Goal: Task Accomplishment & Management: Use online tool/utility

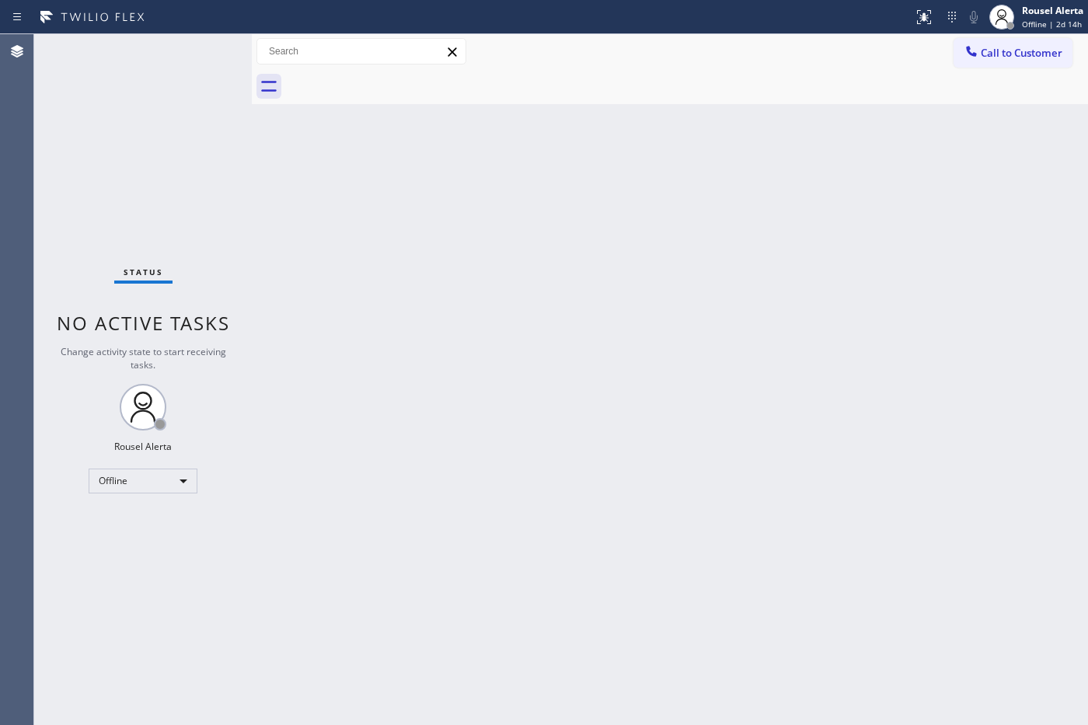
click at [783, 365] on div "Back to Dashboard Change Sender ID Customers Technicians Select a contact Outbo…" at bounding box center [670, 379] width 836 height 691
click at [531, 371] on div "Back to Dashboard Change Sender ID Customers Technicians Select a contact Outbo…" at bounding box center [670, 379] width 836 height 691
click at [177, 474] on div "Offline" at bounding box center [143, 481] width 109 height 25
click at [169, 515] on li "Available" at bounding box center [142, 521] width 106 height 19
click at [517, 638] on div "Back to Dashboard Change Sender ID Customers Technicians Select a contact Outbo…" at bounding box center [670, 379] width 836 height 691
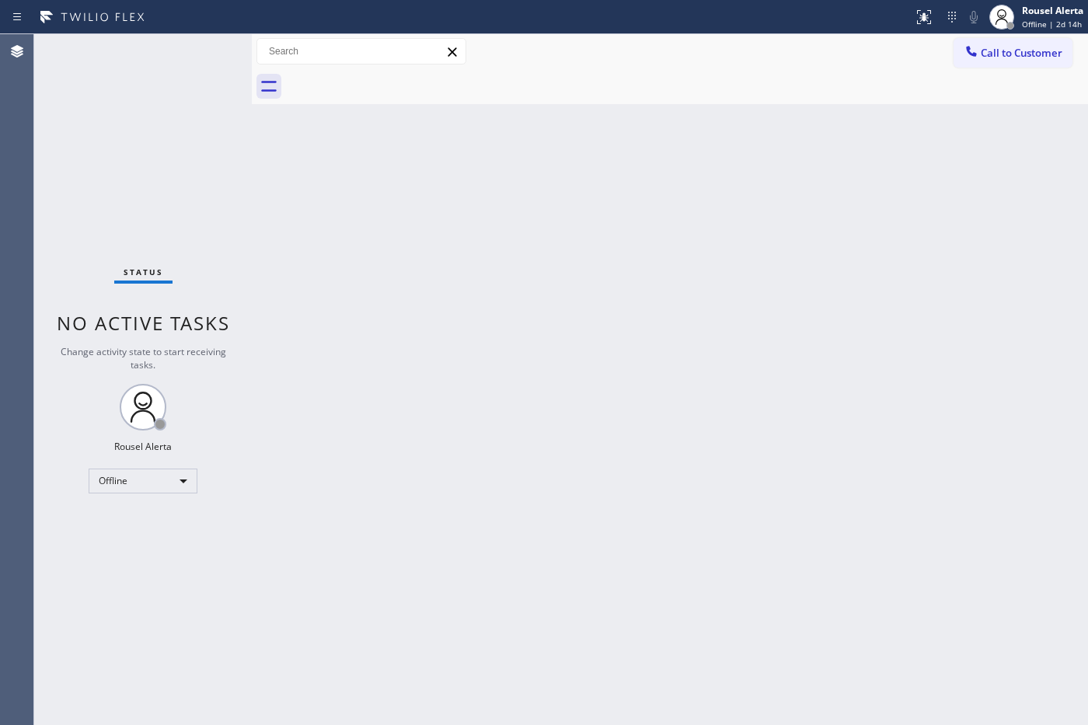
click at [546, 580] on div "Back to Dashboard Change Sender ID Customers Technicians Select a contact Outbo…" at bounding box center [670, 379] width 836 height 691
click at [111, 61] on div "Status No active tasks You are ready to start receiving tasks. Rousel Alerta Av…" at bounding box center [143, 379] width 218 height 691
click at [787, 328] on div "Back to Dashboard Change Sender ID Customers Technicians Select a contact Outbo…" at bounding box center [670, 379] width 836 height 691
click at [865, 587] on div "Back to Dashboard Change Sender ID Customers Technicians Select a contact Outbo…" at bounding box center [670, 379] width 836 height 691
click at [782, 568] on div "Back to Dashboard Change Sender ID Customers Technicians Select a contact Outbo…" at bounding box center [670, 379] width 836 height 691
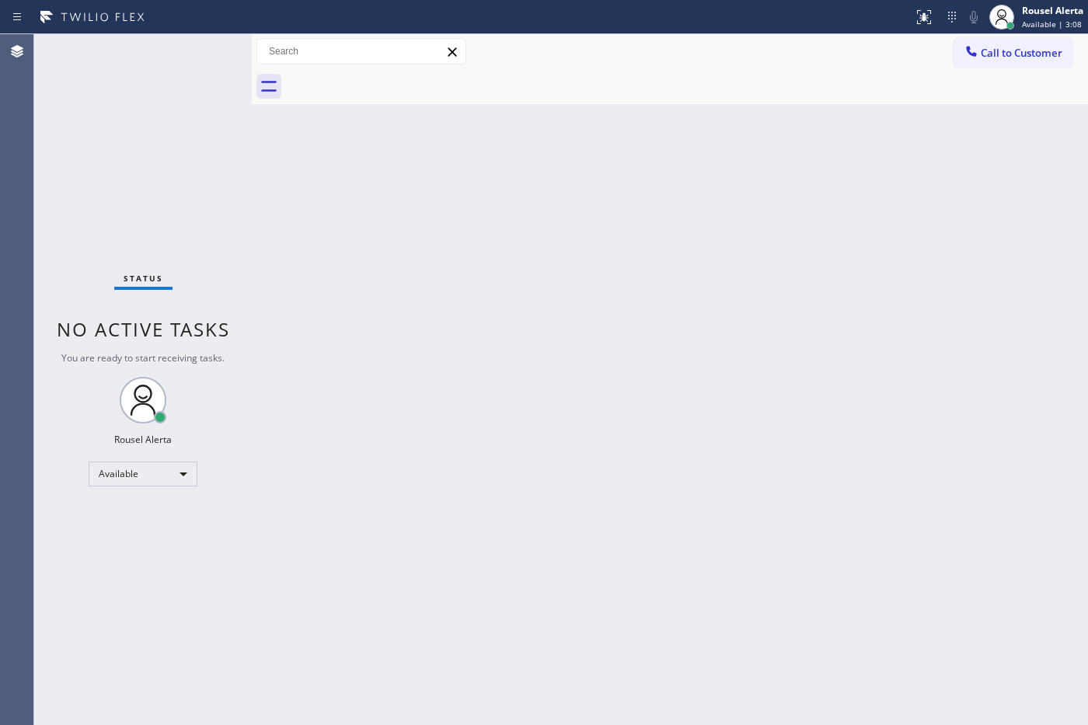
drag, startPoint x: 92, startPoint y: 97, endPoint x: 126, endPoint y: 76, distance: 40.1
click at [92, 97] on div "Status No active tasks You are ready to start receiving tasks. Rousel Alerta Av…" at bounding box center [143, 379] width 218 height 691
drag, startPoint x: 363, startPoint y: 334, endPoint x: 388, endPoint y: 354, distance: 32.6
click at [379, 347] on div "Back to Dashboard Change Sender ID Customers Technicians Select a contact Outbo…" at bounding box center [670, 379] width 836 height 691
drag, startPoint x: 129, startPoint y: 128, endPoint x: 132, endPoint y: 117, distance: 11.3
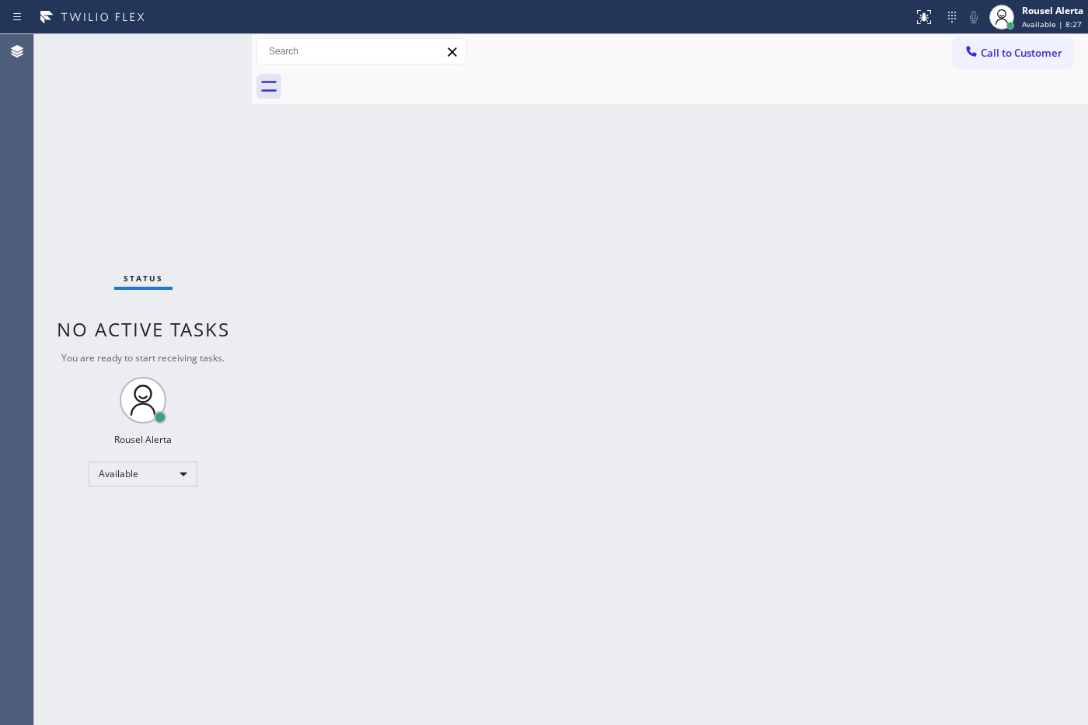
click at [129, 128] on div "Status No active tasks You are ready to start receiving tasks. Rousel Alerta Av…" at bounding box center [143, 379] width 218 height 691
click at [305, 212] on div "Back to Dashboard Change Sender ID Customers Technicians Select a contact Outbo…" at bounding box center [670, 379] width 836 height 691
click at [207, 39] on div "Status No active tasks You are ready to start receiving tasks. Rousel Alerta Av…" at bounding box center [143, 379] width 218 height 691
click at [417, 243] on div "Back to Dashboard Change Sender ID Customers Technicians Select a contact Outbo…" at bounding box center [670, 379] width 836 height 691
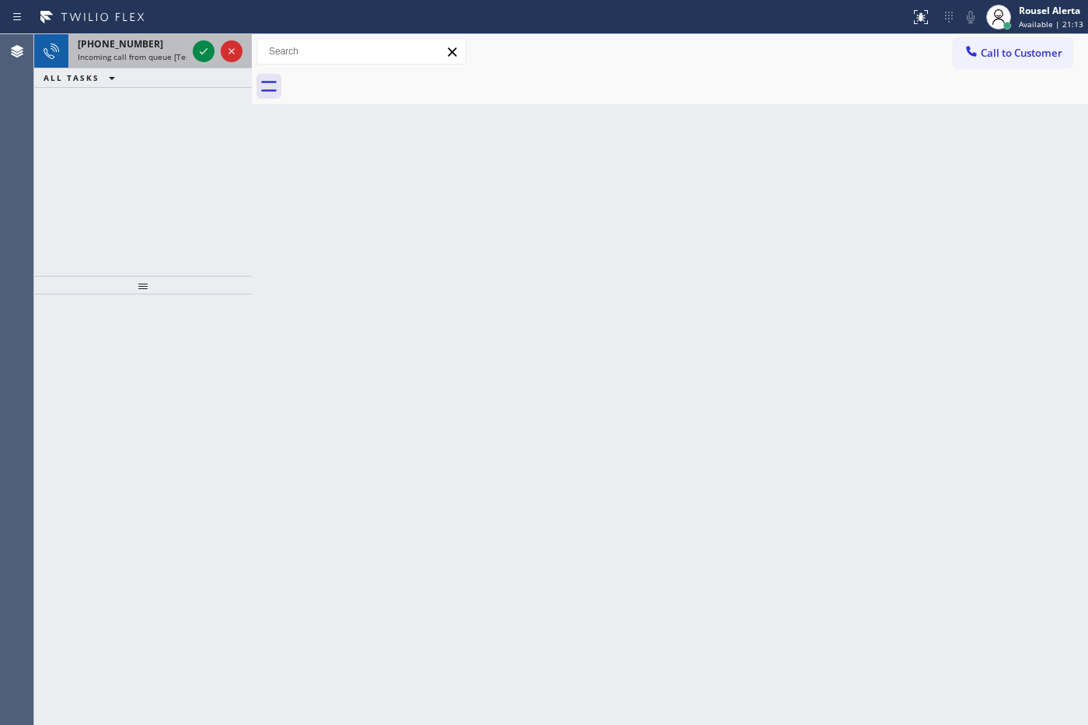
click at [150, 49] on div "[PHONE_NUMBER]" at bounding box center [132, 43] width 109 height 13
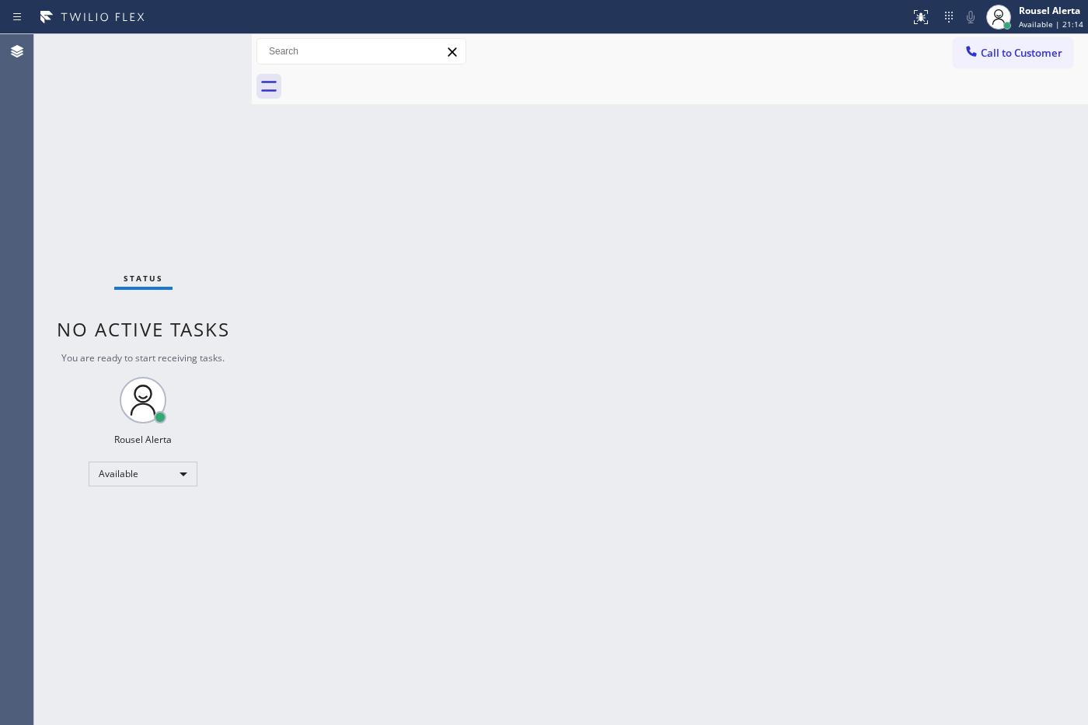
click at [188, 368] on div "Status No active tasks You are ready to start receiving tasks. Rousel Alerta Av…" at bounding box center [143, 379] width 218 height 691
click at [307, 444] on div "Back to Dashboard Change Sender ID Customers Technicians Select a contact Outbo…" at bounding box center [670, 379] width 836 height 691
click at [783, 389] on div "Back to Dashboard Change Sender ID Customers Technicians Select a contact Outbo…" at bounding box center [670, 379] width 836 height 691
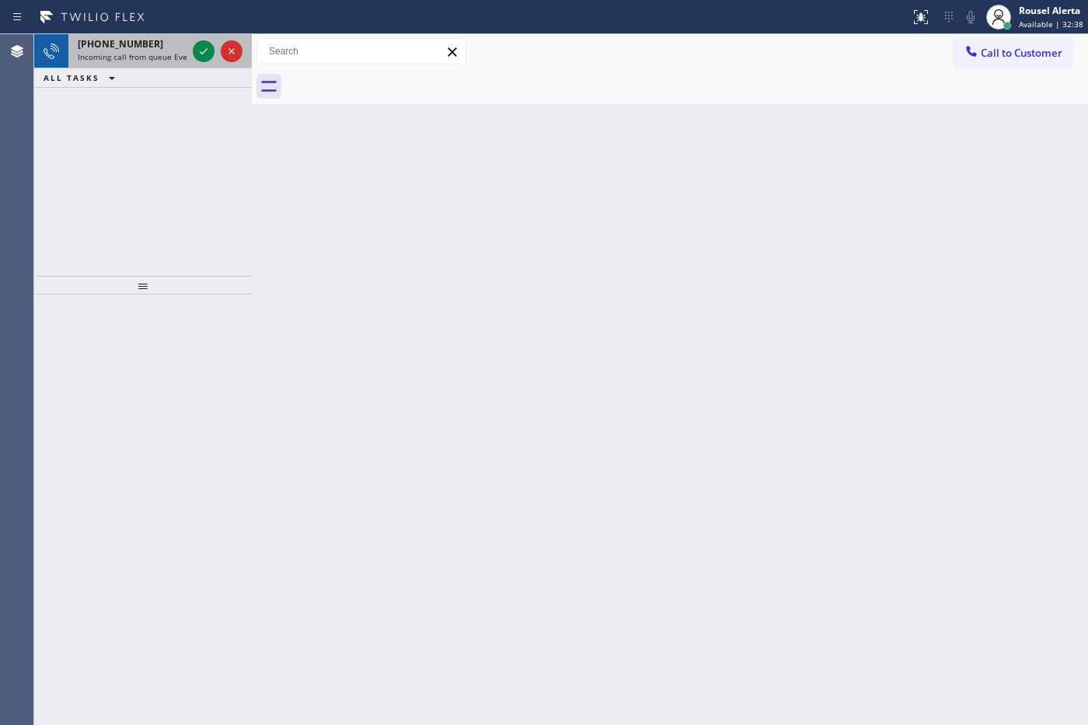
click at [164, 49] on div "[PHONE_NUMBER]" at bounding box center [132, 43] width 109 height 13
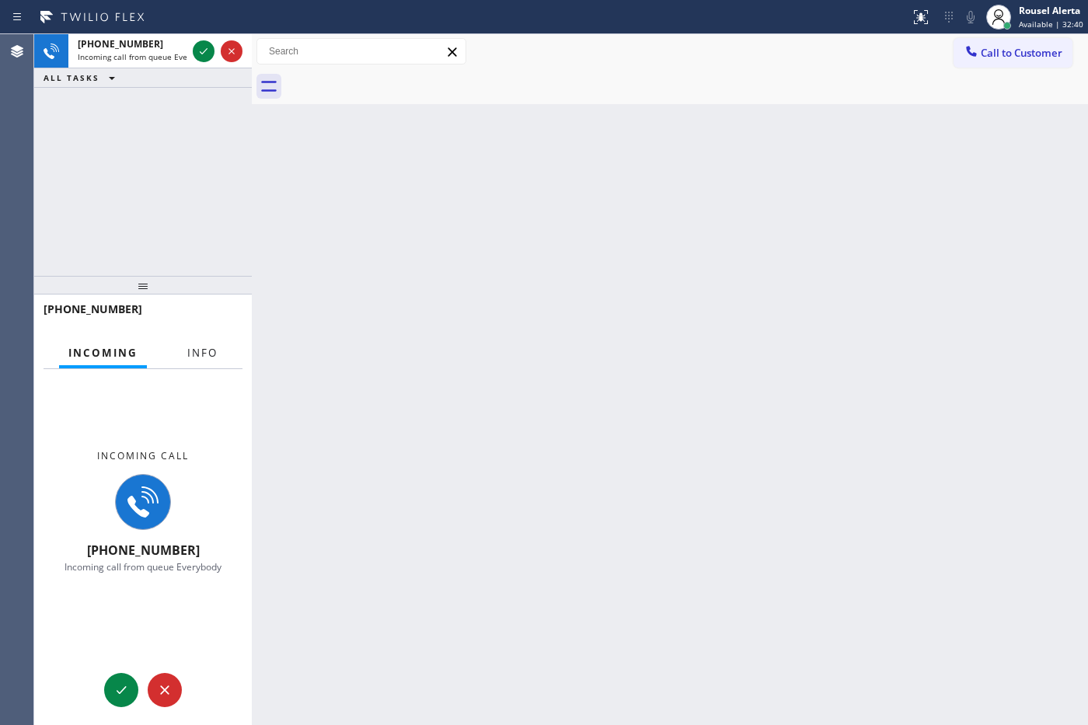
click at [189, 350] on span "Info" at bounding box center [202, 353] width 30 height 14
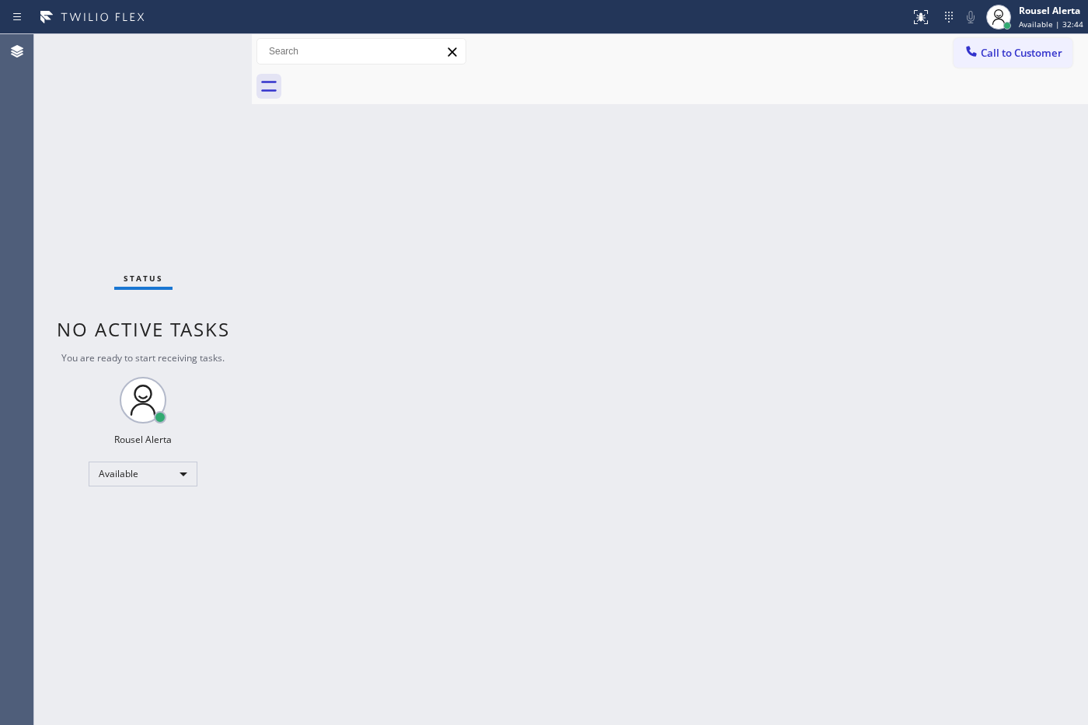
click at [723, 396] on div "Back to Dashboard Change Sender ID Customers Technicians Select a contact Outbo…" at bounding box center [670, 379] width 836 height 691
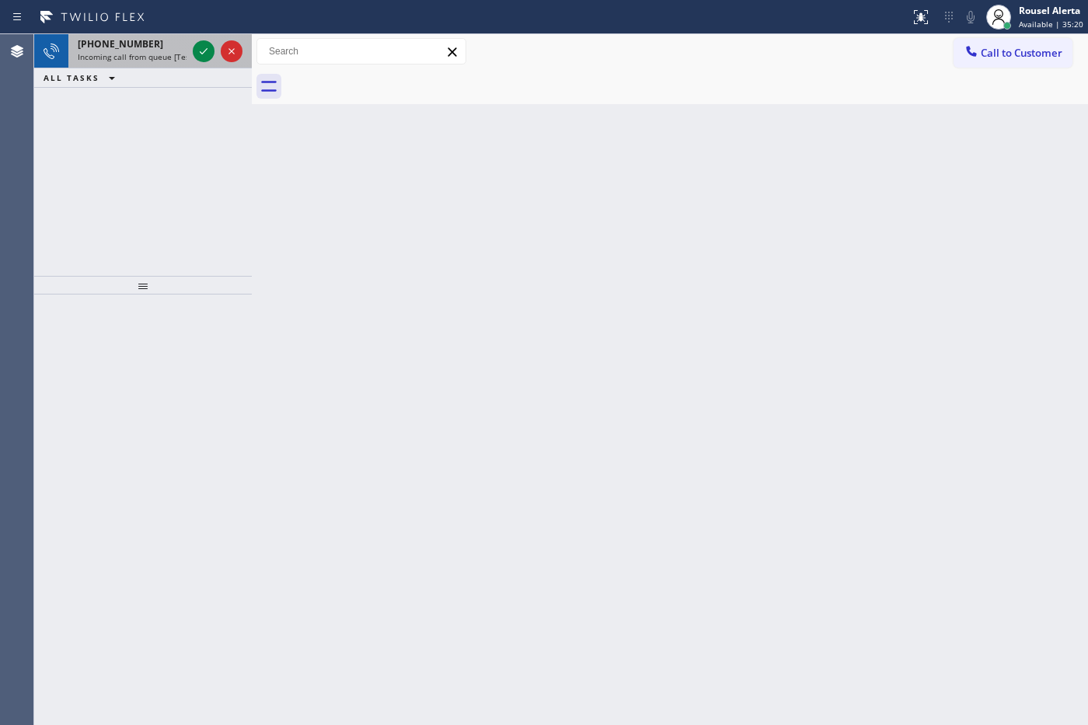
click at [164, 40] on div "[PHONE_NUMBER]" at bounding box center [132, 43] width 109 height 13
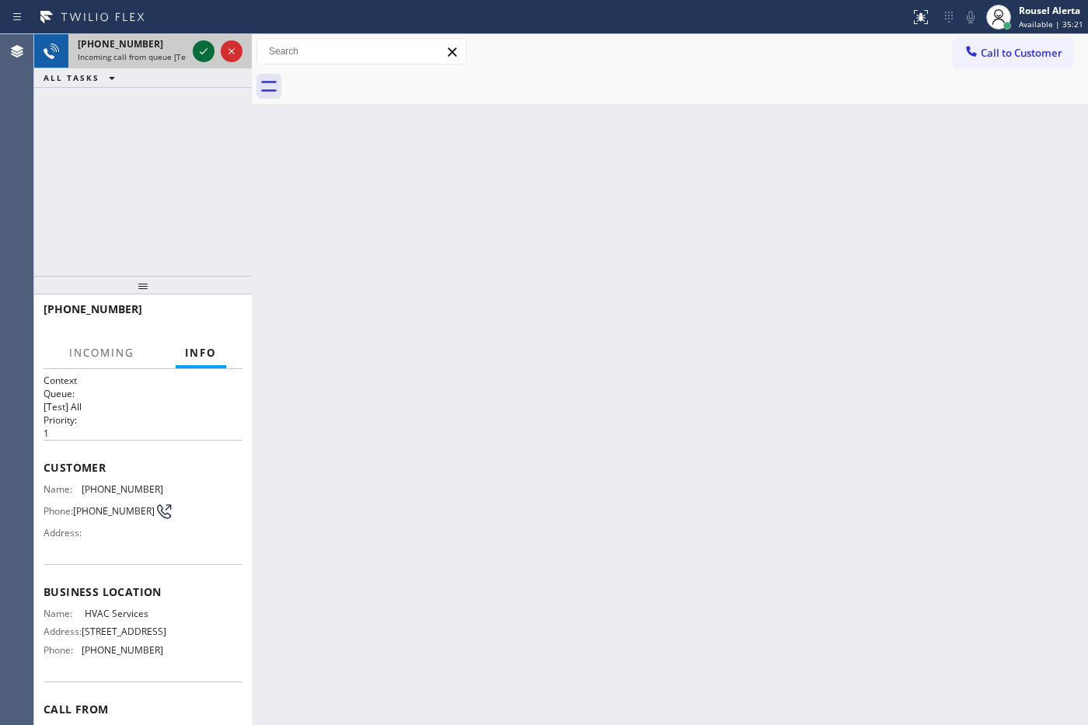
click at [193, 51] on div at bounding box center [204, 51] width 22 height 19
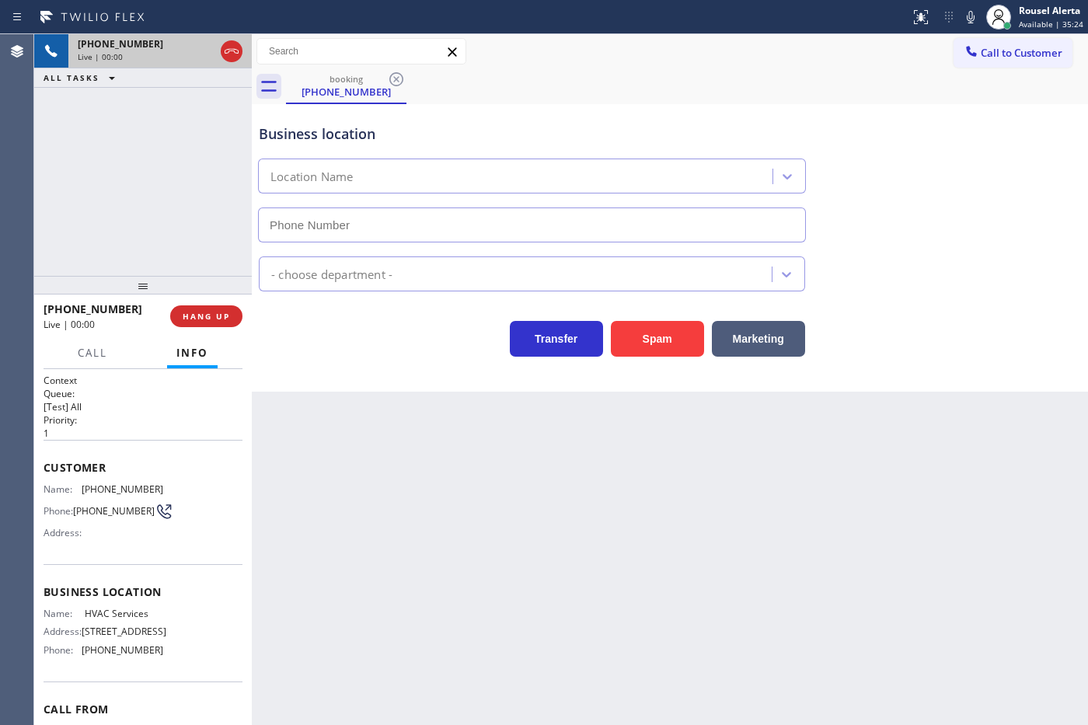
type input "[PHONE_NUMBER]"
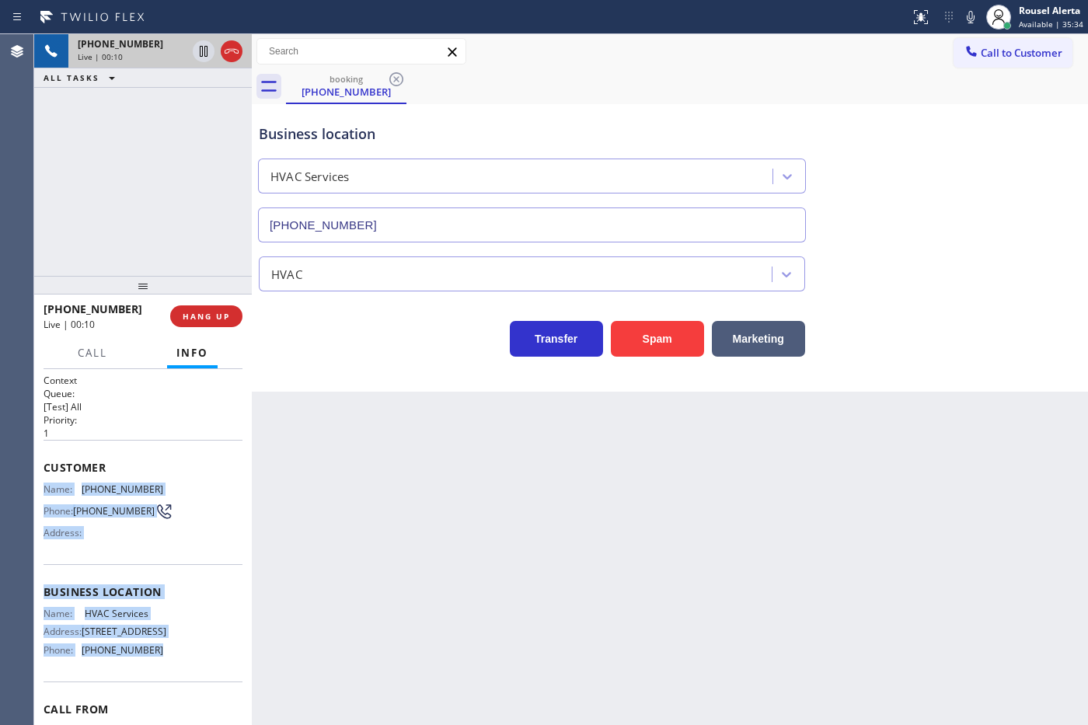
drag, startPoint x: 40, startPoint y: 487, endPoint x: 160, endPoint y: 657, distance: 208.5
click at [160, 657] on div "Context Queue: [Test] All Priority: 1 Customer Name: [PHONE_NUMBER] Phone: [PHO…" at bounding box center [143, 547] width 218 height 357
copy div "Name: [PHONE_NUMBER] Phone: [PHONE_NUMBER] Address: Business location Name: HVA…"
click at [207, 56] on icon at bounding box center [203, 51] width 19 height 19
click at [974, 9] on icon at bounding box center [970, 17] width 19 height 19
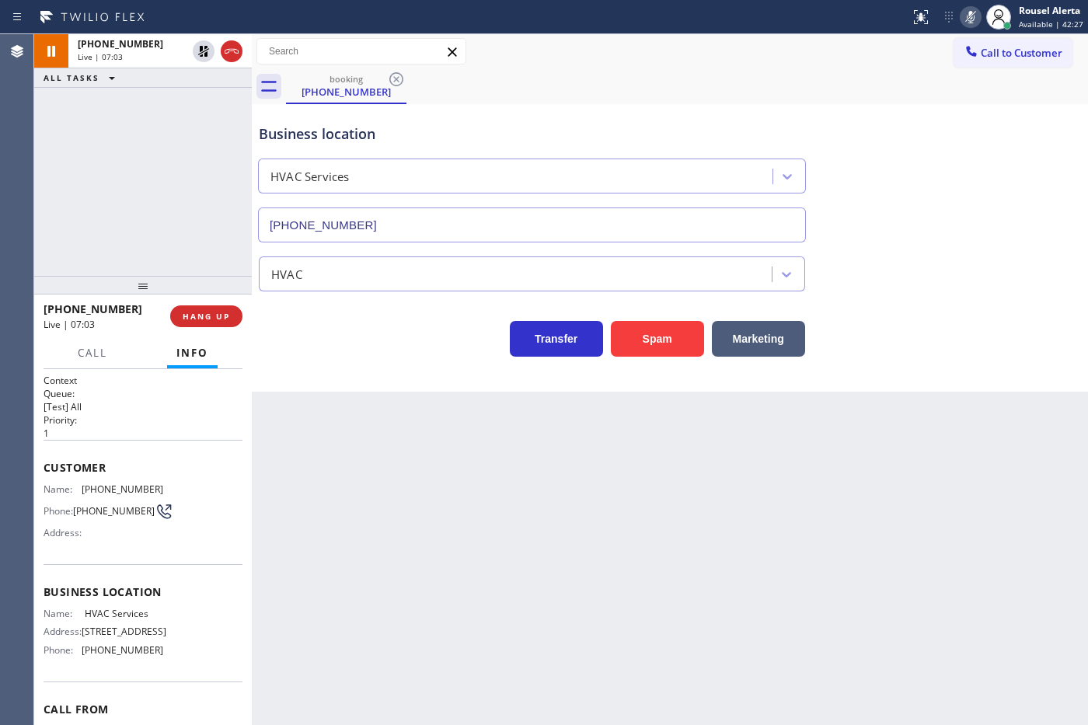
click at [159, 118] on div "[PHONE_NUMBER] Live | 07:03 ALL TASKS ALL TASKS ACTIVE TASKS TASKS IN WRAP UP" at bounding box center [143, 155] width 218 height 242
click at [204, 48] on icon at bounding box center [203, 51] width 19 height 19
click at [969, 16] on icon at bounding box center [971, 17] width 8 height 12
click at [870, 99] on div "booking [PHONE_NUMBER]" at bounding box center [687, 86] width 802 height 35
click at [195, 54] on icon at bounding box center [203, 51] width 19 height 19
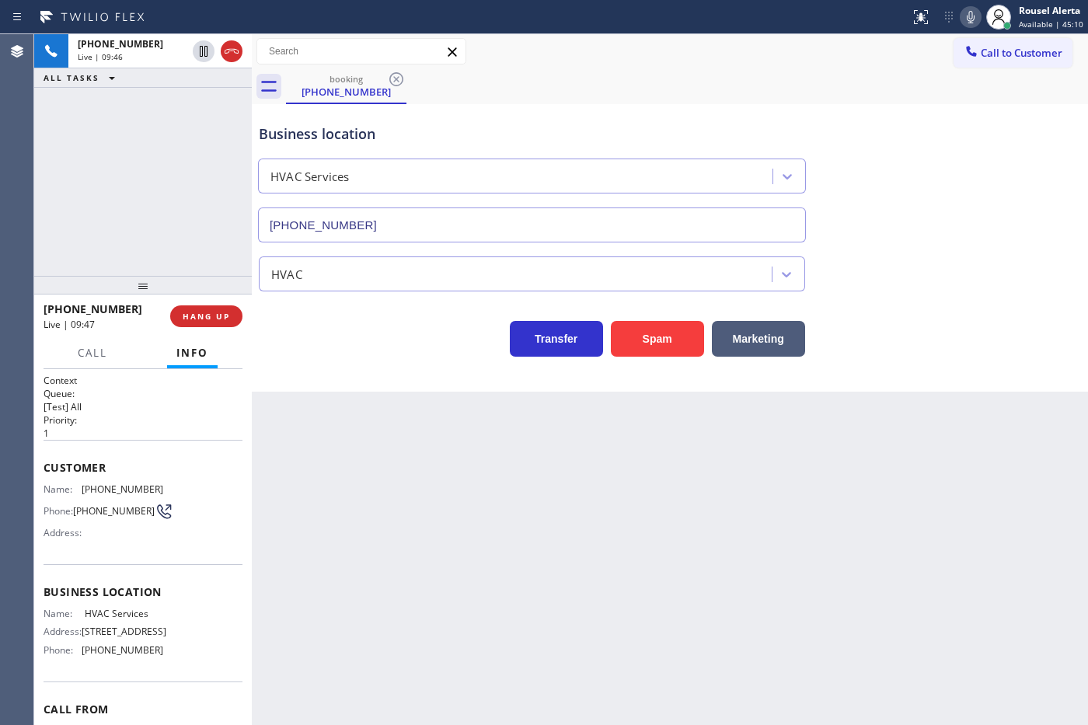
click at [977, 29] on div "Status report No issues detected If you experience an issue, please download th…" at bounding box center [996, 17] width 184 height 34
click at [659, 75] on div "booking [PHONE_NUMBER]" at bounding box center [687, 86] width 802 height 35
click at [884, 716] on div "Back to Dashboard Change Sender ID Customers Technicians Select a contact Outbo…" at bounding box center [670, 379] width 836 height 691
click at [646, 102] on div "Business location HVAC Services [PHONE_NUMBER]" at bounding box center [670, 172] width 828 height 141
click at [198, 44] on icon at bounding box center [203, 51] width 19 height 19
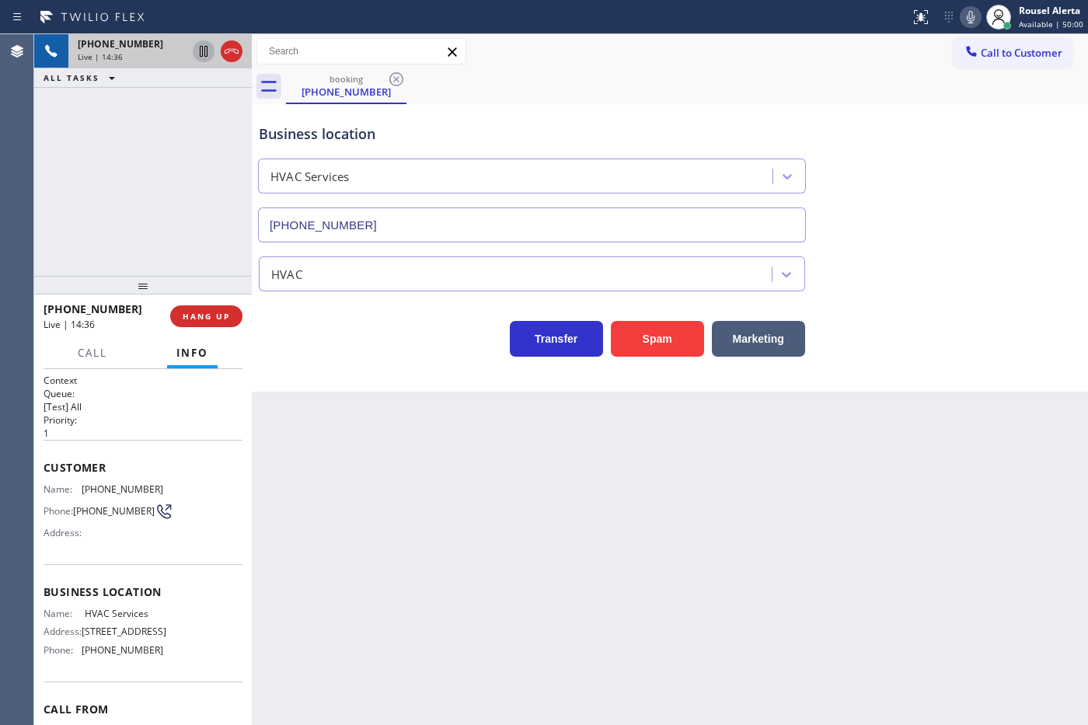
click at [242, 125] on div "[PHONE_NUMBER] Live | 14:36 ALL TASKS ALL TASKS ACTIVE TASKS TASKS IN WRAP UP" at bounding box center [143, 155] width 218 height 242
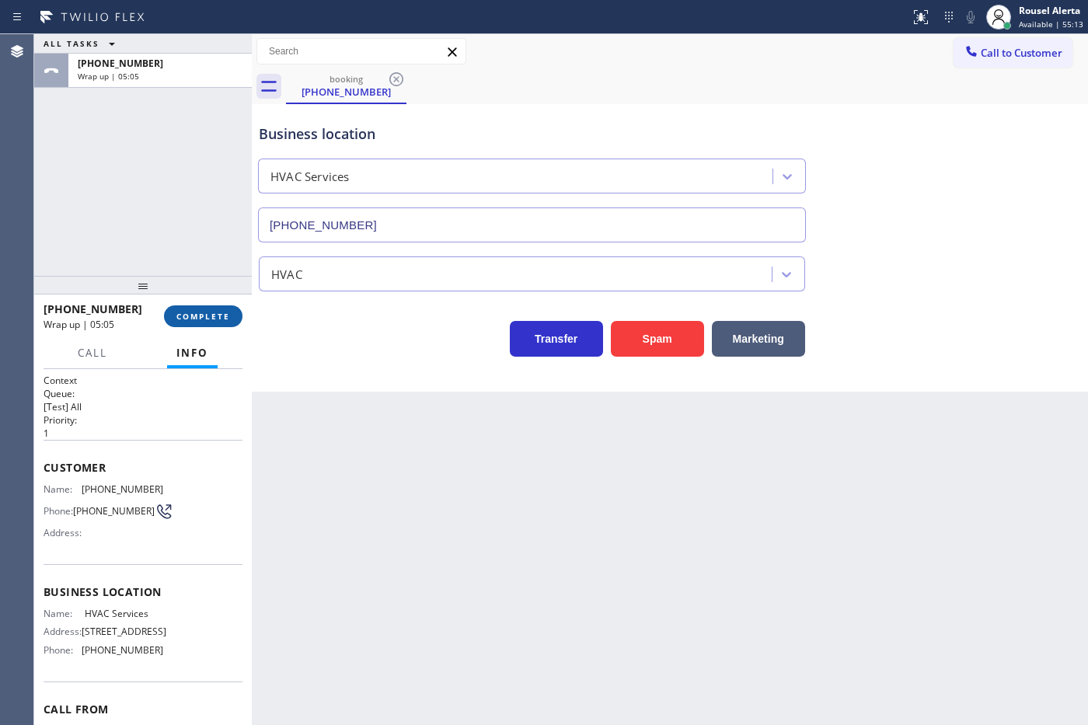
click at [200, 313] on span "COMPLETE" at bounding box center [203, 316] width 54 height 11
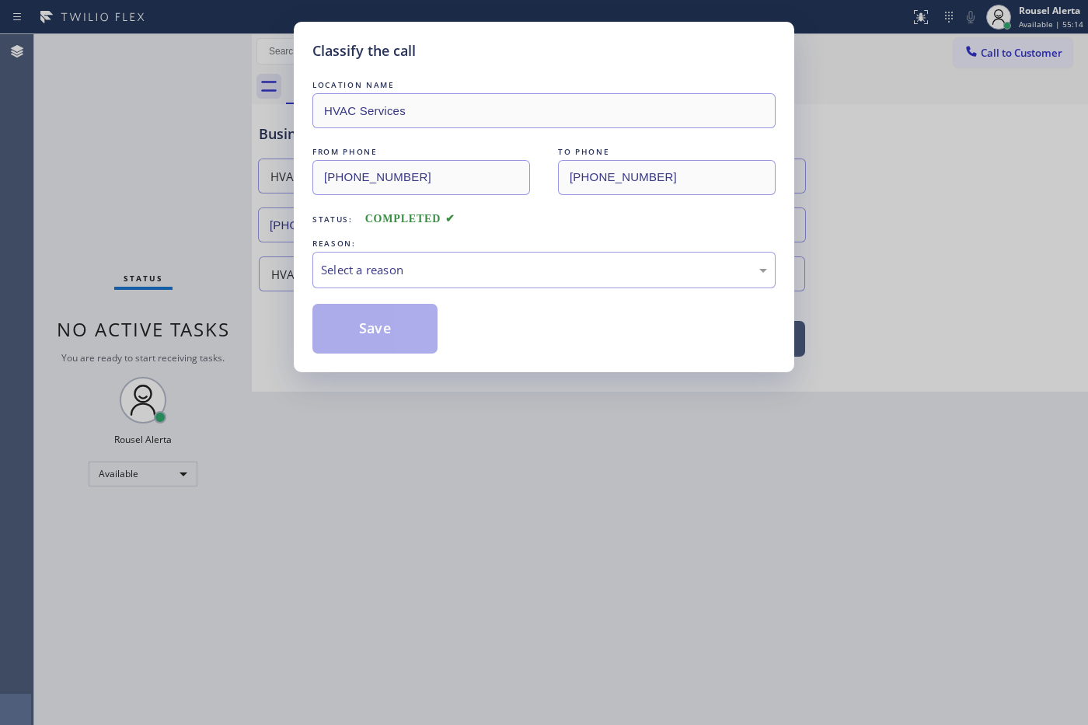
click at [428, 270] on div "Select a reason" at bounding box center [544, 270] width 446 height 18
click at [387, 317] on button "Save" at bounding box center [374, 329] width 125 height 50
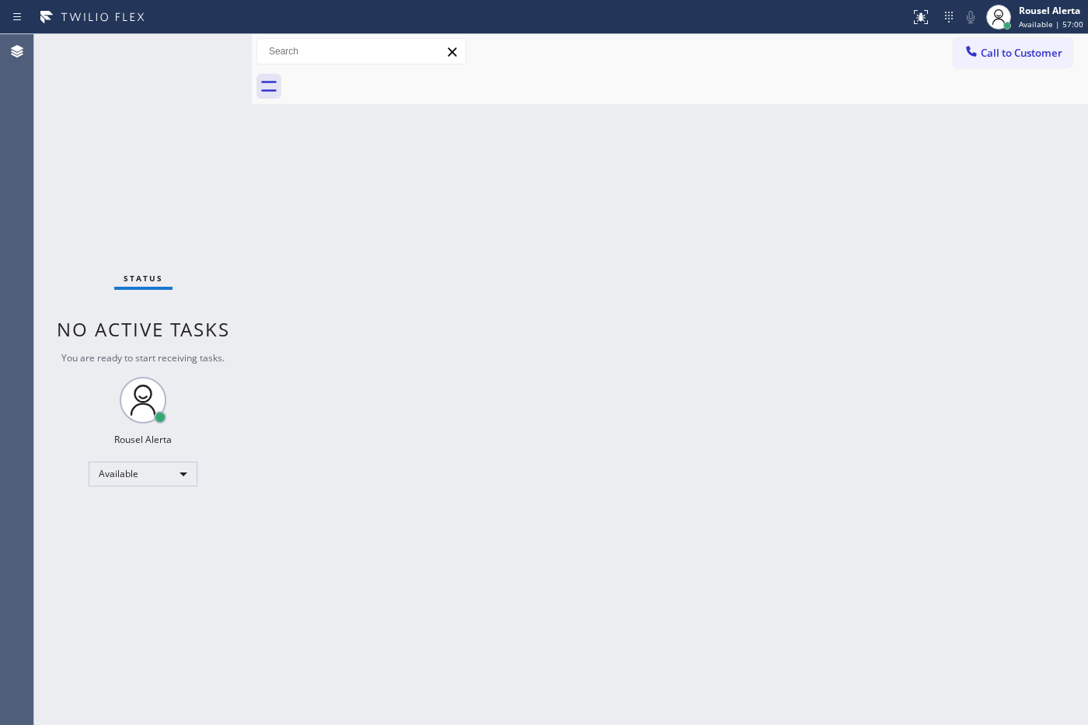
drag, startPoint x: 336, startPoint y: 192, endPoint x: 350, endPoint y: 199, distance: 14.9
click at [340, 193] on div "Back to Dashboard Change Sender ID Customers Technicians Select a contact Outbo…" at bounding box center [670, 379] width 836 height 691
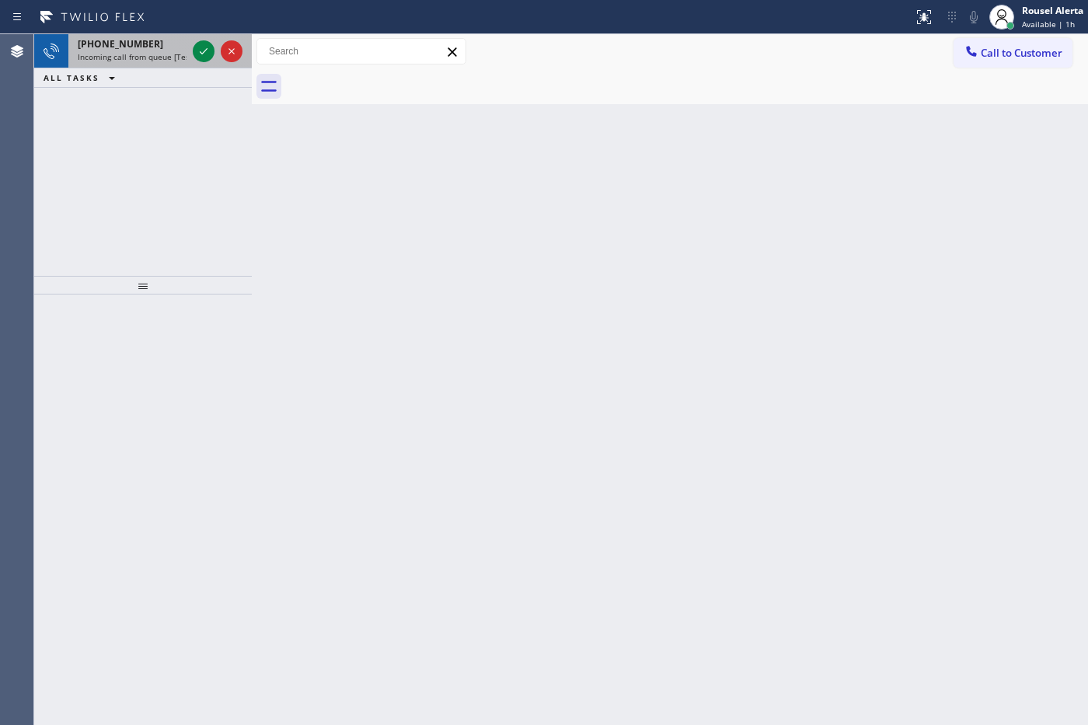
click at [145, 54] on span "Incoming call from queue [Test] All" at bounding box center [142, 56] width 129 height 11
click at [149, 54] on span "Incoming call from queue [Test] All" at bounding box center [142, 56] width 129 height 11
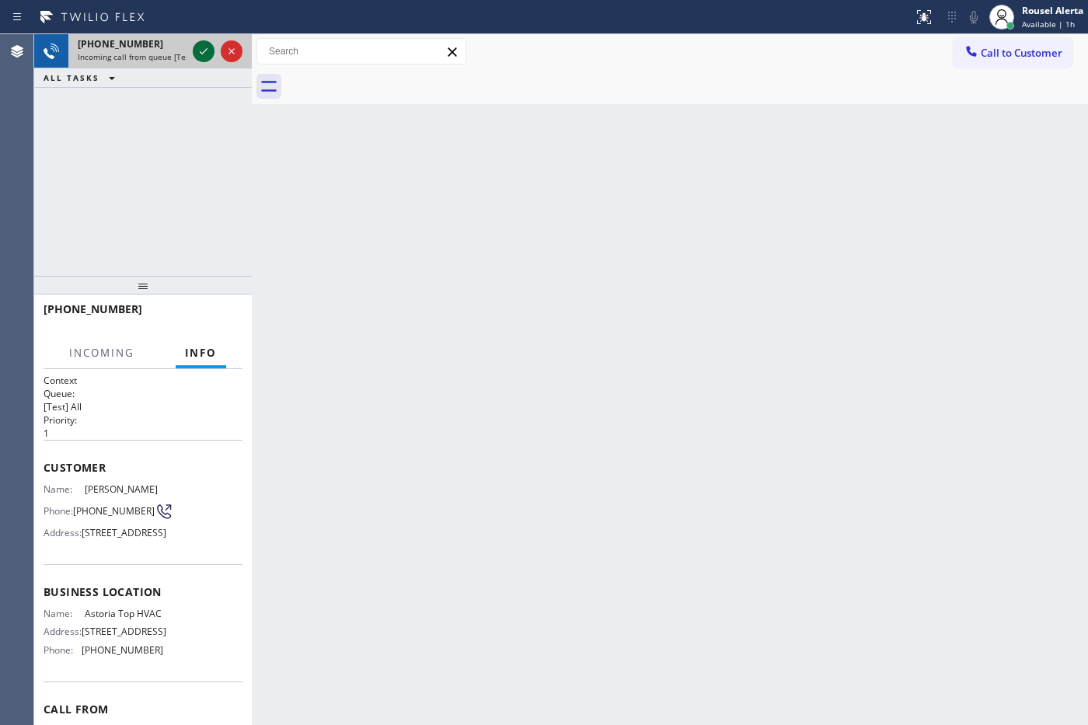
click at [200, 51] on icon at bounding box center [203, 51] width 19 height 19
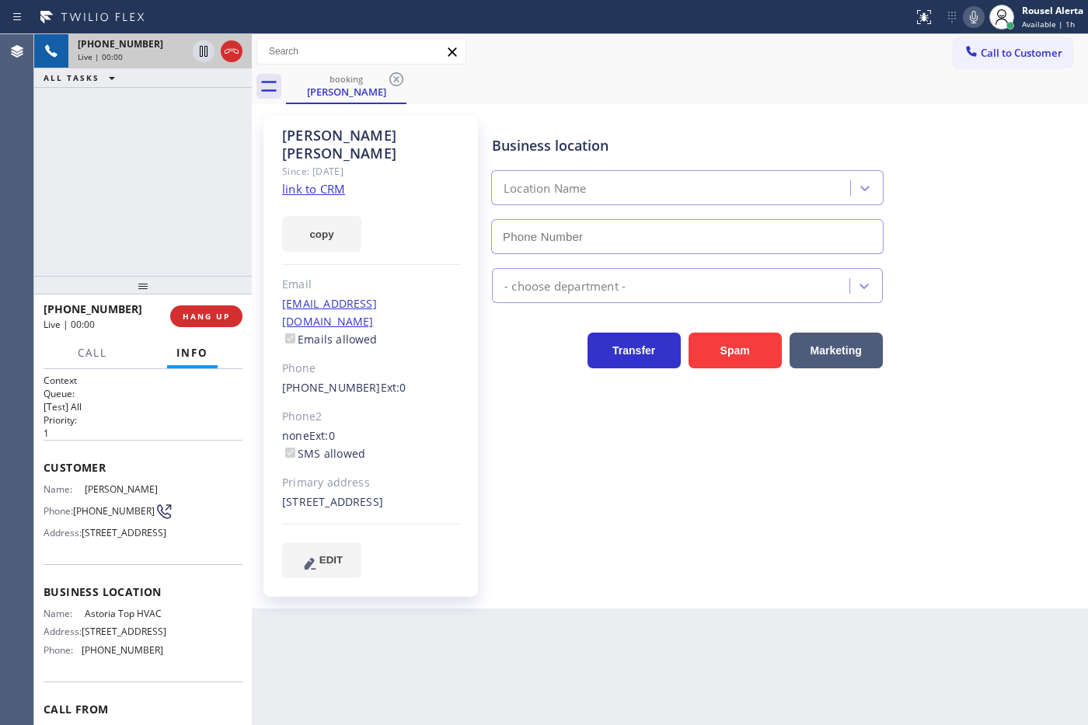
type input "[PHONE_NUMBER]"
click at [334, 181] on link "link to CRM" at bounding box center [313, 189] width 63 height 16
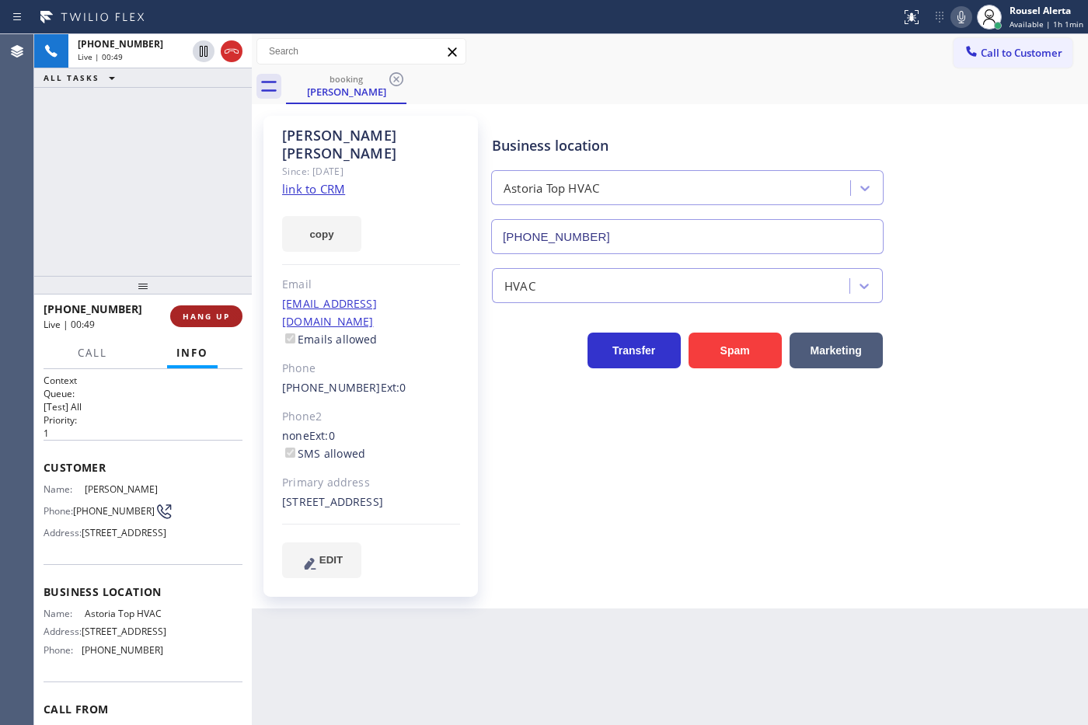
click at [219, 323] on button "HANG UP" at bounding box center [206, 316] width 72 height 22
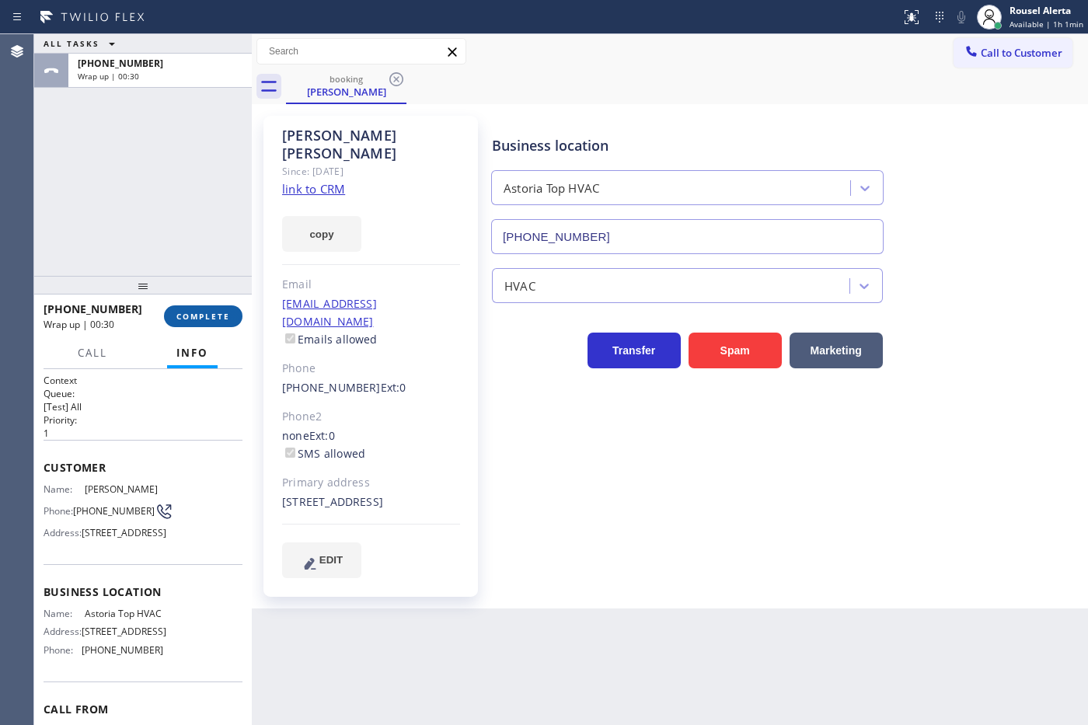
click at [228, 313] on span "COMPLETE" at bounding box center [203, 316] width 54 height 11
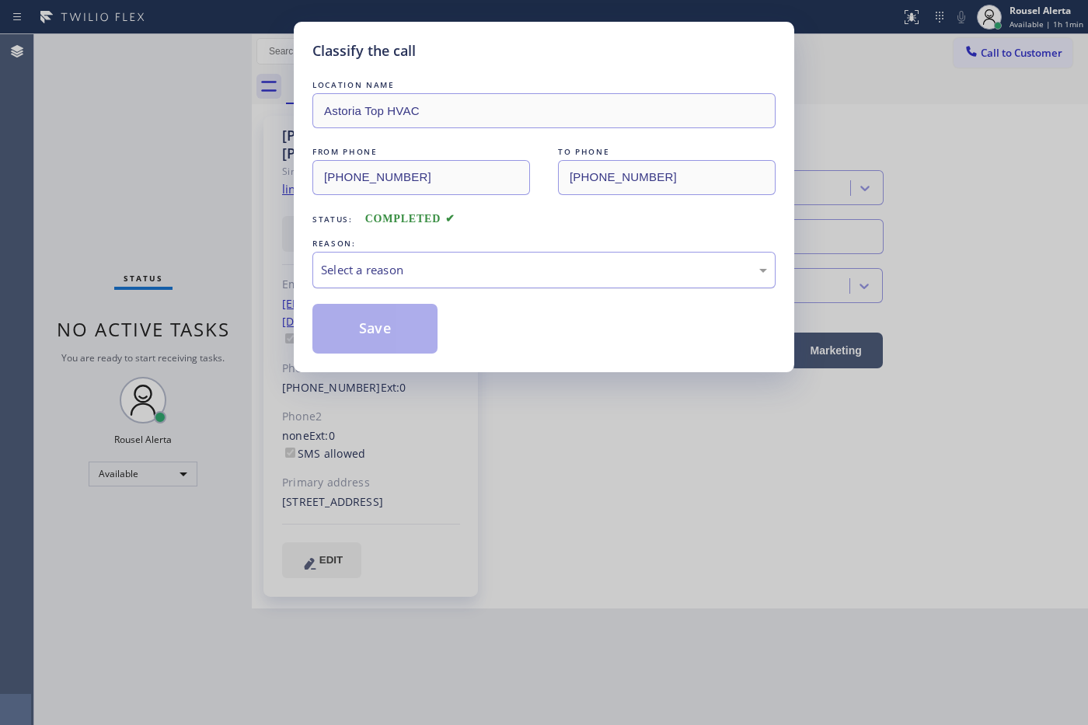
click at [480, 270] on div "Select a reason" at bounding box center [544, 270] width 446 height 18
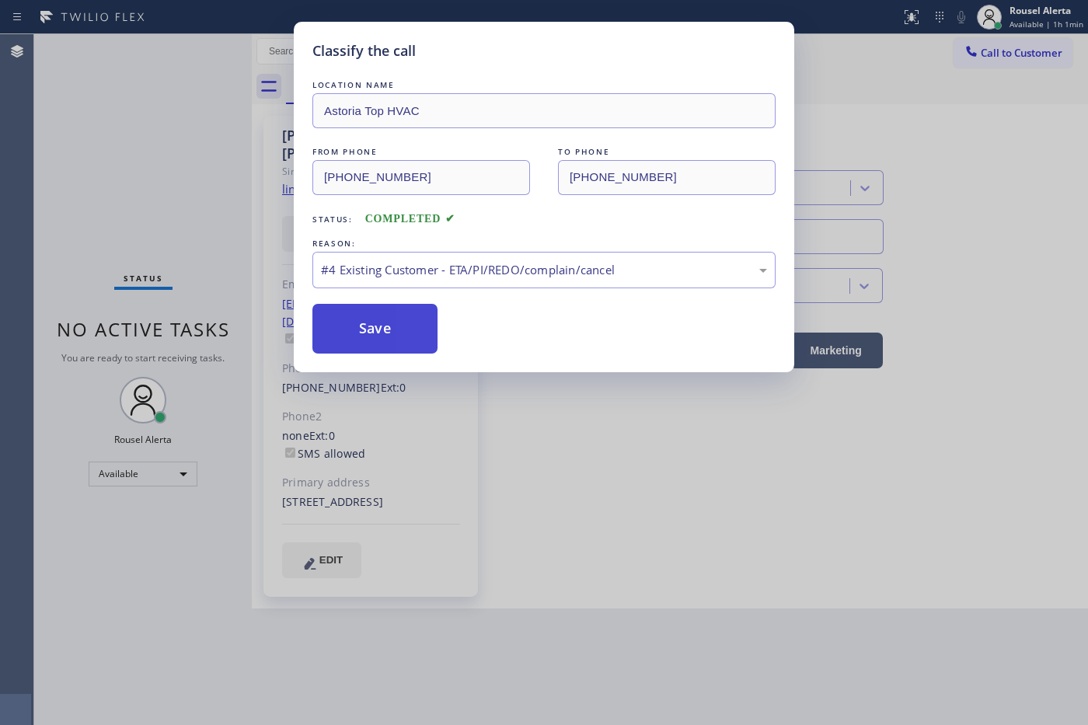
click at [367, 342] on button "Save" at bounding box center [374, 329] width 125 height 50
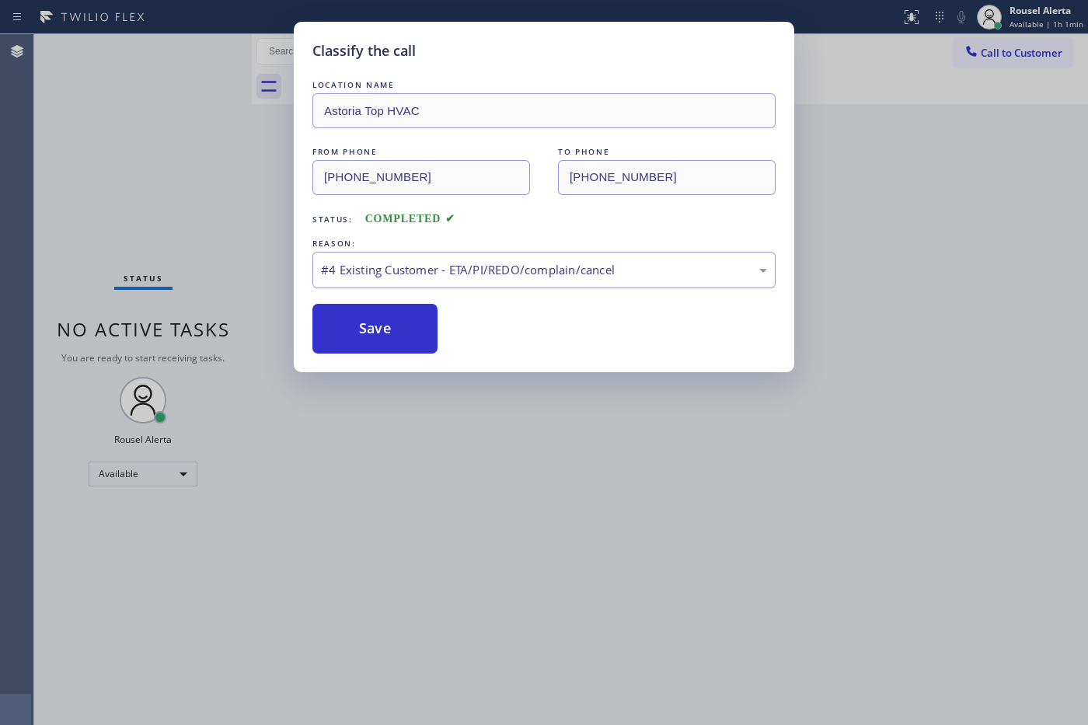
drag, startPoint x: 587, startPoint y: 676, endPoint x: 589, endPoint y: 659, distance: 17.3
click at [589, 664] on div "Classify the call LOCATION NAME Astoria Top HVAC FROM PHONE [PHONE_NUMBER] TO P…" at bounding box center [544, 362] width 1088 height 725
click at [361, 336] on button "Save" at bounding box center [374, 329] width 125 height 50
click at [387, 324] on button "Save" at bounding box center [374, 329] width 125 height 50
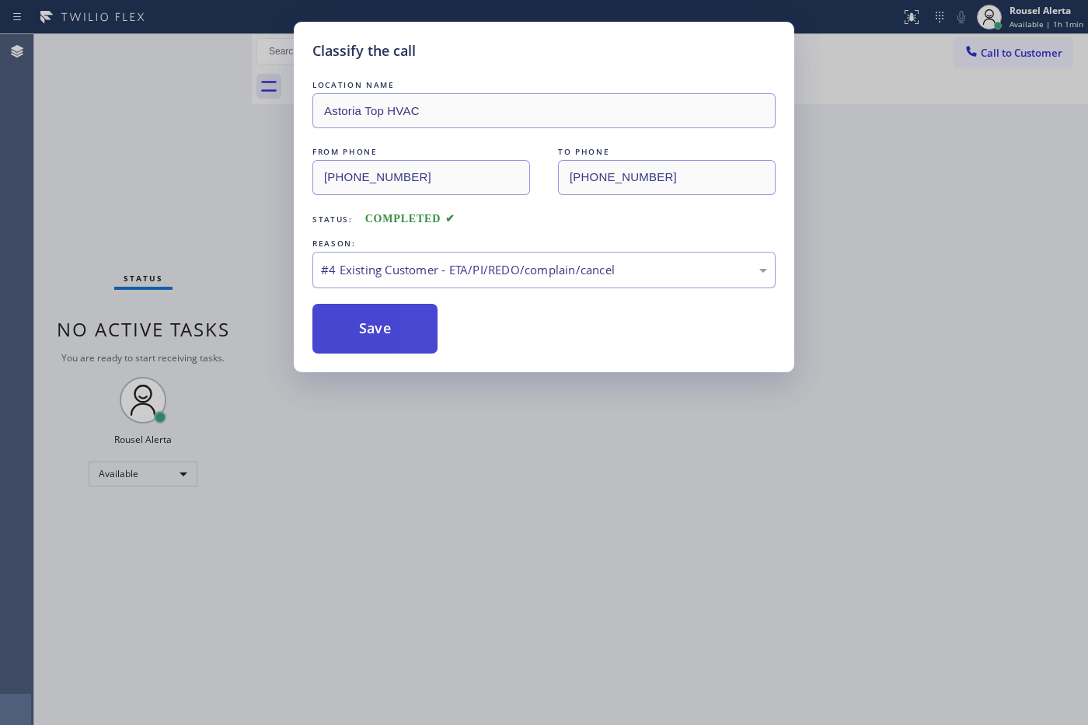
click at [385, 325] on button "Save" at bounding box center [374, 329] width 125 height 50
click at [340, 334] on button "Save" at bounding box center [374, 329] width 125 height 50
click at [343, 333] on button "Save" at bounding box center [374, 329] width 125 height 50
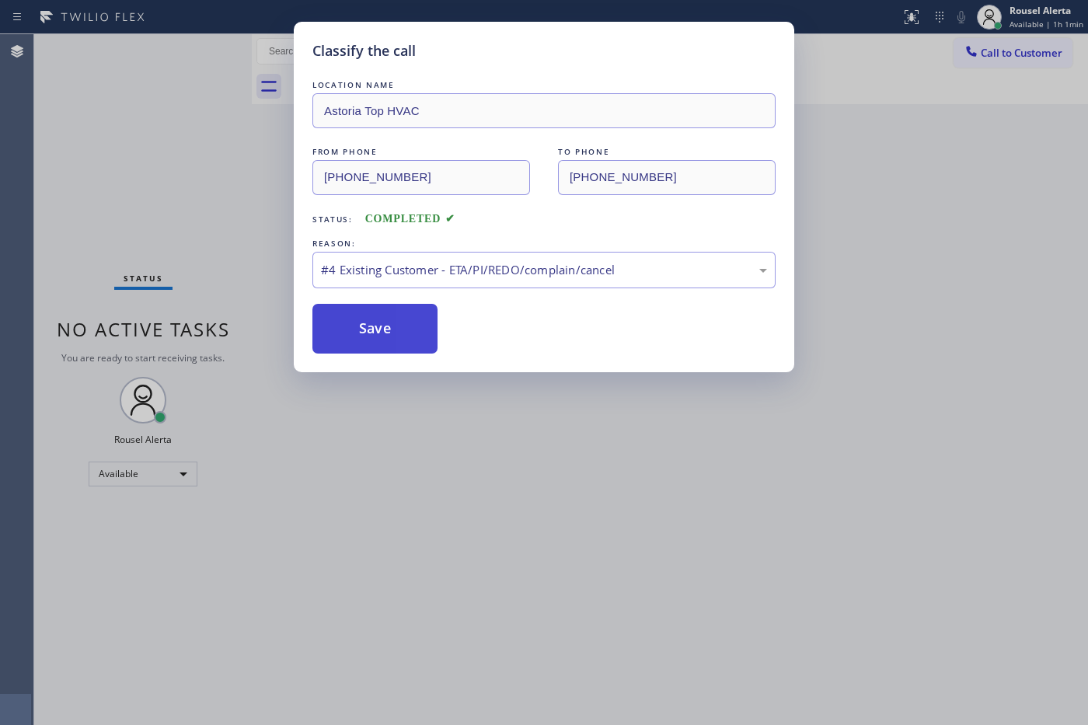
click at [343, 332] on button "Save" at bounding box center [374, 329] width 125 height 50
click at [343, 331] on button "Save" at bounding box center [374, 329] width 125 height 50
click at [344, 330] on button "Save" at bounding box center [374, 329] width 125 height 50
click at [347, 330] on button "Save" at bounding box center [374, 329] width 125 height 50
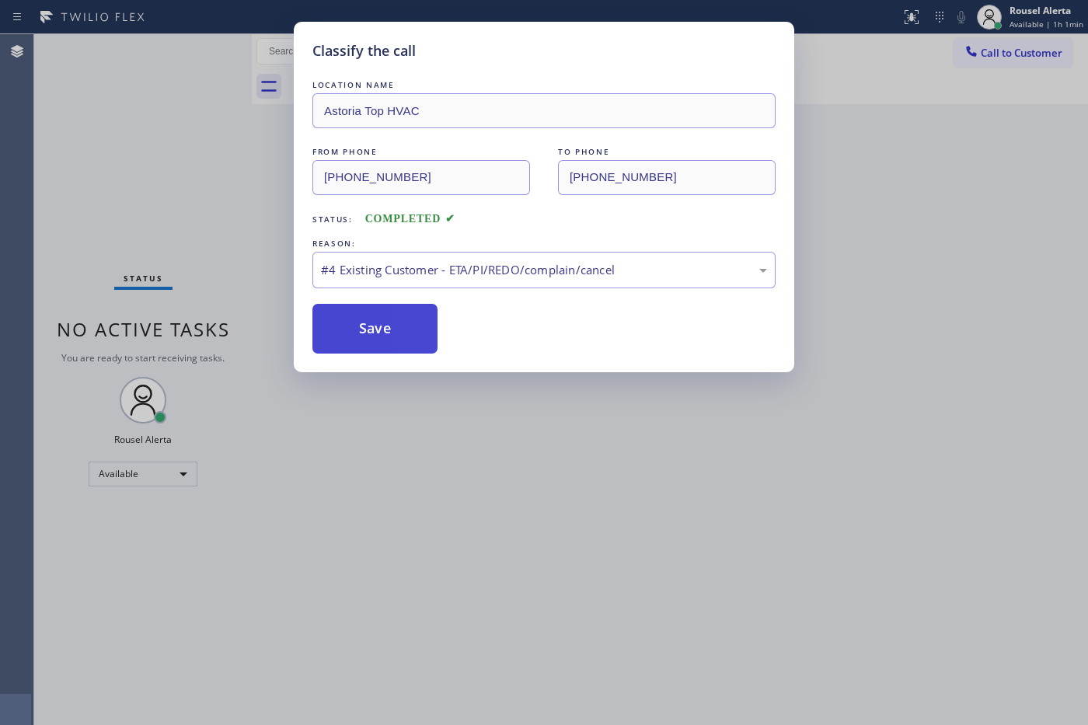
click at [351, 328] on button "Save" at bounding box center [374, 329] width 125 height 50
click at [425, 323] on button "Save" at bounding box center [374, 329] width 125 height 50
click at [416, 330] on button "Save" at bounding box center [374, 329] width 125 height 50
click at [383, 336] on button "Save" at bounding box center [374, 329] width 125 height 50
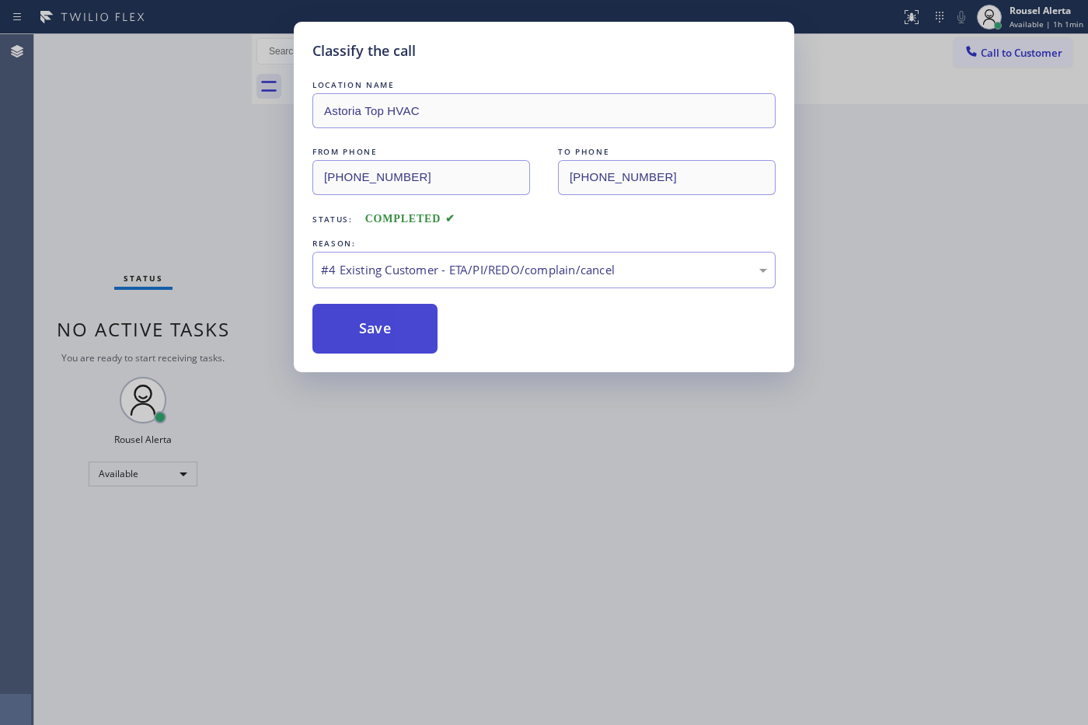
click at [383, 336] on button "Save" at bounding box center [374, 329] width 125 height 50
click at [383, 335] on button "Save" at bounding box center [374, 329] width 125 height 50
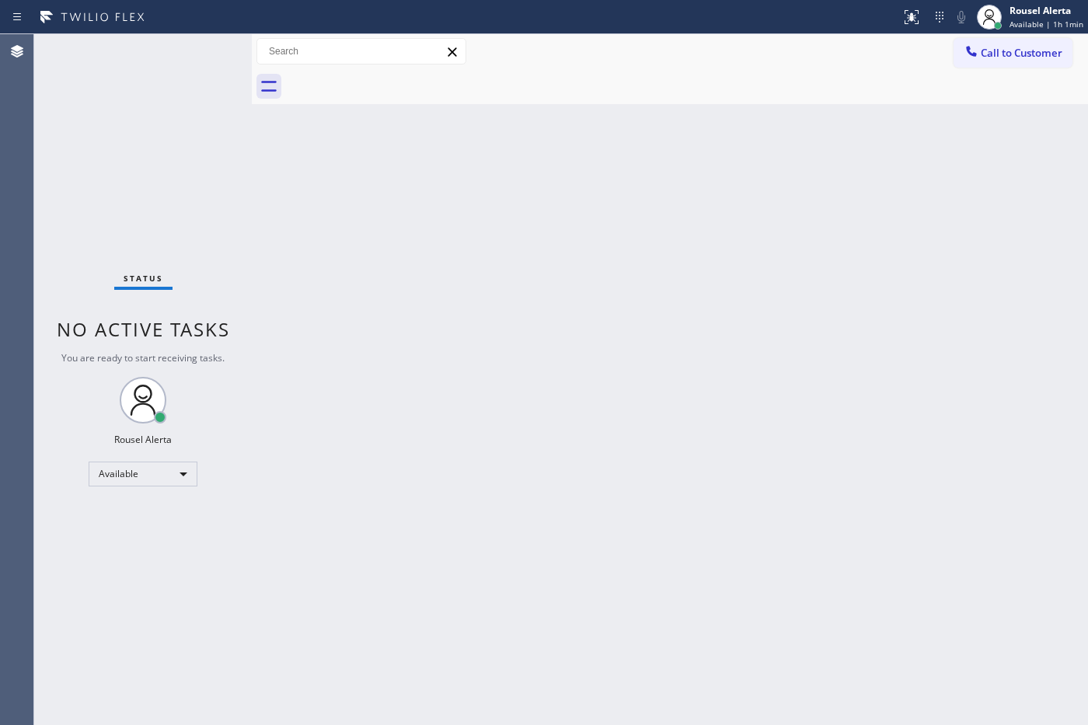
click at [382, 334] on div "Back to Dashboard Change Sender ID Customers Technicians Select a contact Outbo…" at bounding box center [670, 379] width 836 height 691
click at [134, 75] on div "Status No active tasks You are ready to start receiving tasks. Rousel Alerta Av…" at bounding box center [143, 379] width 218 height 691
click at [179, 75] on div "Status No active tasks You are ready to start receiving tasks. Rousel Alerta Av…" at bounding box center [143, 379] width 218 height 691
click at [451, 523] on div "Back to Dashboard Change Sender ID Customers Technicians Select a contact Outbo…" at bounding box center [670, 379] width 836 height 691
click at [177, 93] on div "Status No active tasks You are ready to start receiving tasks. Rousel Alerta Av…" at bounding box center [143, 379] width 218 height 691
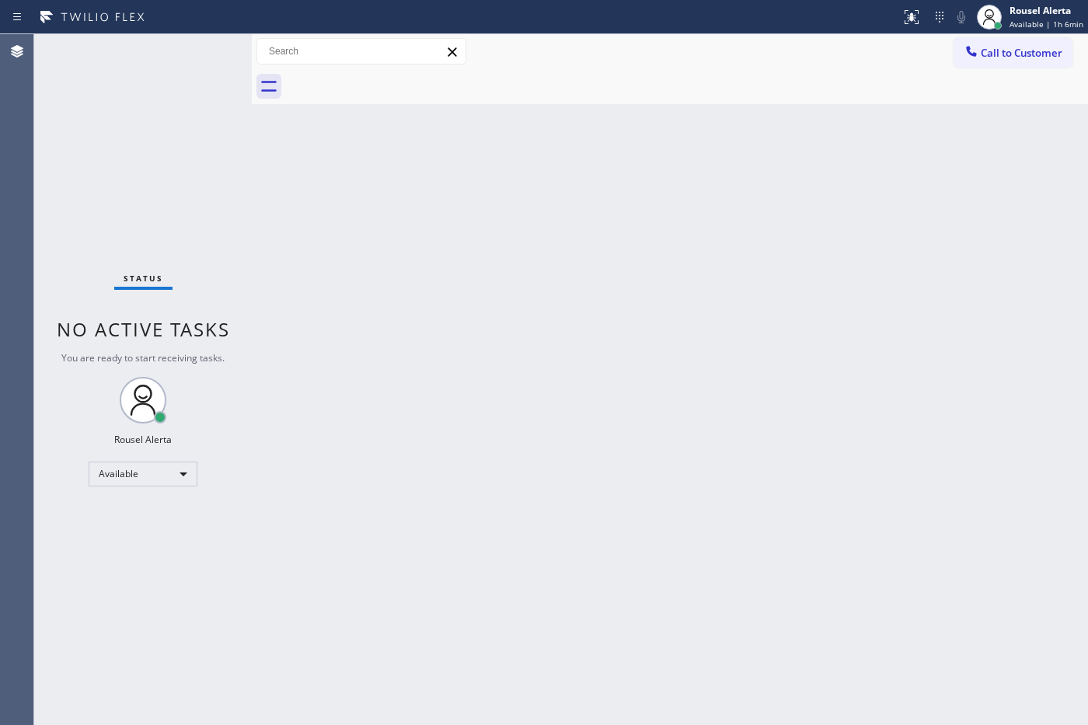
click at [369, 436] on div "Back to Dashboard Change Sender ID Customers Technicians Select a contact Outbo…" at bounding box center [670, 379] width 836 height 691
click at [140, 56] on div "Status No active tasks You are ready to start receiving tasks. Rousel Alerta Av…" at bounding box center [143, 379] width 218 height 691
click at [390, 276] on div "Back to Dashboard Change Sender ID Customers Technicians Select a contact Outbo…" at bounding box center [670, 379] width 836 height 691
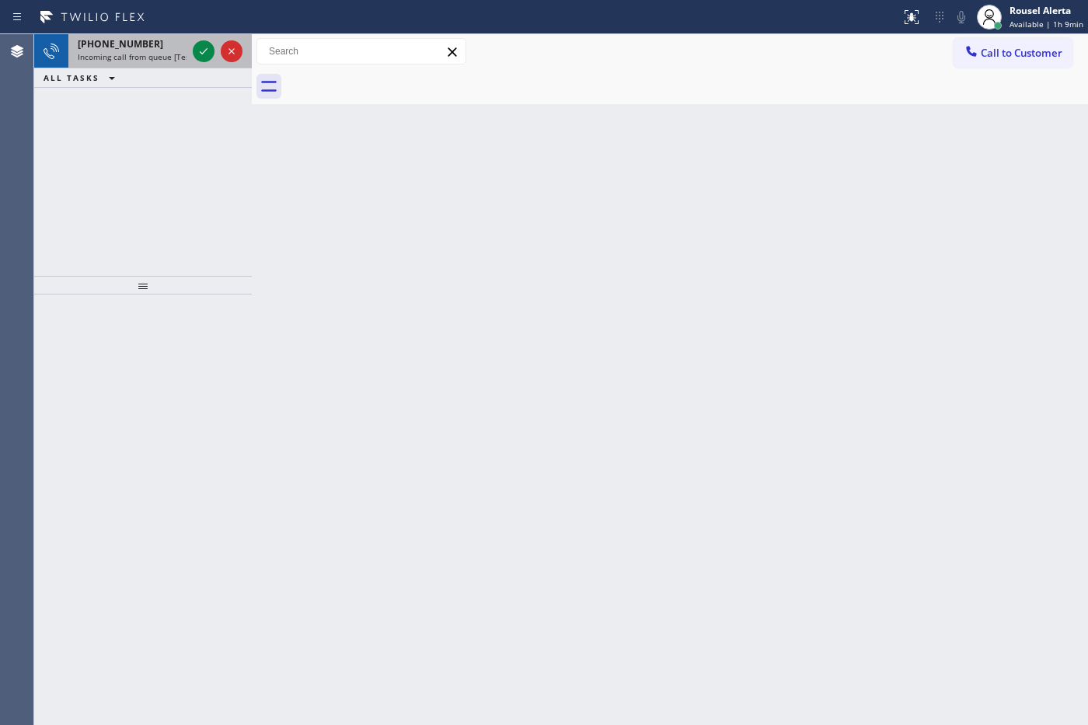
click at [157, 45] on div "[PHONE_NUMBER]" at bounding box center [132, 43] width 109 height 13
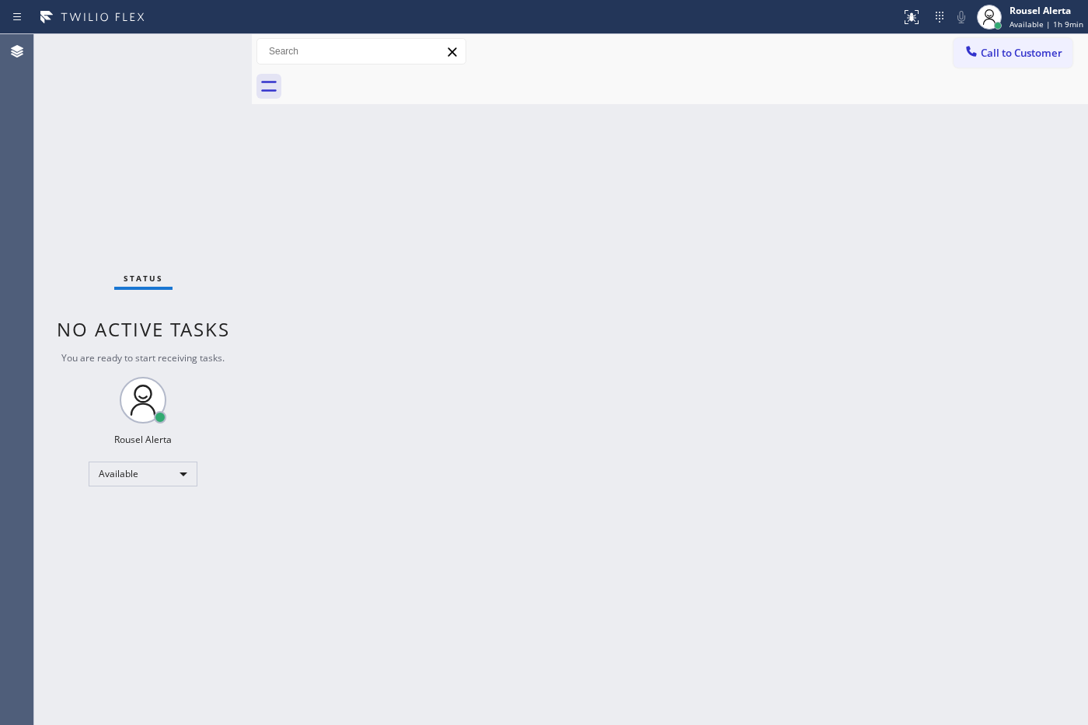
click at [176, 53] on div "Status No active tasks You are ready to start receiving tasks. Rousel Alerta Av…" at bounding box center [143, 379] width 218 height 691
click at [191, 52] on div "Status No active tasks You are ready to start receiving tasks. Rousel Alerta Av…" at bounding box center [143, 379] width 218 height 691
click at [152, 58] on div "Status No active tasks You are ready to start receiving tasks. Rousel Alerta Av…" at bounding box center [143, 379] width 218 height 691
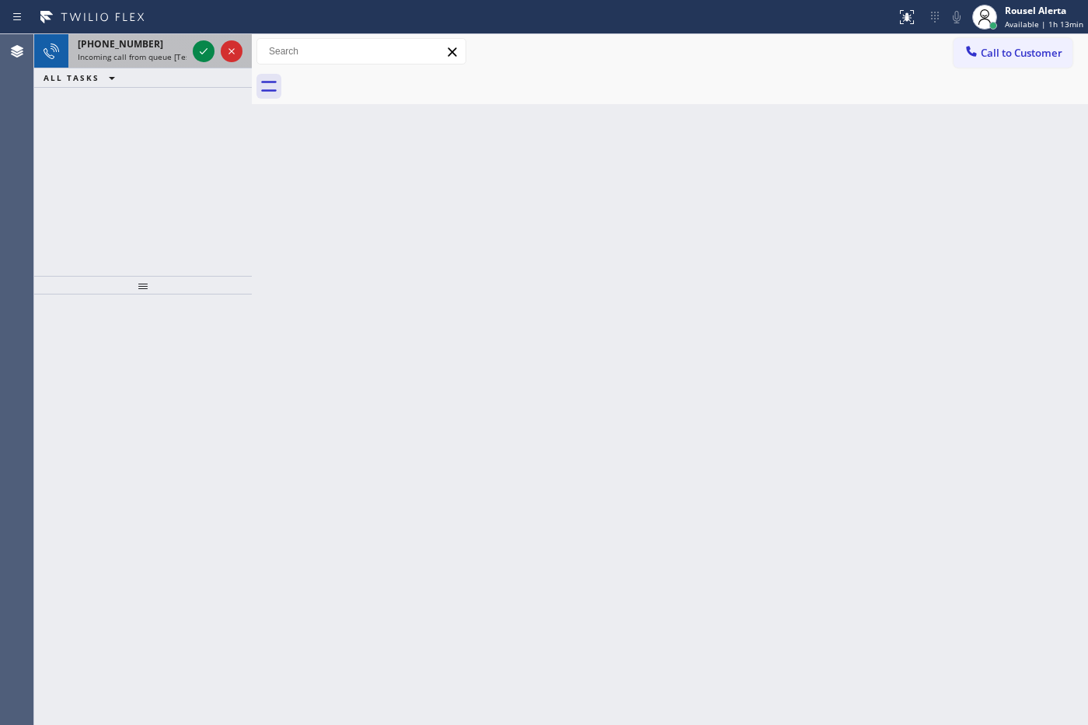
click at [169, 60] on span "Incoming call from queue [Test] All" at bounding box center [142, 56] width 129 height 11
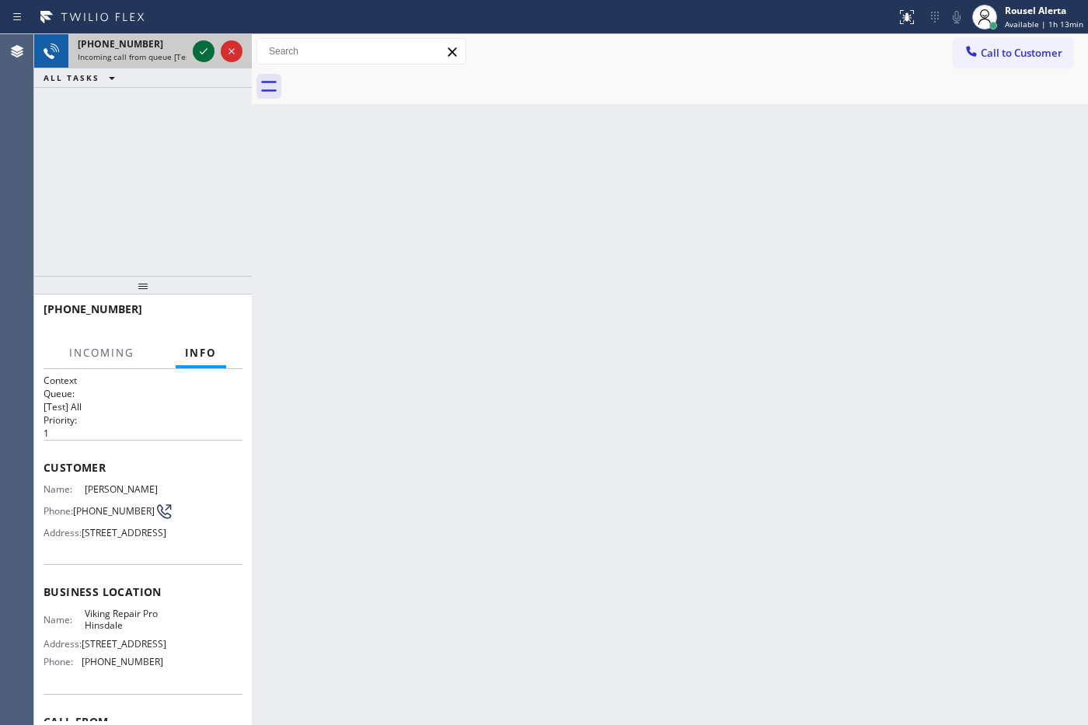
click at [196, 51] on icon at bounding box center [203, 51] width 19 height 19
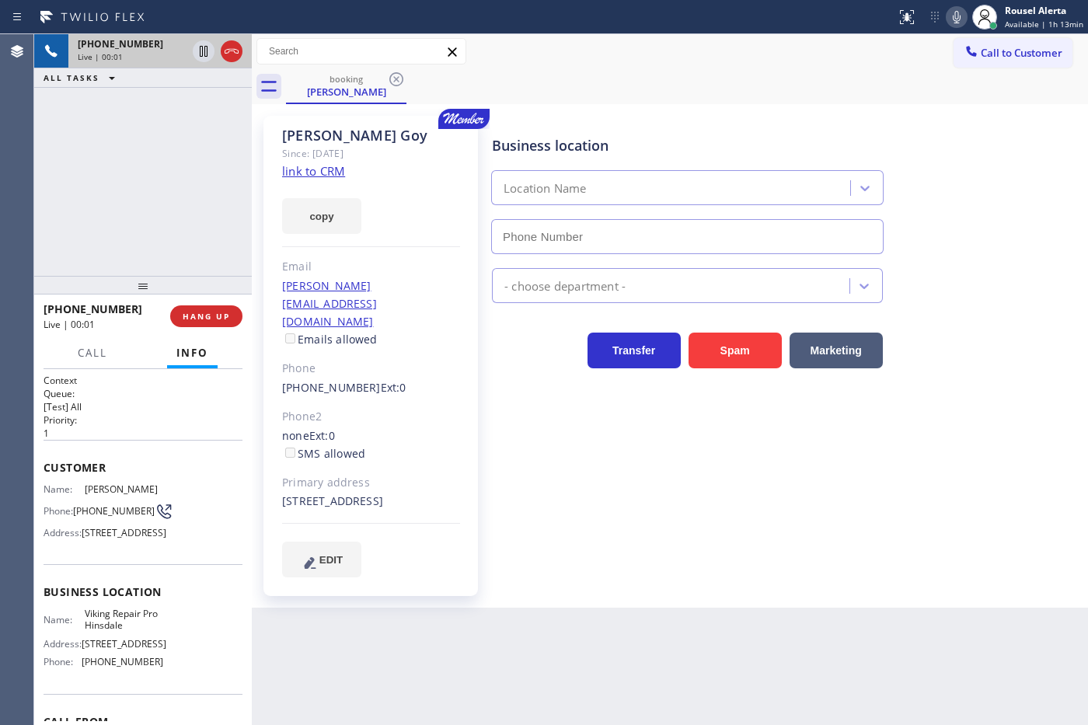
type input "[PHONE_NUMBER]"
click at [330, 173] on link "link to CRM" at bounding box center [313, 171] width 63 height 16
click at [194, 154] on div "[PHONE_NUMBER] Live | 00:28 ALL TASKS ALL TASKS ACTIVE TASKS TASKS IN WRAP UP" at bounding box center [143, 155] width 218 height 242
click at [200, 57] on icon at bounding box center [203, 51] width 19 height 19
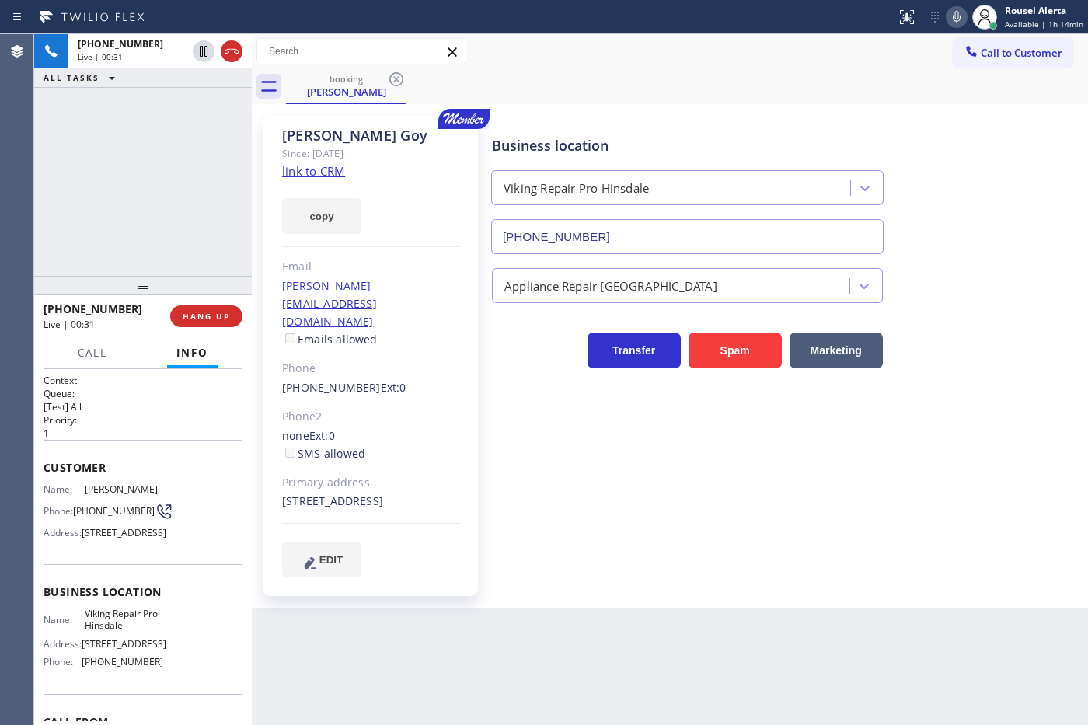
click at [957, 12] on icon at bounding box center [956, 17] width 19 height 19
click at [203, 51] on icon at bounding box center [203, 51] width 19 height 19
click at [960, 17] on icon at bounding box center [957, 17] width 8 height 12
click at [957, 9] on icon at bounding box center [956, 17] width 19 height 19
click at [952, 17] on icon at bounding box center [956, 17] width 19 height 19
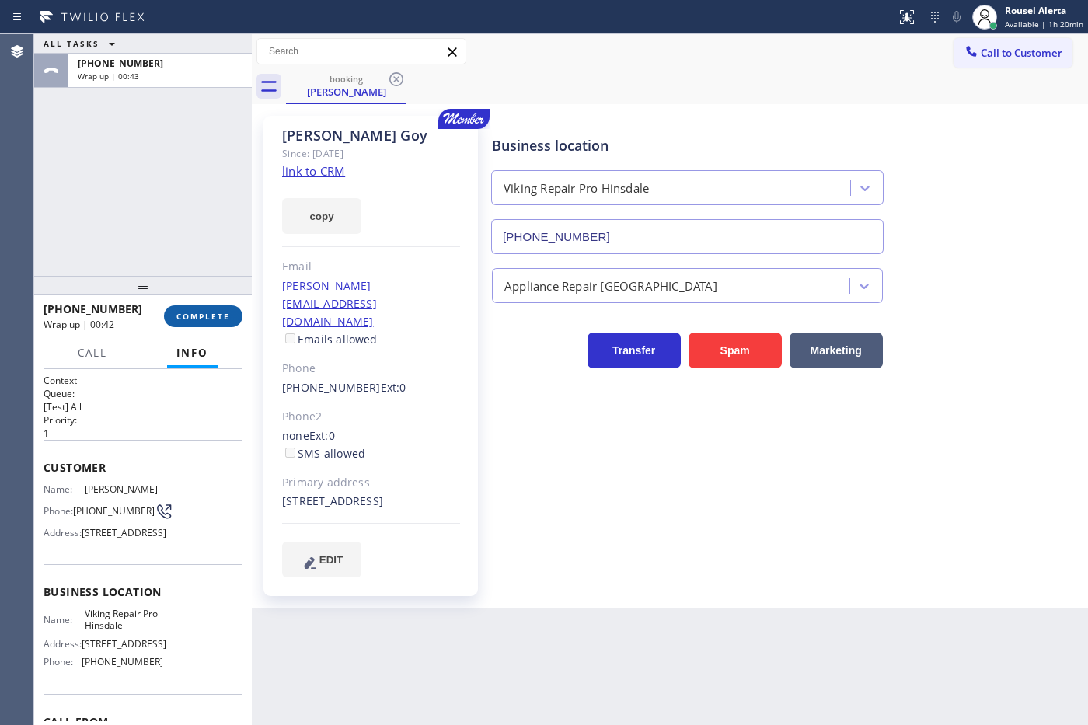
click at [184, 308] on button "COMPLETE" at bounding box center [203, 316] width 78 height 22
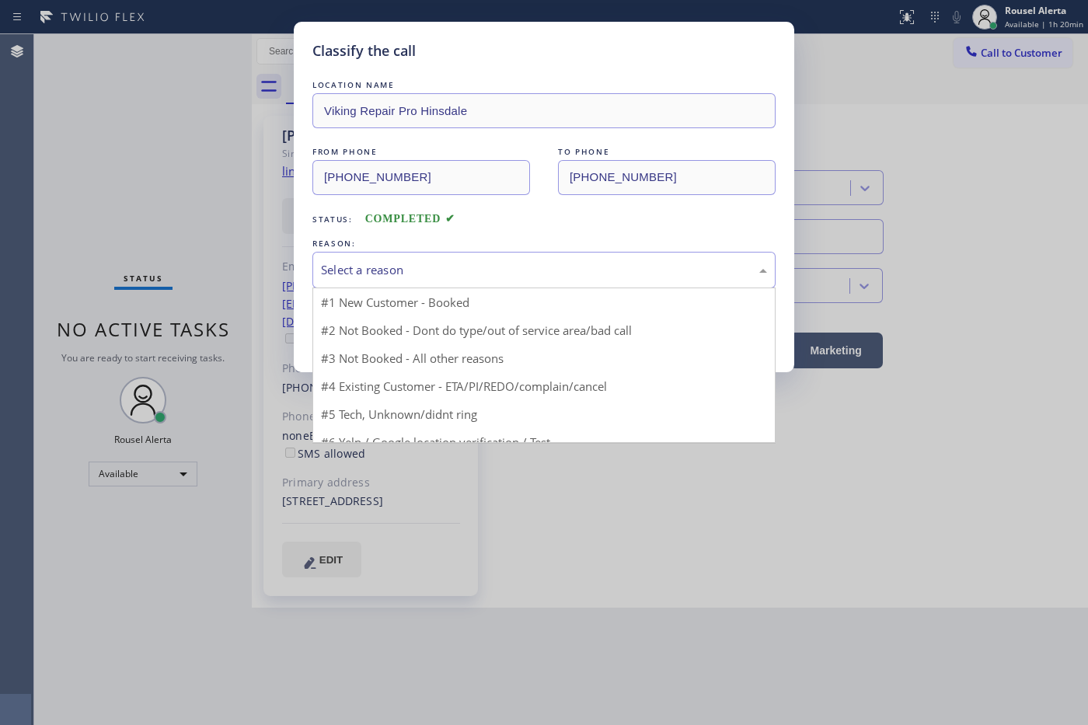
click at [439, 264] on div "Select a reason" at bounding box center [544, 270] width 446 height 18
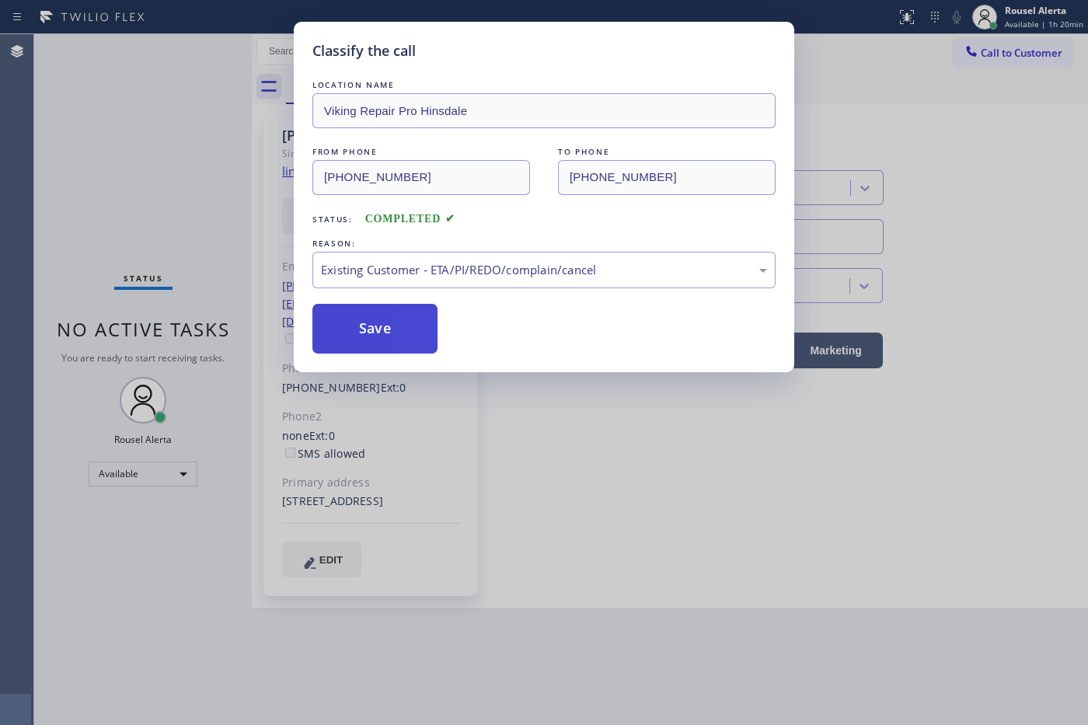
click at [383, 330] on button "Save" at bounding box center [374, 329] width 125 height 50
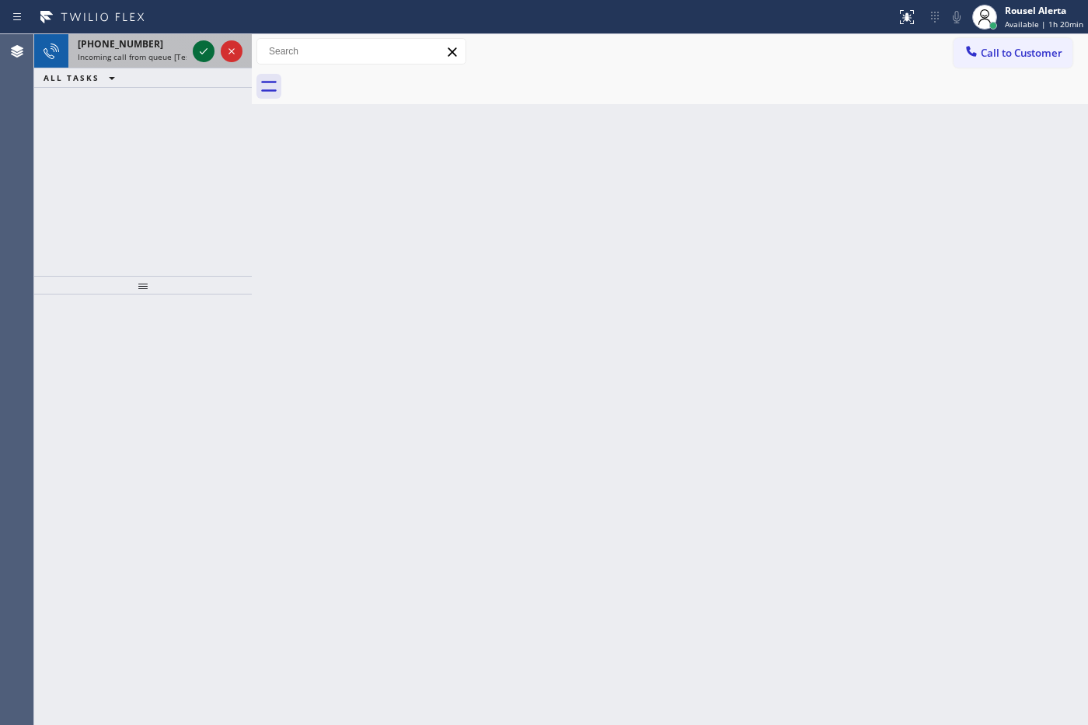
drag, startPoint x: 136, startPoint y: 45, endPoint x: 196, endPoint y: 56, distance: 60.8
click at [137, 47] on span "[PHONE_NUMBER]" at bounding box center [120, 43] width 85 height 13
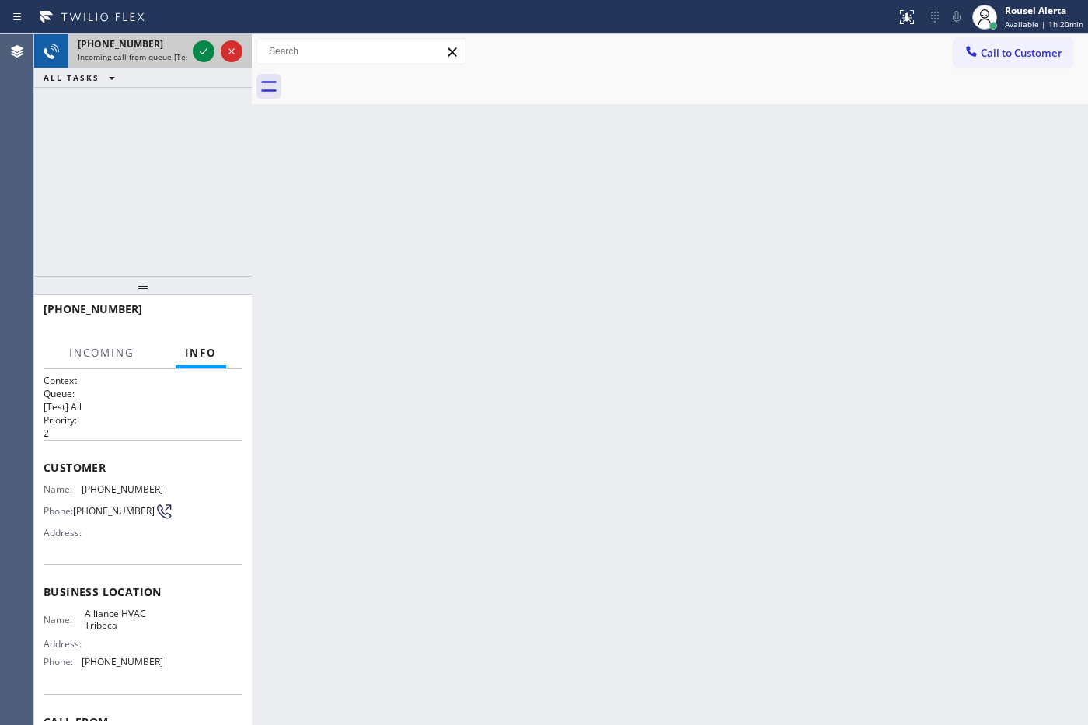
click at [187, 48] on div "[PHONE_NUMBER] Incoming call from queue [Test] All" at bounding box center [128, 51] width 121 height 34
click at [198, 48] on icon at bounding box center [203, 51] width 19 height 19
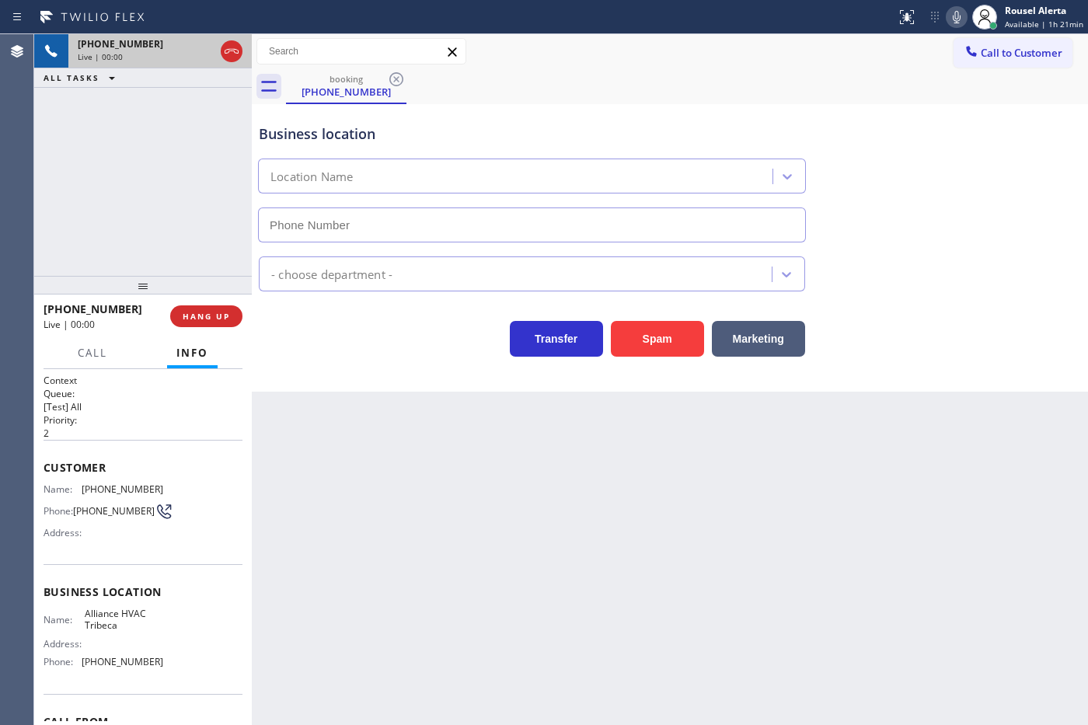
type input "[PHONE_NUMBER]"
click at [654, 324] on button "Spam" at bounding box center [657, 339] width 93 height 36
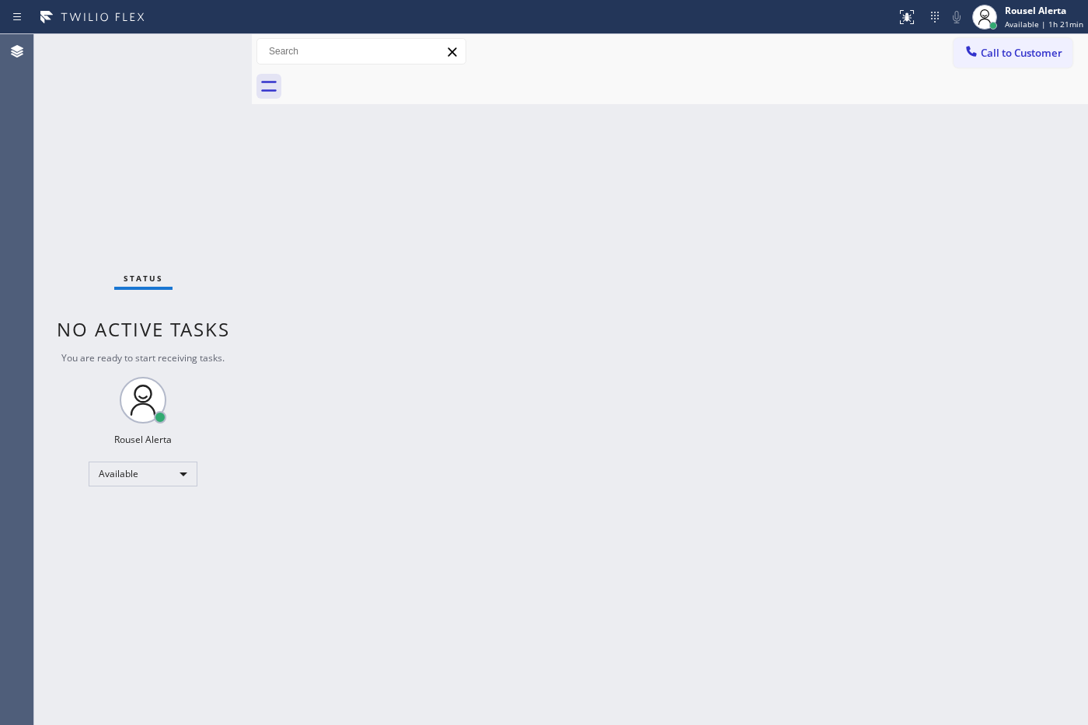
click at [152, 47] on div "Status No active tasks You are ready to start receiving tasks. Rousel Alerta Av…" at bounding box center [143, 379] width 218 height 691
click at [476, 431] on div "Back to Dashboard Change Sender ID Customers Technicians Select a contact Outbo…" at bounding box center [670, 379] width 836 height 691
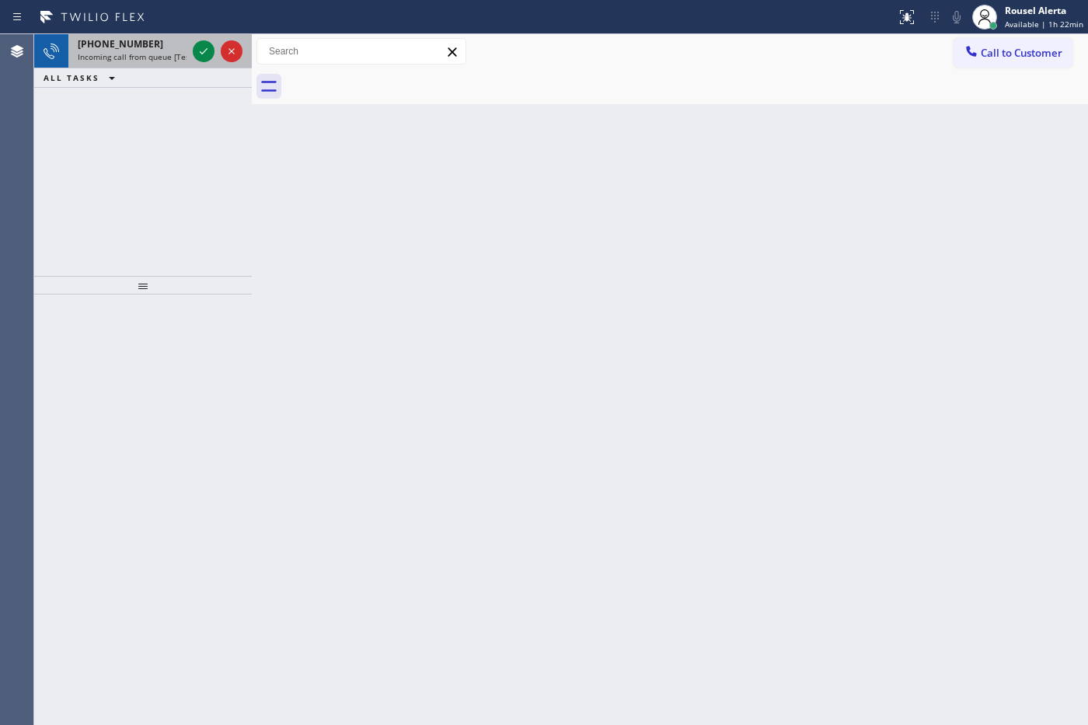
click at [172, 60] on span "Incoming call from queue [Test] All" at bounding box center [142, 56] width 129 height 11
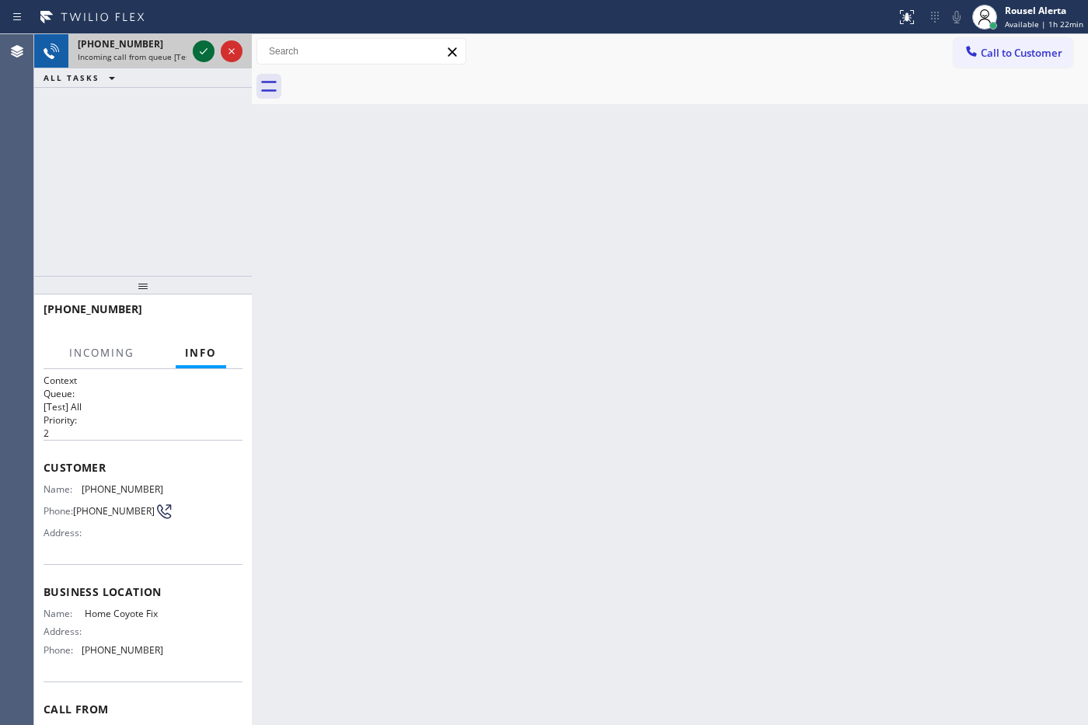
click at [199, 51] on icon at bounding box center [203, 51] width 19 height 19
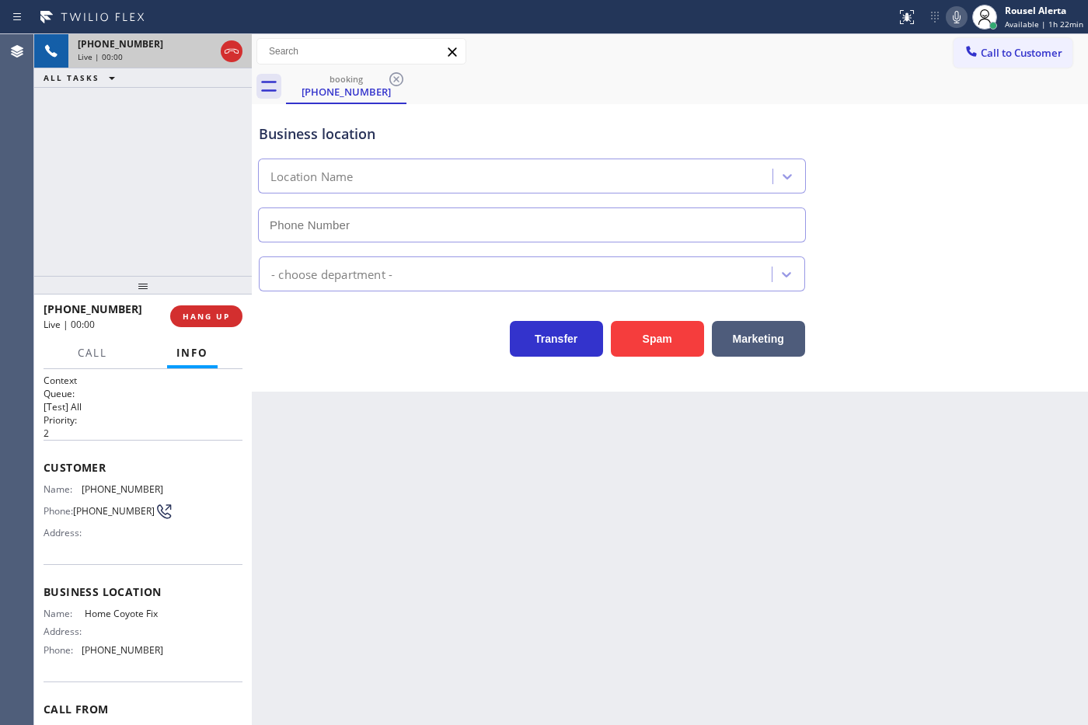
type input "[PHONE_NUMBER]"
click at [641, 336] on button "Spam" at bounding box center [657, 339] width 93 height 36
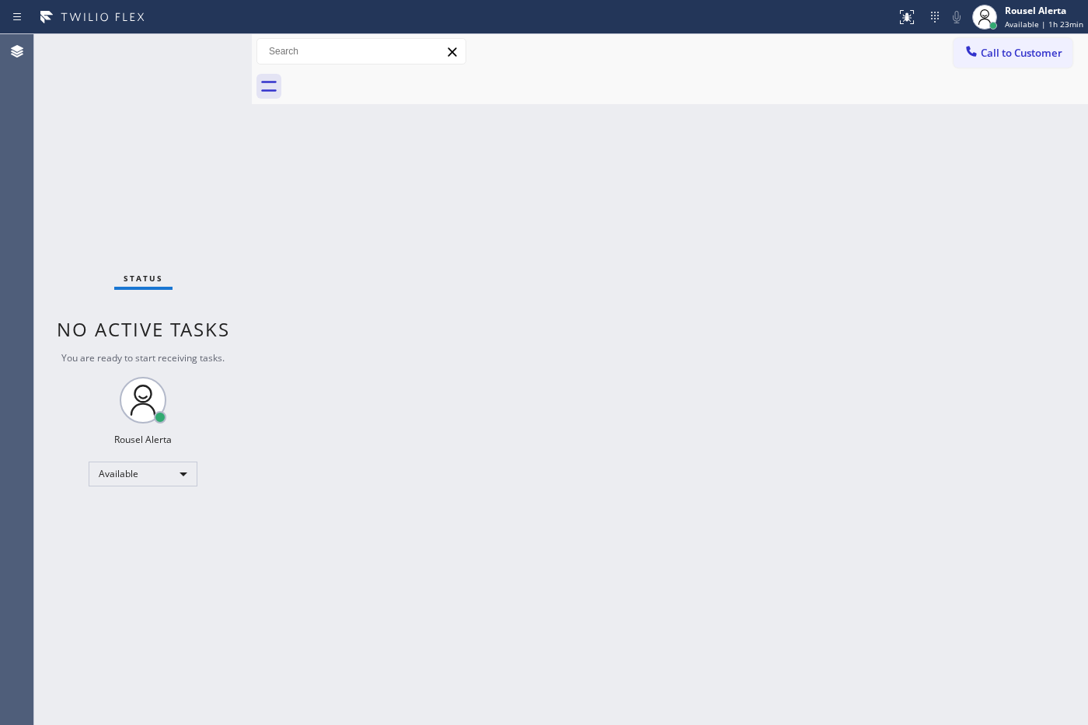
drag, startPoint x: 331, startPoint y: 293, endPoint x: 354, endPoint y: 319, distance: 34.7
click at [334, 296] on div "Back to Dashboard Change Sender ID Customers Technicians Select a contact Outbo…" at bounding box center [670, 379] width 836 height 691
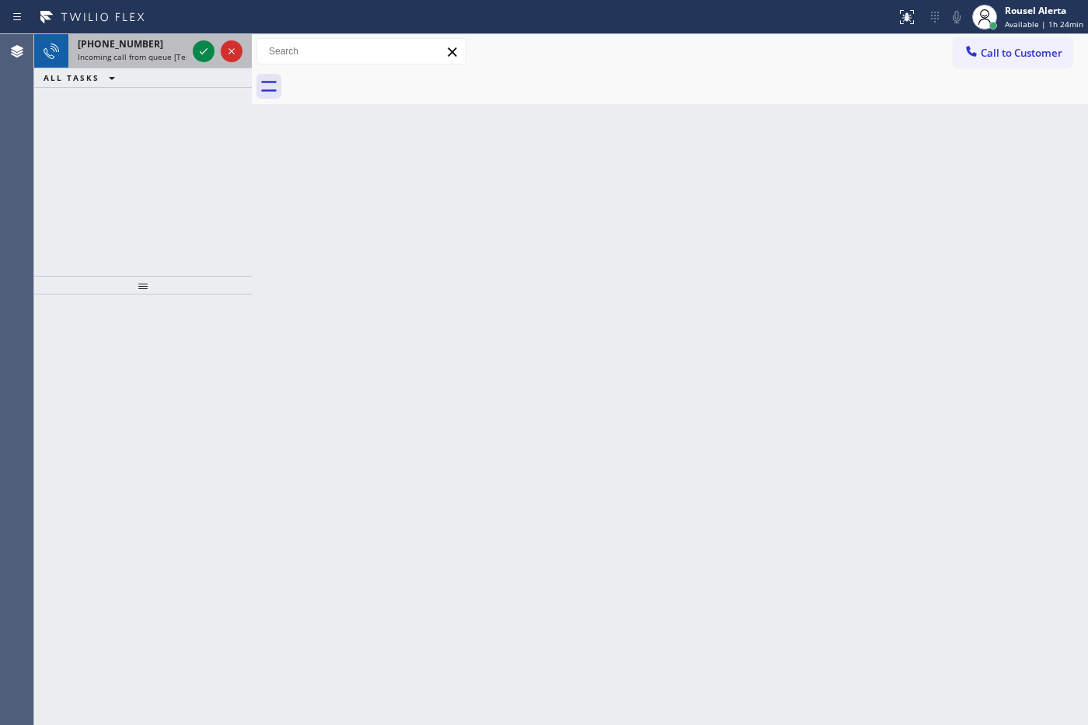
click at [145, 49] on div "[PHONE_NUMBER]" at bounding box center [132, 43] width 109 height 13
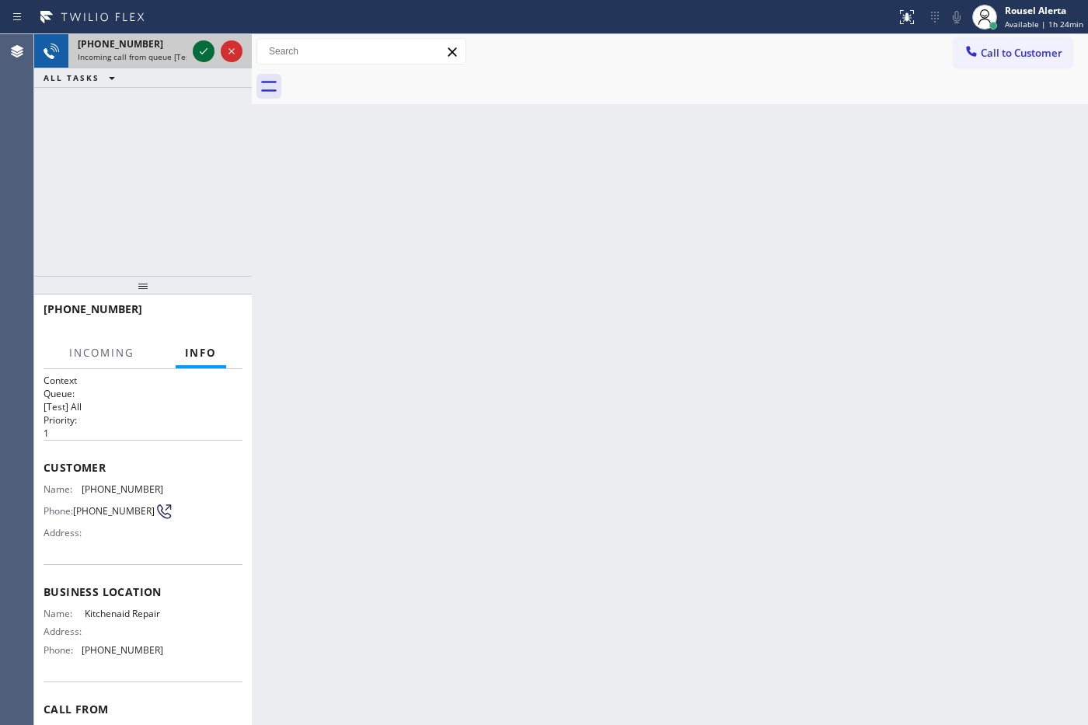
click at [200, 51] on icon at bounding box center [203, 51] width 19 height 19
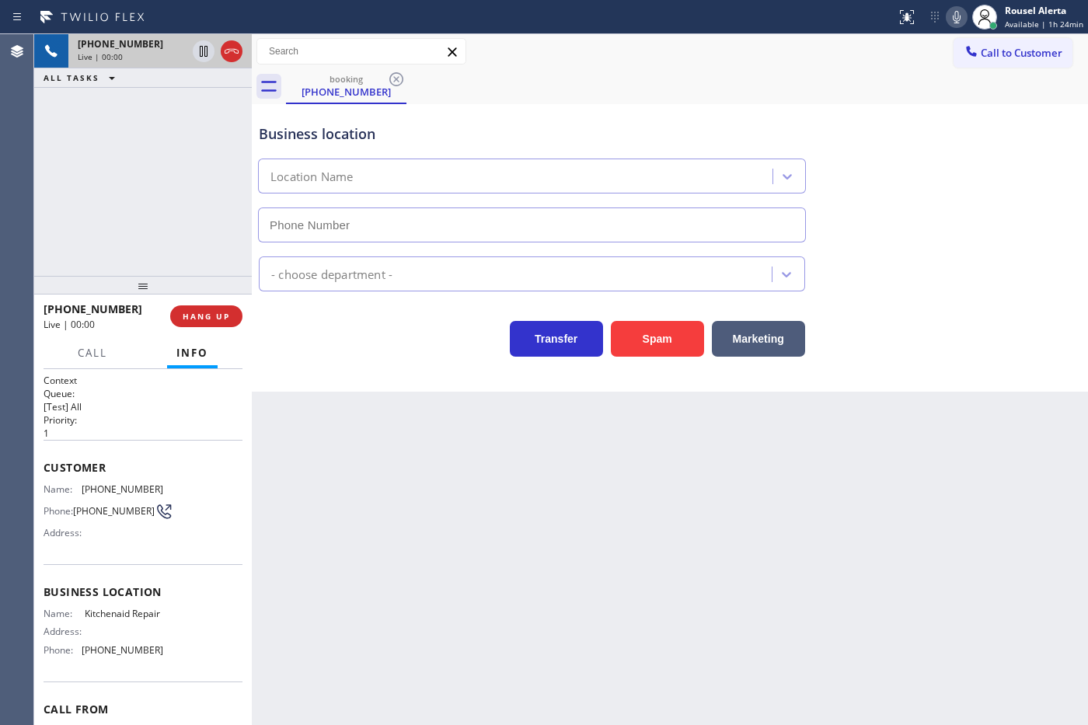
type input "[PHONE_NUMBER]"
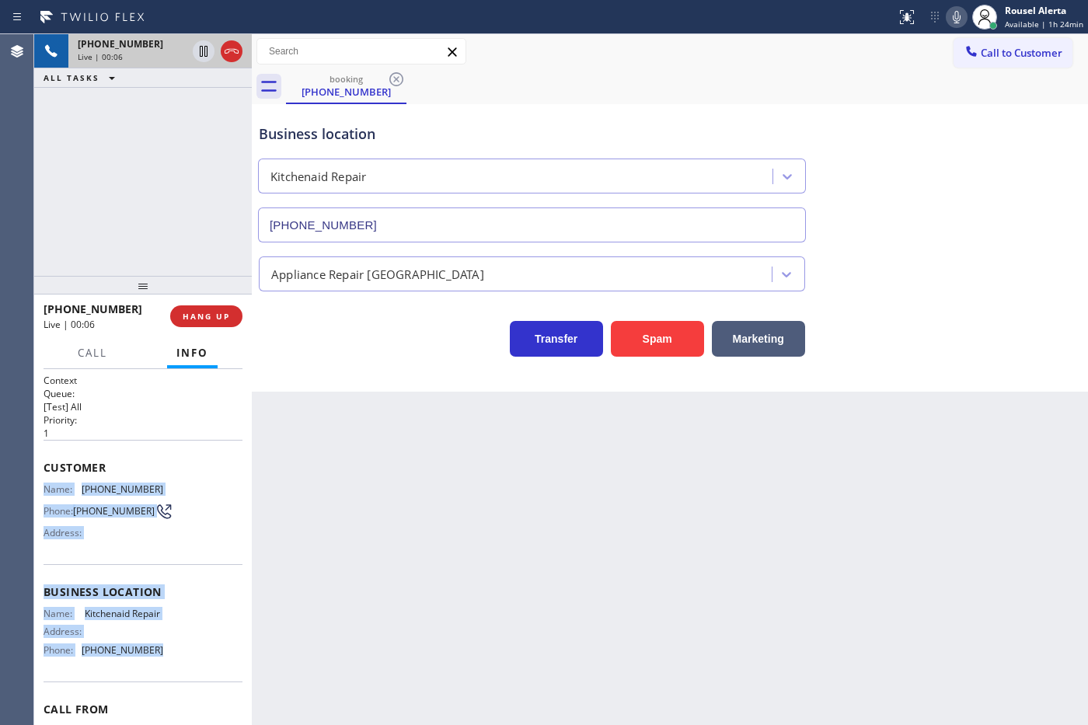
drag, startPoint x: 165, startPoint y: 665, endPoint x: 39, endPoint y: 480, distance: 223.7
click at [39, 480] on div "Context Queue: [Test] All Priority: 1 Customer Name: [PHONE_NUMBER] Phone: [PHO…" at bounding box center [143, 547] width 218 height 357
copy div "Name: [PHONE_NUMBER] Phone: [PHONE_NUMBER] Address: Business location Name: Kit…"
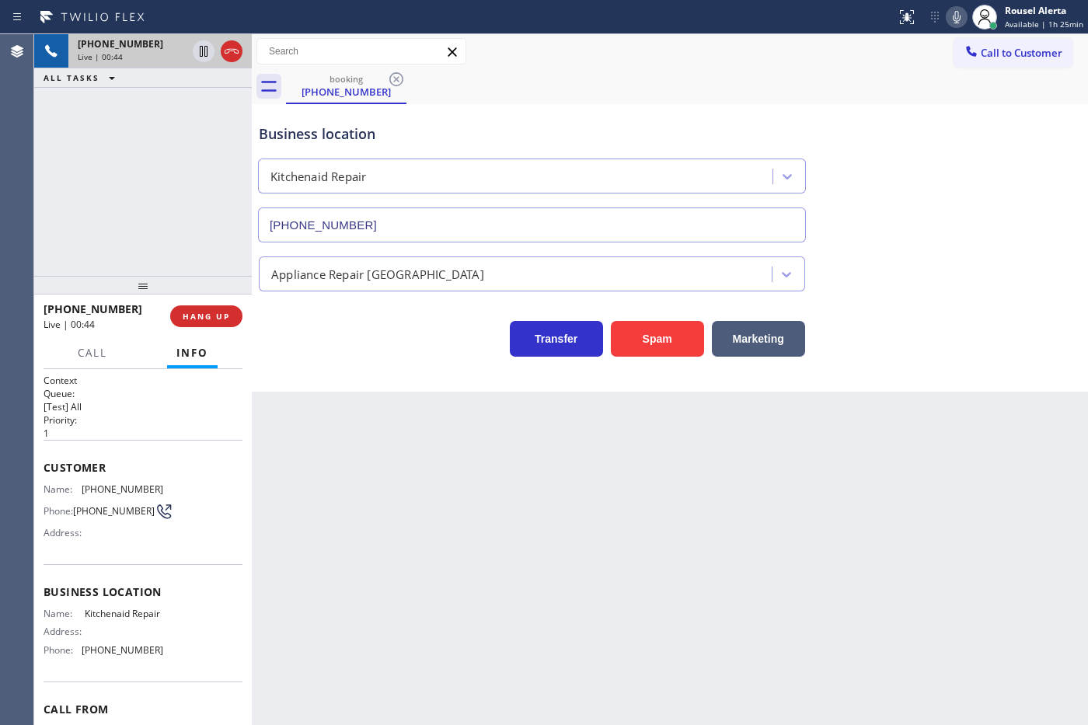
click at [1009, 497] on div "Back to Dashboard Change Sender ID Customers Technicians Select a contact Outbo…" at bounding box center [670, 379] width 836 height 691
click at [203, 98] on div "[PHONE_NUMBER] Live | 02:16 ALL TASKS ALL TASKS ACTIVE TASKS TASKS IN WRAP UP" at bounding box center [143, 155] width 218 height 242
drag, startPoint x: 198, startPoint y: 53, endPoint x: 218, endPoint y: 52, distance: 20.2
click at [198, 53] on icon at bounding box center [203, 51] width 19 height 19
click at [953, 16] on icon at bounding box center [956, 17] width 19 height 19
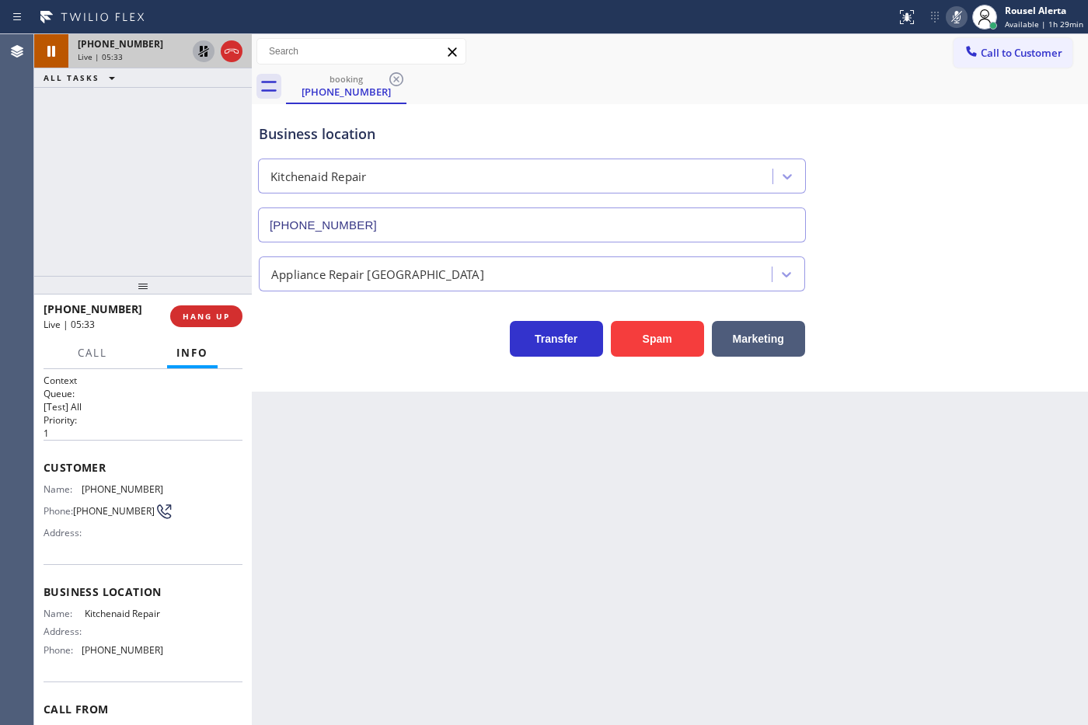
click at [198, 49] on icon at bounding box center [203, 51] width 19 height 19
click at [953, 16] on icon at bounding box center [956, 17] width 19 height 19
click at [538, 524] on div "Back to Dashboard Change Sender ID Customers Technicians Select a contact Outbo…" at bounding box center [670, 379] width 836 height 691
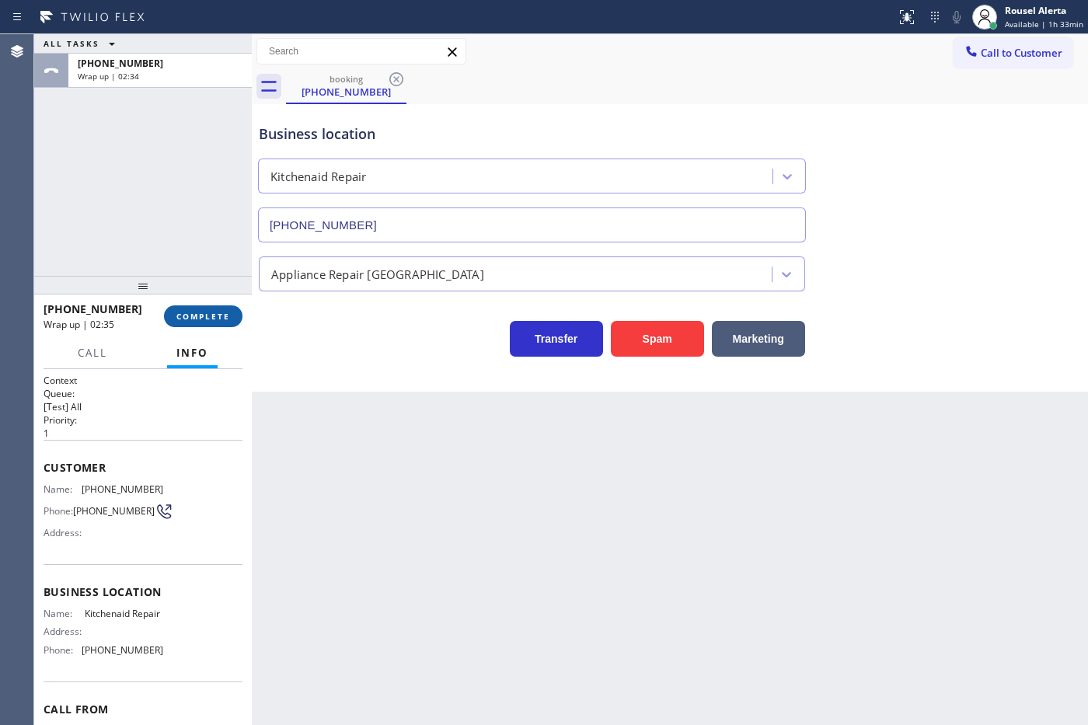
click at [207, 320] on span "COMPLETE" at bounding box center [203, 316] width 54 height 11
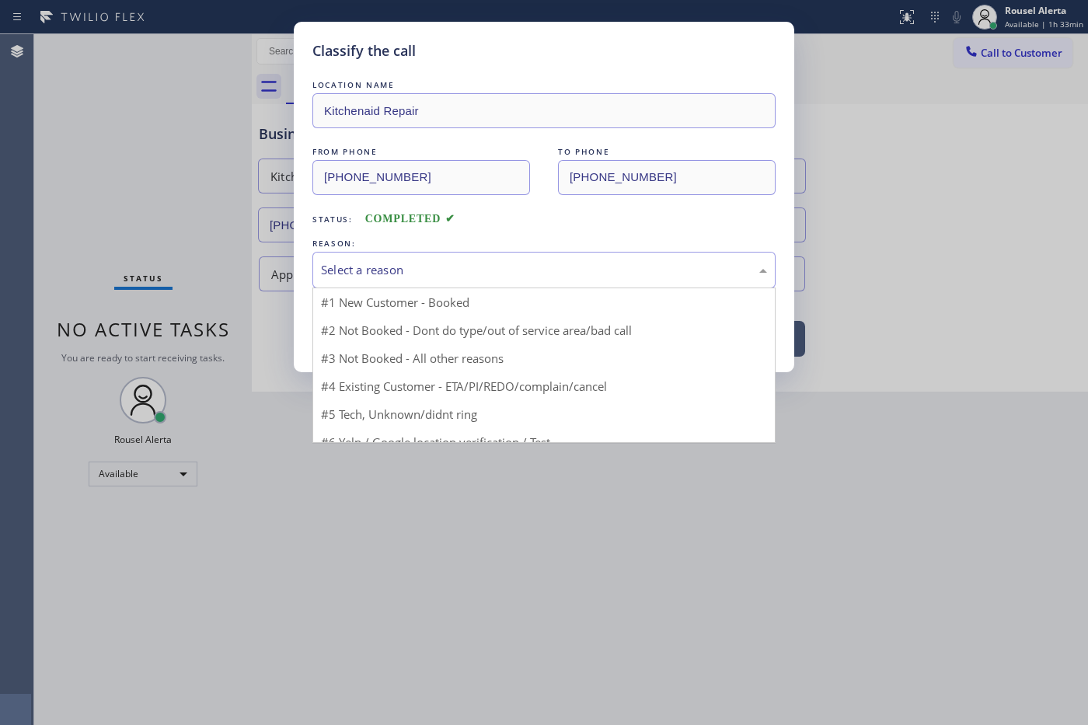
click at [467, 260] on div "Select a reason" at bounding box center [543, 270] width 463 height 37
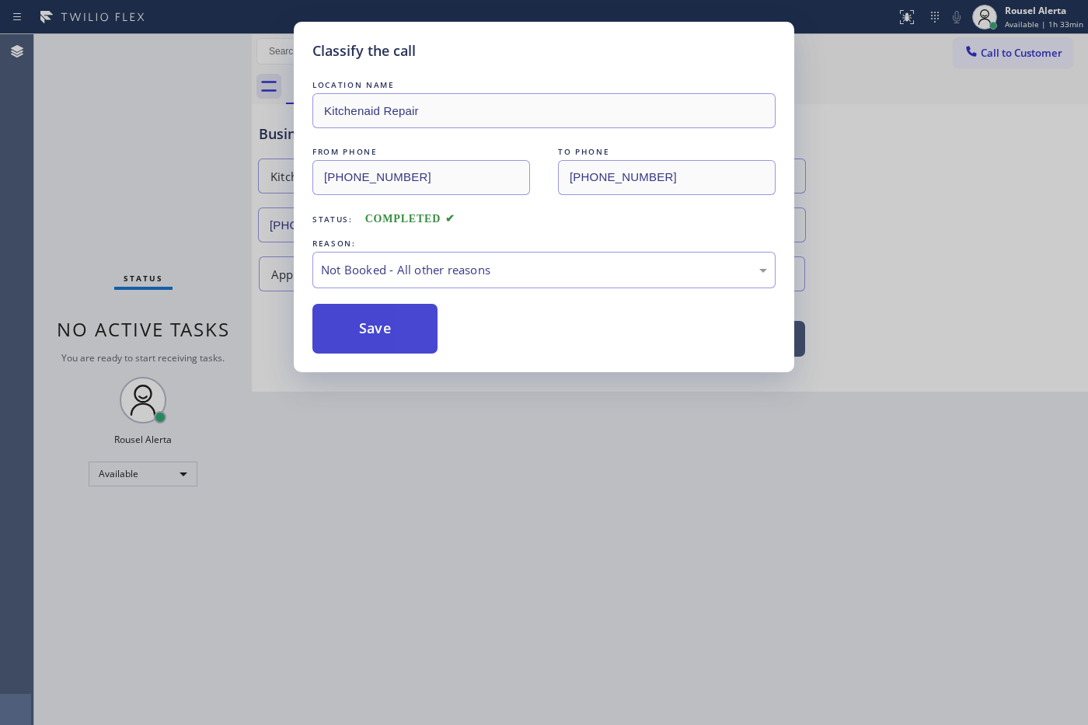
click at [371, 339] on button "Save" at bounding box center [374, 329] width 125 height 50
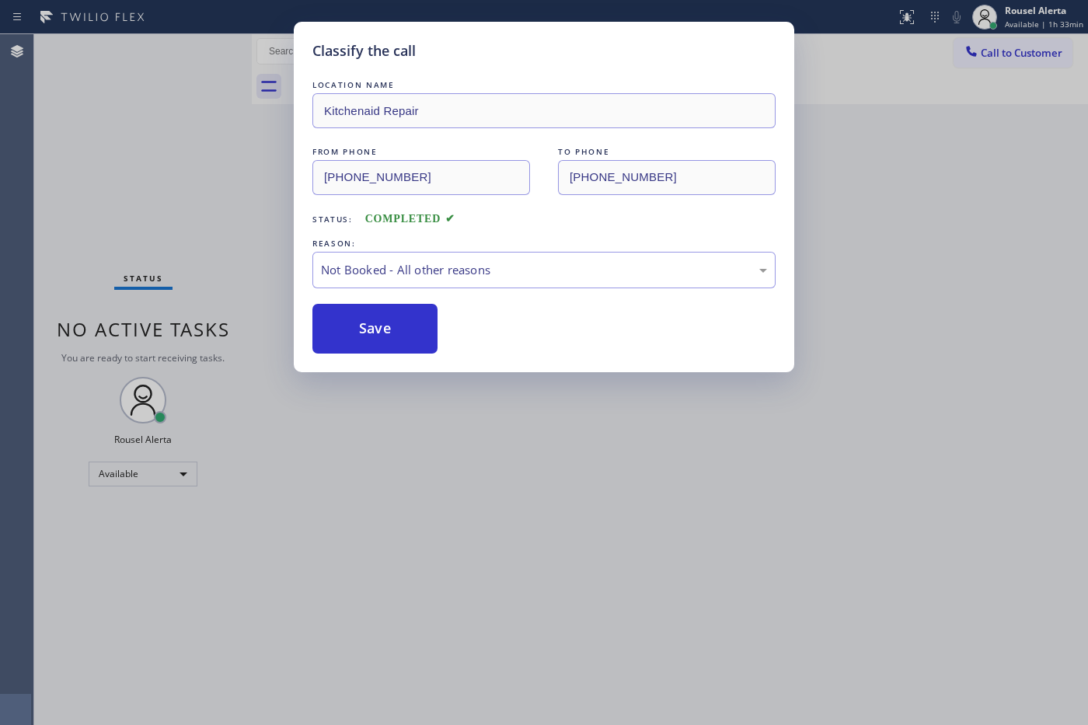
click at [639, 461] on div "Classify the call LOCATION NAME Kitchenaid Repair FROM PHONE [PHONE_NUMBER] TO …" at bounding box center [544, 362] width 1088 height 725
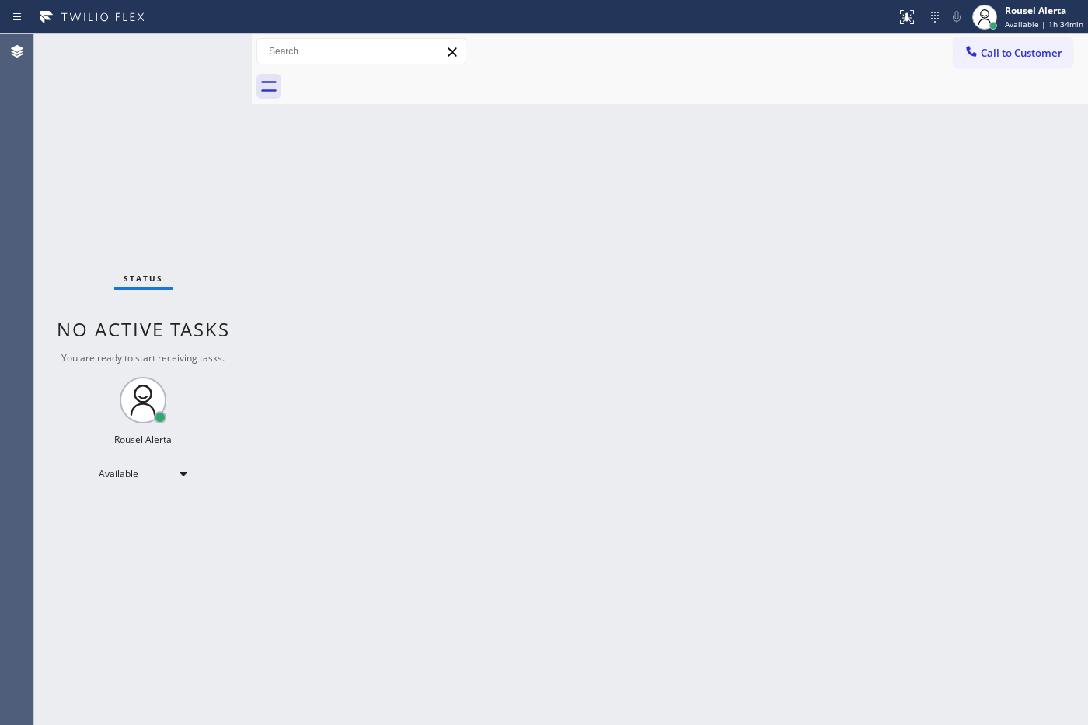
click at [192, 52] on div "Status No active tasks You are ready to start receiving tasks. Rousel Alerta Av…" at bounding box center [143, 379] width 218 height 691
click at [392, 343] on div "Back to Dashboard Change Sender ID Customers Technicians Select a contact Outbo…" at bounding box center [670, 379] width 836 height 691
click at [200, 87] on div "Status No active tasks You are ready to start receiving tasks. Rousel Alerta Av…" at bounding box center [143, 379] width 218 height 691
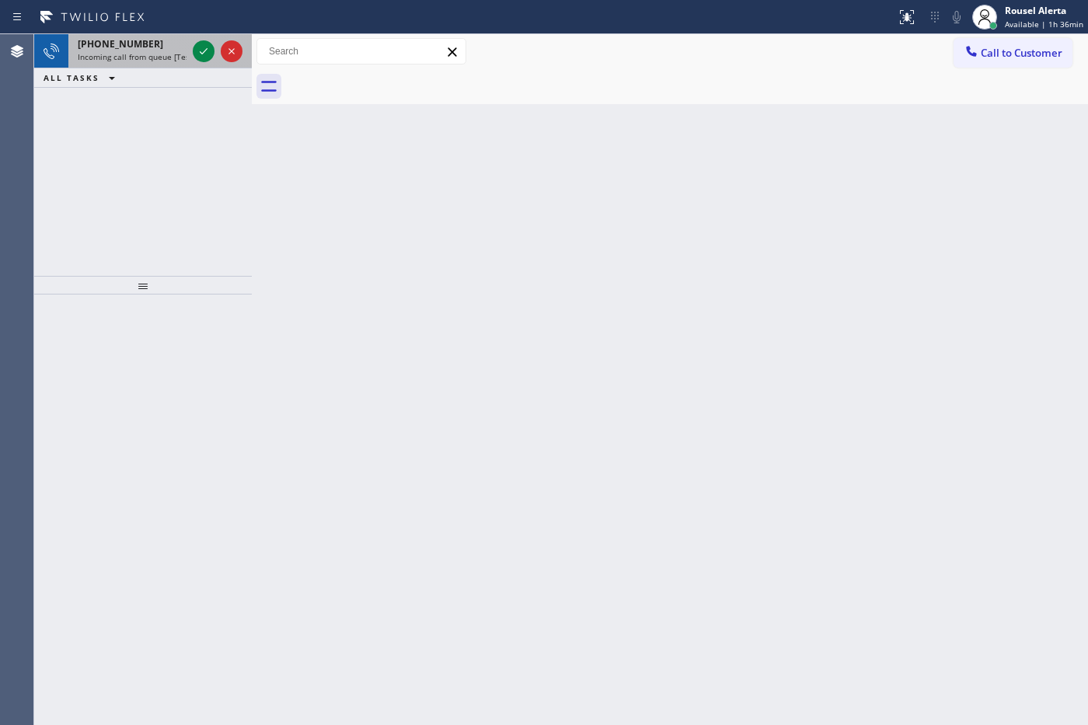
click at [168, 51] on span "Incoming call from queue [Test] All" at bounding box center [142, 56] width 129 height 11
click at [200, 44] on icon at bounding box center [203, 51] width 19 height 19
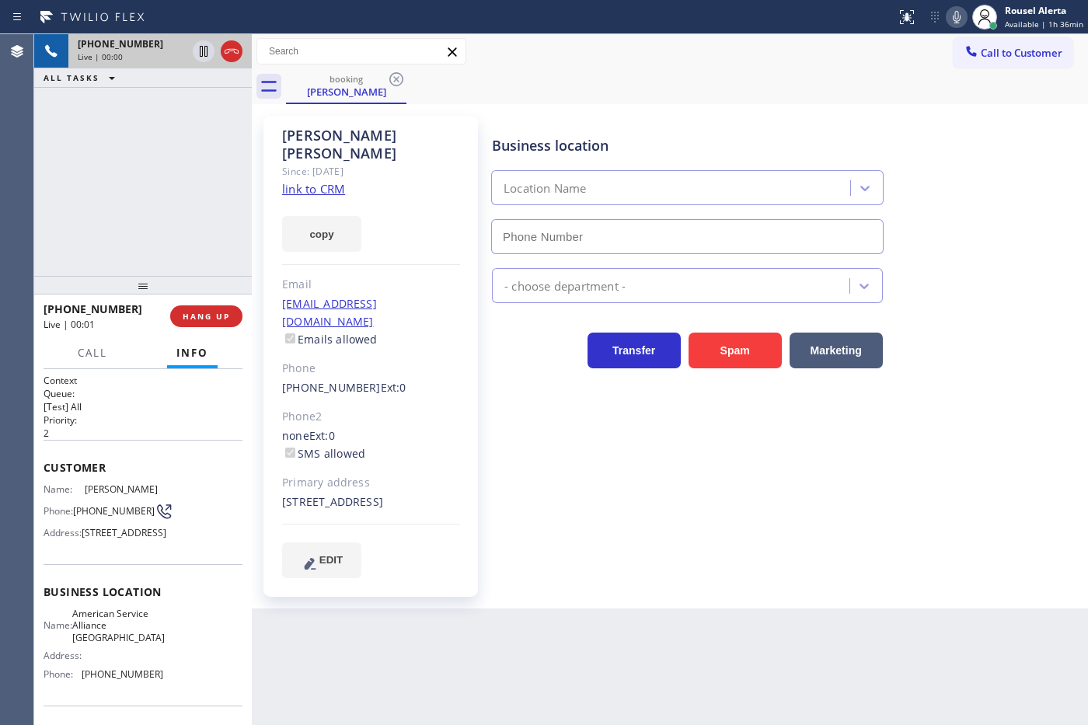
type input "[PHONE_NUMBER]"
click at [308, 181] on link "link to CRM" at bounding box center [313, 189] width 63 height 16
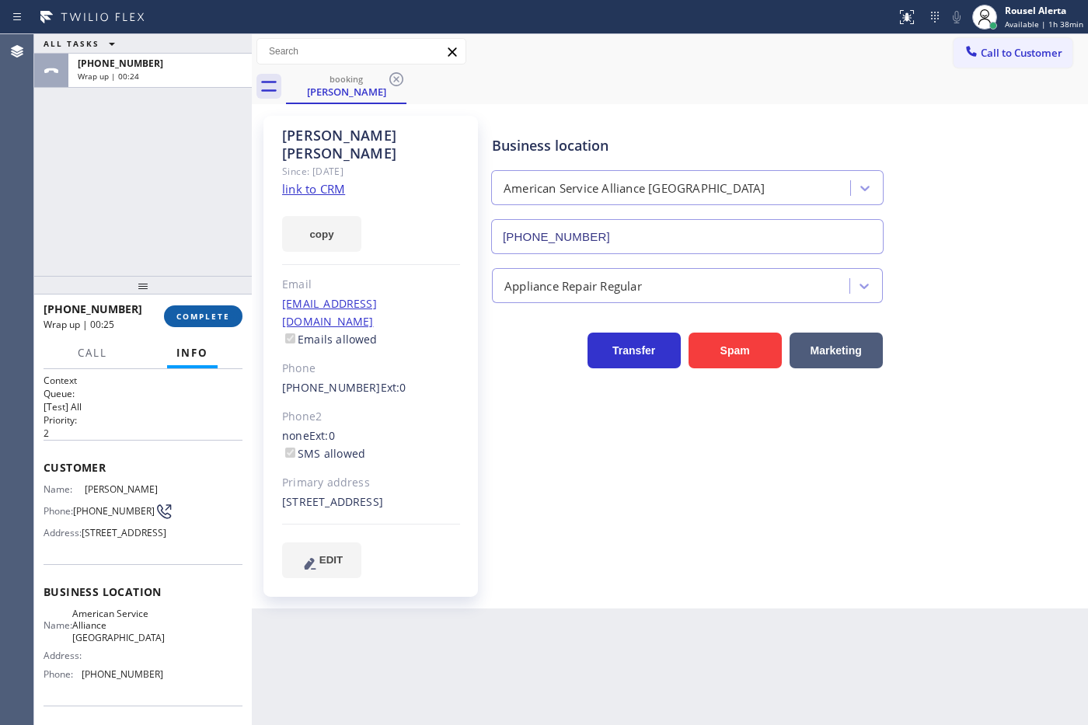
click at [203, 326] on button "COMPLETE" at bounding box center [203, 316] width 78 height 22
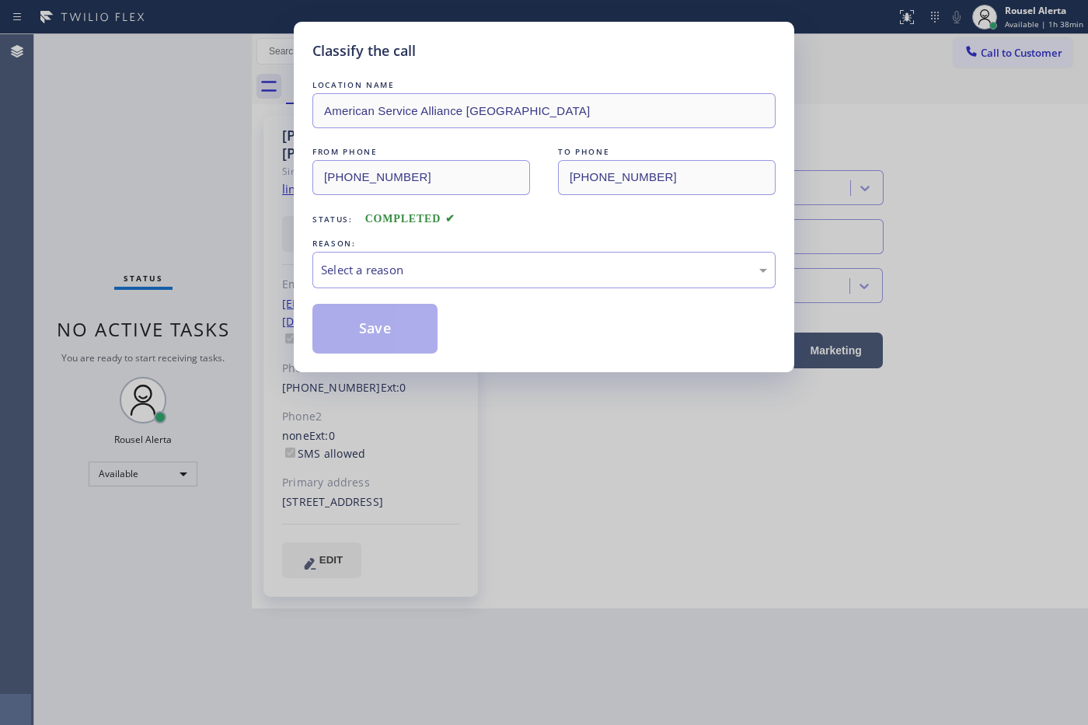
click at [492, 266] on div "Select a reason" at bounding box center [544, 270] width 446 height 18
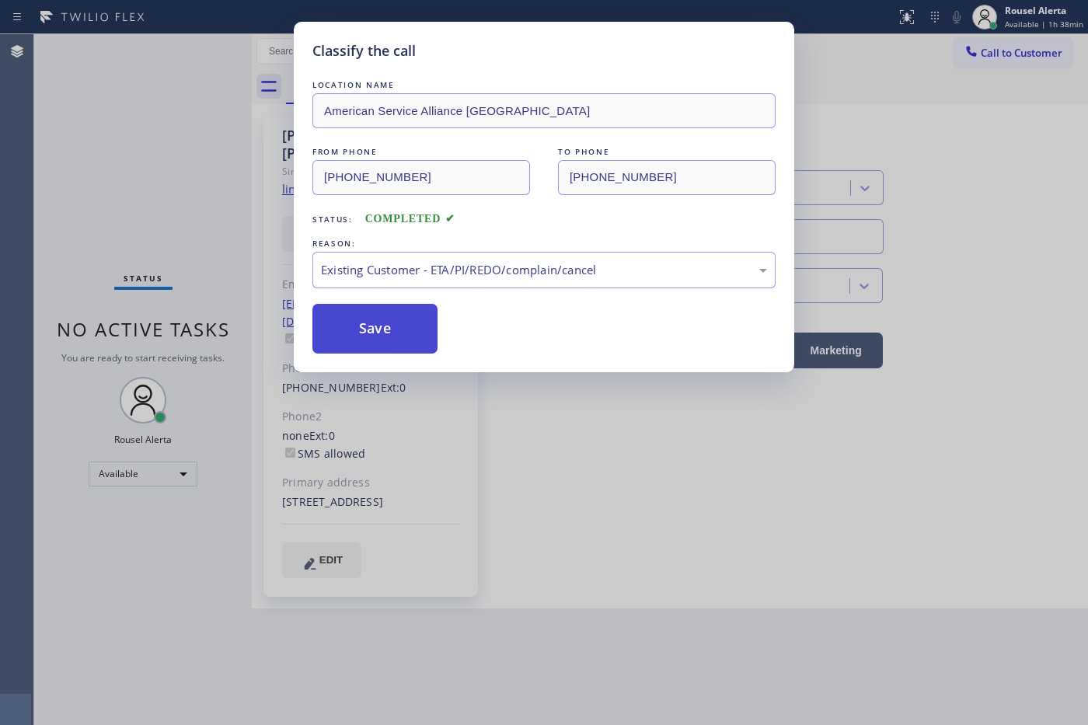
click at [412, 327] on button "Save" at bounding box center [374, 329] width 125 height 50
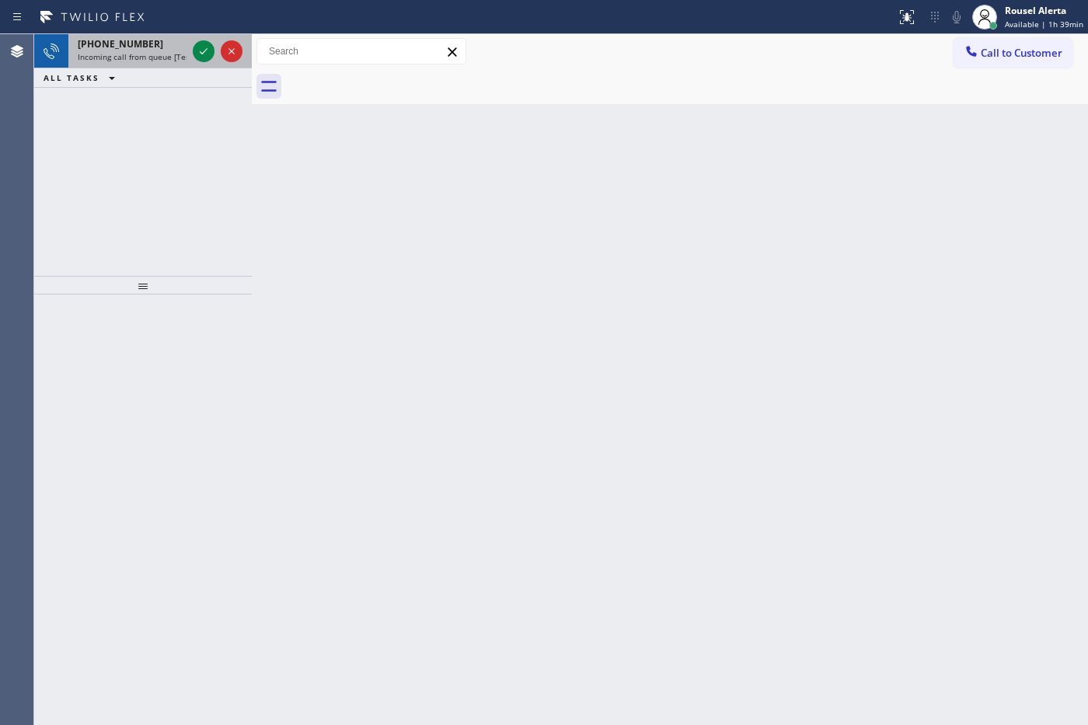
drag, startPoint x: 158, startPoint y: 60, endPoint x: 173, endPoint y: 57, distance: 15.8
click at [158, 60] on span "Incoming call from queue [Test] All" at bounding box center [142, 56] width 129 height 11
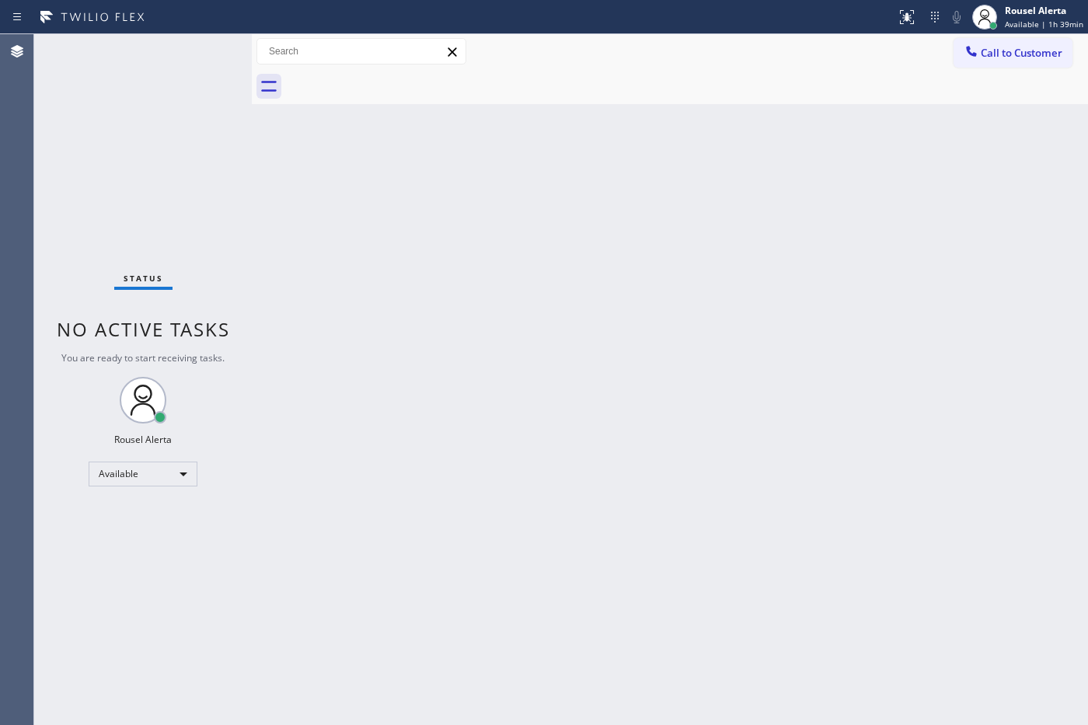
click at [191, 51] on div "Status No active tasks You are ready to start receiving tasks. Rousel Alerta Av…" at bounding box center [143, 379] width 218 height 691
click at [191, 52] on div "Status No active tasks You are ready to start receiving tasks. Rousel Alerta Av…" at bounding box center [143, 379] width 218 height 691
click at [716, 622] on div "Back to Dashboard Change Sender ID Customers Technicians Select a contact Outbo…" at bounding box center [670, 379] width 836 height 691
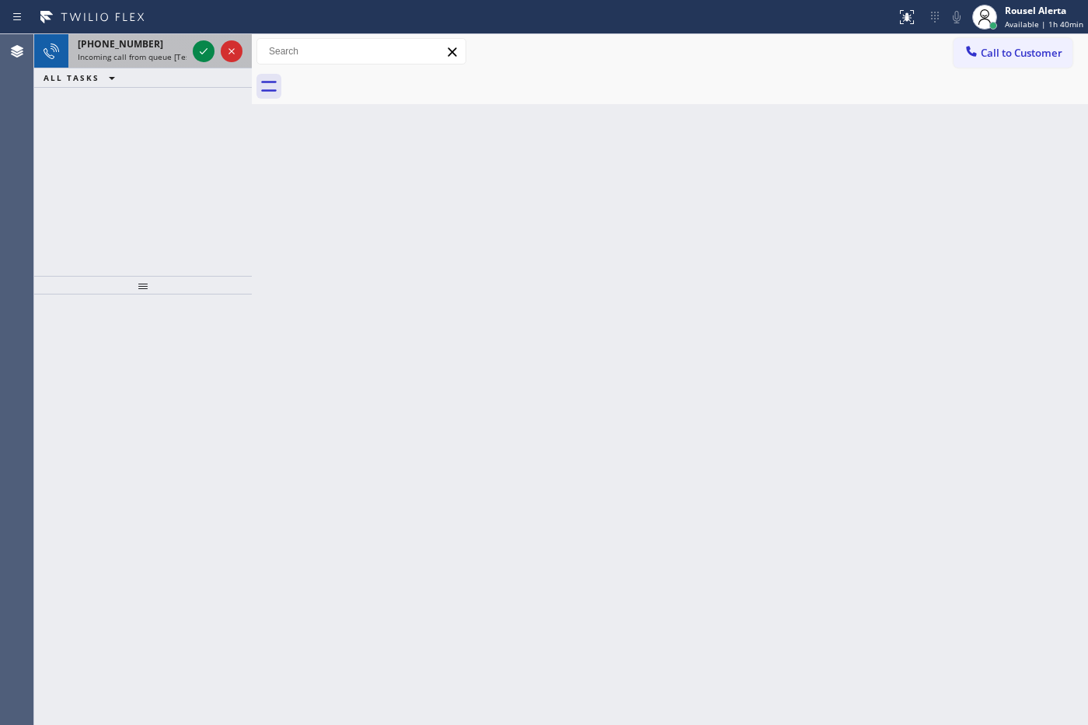
click at [164, 48] on div "[PHONE_NUMBER]" at bounding box center [132, 43] width 109 height 13
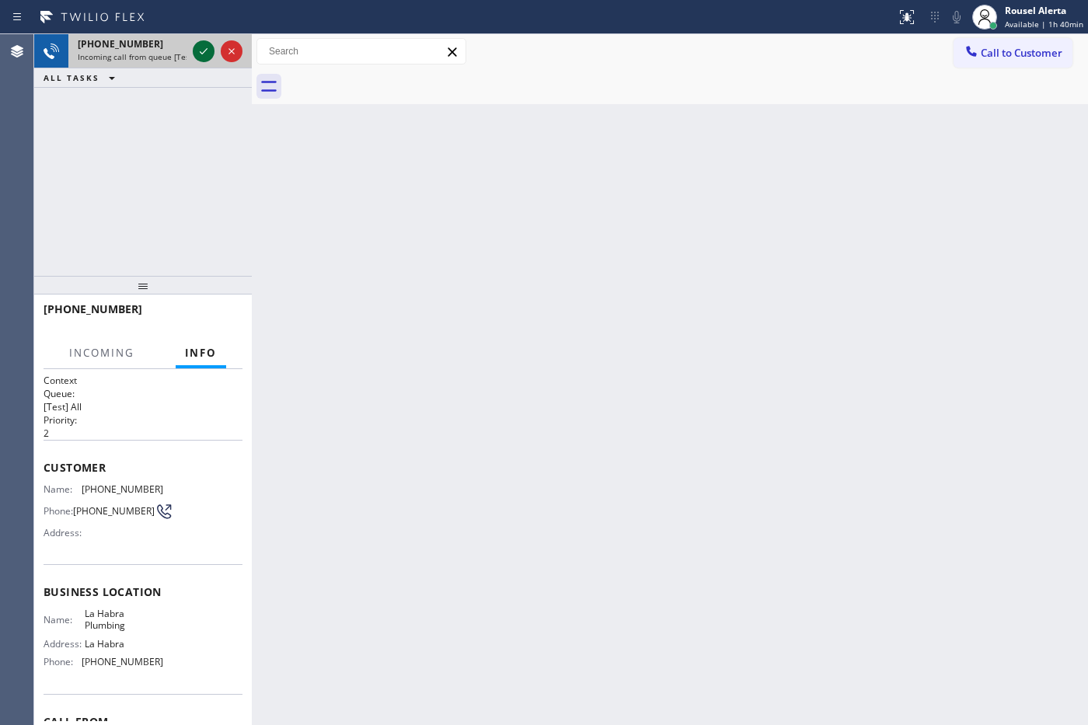
click at [206, 43] on icon at bounding box center [203, 51] width 19 height 19
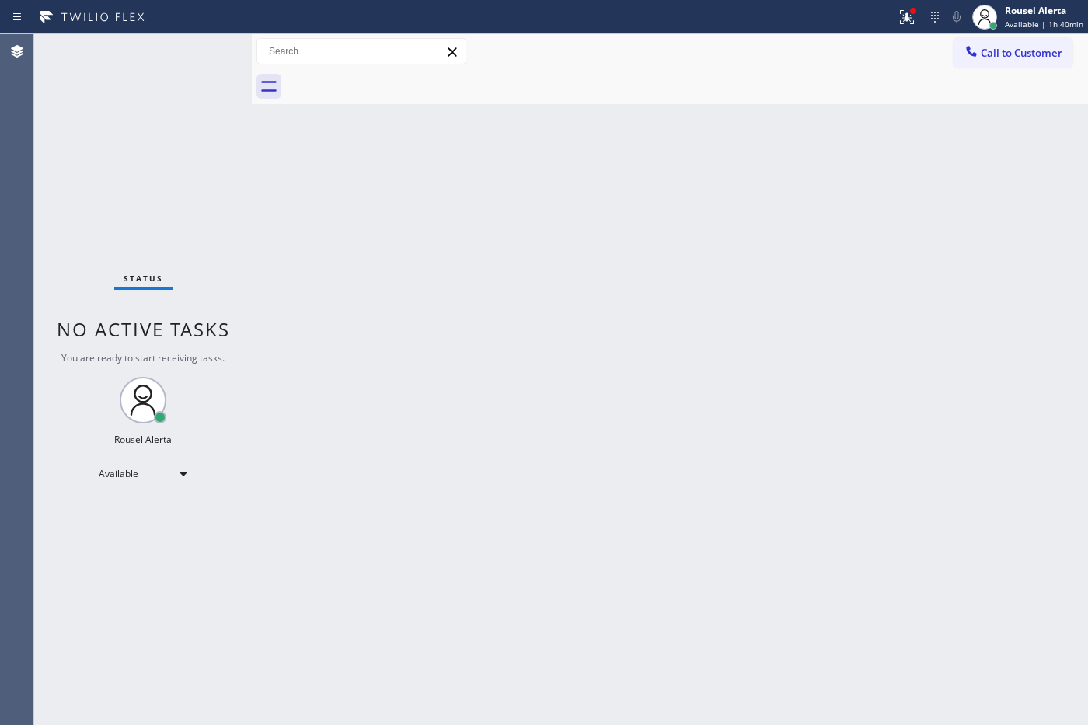
click at [206, 60] on div "Status No active tasks You are ready to start receiving tasks. Rousel Alerta Av…" at bounding box center [143, 379] width 218 height 691
click at [915, 8] on div at bounding box center [913, 11] width 6 height 6
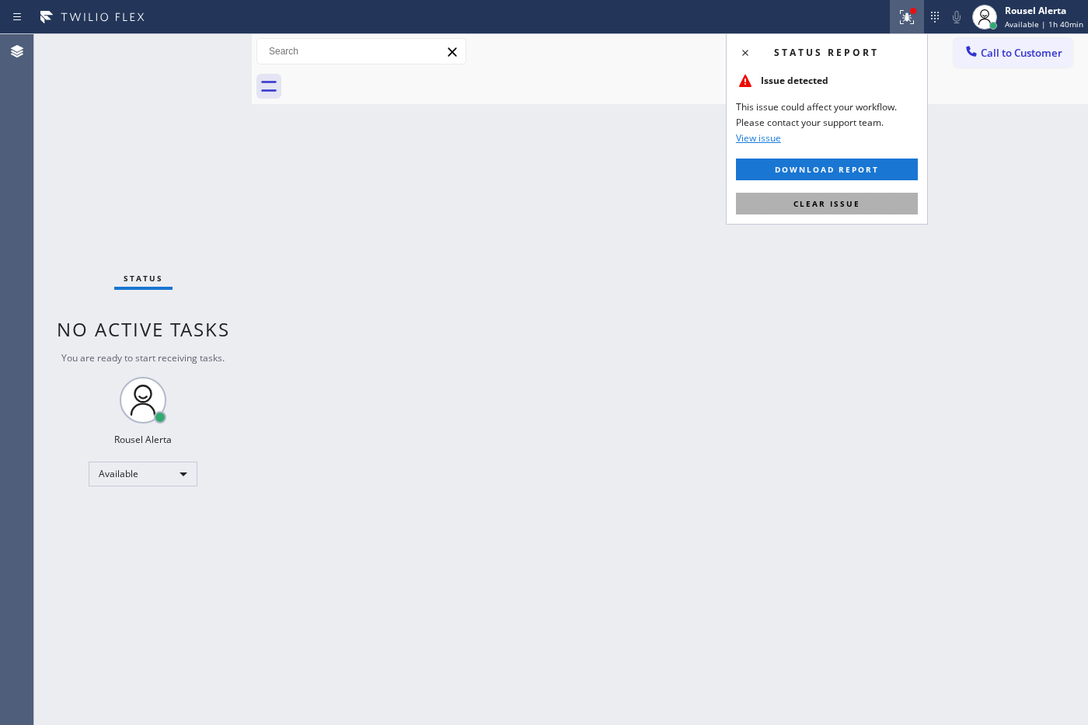
click at [855, 211] on button "Clear issue" at bounding box center [827, 204] width 182 height 22
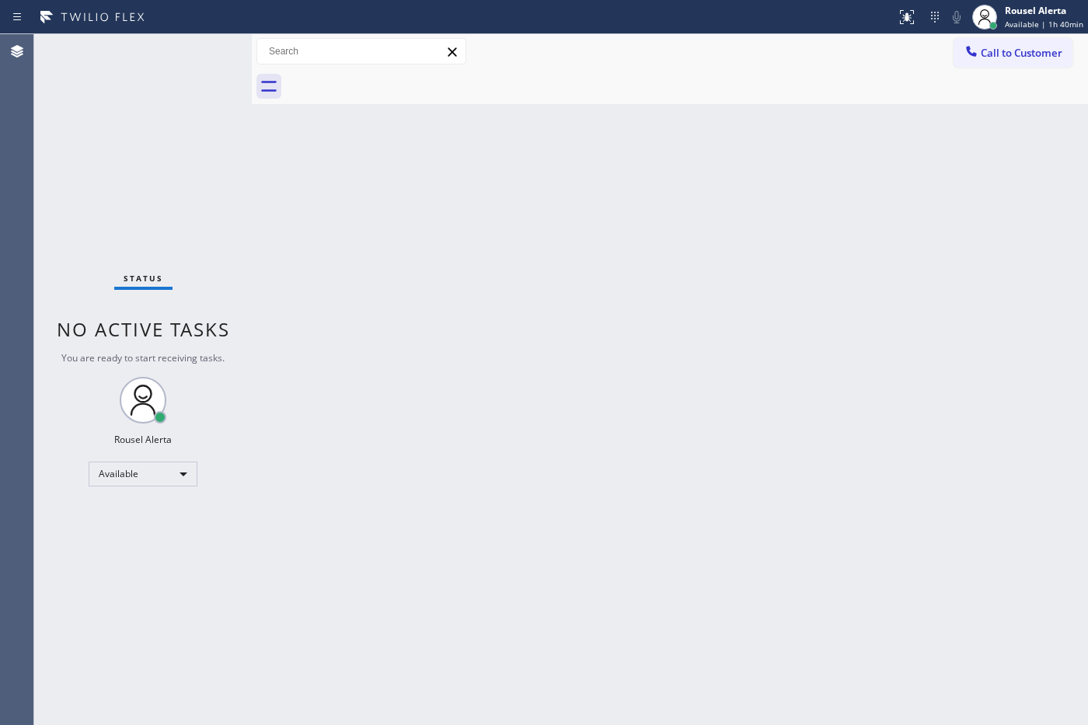
click at [847, 284] on div "Back to Dashboard Change Sender ID Customers Technicians Select a contact Outbo…" at bounding box center [670, 379] width 836 height 691
click at [172, 60] on div "Status No active tasks You are ready to start receiving tasks. Rousel Alerta Av…" at bounding box center [143, 379] width 218 height 691
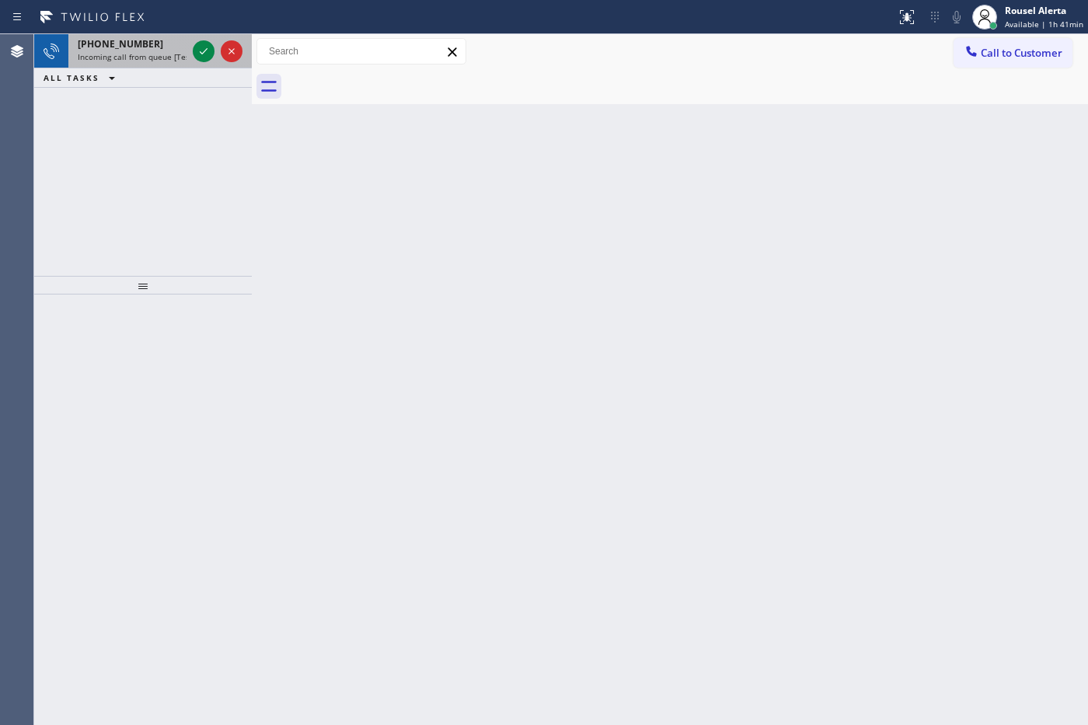
click at [169, 61] on span "Incoming call from queue [Test] All" at bounding box center [142, 56] width 129 height 11
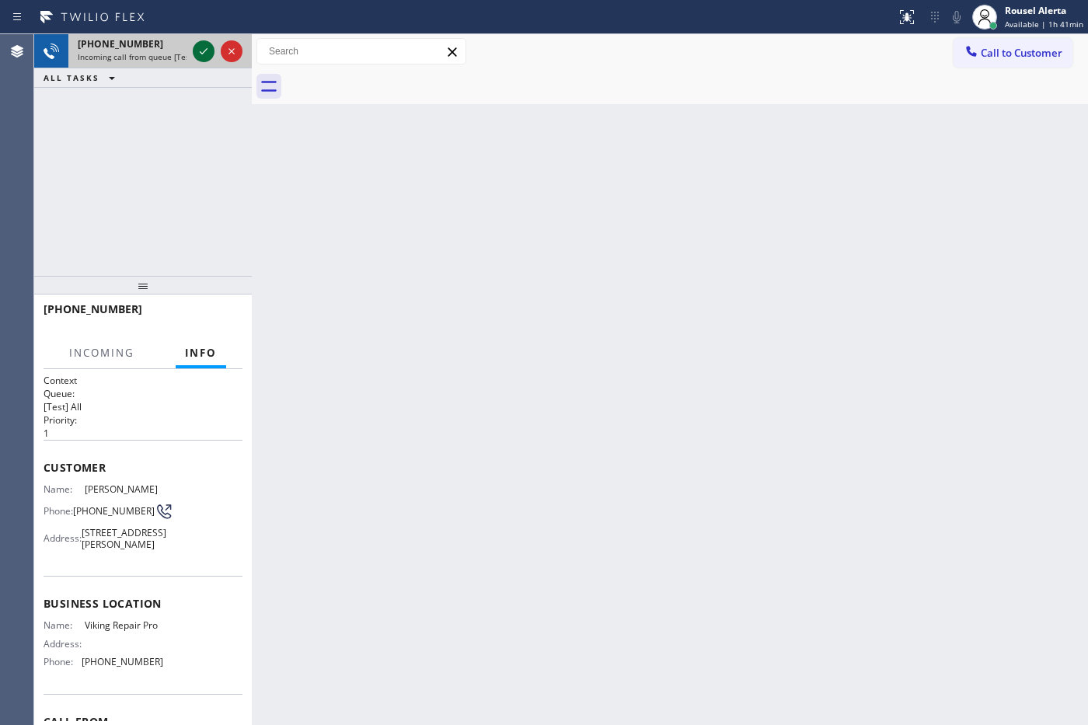
click at [195, 51] on icon at bounding box center [203, 51] width 19 height 19
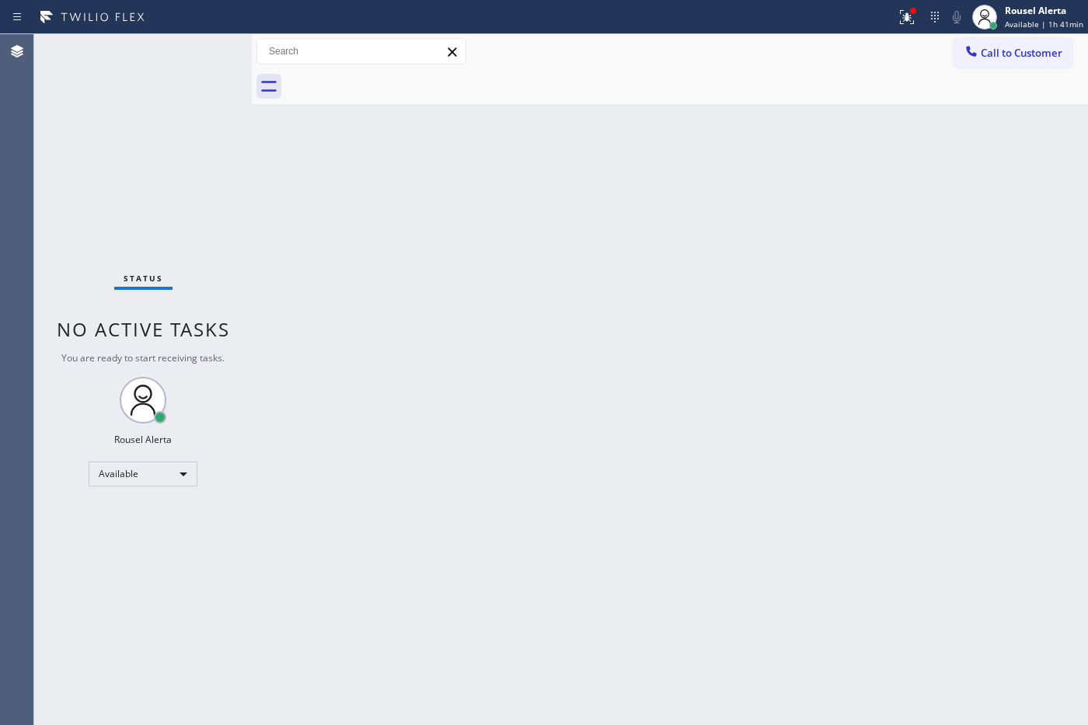
click at [195, 51] on div "Status No active tasks You are ready to start receiving tasks. Rousel Alerta Av…" at bounding box center [143, 379] width 218 height 691
click at [916, 19] on icon at bounding box center [906, 17] width 19 height 19
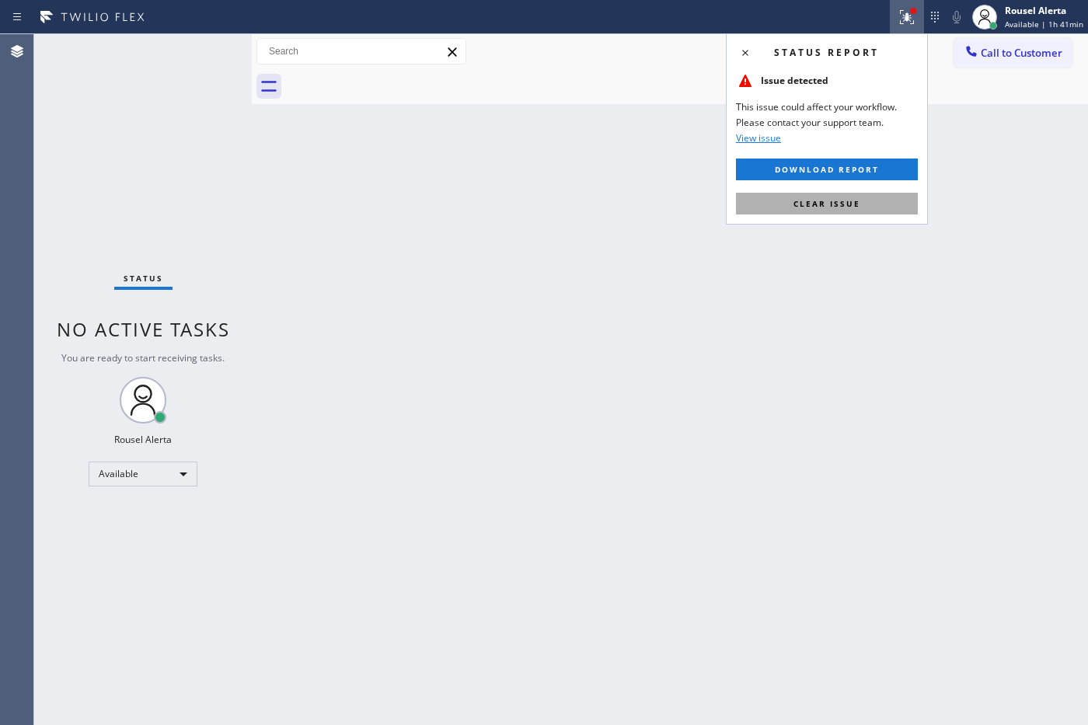
click at [870, 196] on button "Clear issue" at bounding box center [827, 204] width 182 height 22
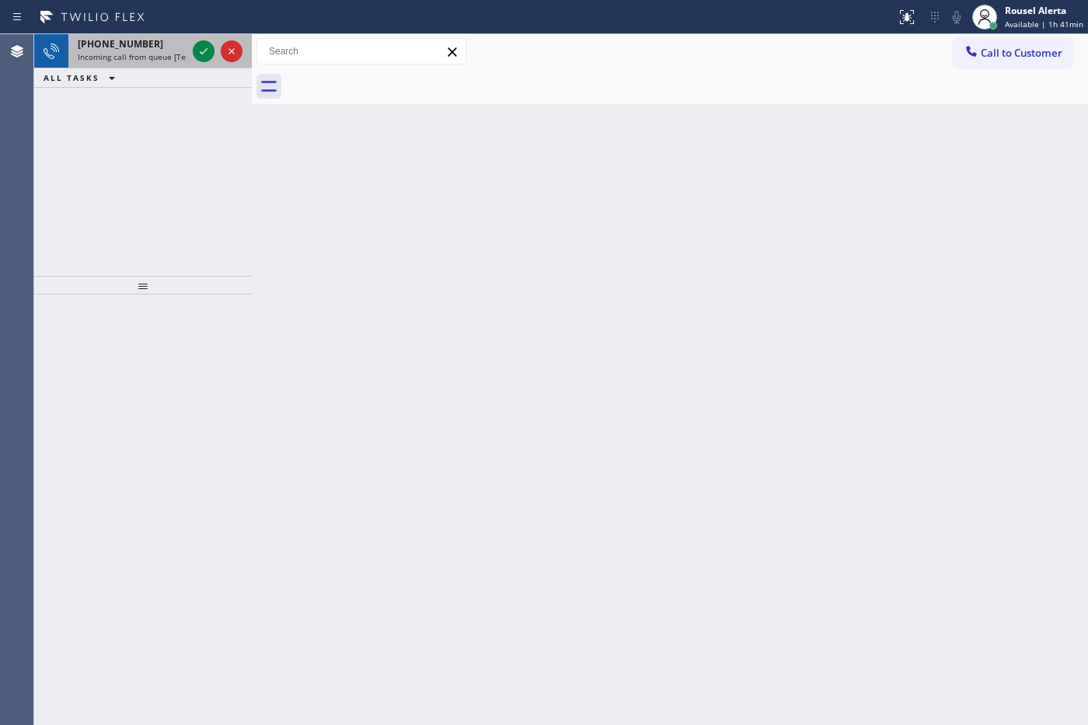
click at [141, 51] on span "Incoming call from queue [Test] All" at bounding box center [142, 56] width 129 height 11
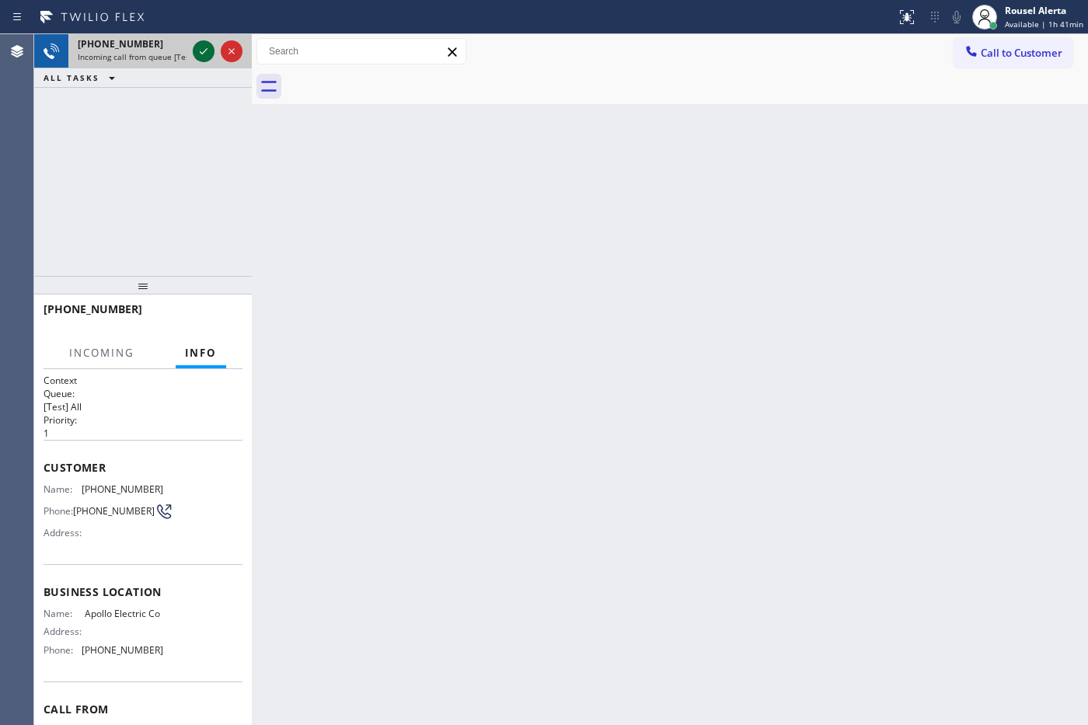
click at [204, 42] on icon at bounding box center [203, 51] width 19 height 19
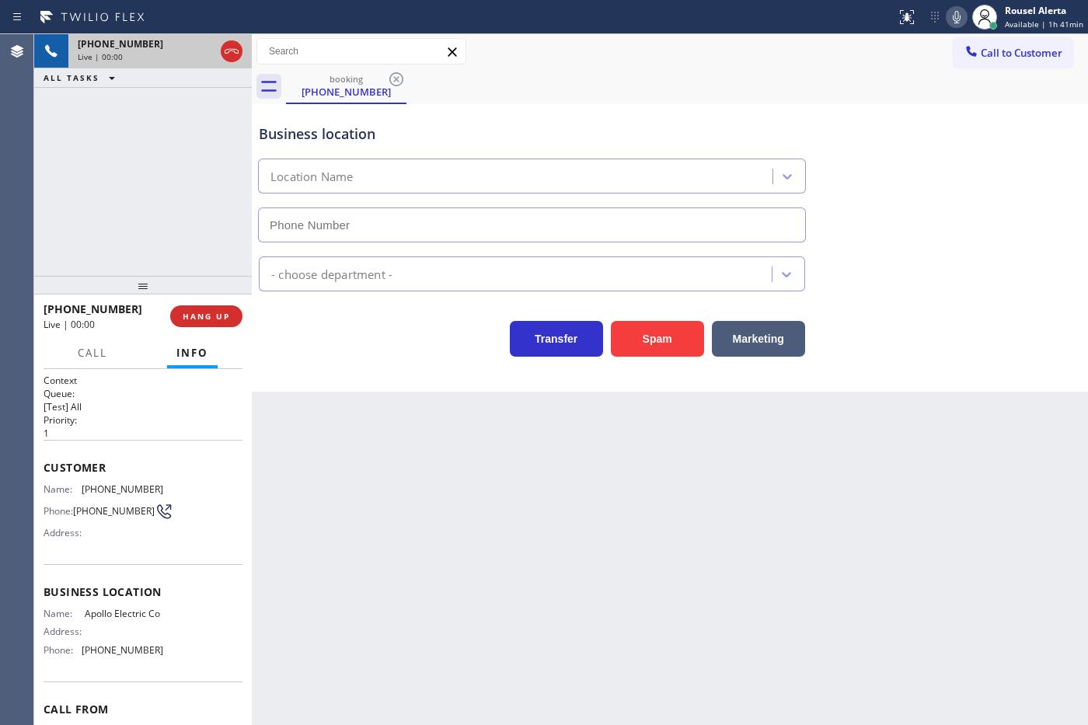
type input "[PHONE_NUMBER]"
drag, startPoint x: 165, startPoint y: 145, endPoint x: 221, endPoint y: 250, distance: 119.2
click at [163, 145] on div "[PHONE_NUMBER] Live | 00:03 ALL TASKS ALL TASKS ACTIVE TASKS TASKS IN WRAP UP" at bounding box center [143, 155] width 218 height 242
click at [378, 459] on div "Back to Dashboard Change Sender ID Customers Technicians Select a contact Outbo…" at bounding box center [670, 379] width 836 height 691
click at [202, 282] on div at bounding box center [143, 285] width 218 height 19
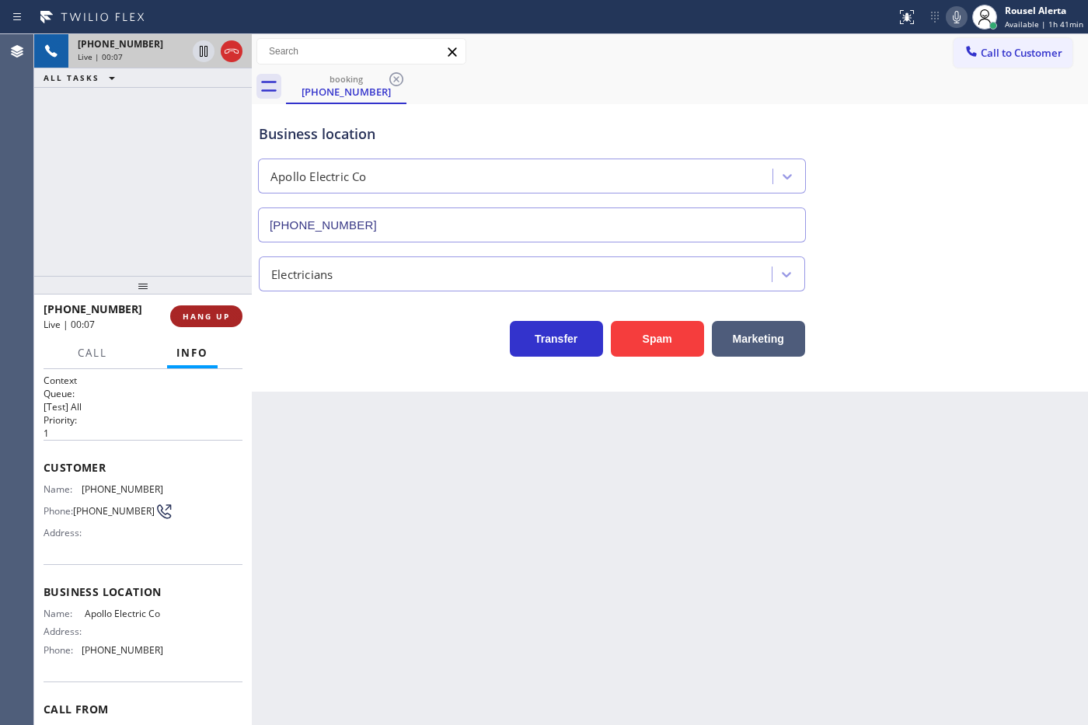
click at [199, 317] on span "HANG UP" at bounding box center [206, 316] width 47 height 11
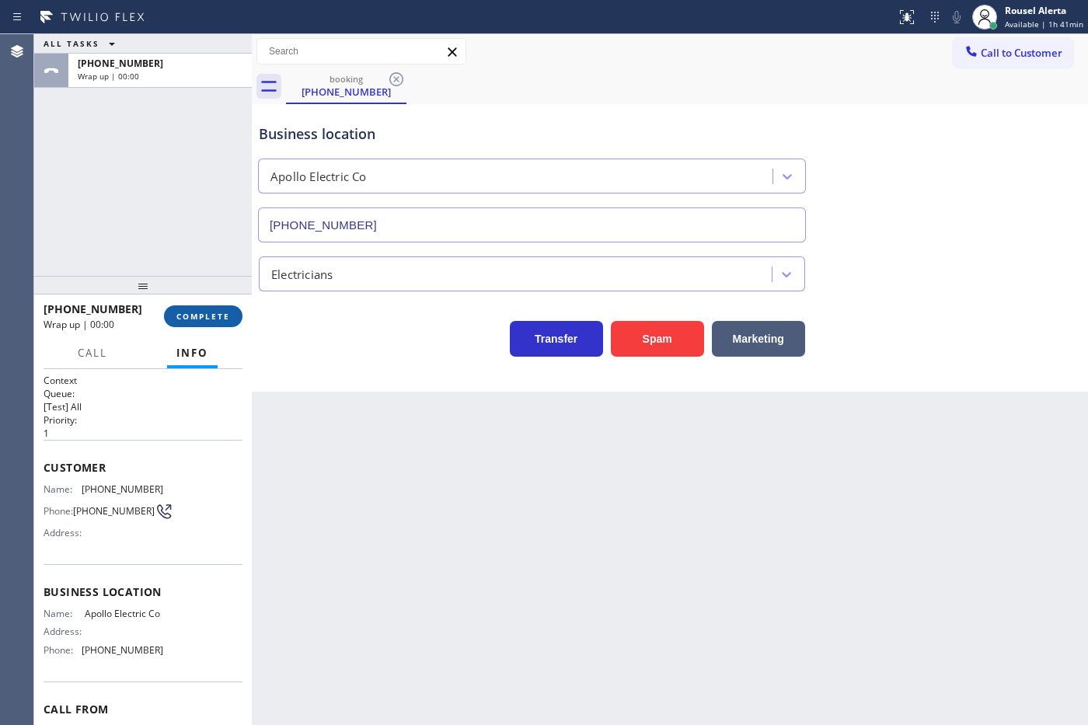
click at [211, 323] on button "COMPLETE" at bounding box center [203, 316] width 78 height 22
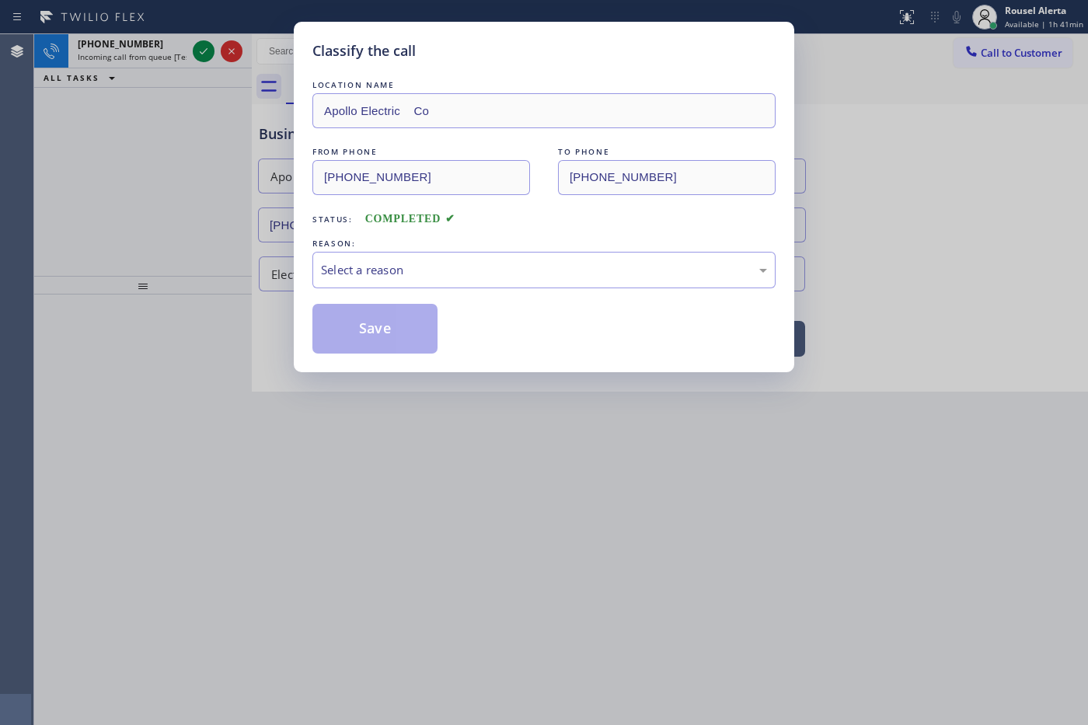
click at [417, 291] on div "LOCATION NAME Apollo Electric Co FROM PHONE [PHONE_NUMBER] TO PHONE [PHONE_NUMB…" at bounding box center [543, 215] width 463 height 277
click at [423, 278] on div "Select a reason" at bounding box center [544, 270] width 446 height 18
drag, startPoint x: 374, startPoint y: 326, endPoint x: 370, endPoint y: 344, distance: 18.3
click at [371, 326] on button "Save" at bounding box center [374, 329] width 125 height 50
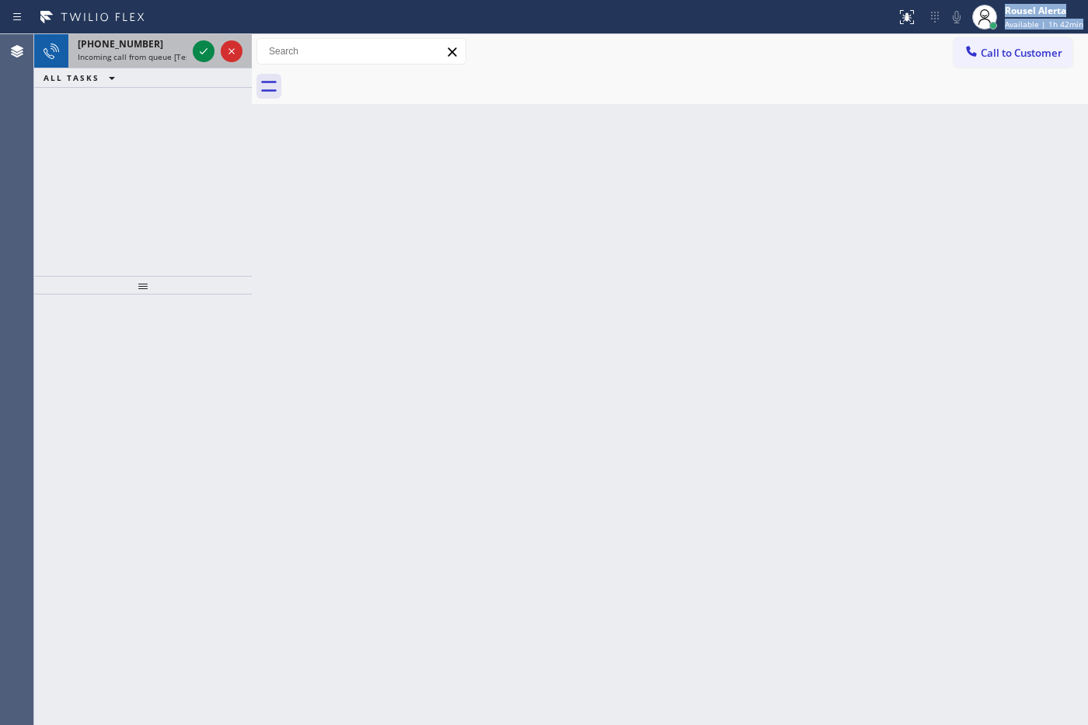
drag, startPoint x: 173, startPoint y: 33, endPoint x: 176, endPoint y: 40, distance: 8.1
click at [173, 36] on div "Status report No issues detected If you experience an issue, please download th…" at bounding box center [544, 362] width 1088 height 725
click at [176, 44] on div "[PHONE_NUMBER]" at bounding box center [132, 43] width 109 height 13
click at [171, 51] on span "Incoming call from queue [Test] All" at bounding box center [142, 56] width 129 height 11
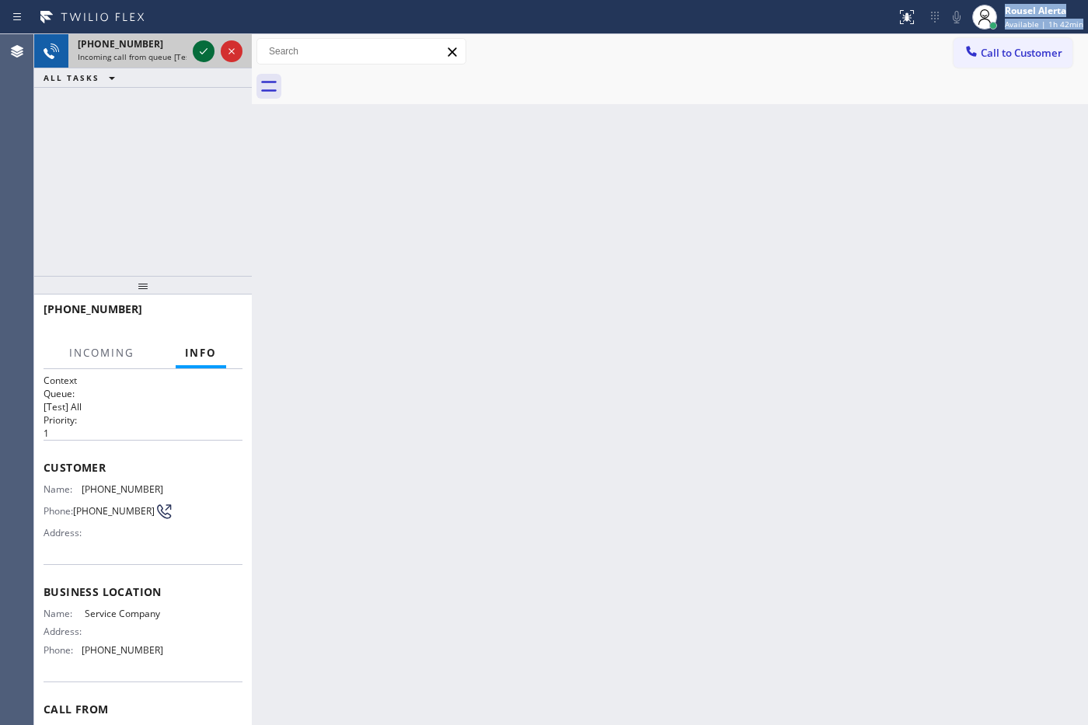
click at [195, 54] on icon at bounding box center [203, 51] width 19 height 19
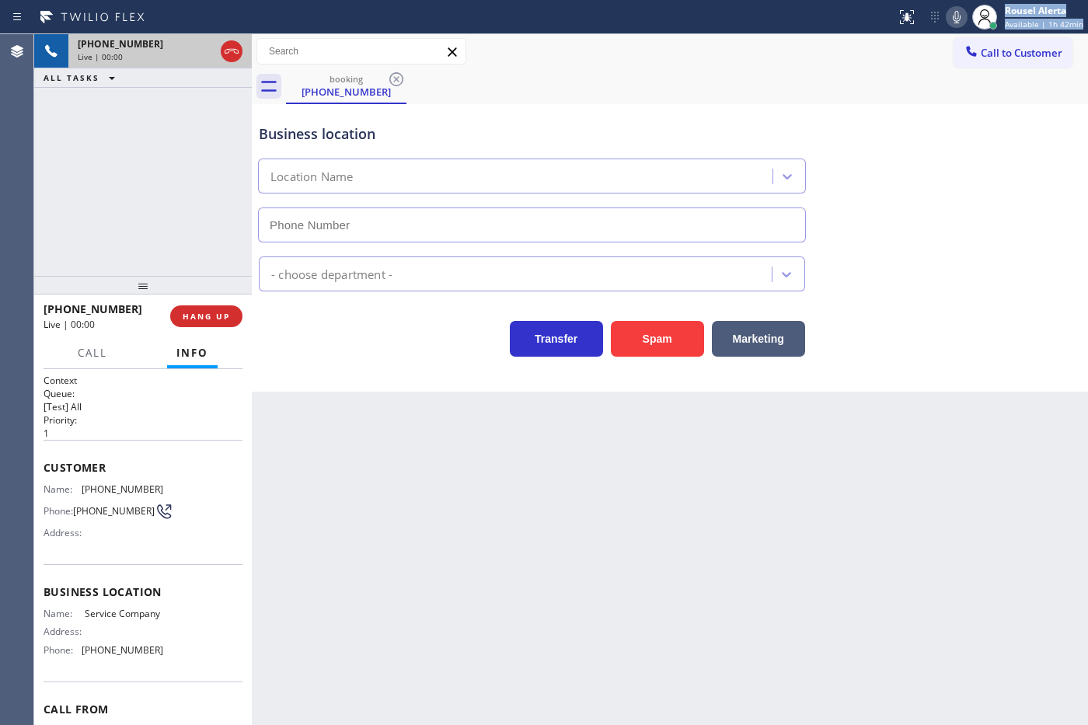
type input "[PHONE_NUMBER]"
click at [650, 347] on button "Spam" at bounding box center [657, 339] width 93 height 36
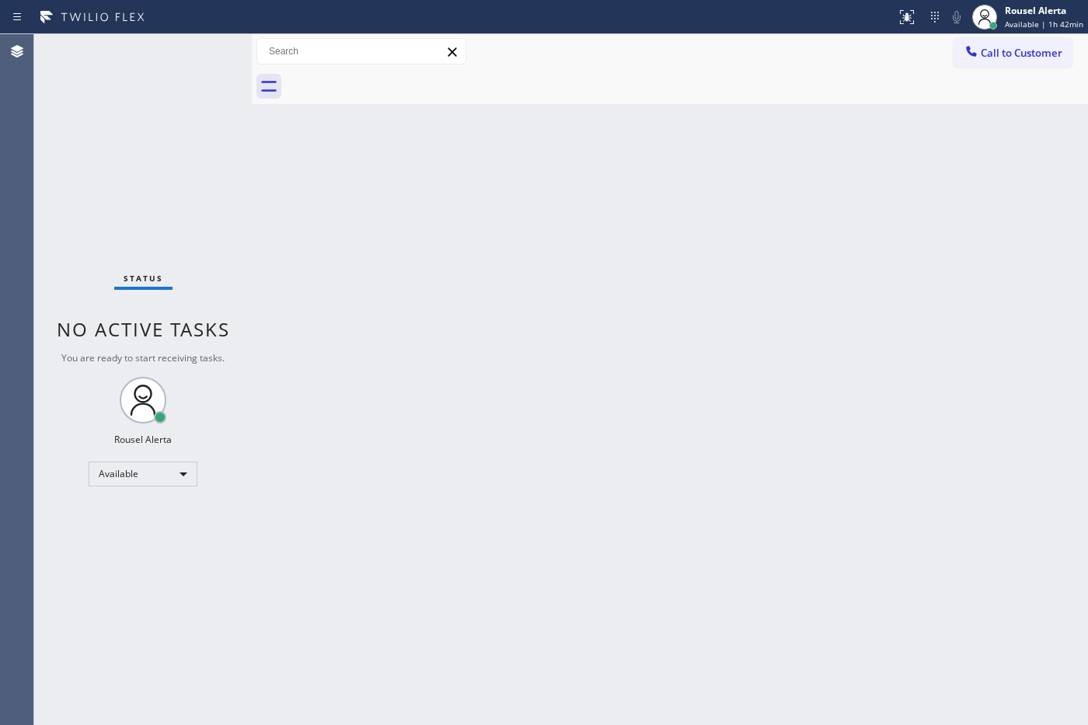
click at [729, 457] on div "Back to Dashboard Change Sender ID Customers Technicians Select a contact Outbo…" at bounding box center [670, 379] width 836 height 691
click at [117, 114] on div "Status No active tasks You are ready to start receiving tasks. Rousel Alerta Av…" at bounding box center [143, 379] width 218 height 691
drag, startPoint x: 176, startPoint y: 33, endPoint x: 180, endPoint y: 45, distance: 12.3
click at [176, 34] on div "Status No active tasks You are ready to start receiving tasks. Rousel Alerta Av…" at bounding box center [143, 379] width 218 height 691
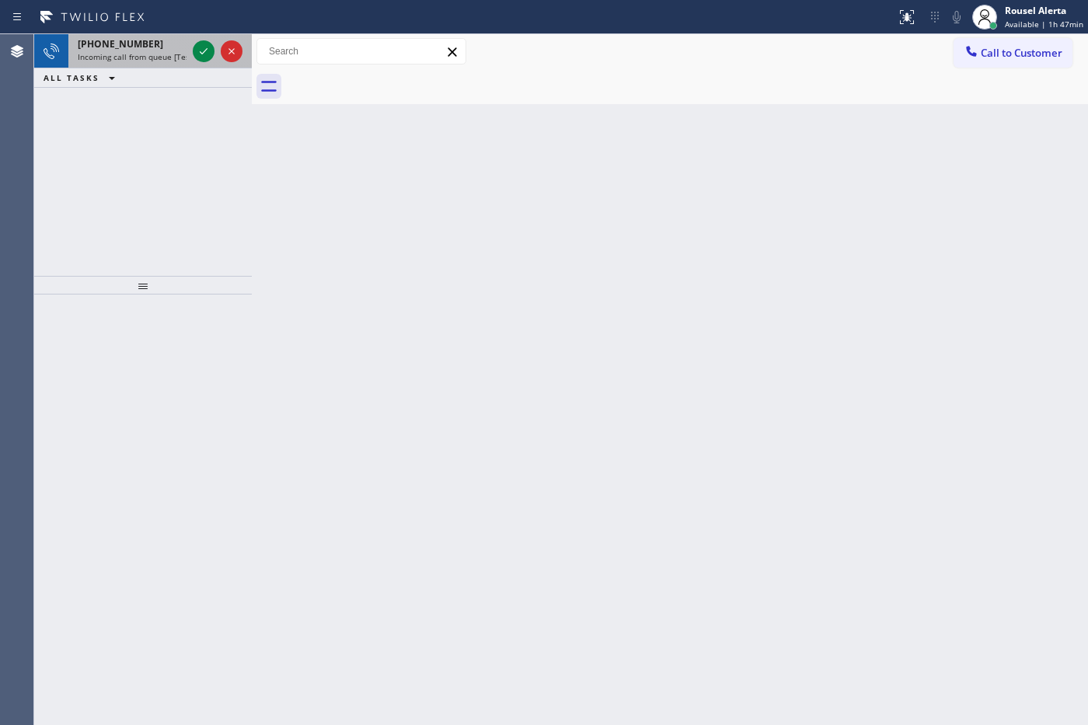
click at [179, 64] on div "[PHONE_NUMBER] Incoming call from queue [Test] All" at bounding box center [128, 51] width 121 height 34
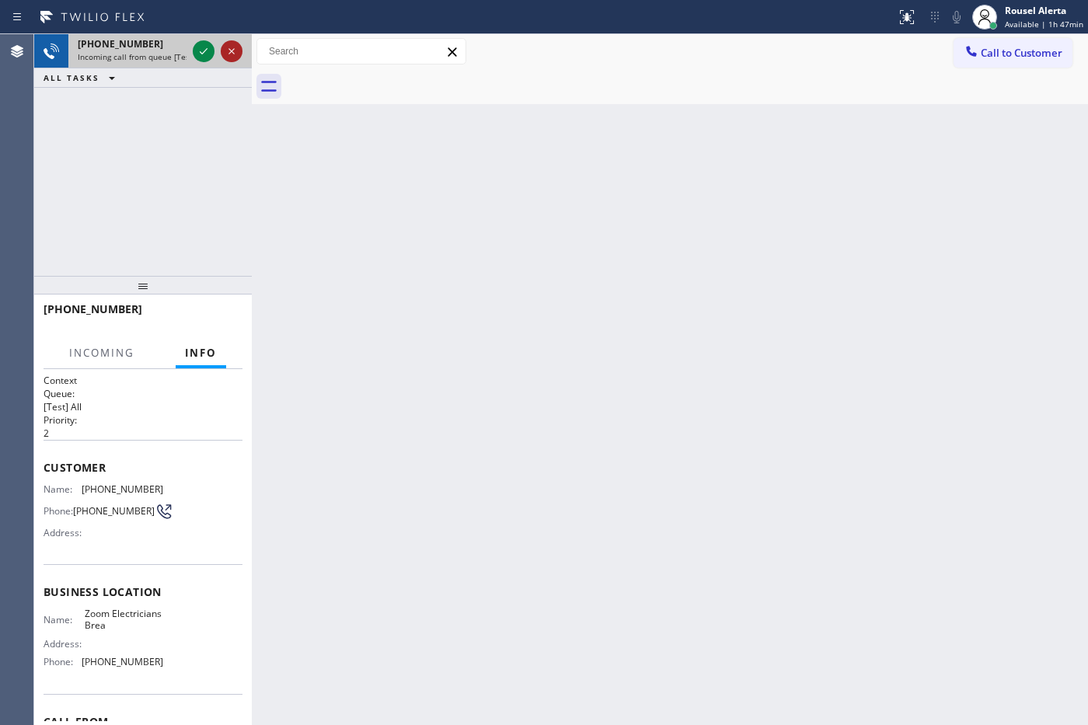
click at [222, 47] on icon at bounding box center [231, 51] width 19 height 19
click at [188, 55] on div "[PHONE_NUMBER] Incoming call from queue [Test] All" at bounding box center [143, 51] width 218 height 34
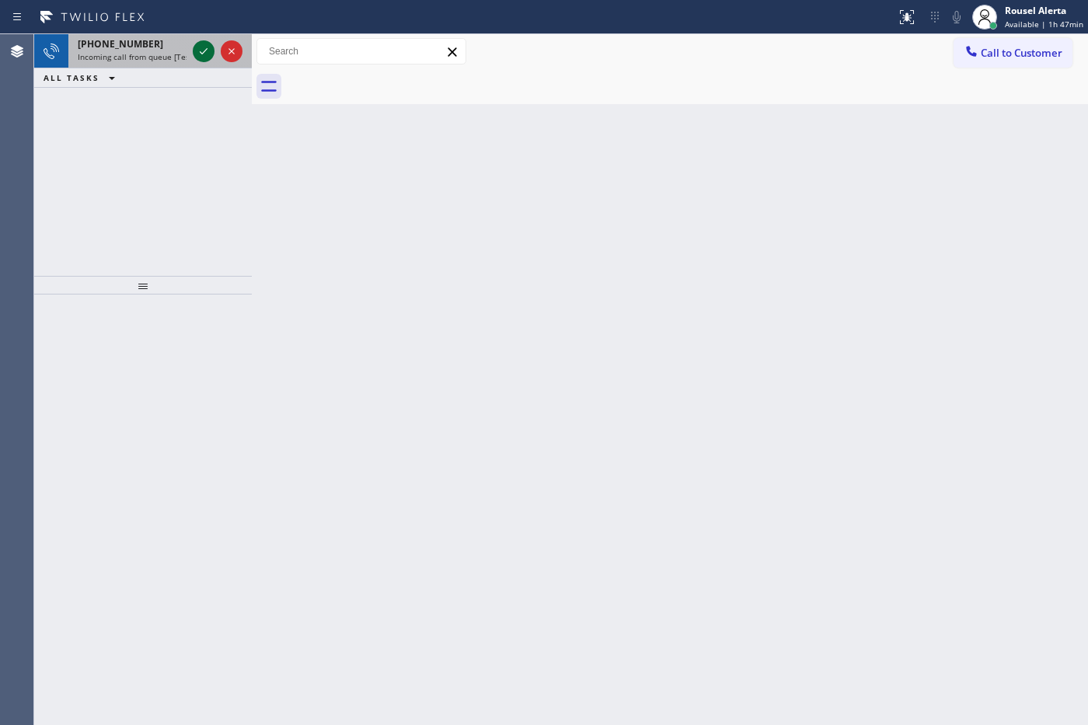
click at [196, 47] on icon at bounding box center [203, 51] width 19 height 19
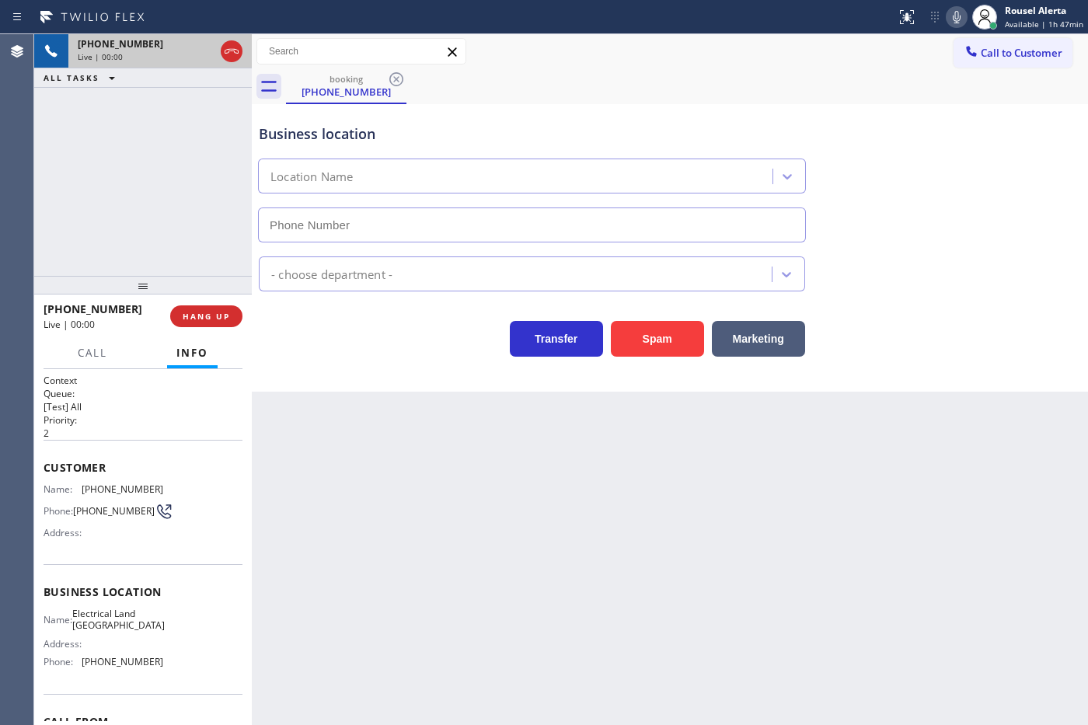
type input "[PHONE_NUMBER]"
click at [356, 458] on div "Back to Dashboard Change Sender ID Customers Technicians Select a contact Outbo…" at bounding box center [670, 379] width 836 height 691
click at [189, 120] on div "[PHONE_NUMBER] Live | 00:06 ALL TASKS ALL TASKS ACTIVE TASKS TASKS IN WRAP UP" at bounding box center [143, 155] width 218 height 242
click at [434, 496] on div "Back to Dashboard Change Sender ID Customers Technicians Select a contact Outbo…" at bounding box center [670, 379] width 836 height 691
click at [214, 319] on span "HANG UP" at bounding box center [206, 316] width 47 height 11
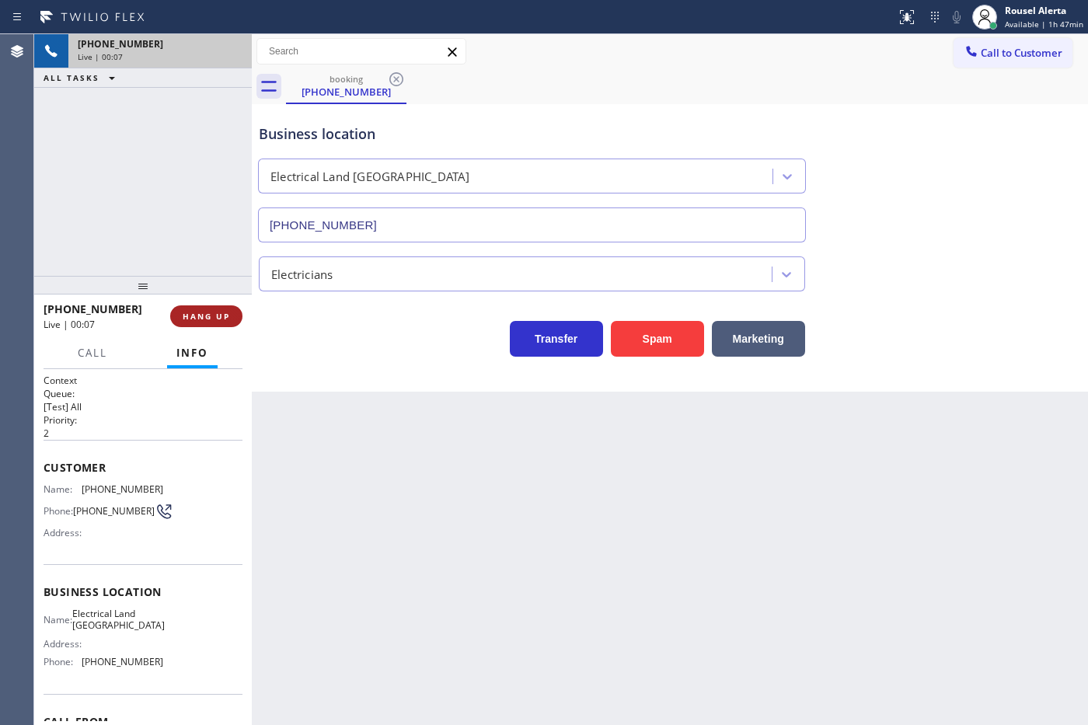
click at [214, 319] on span "HANG UP" at bounding box center [206, 316] width 47 height 11
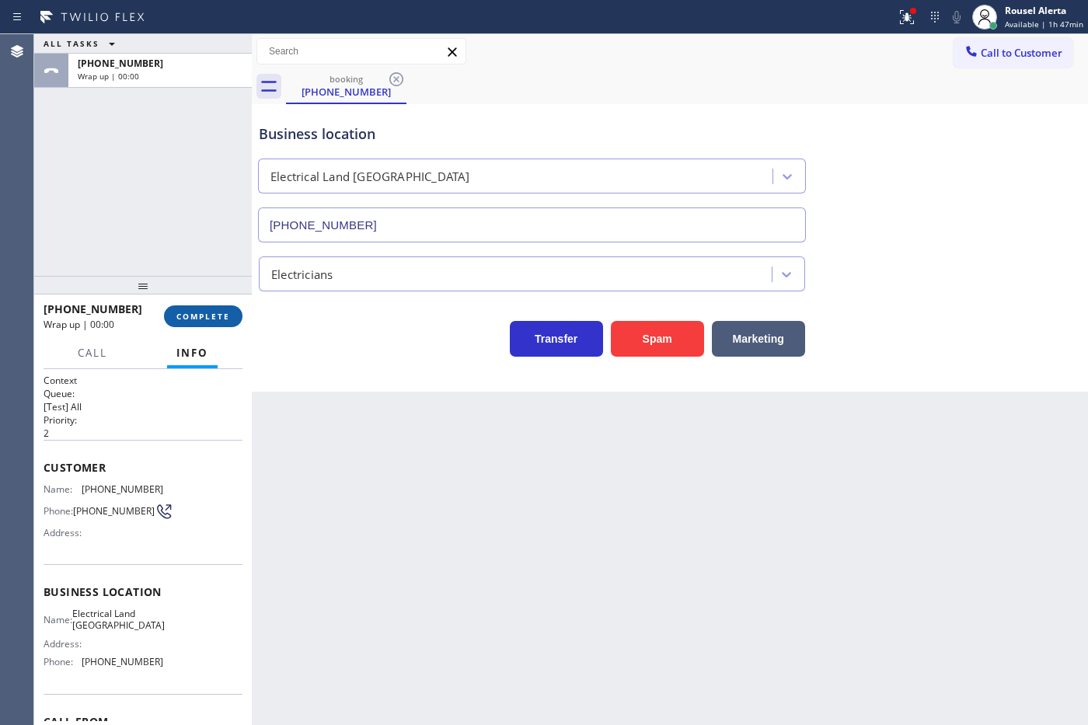
click at [214, 319] on span "COMPLETE" at bounding box center [203, 316] width 54 height 11
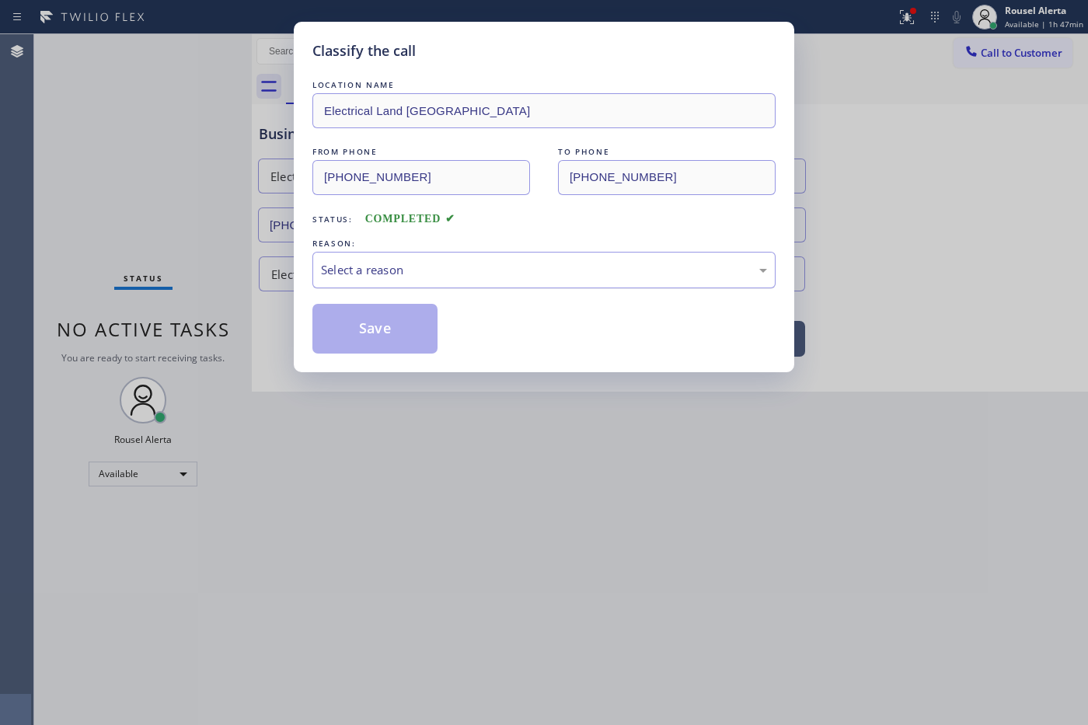
drag, startPoint x: 394, startPoint y: 255, endPoint x: 402, endPoint y: 277, distance: 23.1
click at [396, 263] on div "Select a reason" at bounding box center [543, 270] width 463 height 37
click at [391, 325] on button "Save" at bounding box center [374, 329] width 125 height 50
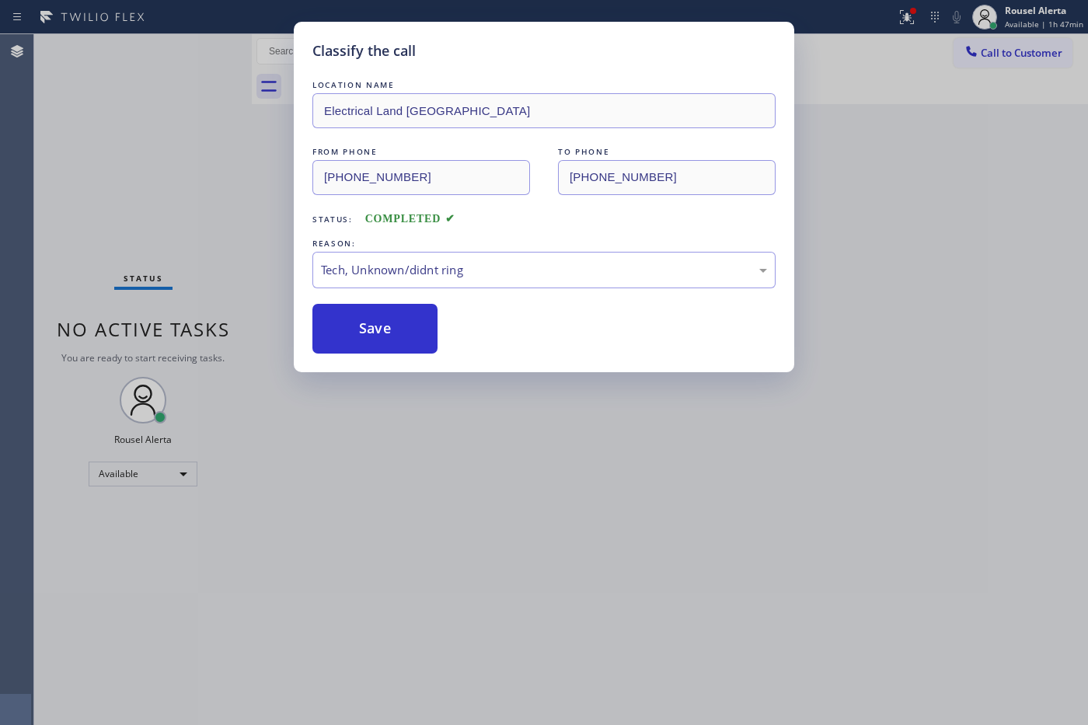
click at [614, 528] on div "Classify the call LOCATION NAME Electrical Land Los Gatos FROM PHONE [PHONE_NUM…" at bounding box center [544, 362] width 1088 height 725
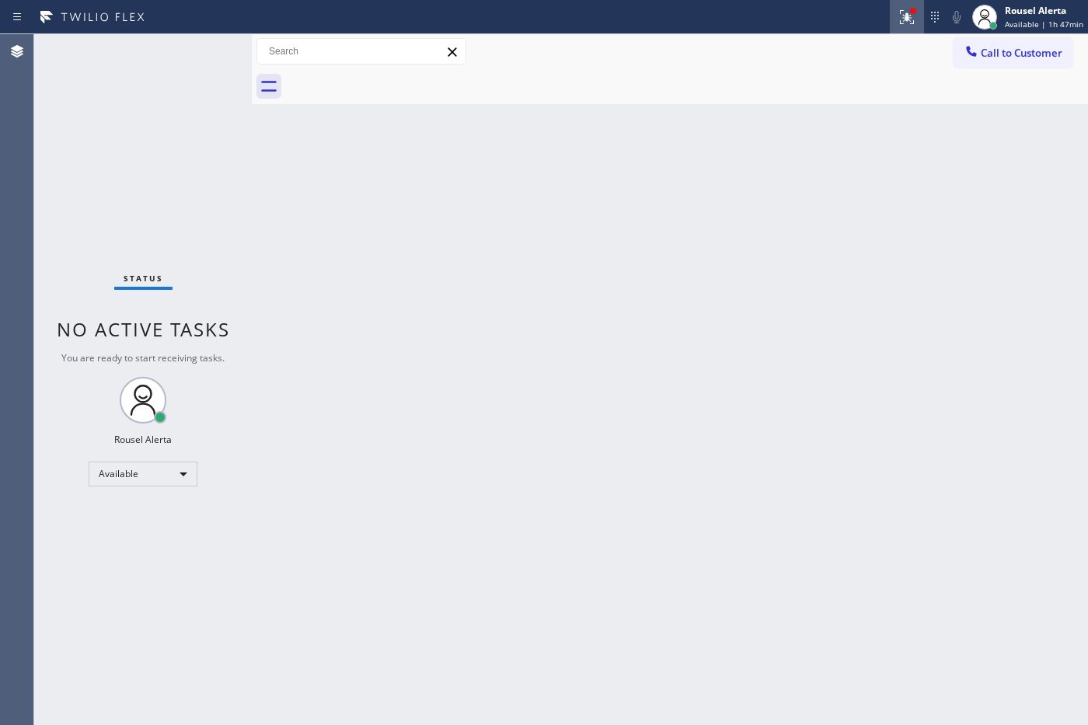
click at [901, 22] on icon at bounding box center [906, 17] width 19 height 19
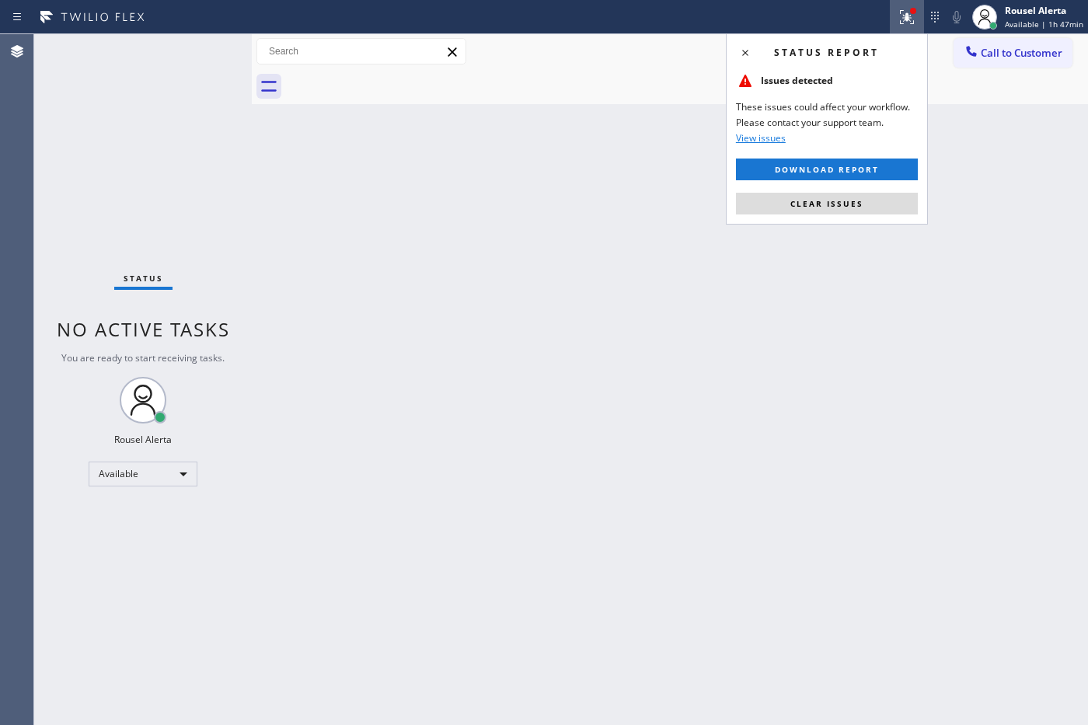
click at [856, 204] on button "Clear issues" at bounding box center [827, 204] width 182 height 22
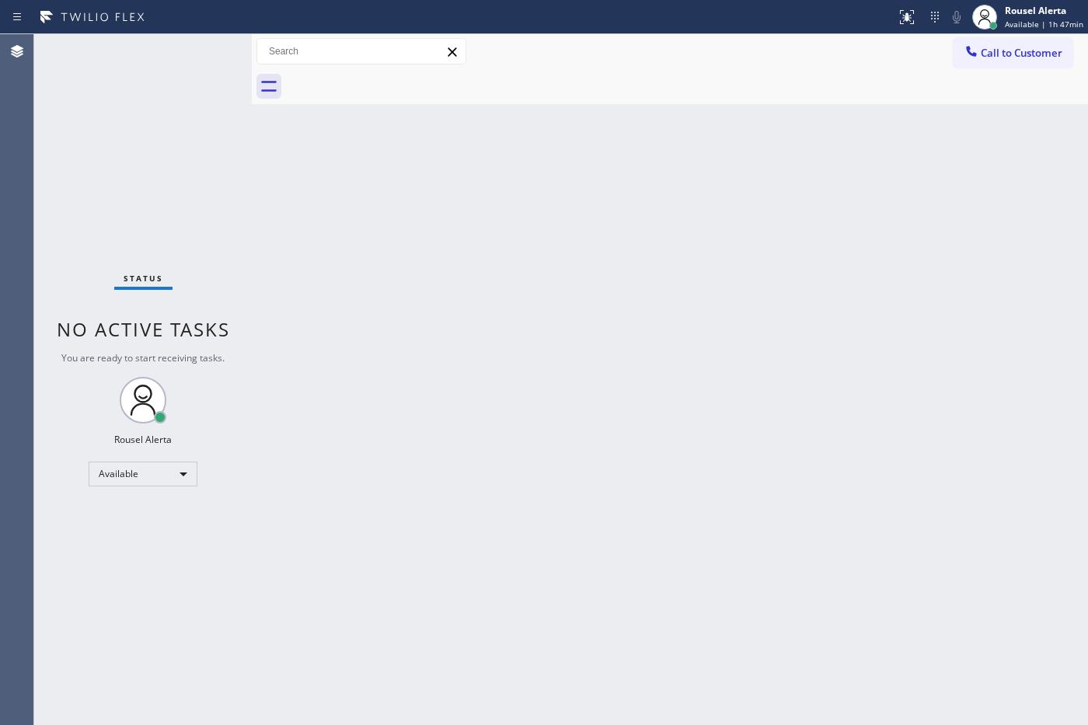
click at [152, 106] on div "Status No active tasks You are ready to start receiving tasks. Rousel Alerta Av…" at bounding box center [143, 379] width 218 height 691
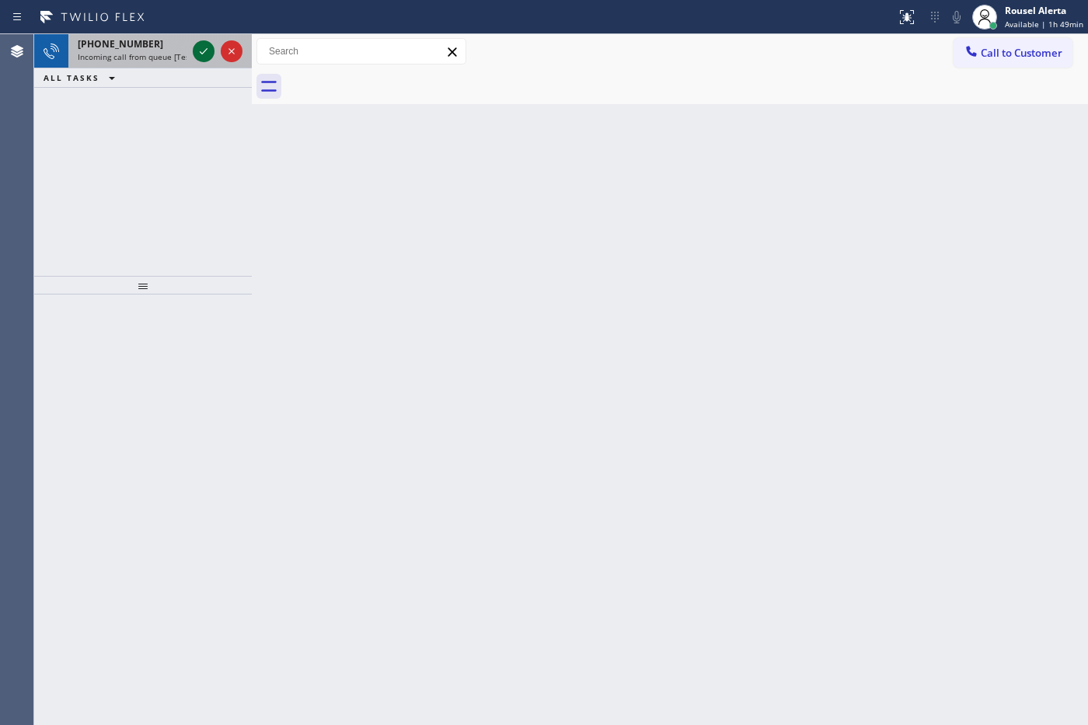
drag, startPoint x: 169, startPoint y: 48, endPoint x: 192, endPoint y: 47, distance: 23.4
click at [169, 48] on div "[PHONE_NUMBER]" at bounding box center [132, 43] width 109 height 13
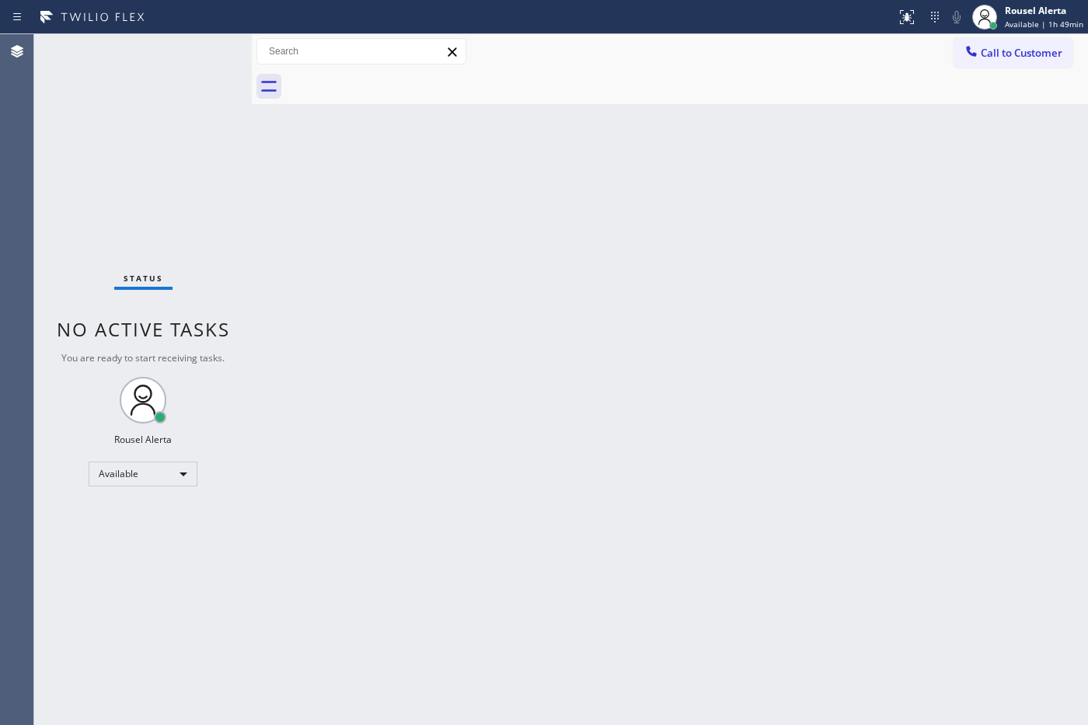
drag, startPoint x: 525, startPoint y: 328, endPoint x: 544, endPoint y: 374, distance: 49.5
click at [526, 329] on div "Back to Dashboard Change Sender ID Customers Technicians Select a contact Outbo…" at bounding box center [670, 379] width 836 height 691
click at [156, 84] on div "Status No active tasks You are ready to start receiving tasks. Rousel Alerta Av…" at bounding box center [143, 379] width 218 height 691
click at [736, 723] on div "Back to Dashboard Change Sender ID Customers Technicians Select a contact Outbo…" at bounding box center [670, 379] width 836 height 691
click at [172, 45] on div "Status No active tasks You are ready to start receiving tasks. Rousel Alerta Av…" at bounding box center [143, 379] width 218 height 691
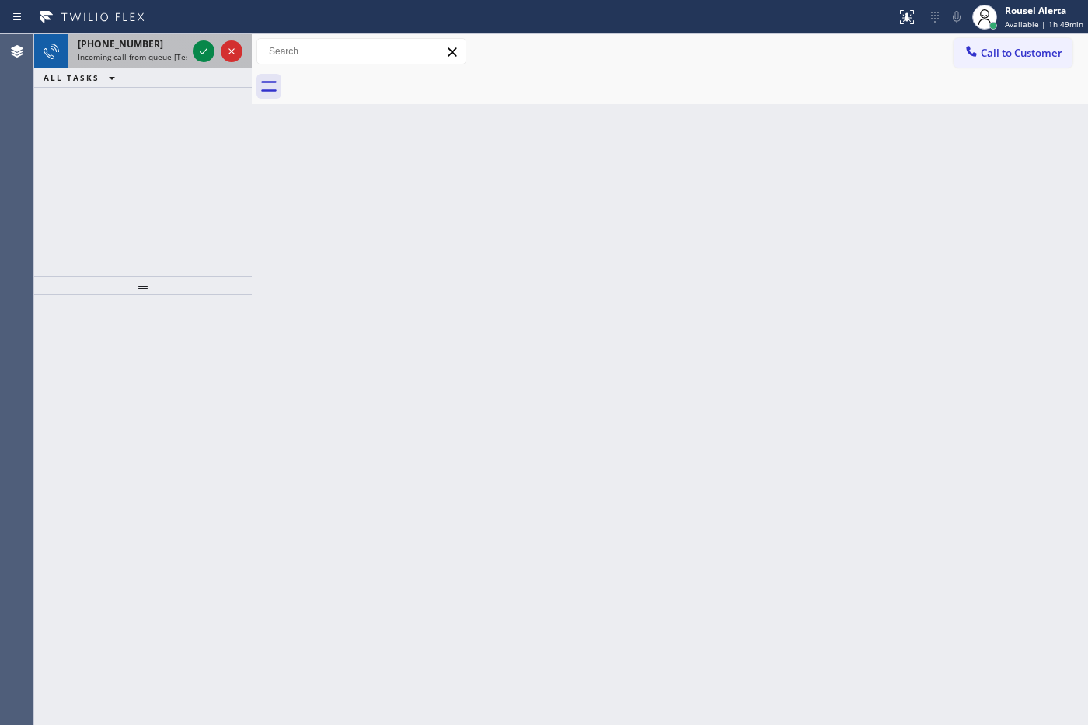
click at [165, 57] on span "Incoming call from queue [Test] All" at bounding box center [142, 56] width 129 height 11
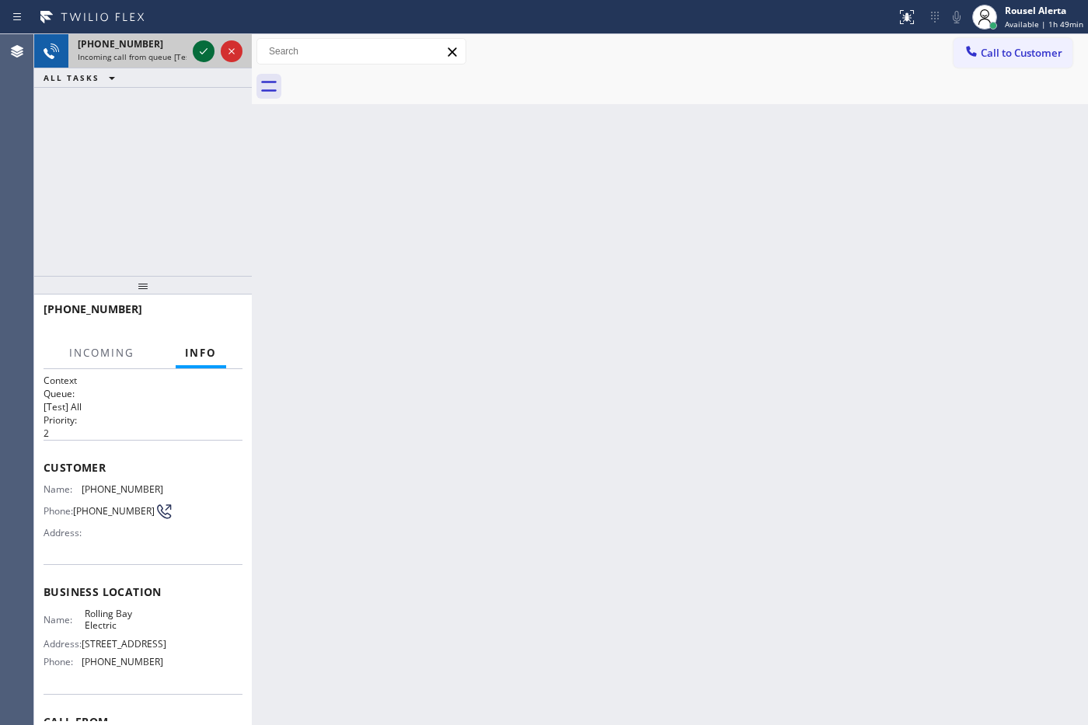
click at [193, 51] on div at bounding box center [204, 51] width 22 height 19
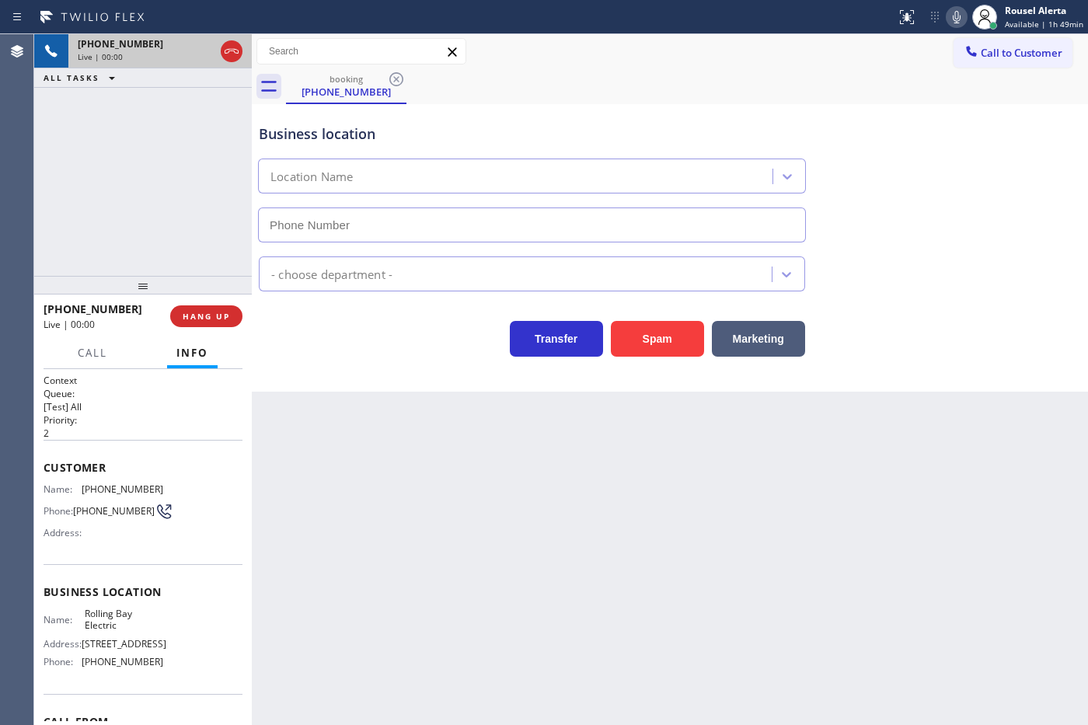
type input "[PHONE_NUMBER]"
click at [377, 479] on div "Back to Dashboard Change Sender ID Customers Technicians Select a contact Outbo…" at bounding box center [670, 379] width 836 height 691
click at [747, 724] on div "Back to Dashboard Change Sender ID Customers Technicians Select a contact Outbo…" at bounding box center [670, 379] width 836 height 691
click at [110, 110] on div "[PHONE_NUMBER] Live | 00:05 ALL TASKS ALL TASKS ACTIVE TASKS TASKS IN WRAP UP" at bounding box center [143, 155] width 218 height 242
click at [192, 320] on span "HANG UP" at bounding box center [206, 316] width 47 height 11
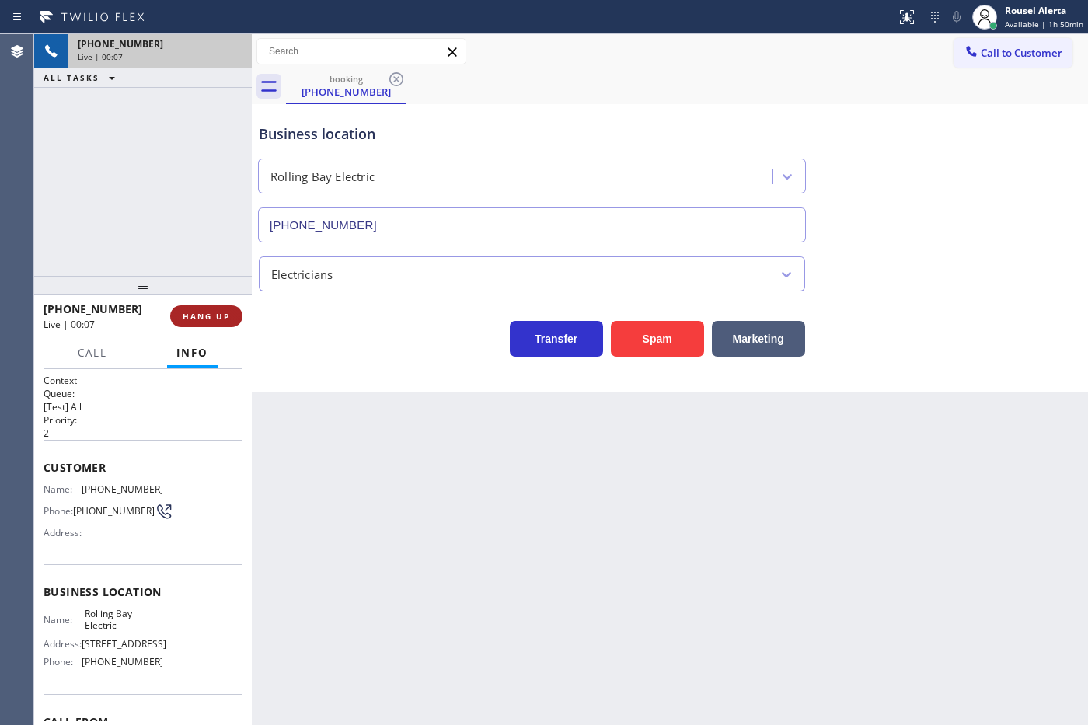
click at [192, 320] on span "HANG UP" at bounding box center [206, 316] width 47 height 11
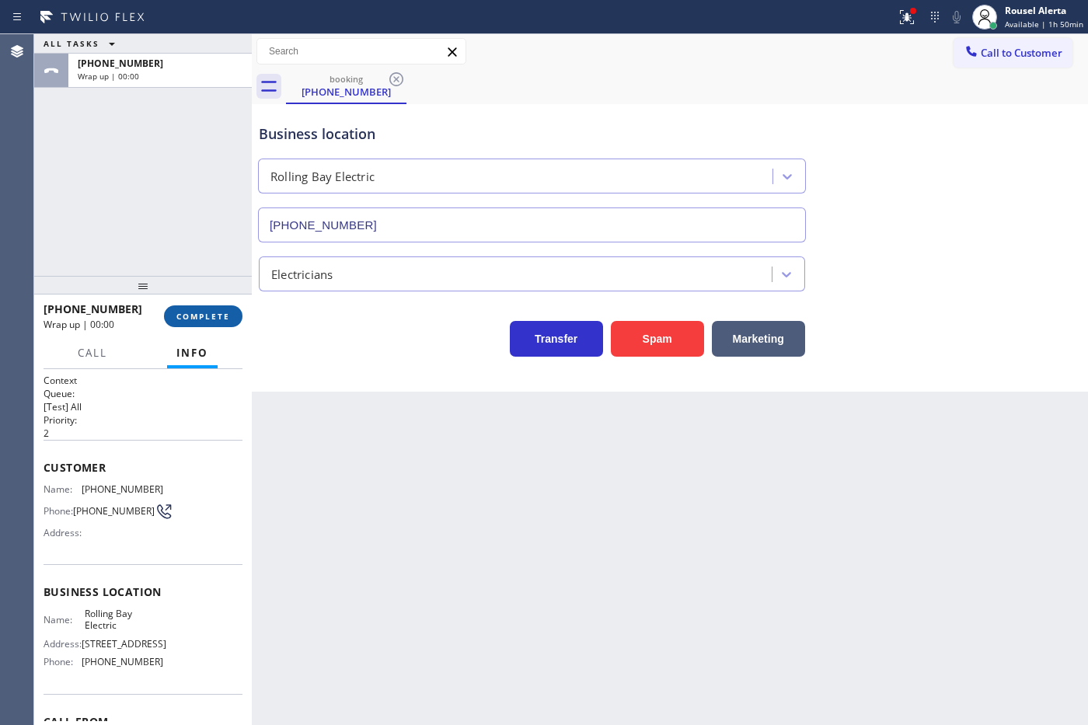
click at [192, 320] on span "COMPLETE" at bounding box center [203, 316] width 54 height 11
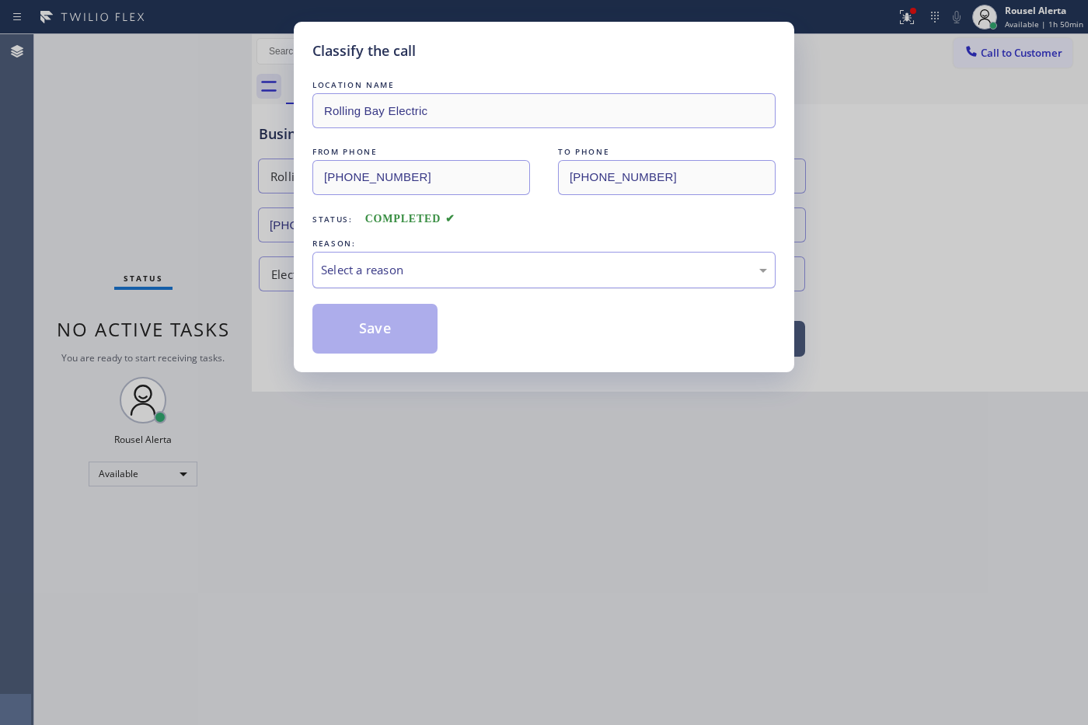
click at [312, 274] on div "Select a reason" at bounding box center [543, 270] width 463 height 37
click at [391, 324] on button "Save" at bounding box center [374, 329] width 125 height 50
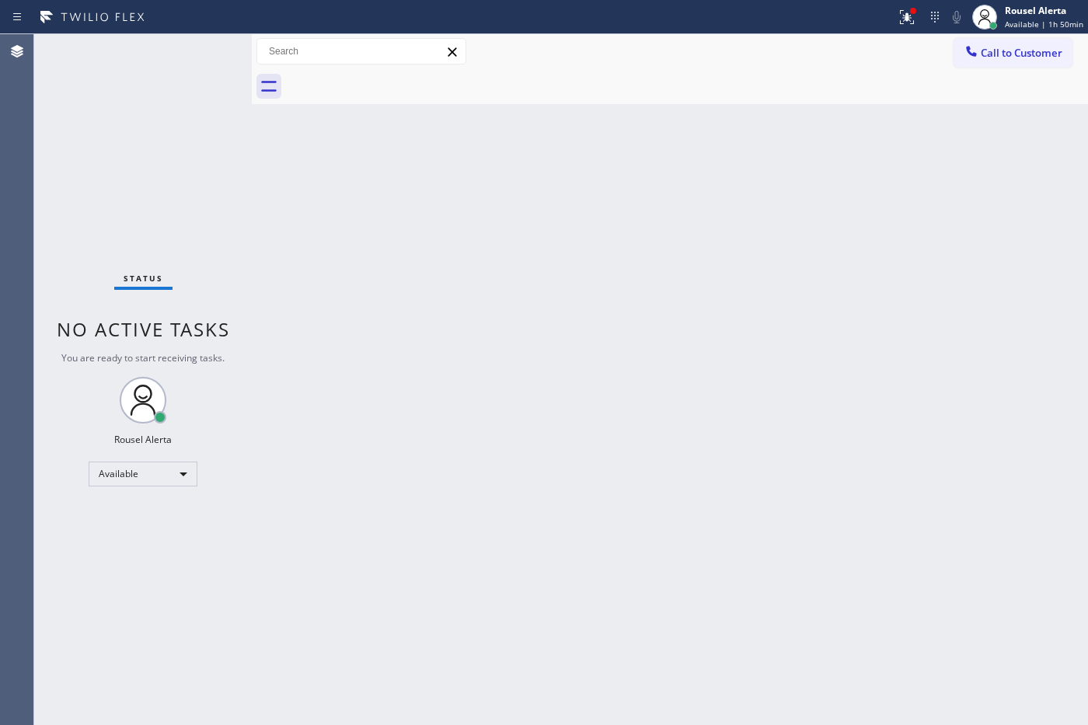
click at [840, 105] on div "Back to Dashboard Change Sender ID Customers Technicians Select a contact Outbo…" at bounding box center [670, 379] width 836 height 691
click at [892, 1] on div "Status report Issues detected These issues could affect your workflow. Please c…" at bounding box center [544, 17] width 1088 height 34
click at [901, 12] on icon at bounding box center [906, 17] width 19 height 19
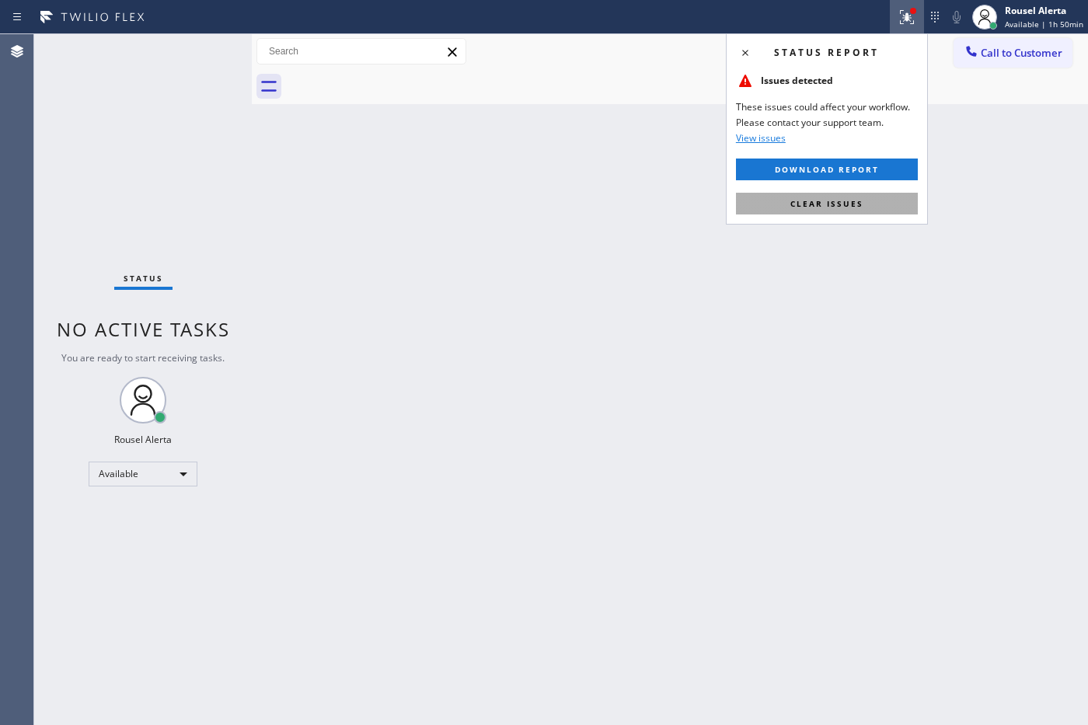
click at [852, 193] on button "Clear issues" at bounding box center [827, 204] width 182 height 22
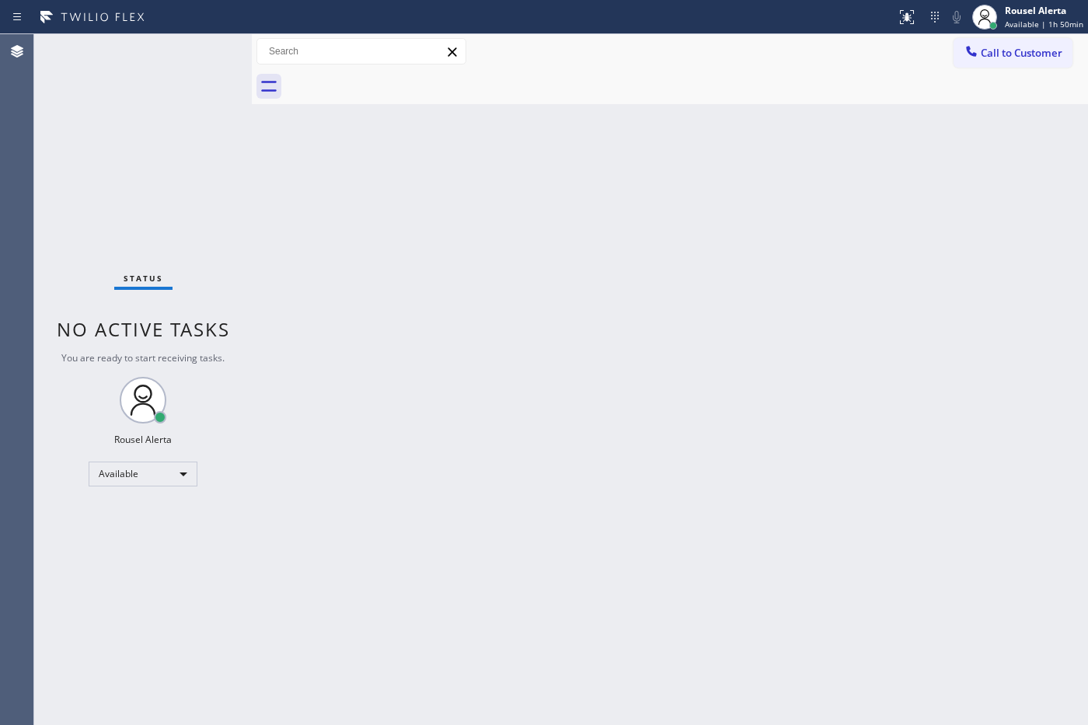
click at [841, 287] on div "Back to Dashboard Change Sender ID Customers Technicians Select a contact Outbo…" at bounding box center [670, 379] width 836 height 691
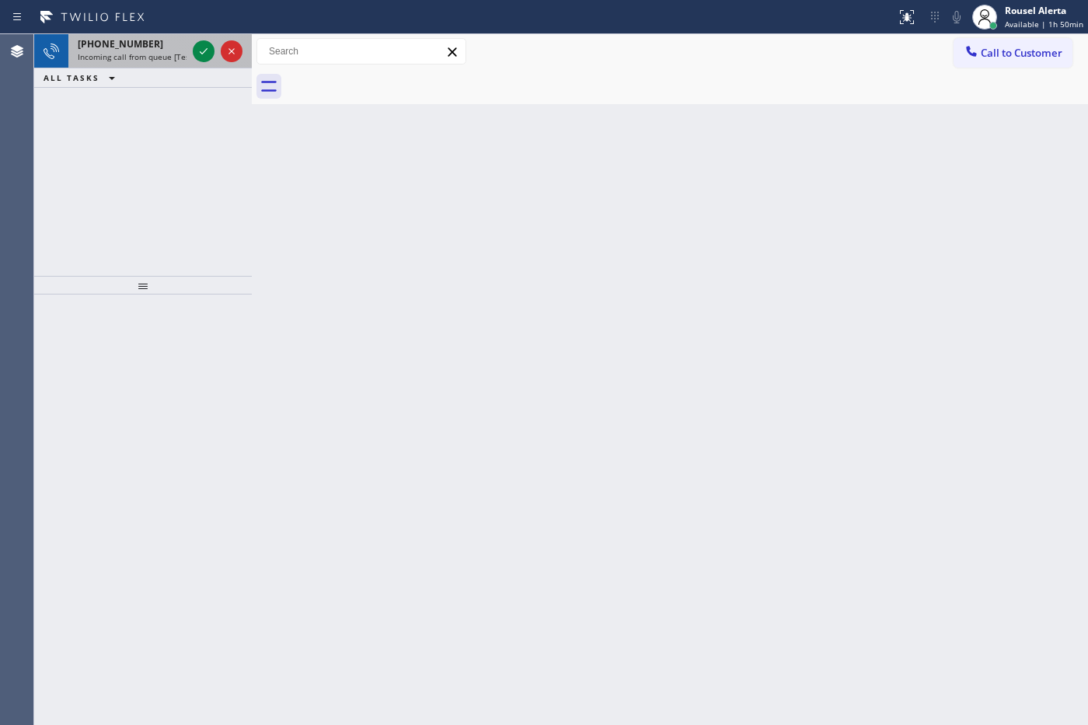
click at [165, 56] on span "Incoming call from queue [Test] All" at bounding box center [142, 56] width 129 height 11
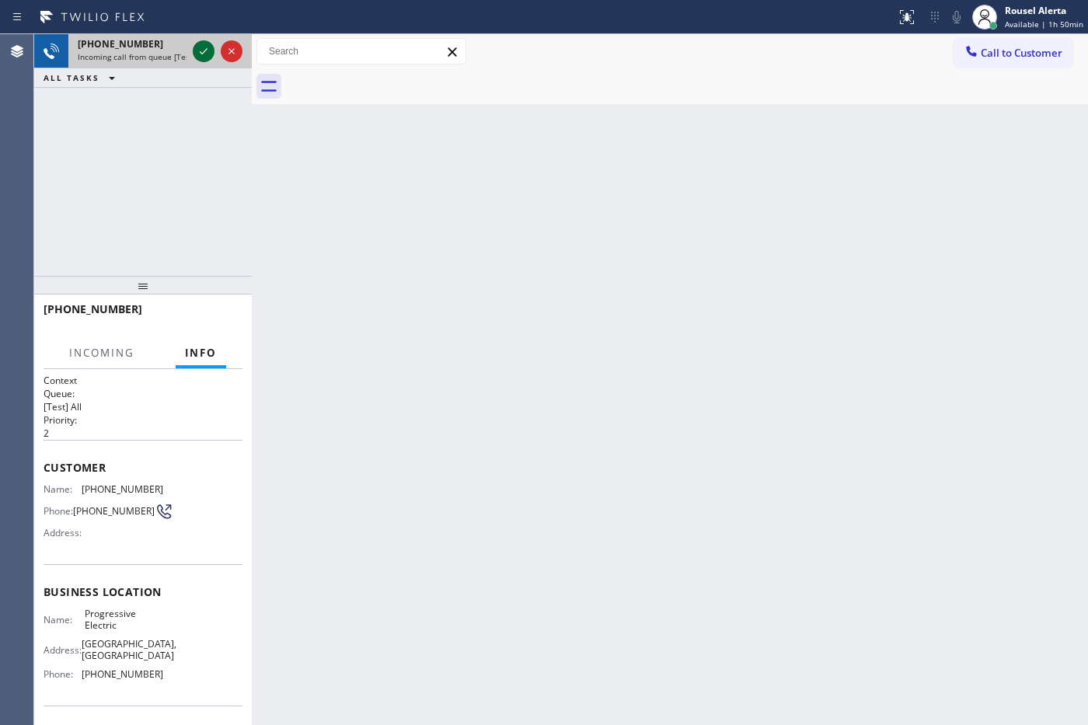
click at [204, 51] on icon at bounding box center [204, 51] width 8 height 6
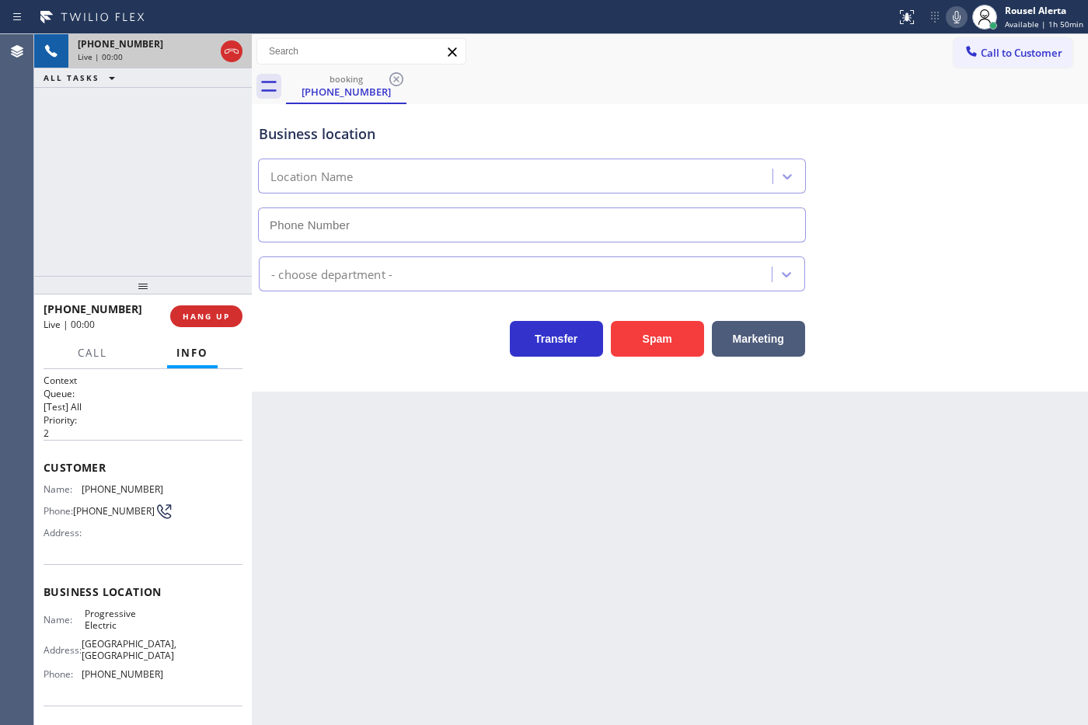
type input "[PHONE_NUMBER]"
click at [330, 465] on div "Back to Dashboard Change Sender ID Customers Technicians Select a contact Outbo…" at bounding box center [670, 379] width 836 height 691
click at [191, 319] on span "HANG UP" at bounding box center [206, 316] width 47 height 11
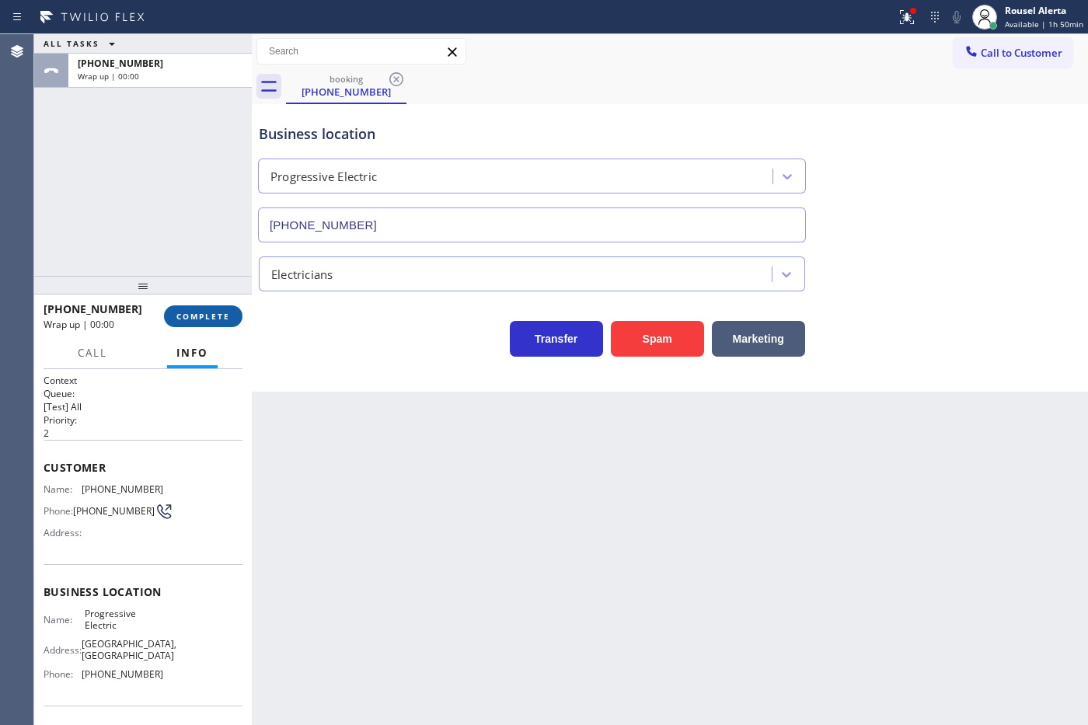
click at [191, 319] on span "COMPLETE" at bounding box center [203, 316] width 54 height 11
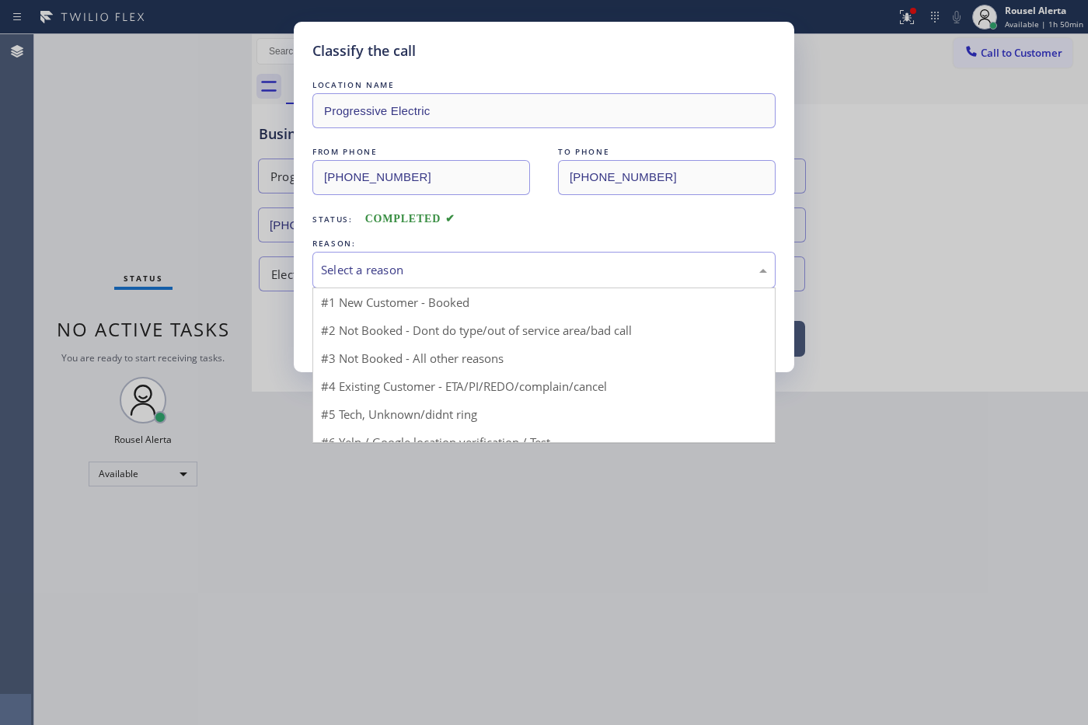
click at [351, 274] on div "Select a reason" at bounding box center [544, 270] width 446 height 18
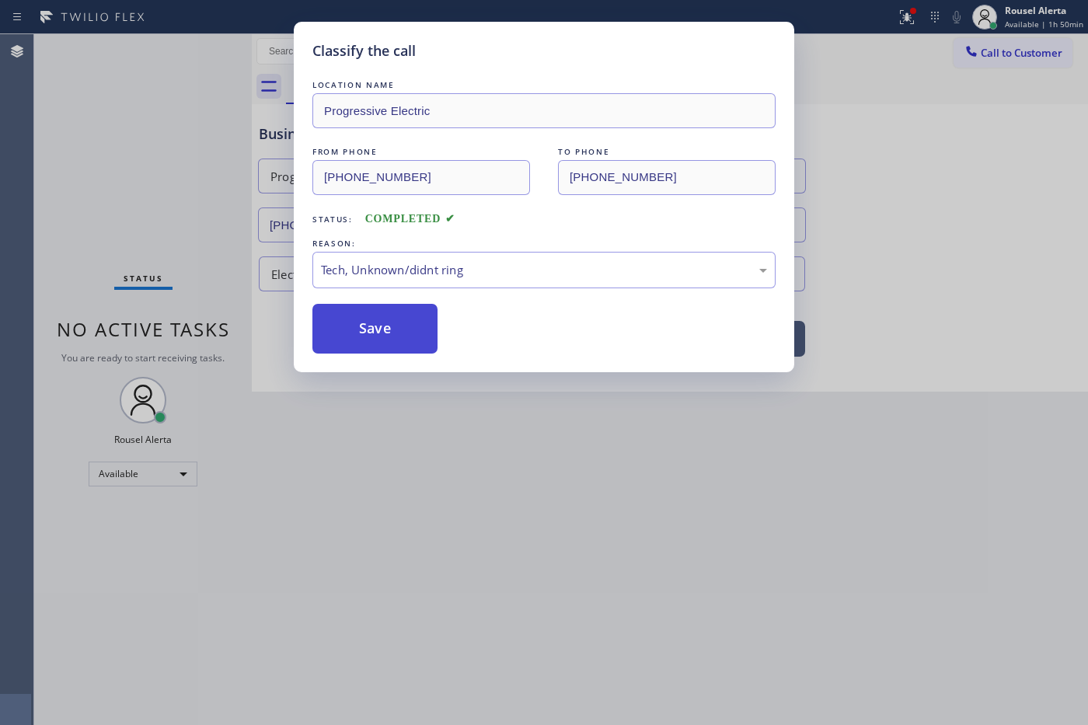
click at [388, 335] on button "Save" at bounding box center [374, 329] width 125 height 50
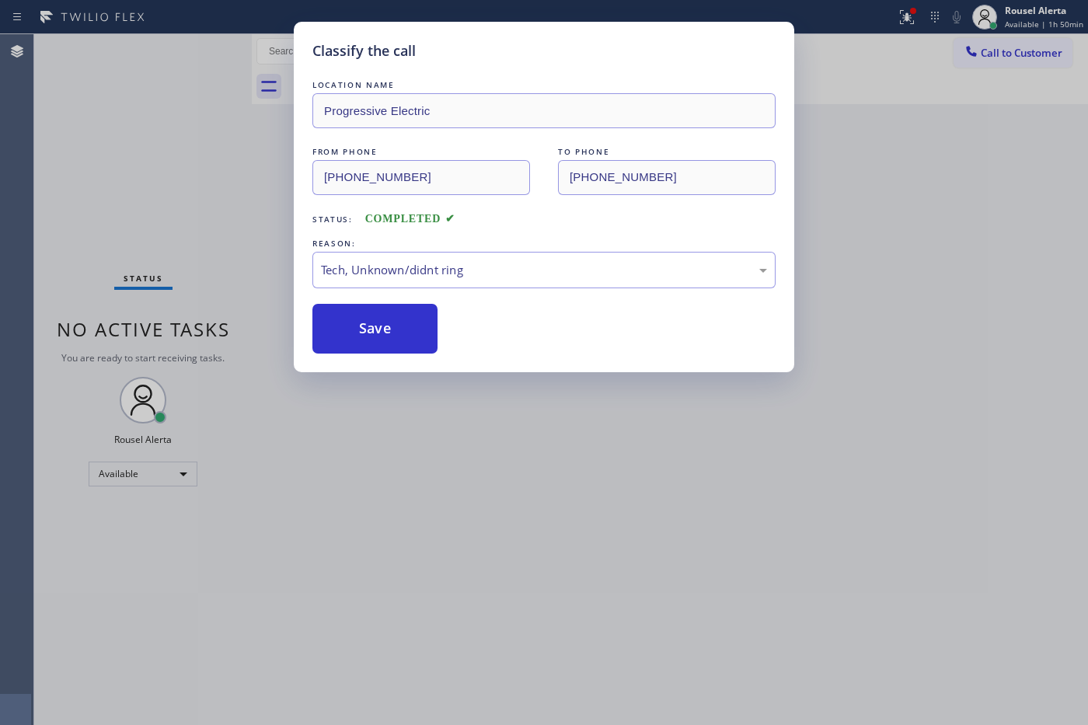
click at [526, 479] on div "Classify the call LOCATION NAME Progressive Electric FROM PHONE [PHONE_NUMBER] …" at bounding box center [544, 362] width 1088 height 725
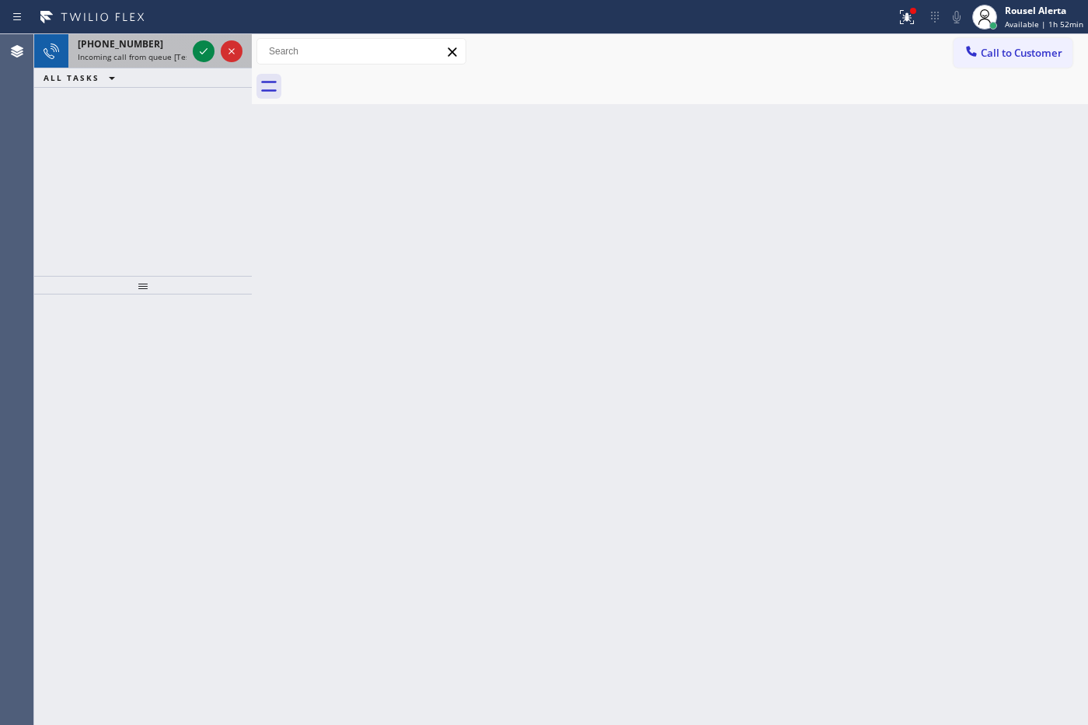
click at [148, 52] on span "Incoming call from queue [Test] All" at bounding box center [142, 56] width 129 height 11
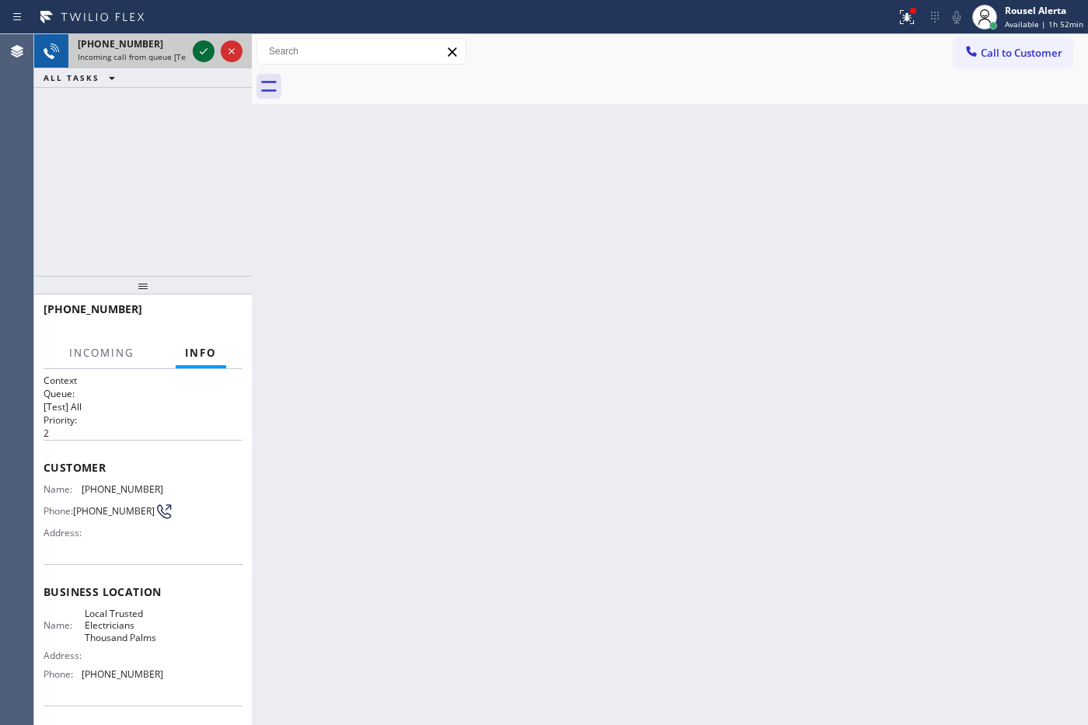
click at [195, 56] on icon at bounding box center [203, 51] width 19 height 19
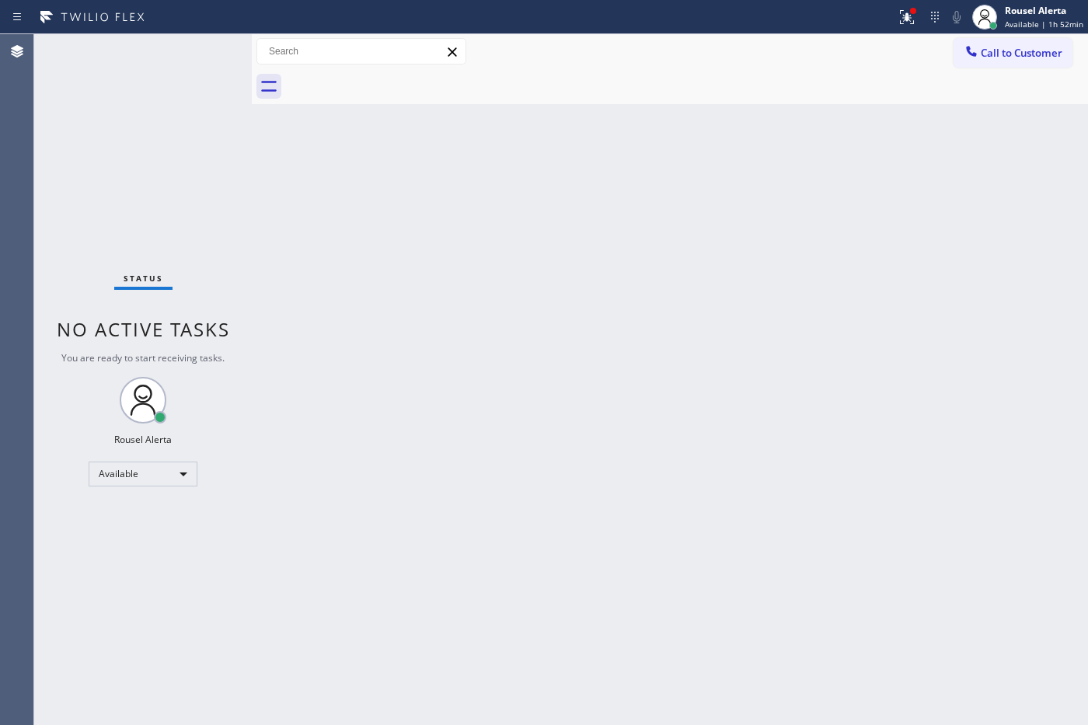
click at [346, 371] on div "Back to Dashboard Change Sender ID Customers Technicians Select a contact Outbo…" at bounding box center [670, 379] width 836 height 691
click at [921, 18] on div at bounding box center [907, 17] width 34 height 19
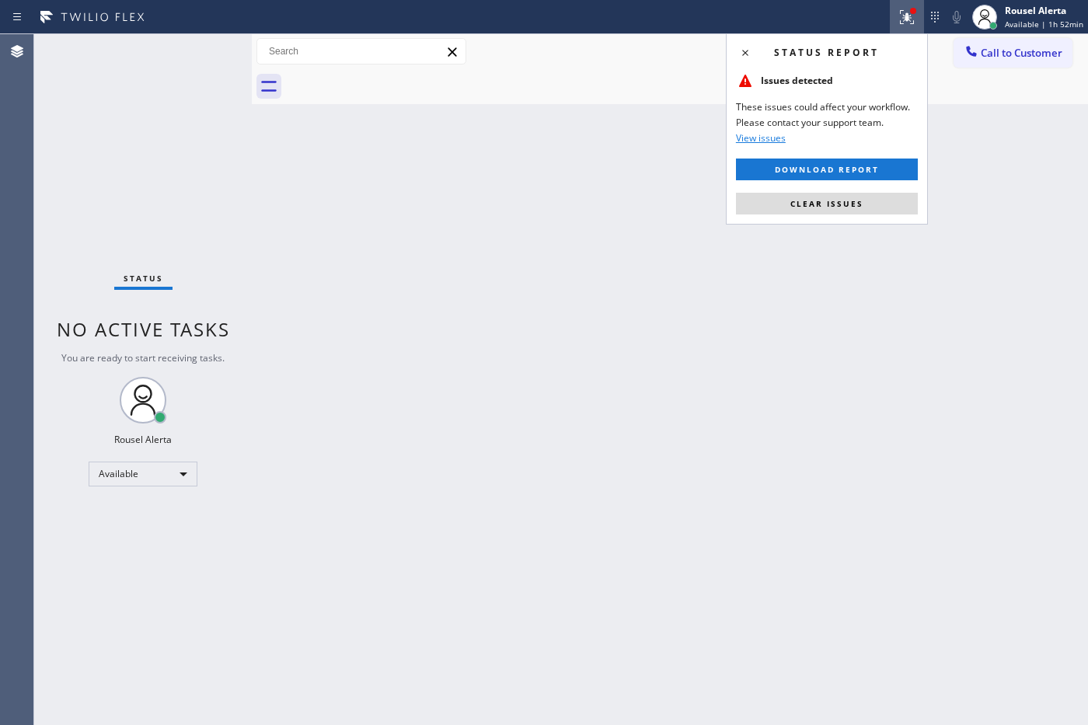
click at [862, 207] on button "Clear issues" at bounding box center [827, 204] width 182 height 22
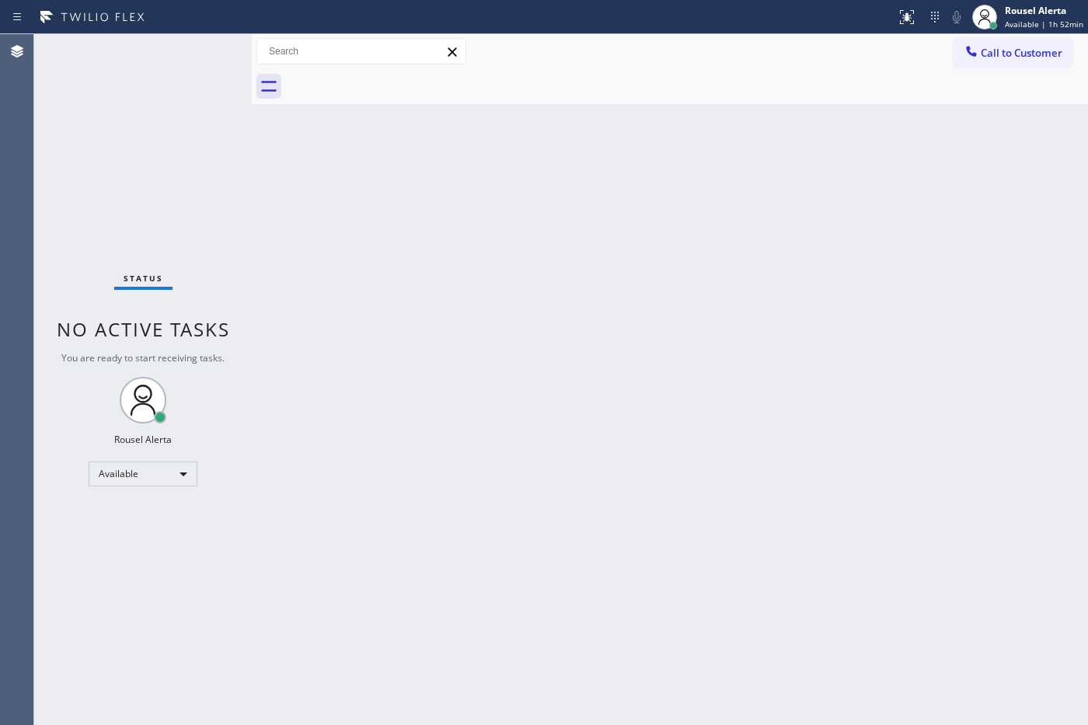
click at [865, 374] on div "Back to Dashboard Change Sender ID Customers Technicians Select a contact Outbo…" at bounding box center [670, 379] width 836 height 691
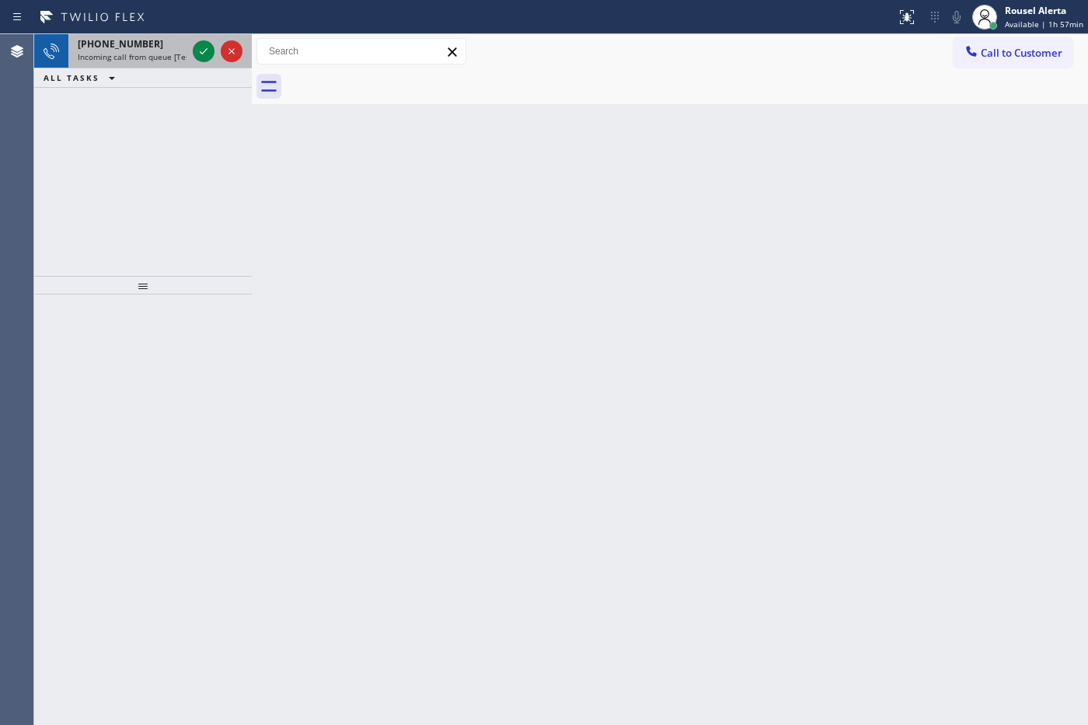
click at [164, 39] on div "[PHONE_NUMBER]" at bounding box center [132, 43] width 109 height 13
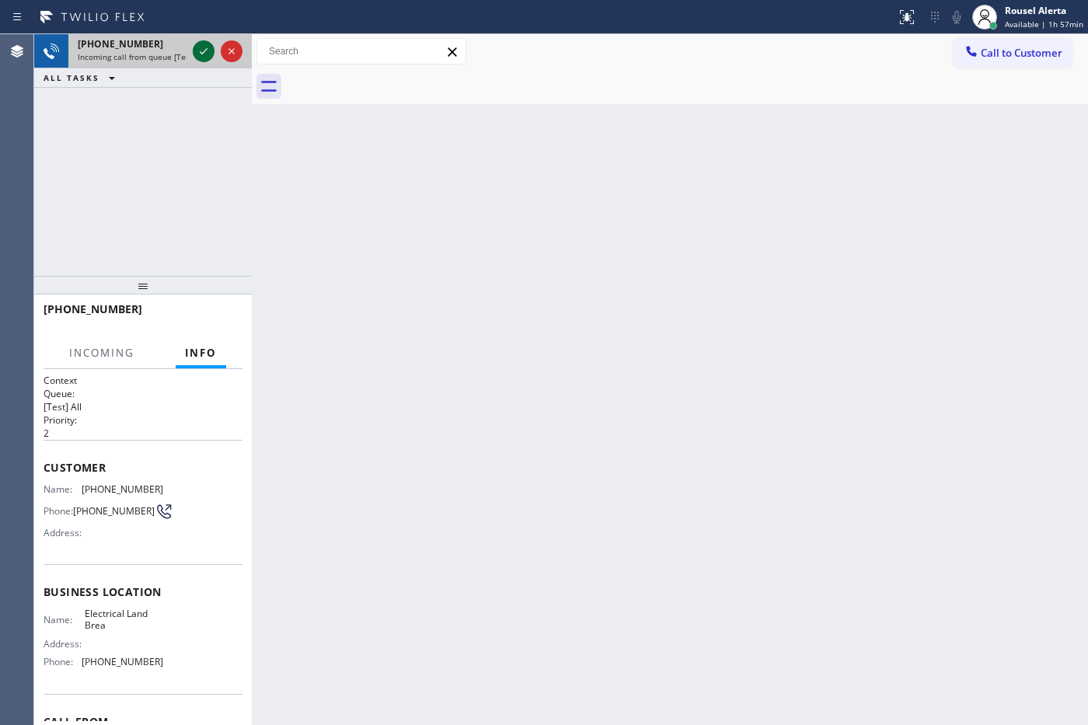
click at [199, 53] on icon at bounding box center [203, 51] width 19 height 19
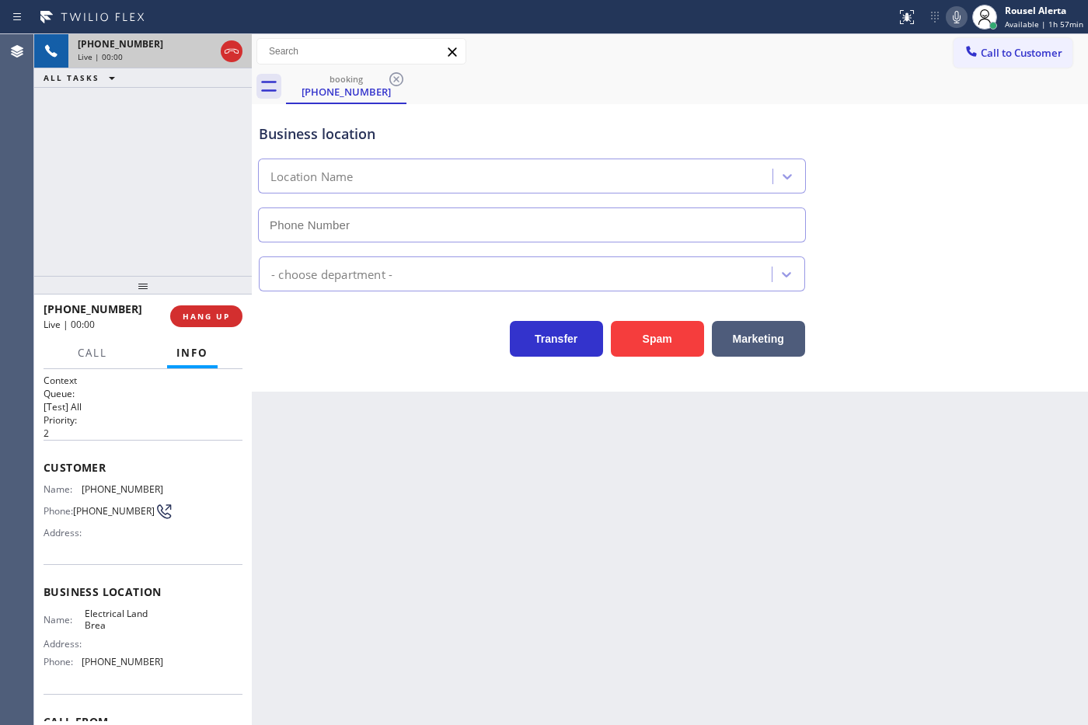
type input "[PHONE_NUMBER]"
drag, startPoint x: 149, startPoint y: 78, endPoint x: 219, endPoint y: 190, distance: 132.6
click at [149, 78] on div "ALL TASKS ALL TASKS ACTIVE TASKS TASKS IN WRAP UP" at bounding box center [143, 77] width 218 height 19
click at [441, 514] on div "Back to Dashboard Change Sender ID Customers Technicians Select a contact Outbo…" at bounding box center [670, 379] width 836 height 691
click at [207, 325] on button "HANG UP" at bounding box center [206, 316] width 72 height 22
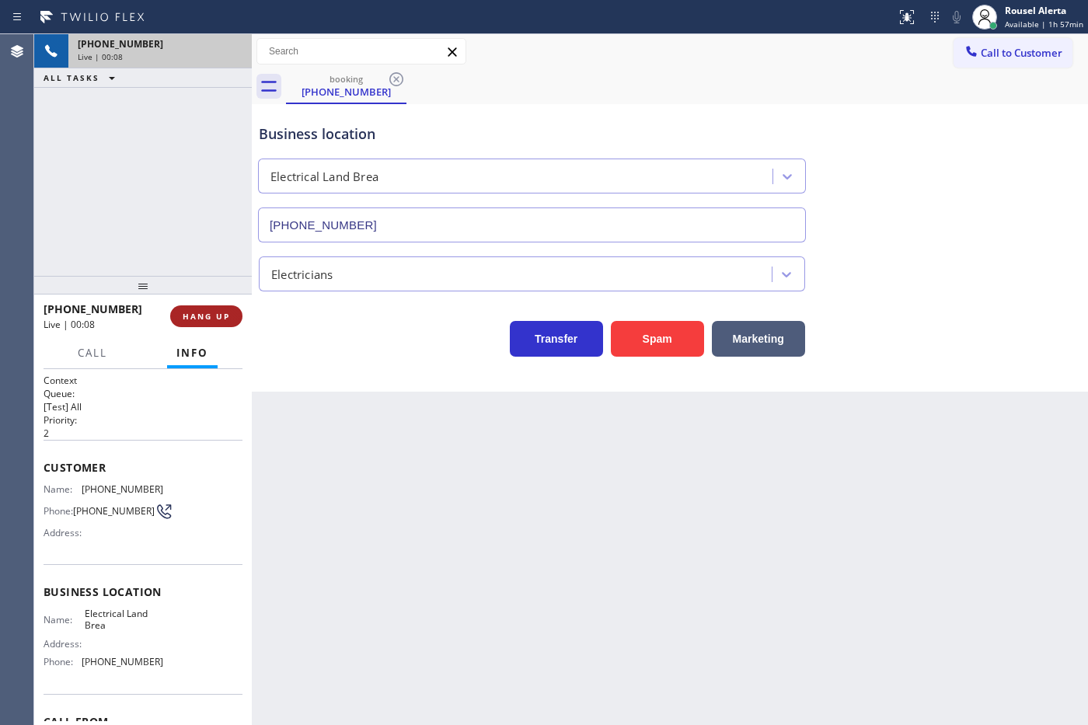
click at [207, 325] on button "HANG UP" at bounding box center [206, 316] width 72 height 22
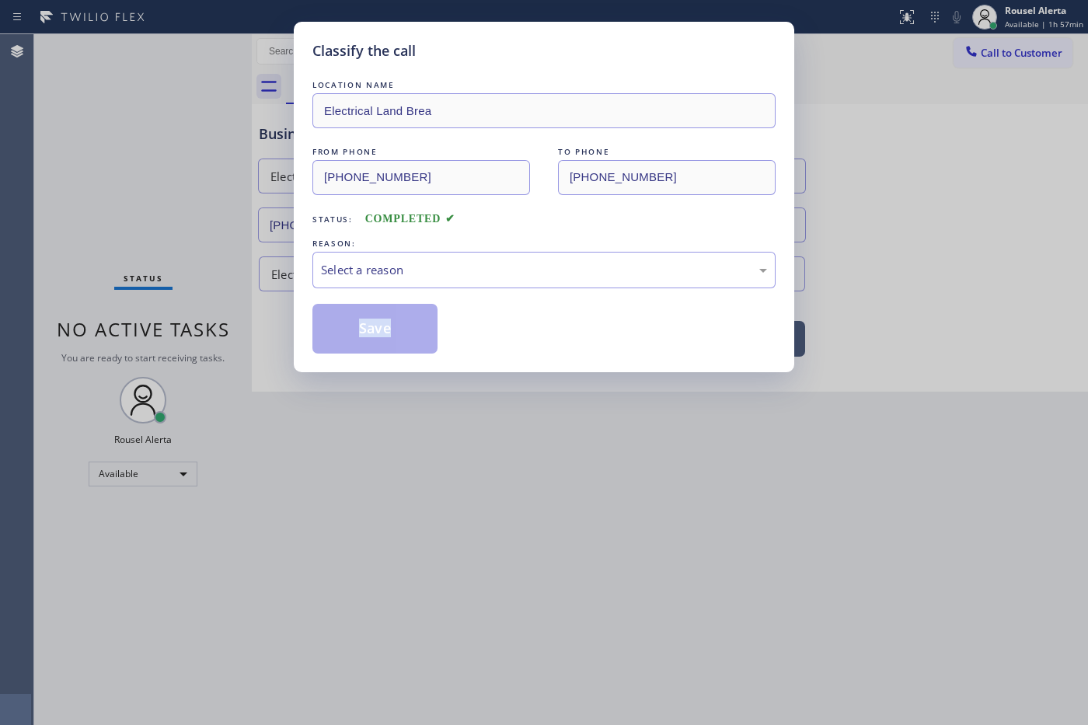
click at [207, 324] on div "Classify the call LOCATION NAME Electrical Land Brea FROM PHONE [PHONE_NUMBER] …" at bounding box center [544, 362] width 1088 height 725
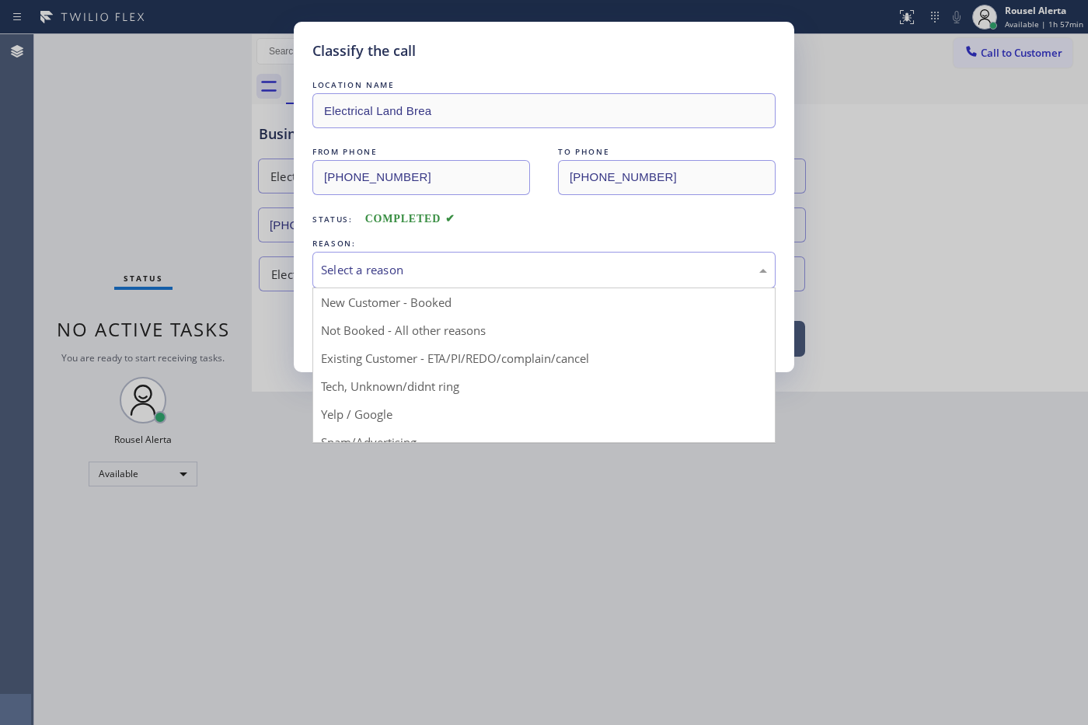
click at [362, 265] on div "Select a reason" at bounding box center [544, 270] width 446 height 18
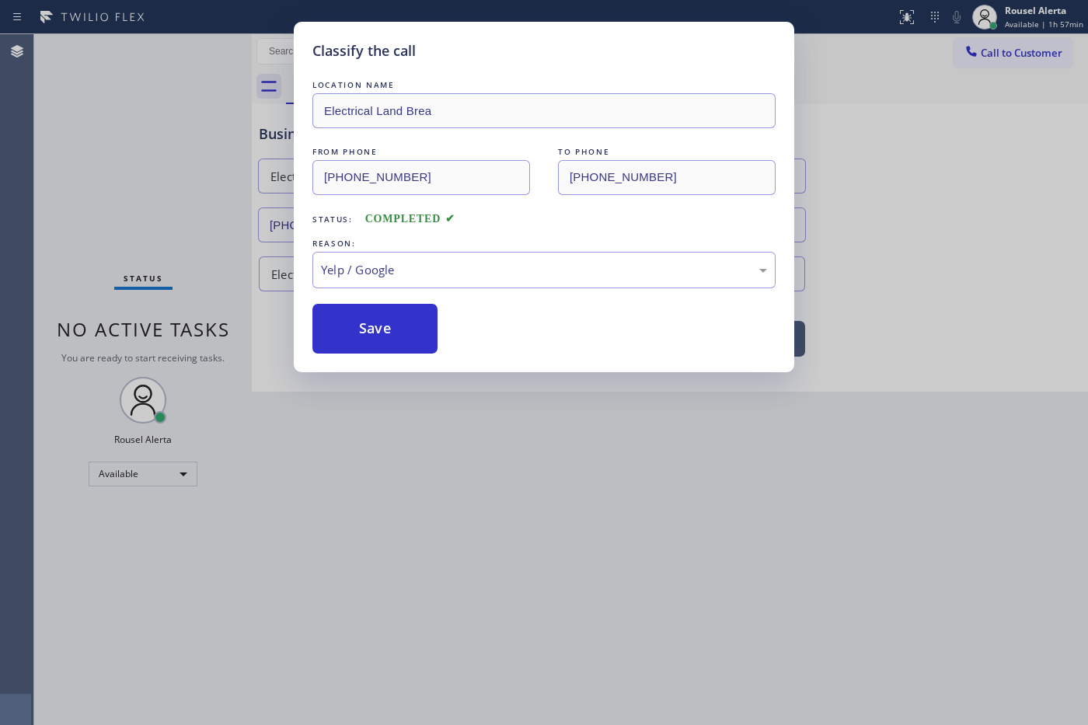
click at [432, 251] on div "REASON:" at bounding box center [543, 243] width 463 height 16
click at [433, 278] on div "Yelp / Google" at bounding box center [544, 270] width 446 height 18
click at [416, 354] on button "Save" at bounding box center [374, 329] width 125 height 50
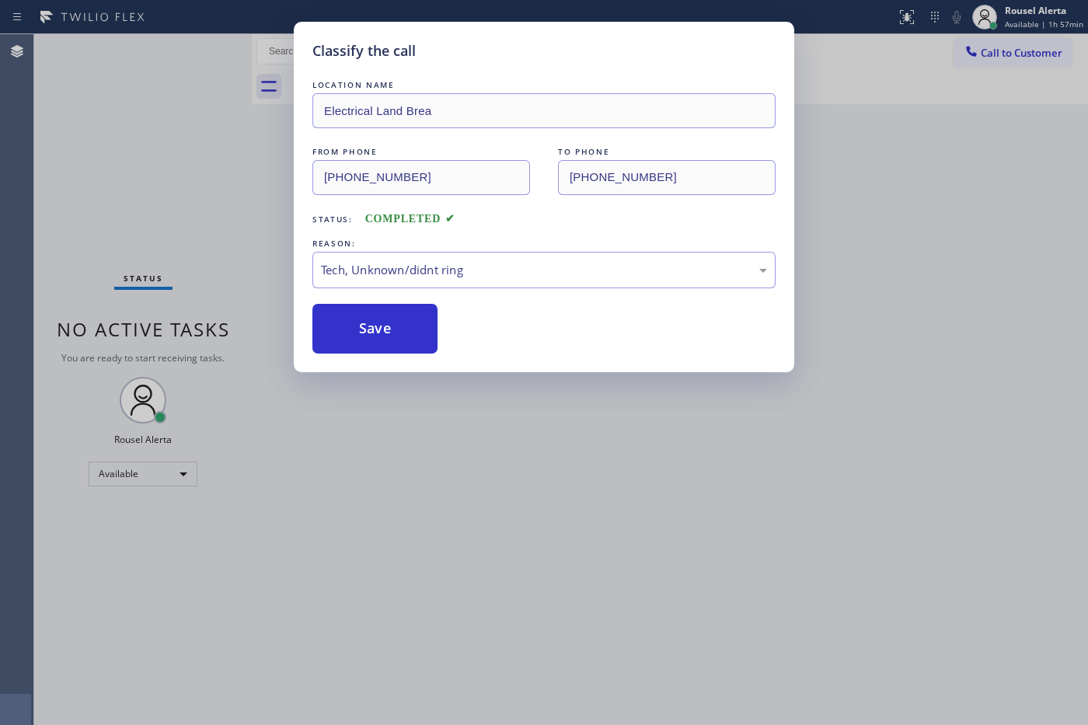
click at [528, 482] on div "Classify the call LOCATION NAME Electrical Land Brea FROM PHONE [PHONE_NUMBER] …" at bounding box center [544, 362] width 1088 height 725
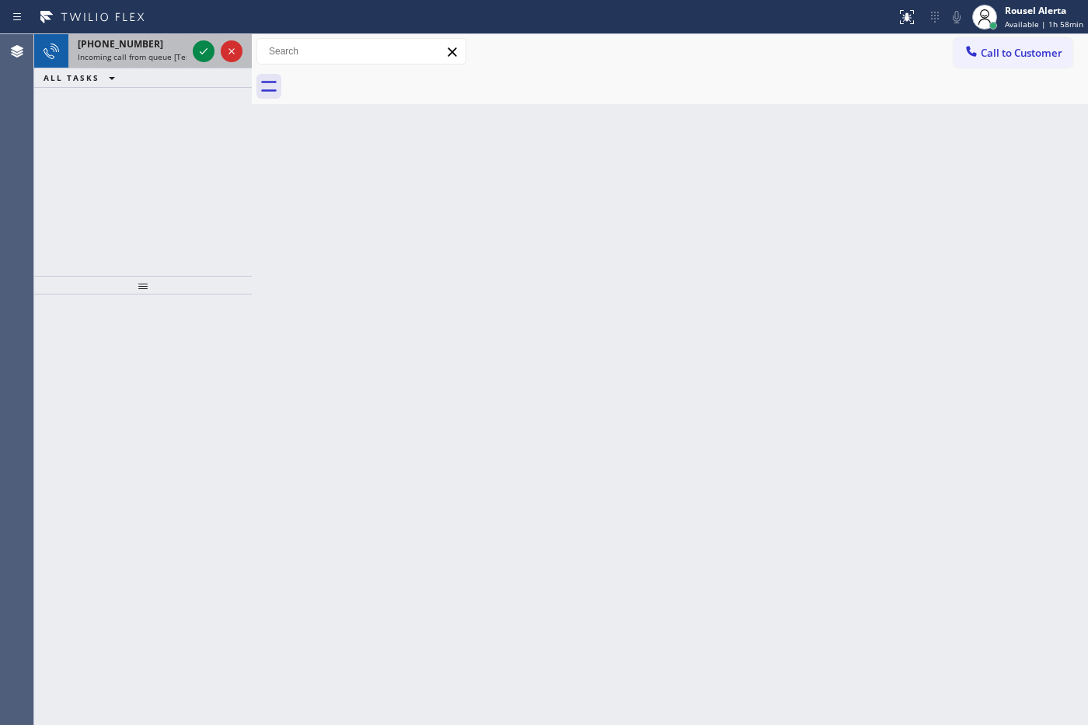
drag, startPoint x: 157, startPoint y: 59, endPoint x: 171, endPoint y: 58, distance: 14.0
click at [157, 59] on span "Incoming call from queue [Test] All" at bounding box center [142, 56] width 129 height 11
click at [164, 37] on div "[PHONE_NUMBER]" at bounding box center [132, 43] width 109 height 13
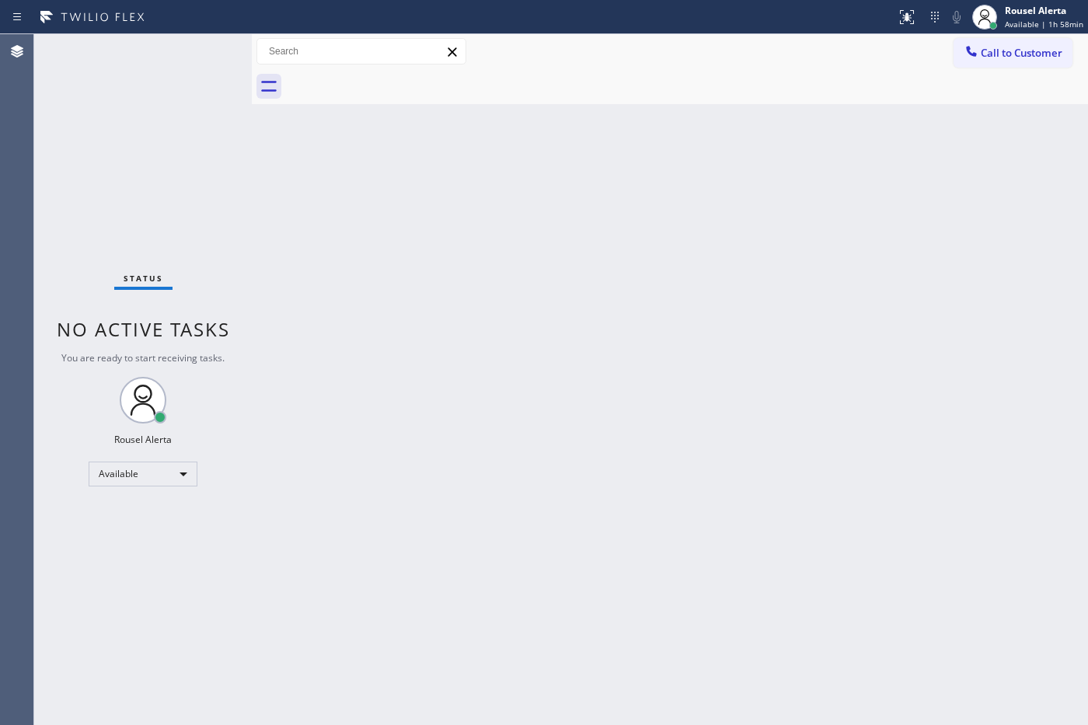
drag, startPoint x: 342, startPoint y: 250, endPoint x: 472, endPoint y: 270, distance: 131.2
click at [343, 250] on div "Back to Dashboard Change Sender ID Customers Technicians Select a contact Outbo…" at bounding box center [670, 379] width 836 height 691
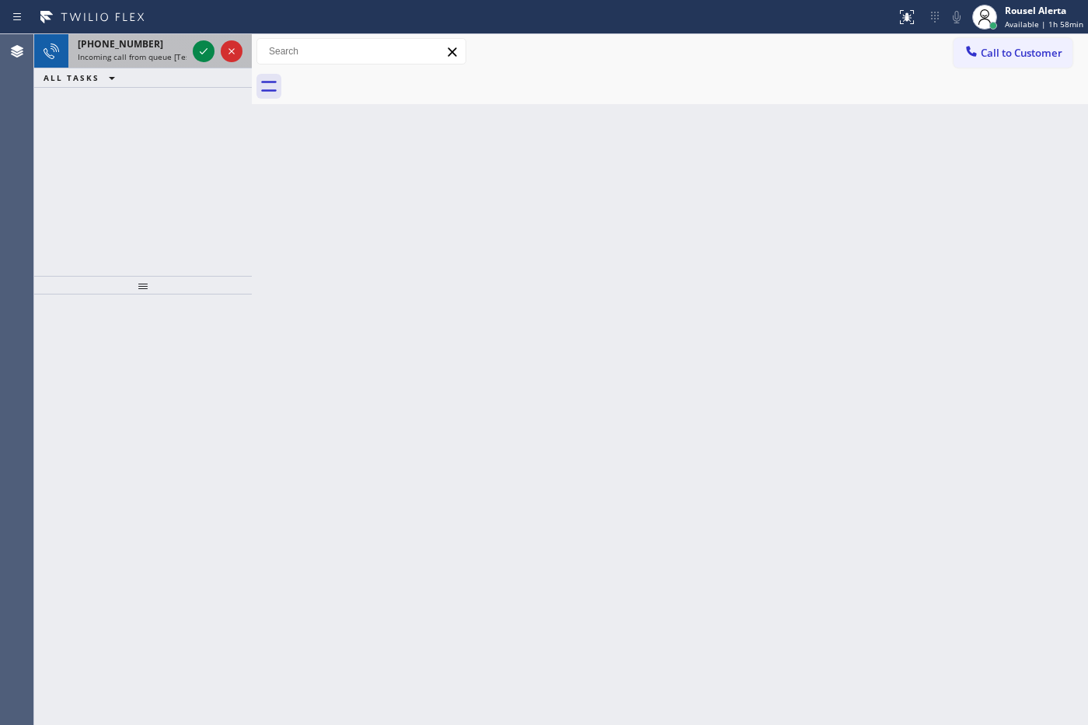
click at [148, 51] on span "Incoming call from queue [Test] All" at bounding box center [142, 56] width 129 height 11
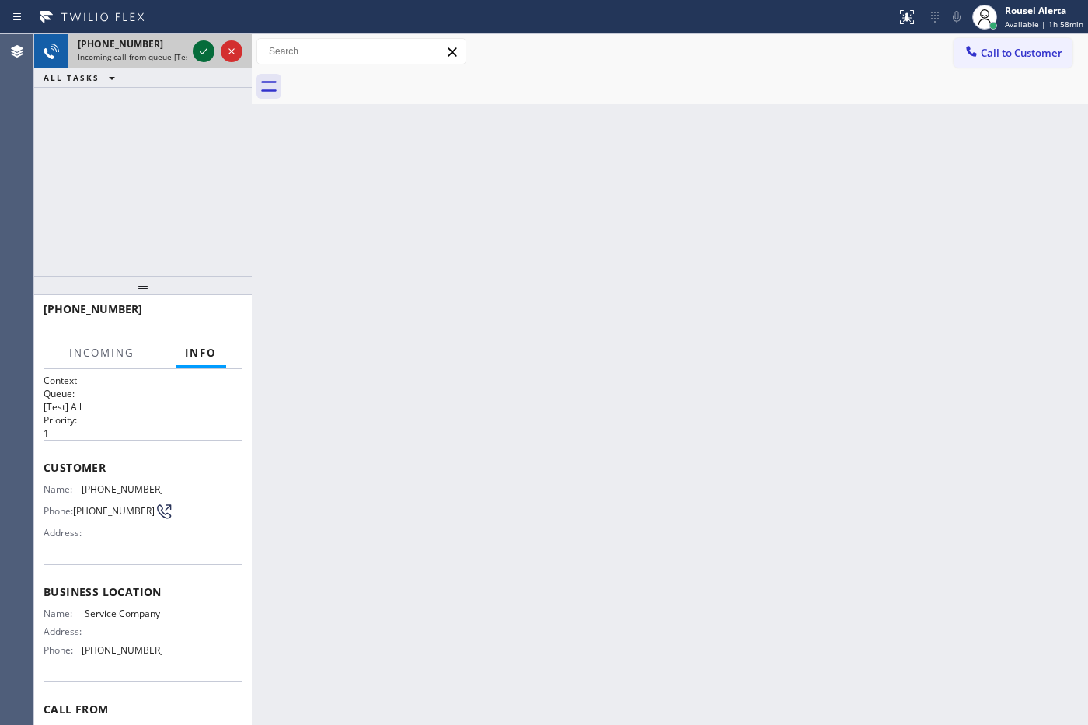
click at [211, 47] on icon at bounding box center [203, 51] width 19 height 19
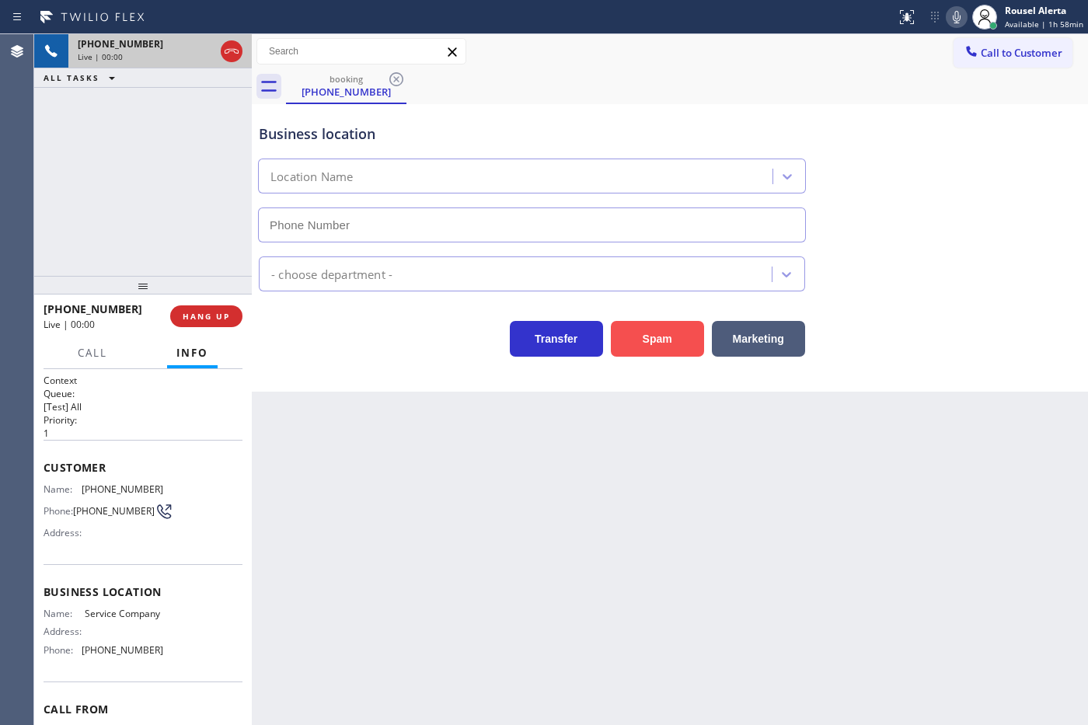
type input "[PHONE_NUMBER]"
click at [639, 346] on button "Spam" at bounding box center [657, 339] width 93 height 36
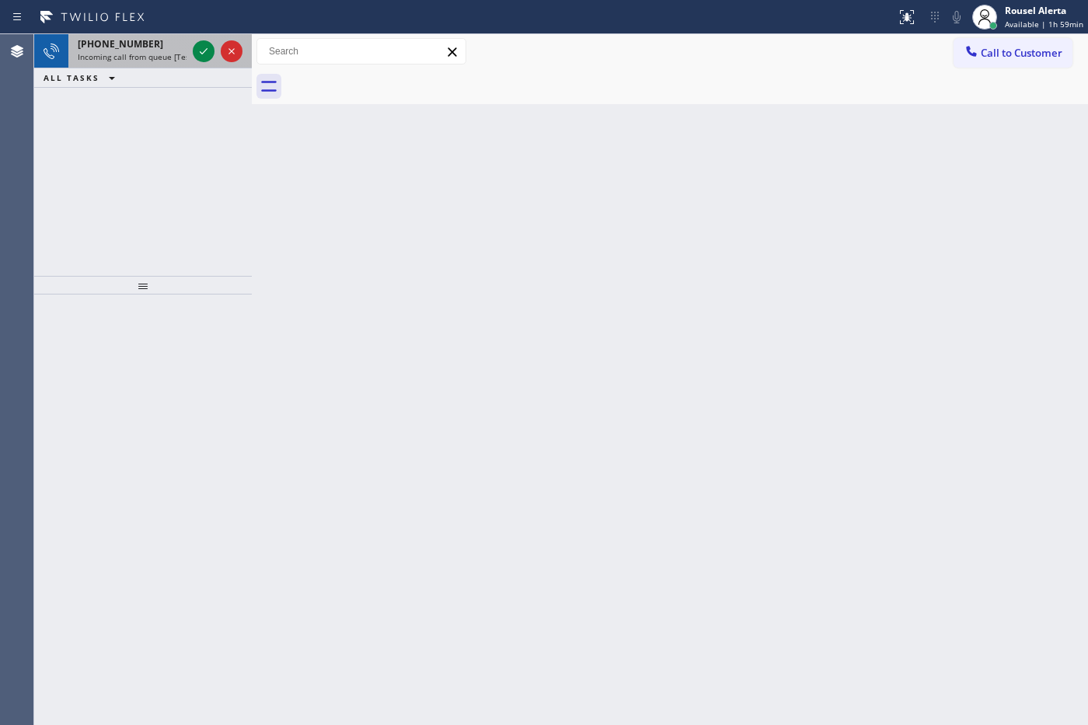
click at [167, 57] on span "Incoming call from queue [Test] All" at bounding box center [142, 56] width 129 height 11
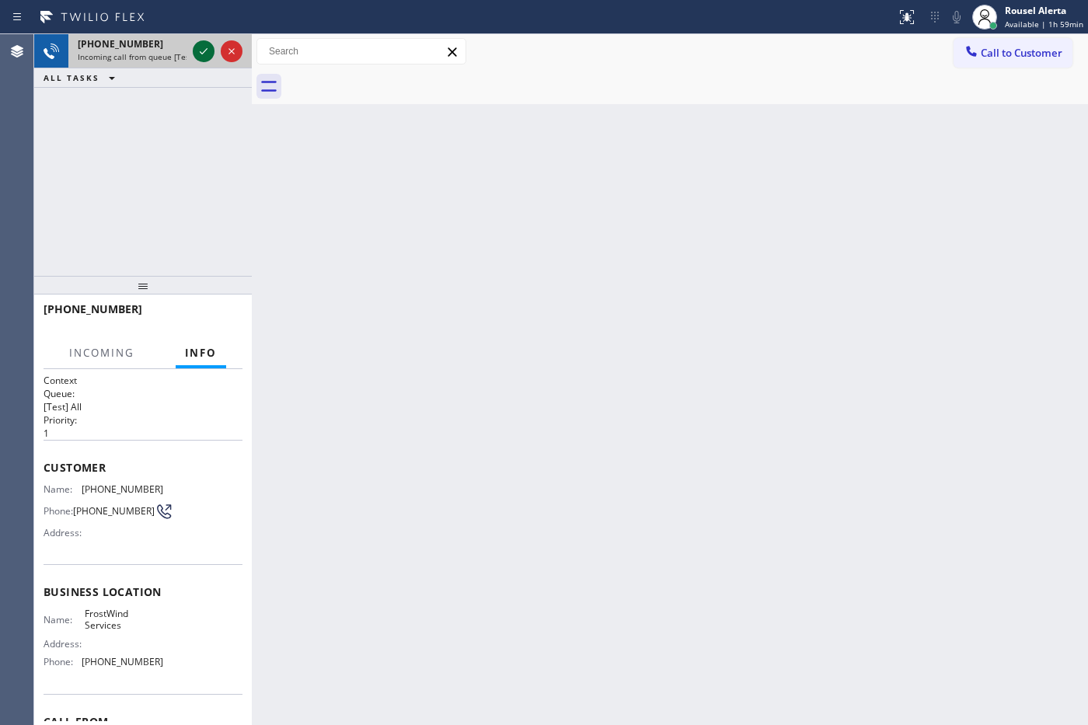
click at [202, 45] on icon at bounding box center [203, 51] width 19 height 19
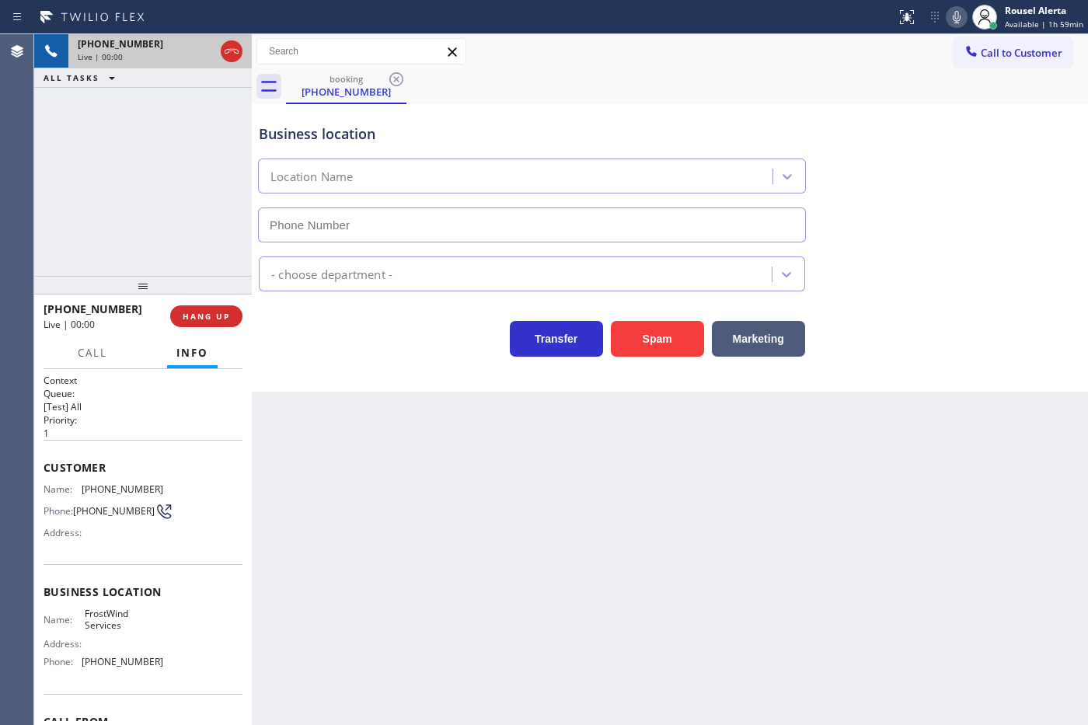
type input "[PHONE_NUMBER]"
click at [637, 344] on button "Spam" at bounding box center [657, 339] width 93 height 36
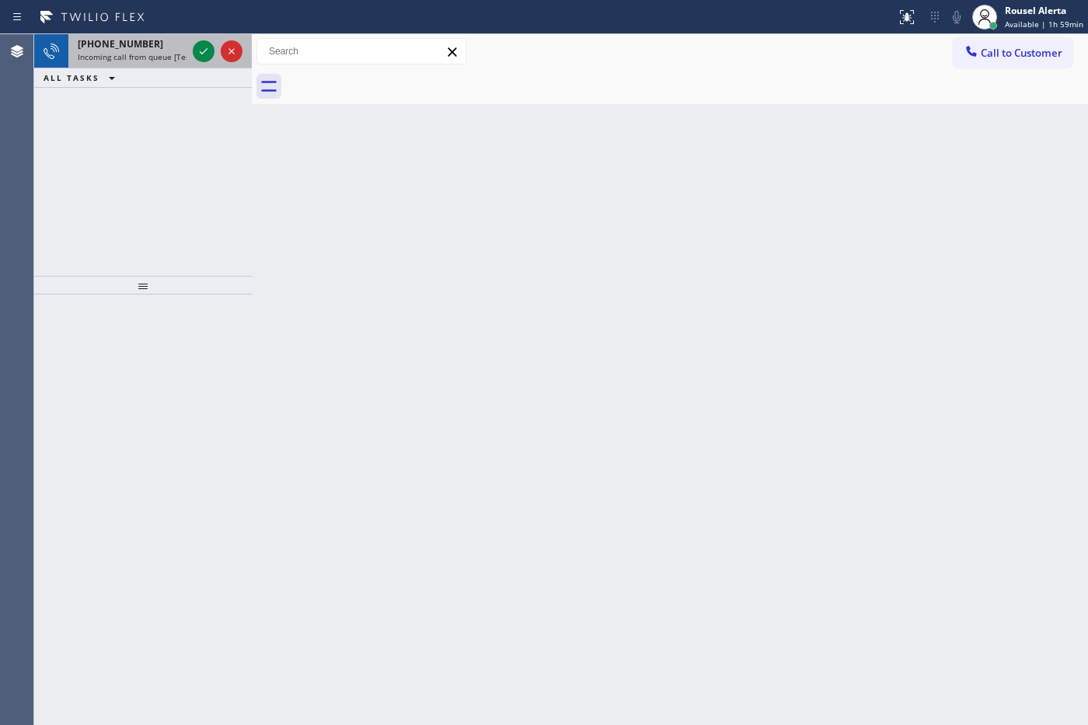
click at [157, 44] on div "[PHONE_NUMBER]" at bounding box center [132, 43] width 109 height 13
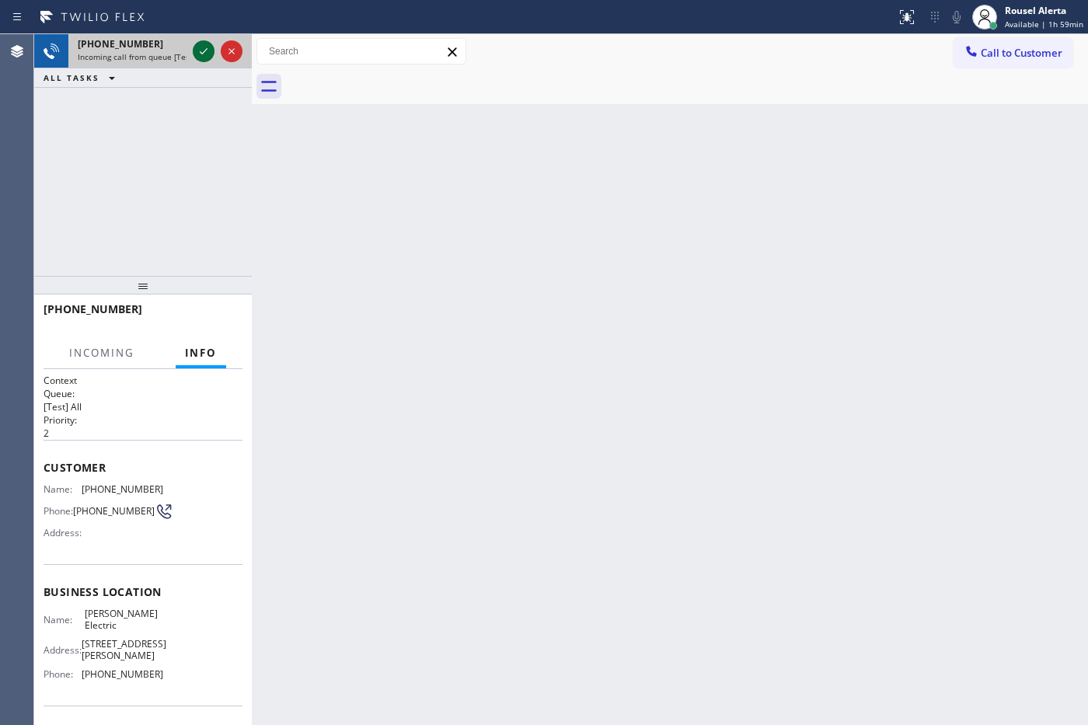
click at [200, 52] on icon at bounding box center [203, 51] width 19 height 19
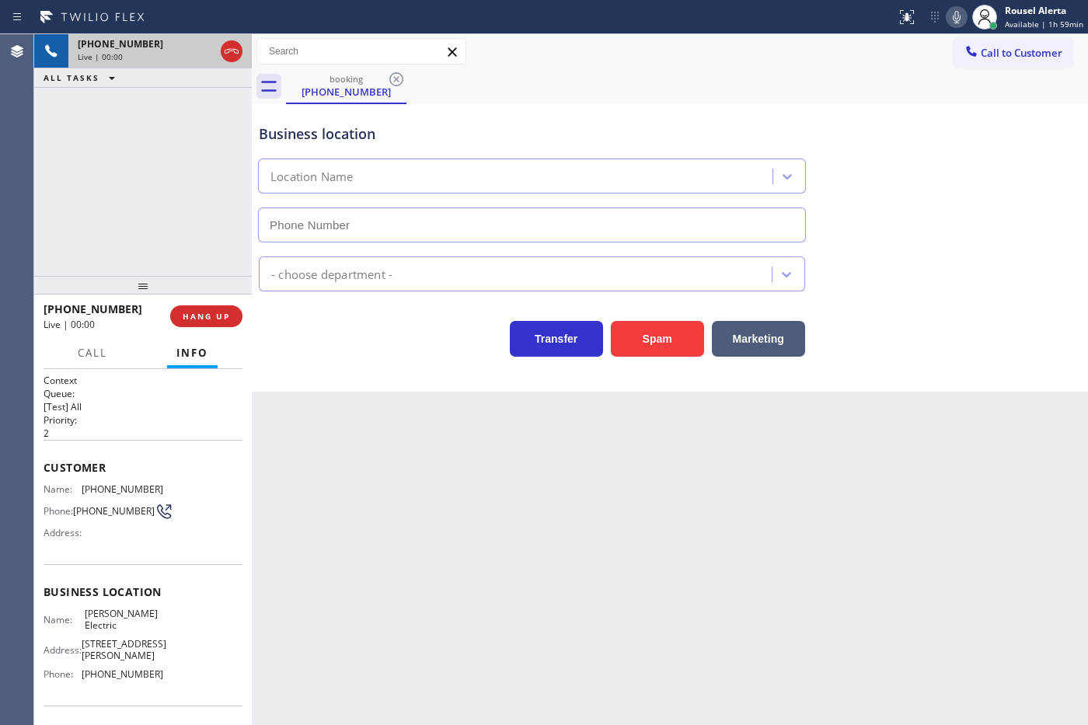
type input "[PHONE_NUMBER]"
click at [379, 517] on div "Back to Dashboard Change Sender ID Customers Technicians Select a contact Outbo…" at bounding box center [670, 379] width 836 height 691
click at [121, 105] on div "[PHONE_NUMBER] Live | 00:05 ALL TASKS ALL TASKS ACTIVE TASKS TASKS IN WRAP UP" at bounding box center [143, 155] width 218 height 242
click at [202, 315] on span "HANG UP" at bounding box center [206, 316] width 47 height 11
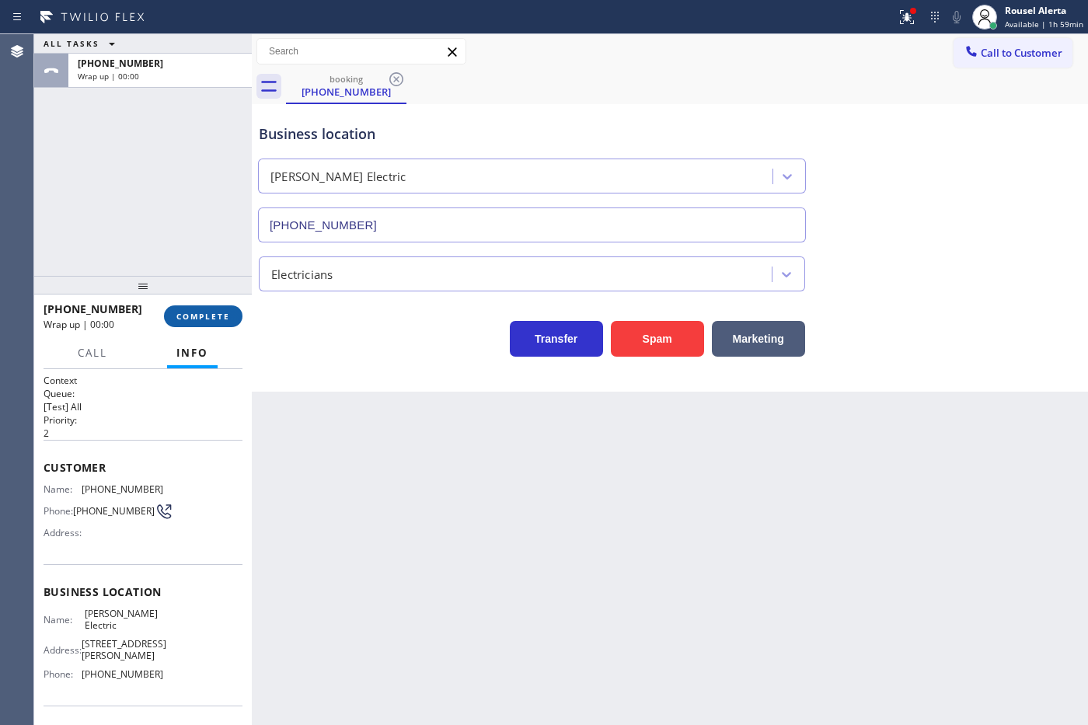
click at [202, 315] on span "COMPLETE" at bounding box center [203, 316] width 54 height 11
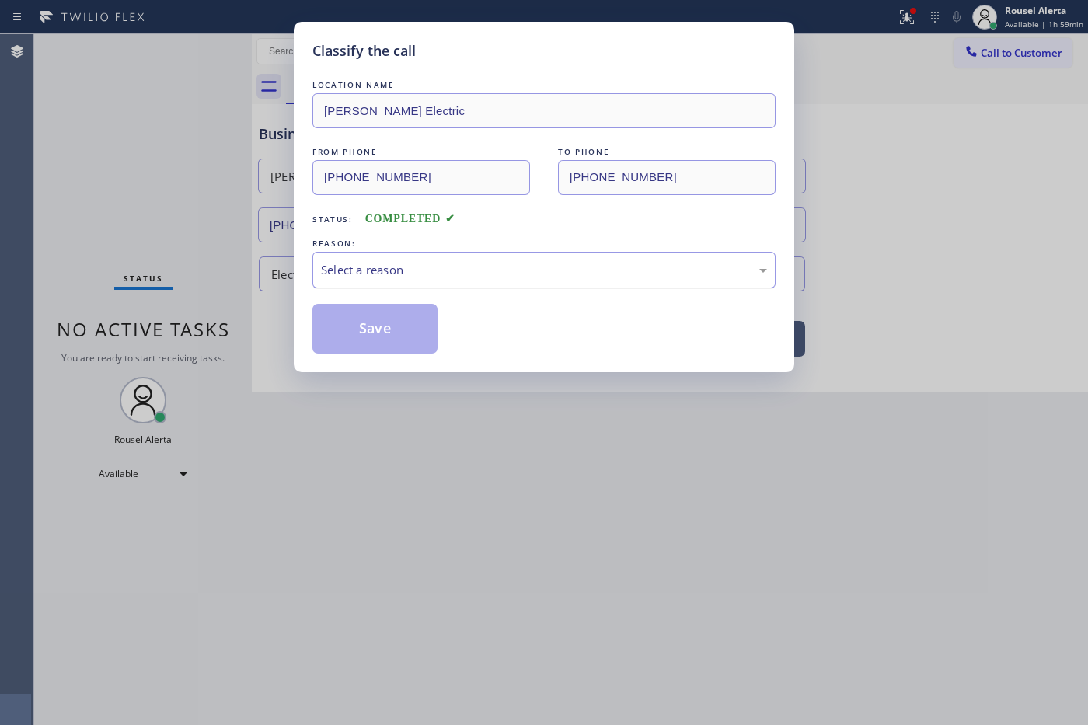
click at [424, 278] on div "Select a reason" at bounding box center [544, 270] width 446 height 18
click at [296, 315] on div "Classify the call LOCATION NAME [PERSON_NAME] Electric FROM PHONE [PHONE_NUMBER…" at bounding box center [544, 197] width 500 height 350
click at [397, 366] on div "Classify the call LOCATION NAME [PERSON_NAME] Electric FROM PHONE [PHONE_NUMBER…" at bounding box center [544, 197] width 500 height 350
click at [399, 352] on button "Save" at bounding box center [374, 329] width 125 height 50
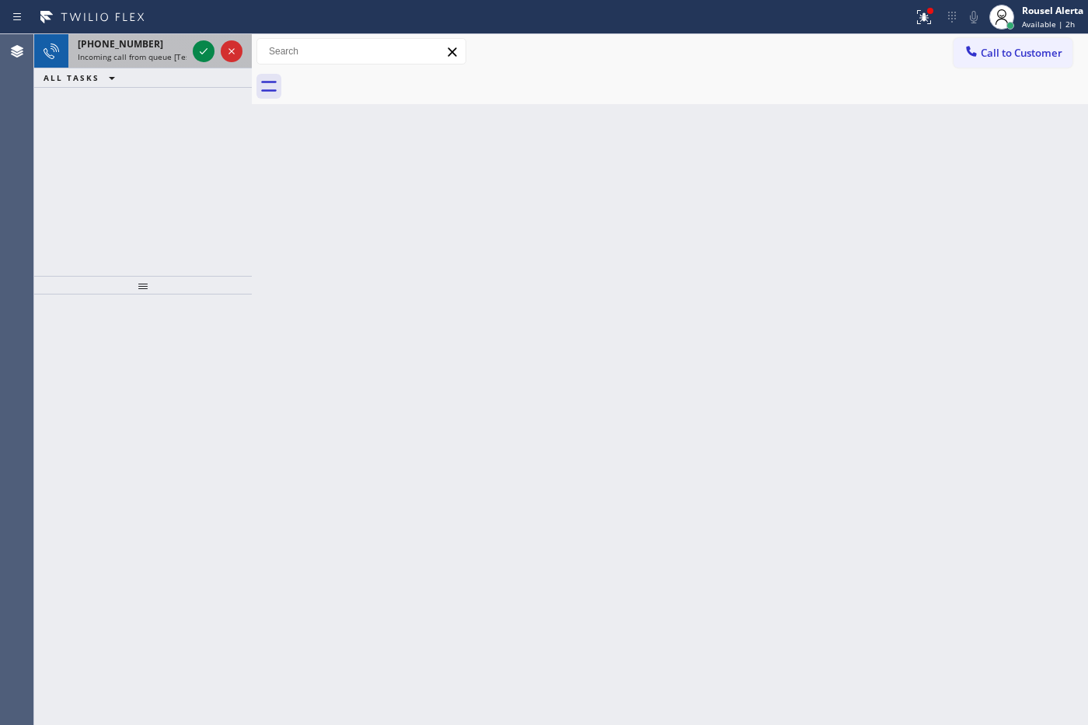
click at [161, 36] on div "[PHONE_NUMBER] Incoming call from queue [Test] All" at bounding box center [128, 51] width 121 height 34
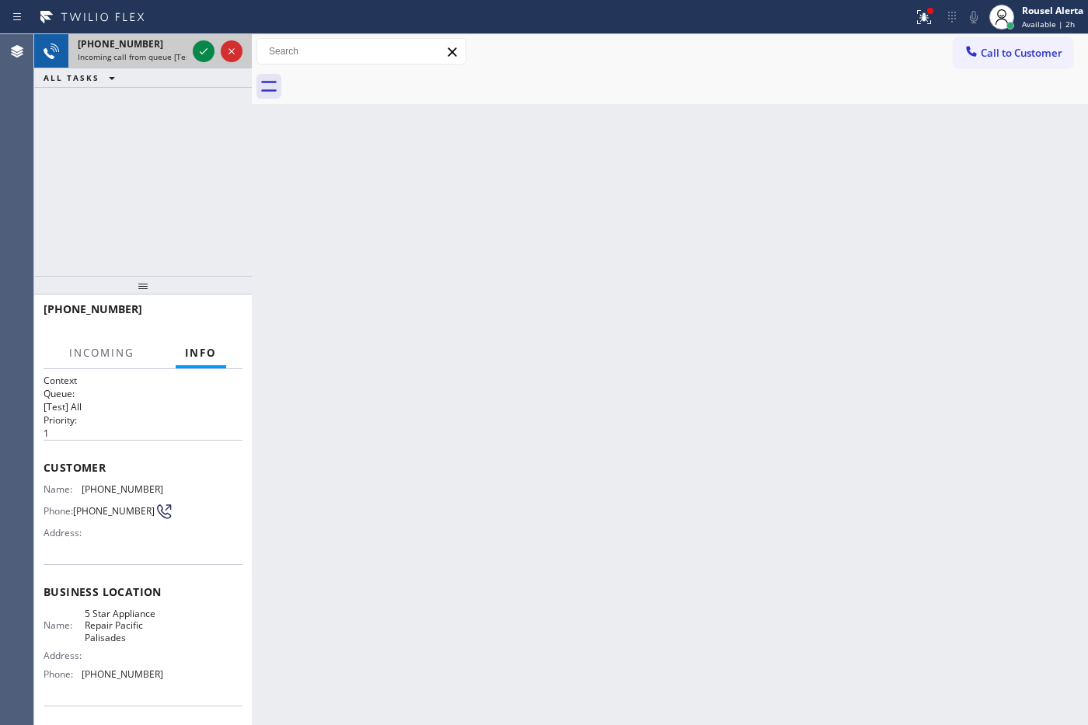
click at [161, 40] on div "[PHONE_NUMBER]" at bounding box center [132, 43] width 109 height 13
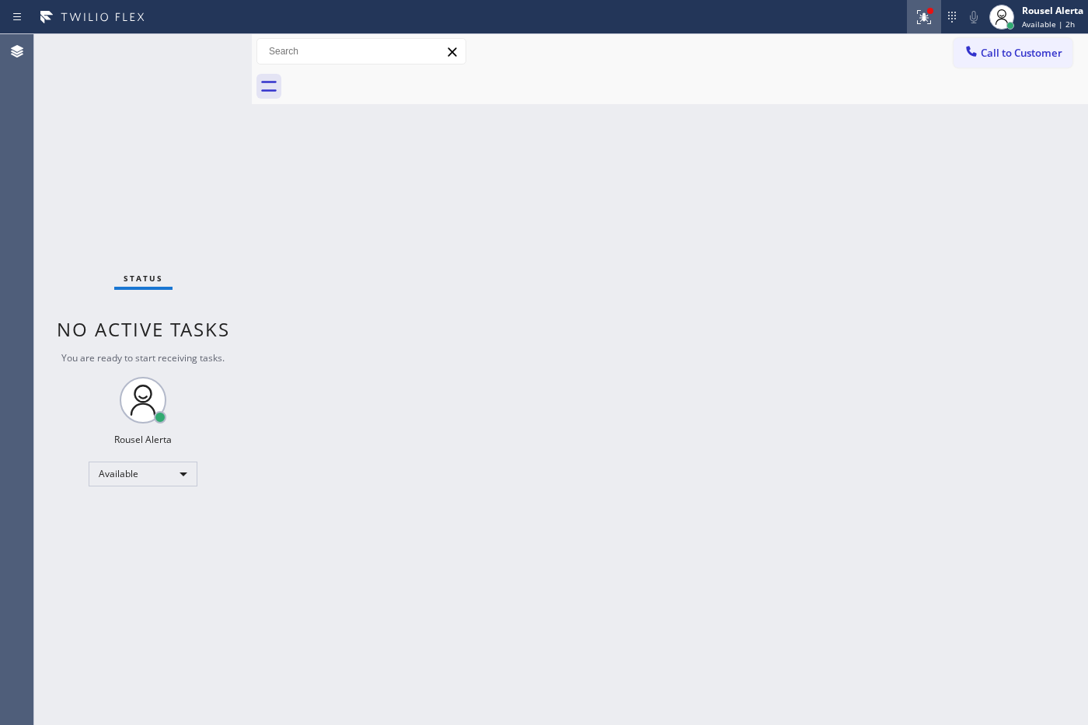
click at [921, 18] on icon at bounding box center [921, 15] width 9 height 11
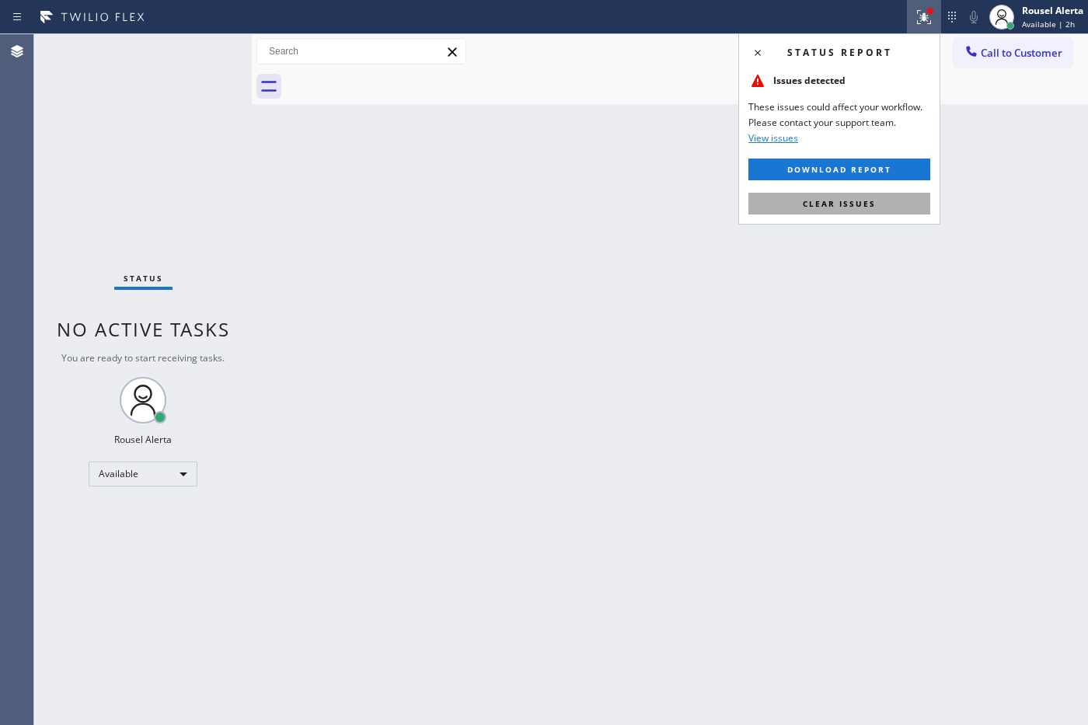
click at [887, 196] on button "Clear issues" at bounding box center [839, 204] width 182 height 22
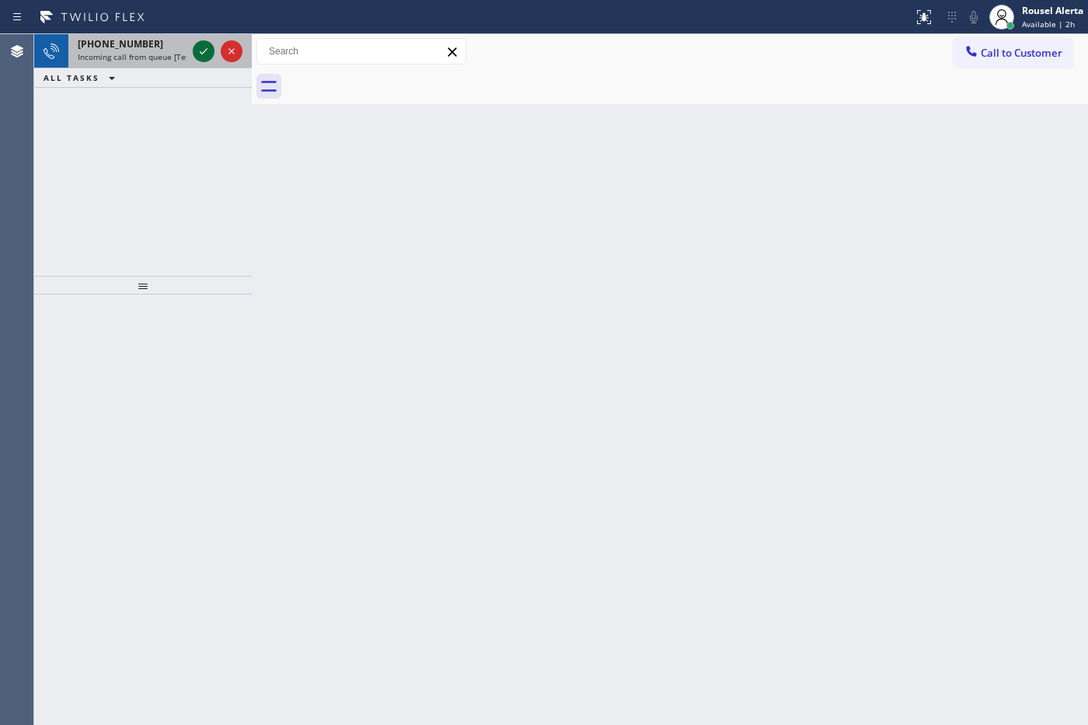
drag, startPoint x: 175, startPoint y: 51, endPoint x: 194, endPoint y: 51, distance: 19.4
click at [175, 51] on span "Incoming call from queue [Test] All" at bounding box center [142, 56] width 129 height 11
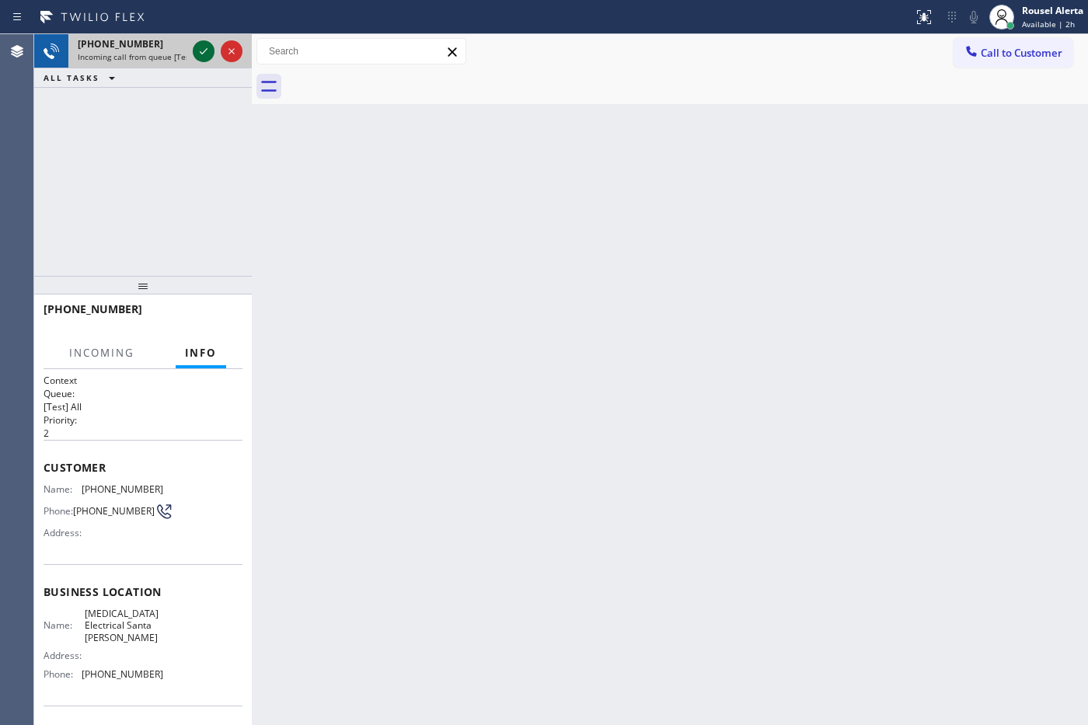
click at [198, 51] on icon at bounding box center [203, 51] width 19 height 19
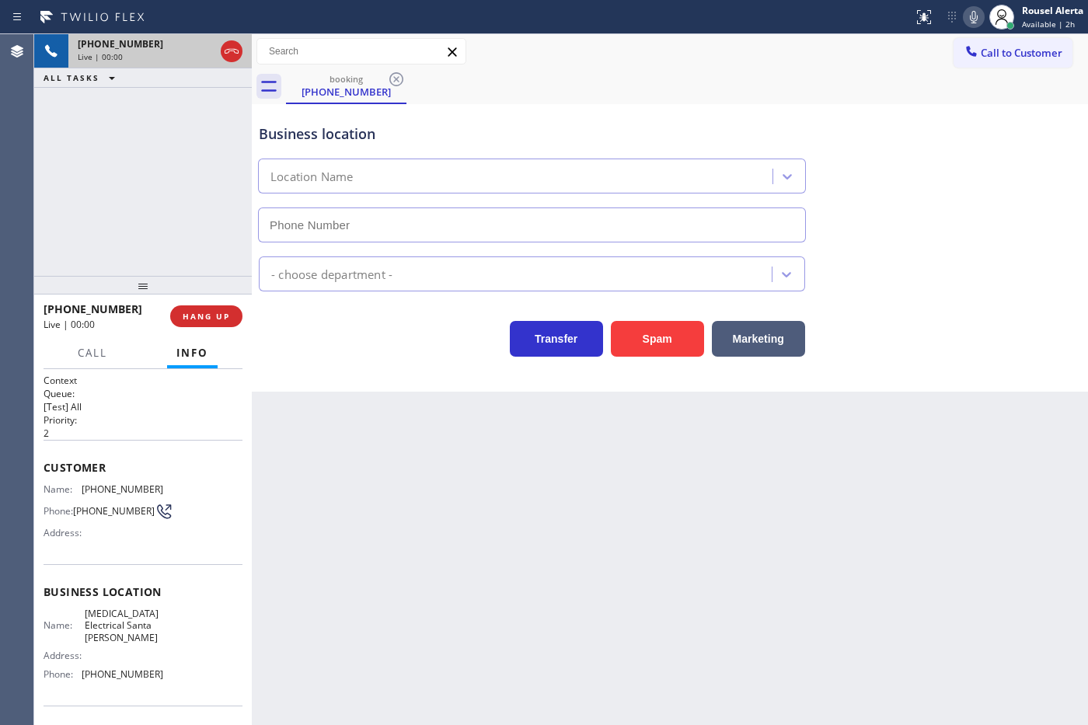
type input "[PHONE_NUMBER]"
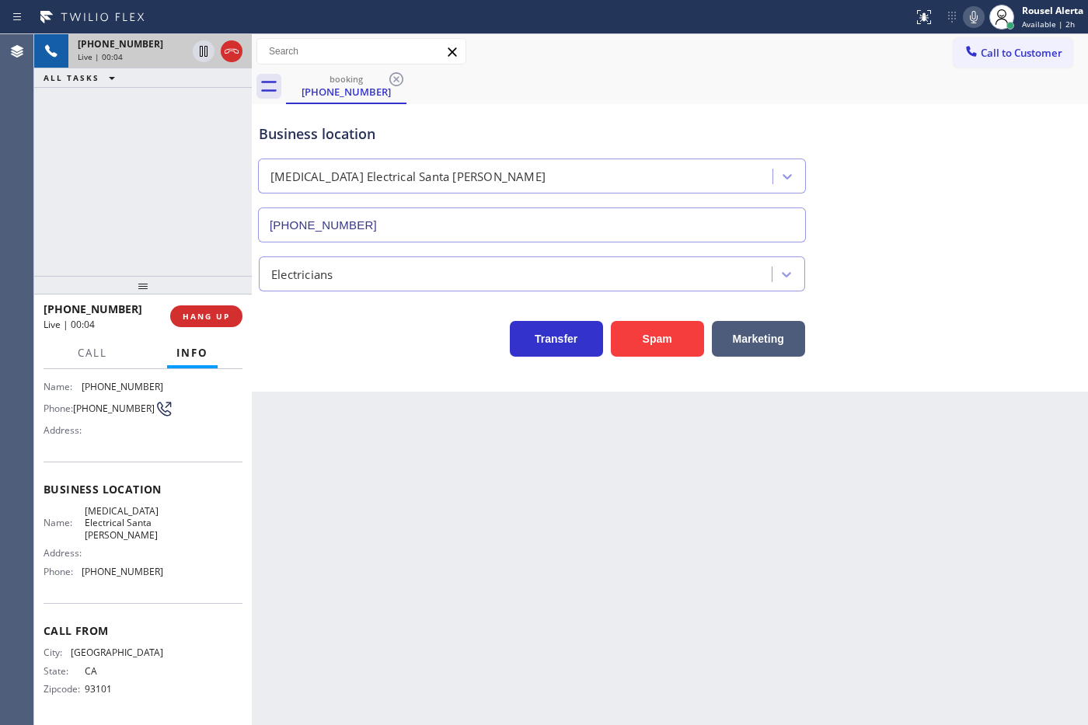
scroll to position [12, 0]
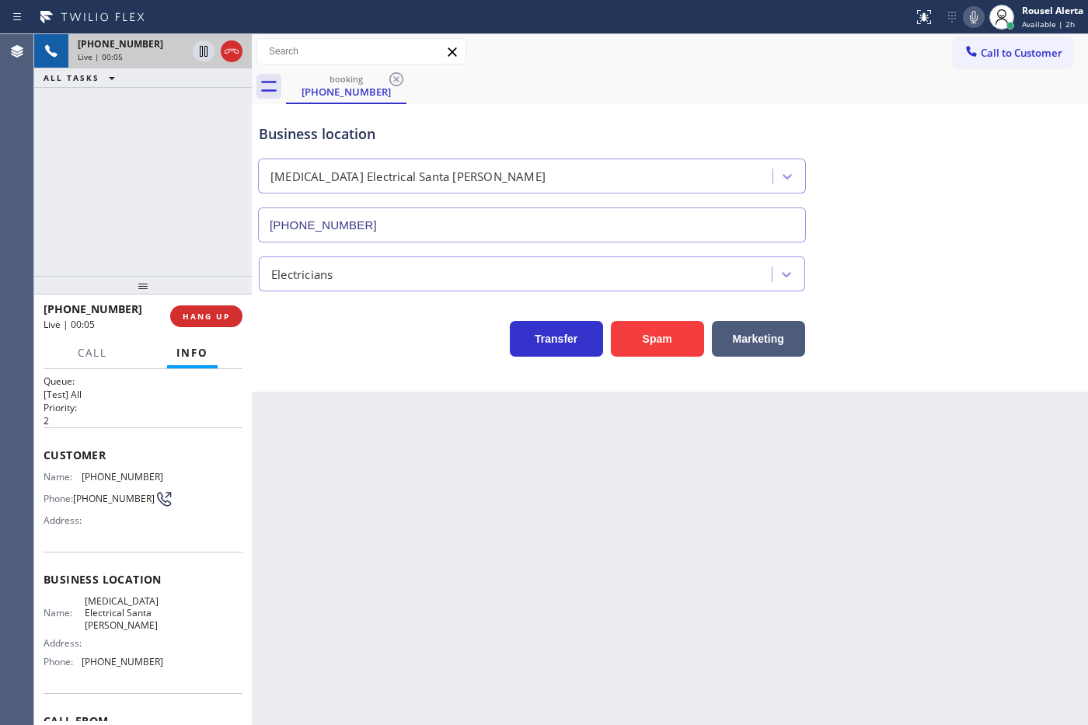
click at [375, 468] on div "Back to Dashboard Change Sender ID Customers Technicians Select a contact Outbo…" at bounding box center [670, 379] width 836 height 691
click at [408, 463] on div "Back to Dashboard Change Sender ID Customers Technicians Select a contact Outbo…" at bounding box center [670, 379] width 836 height 691
click at [204, 311] on span "HANG UP" at bounding box center [206, 316] width 47 height 11
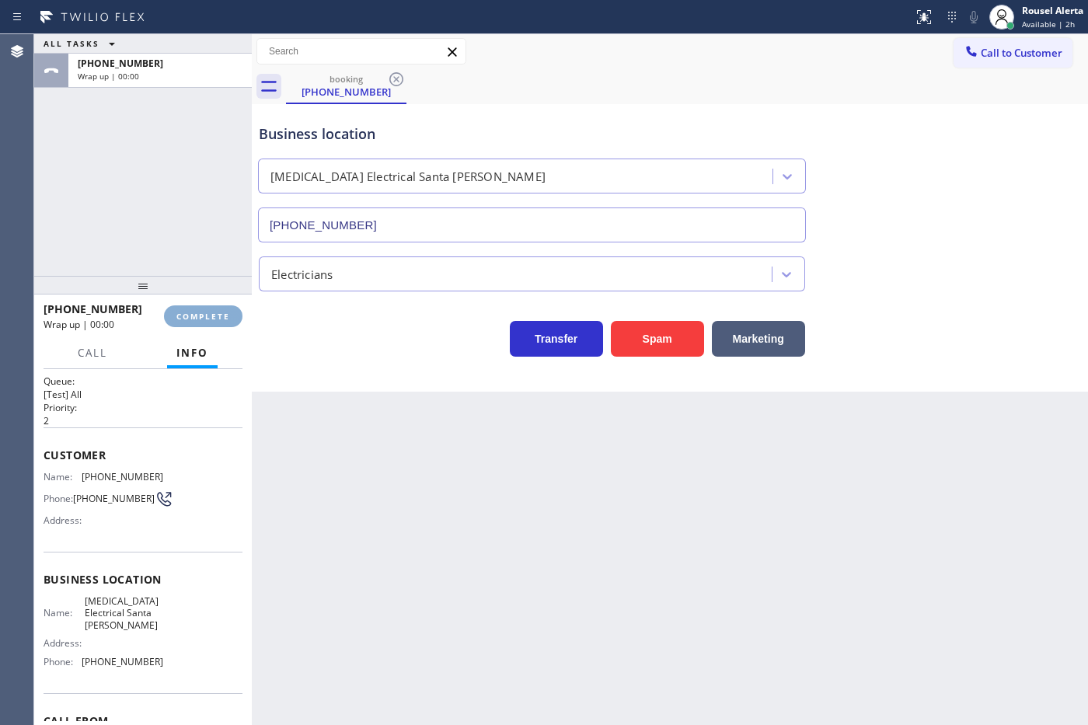
click at [211, 312] on span "COMPLETE" at bounding box center [203, 316] width 54 height 11
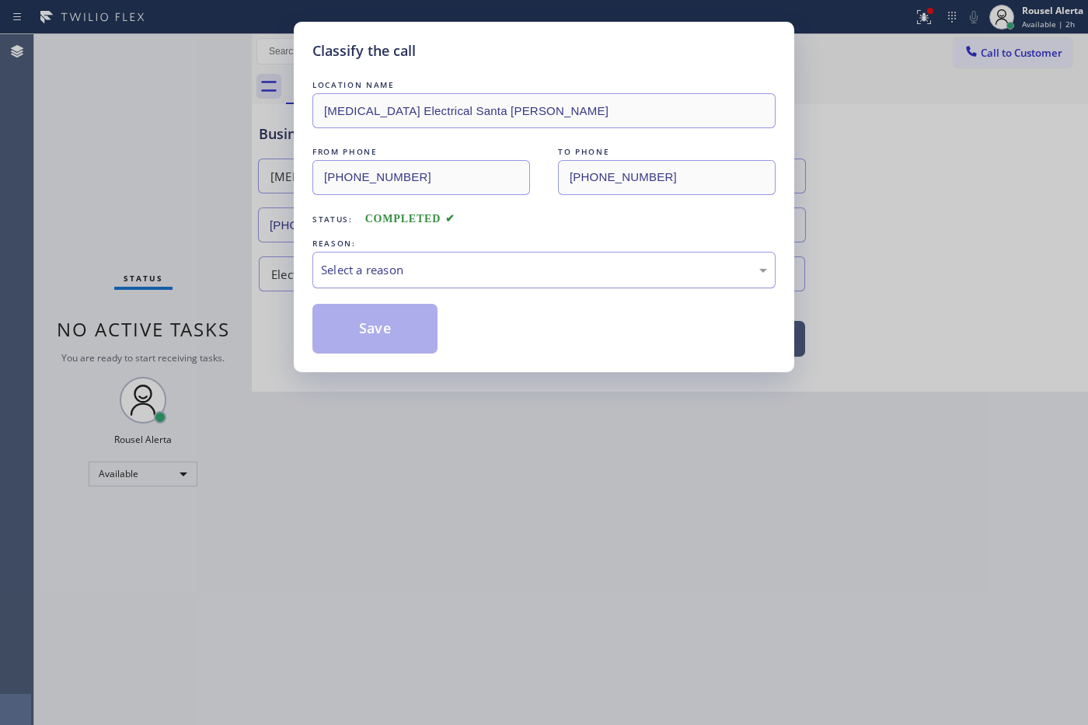
drag, startPoint x: 356, startPoint y: 265, endPoint x: 366, endPoint y: 274, distance: 13.7
click at [357, 265] on div "Select a reason" at bounding box center [544, 270] width 446 height 18
click at [389, 340] on button "Save" at bounding box center [374, 329] width 125 height 50
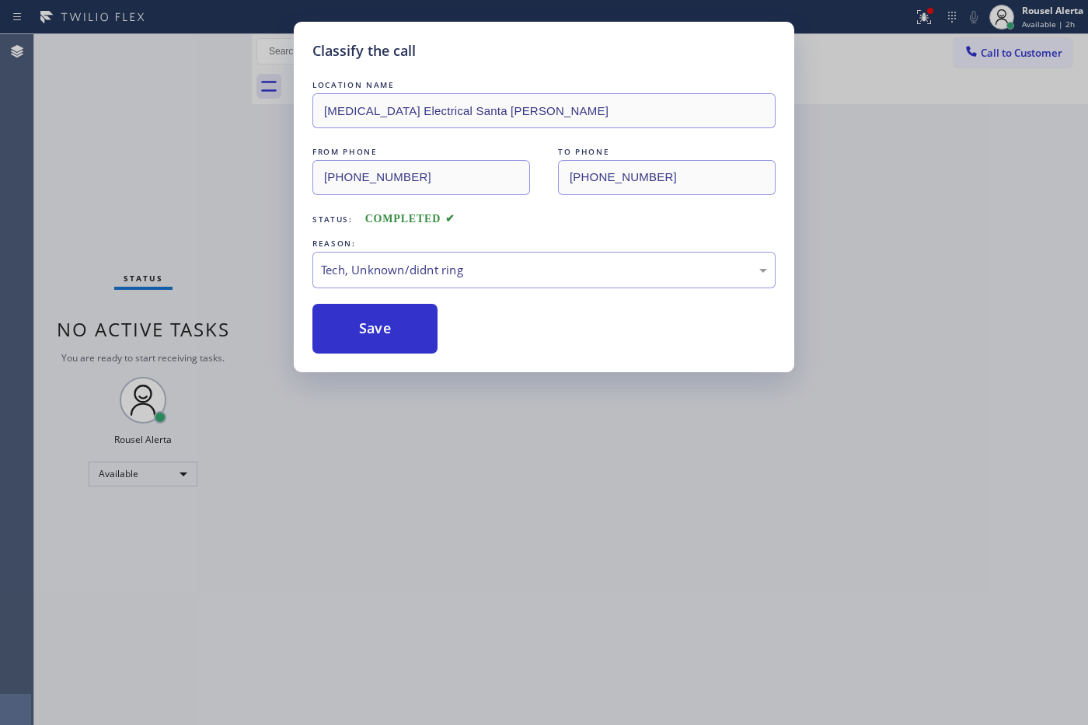
click at [482, 503] on div "Classify the call LOCATION NAME [MEDICAL_DATA] Electrical Santa [PERSON_NAME] F…" at bounding box center [544, 362] width 1088 height 725
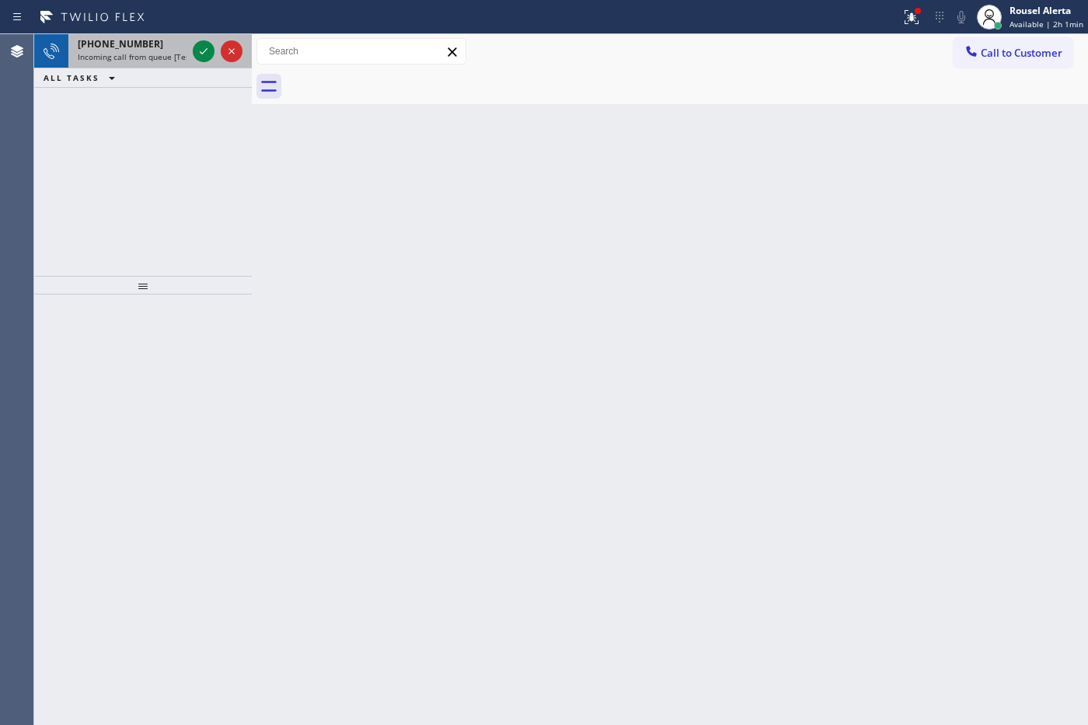
click at [168, 66] on div "[PHONE_NUMBER] Incoming call from queue [Test] All" at bounding box center [128, 51] width 121 height 34
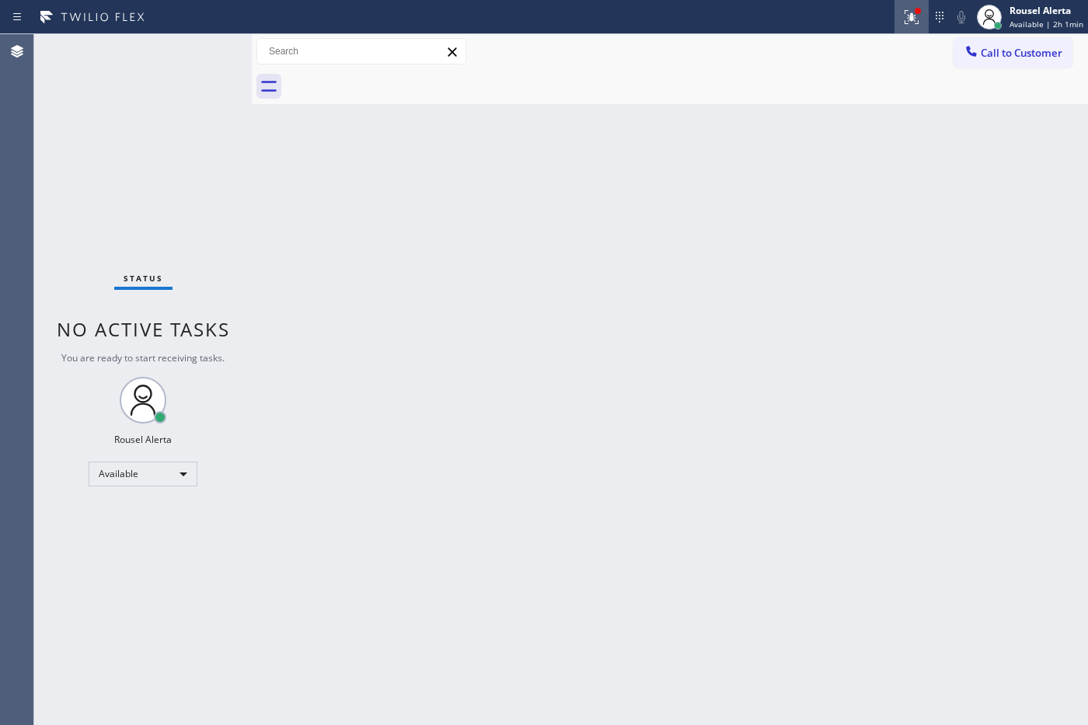
click at [918, 2] on button at bounding box center [911, 17] width 34 height 34
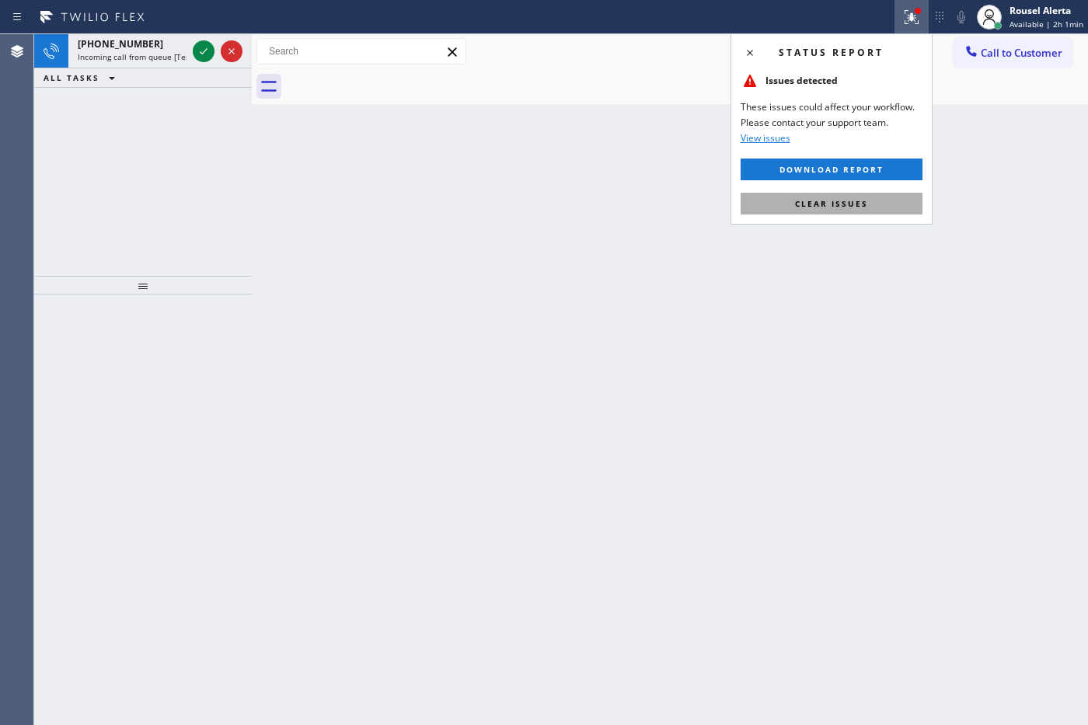
click at [876, 200] on button "Clear issues" at bounding box center [831, 204] width 182 height 22
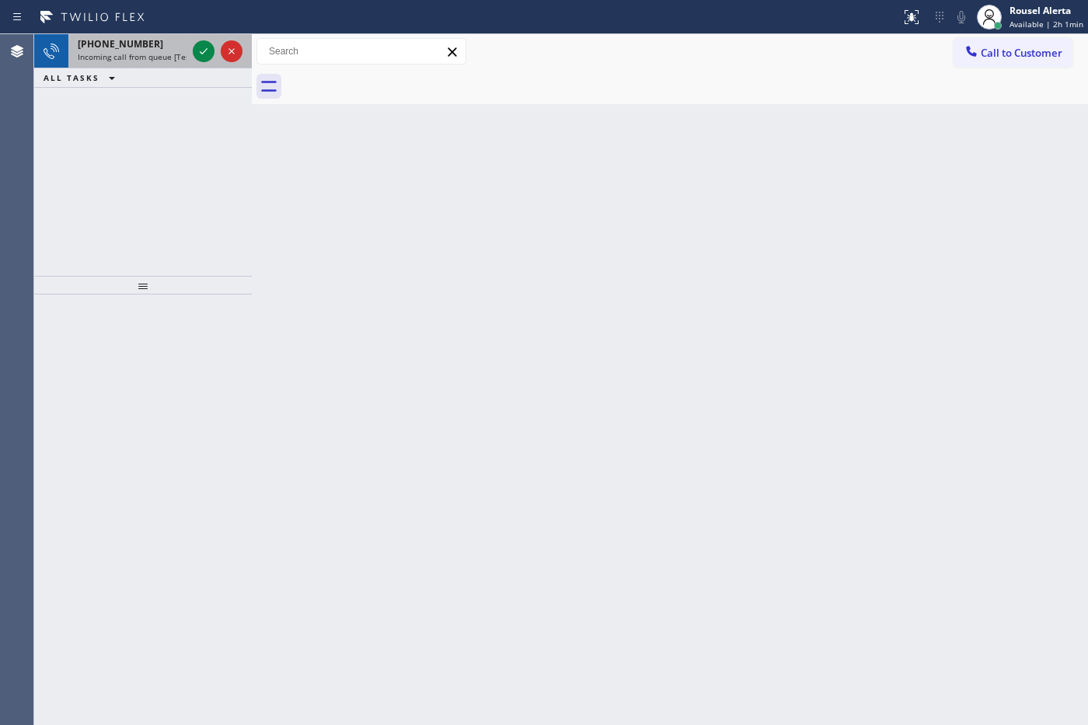
drag, startPoint x: 165, startPoint y: 54, endPoint x: 187, endPoint y: 51, distance: 22.9
click at [165, 53] on span "Incoming call from queue [Test] All" at bounding box center [142, 56] width 129 height 11
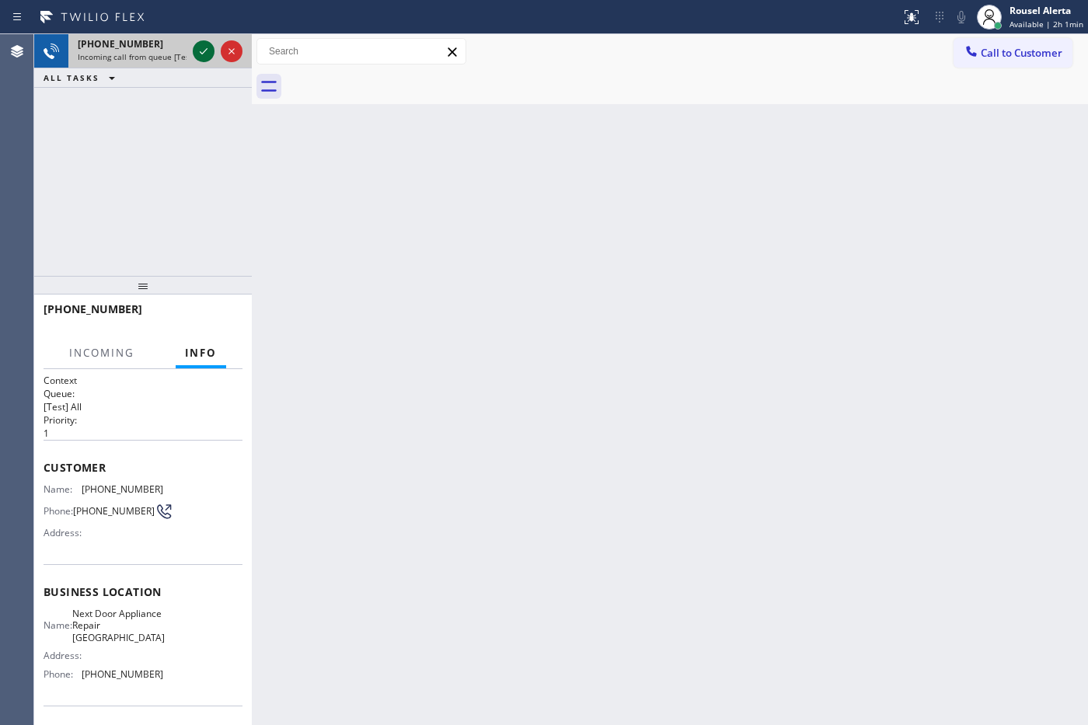
click at [204, 49] on icon at bounding box center [203, 51] width 19 height 19
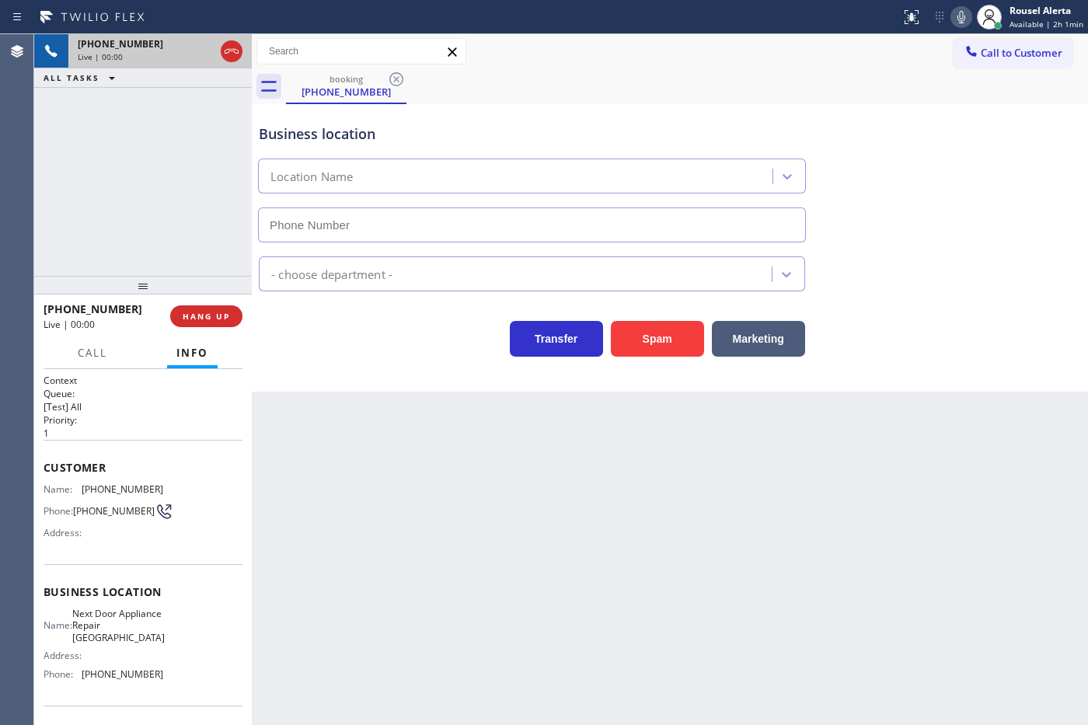
type input "[PHONE_NUMBER]"
click at [307, 448] on div "Back to Dashboard Change Sender ID Customers Technicians Select a contact Outbo…" at bounding box center [670, 379] width 836 height 691
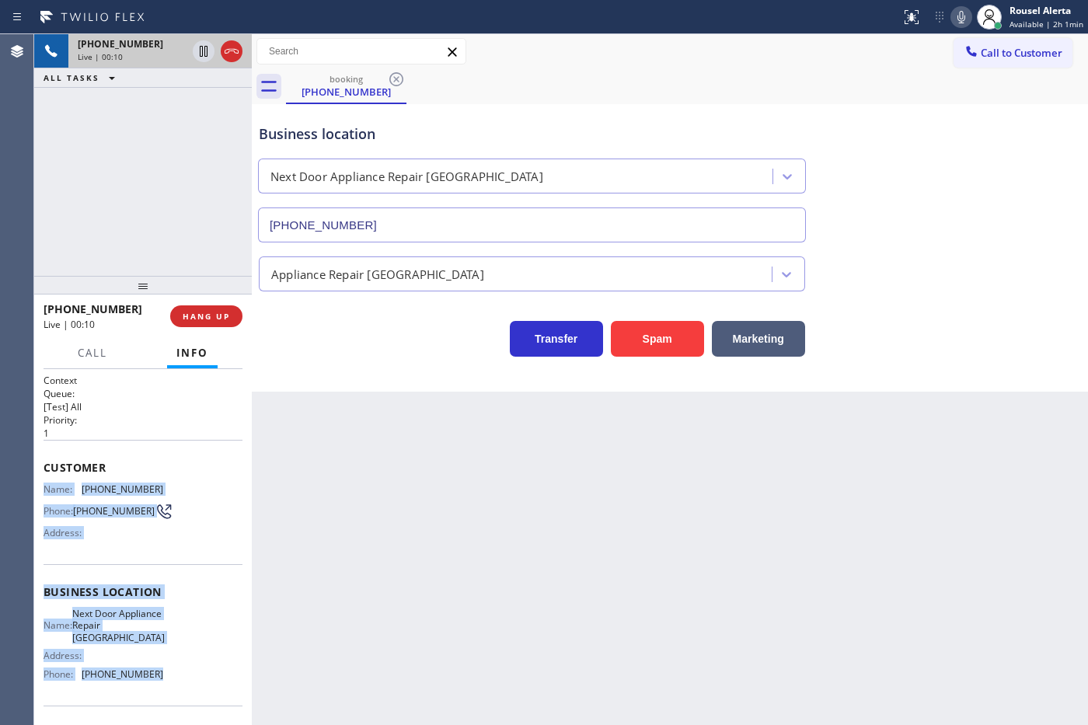
drag, startPoint x: 40, startPoint y: 486, endPoint x: 176, endPoint y: 682, distance: 238.6
click at [176, 682] on div "Context Queue: [Test] All Priority: 1 Customer Name: [PHONE_NUMBER] Phone: [PHO…" at bounding box center [143, 547] width 218 height 357
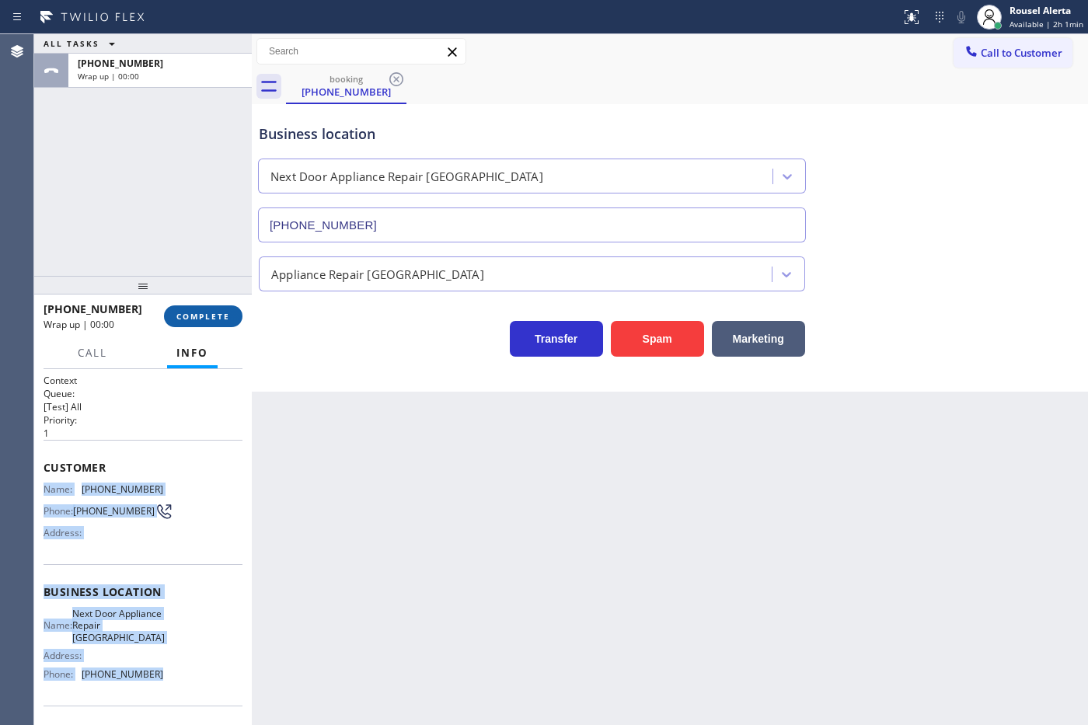
click at [220, 315] on span "COMPLETE" at bounding box center [203, 316] width 54 height 11
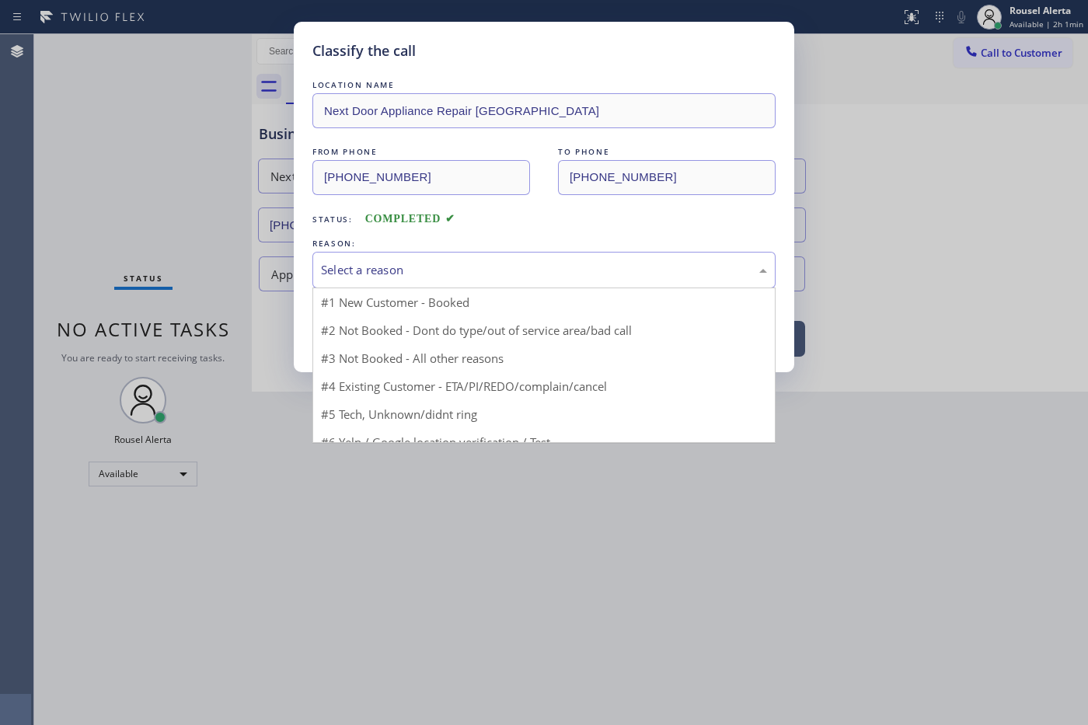
click at [387, 270] on div "Select a reason" at bounding box center [544, 270] width 446 height 18
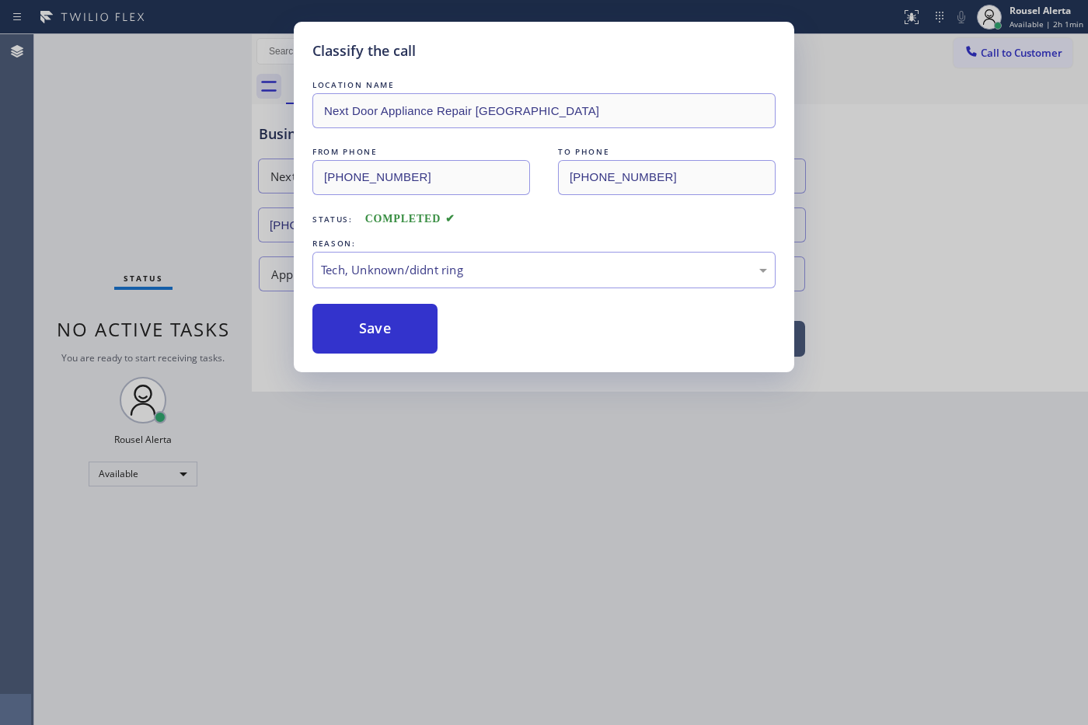
click at [399, 358] on div "Classify the call LOCATION NAME Next Door Appliance Repair [GEOGRAPHIC_DATA] FR…" at bounding box center [544, 197] width 500 height 350
click at [399, 336] on button "Save" at bounding box center [374, 329] width 125 height 50
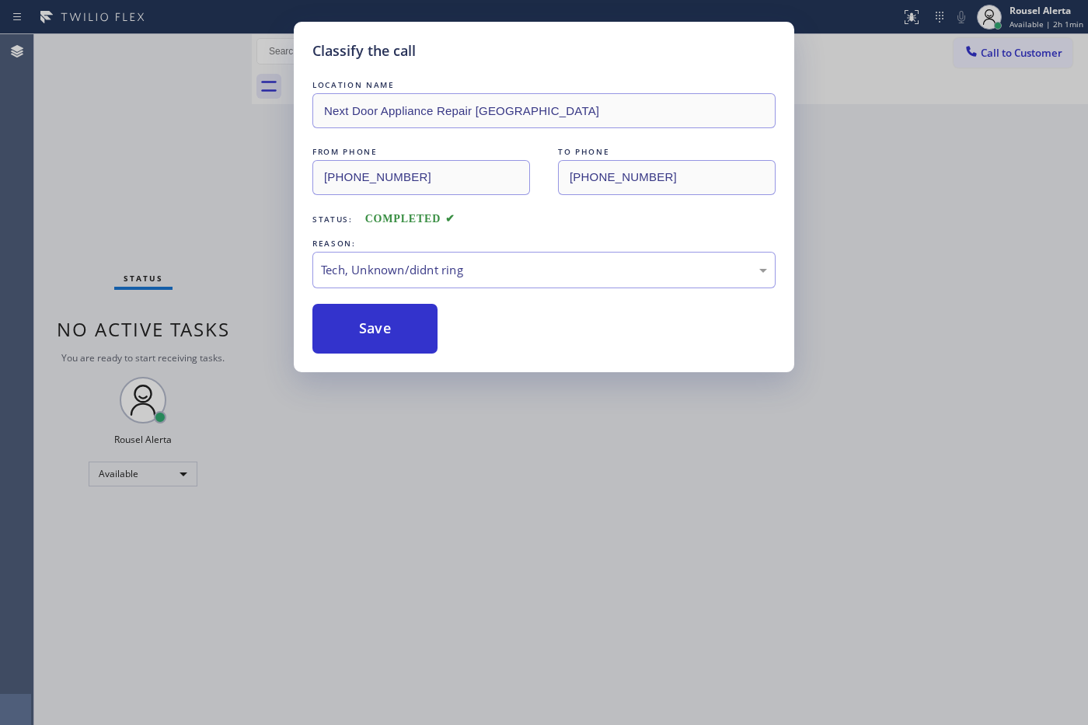
click at [439, 402] on div "Classify the call LOCATION NAME Next Door Appliance Repair [GEOGRAPHIC_DATA] FR…" at bounding box center [544, 362] width 1088 height 725
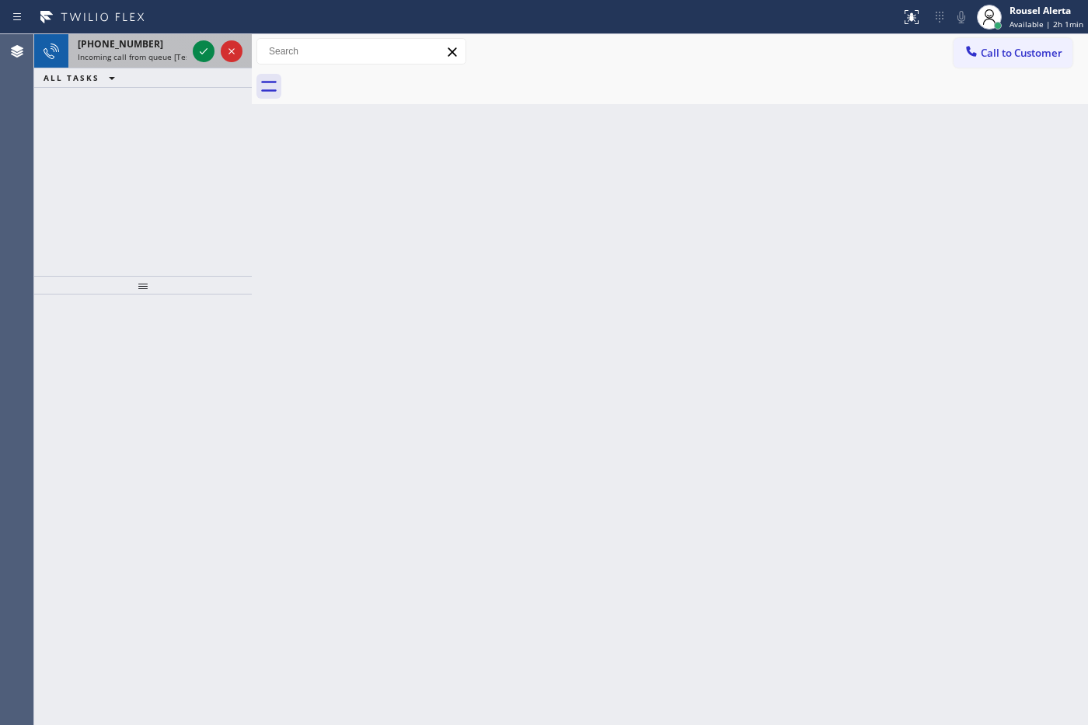
click at [121, 49] on span "[PHONE_NUMBER]" at bounding box center [120, 43] width 85 height 13
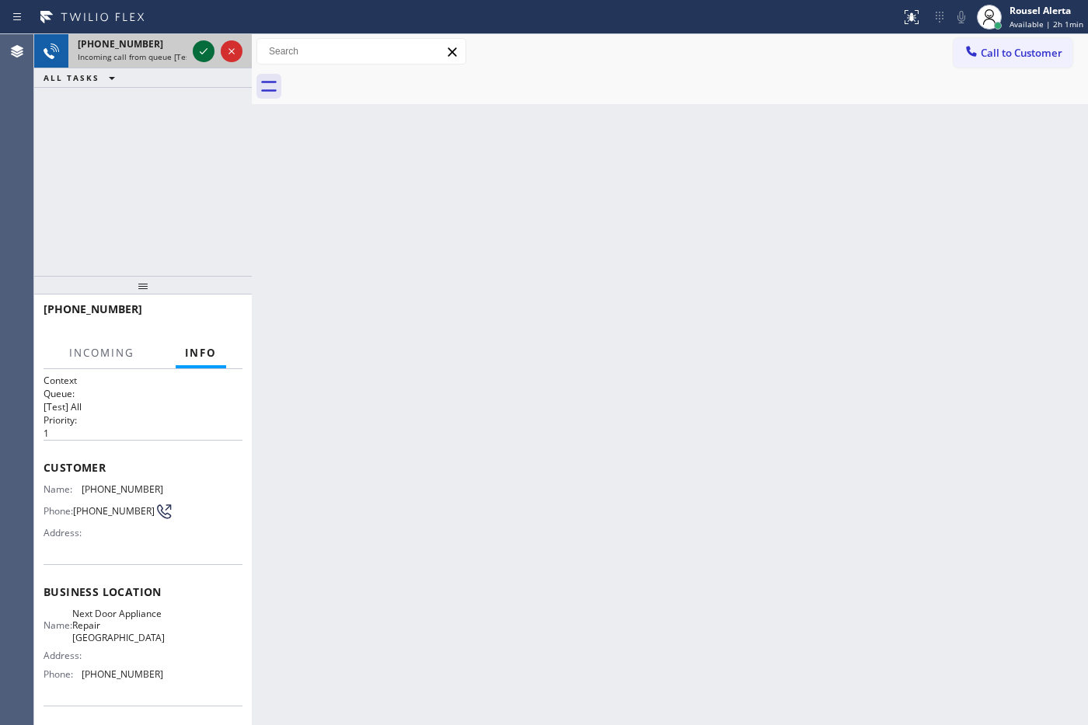
click at [203, 54] on icon at bounding box center [203, 51] width 19 height 19
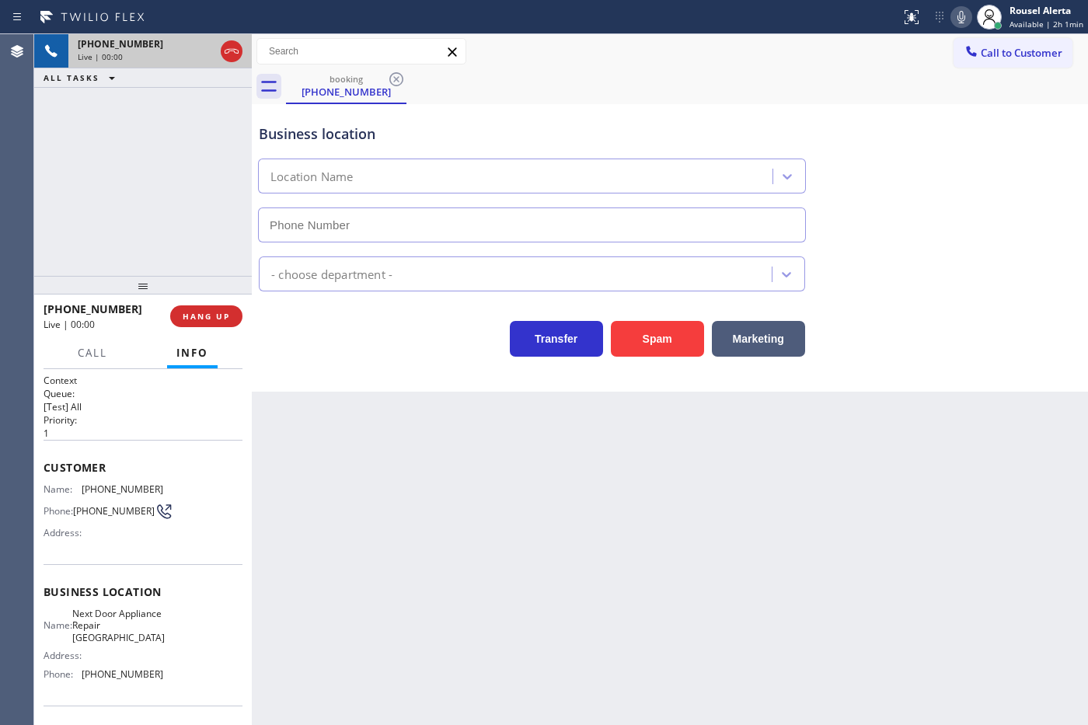
type input "[PHONE_NUMBER]"
click at [354, 460] on div "Back to Dashboard Change Sender ID Customers Technicians Select a contact Outbo…" at bounding box center [670, 379] width 836 height 691
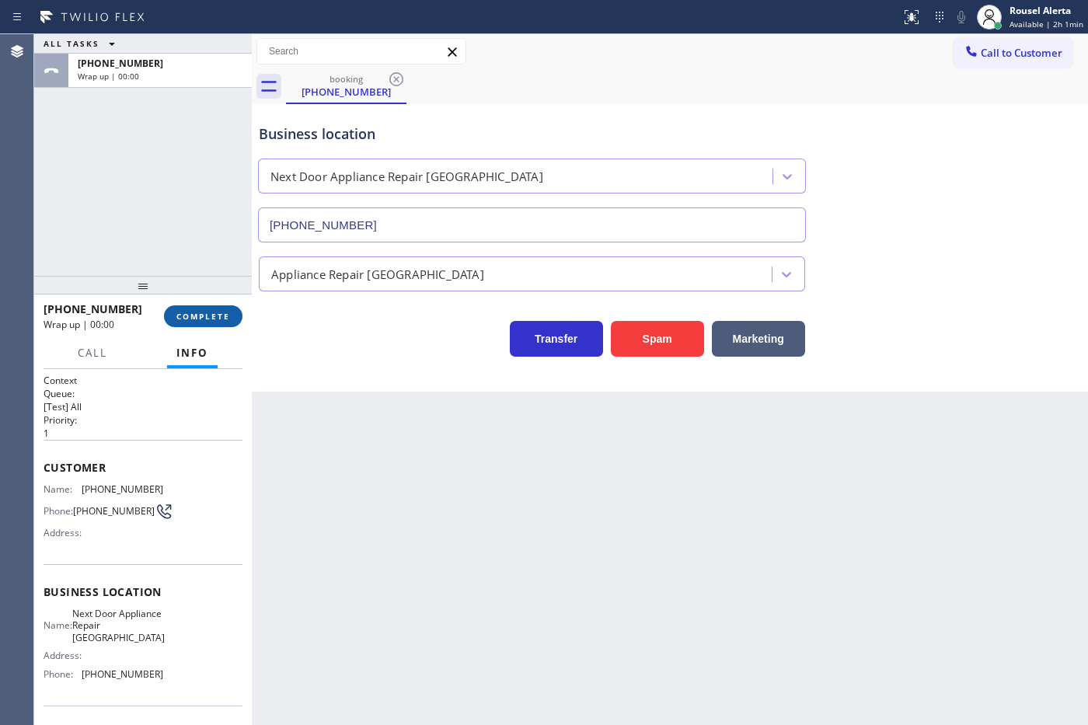
click at [185, 316] on span "COMPLETE" at bounding box center [203, 316] width 54 height 11
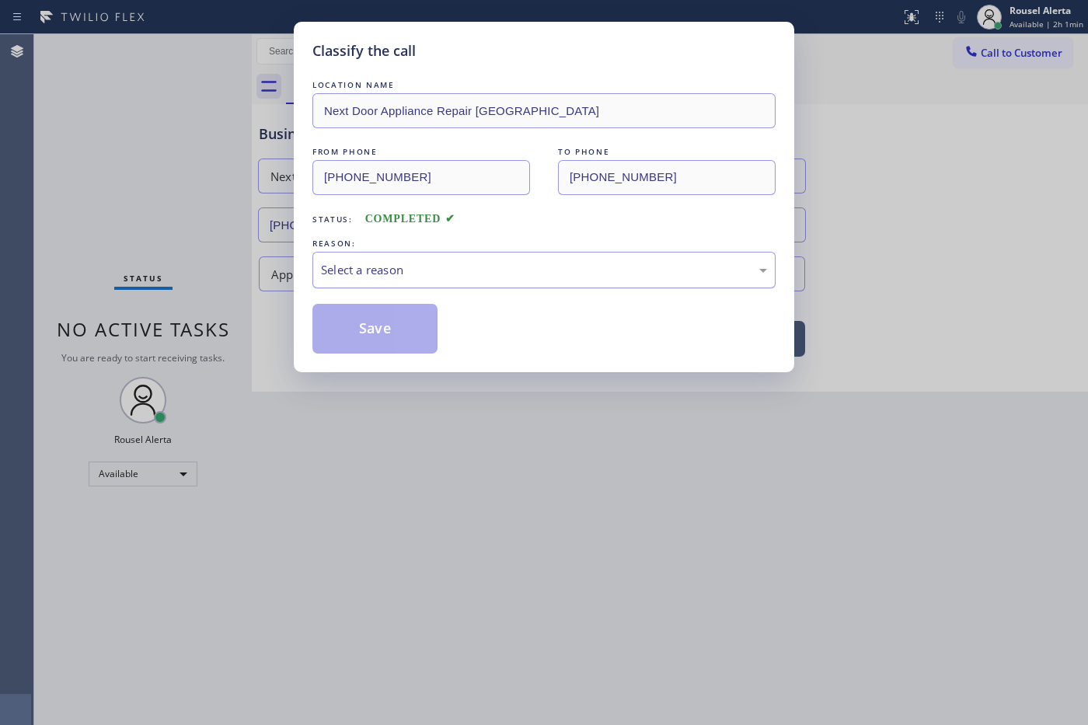
click at [339, 277] on div "Select a reason" at bounding box center [544, 270] width 446 height 18
click at [368, 320] on button "Save" at bounding box center [374, 329] width 125 height 50
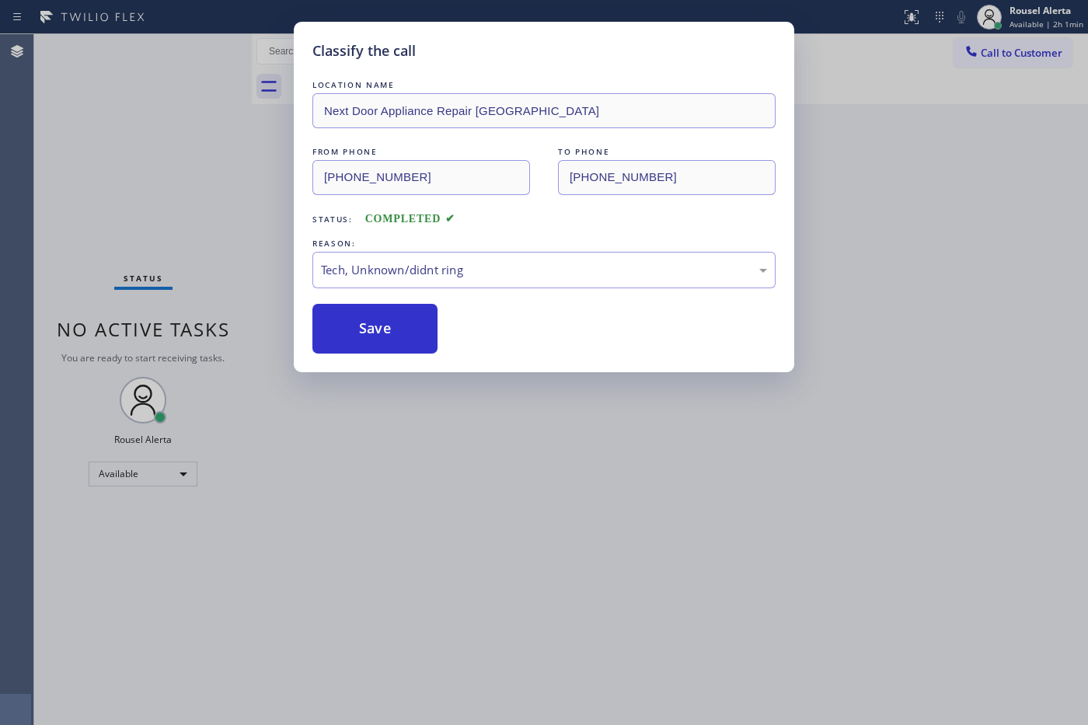
click at [444, 425] on div "Classify the call LOCATION NAME Next Door Appliance Repair [GEOGRAPHIC_DATA] FR…" at bounding box center [544, 362] width 1088 height 725
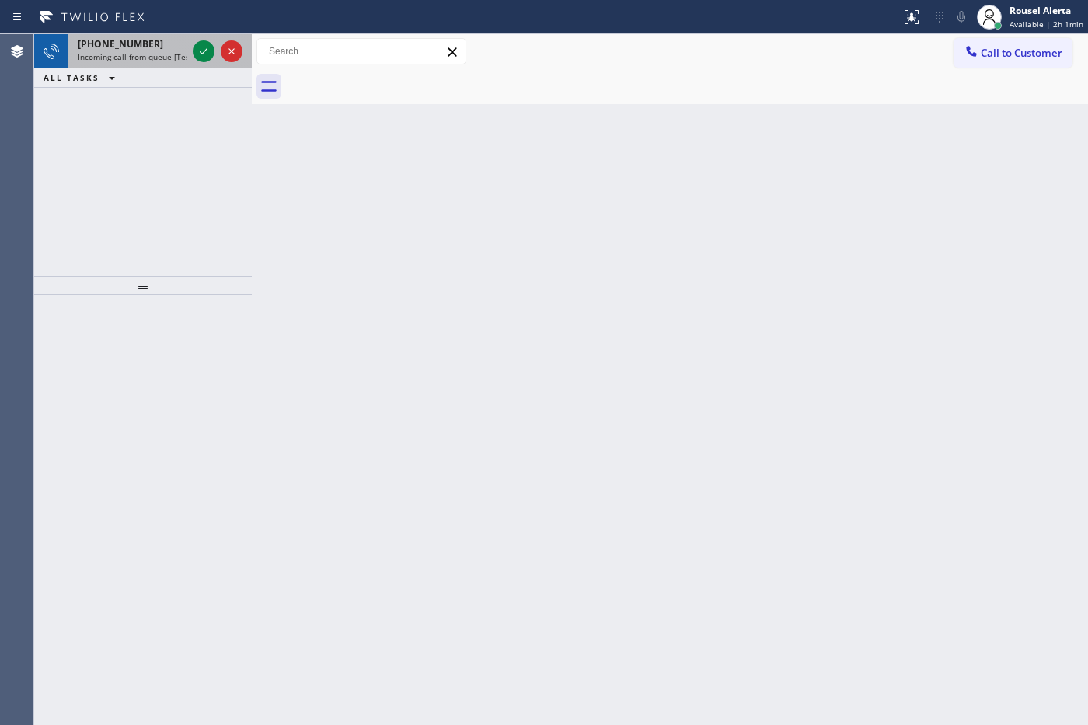
click at [168, 44] on div "[PHONE_NUMBER]" at bounding box center [132, 43] width 109 height 13
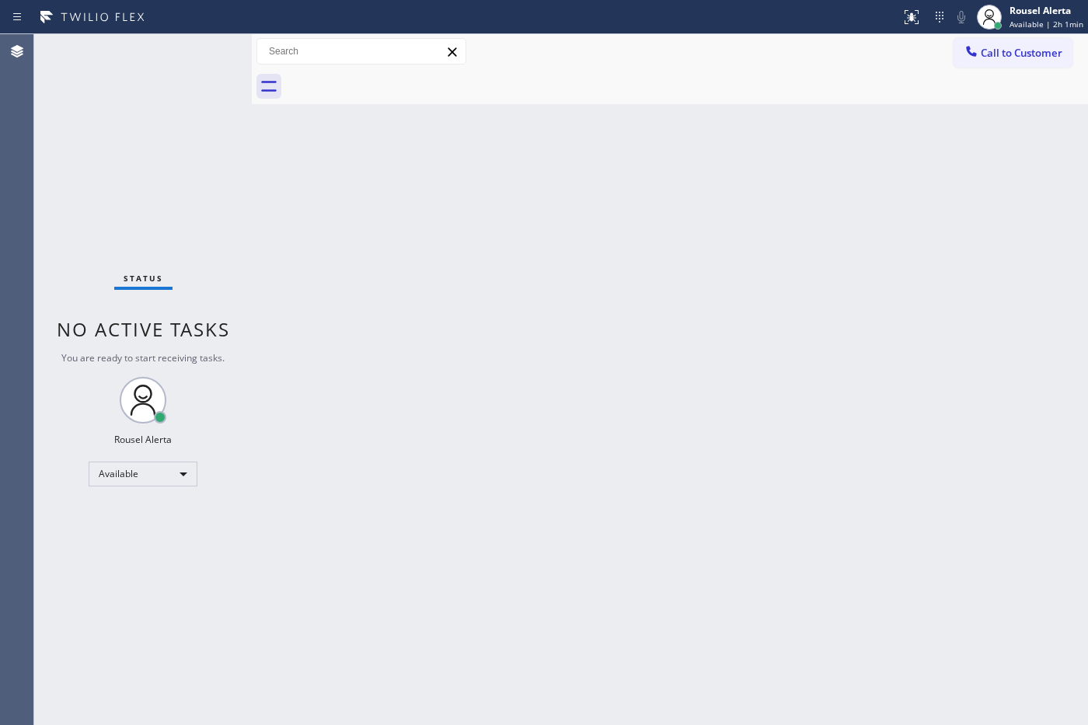
click at [717, 308] on div "Back to Dashboard Change Sender ID Customers Technicians Select a contact Outbo…" at bounding box center [670, 379] width 836 height 691
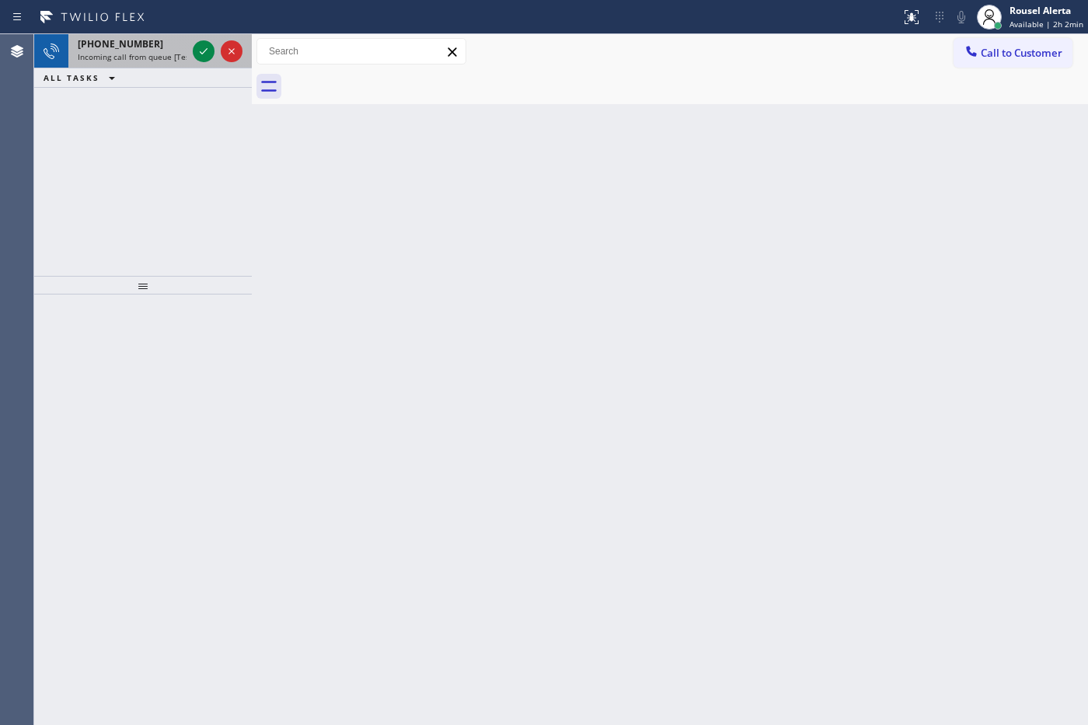
click at [148, 40] on div "[PHONE_NUMBER]" at bounding box center [132, 43] width 109 height 13
click at [157, 54] on span "Incoming call from queue [Test] All" at bounding box center [142, 56] width 129 height 11
click at [168, 60] on span "Incoming call from queue [Test] All" at bounding box center [142, 56] width 129 height 11
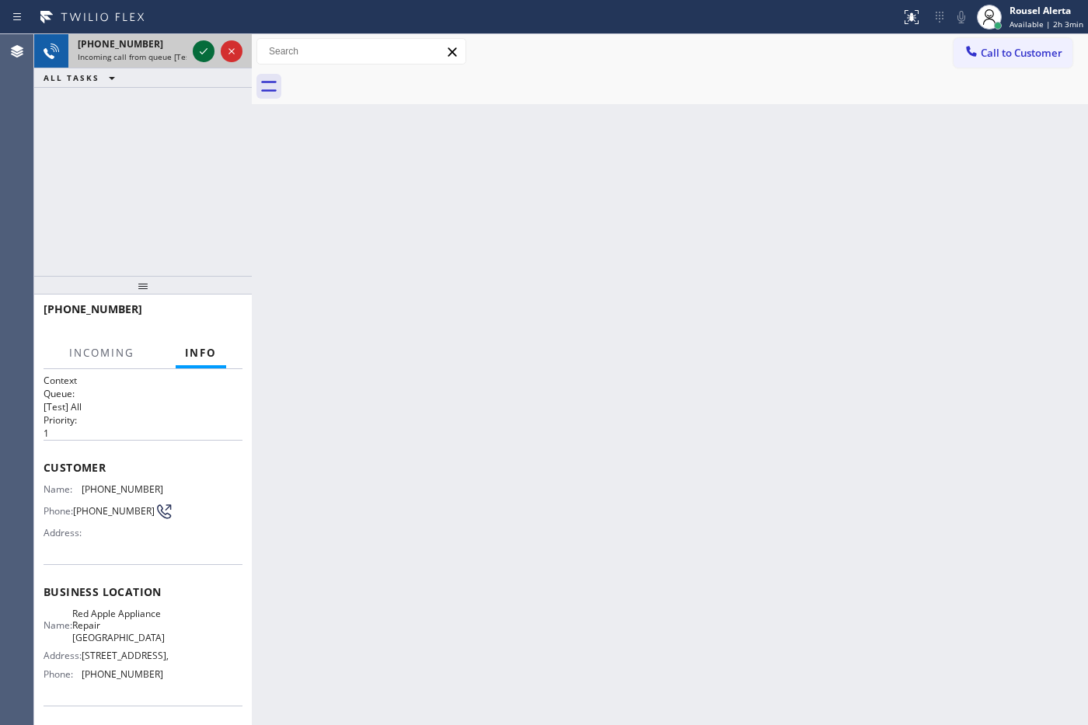
click at [202, 51] on icon at bounding box center [203, 51] width 19 height 19
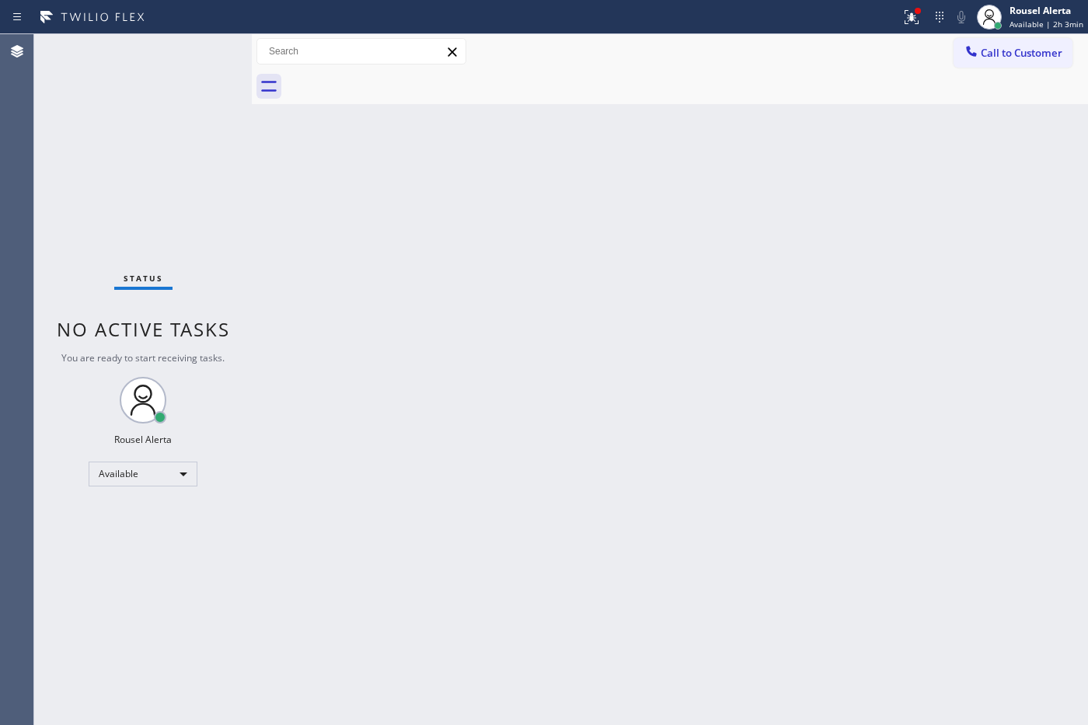
drag, startPoint x: 113, startPoint y: 74, endPoint x: 126, endPoint y: 71, distance: 13.6
click at [114, 72] on div "Status No active tasks You are ready to start receiving tasks. Rousel Alerta Av…" at bounding box center [143, 379] width 218 height 691
click at [910, 19] on icon at bounding box center [911, 17] width 19 height 19
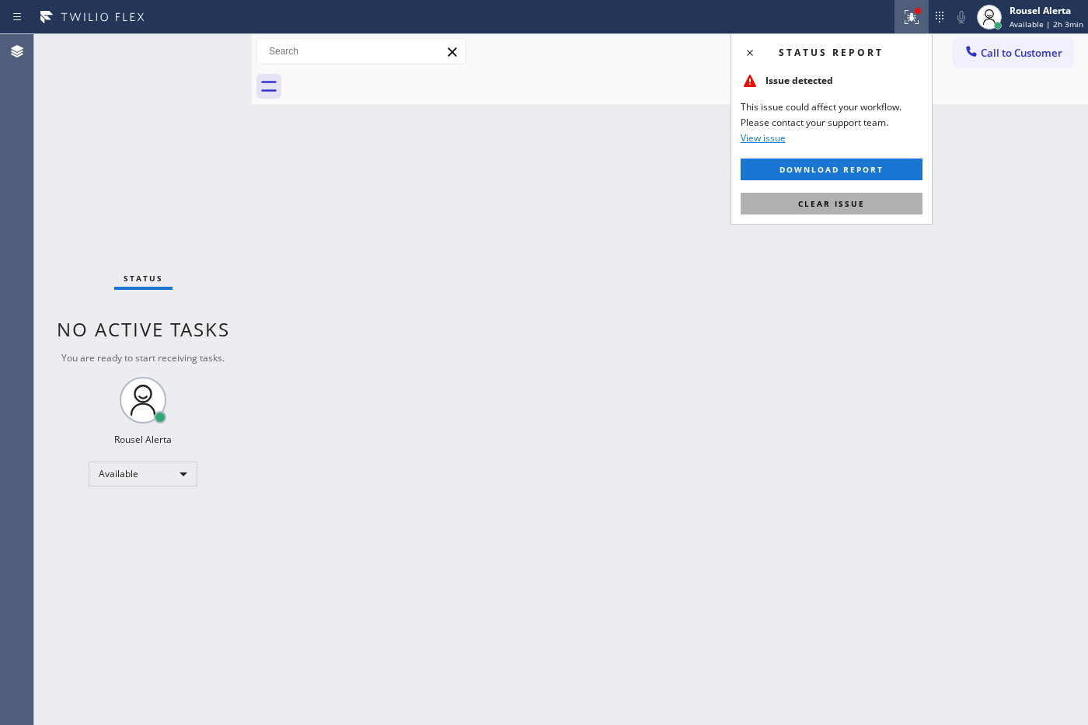
click at [894, 203] on button "Clear issue" at bounding box center [831, 204] width 182 height 22
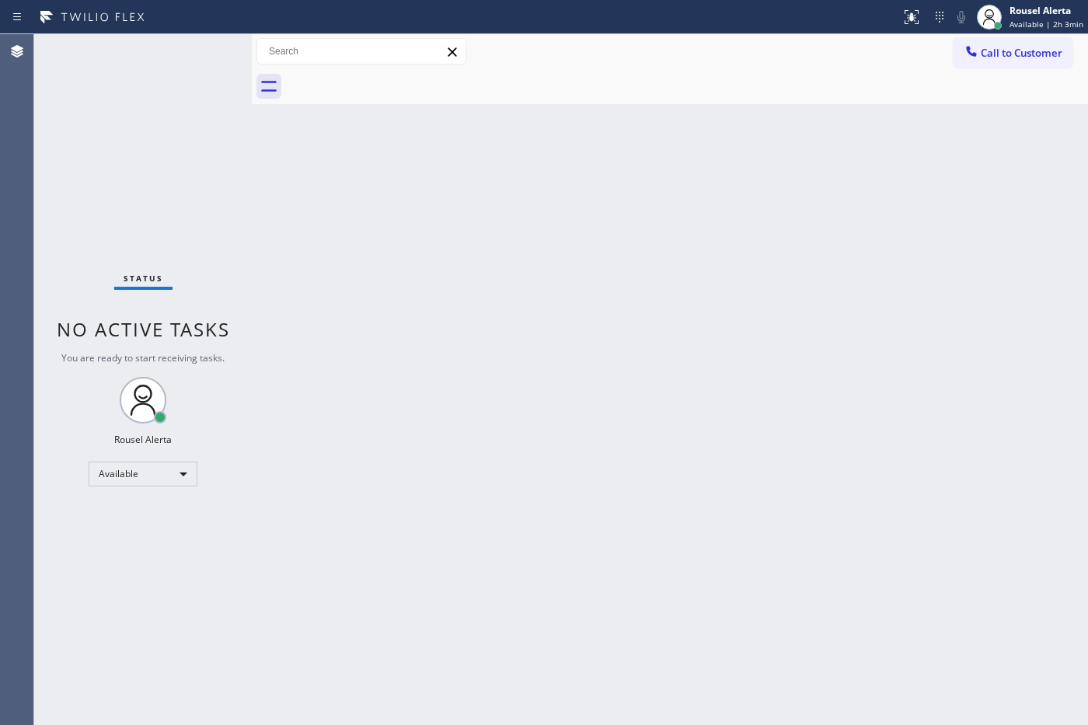
drag, startPoint x: 882, startPoint y: 336, endPoint x: 882, endPoint y: 347, distance: 10.9
click at [882, 339] on div "Back to Dashboard Change Sender ID Customers Technicians Select a contact Outbo…" at bounding box center [670, 379] width 836 height 691
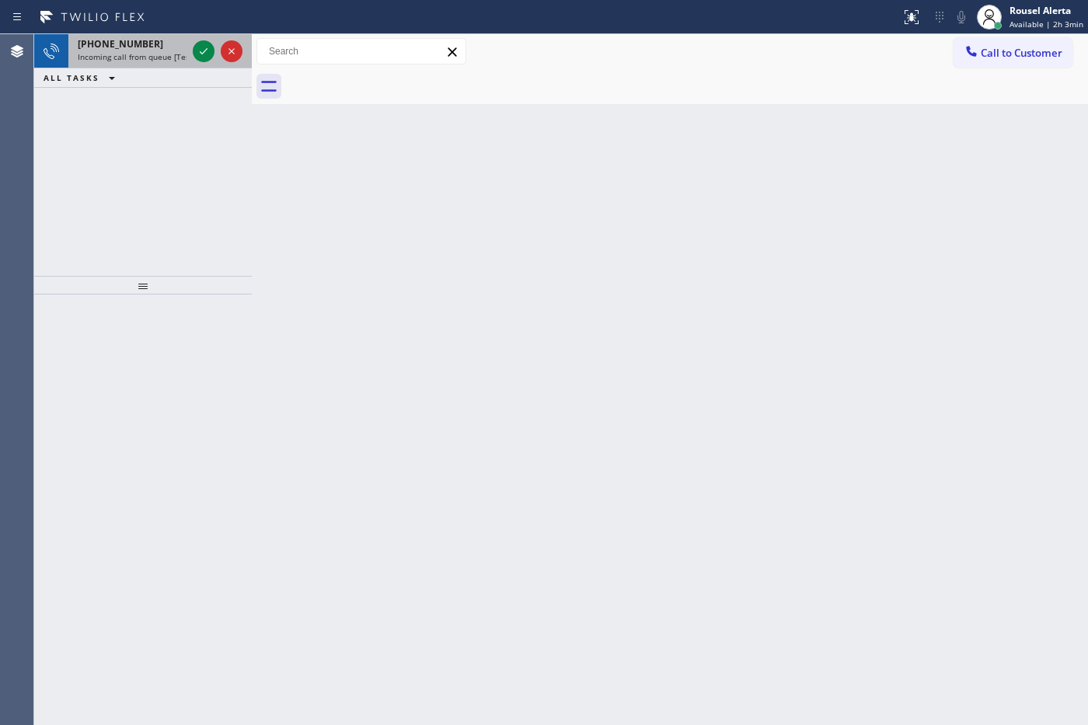
click at [171, 48] on div "[PHONE_NUMBER]" at bounding box center [132, 43] width 109 height 13
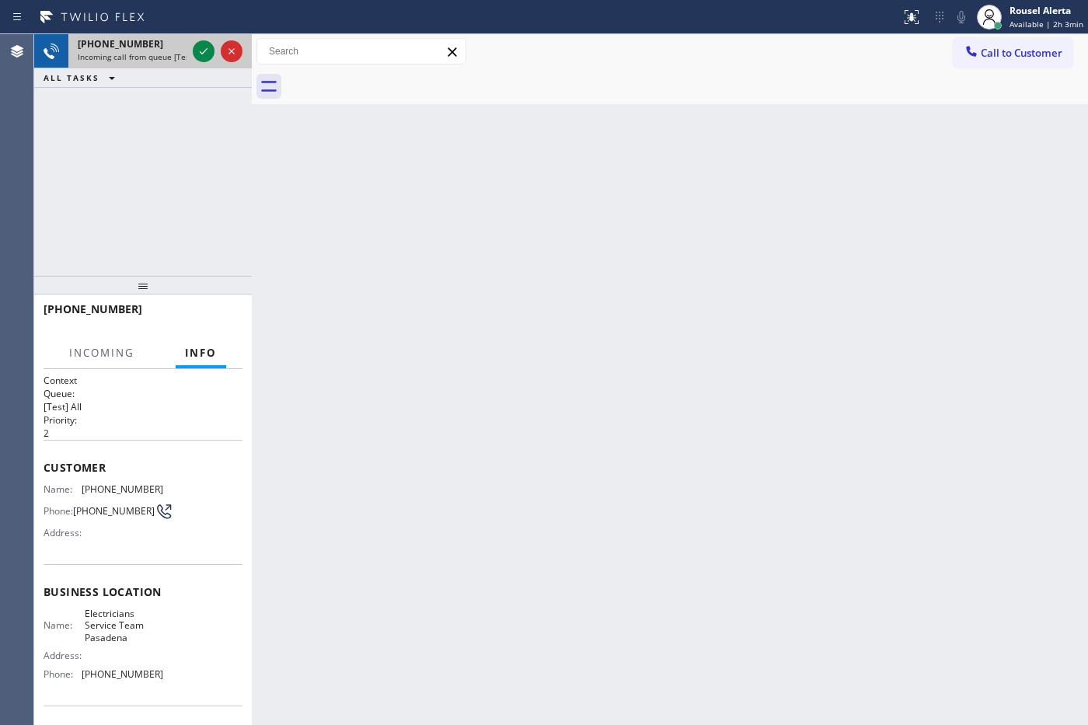
click at [190, 45] on div at bounding box center [218, 51] width 56 height 34
click at [204, 49] on icon at bounding box center [203, 51] width 19 height 19
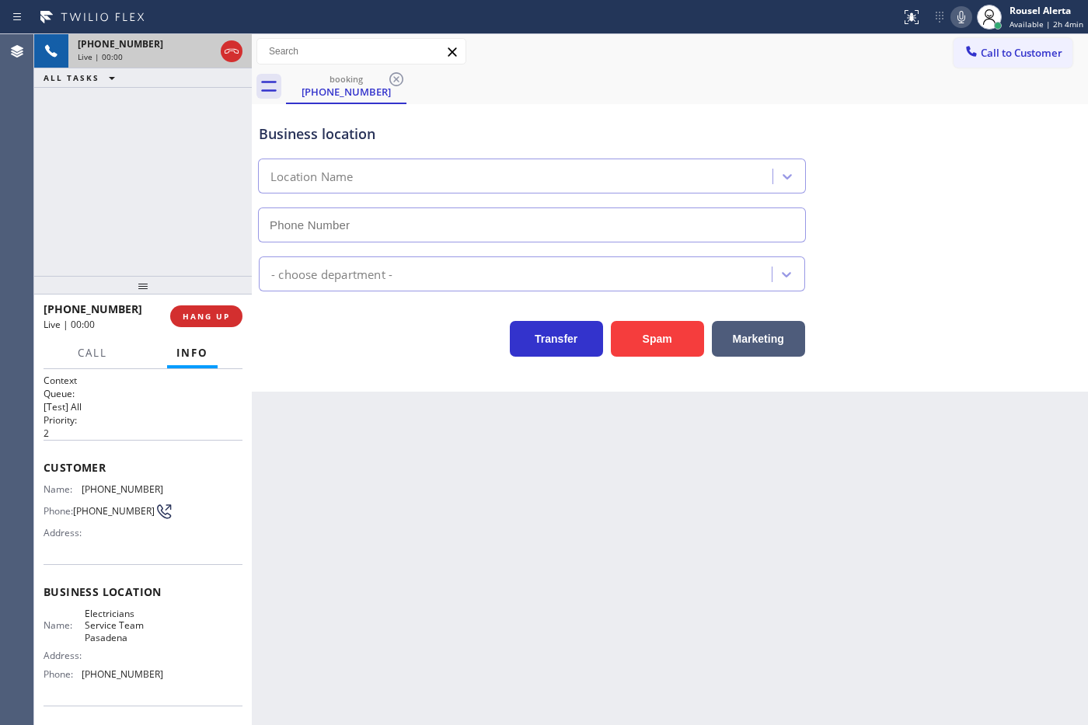
type input "[PHONE_NUMBER]"
click at [374, 479] on div "Back to Dashboard Change Sender ID Customers Technicians Select a contact Outbo…" at bounding box center [670, 379] width 836 height 691
click at [398, 478] on div "Back to Dashboard Change Sender ID Customers Technicians Select a contact Outbo…" at bounding box center [670, 379] width 836 height 691
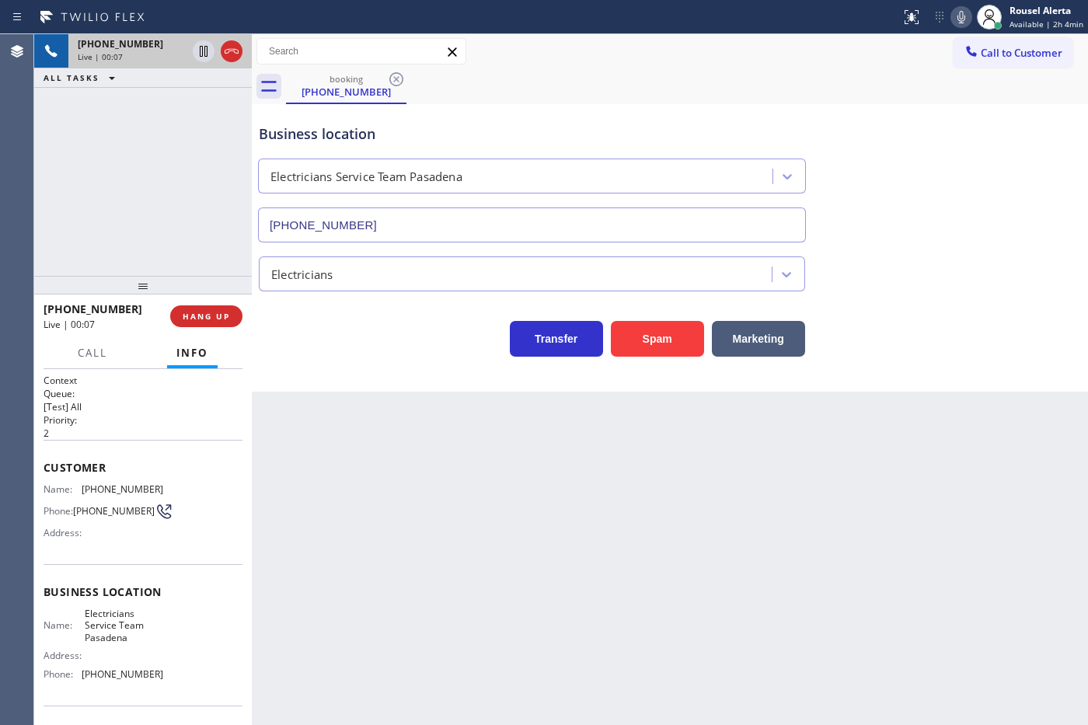
click at [216, 331] on div "[PHONE_NUMBER] Live | 00:07 HANG UP" at bounding box center [143, 316] width 199 height 40
click at [215, 326] on button "HANG UP" at bounding box center [206, 316] width 72 height 22
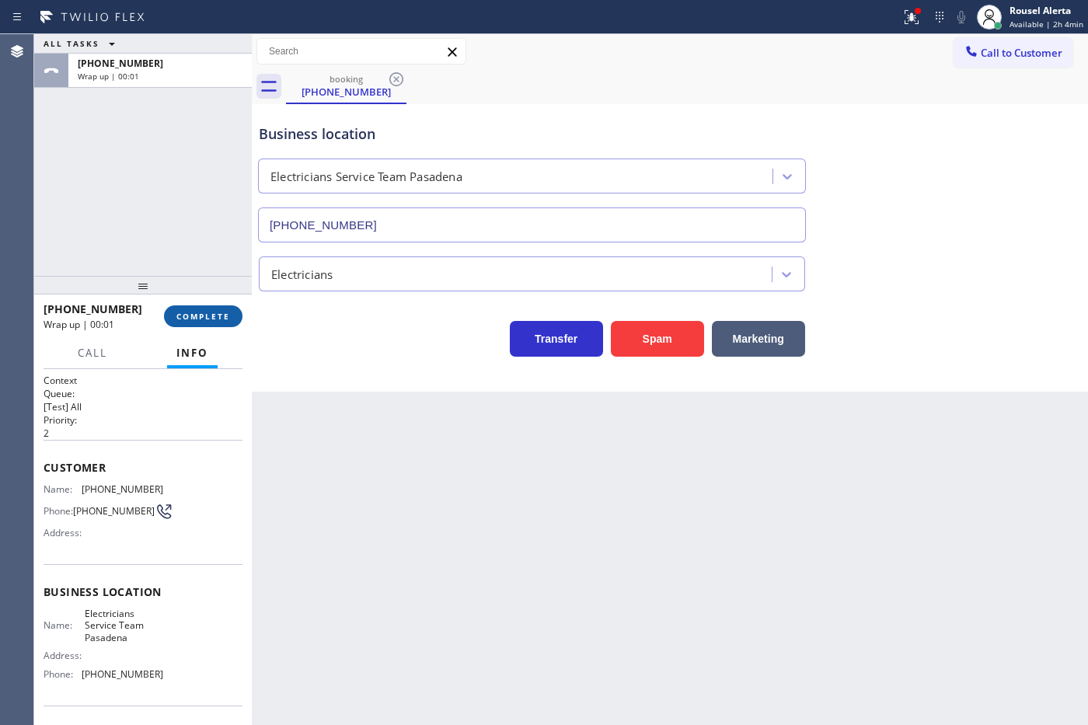
click at [200, 307] on button "COMPLETE" at bounding box center [203, 316] width 78 height 22
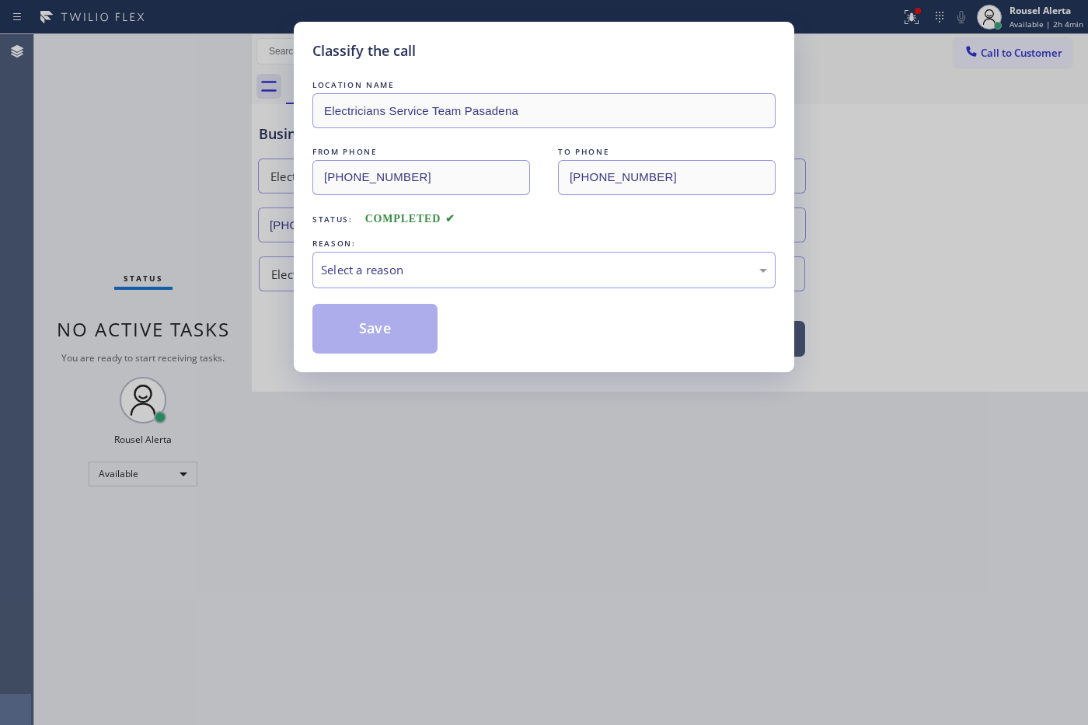
click at [366, 264] on div "Select a reason" at bounding box center [544, 270] width 446 height 18
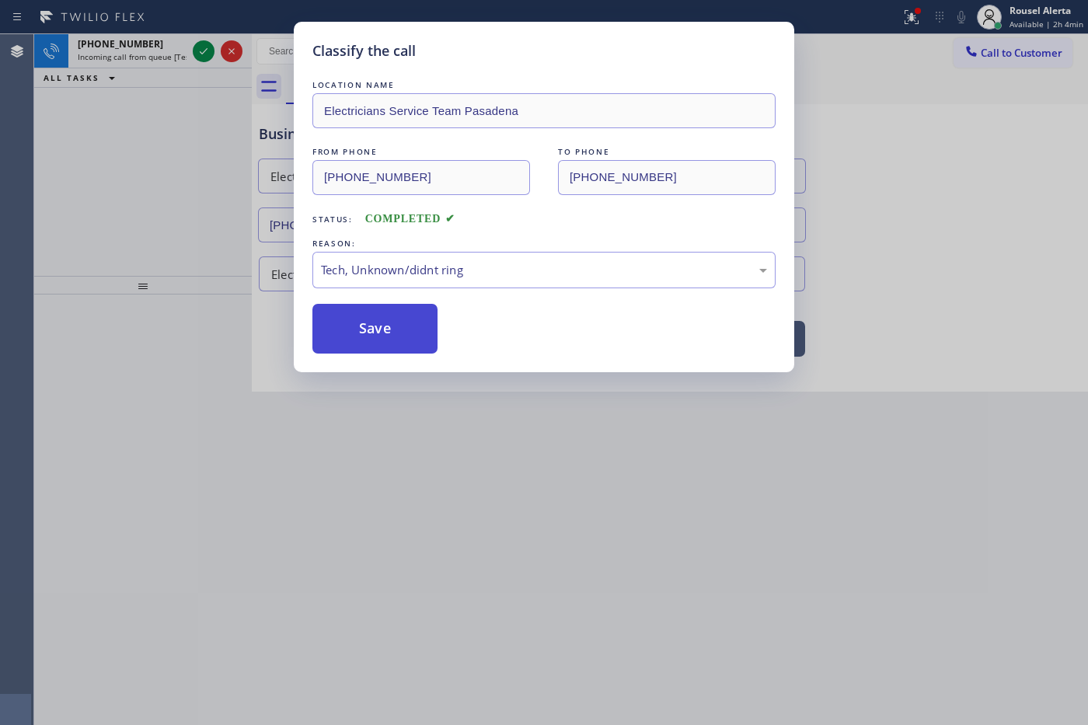
click at [387, 342] on button "Save" at bounding box center [374, 329] width 125 height 50
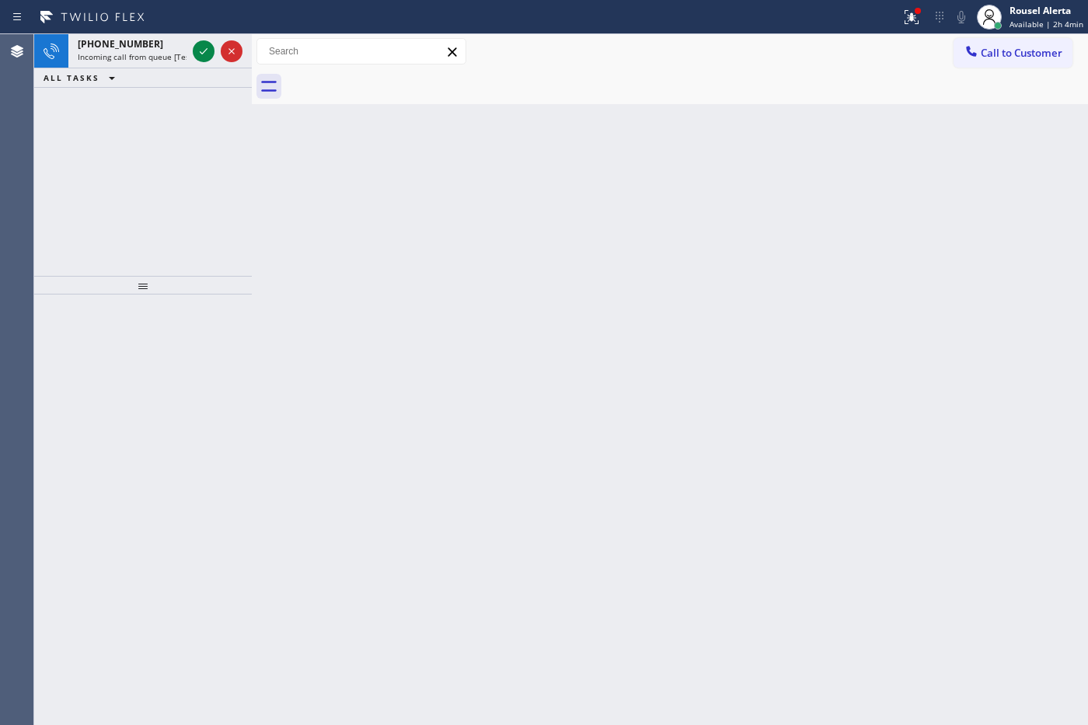
drag, startPoint x: 149, startPoint y: 43, endPoint x: 200, endPoint y: 71, distance: 57.7
click at [152, 44] on div "[PHONE_NUMBER]" at bounding box center [132, 43] width 109 height 13
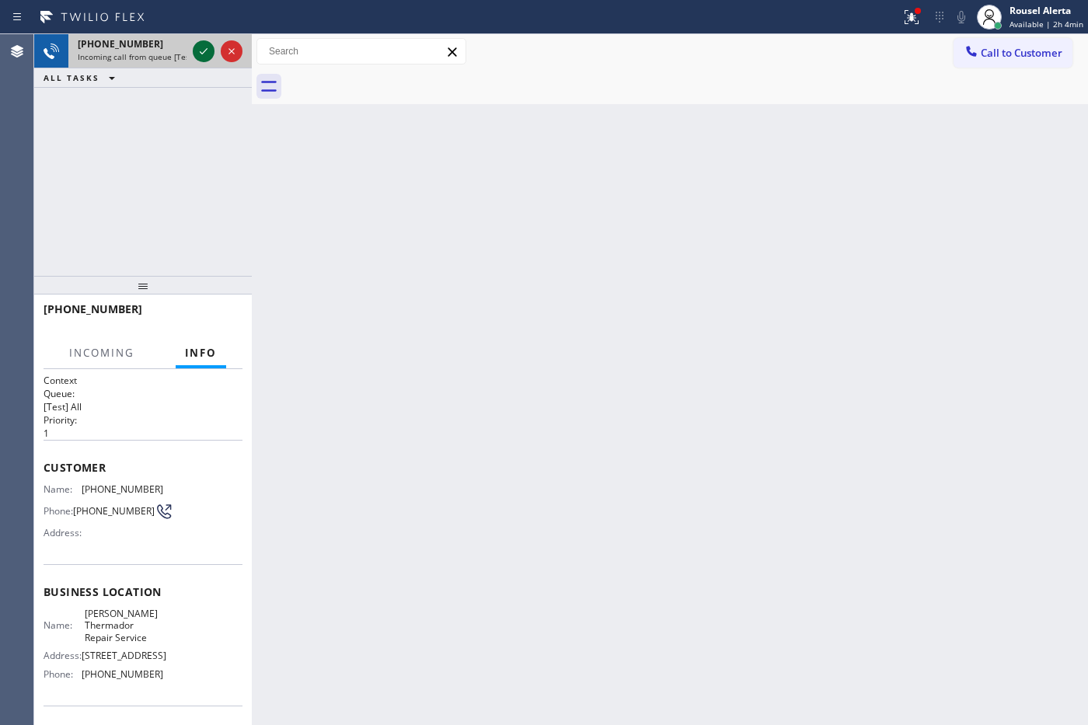
click at [200, 44] on icon at bounding box center [203, 51] width 19 height 19
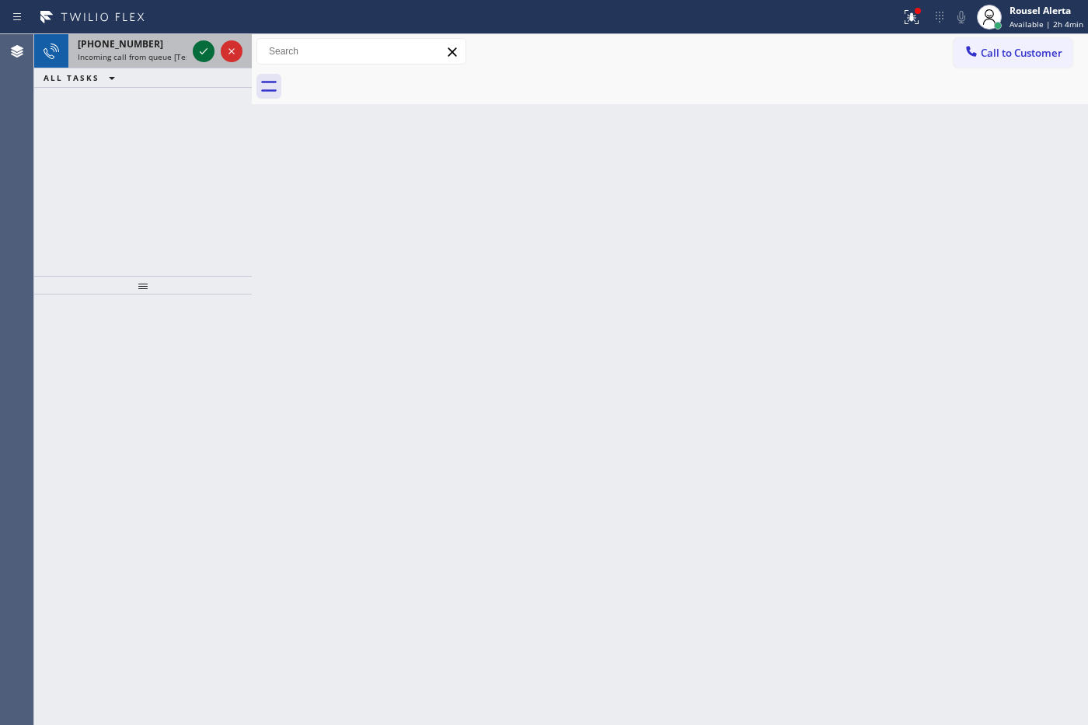
click at [200, 44] on icon at bounding box center [203, 51] width 19 height 19
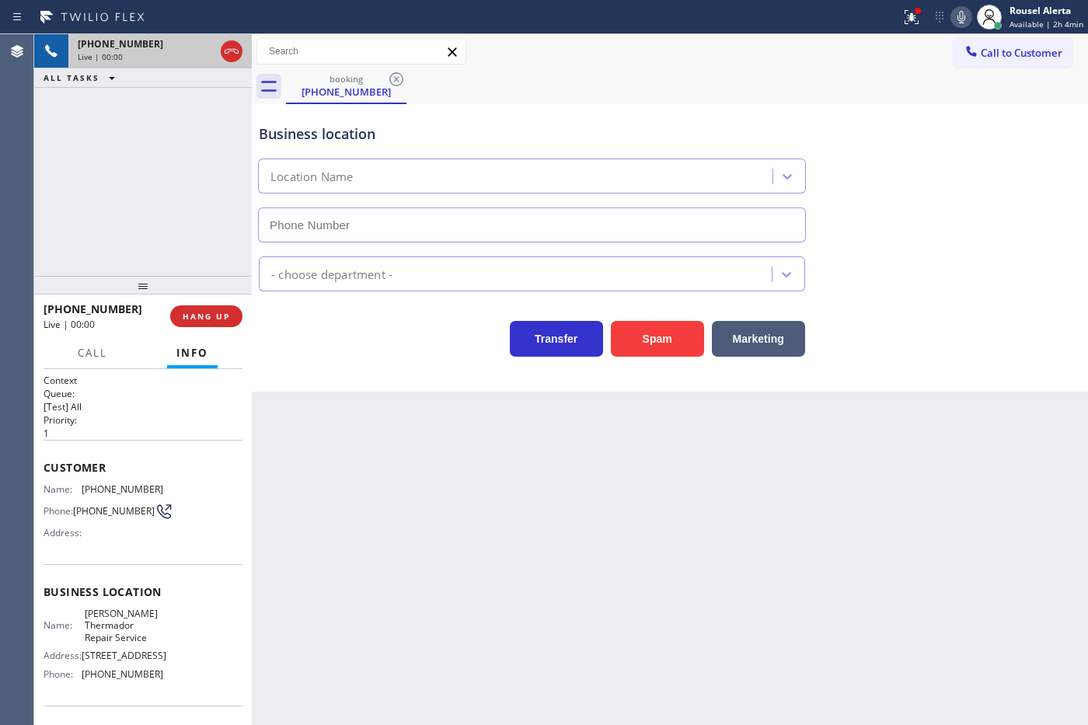
type input "[PHONE_NUMBER]"
click at [379, 493] on div "Back to Dashboard Change Sender ID Customers Technicians Select a contact Outbo…" at bounding box center [670, 379] width 836 height 691
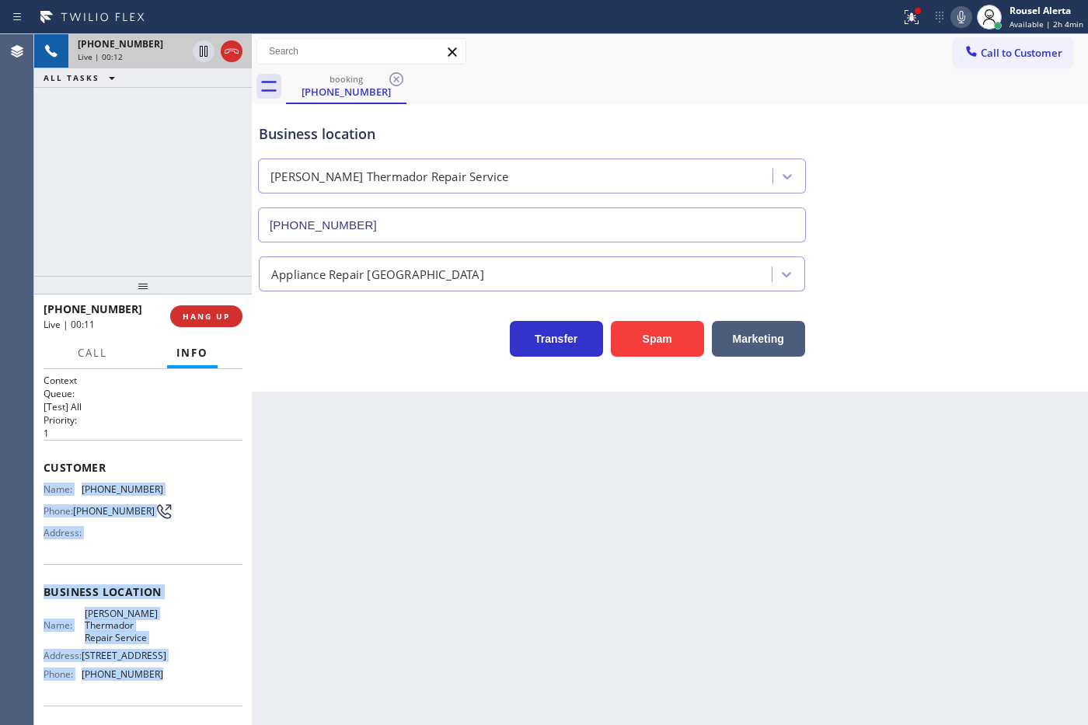
drag, startPoint x: 43, startPoint y: 486, endPoint x: 162, endPoint y: 688, distance: 234.4
click at [162, 688] on div "Context Queue: [Test] All Priority: 1 Customer Name: [PHONE_NUMBER] Phone: [PHO…" at bounding box center [143, 599] width 199 height 450
copy div "Name: [PHONE_NUMBER] Phone: [PHONE_NUMBER] Address: Business location Name: [PE…"
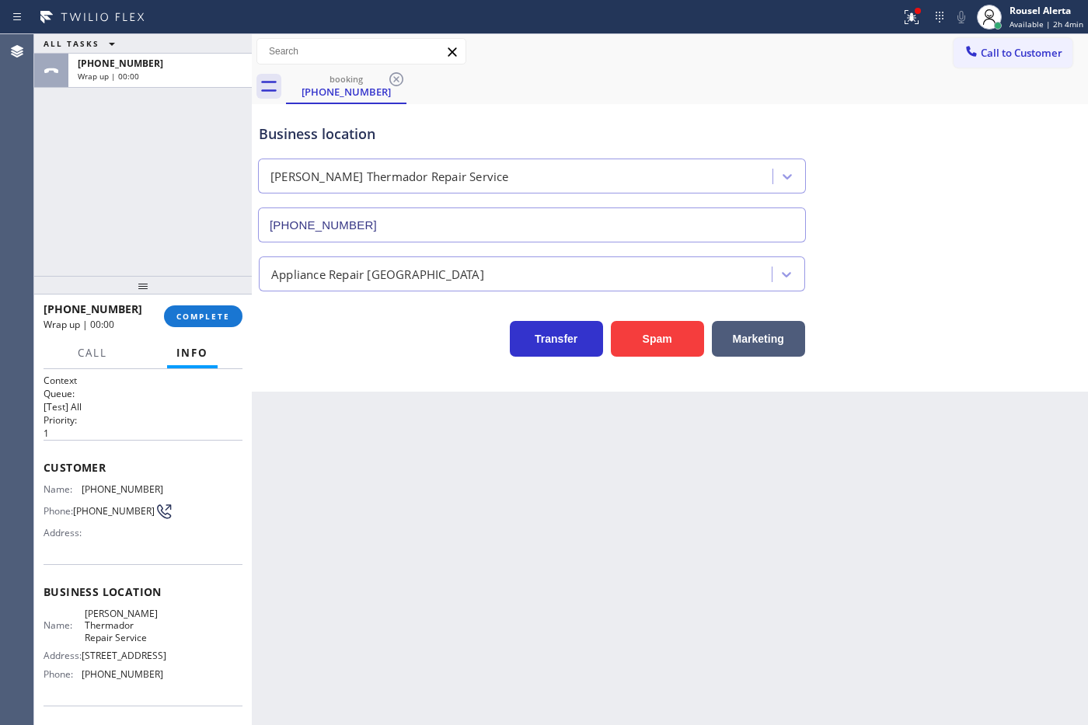
click at [434, 585] on div "Back to Dashboard Change Sender ID Customers Technicians Select a contact Outbo…" at bounding box center [670, 379] width 836 height 691
click at [212, 319] on span "COMPLETE" at bounding box center [203, 316] width 54 height 11
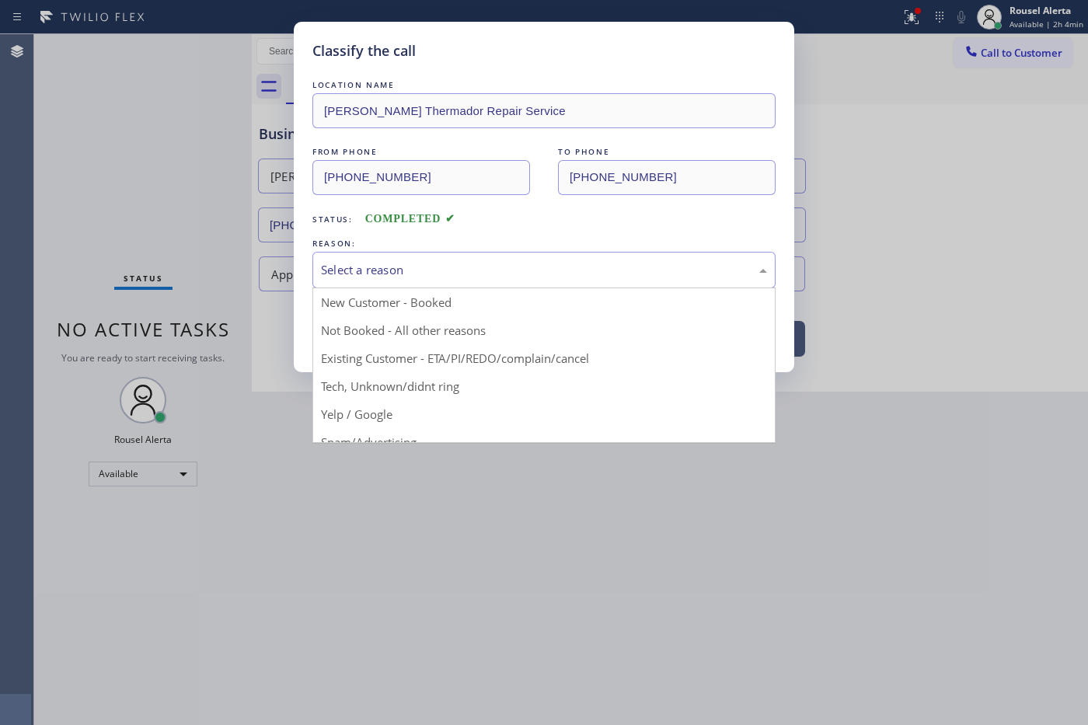
click at [564, 266] on div "Select a reason" at bounding box center [544, 270] width 446 height 18
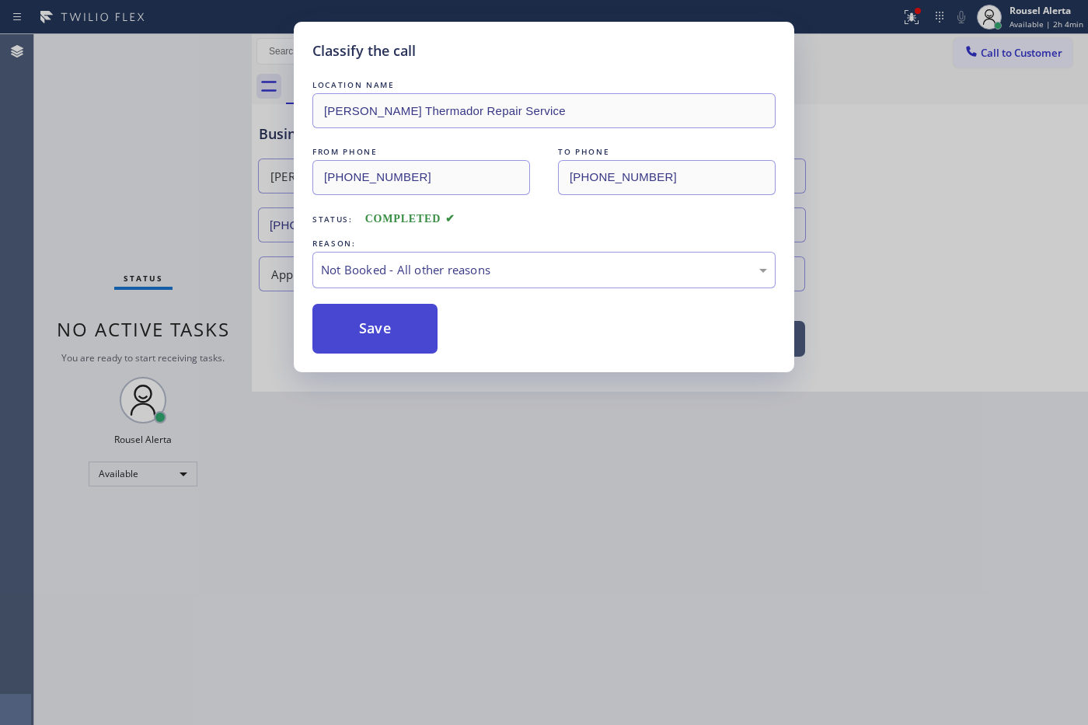
click at [422, 333] on button "Save" at bounding box center [374, 329] width 125 height 50
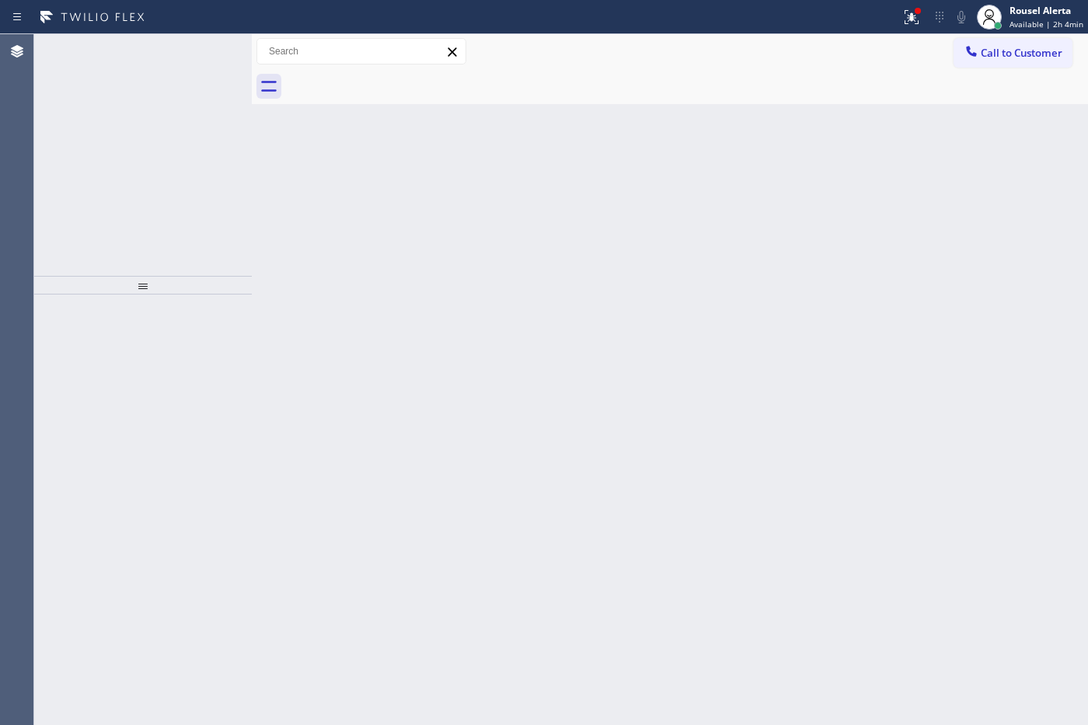
drag, startPoint x: 102, startPoint y: 106, endPoint x: 113, endPoint y: 47, distance: 60.2
click at [103, 47] on span "[PHONE_NUMBER]" at bounding box center [120, 43] width 85 height 13
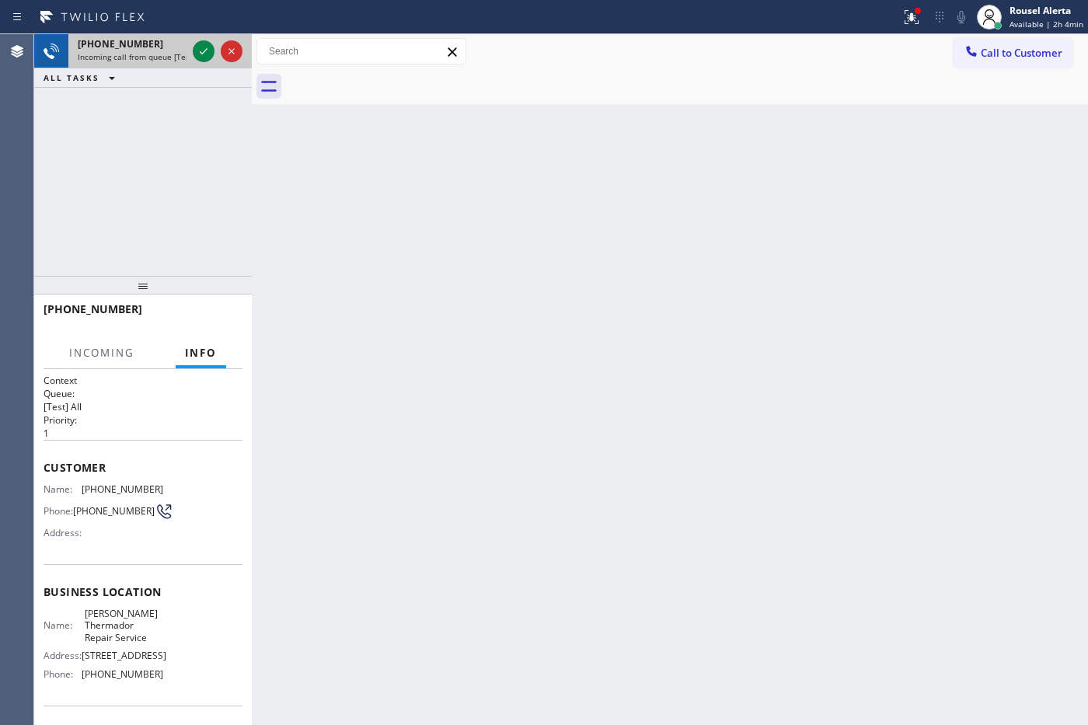
click at [138, 52] on span "Incoming call from queue [Test] All" at bounding box center [142, 56] width 129 height 11
click at [198, 56] on icon at bounding box center [203, 51] width 19 height 19
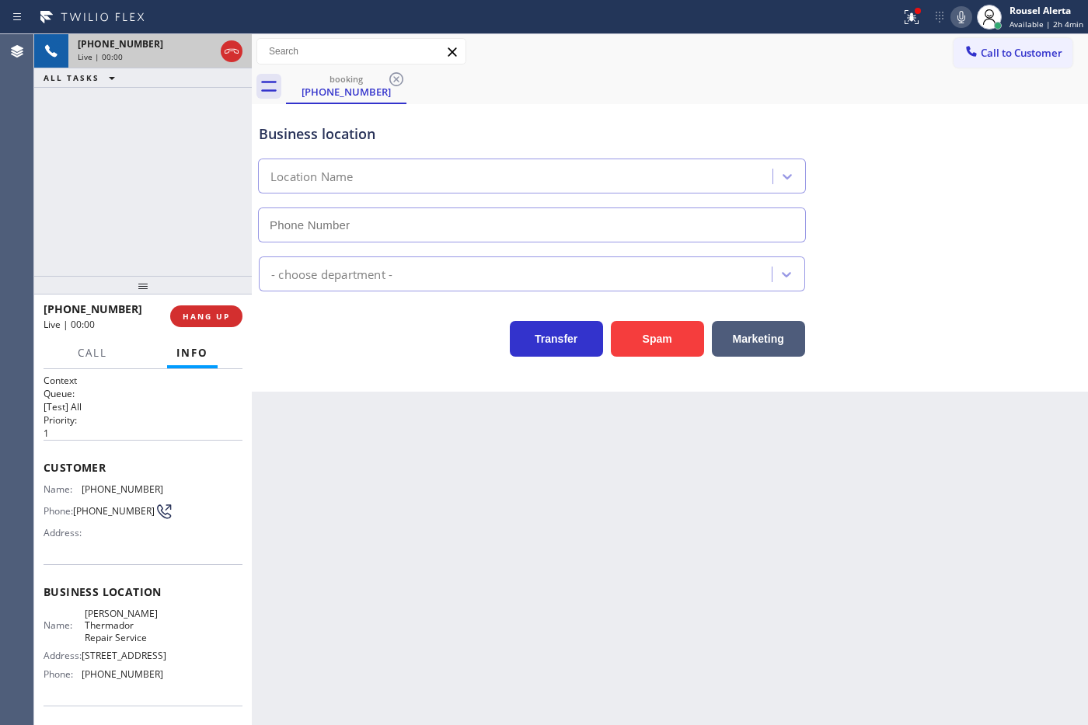
type input "[PHONE_NUMBER]"
click at [107, 90] on div "[PHONE_NUMBER] Live | 00:03 ALL TASKS ALL TASKS ACTIVE TASKS TASKS IN WRAP UP" at bounding box center [143, 155] width 218 height 242
click at [428, 494] on div "Back to Dashboard Change Sender ID Customers Technicians Select a contact Outbo…" at bounding box center [670, 379] width 836 height 691
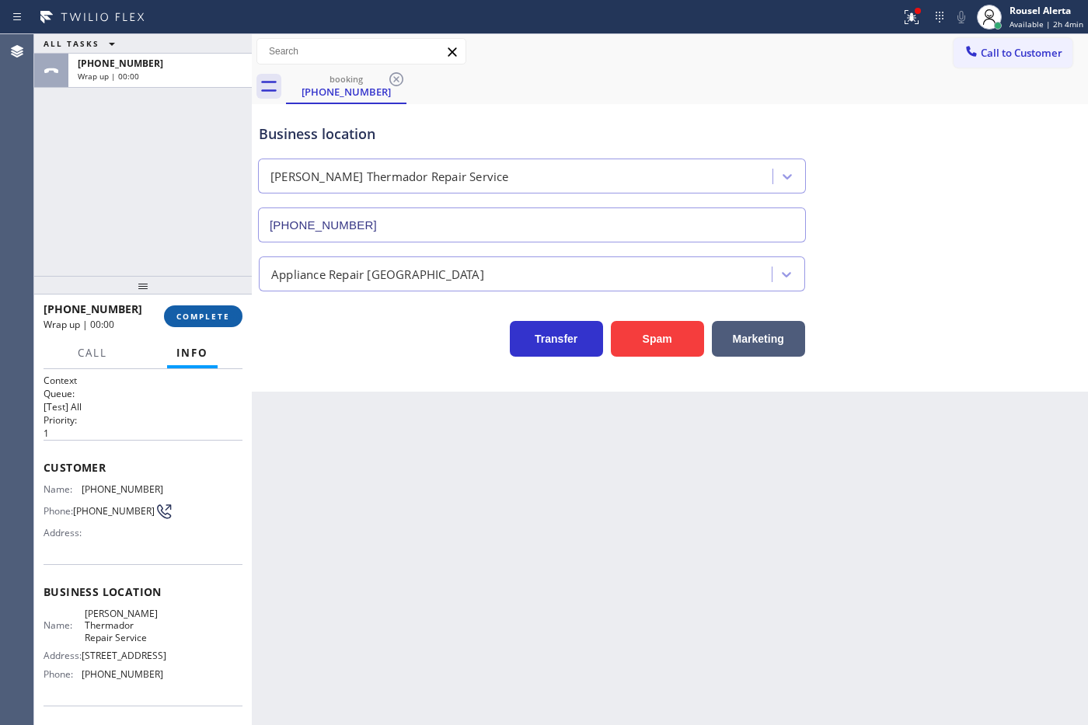
click at [193, 325] on button "COMPLETE" at bounding box center [203, 316] width 78 height 22
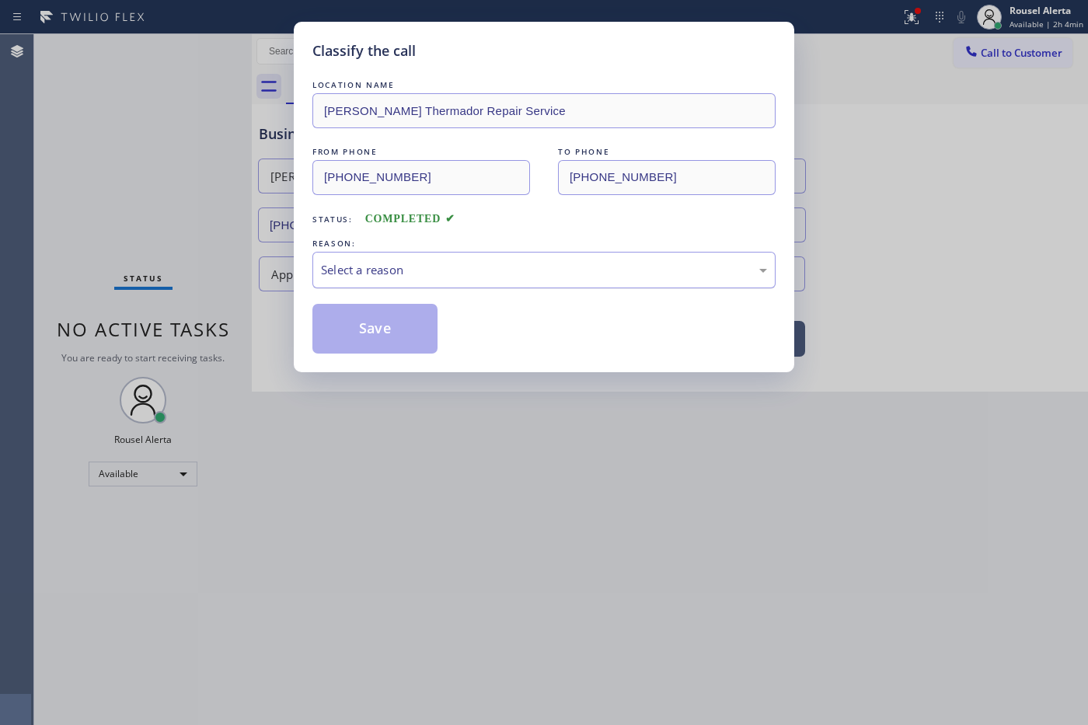
click at [433, 253] on div "Select a reason" at bounding box center [543, 270] width 463 height 37
drag, startPoint x: 396, startPoint y: 329, endPoint x: 406, endPoint y: 385, distance: 56.8
click at [395, 329] on button "Save" at bounding box center [374, 329] width 125 height 50
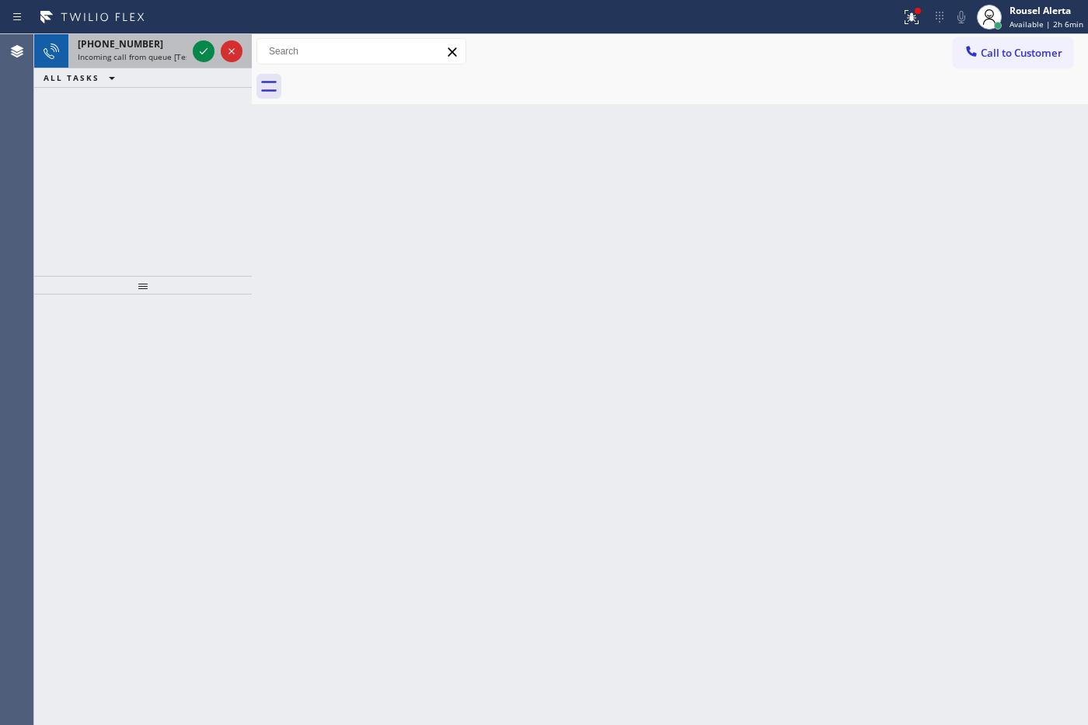
drag, startPoint x: 156, startPoint y: 58, endPoint x: 167, endPoint y: 57, distance: 11.0
click at [156, 58] on span "Incoming call from queue [Test] All" at bounding box center [142, 56] width 129 height 11
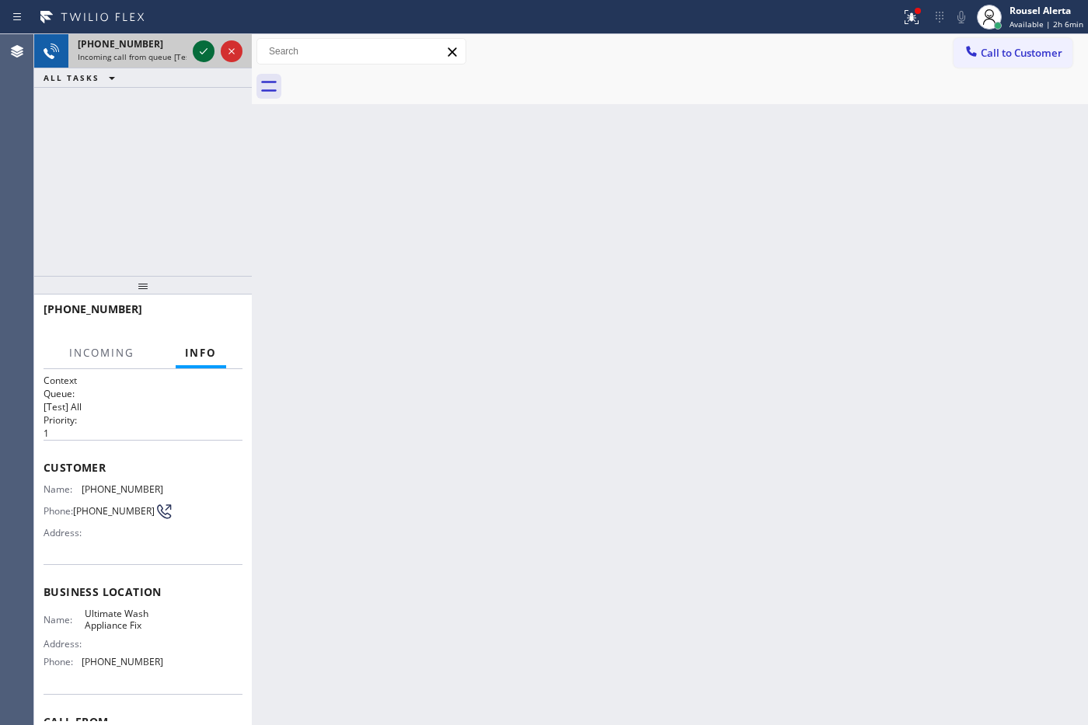
click at [204, 51] on icon at bounding box center [204, 51] width 8 height 6
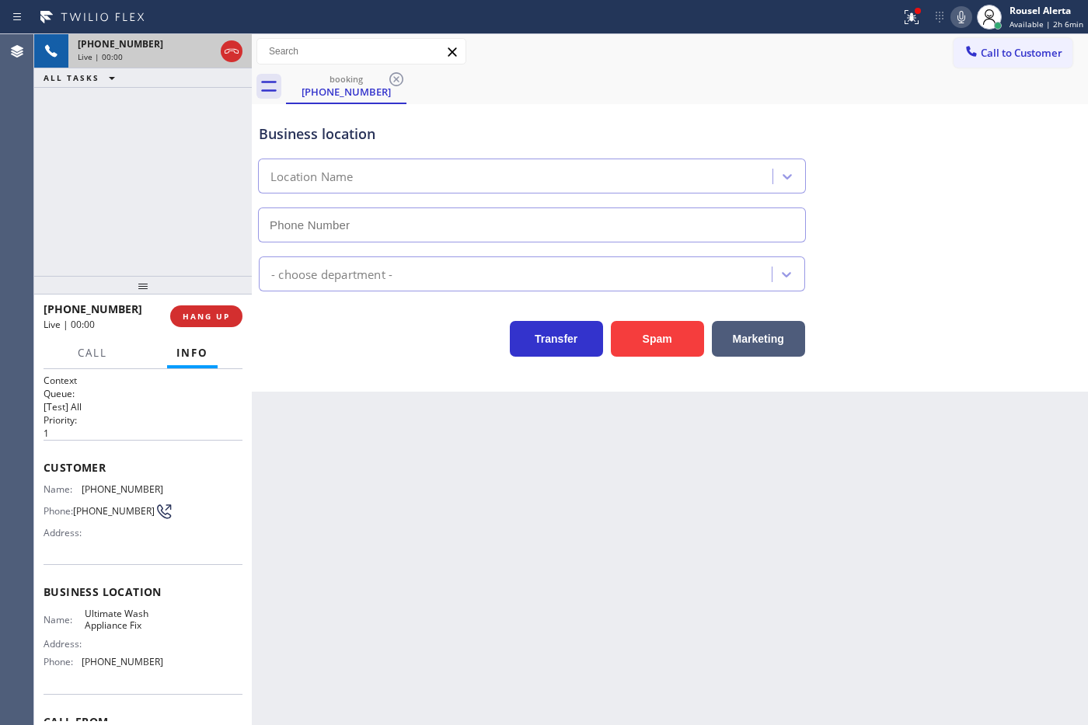
type input "[PHONE_NUMBER]"
click at [651, 339] on button "Spam" at bounding box center [657, 339] width 93 height 36
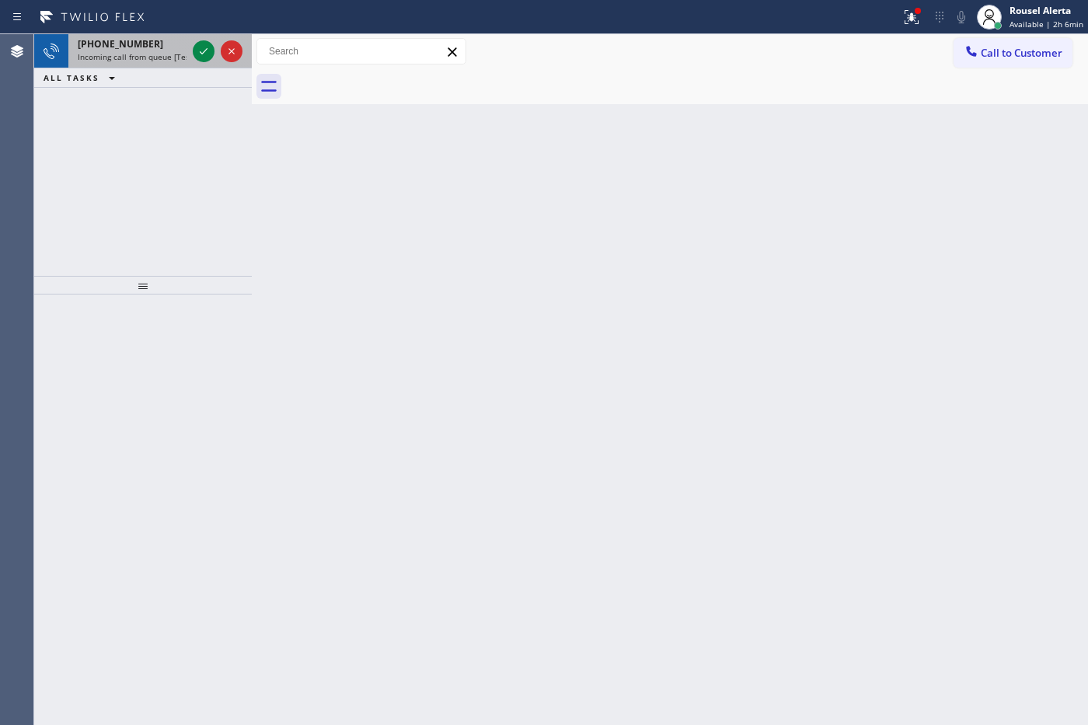
click at [160, 51] on span "Incoming call from queue [Test] All" at bounding box center [142, 56] width 129 height 11
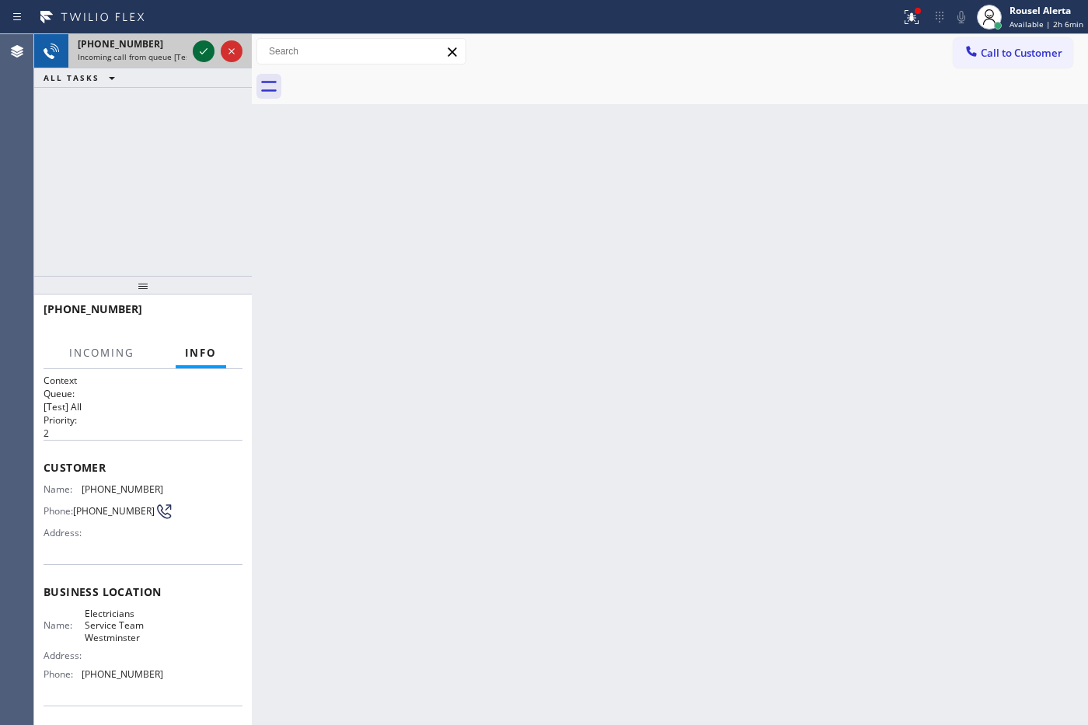
click at [193, 49] on div at bounding box center [204, 51] width 22 height 19
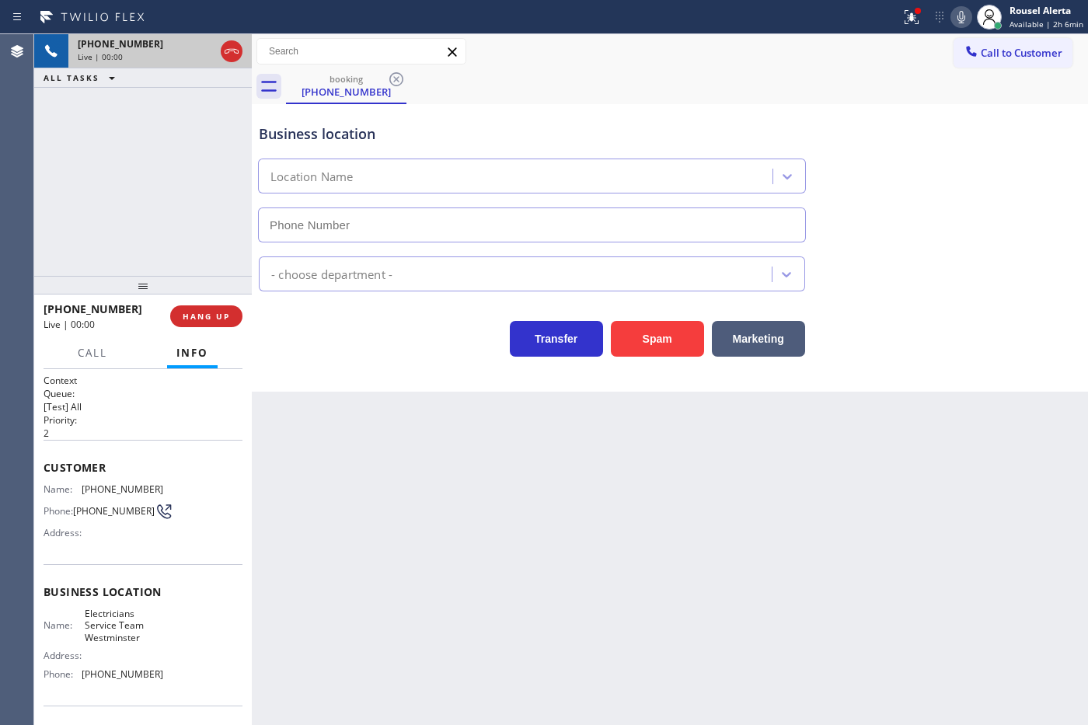
type input "[PHONE_NUMBER]"
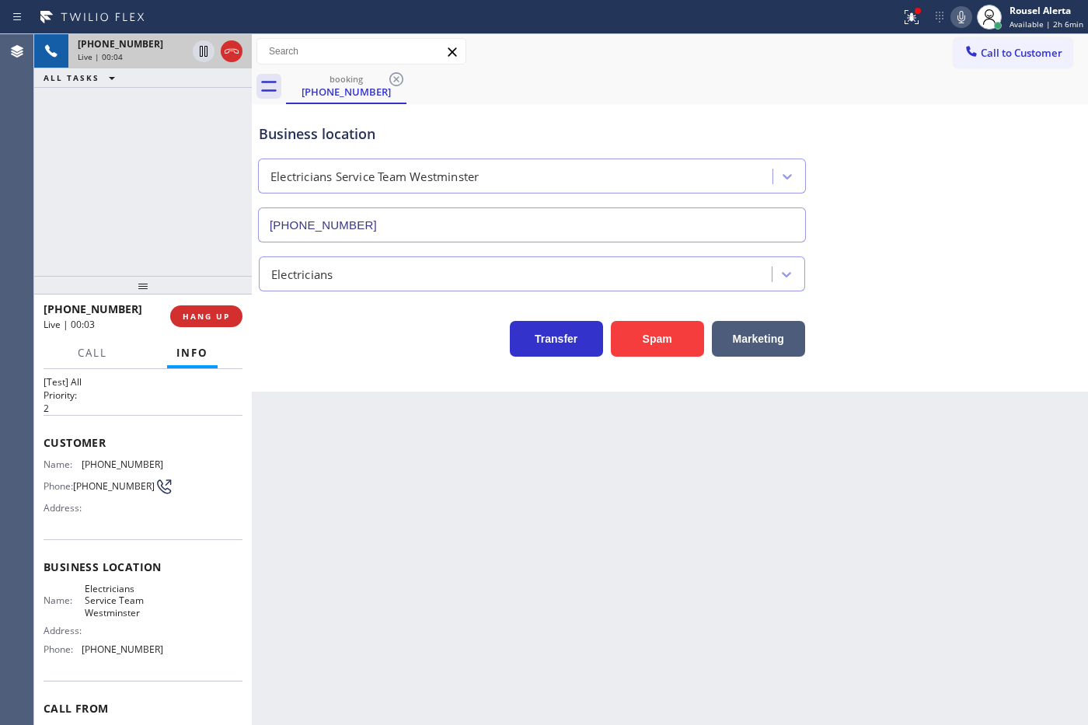
scroll to position [16, 0]
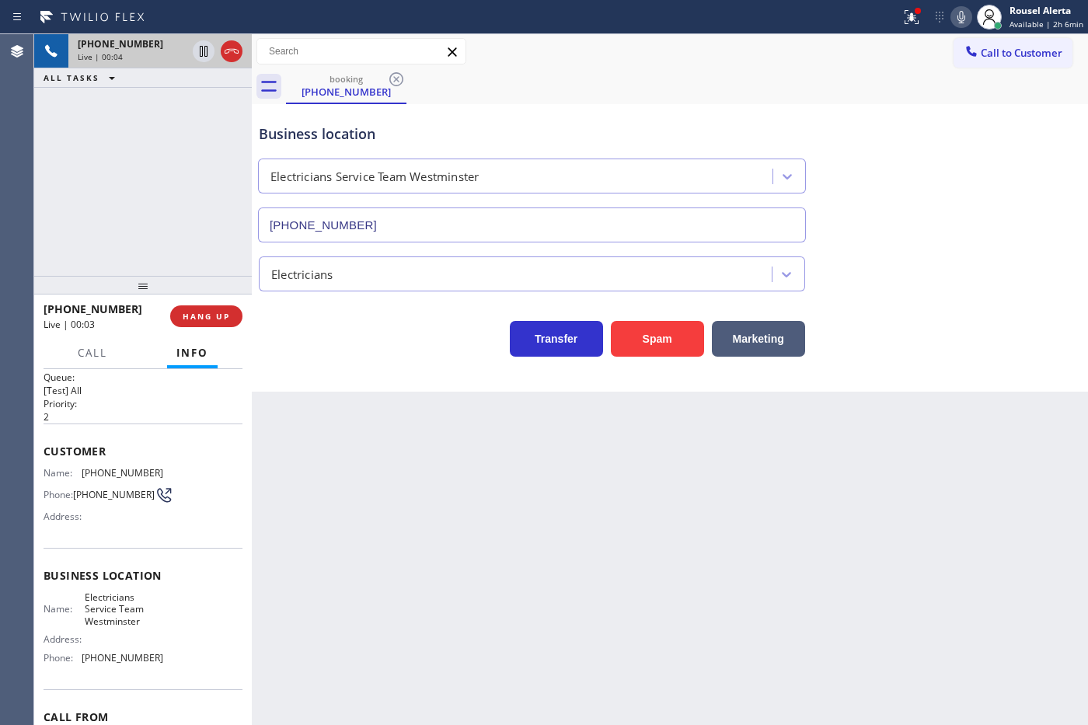
click at [388, 482] on div "Back to Dashboard Change Sender ID Customers Technicians Select a contact Outbo…" at bounding box center [670, 379] width 836 height 691
click at [386, 482] on div "Back to Dashboard Change Sender ID Customers Technicians Select a contact Outbo…" at bounding box center [670, 379] width 836 height 691
click at [214, 215] on div "[PHONE_NUMBER] Live | 00:07 ALL TASKS ALL TASKS ACTIVE TASKS TASKS IN WRAP UP" at bounding box center [143, 155] width 218 height 242
click at [319, 406] on div "Back to Dashboard Change Sender ID Customers Technicians Select a contact Outbo…" at bounding box center [670, 379] width 836 height 691
drag, startPoint x: 216, startPoint y: 216, endPoint x: 215, endPoint y: 260, distance: 44.3
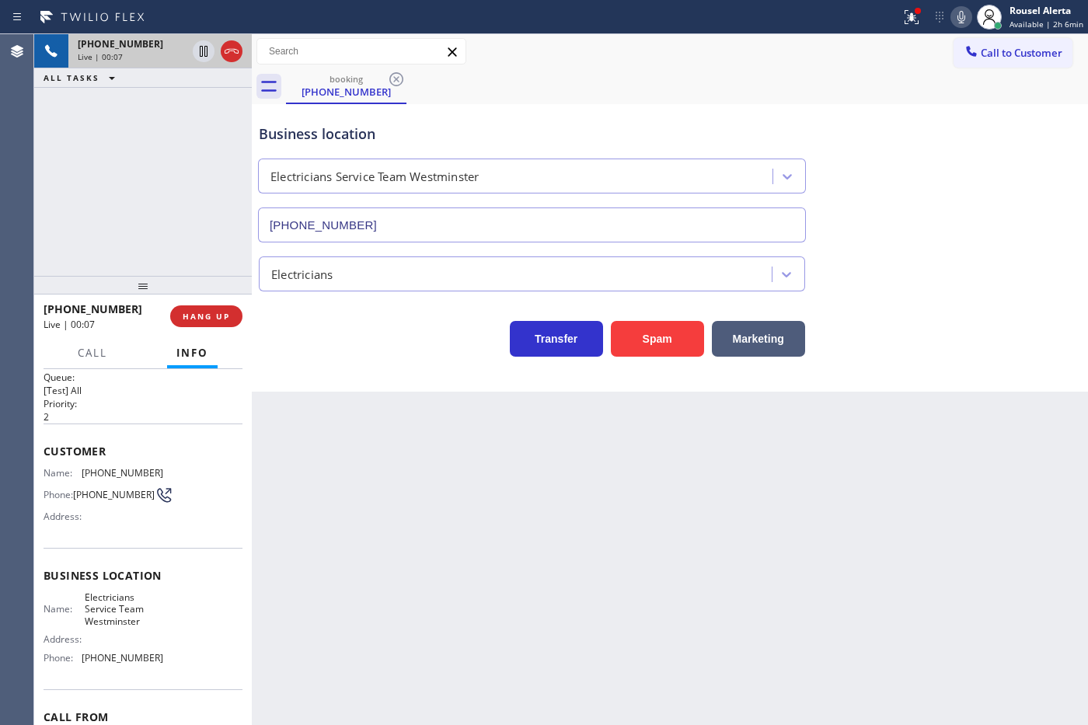
click at [215, 215] on div "[PHONE_NUMBER] Live | 00:07 ALL TASKS ALL TASKS ACTIVE TASKS TASKS IN WRAP UP" at bounding box center [143, 155] width 218 height 242
click at [212, 315] on span "HANG UP" at bounding box center [206, 316] width 47 height 11
click at [212, 312] on span "HANG UP" at bounding box center [206, 316] width 47 height 11
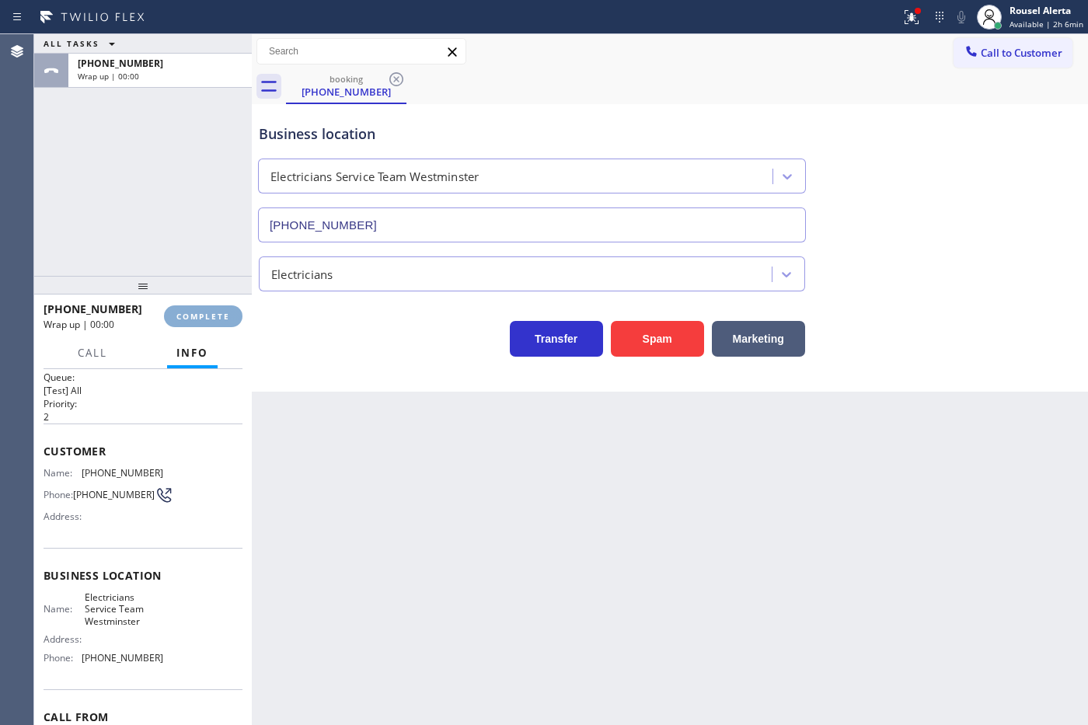
click at [212, 312] on span "COMPLETE" at bounding box center [203, 316] width 54 height 11
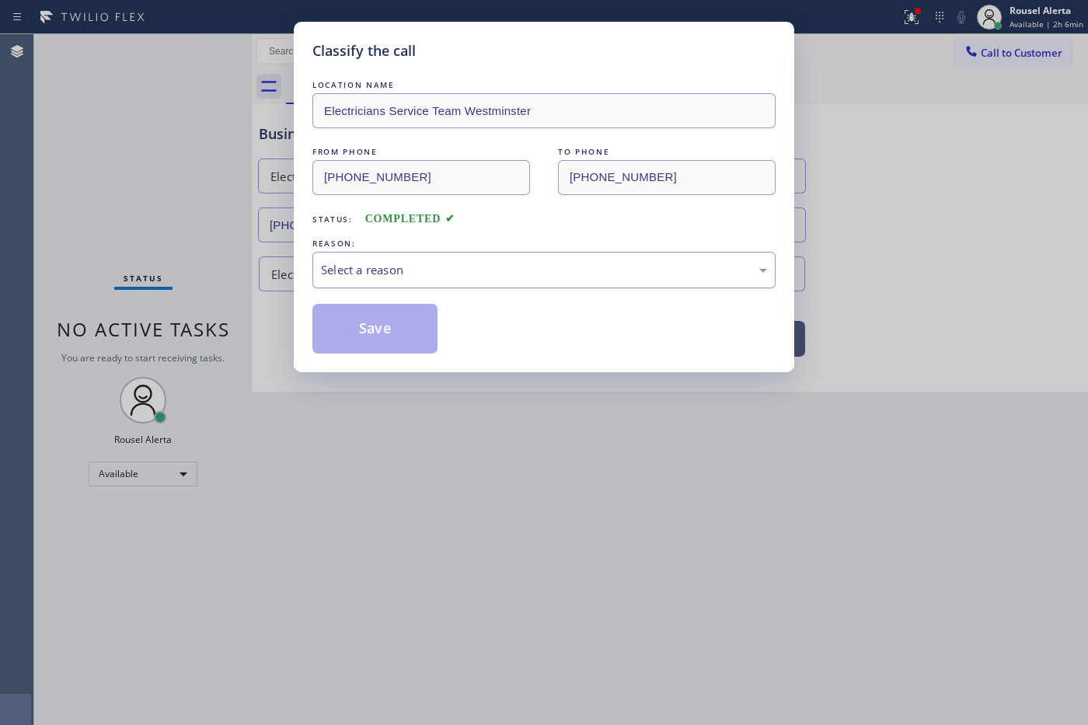
click at [381, 276] on div "Select a reason" at bounding box center [544, 270] width 446 height 18
click at [393, 340] on button "Save" at bounding box center [374, 329] width 125 height 50
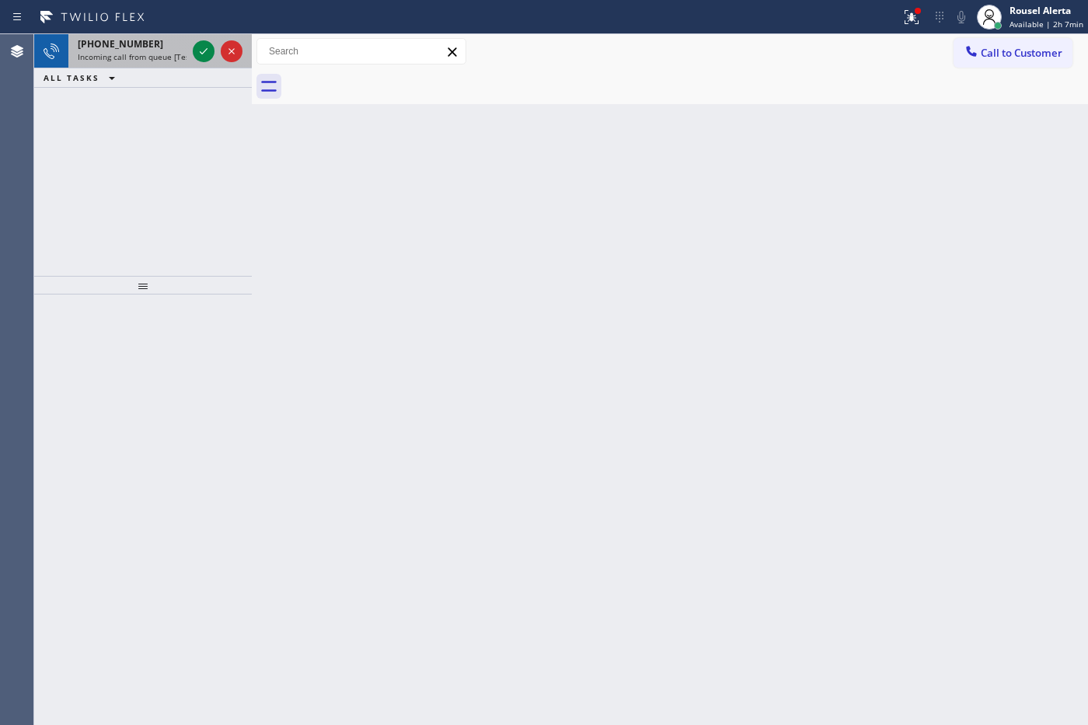
click at [176, 51] on span "Incoming call from queue [Test] All" at bounding box center [142, 56] width 129 height 11
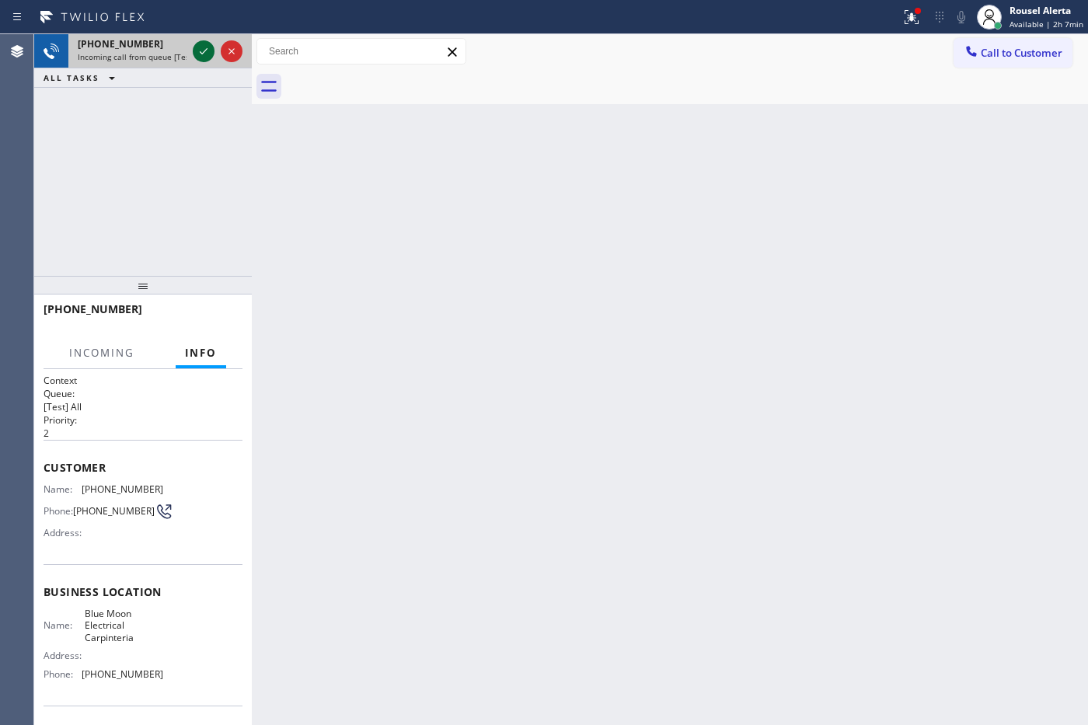
click at [202, 42] on icon at bounding box center [203, 51] width 19 height 19
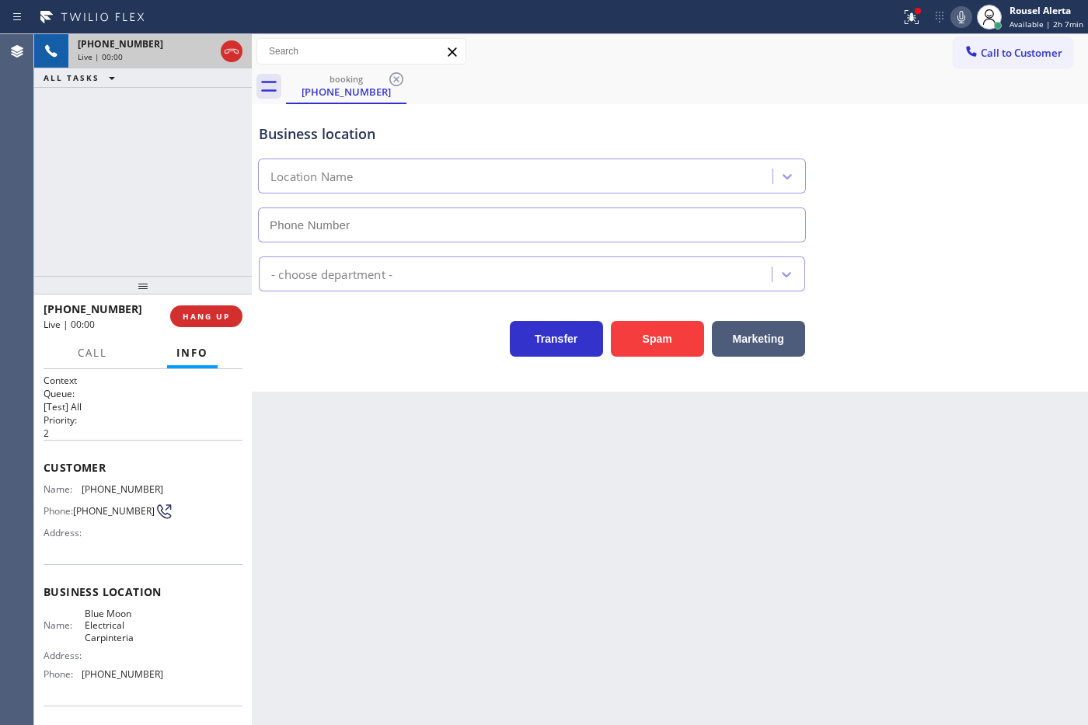
type input "[PHONE_NUMBER]"
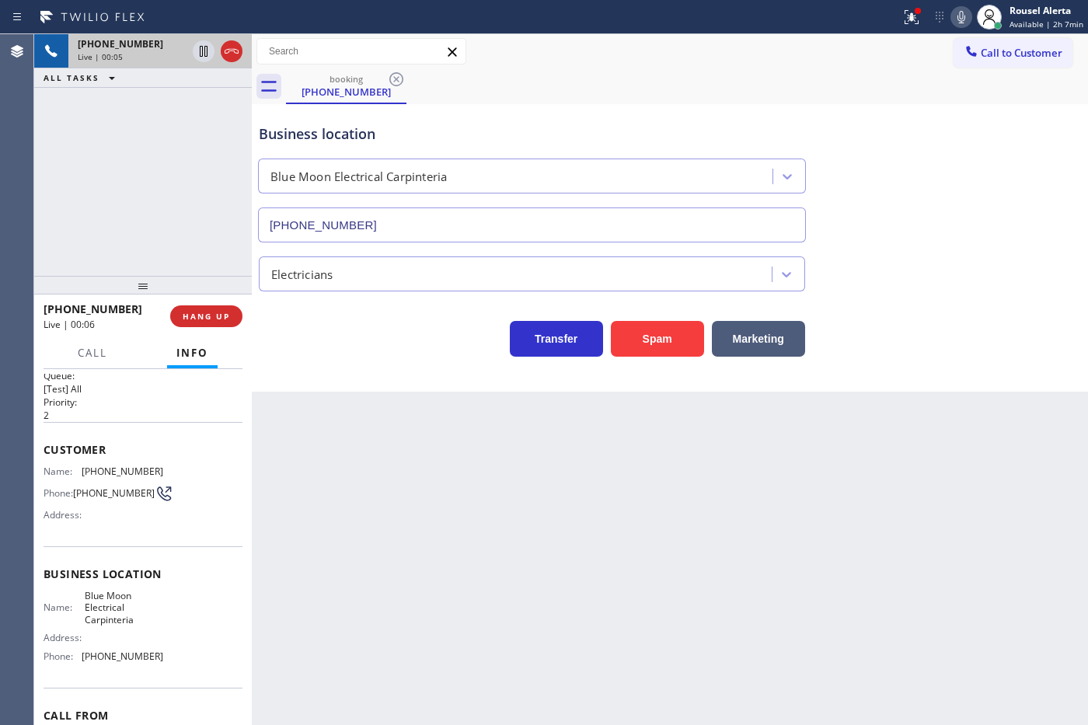
scroll to position [9, 0]
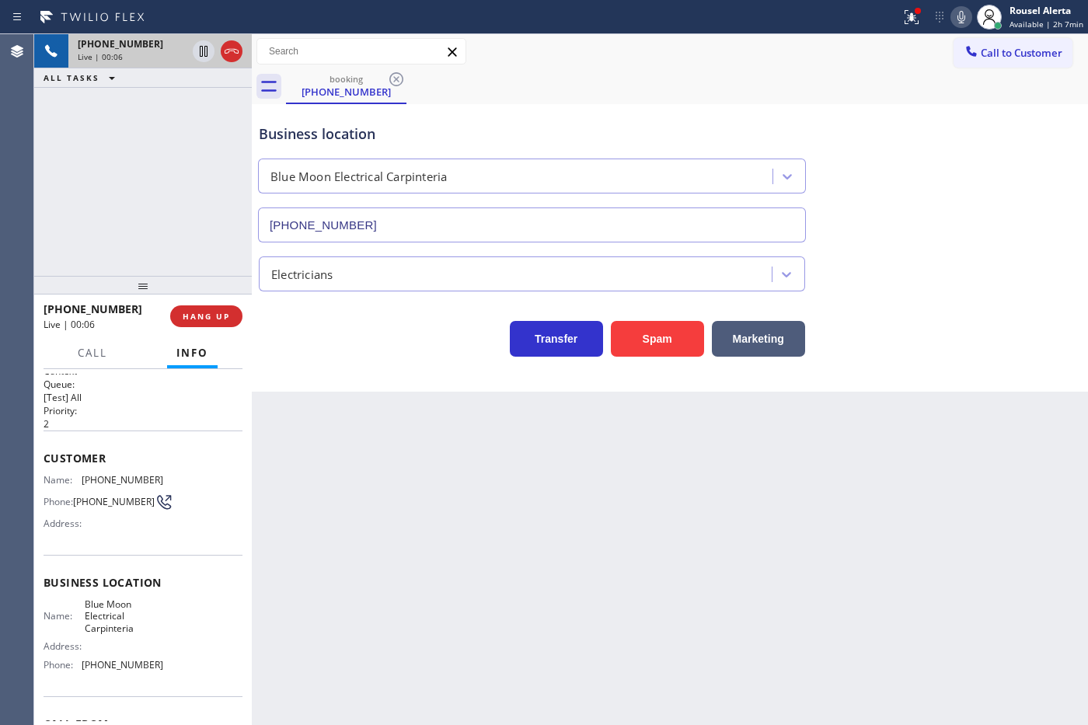
click at [351, 472] on div "Back to Dashboard Change Sender ID Customers Technicians Select a contact Outbo…" at bounding box center [670, 379] width 836 height 691
click at [204, 225] on div "[PHONE_NUMBER] Live | 00:07 ALL TASKS ALL TASKS ACTIVE TASKS TASKS IN WRAP UP" at bounding box center [143, 155] width 218 height 242
click at [326, 465] on div "Back to Dashboard Change Sender ID Customers Technicians Select a contact Outbo…" at bounding box center [670, 379] width 836 height 691
click at [210, 268] on div "[PHONE_NUMBER] Live | 00:08 ALL TASKS ALL TASKS ACTIVE TASKS TASKS IN WRAP UP" at bounding box center [143, 155] width 218 height 242
click at [208, 322] on button "HANG UP" at bounding box center [206, 316] width 72 height 22
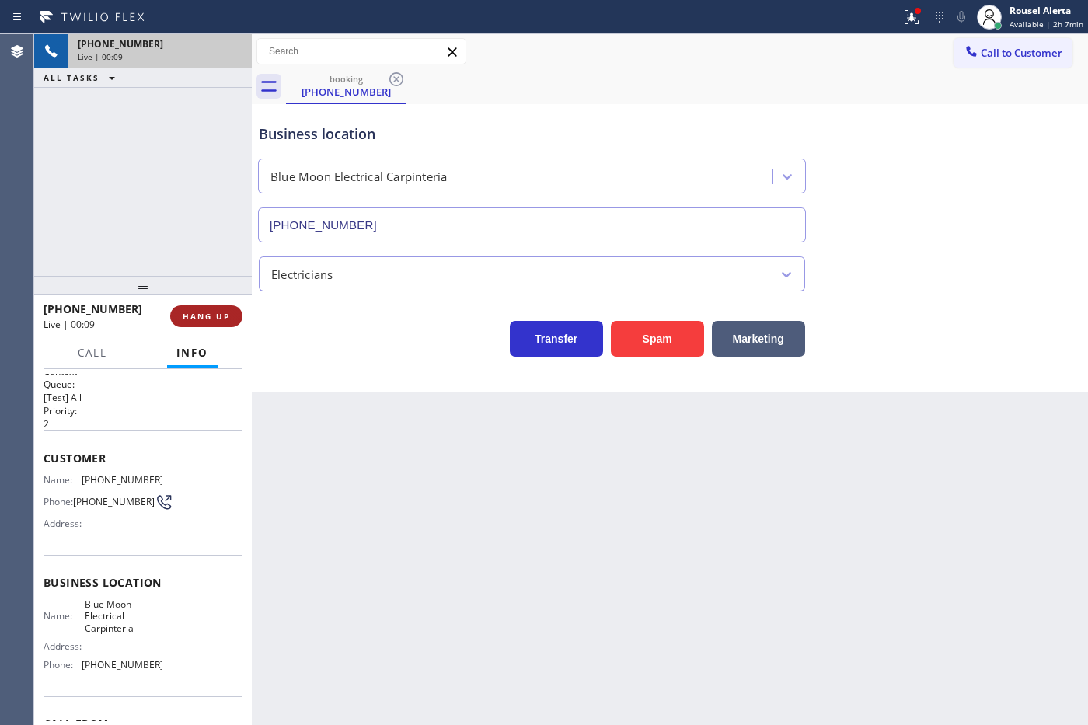
click at [208, 322] on button "HANG UP" at bounding box center [206, 316] width 72 height 22
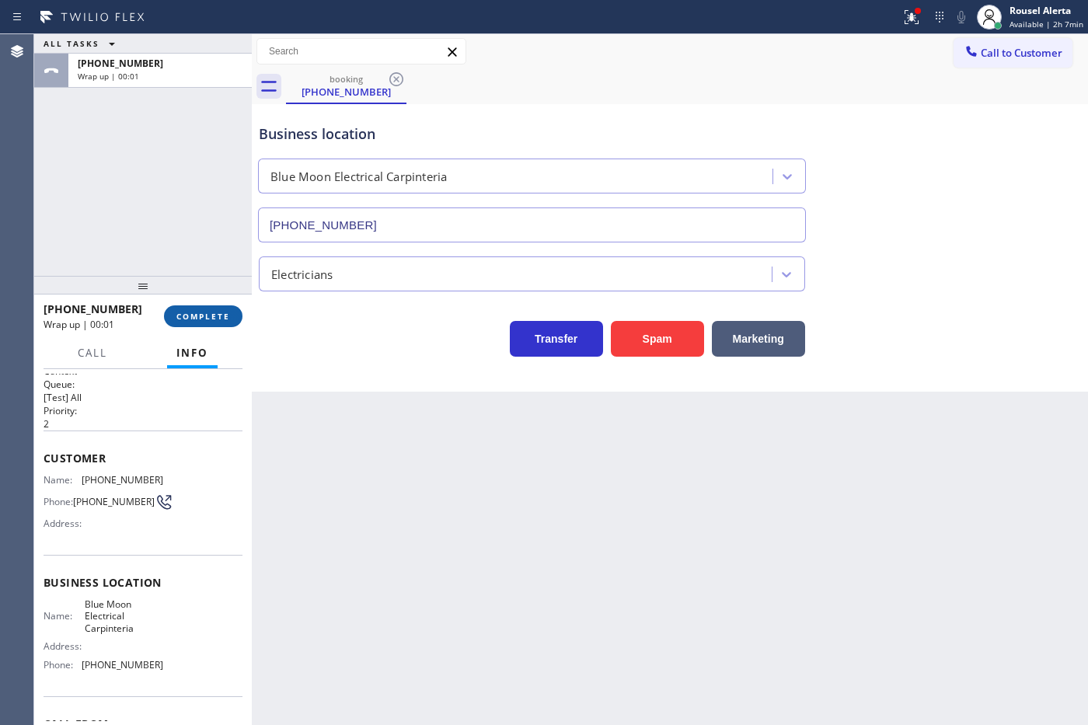
click at [224, 316] on span "COMPLETE" at bounding box center [203, 316] width 54 height 11
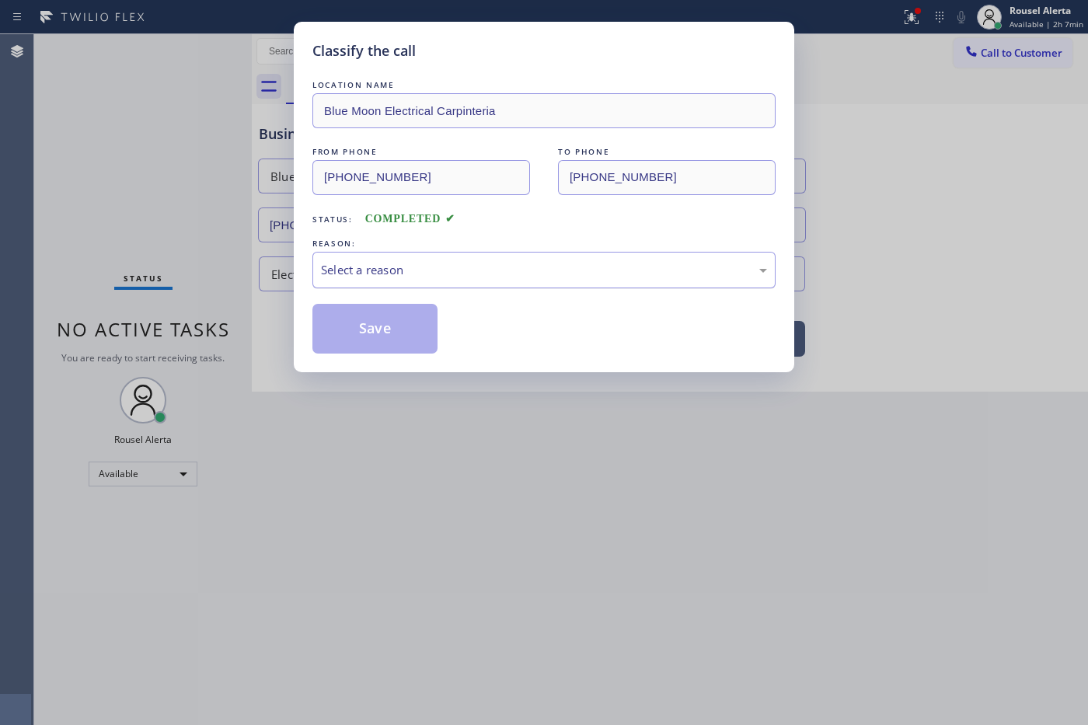
click at [393, 280] on div "Select a reason" at bounding box center [543, 270] width 463 height 37
click at [378, 322] on button "Save" at bounding box center [374, 329] width 125 height 50
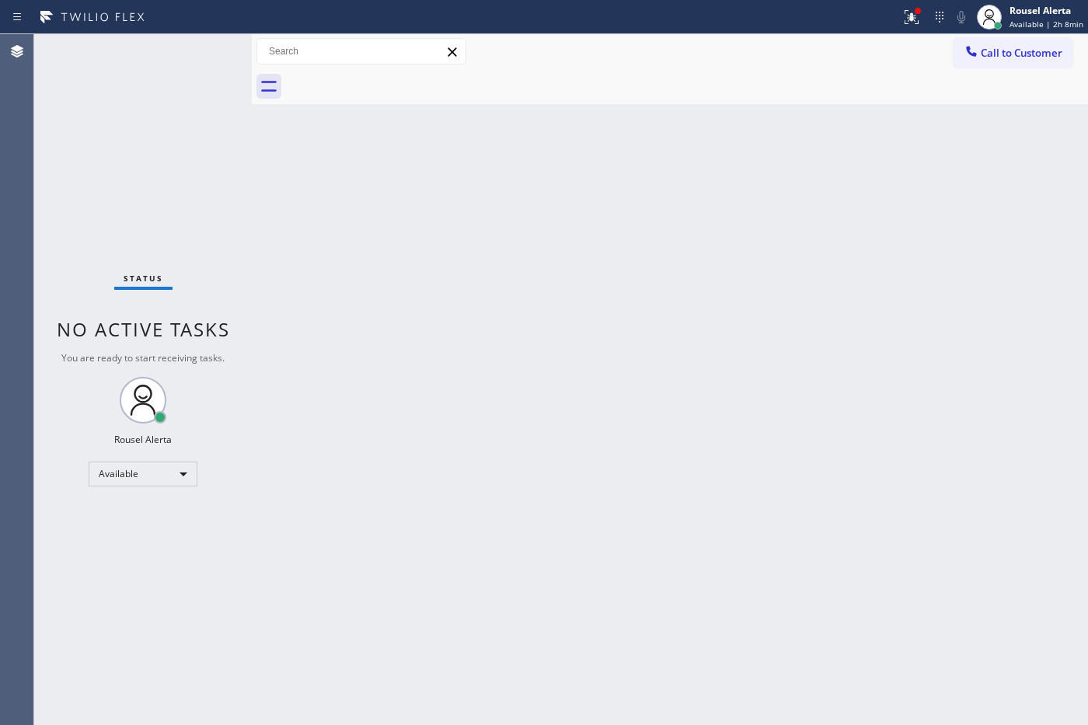
click at [702, 471] on div "Back to Dashboard Change Sender ID Customers Technicians Select a contact Outbo…" at bounding box center [670, 379] width 836 height 691
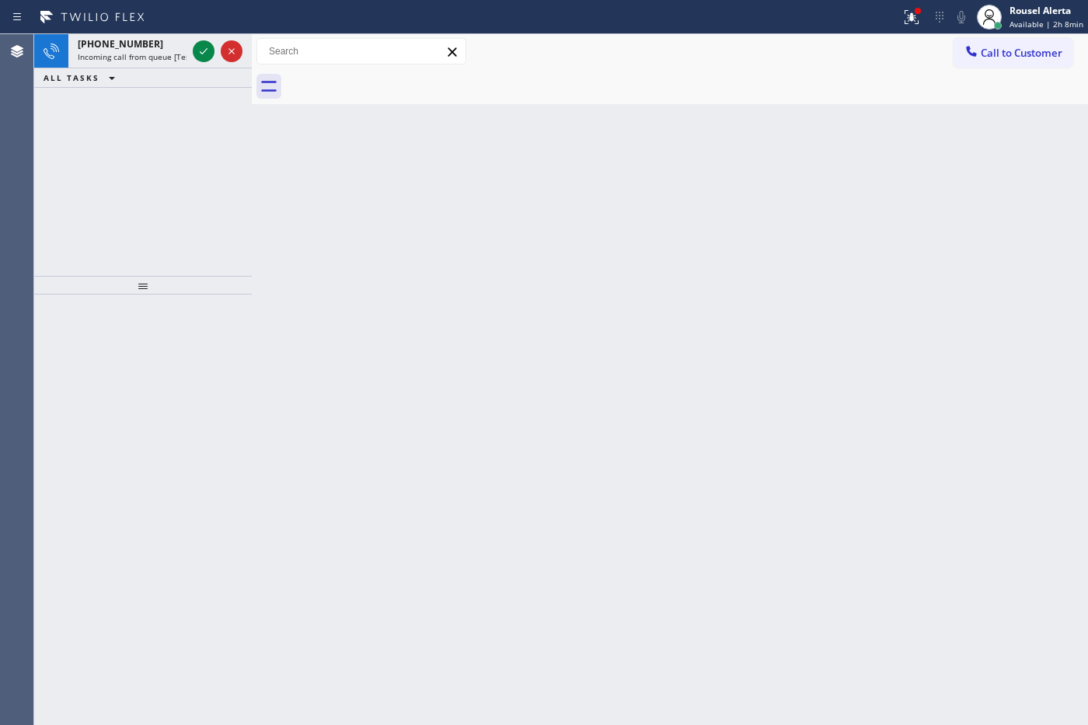
click at [117, 70] on icon at bounding box center [112, 77] width 19 height 19
click at [141, 60] on span "Incoming call from queue [Test] All" at bounding box center [142, 56] width 129 height 11
click at [200, 49] on icon at bounding box center [203, 51] width 19 height 19
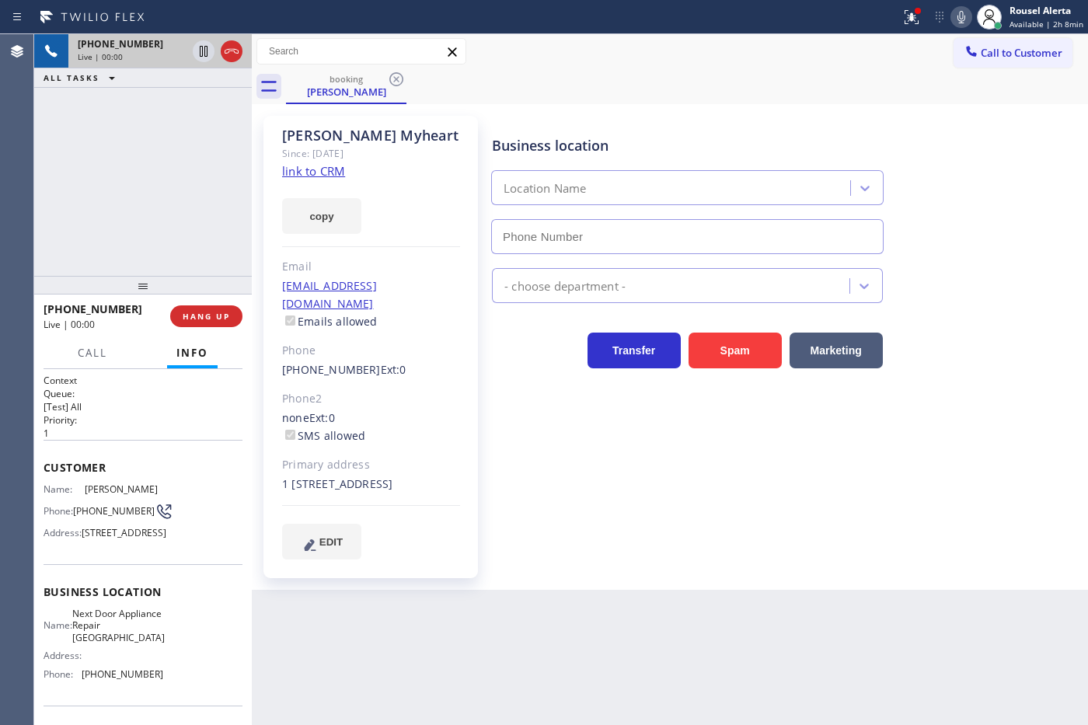
type input "[PHONE_NUMBER]"
click at [316, 172] on link "link to CRM" at bounding box center [313, 171] width 63 height 16
click at [145, 150] on div "[PHONE_NUMBER] Live | 00:15 ALL TASKS ALL TASKS ACTIVE TASKS TASKS IN WRAP UP" at bounding box center [143, 155] width 218 height 242
click at [460, 661] on div "Back to Dashboard Change Sender ID Customers Technicians Select a contact Outbo…" at bounding box center [670, 379] width 836 height 691
click at [204, 308] on button "HANG UP" at bounding box center [206, 316] width 72 height 22
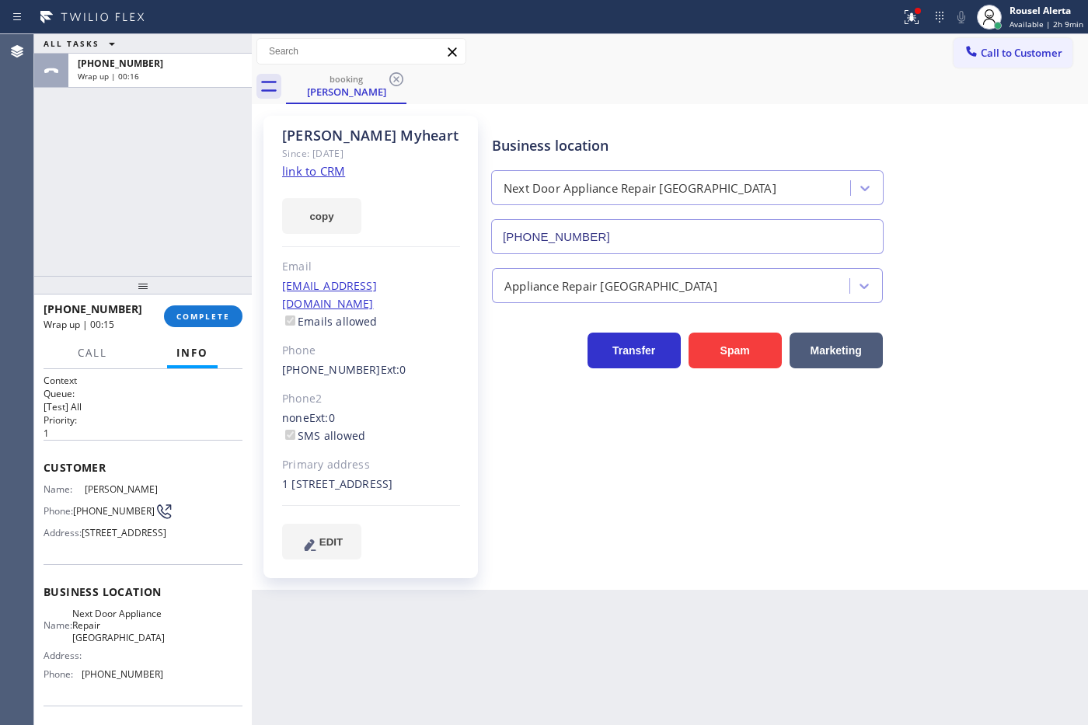
click at [110, 517] on span "[PHONE_NUMBER]" at bounding box center [114, 511] width 82 height 12
copy div "[PHONE_NUMBER]"
click at [218, 304] on div "[PHONE_NUMBER] Wrap up | 01:29 COMPLETE" at bounding box center [143, 316] width 199 height 40
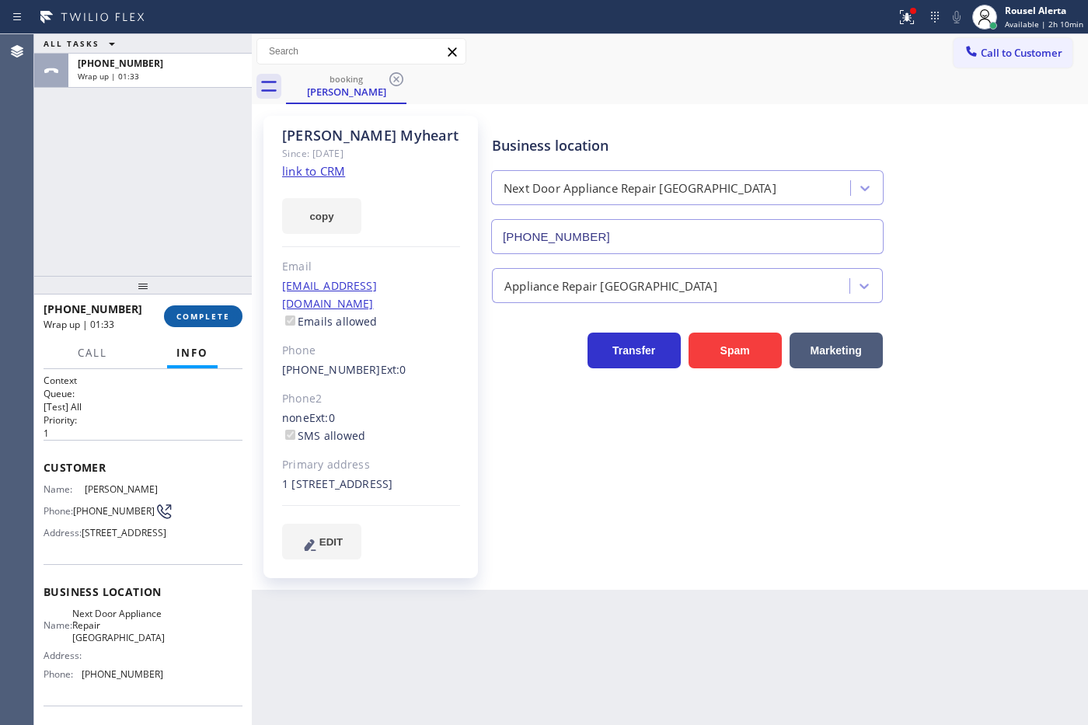
click at [228, 315] on span "COMPLETE" at bounding box center [203, 316] width 54 height 11
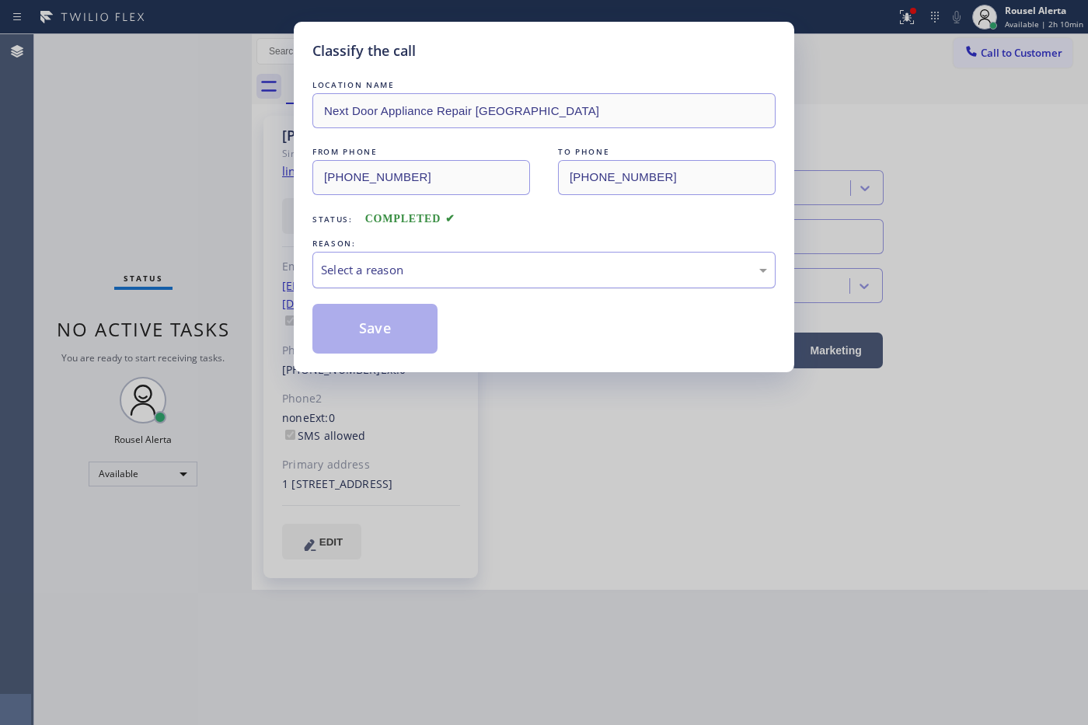
click at [359, 277] on div "Select a reason" at bounding box center [544, 270] width 446 height 18
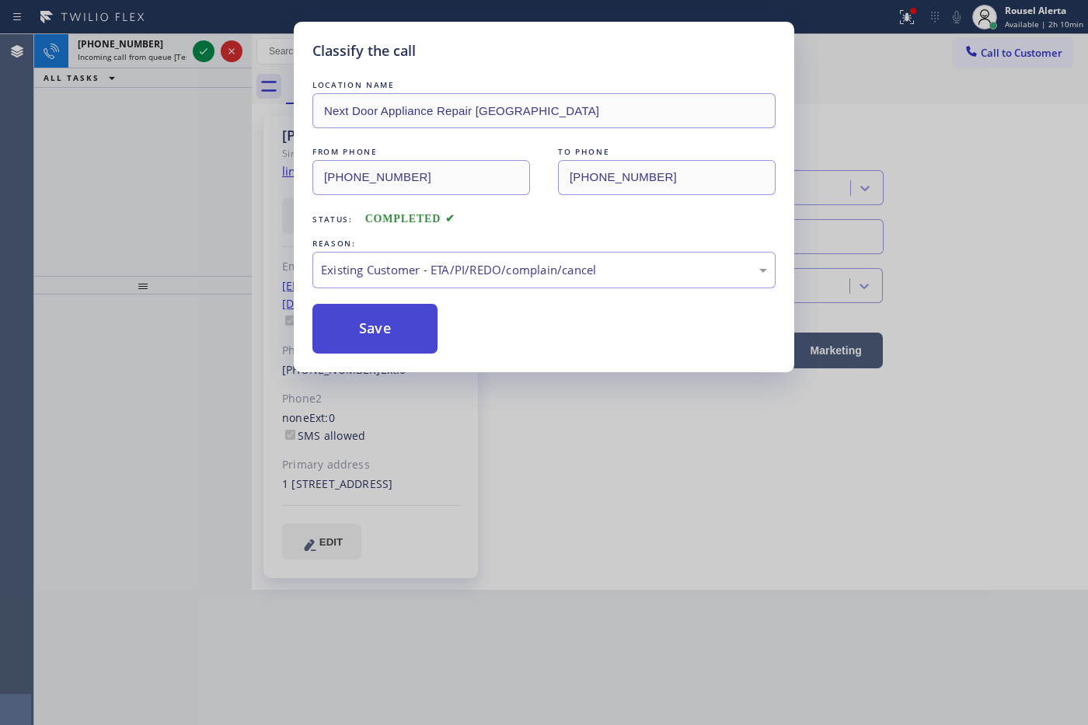
click at [357, 308] on button "Save" at bounding box center [374, 329] width 125 height 50
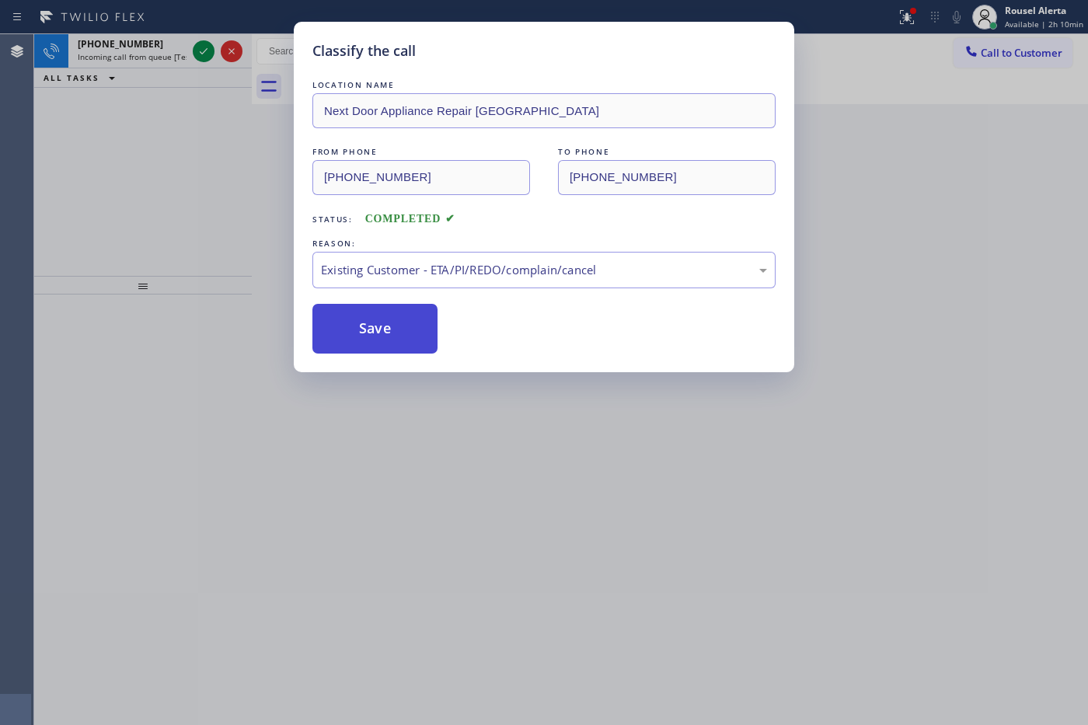
click at [361, 324] on button "Save" at bounding box center [374, 329] width 125 height 50
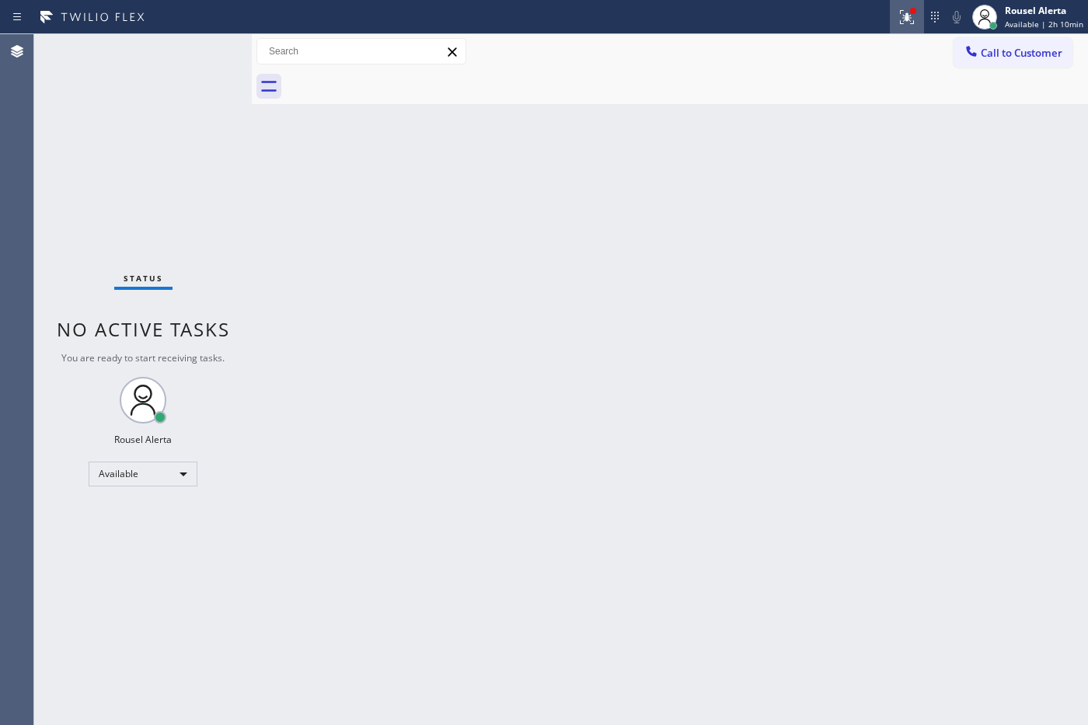
click at [907, 22] on icon at bounding box center [906, 17] width 19 height 19
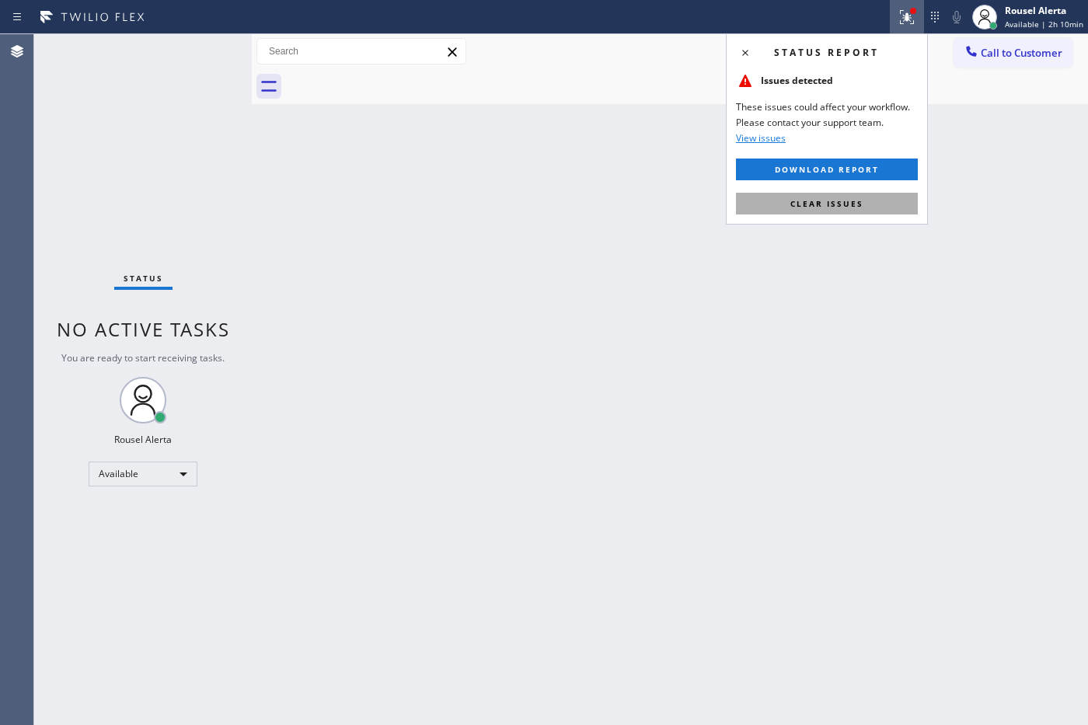
click at [890, 202] on button "Clear issues" at bounding box center [827, 204] width 182 height 22
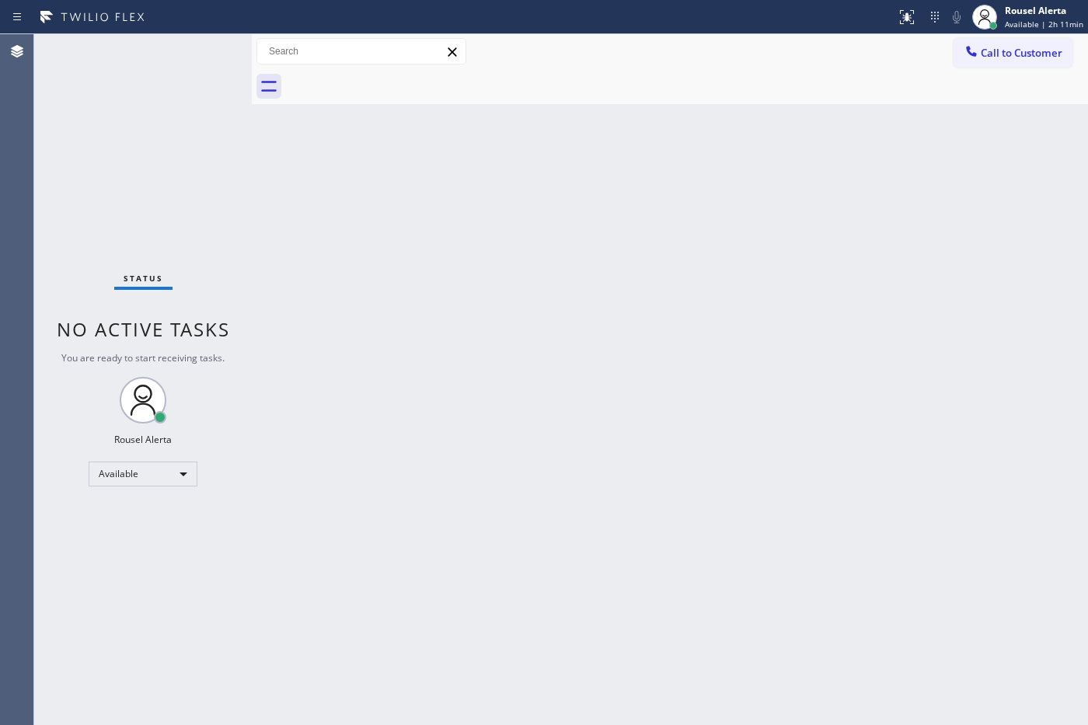
click at [911, 222] on div "Back to Dashboard Change Sender ID Customers Technicians Select a contact Outbo…" at bounding box center [670, 379] width 836 height 691
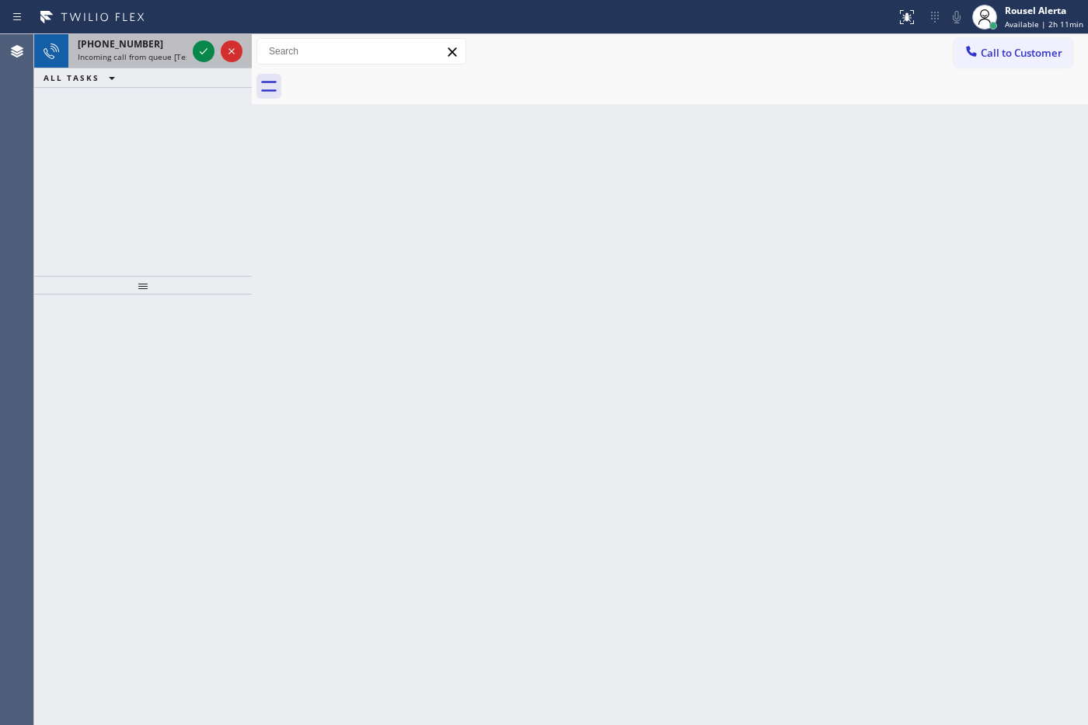
click at [169, 51] on span "Incoming call from queue [Test] All" at bounding box center [142, 56] width 129 height 11
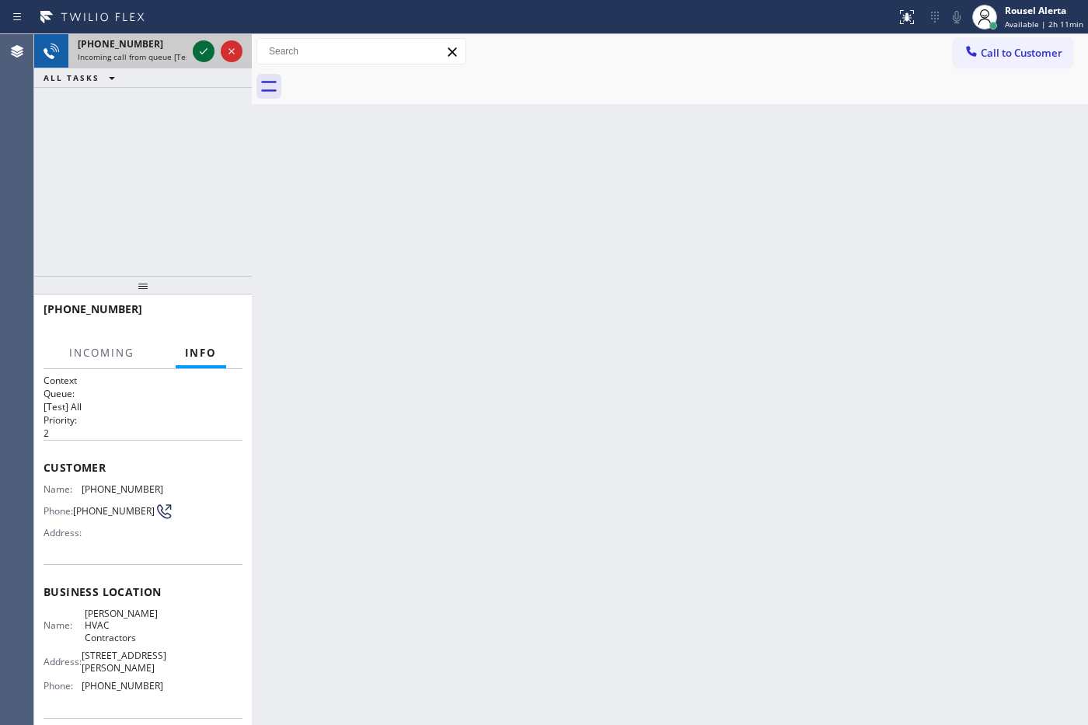
click at [194, 51] on icon at bounding box center [203, 51] width 19 height 19
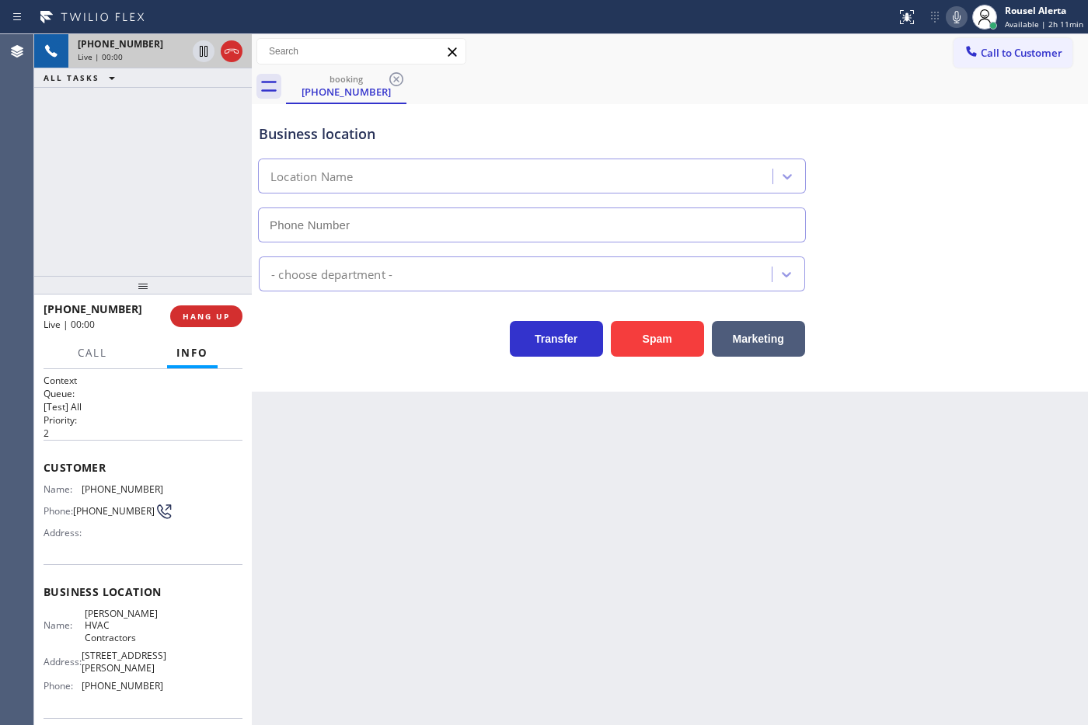
type input "[PHONE_NUMBER]"
click at [622, 612] on div "Back to Dashboard Change Sender ID Customers Technicians Select a contact Outbo…" at bounding box center [670, 379] width 836 height 691
click at [371, 465] on div "Back to Dashboard Change Sender ID Customers Technicians Select a contact Outbo…" at bounding box center [670, 379] width 836 height 691
click at [218, 312] on span "HANG UP" at bounding box center [206, 316] width 47 height 11
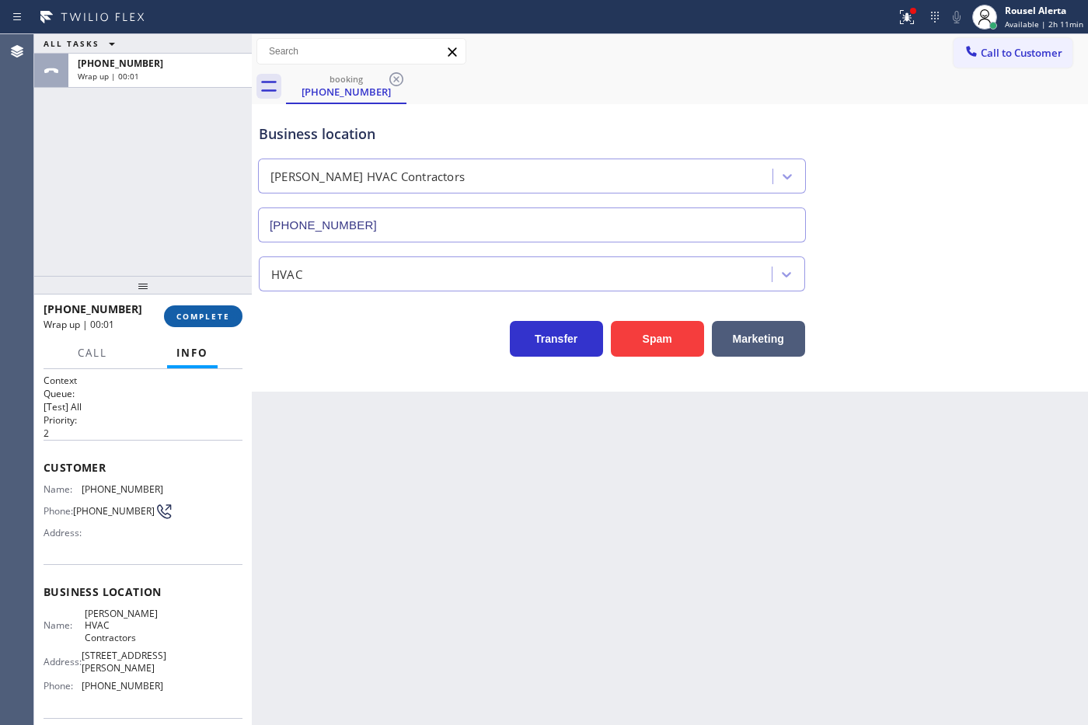
click at [212, 313] on span "COMPLETE" at bounding box center [203, 316] width 54 height 11
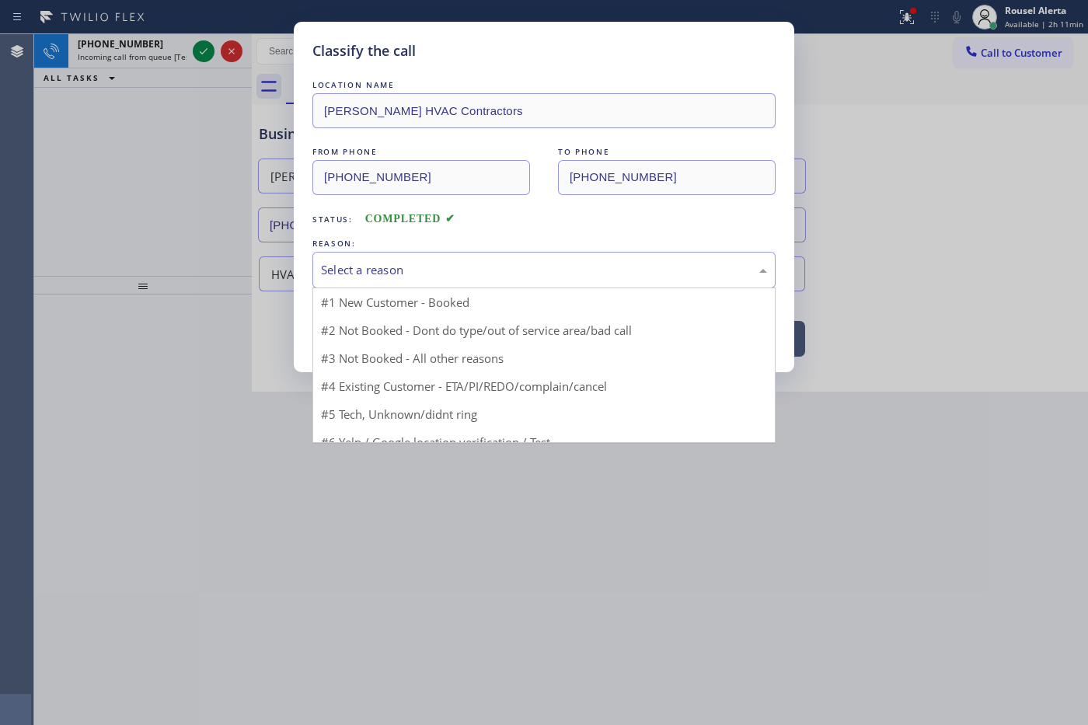
click at [374, 272] on div "Select a reason" at bounding box center [544, 270] width 446 height 18
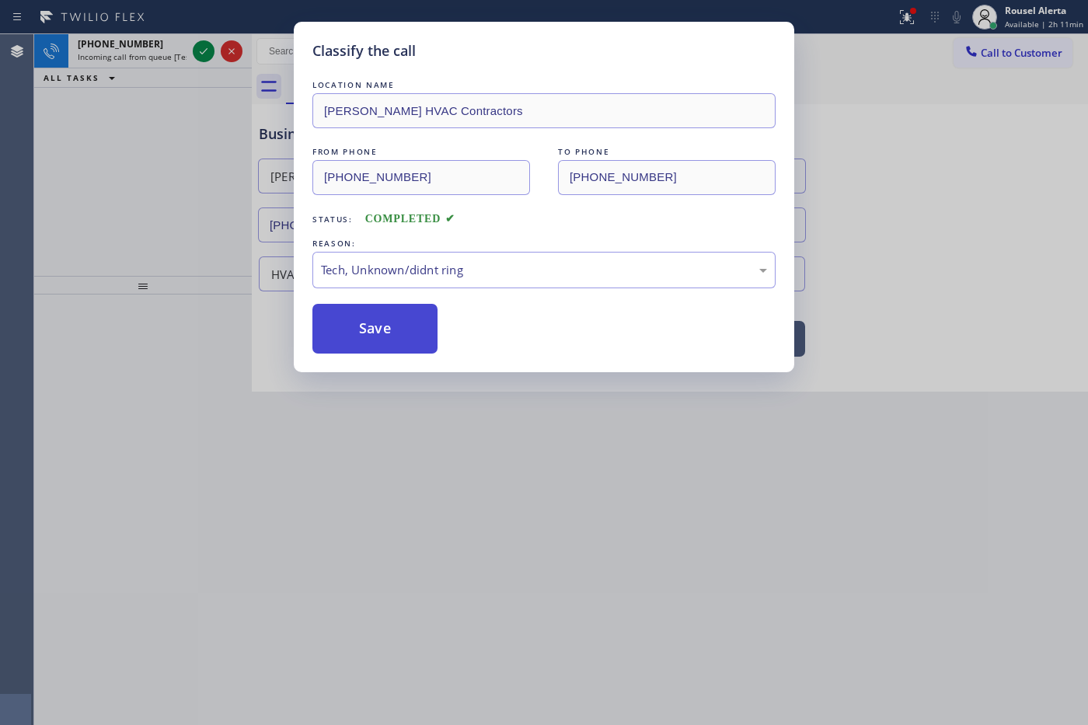
click at [365, 332] on button "Save" at bounding box center [374, 329] width 125 height 50
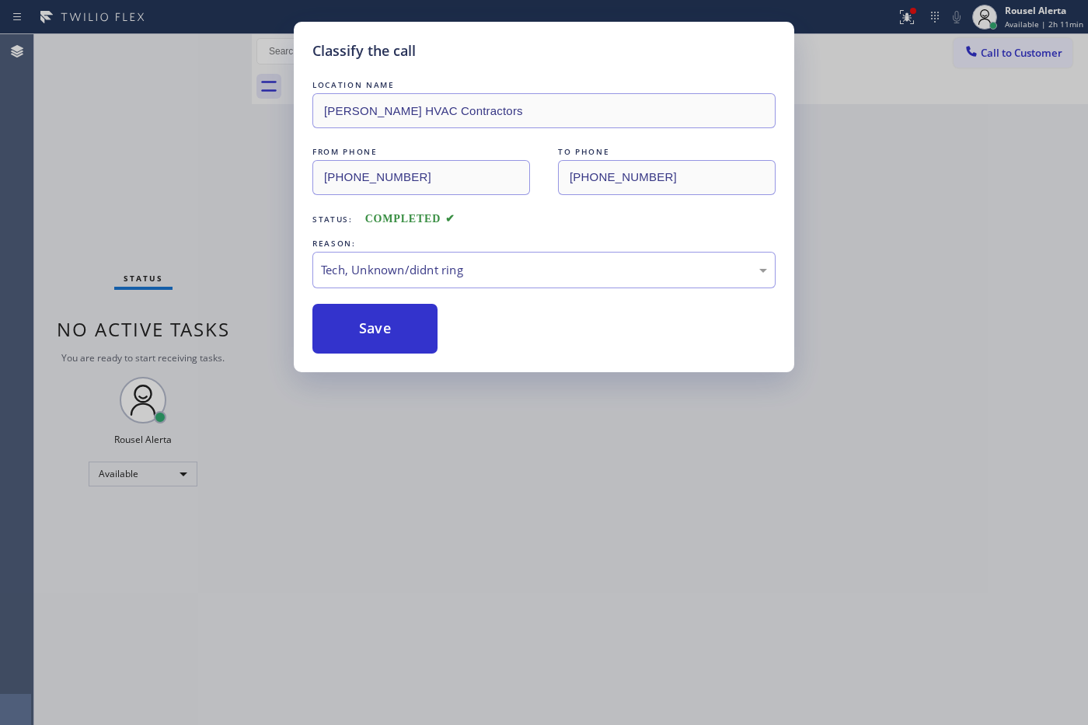
click at [155, 47] on div "Status No active tasks You are ready to start receiving tasks. Rousel Alerta Av…" at bounding box center [143, 379] width 218 height 691
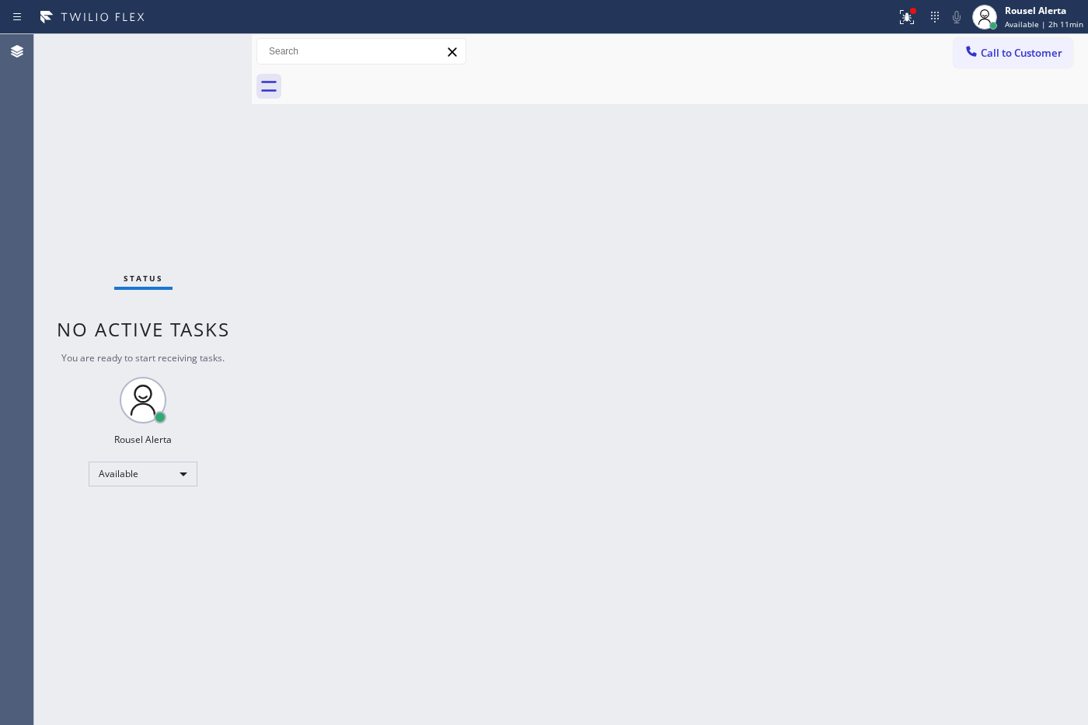
click at [478, 392] on div "Back to Dashboard Change Sender ID Customers Technicians Select a contact Outbo…" at bounding box center [670, 379] width 836 height 691
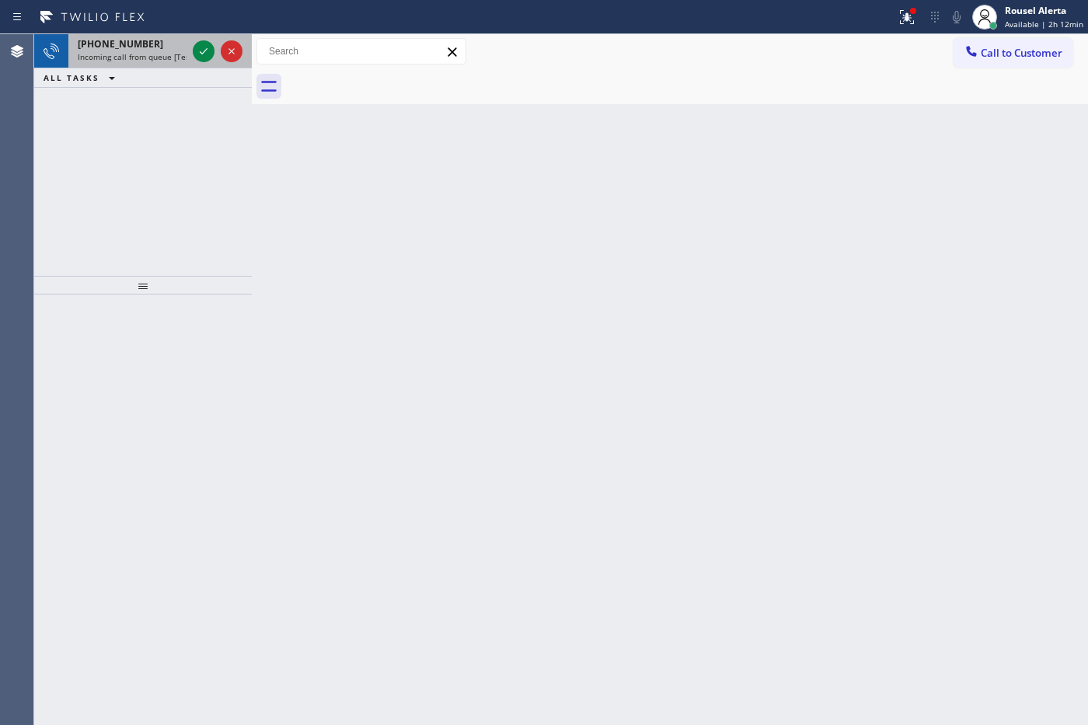
drag, startPoint x: 162, startPoint y: 56, endPoint x: 173, endPoint y: 59, distance: 12.1
click at [163, 57] on span "Incoming call from queue [Test] All" at bounding box center [142, 56] width 129 height 11
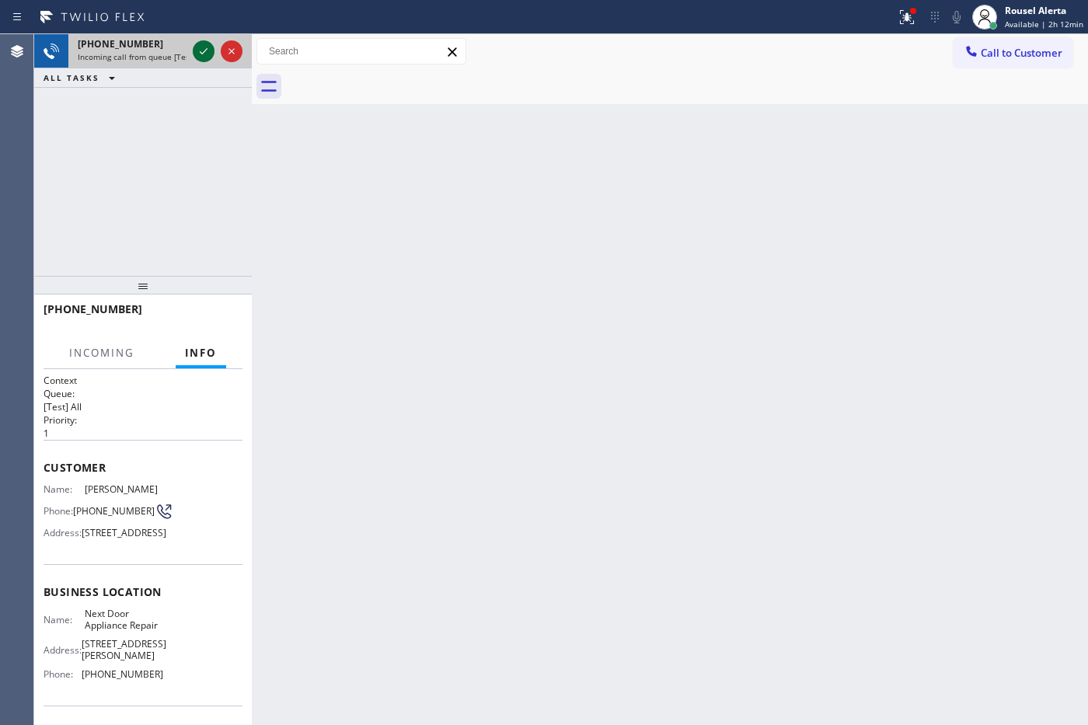
click at [204, 51] on icon at bounding box center [204, 51] width 8 height 6
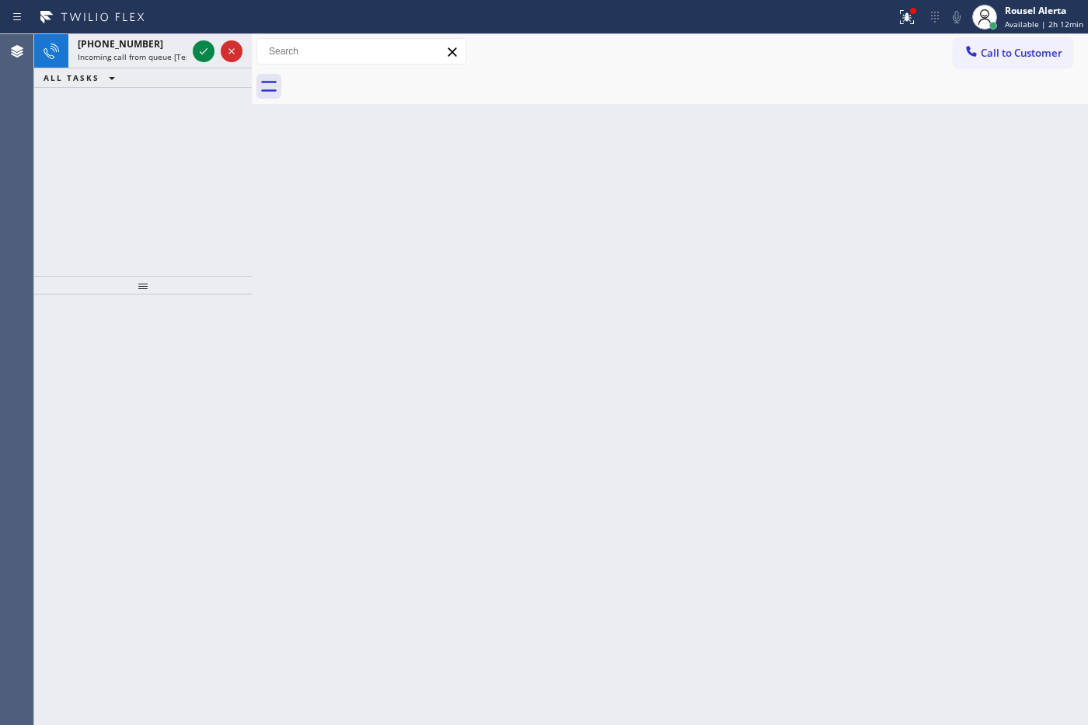
click at [173, 74] on div "ALL TASKS ALL TASKS ACTIVE TASKS TASKS IN WRAP UP" at bounding box center [143, 77] width 218 height 19
click at [171, 56] on span "Incoming call from queue [Test] All" at bounding box center [142, 56] width 129 height 11
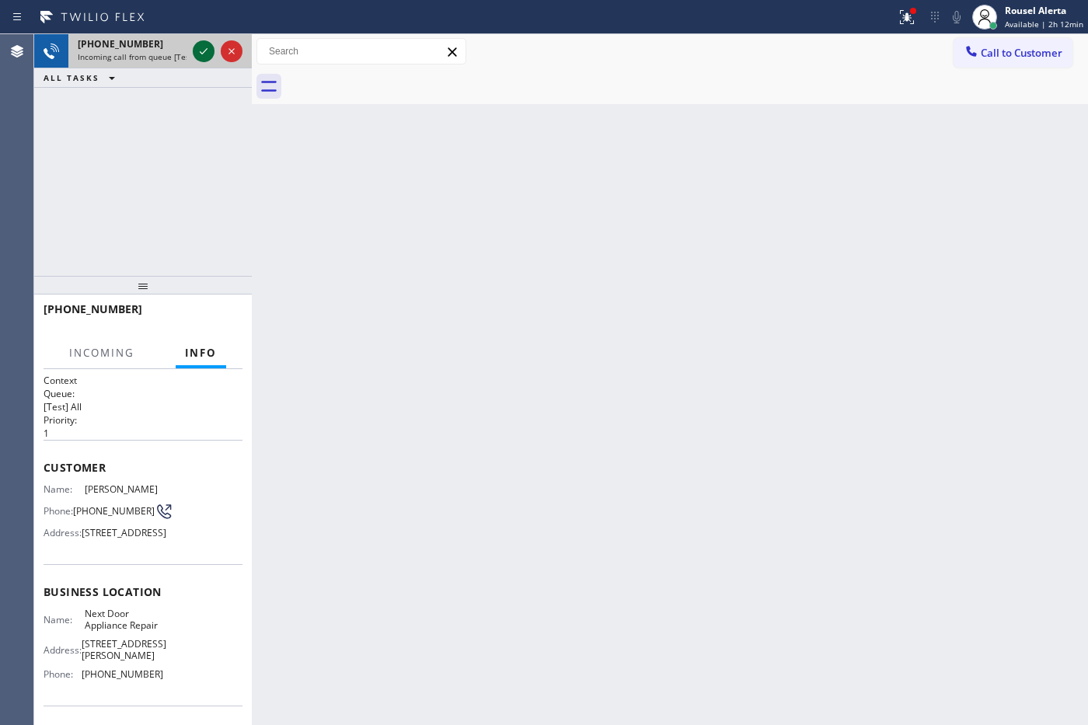
click at [193, 48] on div at bounding box center [204, 51] width 22 height 19
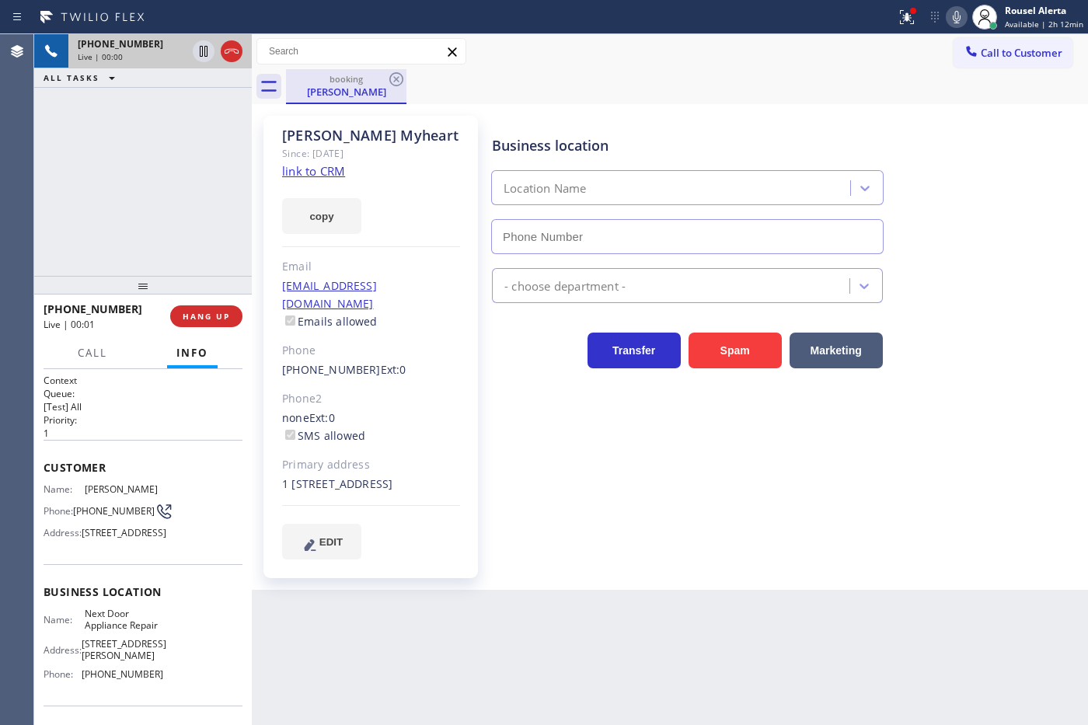
type input "[PHONE_NUMBER]"
click at [308, 171] on link "link to CRM" at bounding box center [313, 171] width 63 height 16
click at [622, 634] on div "Back to Dashboard Change Sender ID Customers Technicians Select a contact Outbo…" at bounding box center [670, 379] width 836 height 691
click at [619, 631] on div "Back to Dashboard Change Sender ID Customers Technicians Select a contact Outbo…" at bounding box center [670, 379] width 836 height 691
click at [200, 51] on icon at bounding box center [203, 51] width 19 height 19
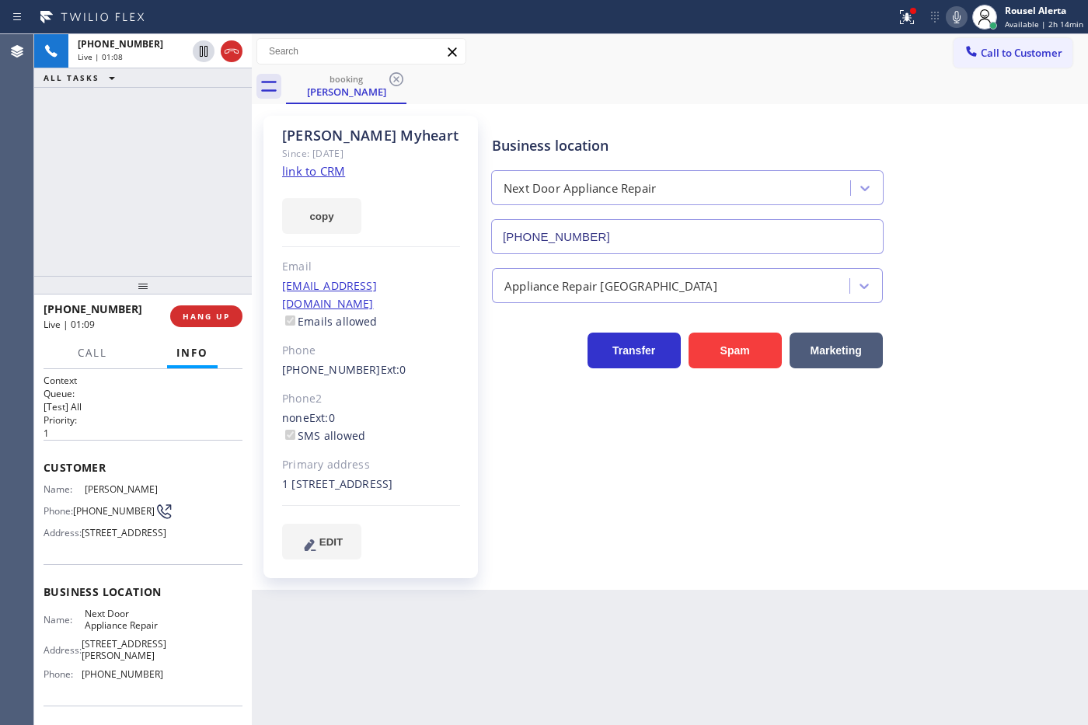
click at [960, 16] on icon at bounding box center [957, 17] width 8 height 12
click at [165, 110] on div "[PHONE_NUMBER] Live | 01:41 ALL TASKS ALL TASKS ACTIVE TASKS TASKS IN WRAP UP" at bounding box center [143, 155] width 218 height 242
click at [76, 366] on div at bounding box center [92, 366] width 48 height 3
click at [99, 338] on button "Call" at bounding box center [92, 353] width 48 height 30
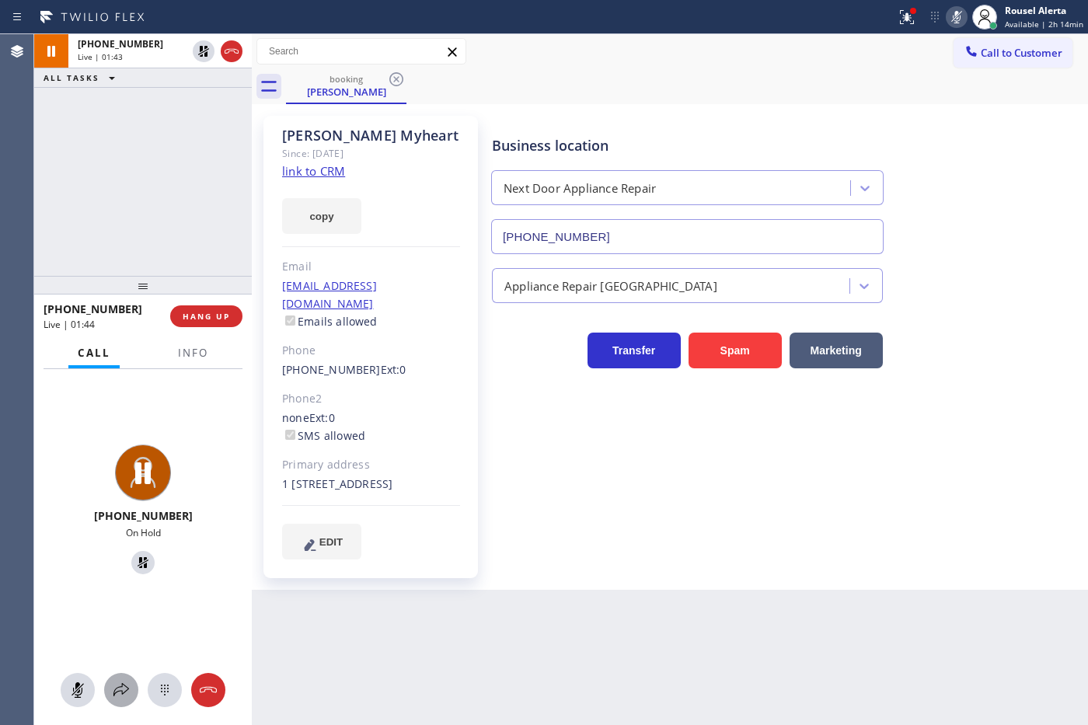
click at [122, 690] on icon at bounding box center [121, 689] width 16 height 13
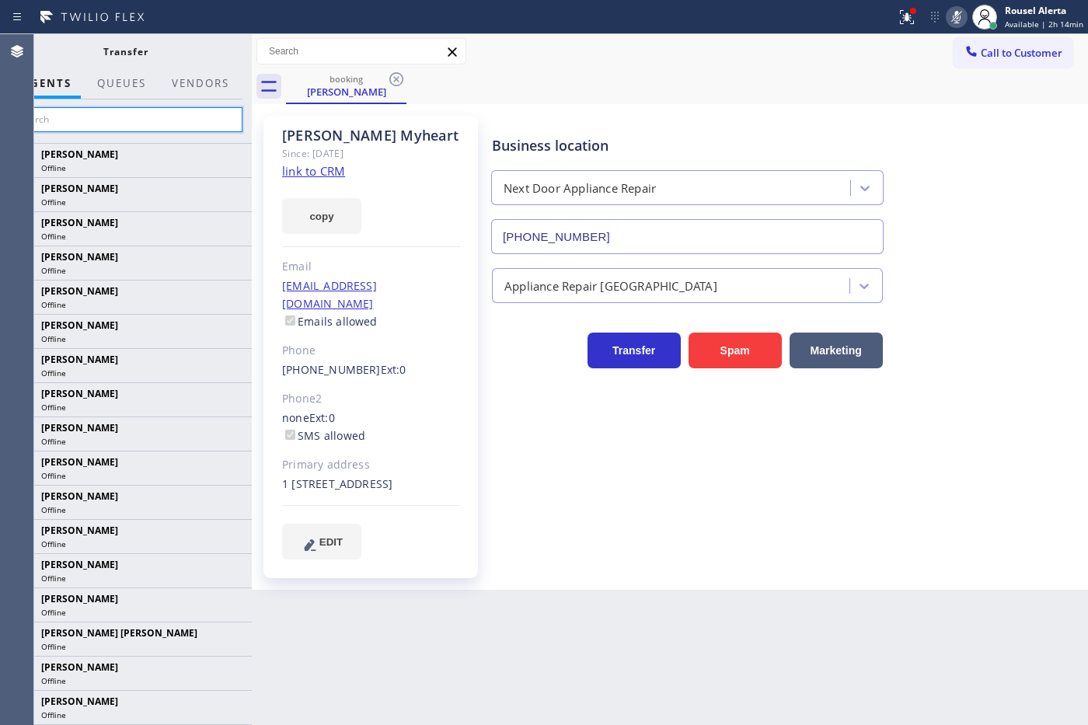
click at [127, 120] on input "text" at bounding box center [126, 119] width 234 height 25
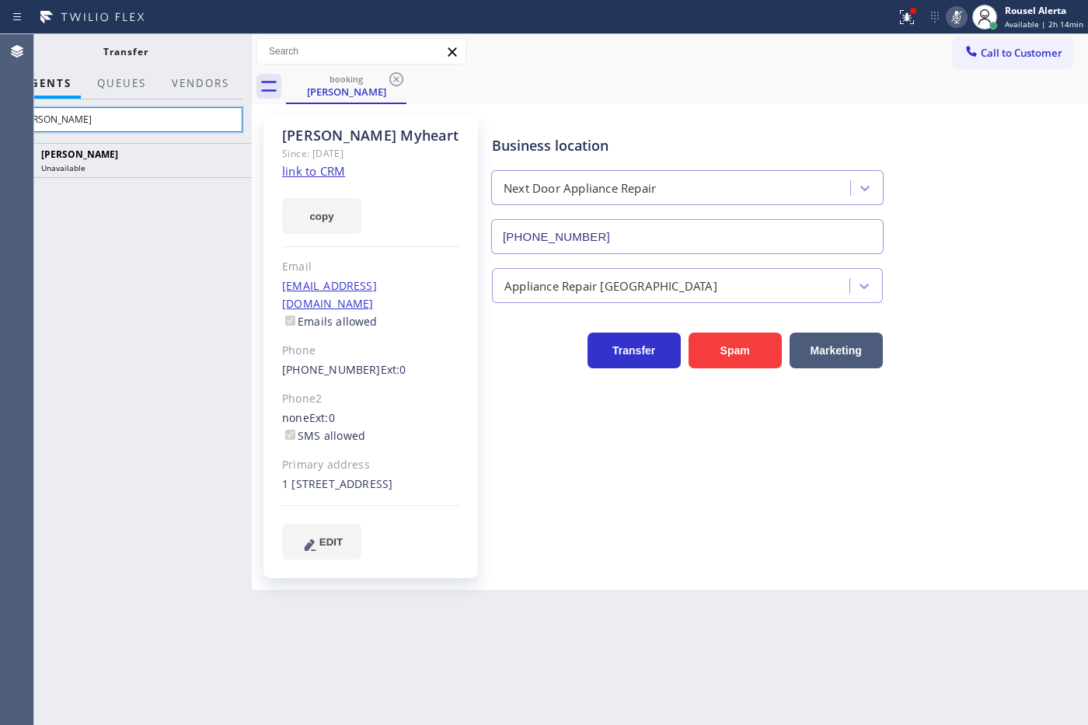
click at [145, 121] on input "[PERSON_NAME]" at bounding box center [126, 119] width 234 height 25
type input "j"
type input "[PERSON_NAME]"
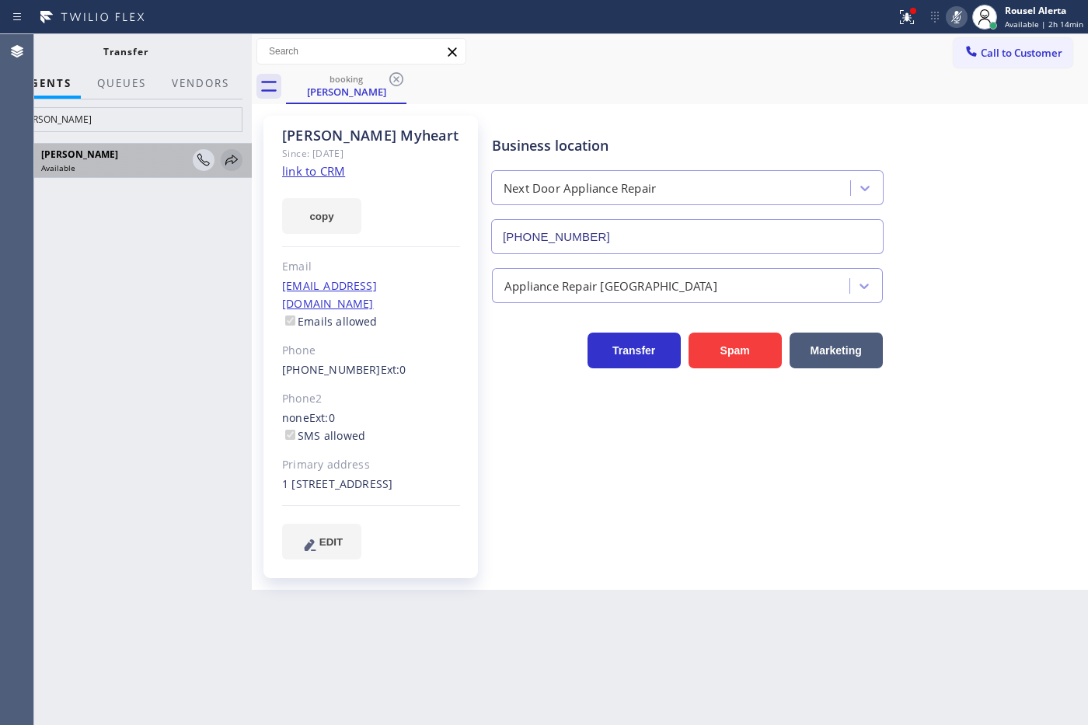
click at [224, 165] on icon at bounding box center [231, 160] width 19 height 19
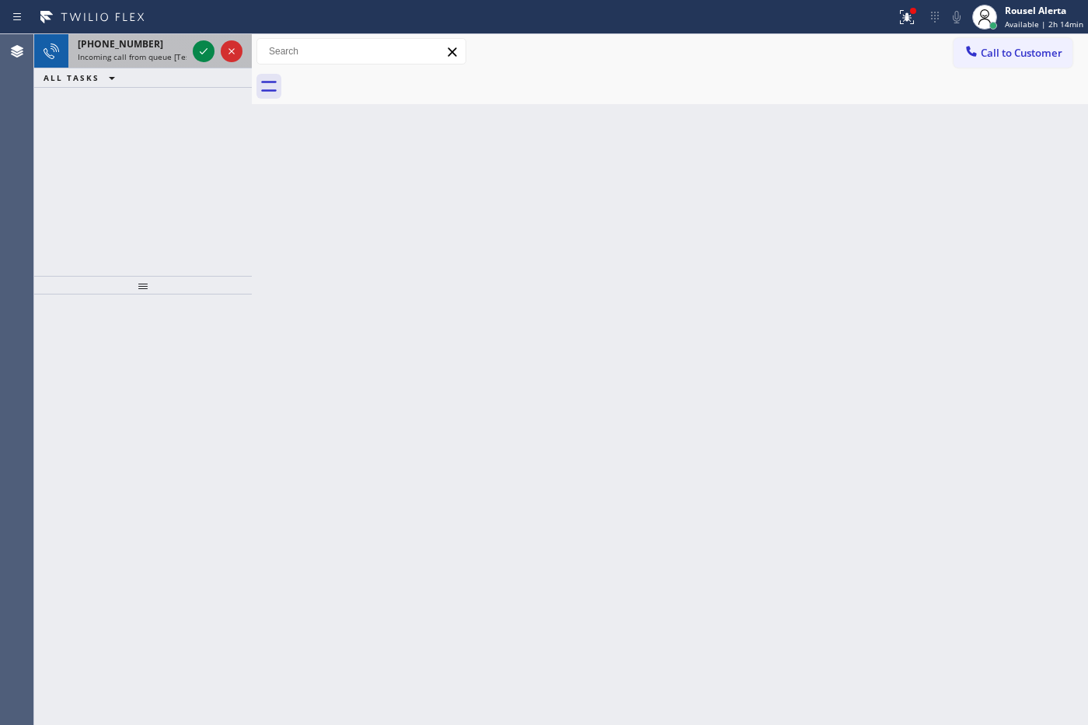
click at [158, 51] on span "Incoming call from queue [Test] All" at bounding box center [142, 56] width 129 height 11
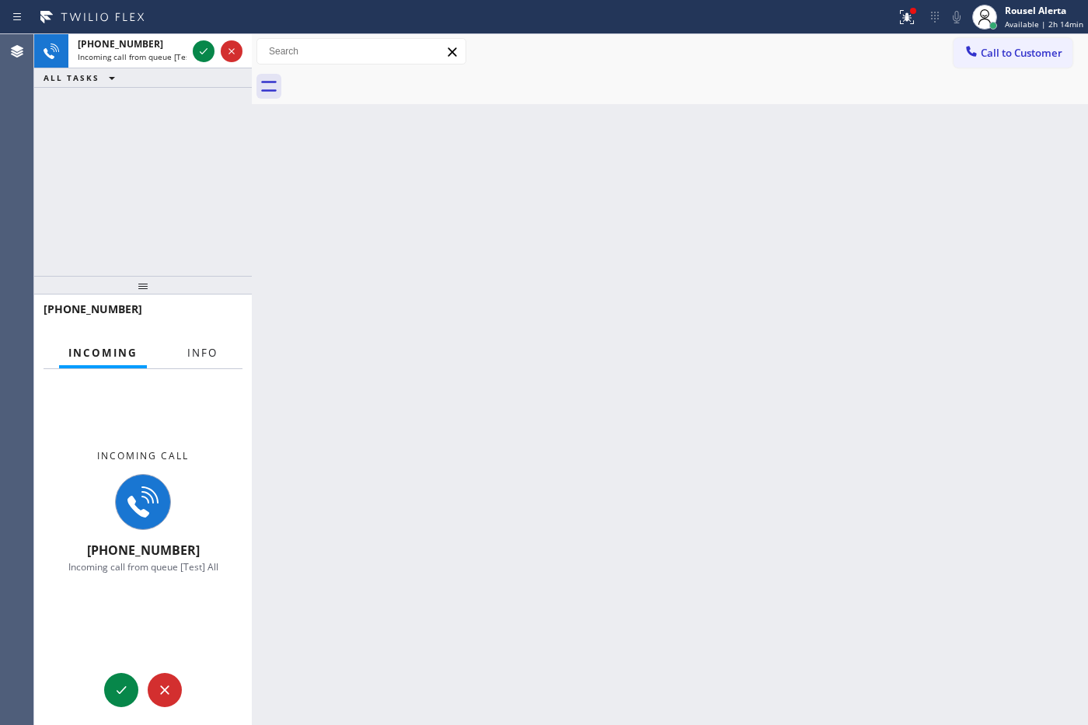
click at [192, 343] on button "Info" at bounding box center [202, 353] width 49 height 30
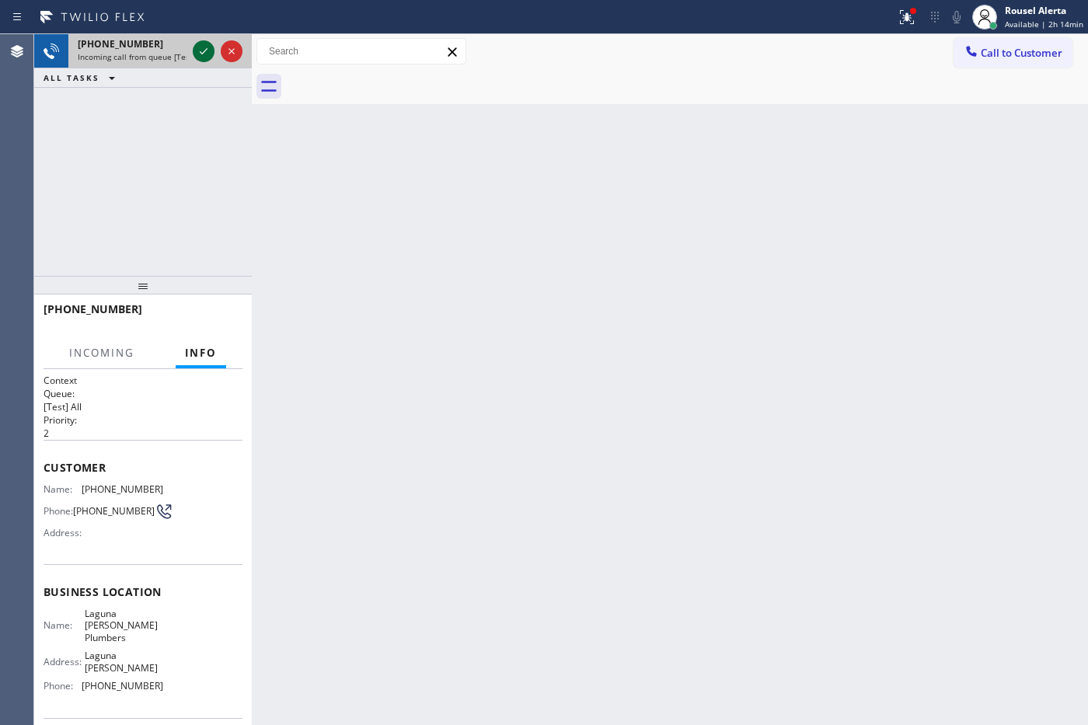
click at [193, 49] on div at bounding box center [204, 51] width 22 height 19
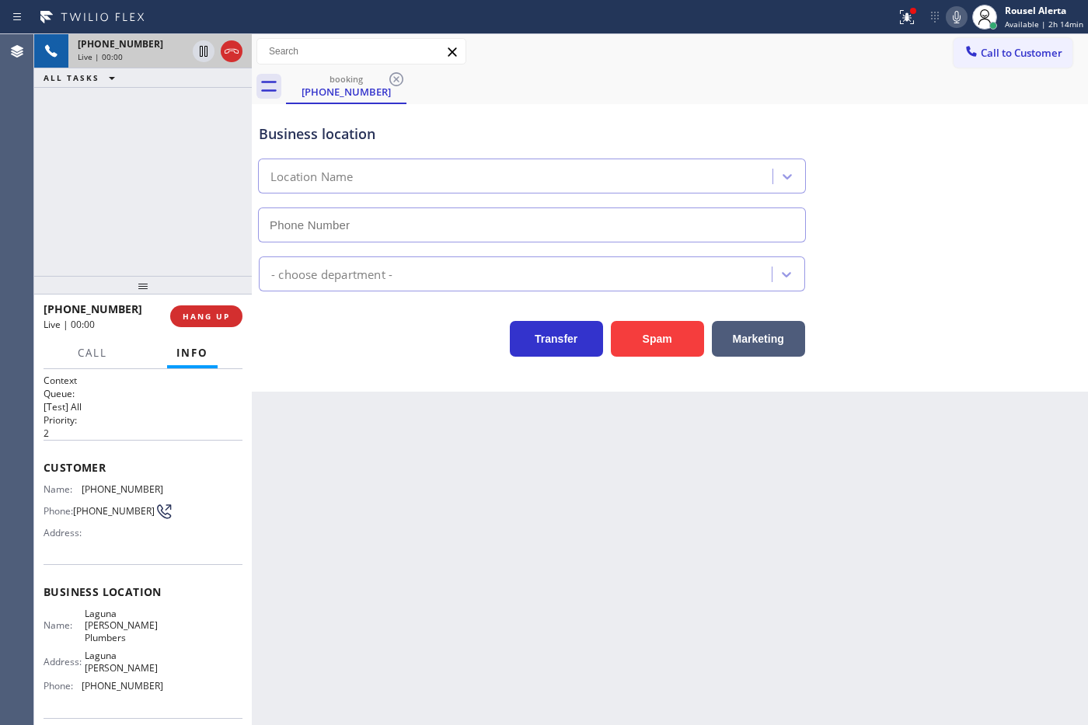
type input "[PHONE_NUMBER]"
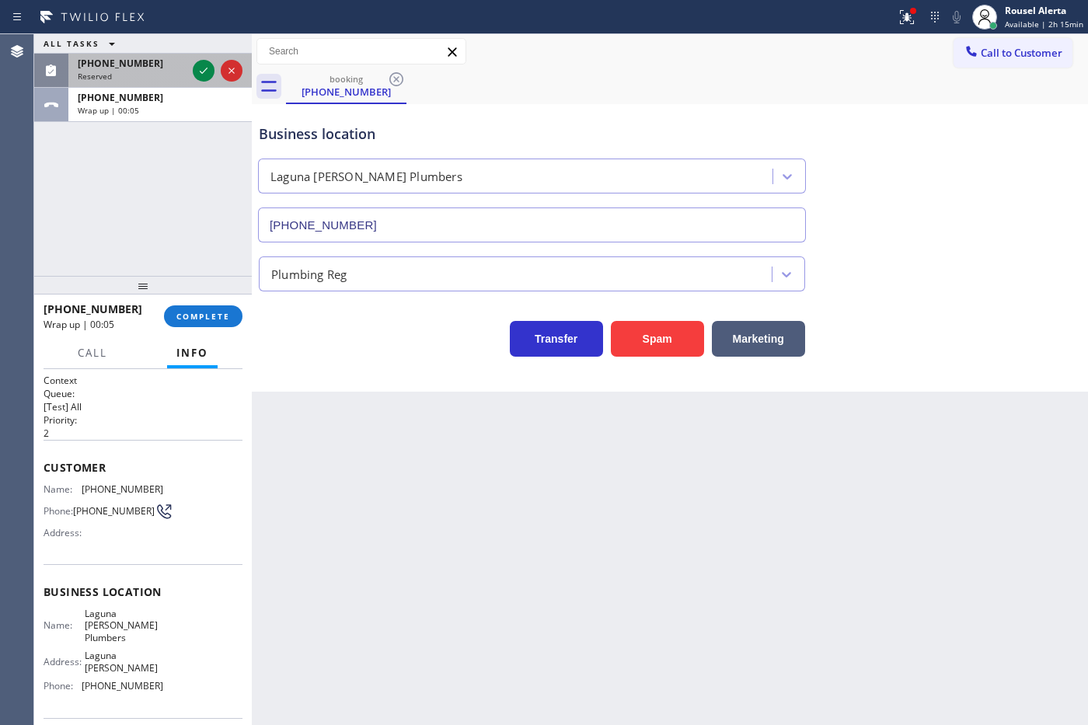
click at [148, 54] on div "ALL TASKS ALL TASKS ACTIVE TASKS TASKS IN WRAP UP [PHONE_NUMBER] Reserved [PHON…" at bounding box center [143, 78] width 218 height 88
click at [198, 66] on icon at bounding box center [203, 70] width 19 height 19
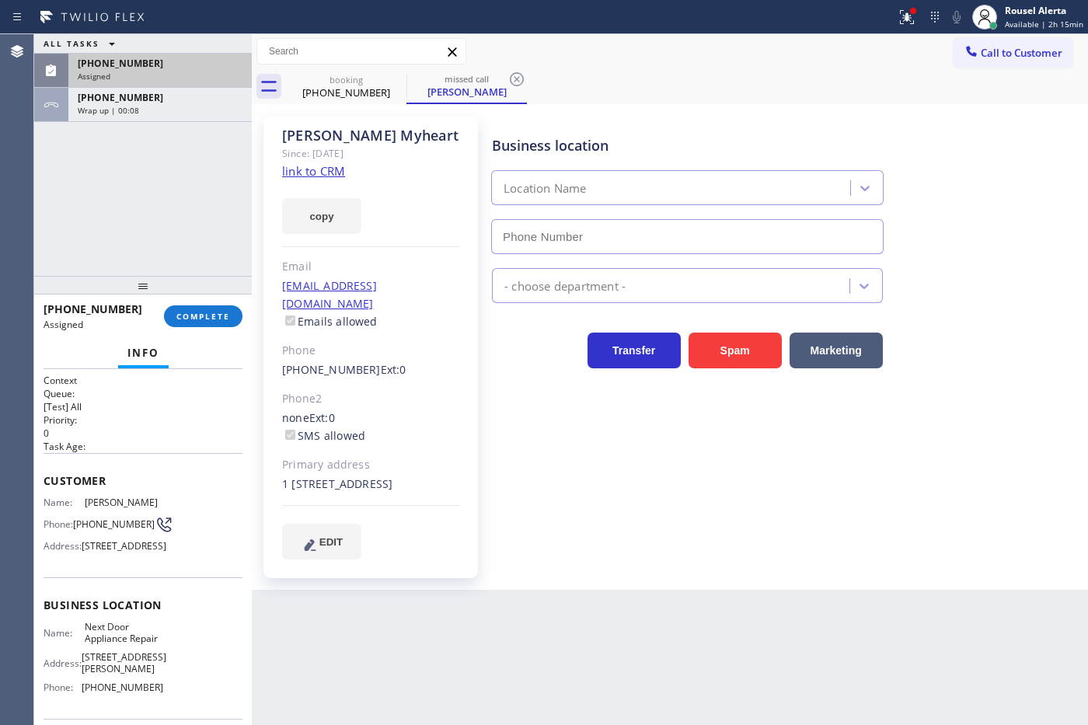
type input "[PHONE_NUMBER]"
click at [208, 313] on span "COMPLETE" at bounding box center [203, 316] width 54 height 11
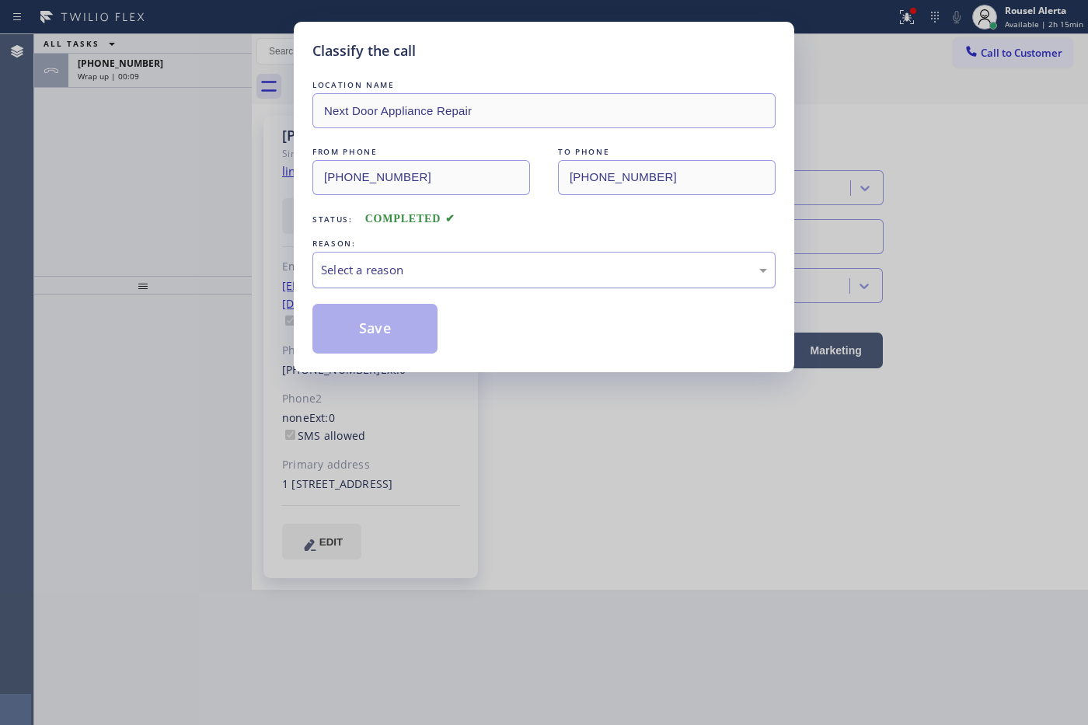
click at [408, 280] on div "Select a reason" at bounding box center [543, 270] width 463 height 37
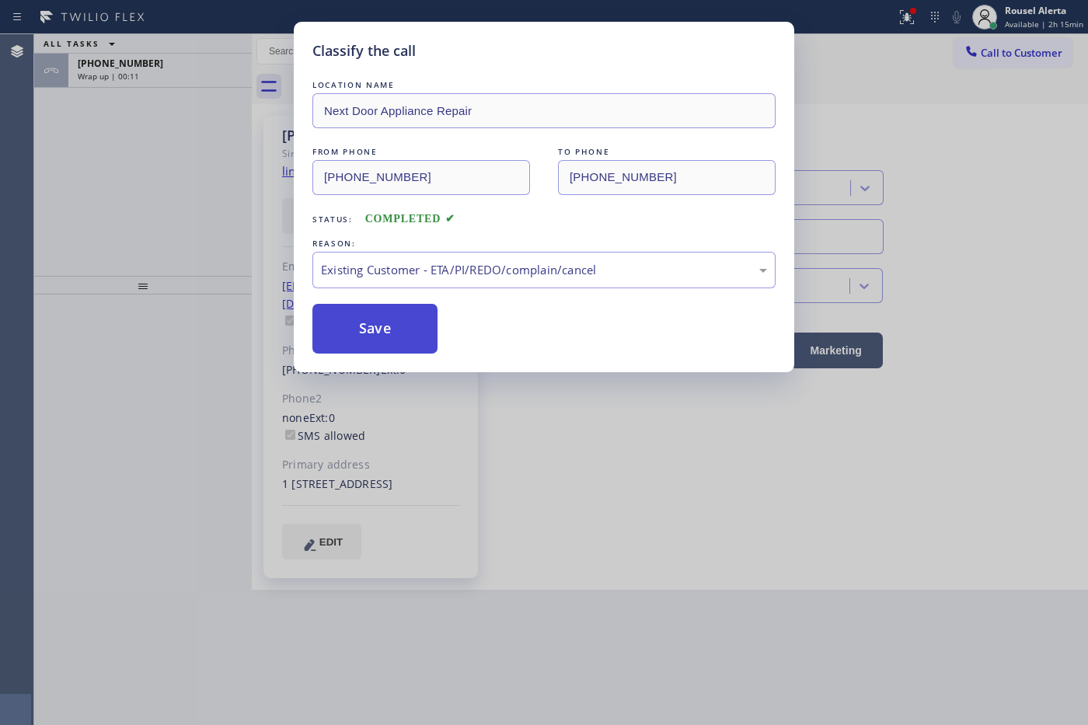
click at [402, 336] on button "Save" at bounding box center [374, 329] width 125 height 50
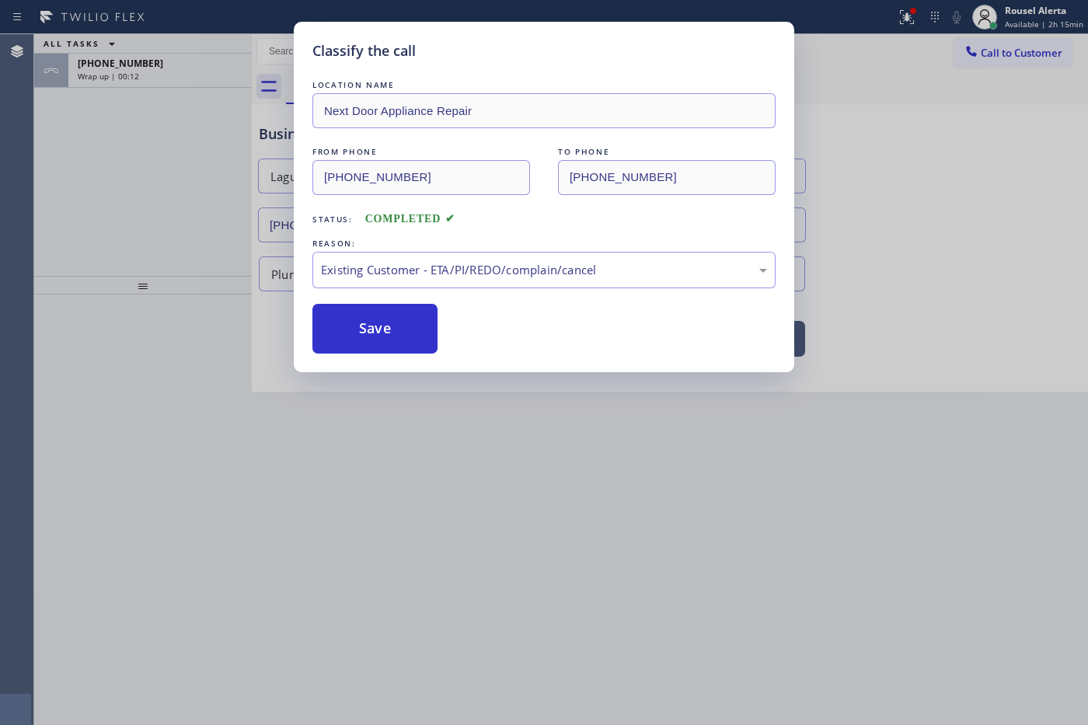
click at [161, 78] on div "Classify the call LOCATION NAME Next Door Appliance Repair FROM PHONE [PHONE_NU…" at bounding box center [544, 362] width 1088 height 725
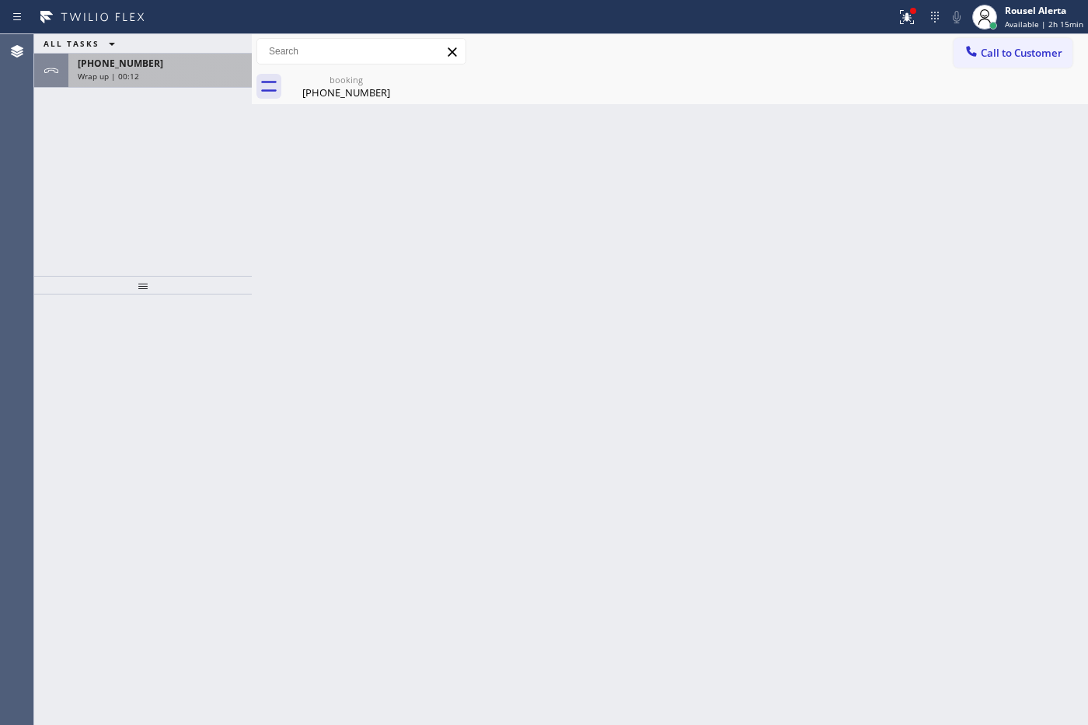
drag, startPoint x: 161, startPoint y: 78, endPoint x: 155, endPoint y: 87, distance: 10.1
click at [159, 78] on div "Wrap up | 00:12" at bounding box center [160, 76] width 165 height 11
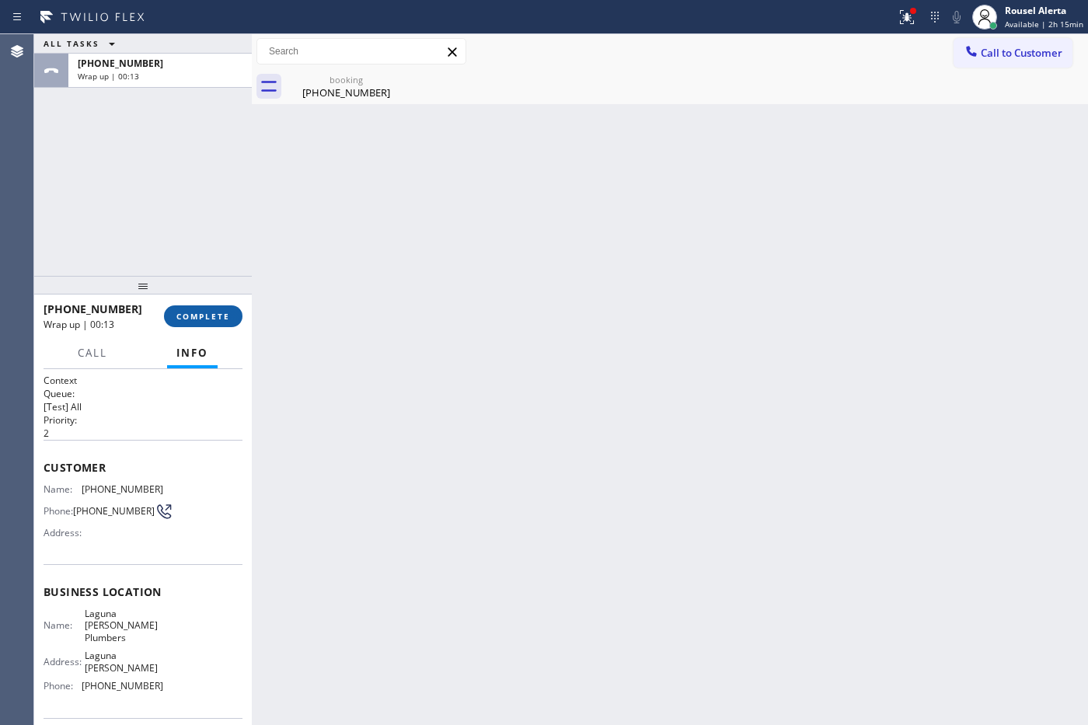
click at [211, 311] on span "COMPLETE" at bounding box center [203, 316] width 54 height 11
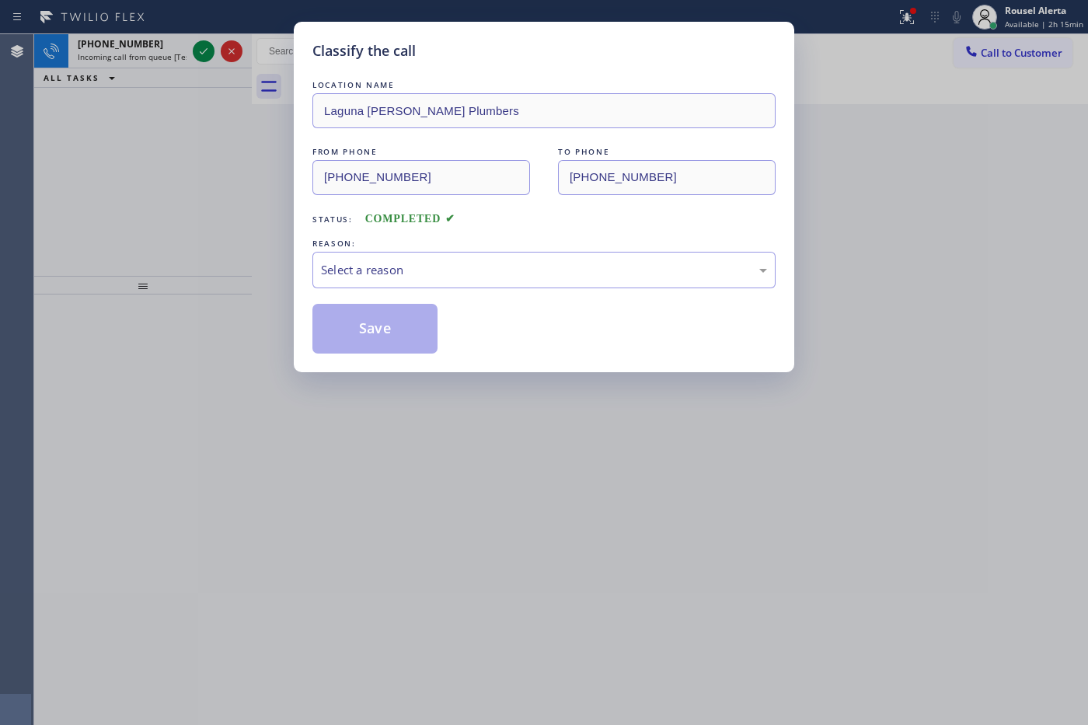
click at [553, 250] on div "REASON:" at bounding box center [543, 243] width 463 height 16
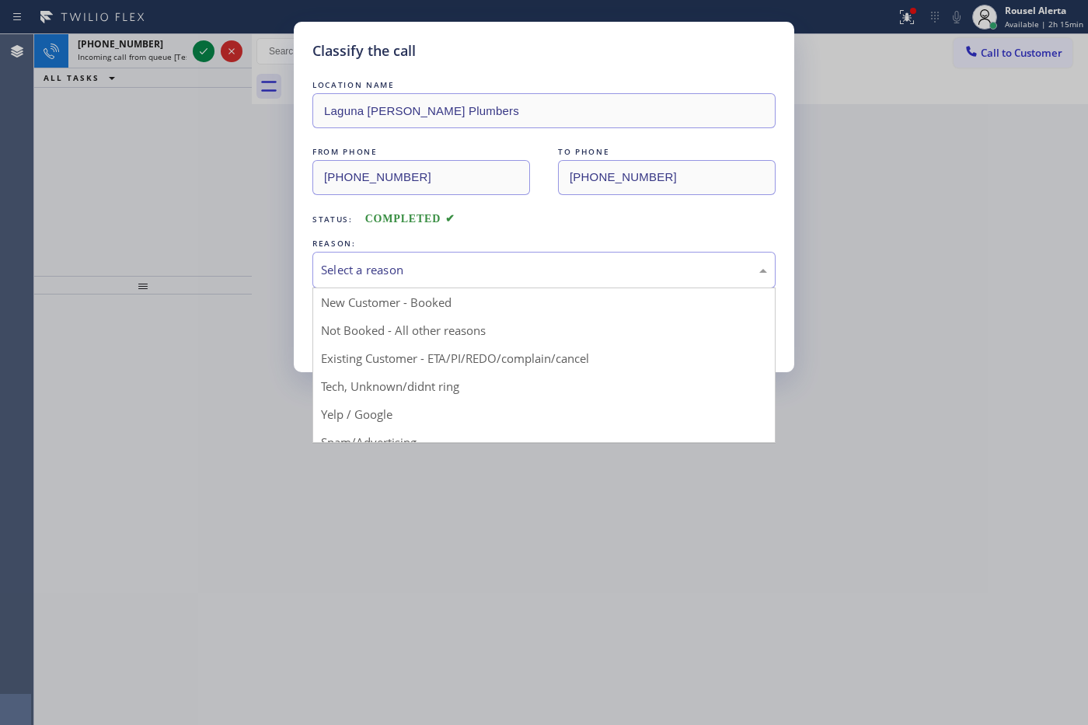
click at [542, 286] on div "Select a reason" at bounding box center [543, 270] width 463 height 37
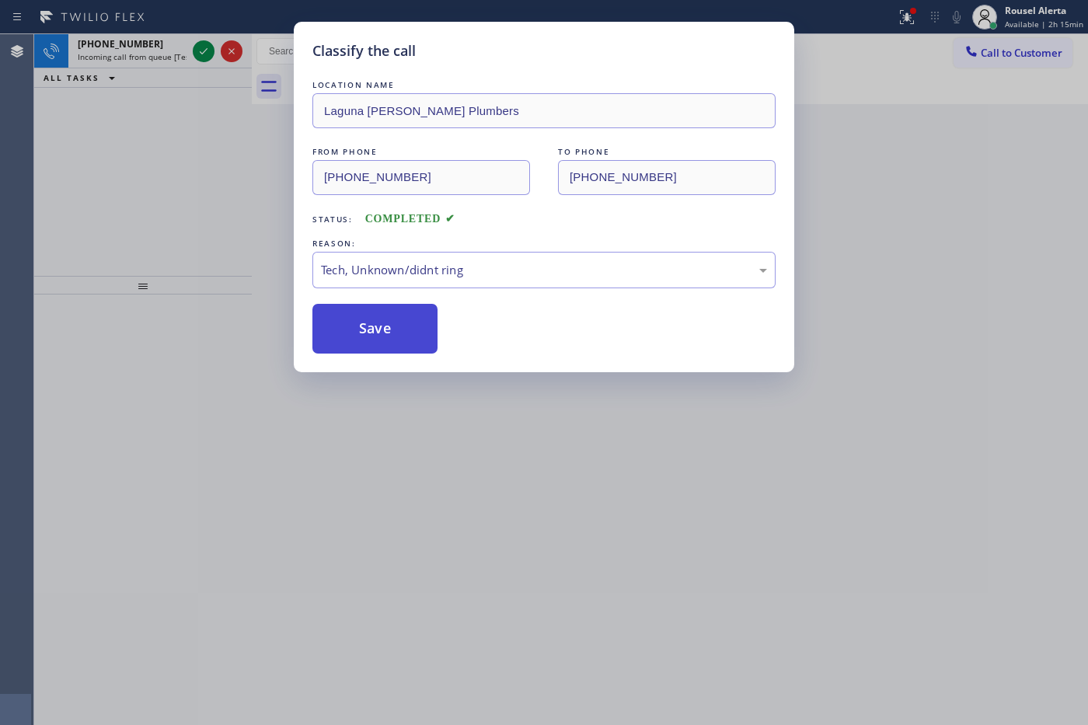
click at [398, 323] on button "Save" at bounding box center [374, 329] width 125 height 50
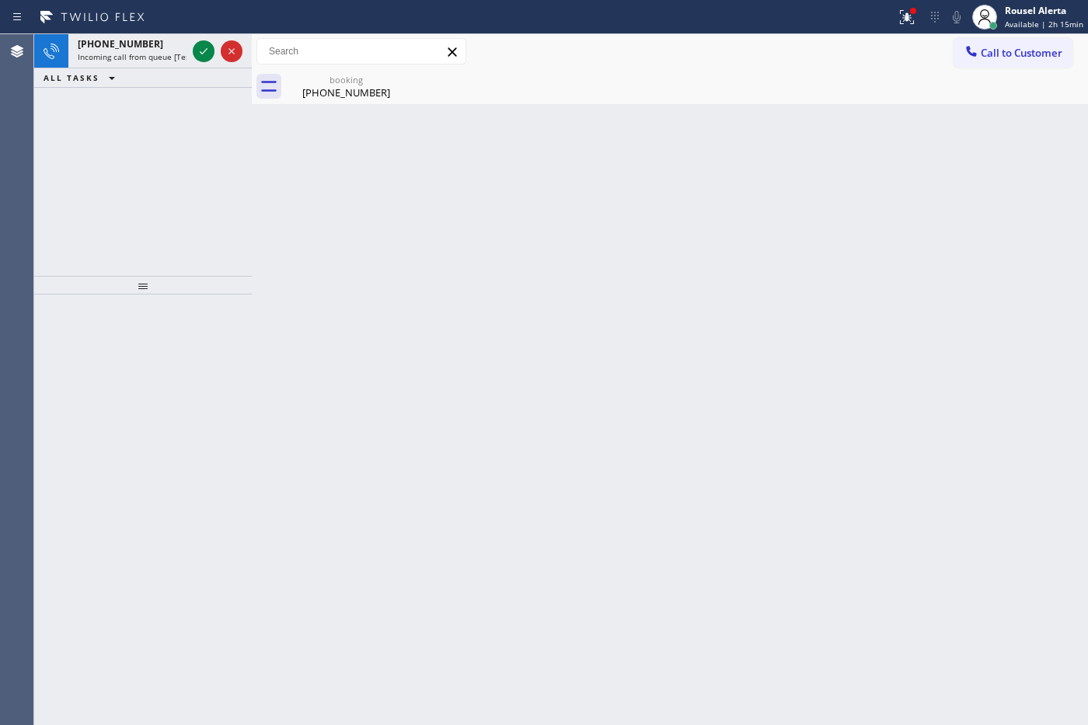
click at [159, 39] on div "Classify the call LOCATION NAME HVAC Services FROM PHONE [PHONE_NUMBER] TO PHON…" at bounding box center [561, 379] width 1054 height 691
click at [169, 44] on div "[PHONE_NUMBER]" at bounding box center [132, 43] width 109 height 13
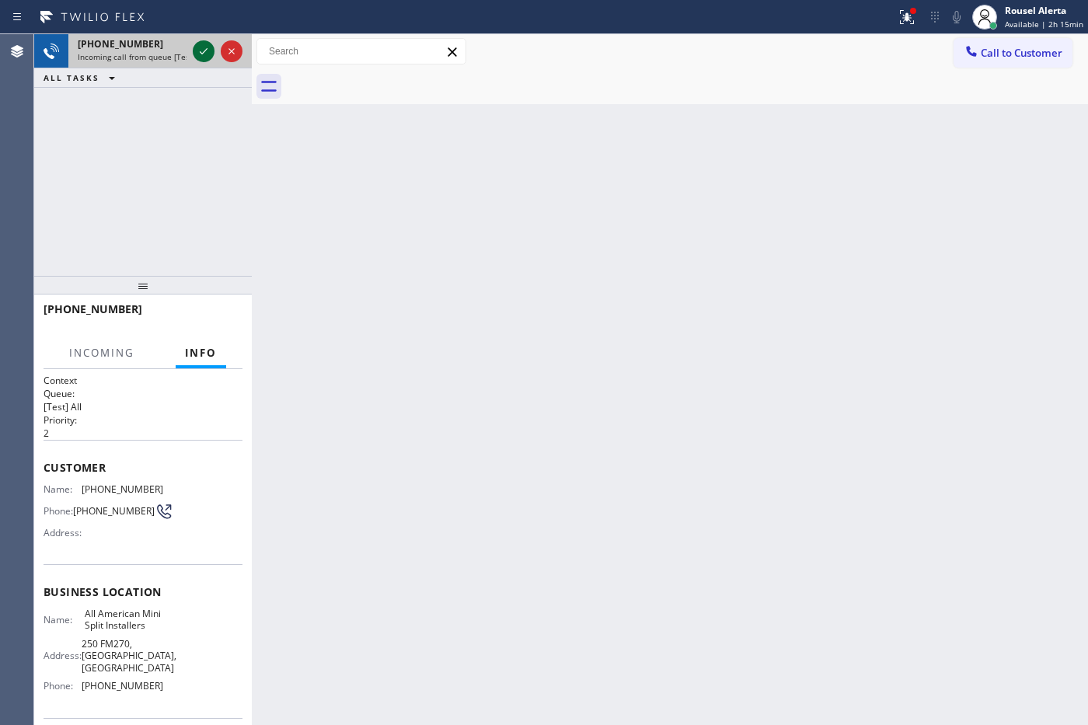
click at [202, 43] on icon at bounding box center [203, 51] width 19 height 19
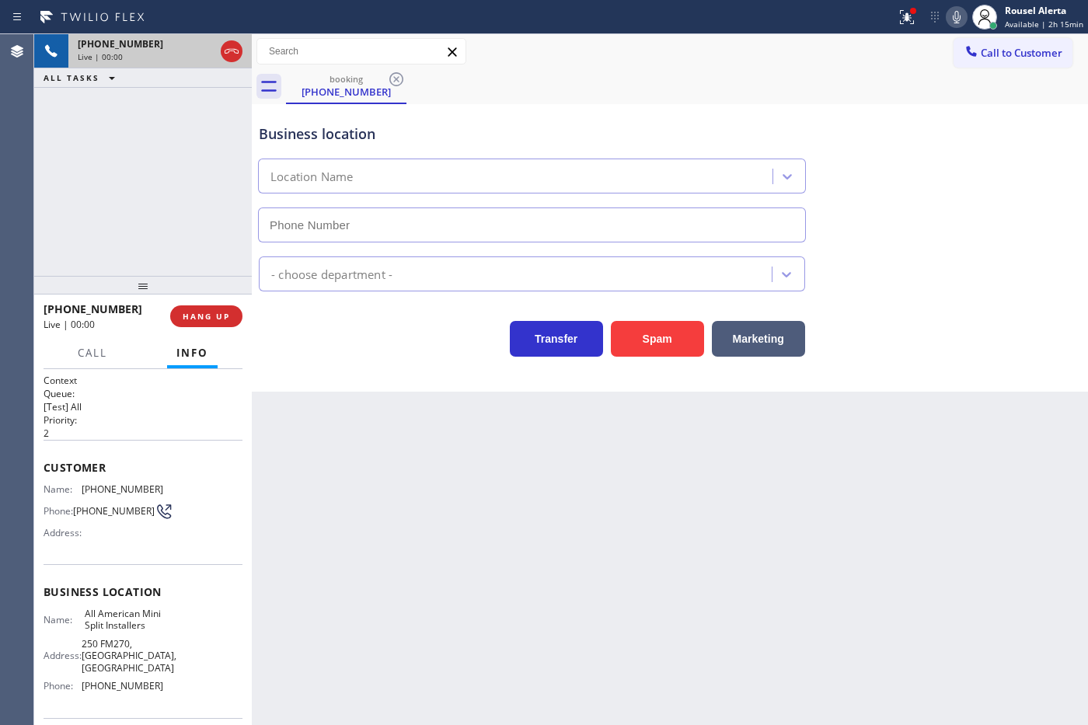
type input "[PHONE_NUMBER]"
drag, startPoint x: 173, startPoint y: 78, endPoint x: 177, endPoint y: 120, distance: 42.1
click at [173, 78] on div "ALL TASKS ALL TASKS ACTIVE TASKS TASKS IN WRAP UP" at bounding box center [143, 77] width 218 height 19
click at [197, 323] on button "HANG UP" at bounding box center [206, 316] width 72 height 22
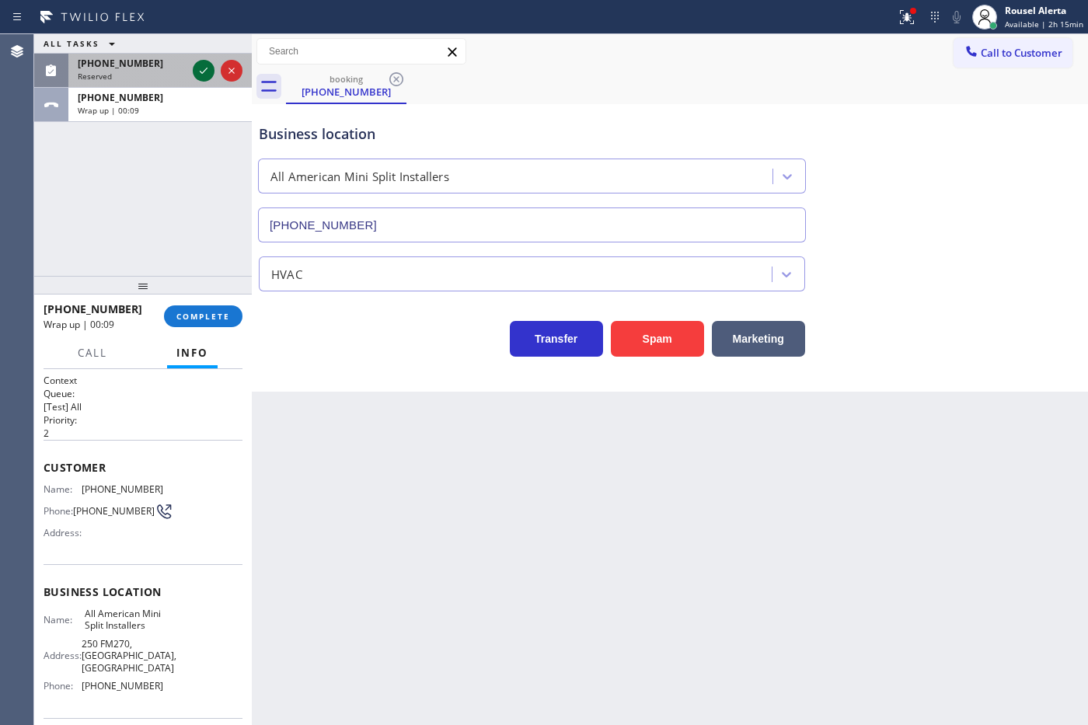
click at [196, 62] on icon at bounding box center [203, 70] width 19 height 19
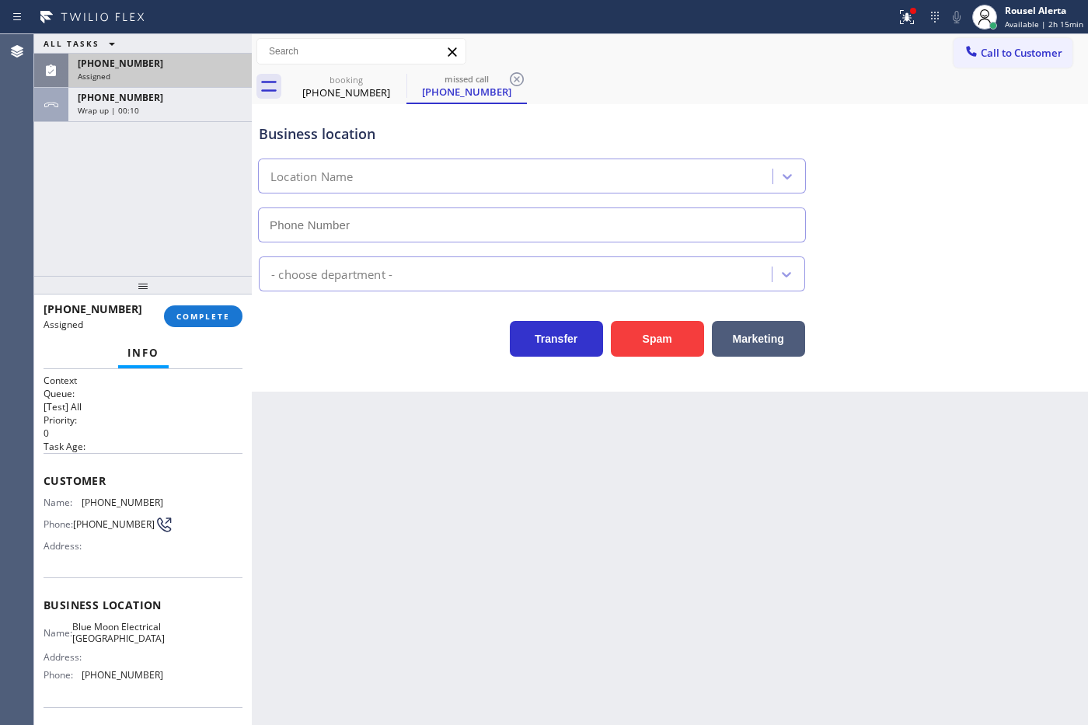
type input "[PHONE_NUMBER]"
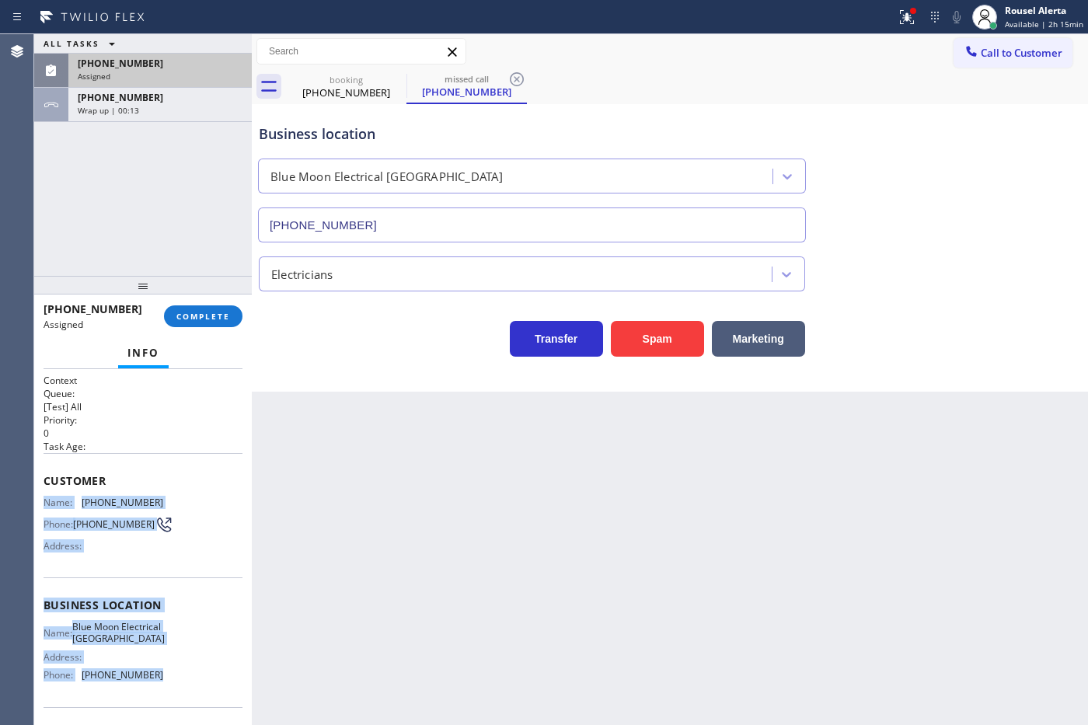
drag, startPoint x: 45, startPoint y: 499, endPoint x: 161, endPoint y: 695, distance: 228.1
click at [161, 695] on div "Context Queue: [Test] All Priority: 0 Task Age: Customer Name: [PHONE_NUMBER] P…" at bounding box center [143, 599] width 199 height 451
copy div "Name: [PHONE_NUMBER] Phone: [PHONE_NUMBER] Address: Business location Name: Blu…"
click at [183, 113] on div "Wrap up | 00:18" at bounding box center [160, 110] width 165 height 11
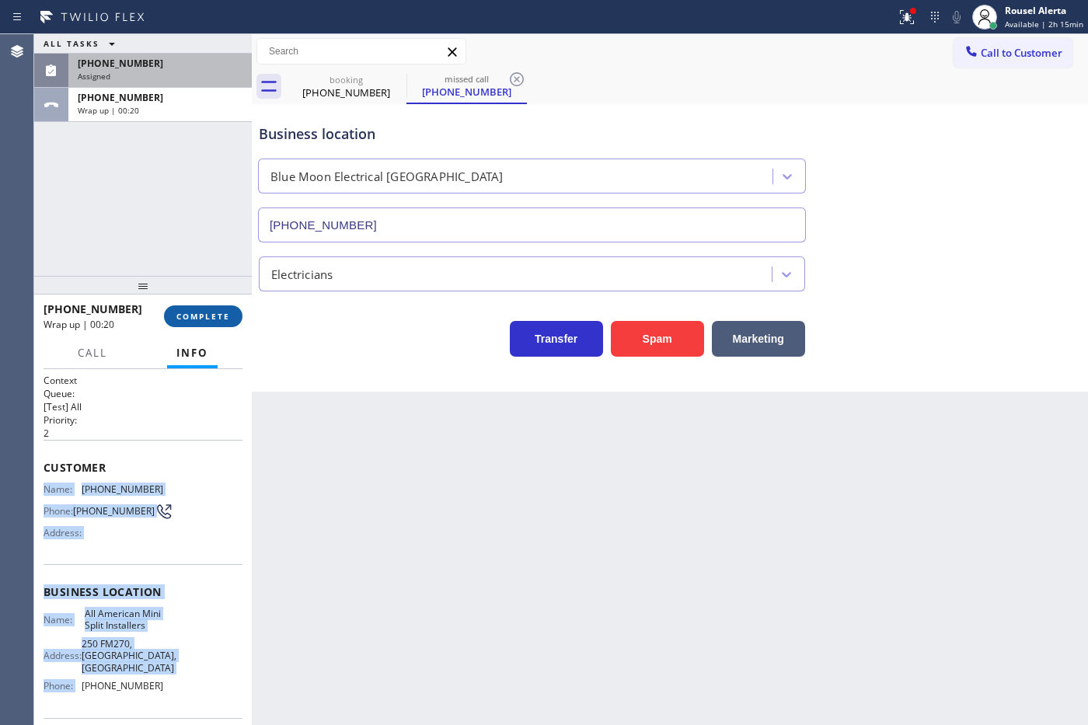
click at [197, 312] on span "COMPLETE" at bounding box center [203, 316] width 54 height 11
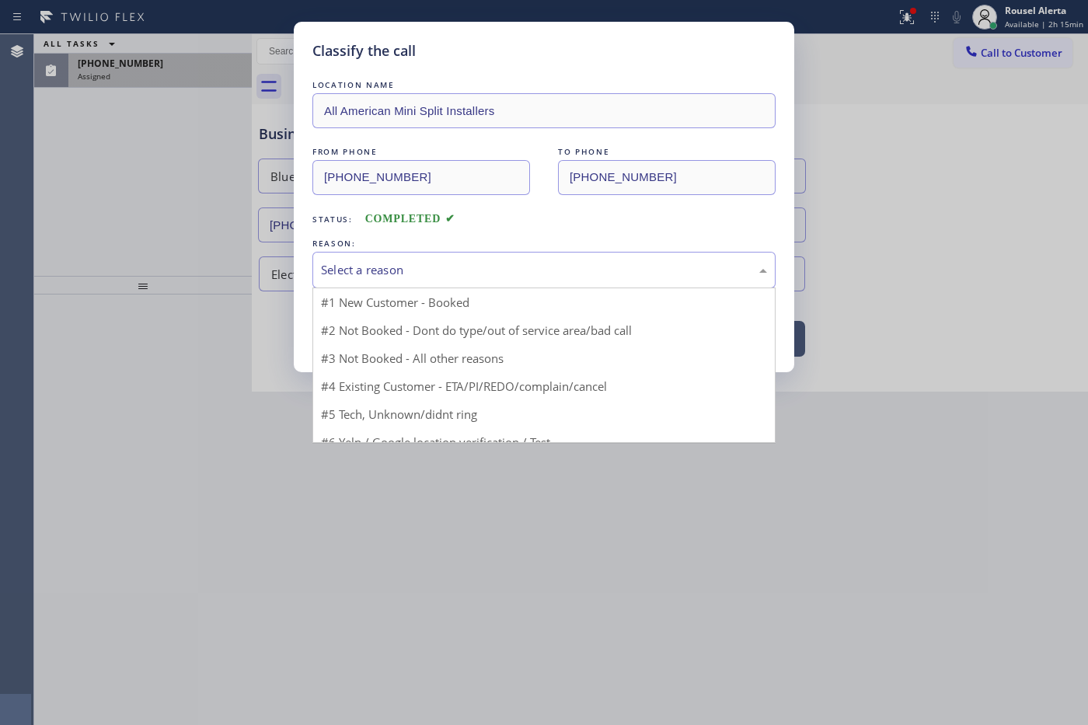
click at [359, 285] on div "Select a reason" at bounding box center [543, 270] width 463 height 37
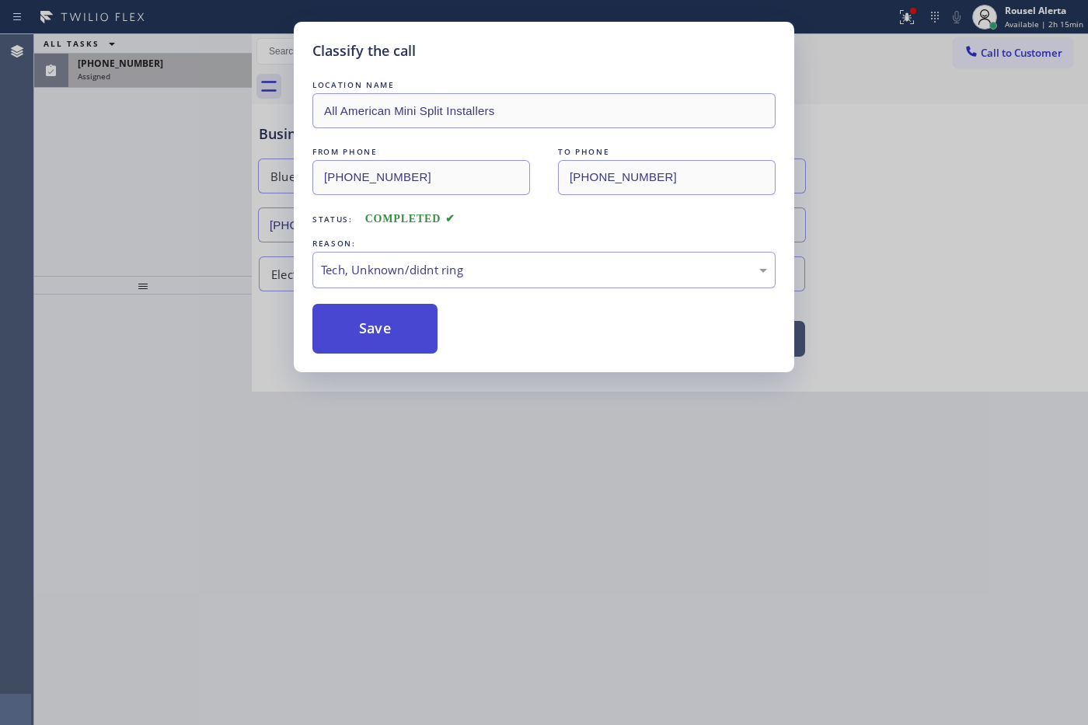
click at [386, 340] on button "Save" at bounding box center [374, 329] width 125 height 50
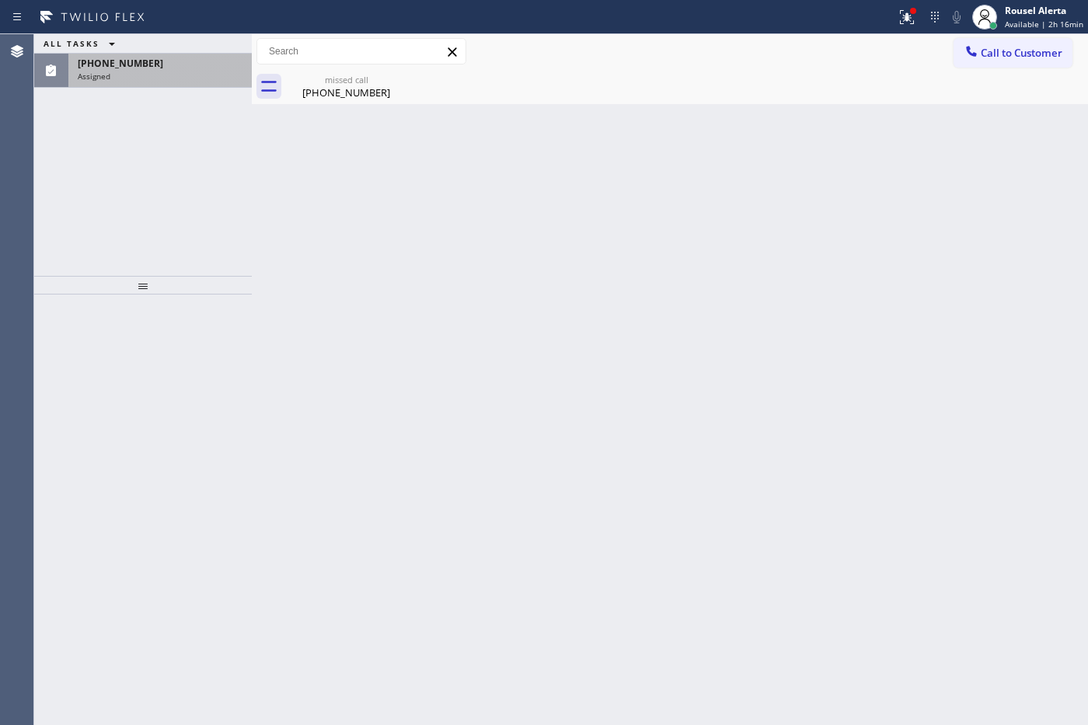
click at [164, 68] on div "[PHONE_NUMBER]" at bounding box center [160, 63] width 165 height 13
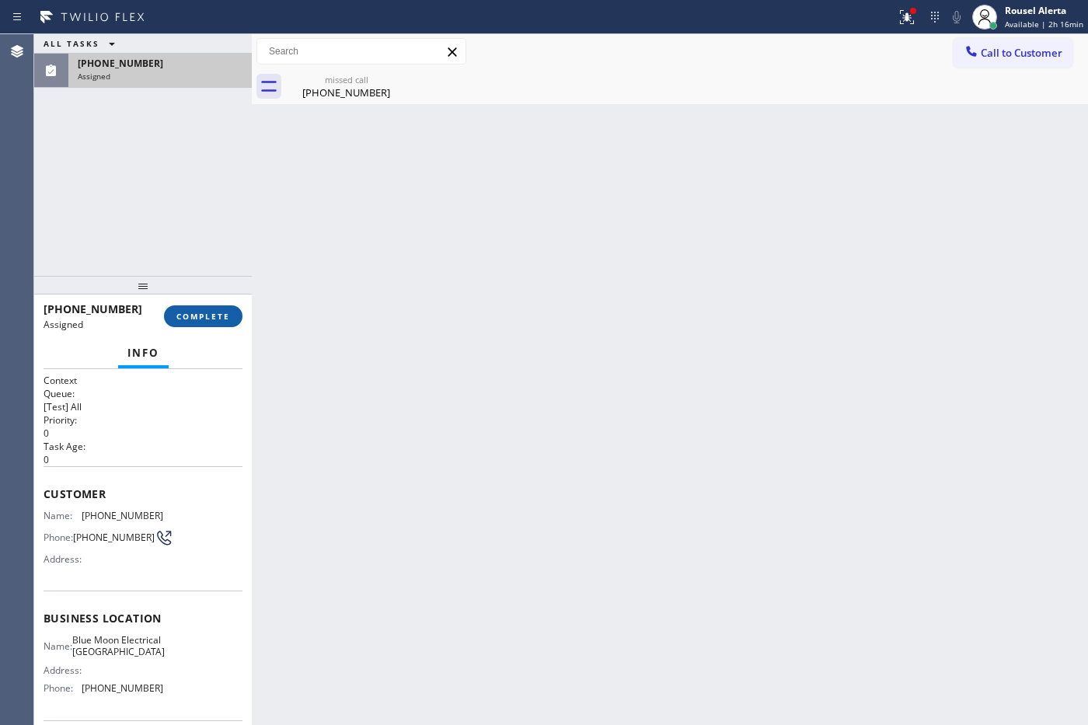
click at [186, 325] on button "COMPLETE" at bounding box center [203, 316] width 78 height 22
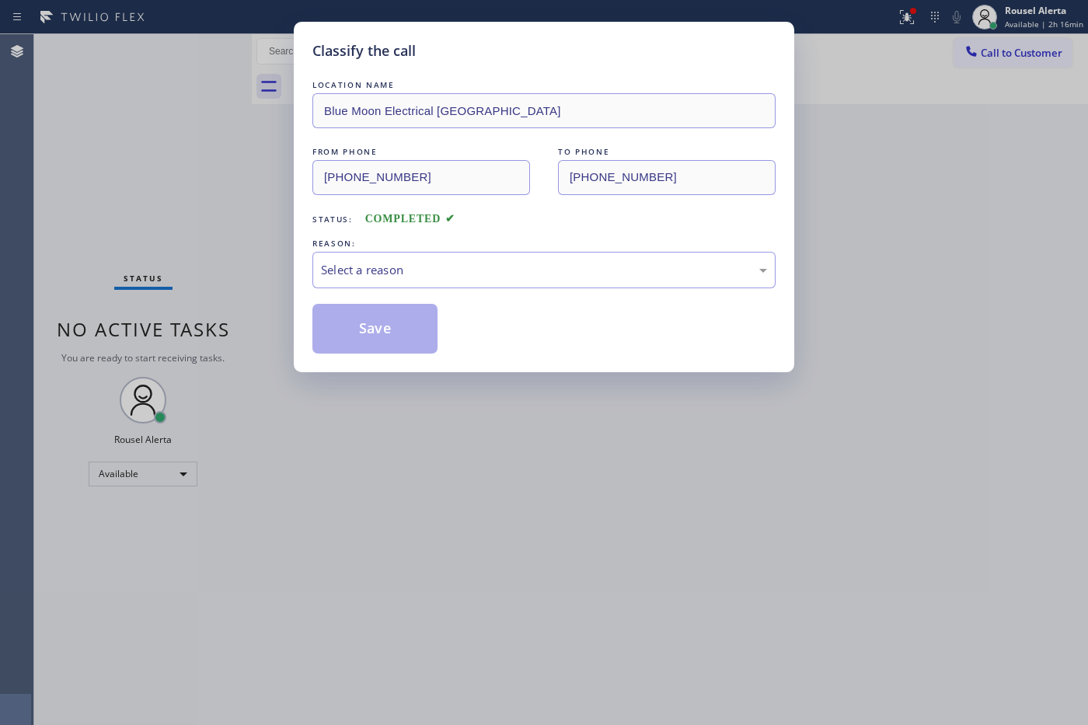
click at [490, 293] on div "LOCATION NAME Blue Moon Electrical [GEOGRAPHIC_DATA] FROM PHONE [PHONE_NUMBER] …" at bounding box center [543, 215] width 463 height 277
click at [472, 262] on div "Select a reason" at bounding box center [544, 270] width 446 height 18
click at [385, 321] on button "Save" at bounding box center [374, 329] width 125 height 50
click at [588, 527] on div "Classify the call LOCATION NAME Blue Moon Electrical [GEOGRAPHIC_DATA] FROM PHO…" at bounding box center [544, 362] width 1088 height 725
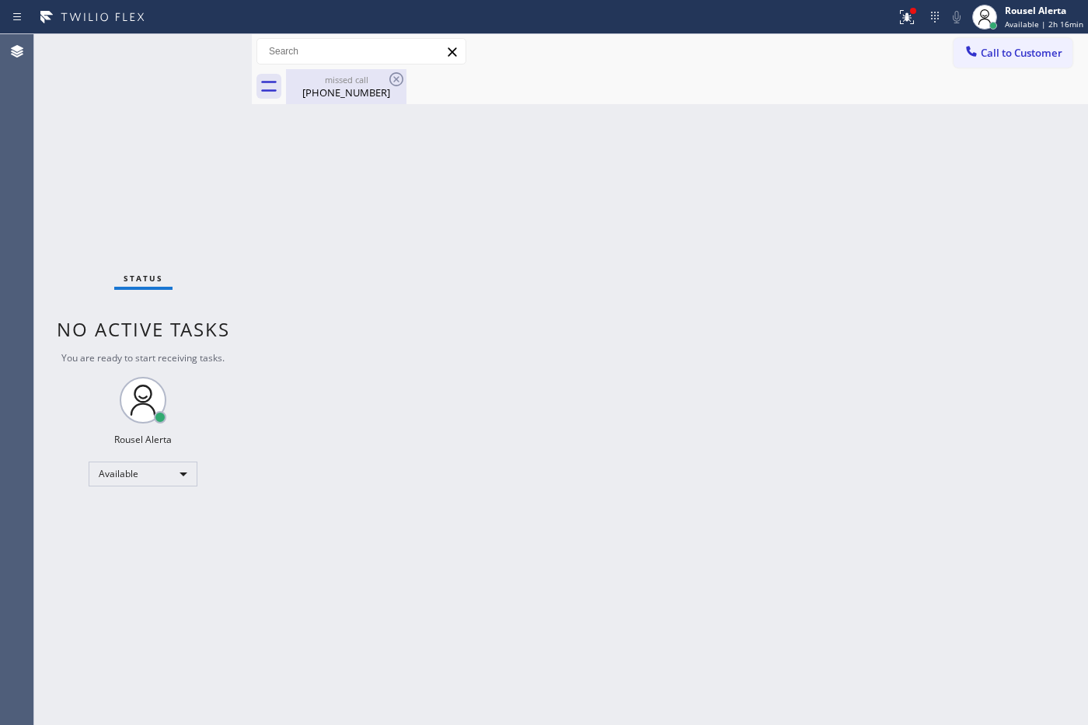
click at [352, 92] on div "[PHONE_NUMBER]" at bounding box center [345, 92] width 117 height 14
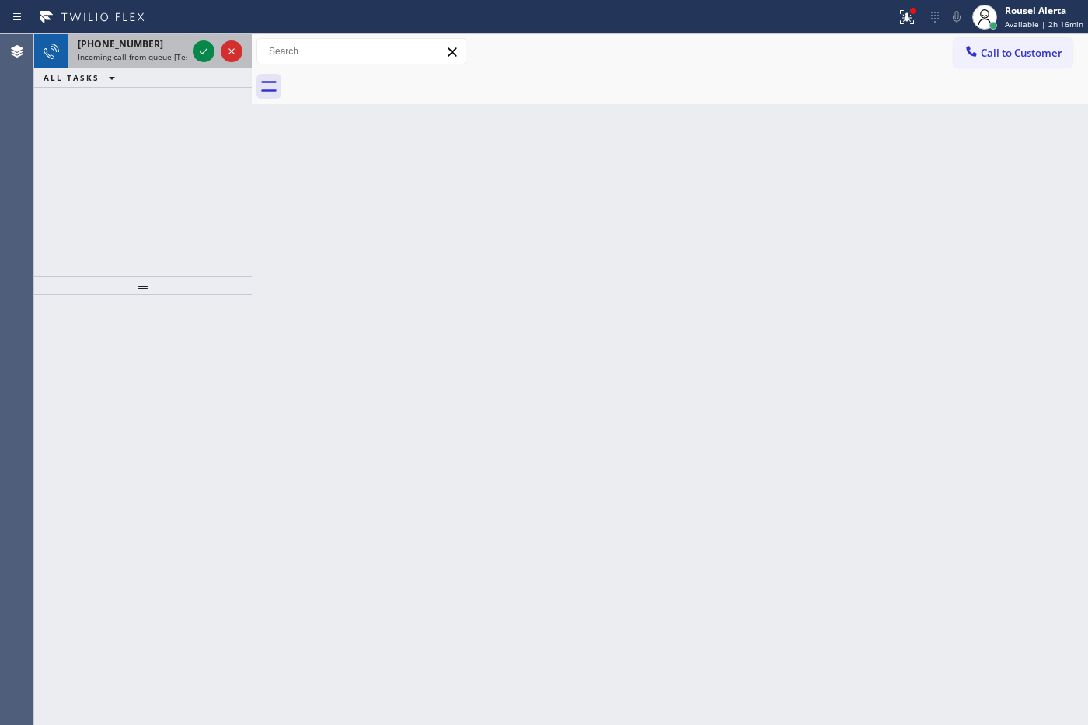
drag, startPoint x: 154, startPoint y: 45, endPoint x: 183, endPoint y: 47, distance: 29.6
click at [154, 45] on div "[PHONE_NUMBER]" at bounding box center [132, 43] width 109 height 13
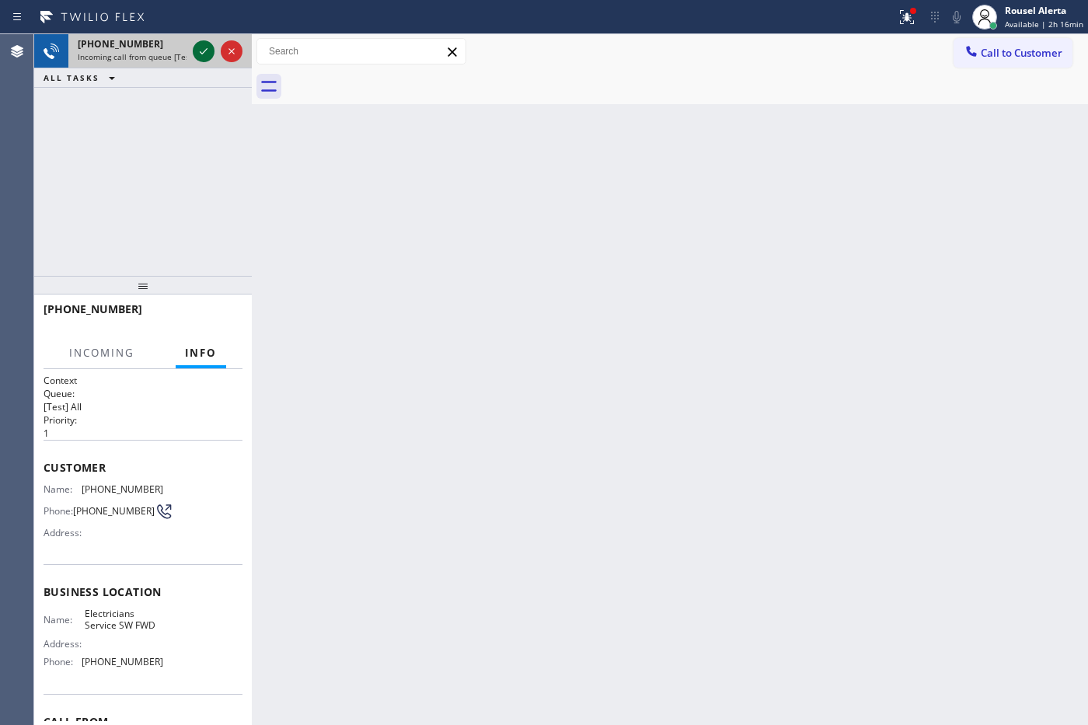
click at [200, 52] on icon at bounding box center [203, 51] width 19 height 19
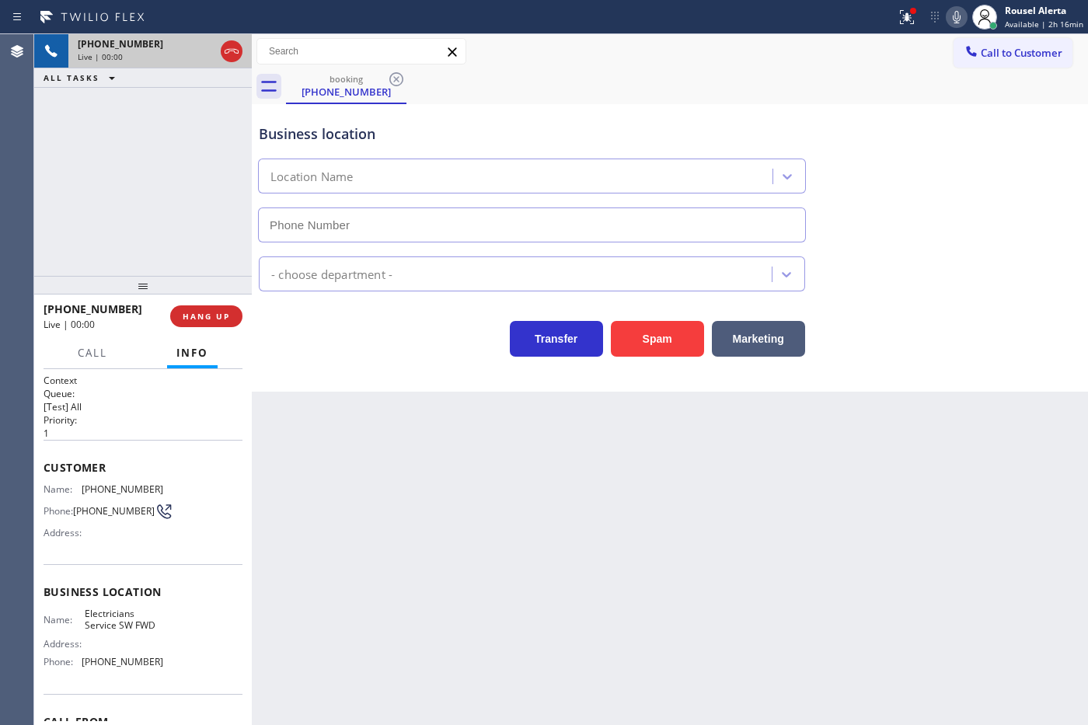
type input "[PHONE_NUMBER]"
click at [192, 228] on div "[PHONE_NUMBER] Live | 00:02 ALL TASKS ALL TASKS ACTIVE TASKS TASKS IN WRAP UP" at bounding box center [143, 155] width 218 height 242
click at [352, 487] on div "Back to Dashboard Change Sender ID Customers Technicians Select a contact Outbo…" at bounding box center [670, 379] width 836 height 691
click at [195, 165] on div "[PHONE_NUMBER] Live | 00:03 ALL TASKS ALL TASKS ACTIVE TASKS TASKS IN WRAP UP" at bounding box center [143, 155] width 218 height 242
drag, startPoint x: 368, startPoint y: 507, endPoint x: 350, endPoint y: 449, distance: 60.0
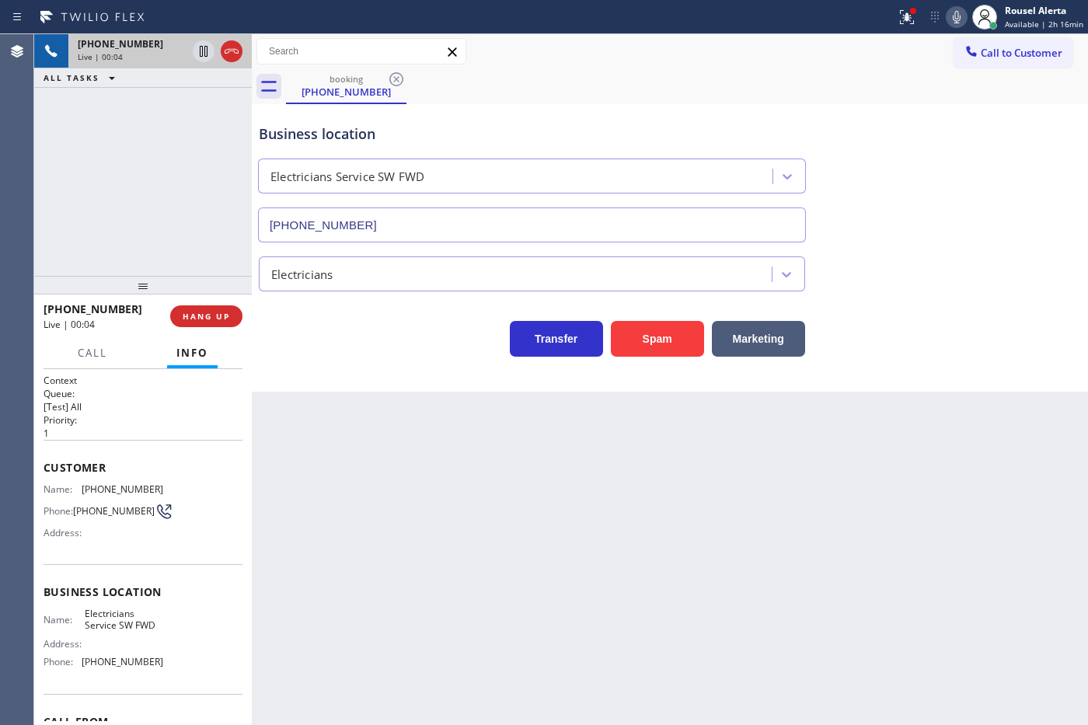
click at [369, 507] on div "Back to Dashboard Change Sender ID Customers Technicians Select a contact Outbo…" at bounding box center [670, 379] width 836 height 691
drag, startPoint x: 204, startPoint y: 196, endPoint x: 239, endPoint y: 284, distance: 94.8
click at [202, 195] on div "[PHONE_NUMBER] Live | 00:04 ALL TASKS ALL TASKS ACTIVE TASKS TASKS IN WRAP UP" at bounding box center [143, 155] width 218 height 242
click at [311, 422] on div "Back to Dashboard Change Sender ID Customers Technicians Select a contact Outbo…" at bounding box center [670, 379] width 836 height 691
click at [207, 188] on div "[PHONE_NUMBER] Live | 00:05 ALL TASKS ALL TASKS ACTIVE TASKS TASKS IN WRAP UP" at bounding box center [143, 155] width 218 height 242
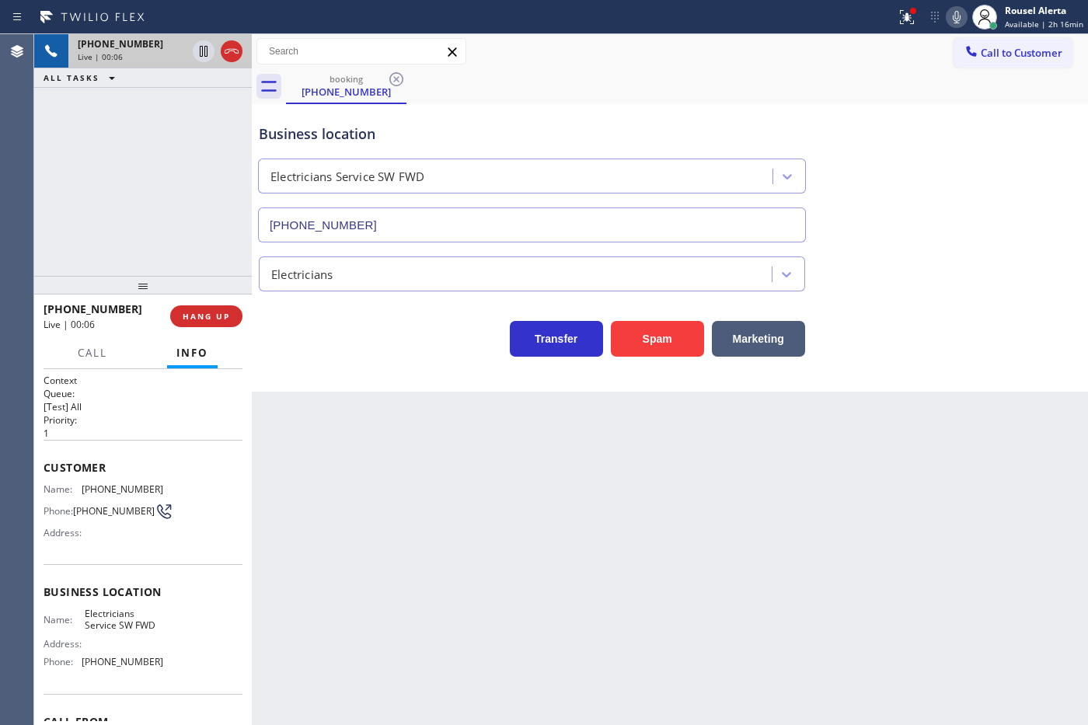
click at [322, 443] on div "Back to Dashboard Change Sender ID Customers Technicians Select a contact Outbo…" at bounding box center [670, 379] width 836 height 691
click at [235, 315] on button "HANG UP" at bounding box center [206, 316] width 72 height 22
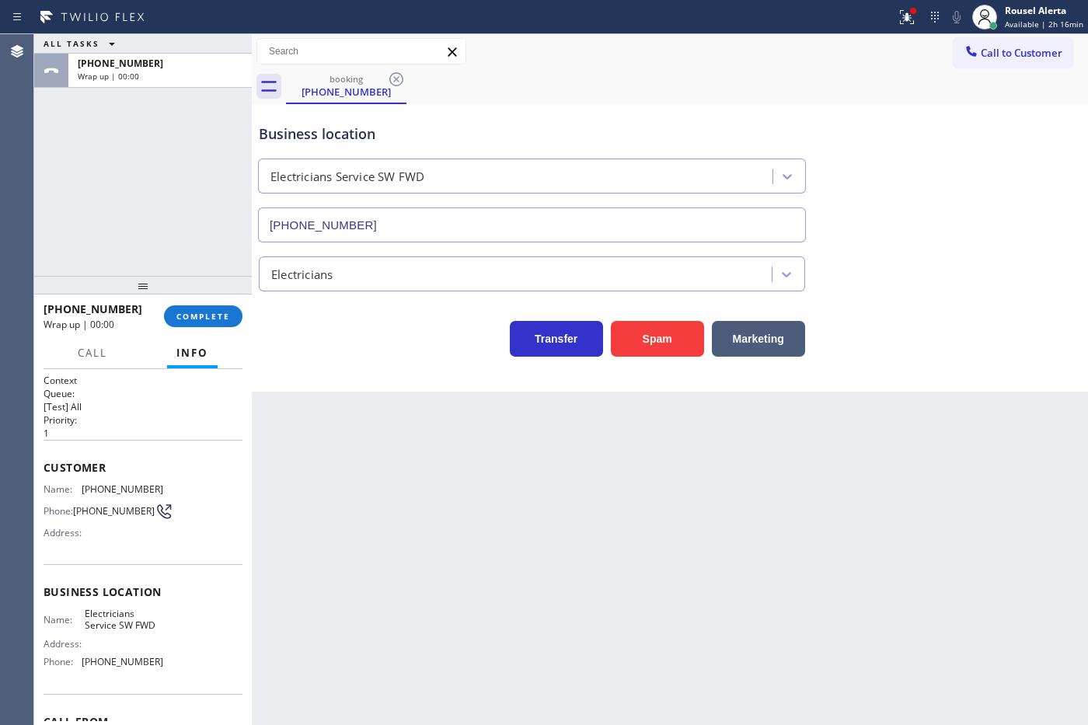
drag, startPoint x: 350, startPoint y: 452, endPoint x: 301, endPoint y: 400, distance: 72.0
click at [350, 455] on div "Back to Dashboard Change Sender ID Customers Technicians Select a contact Outbo…" at bounding box center [670, 379] width 836 height 691
click at [207, 317] on span "COMPLETE" at bounding box center [203, 316] width 54 height 11
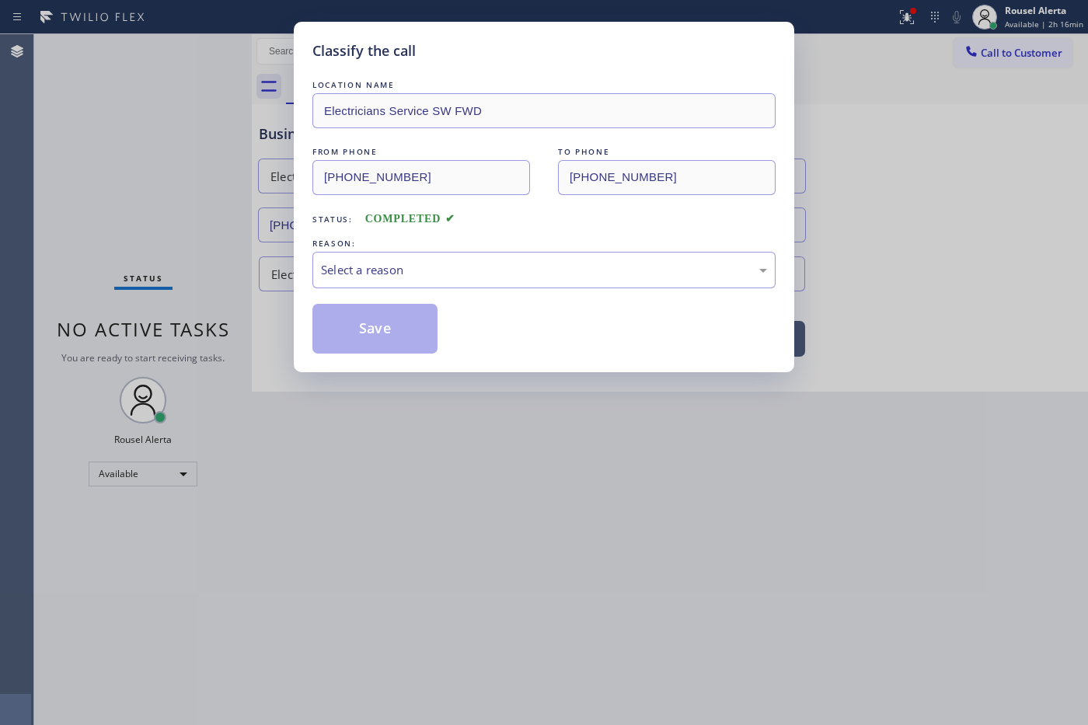
click at [409, 250] on div "REASON:" at bounding box center [543, 243] width 463 height 16
click at [414, 261] on div "Select a reason" at bounding box center [543, 270] width 463 height 37
click at [373, 342] on button "Save" at bounding box center [374, 329] width 125 height 50
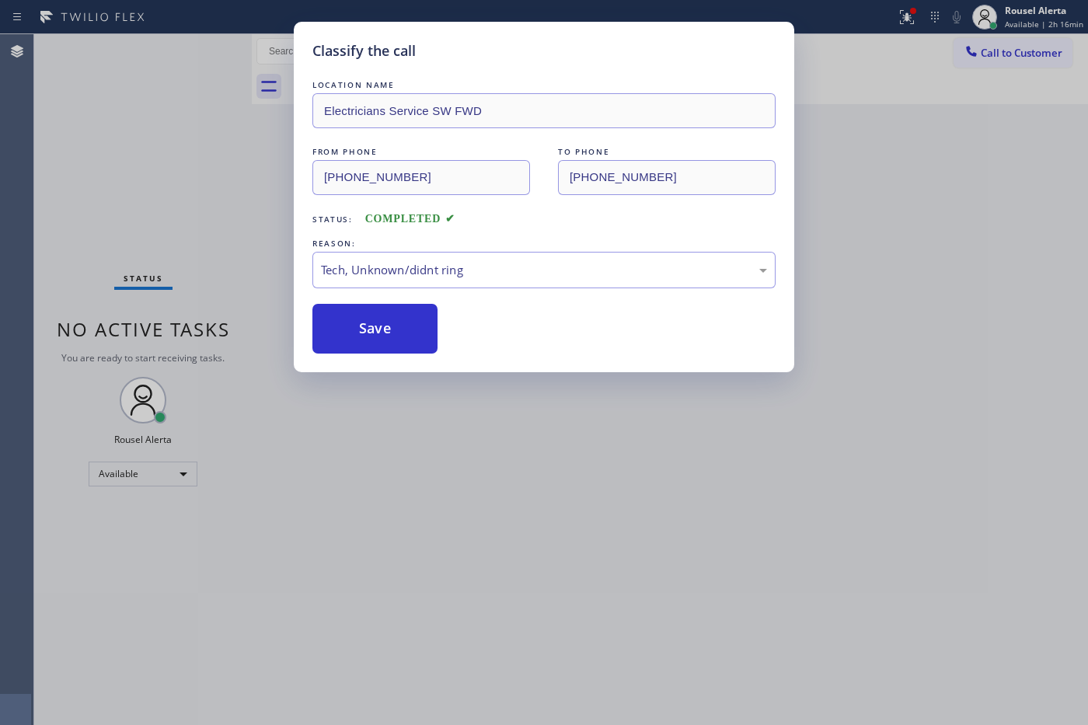
drag, startPoint x: 490, startPoint y: 490, endPoint x: 596, endPoint y: 681, distance: 218.4
click at [491, 490] on div "Classify the call LOCATION NAME Electricians Service SW FWD FROM PHONE [PHONE_N…" at bounding box center [544, 362] width 1088 height 725
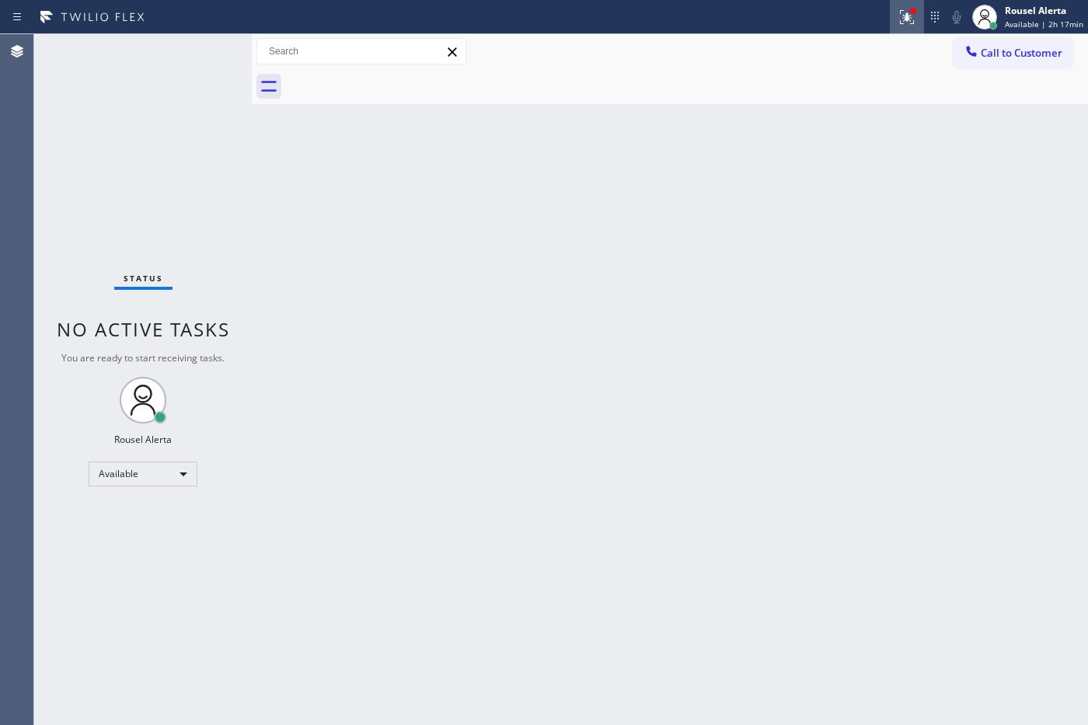
click at [905, 8] on icon at bounding box center [906, 17] width 19 height 19
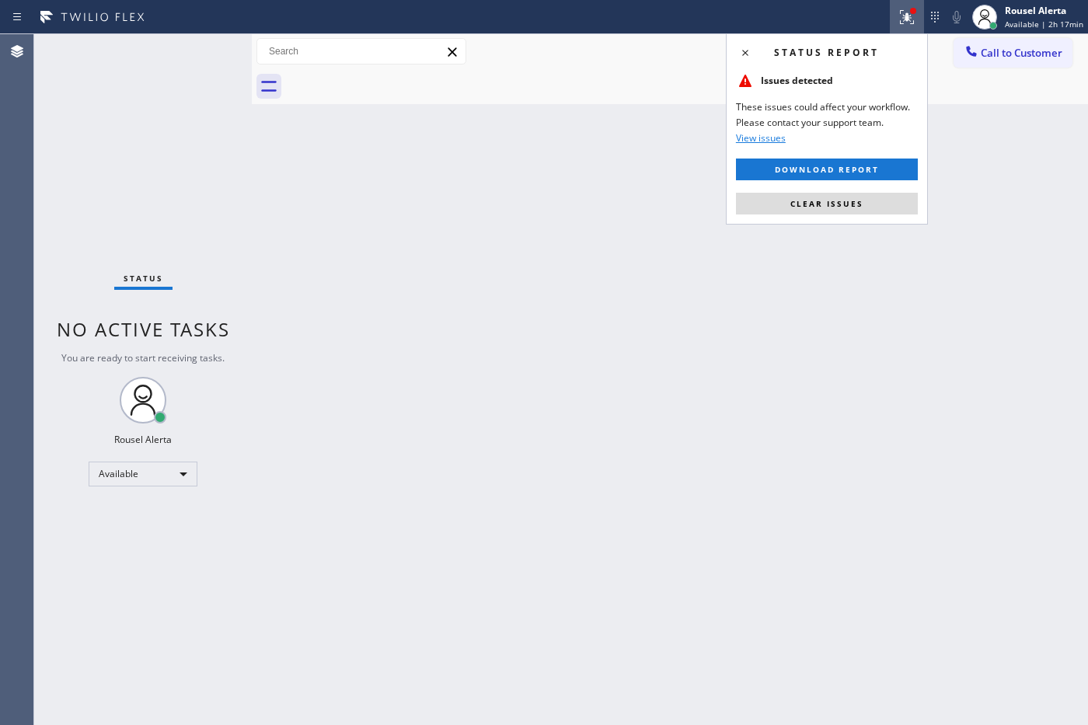
click at [884, 218] on div "Status report Issues detected These issues could affect your workflow. Please c…" at bounding box center [827, 128] width 202 height 191
click at [883, 196] on button "Clear issues" at bounding box center [827, 204] width 182 height 22
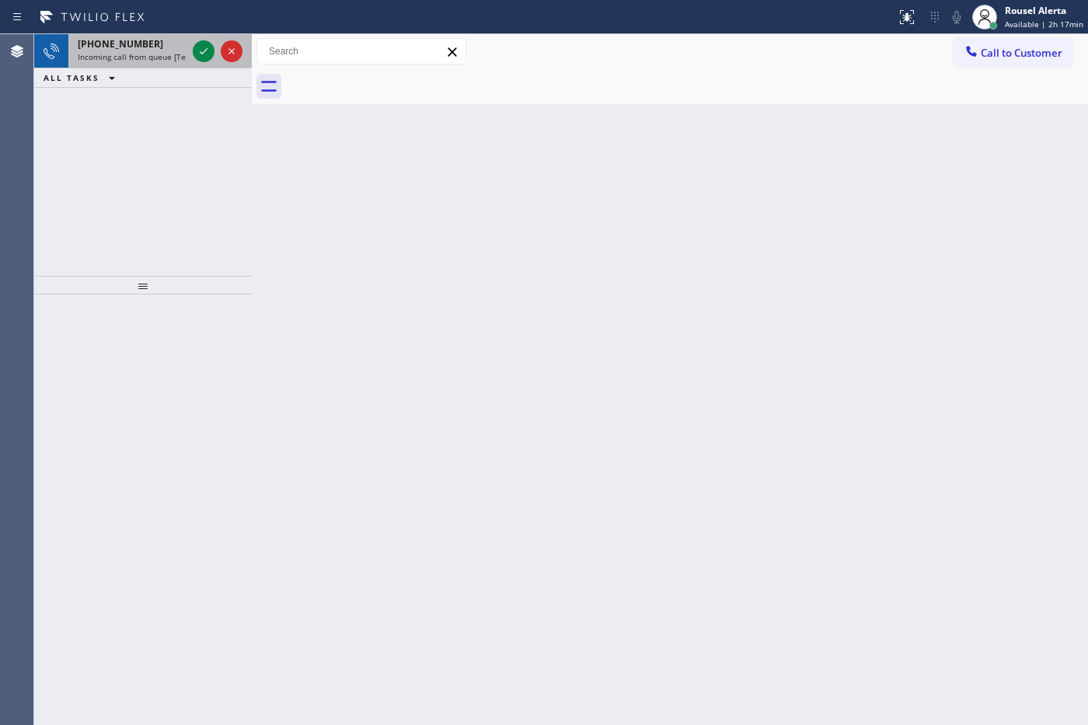
click at [144, 53] on span "Incoming call from queue [Test] All" at bounding box center [142, 56] width 129 height 11
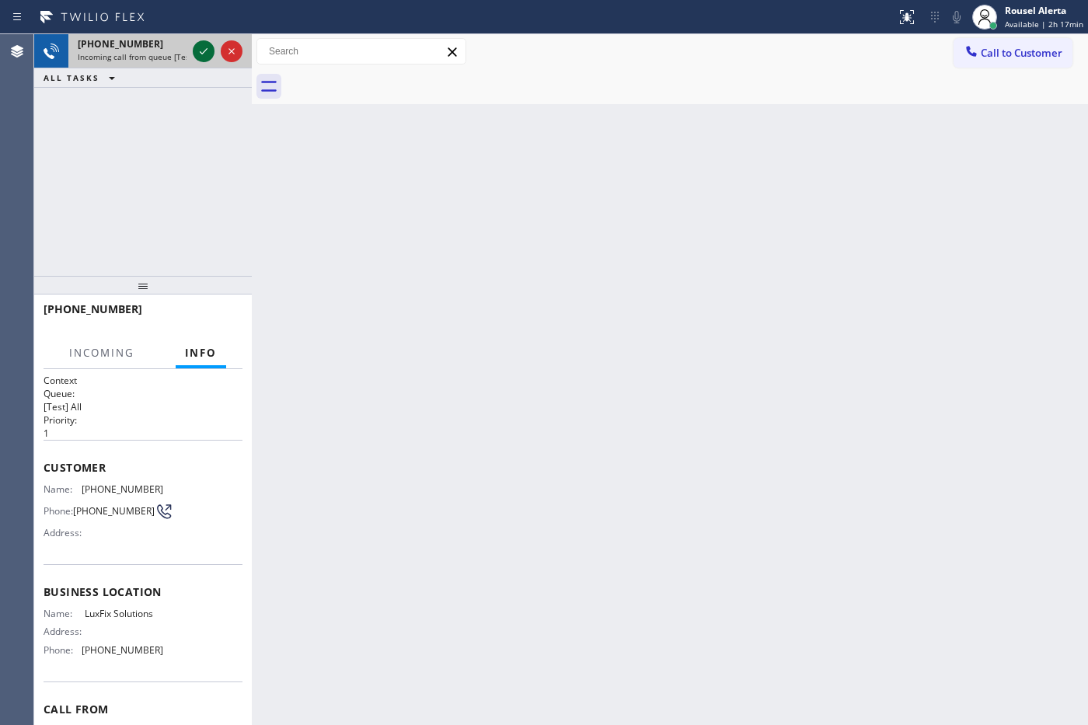
click at [198, 51] on icon at bounding box center [203, 51] width 19 height 19
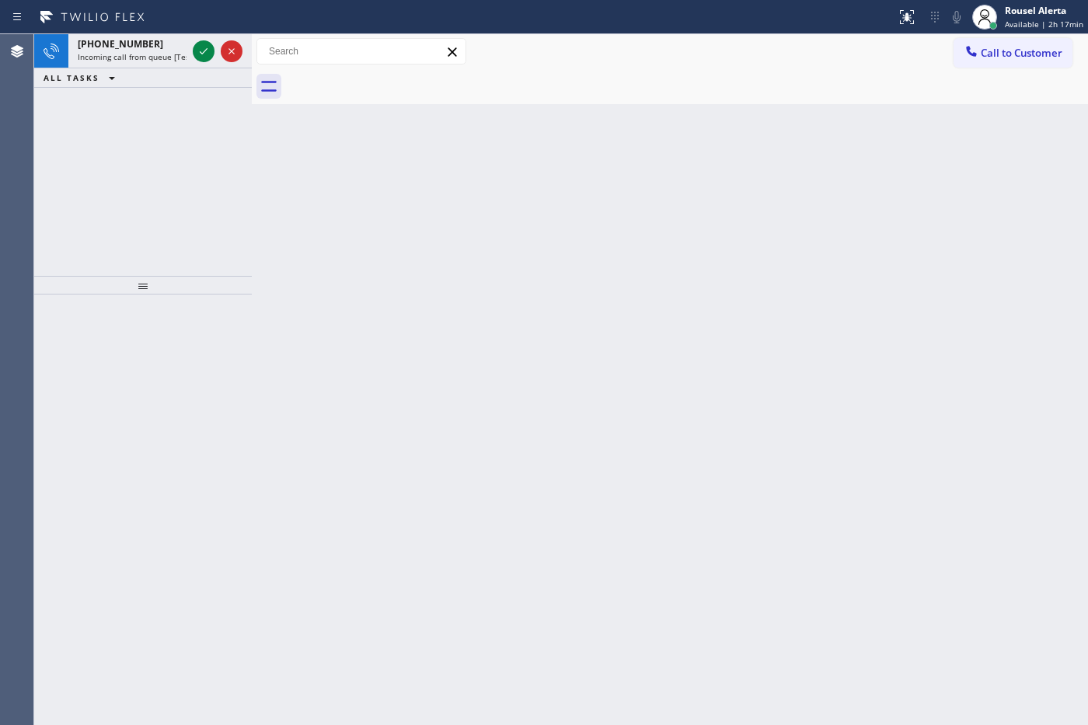
click at [199, 51] on icon at bounding box center [203, 51] width 19 height 19
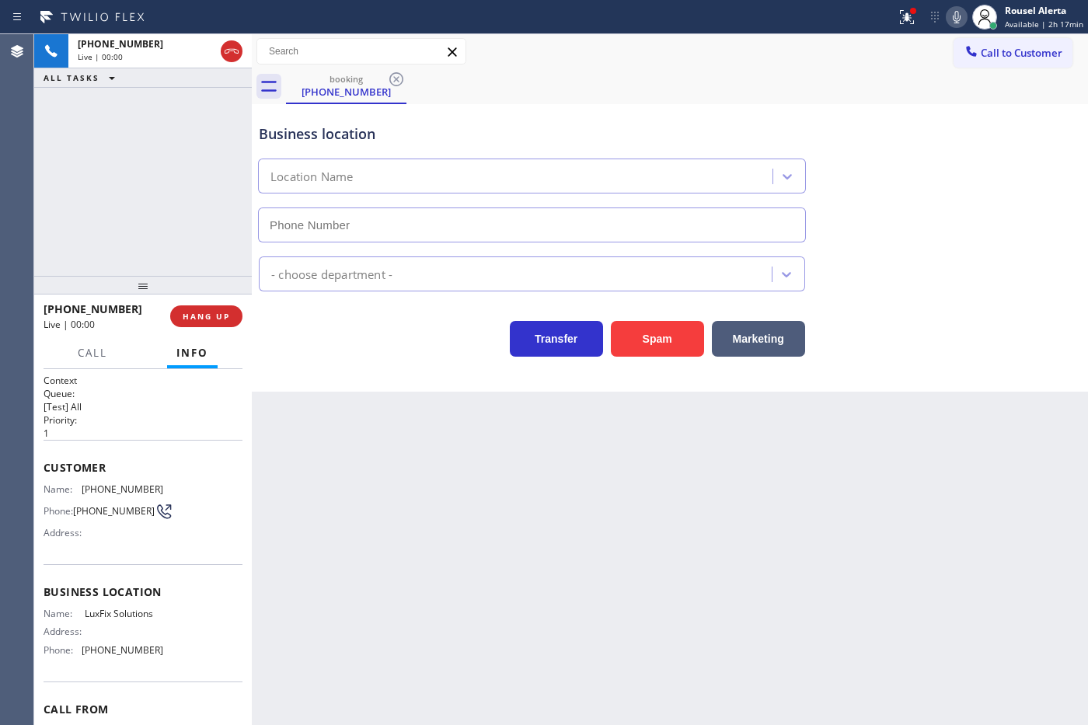
type input "[PHONE_NUMBER]"
click at [315, 455] on div "Back to Dashboard Change Sender ID Customers Technicians Select a contact Outbo…" at bounding box center [670, 379] width 836 height 691
click at [291, 445] on div "Back to Dashboard Change Sender ID Customers Technicians Select a contact Outbo…" at bounding box center [670, 379] width 836 height 691
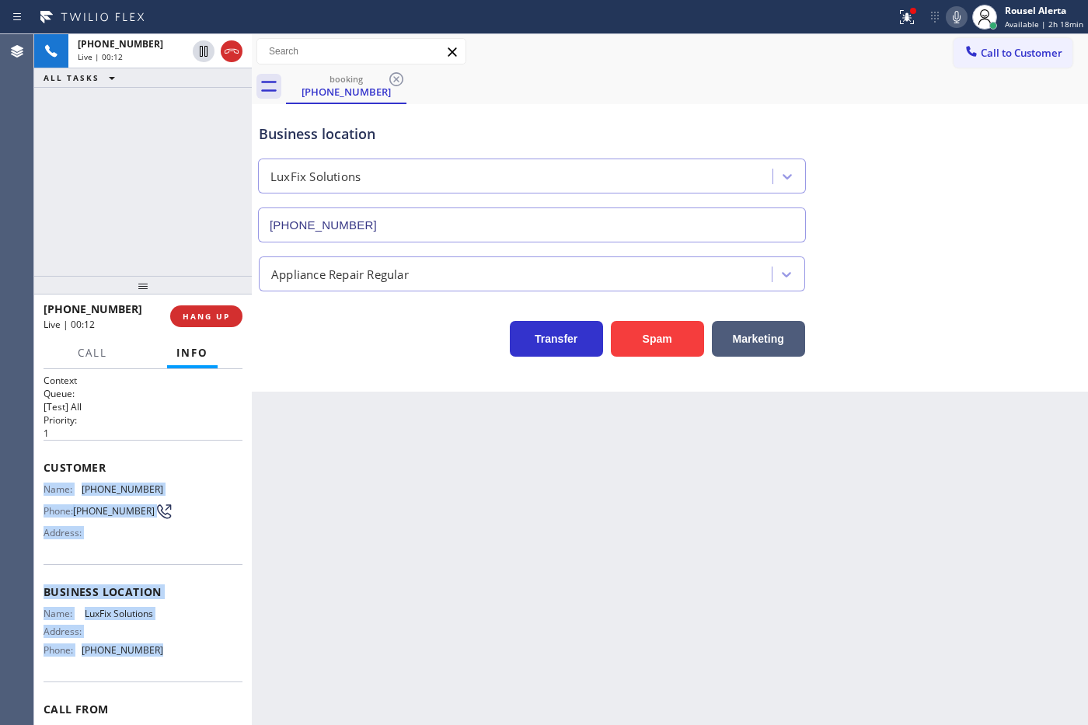
drag, startPoint x: 43, startPoint y: 489, endPoint x: 164, endPoint y: 672, distance: 219.2
click at [164, 672] on div "Context Queue: [Test] All Priority: 1 Customer Name: [PHONE_NUMBER] Phone: [PHO…" at bounding box center [143, 587] width 199 height 426
copy div "Name: [PHONE_NUMBER] Phone: [PHONE_NUMBER] Address: Business location Name: Lux…"
click at [199, 51] on icon at bounding box center [203, 51] width 19 height 19
click at [952, 13] on icon at bounding box center [956, 17] width 19 height 19
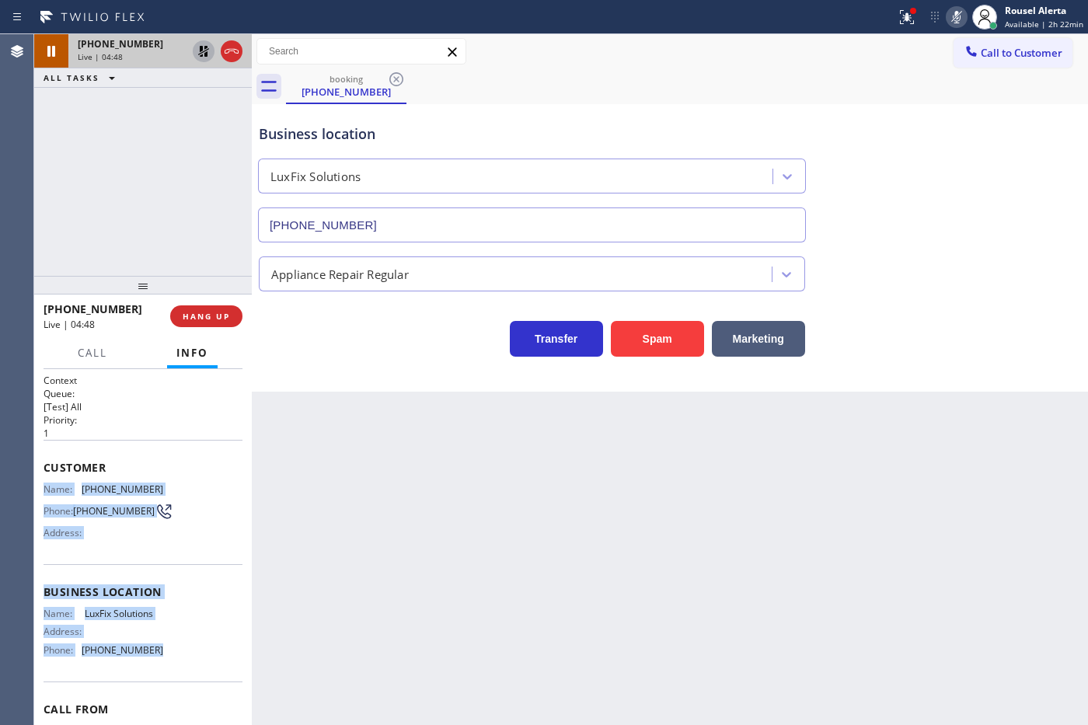
click at [197, 47] on icon at bounding box center [203, 51] width 19 height 19
click at [962, 18] on icon at bounding box center [956, 17] width 19 height 19
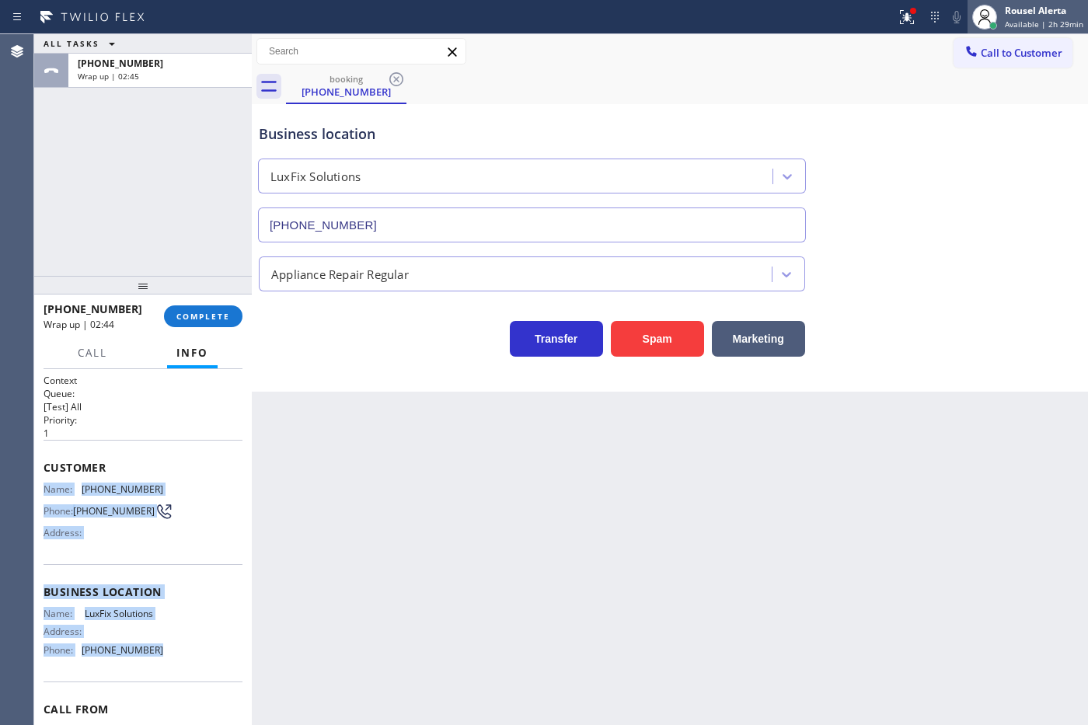
click at [1047, 27] on span "Available | 2h 29min" at bounding box center [1044, 24] width 78 height 11
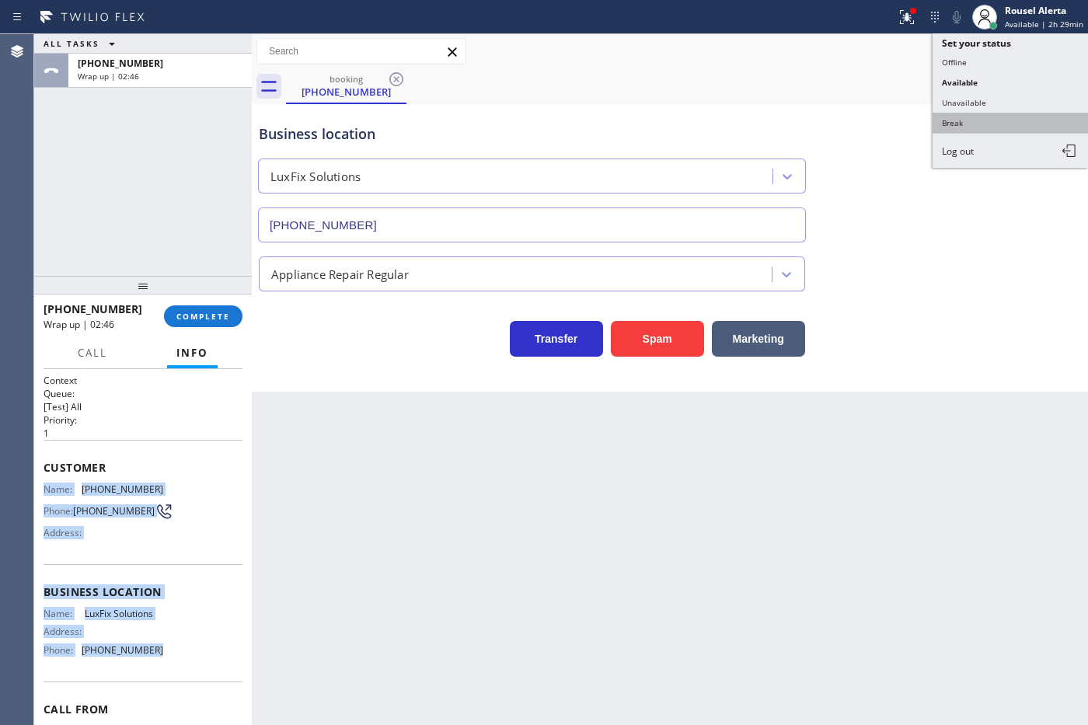
click at [1011, 113] on button "Break" at bounding box center [1009, 123] width 155 height 20
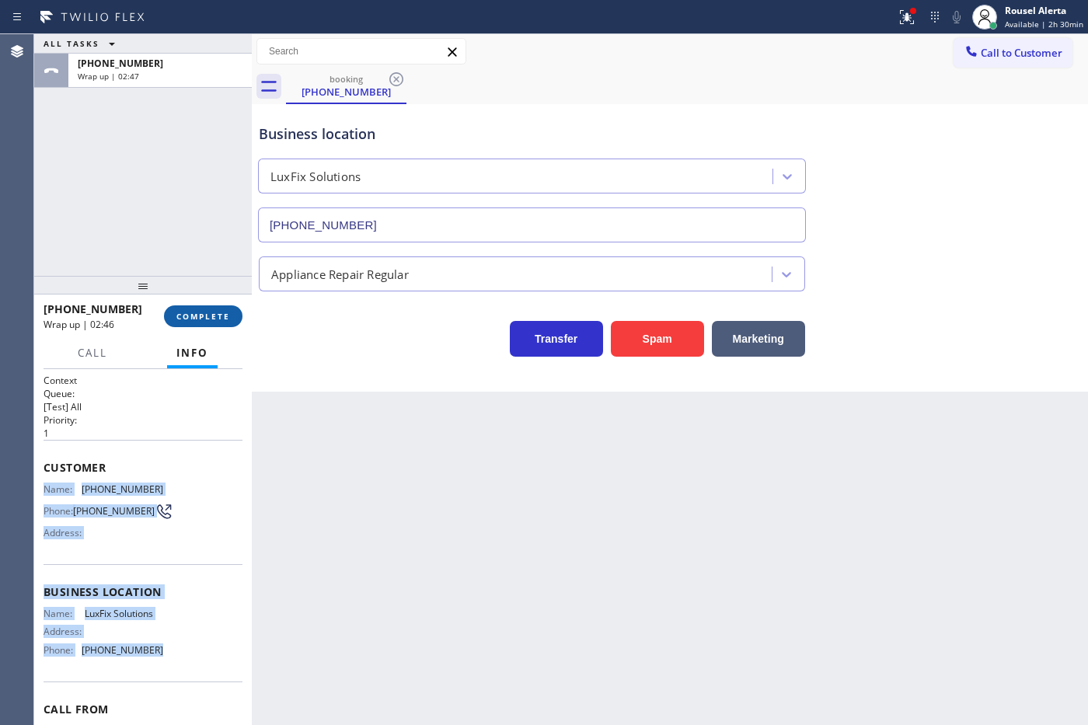
click at [207, 312] on span "COMPLETE" at bounding box center [203, 316] width 54 height 11
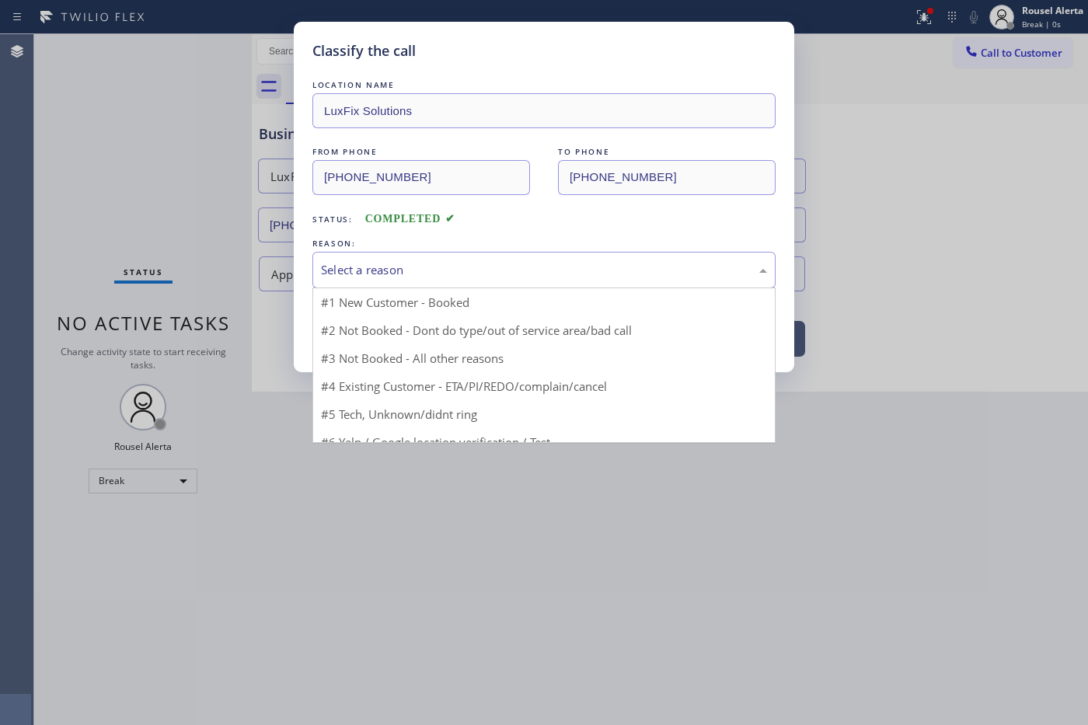
click at [410, 278] on div "Select a reason" at bounding box center [544, 270] width 446 height 18
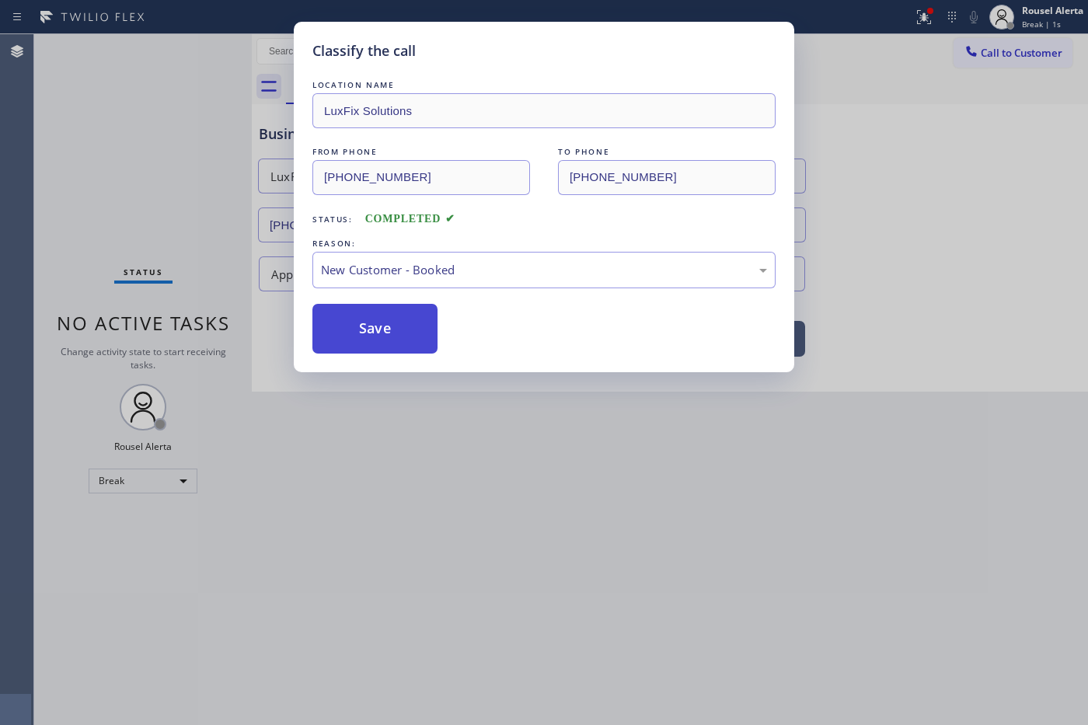
click at [387, 336] on button "Save" at bounding box center [374, 329] width 125 height 50
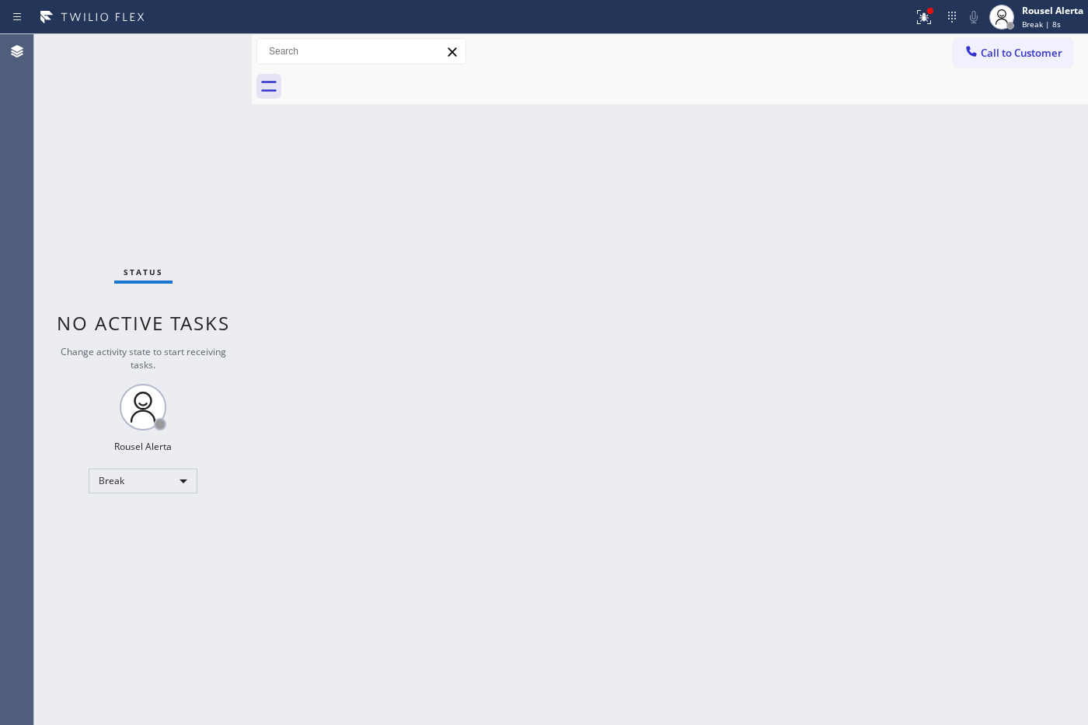
drag, startPoint x: 159, startPoint y: 91, endPoint x: 199, endPoint y: 109, distance: 43.5
click at [159, 91] on div "Status No active tasks Change activity state to start receiving tasks. Rousel A…" at bounding box center [143, 379] width 218 height 691
click at [457, 246] on div "Back to Dashboard Change Sender ID Customers Technicians Select a contact Outbo…" at bounding box center [670, 379] width 836 height 691
click at [917, 8] on icon at bounding box center [923, 17] width 19 height 19
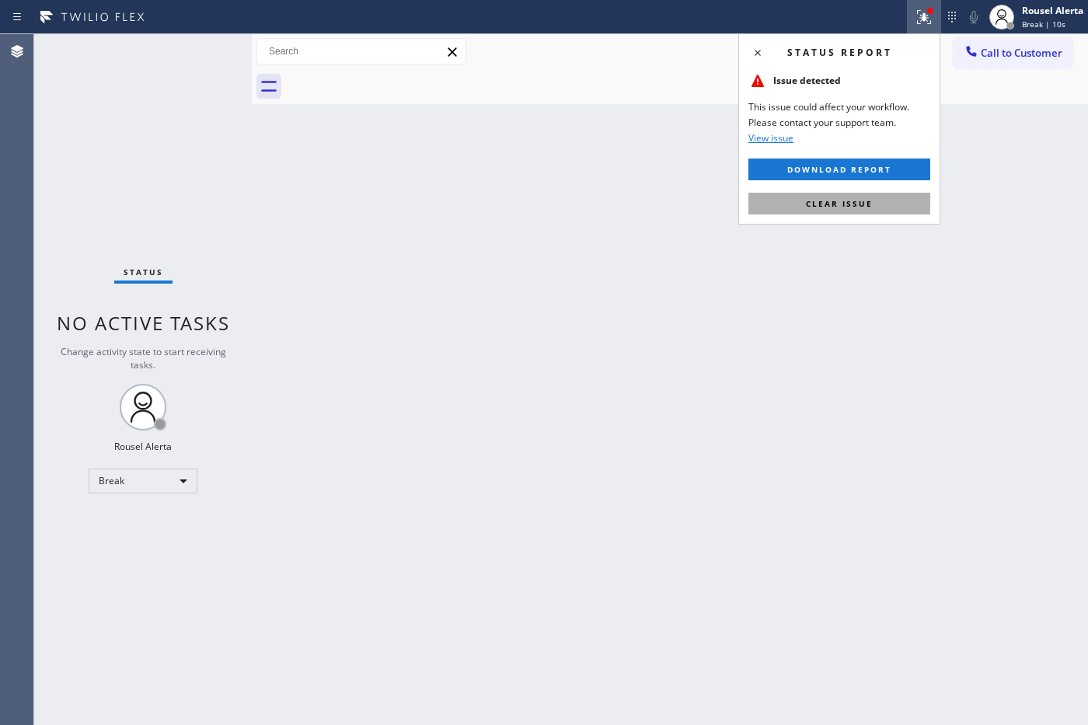
click at [914, 200] on button "Clear issue" at bounding box center [839, 204] width 182 height 22
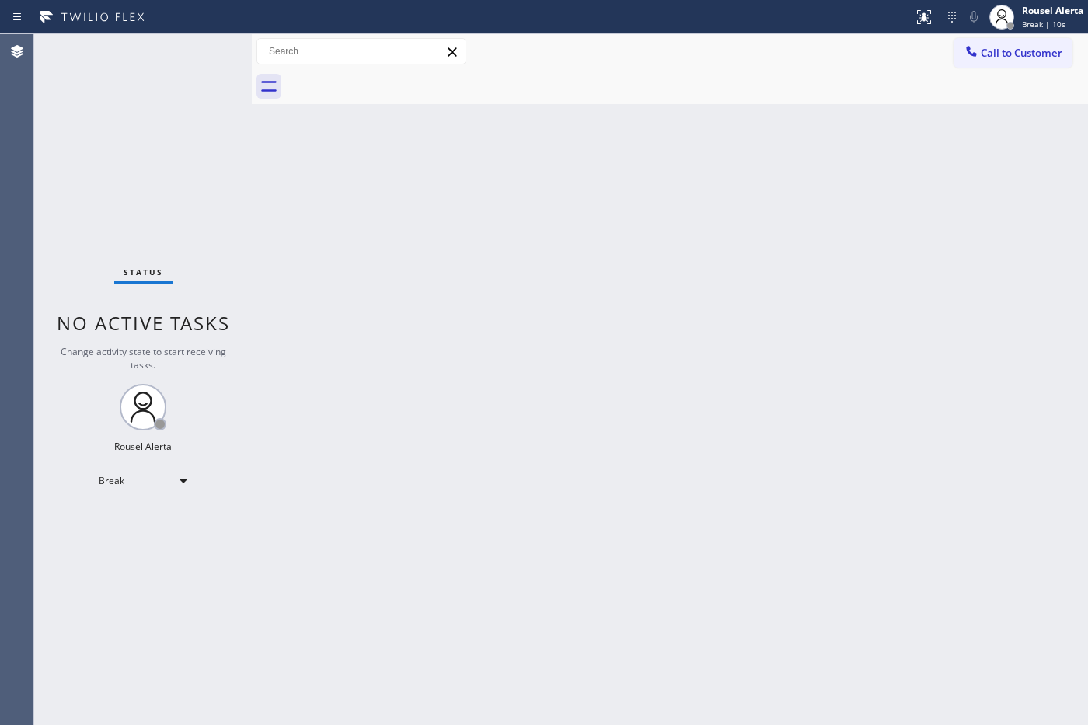
click at [957, 281] on div "Back to Dashboard Change Sender ID Customers Technicians Select a contact Outbo…" at bounding box center [670, 379] width 836 height 691
drag, startPoint x: 1066, startPoint y: 16, endPoint x: 1036, endPoint y: 48, distance: 44.0
click at [1066, 16] on div "Rousel Alerta" at bounding box center [1052, 10] width 61 height 13
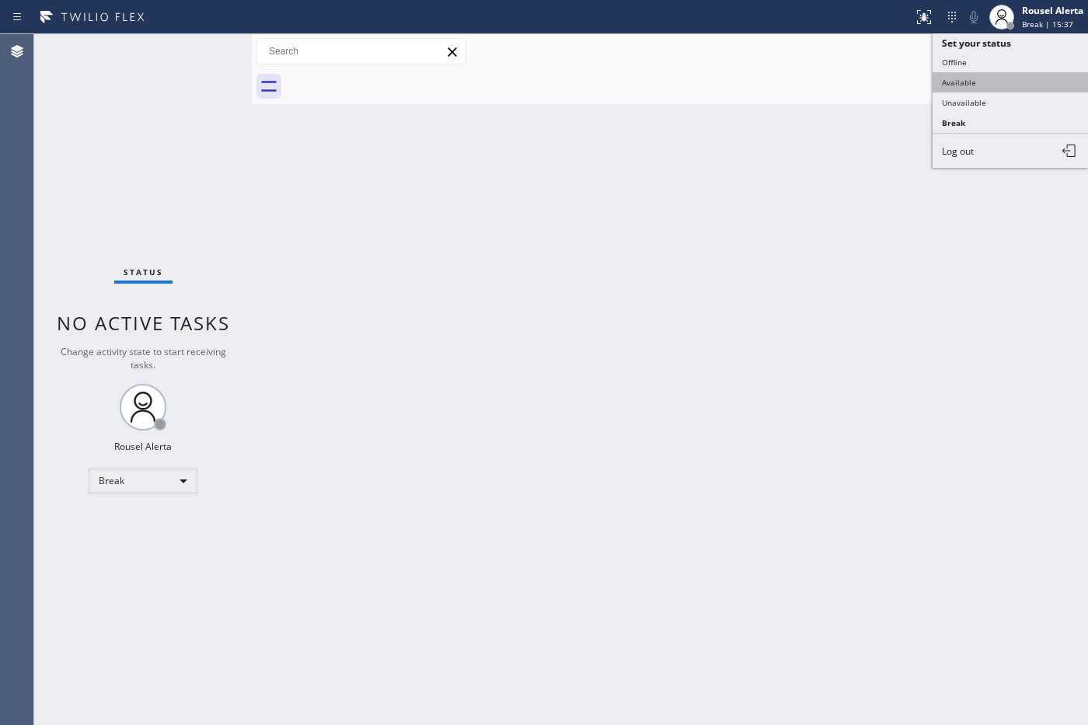
click at [963, 86] on button "Available" at bounding box center [1009, 82] width 155 height 20
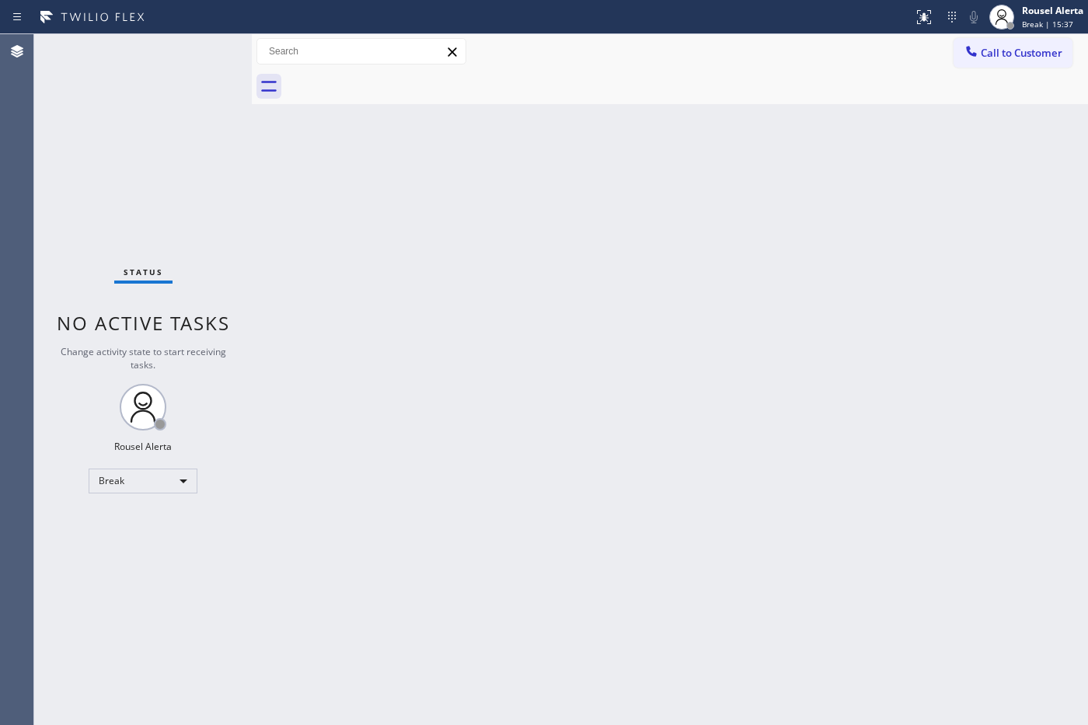
drag, startPoint x: 868, startPoint y: 370, endPoint x: 891, endPoint y: 390, distance: 30.8
click at [868, 371] on div "Back to Dashboard Change Sender ID Customers Technicians Select a contact Outbo…" at bounding box center [670, 379] width 836 height 691
click at [619, 290] on div "Back to Dashboard Change Sender ID Customers Technicians Select a contact Outbo…" at bounding box center [670, 379] width 836 height 691
click at [152, 63] on div "Status No active tasks You are ready to start receiving tasks. Rousel Alerta Av…" at bounding box center [143, 379] width 218 height 691
drag, startPoint x: 390, startPoint y: 336, endPoint x: 401, endPoint y: 343, distance: 12.5
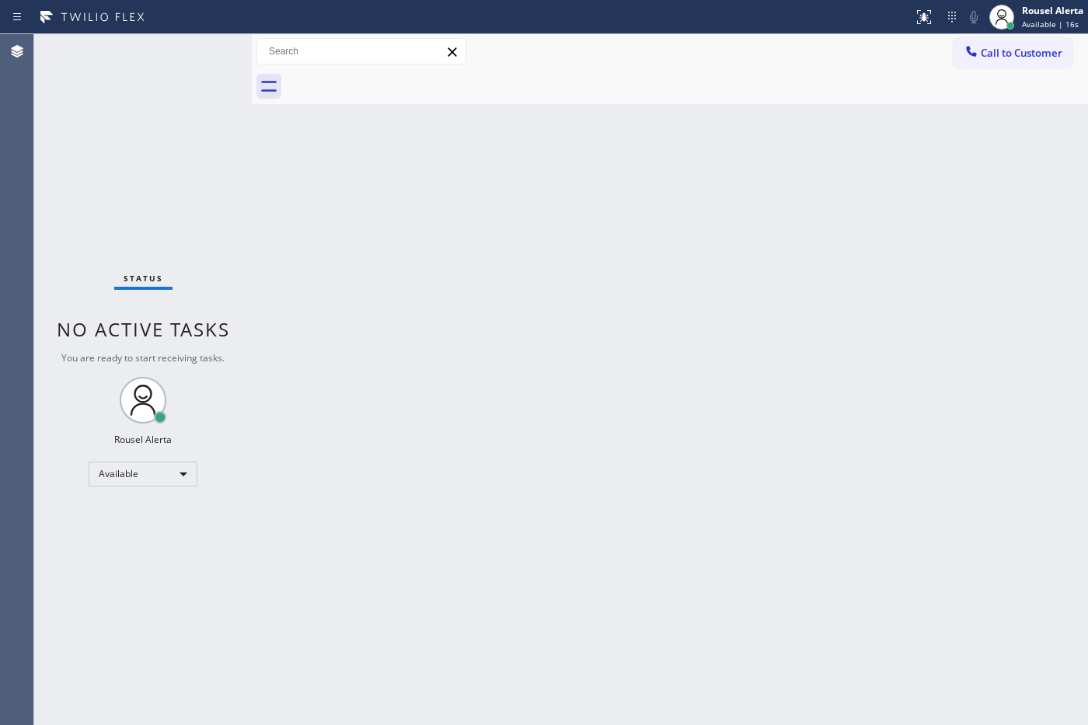
click at [397, 340] on div "Back to Dashboard Change Sender ID Customers Technicians Select a contact Outbo…" at bounding box center [670, 379] width 836 height 691
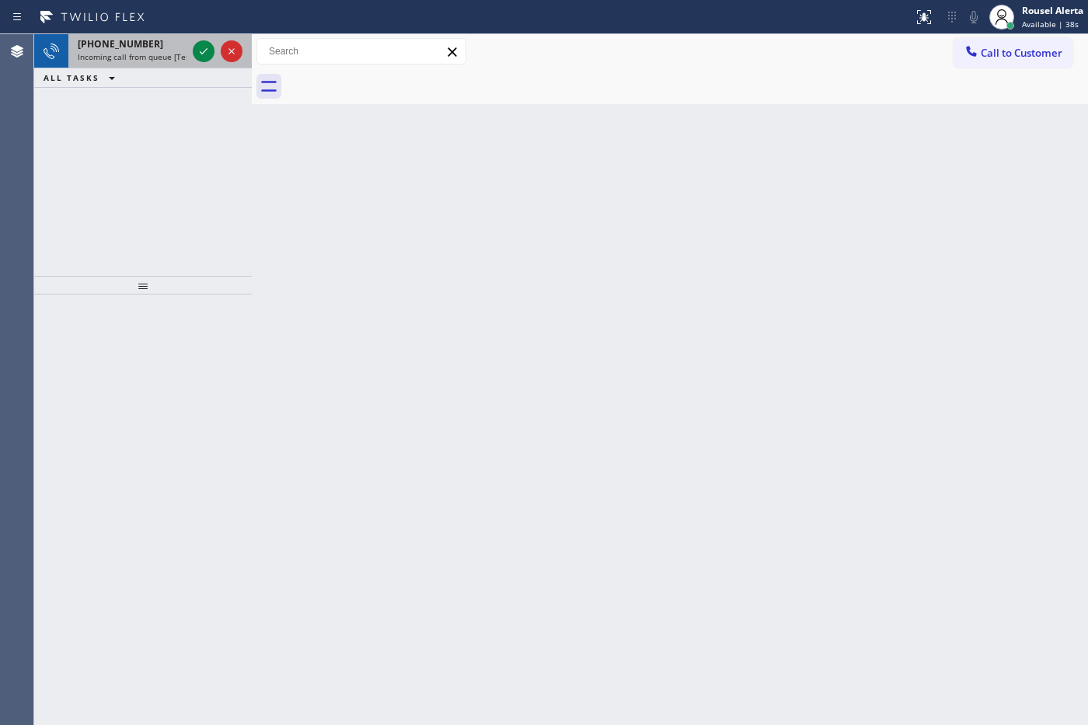
click at [117, 59] on span "Incoming call from queue [Test] All" at bounding box center [142, 56] width 129 height 11
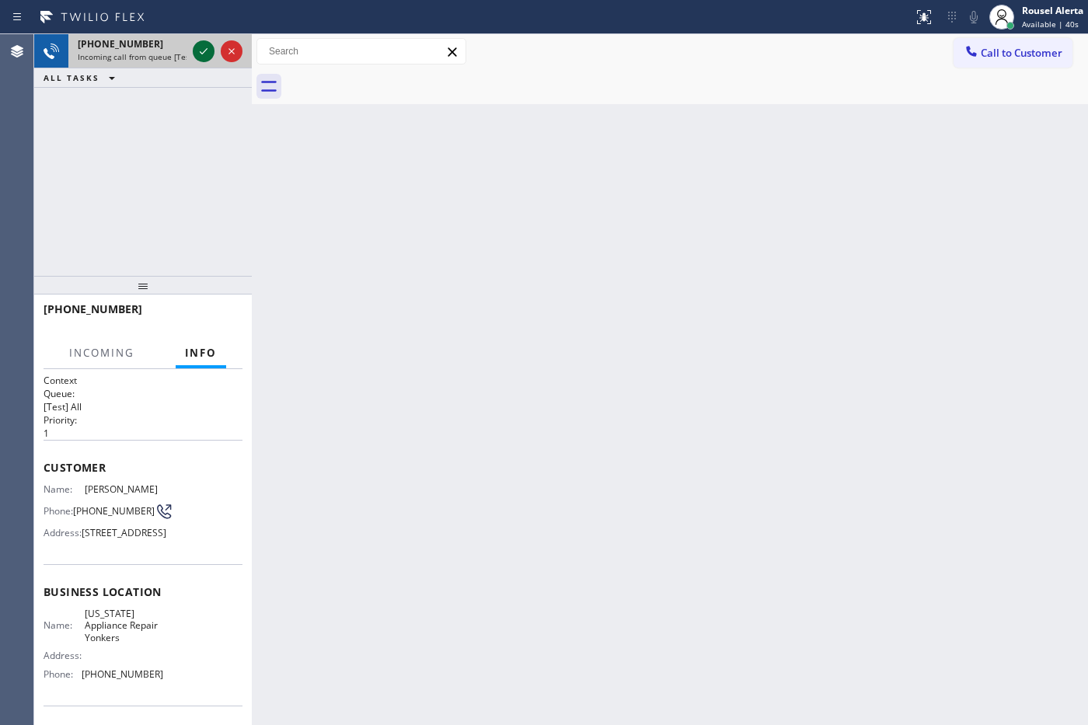
click at [203, 45] on icon at bounding box center [203, 51] width 19 height 19
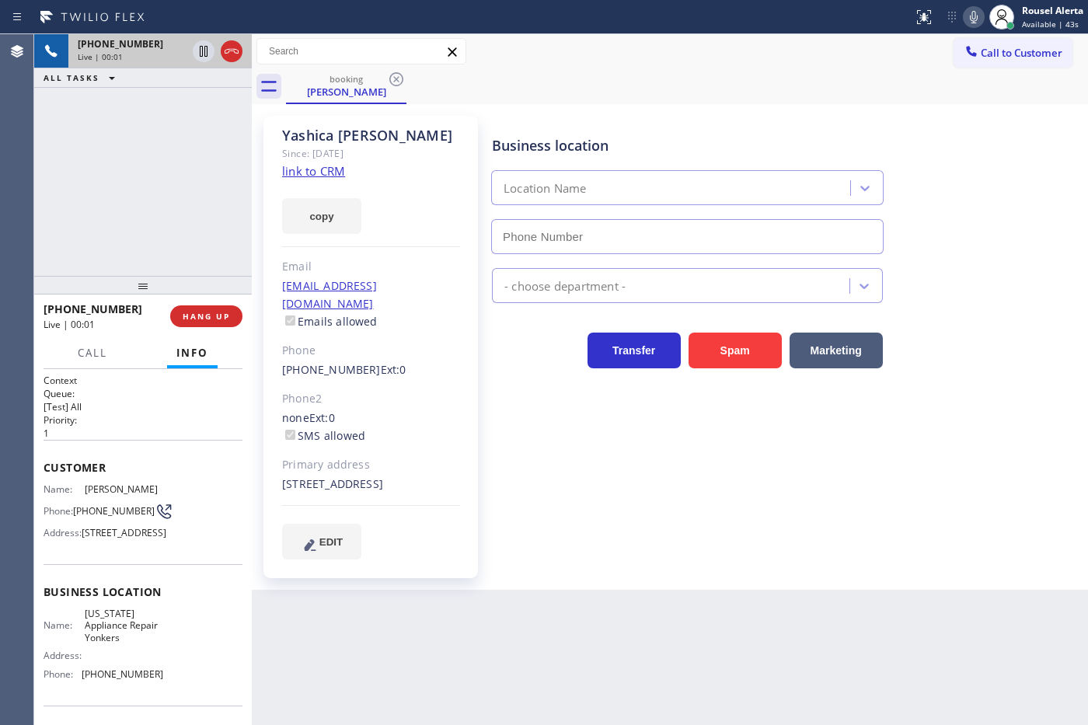
type input "[PHONE_NUMBER]"
click at [321, 175] on link "link to CRM" at bounding box center [313, 171] width 63 height 16
click at [157, 193] on div "[PHONE_NUMBER] Live | 00:19 ALL TASKS ALL TASKS ACTIVE TASKS TASKS IN WRAP UP" at bounding box center [143, 155] width 218 height 242
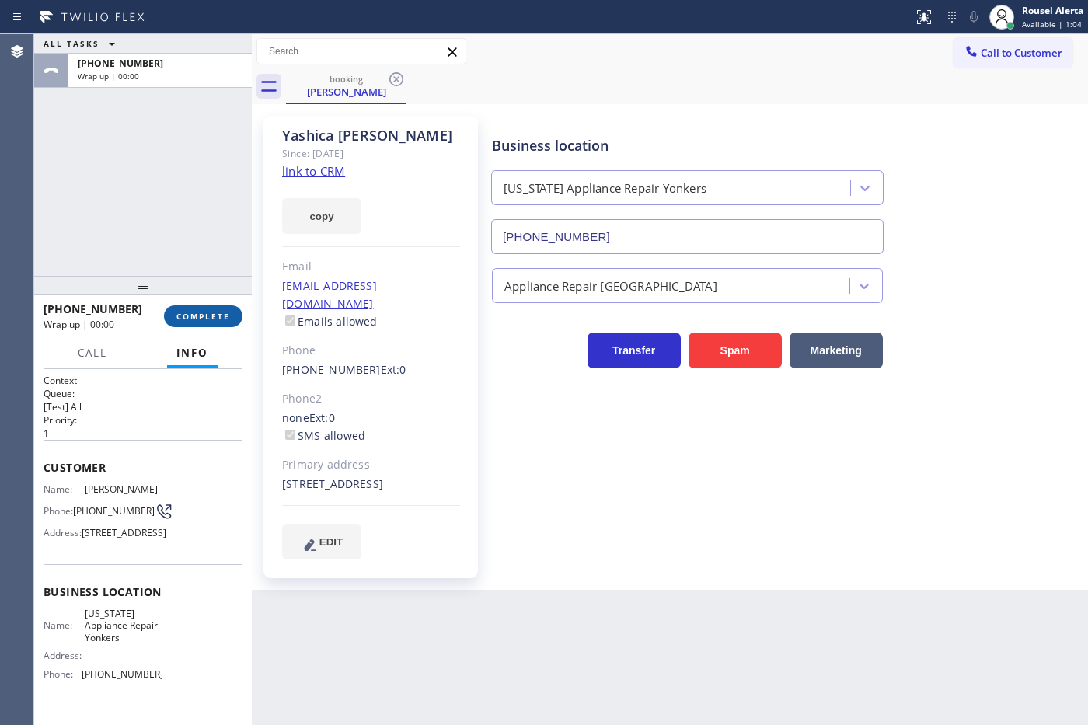
click at [198, 322] on button "COMPLETE" at bounding box center [203, 316] width 78 height 22
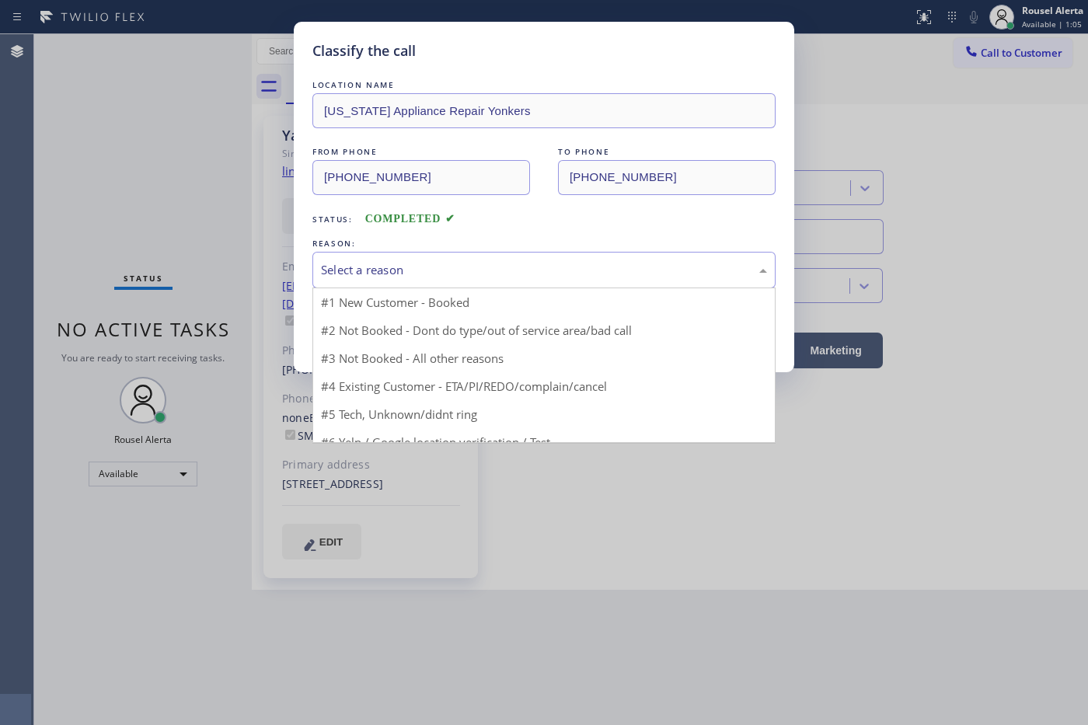
click at [370, 277] on div "Select a reason" at bounding box center [544, 270] width 446 height 18
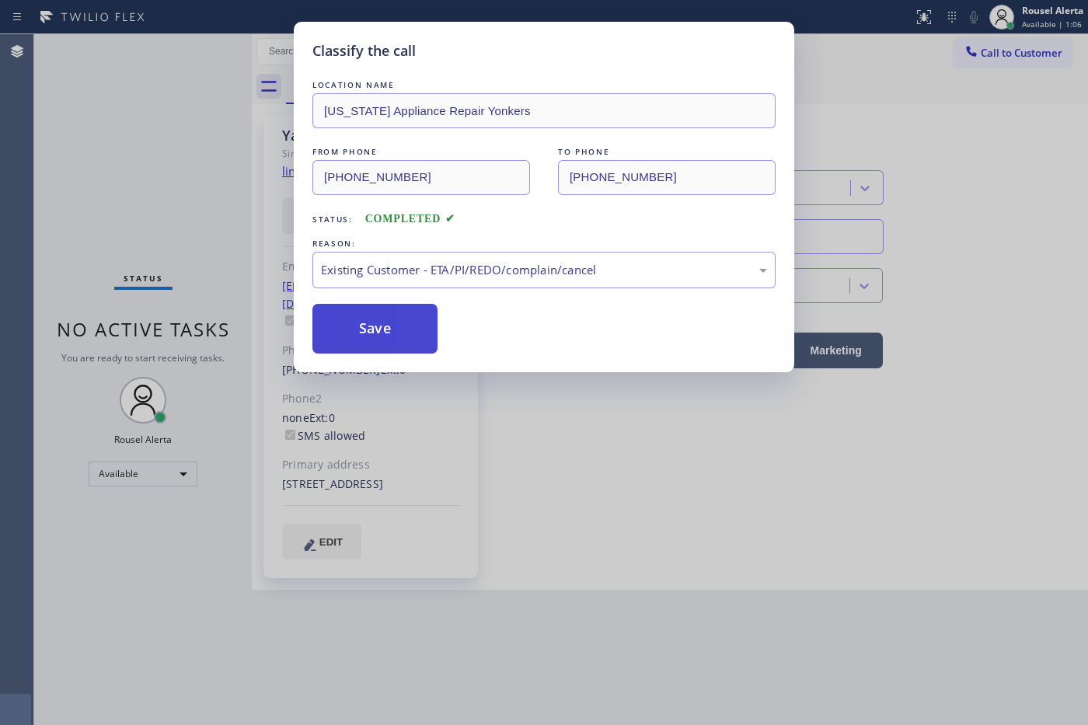
click at [386, 332] on button "Save" at bounding box center [374, 329] width 125 height 50
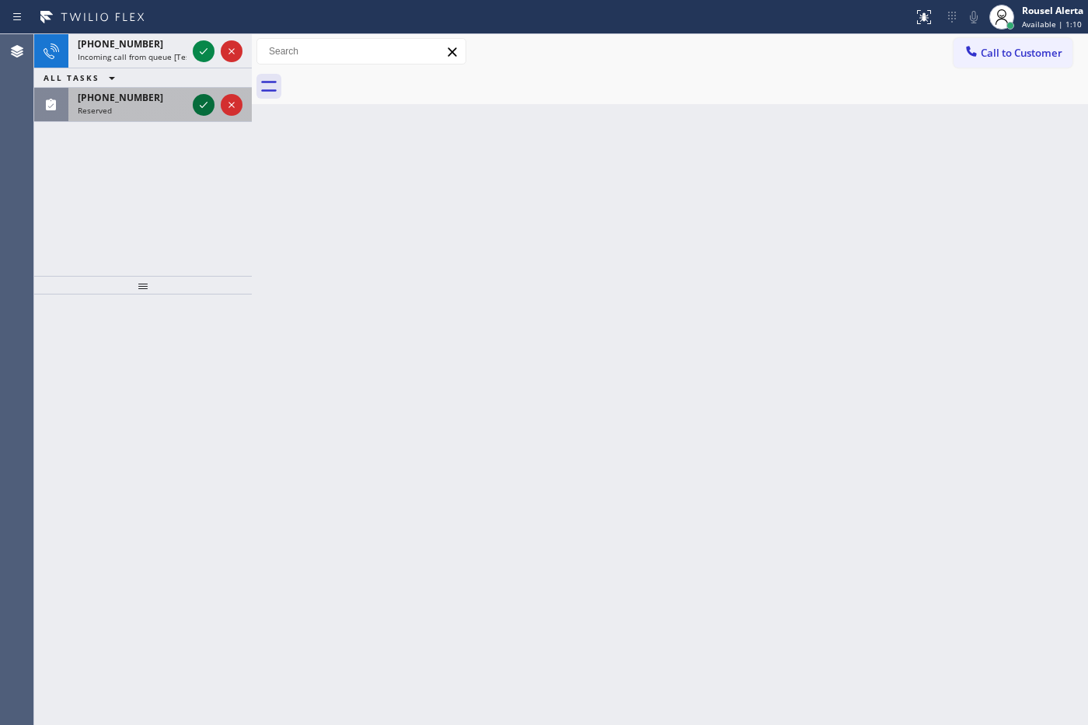
click at [197, 102] on icon at bounding box center [203, 105] width 19 height 19
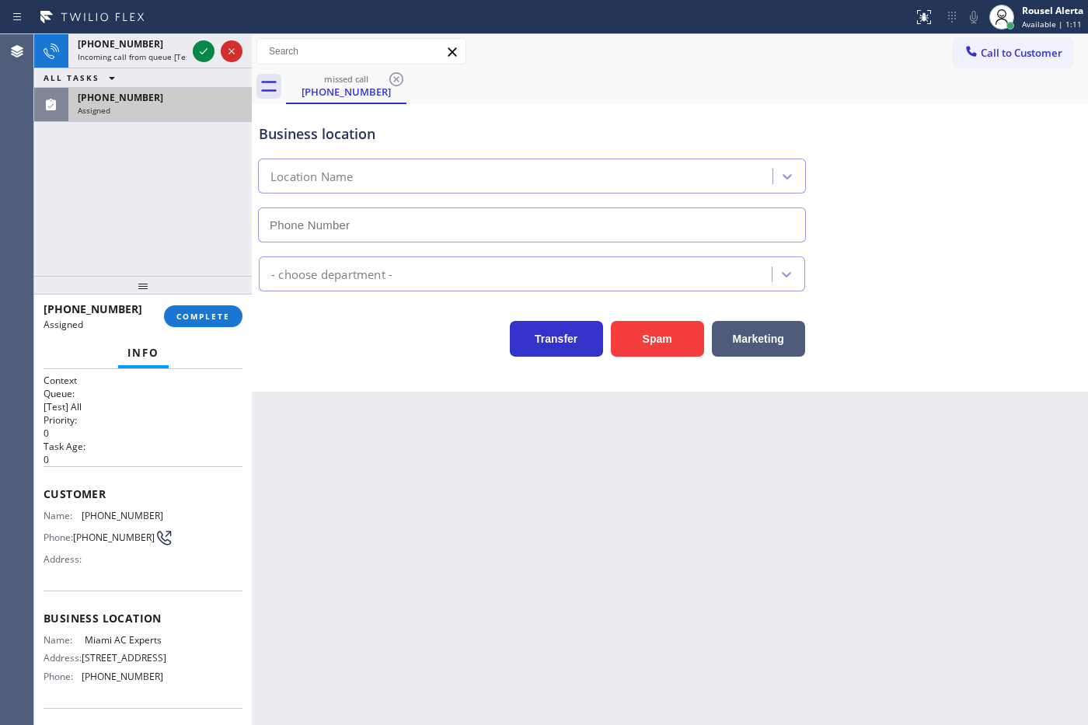
type input "[PHONE_NUMBER]"
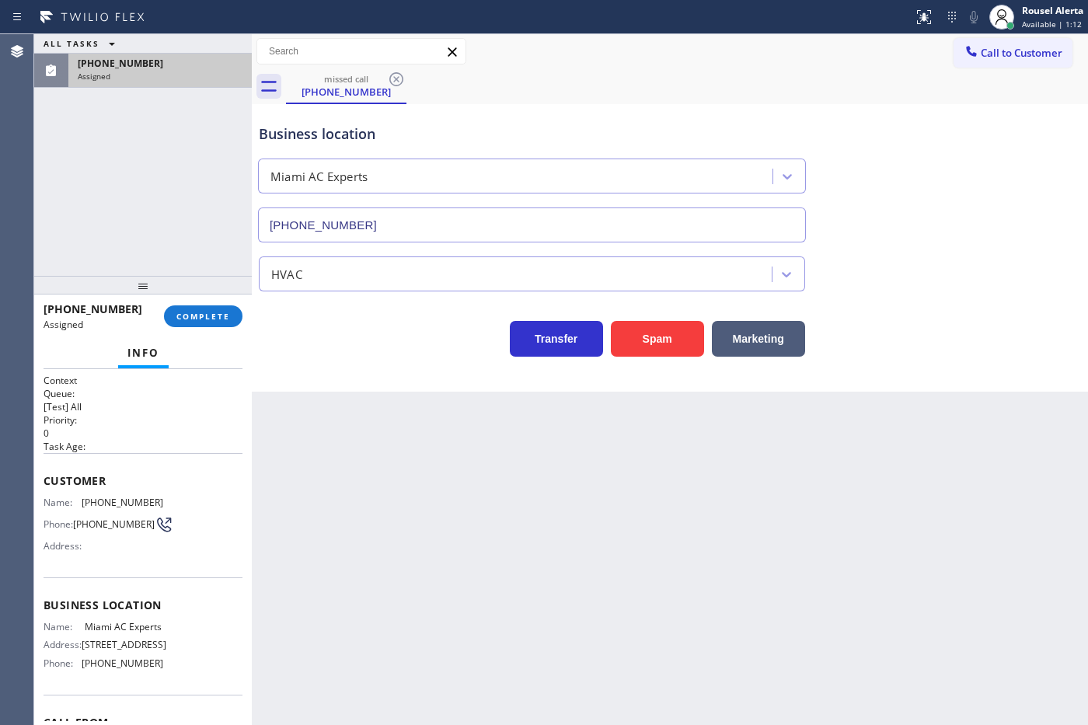
click at [175, 48] on div "ALL TASKS ALL TASKS ACTIVE TASKS TASKS IN WRAP UP [PHONE_NUMBER] Assigned" at bounding box center [143, 61] width 218 height 54
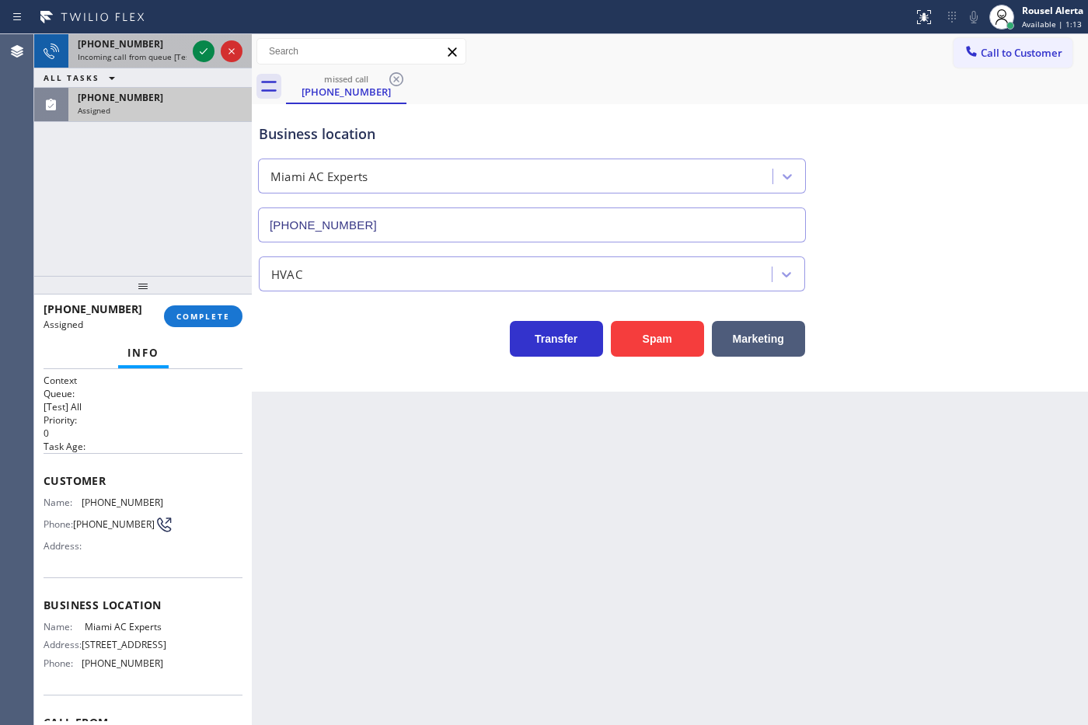
click at [165, 43] on div "[PHONE_NUMBER]" at bounding box center [132, 43] width 109 height 13
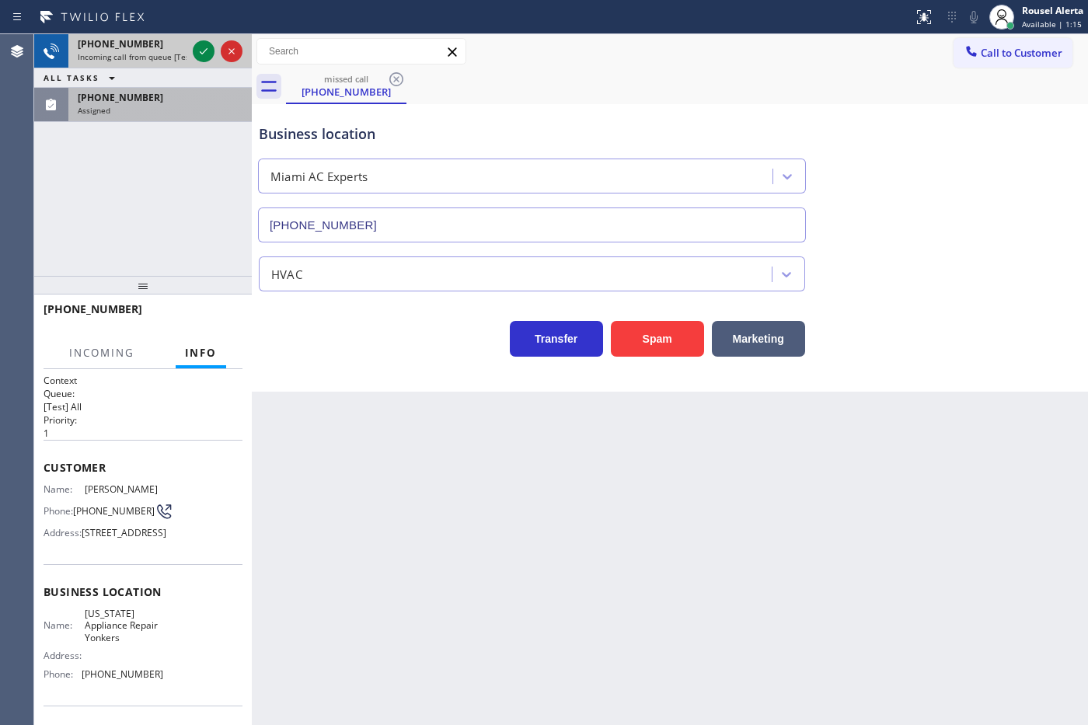
drag, startPoint x: 172, startPoint y: 58, endPoint x: 169, endPoint y: 67, distance: 8.9
click at [171, 58] on span "Incoming call from queue [Test] All" at bounding box center [142, 56] width 129 height 11
click at [169, 117] on div "[PHONE_NUMBER] Assigned" at bounding box center [156, 105] width 177 height 34
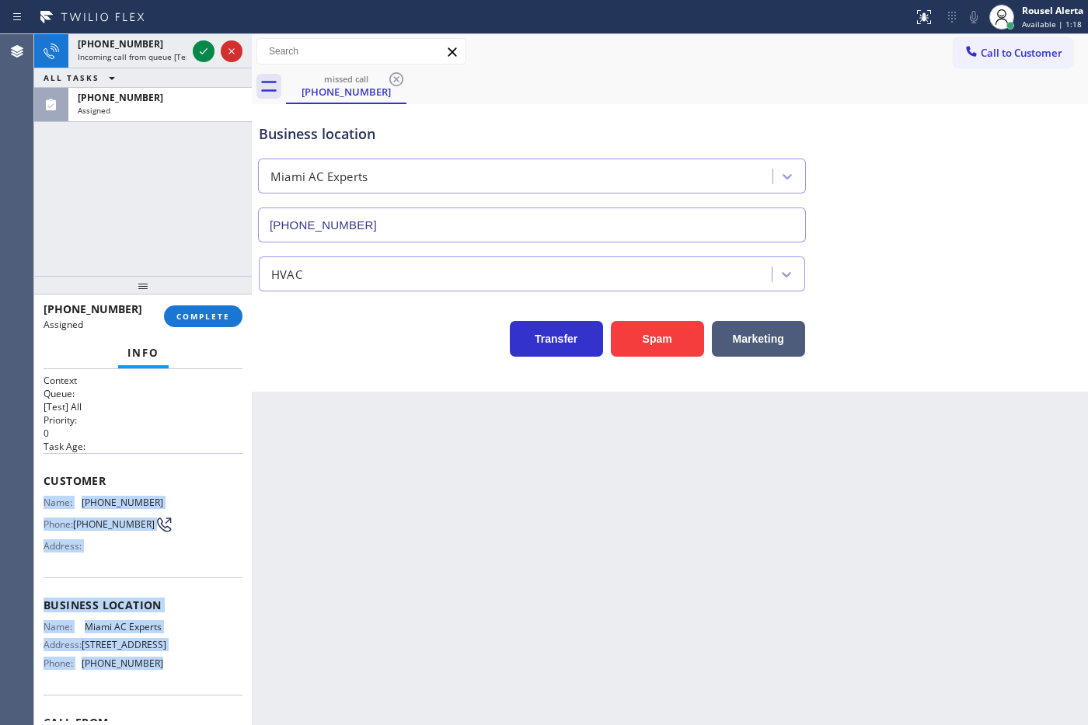
drag, startPoint x: 41, startPoint y: 501, endPoint x: 193, endPoint y: 717, distance: 263.8
click at [193, 717] on div "Context Queue: [Test] All Priority: 0 Task Age: Customer Name: [PHONE_NUMBER] P…" at bounding box center [143, 547] width 218 height 357
copy div "Name: [PHONE_NUMBER] Phone: [PHONE_NUMBER] Address: Business location Name: Mia…"
click at [152, 51] on span "Incoming call from queue [Test] All" at bounding box center [142, 56] width 129 height 11
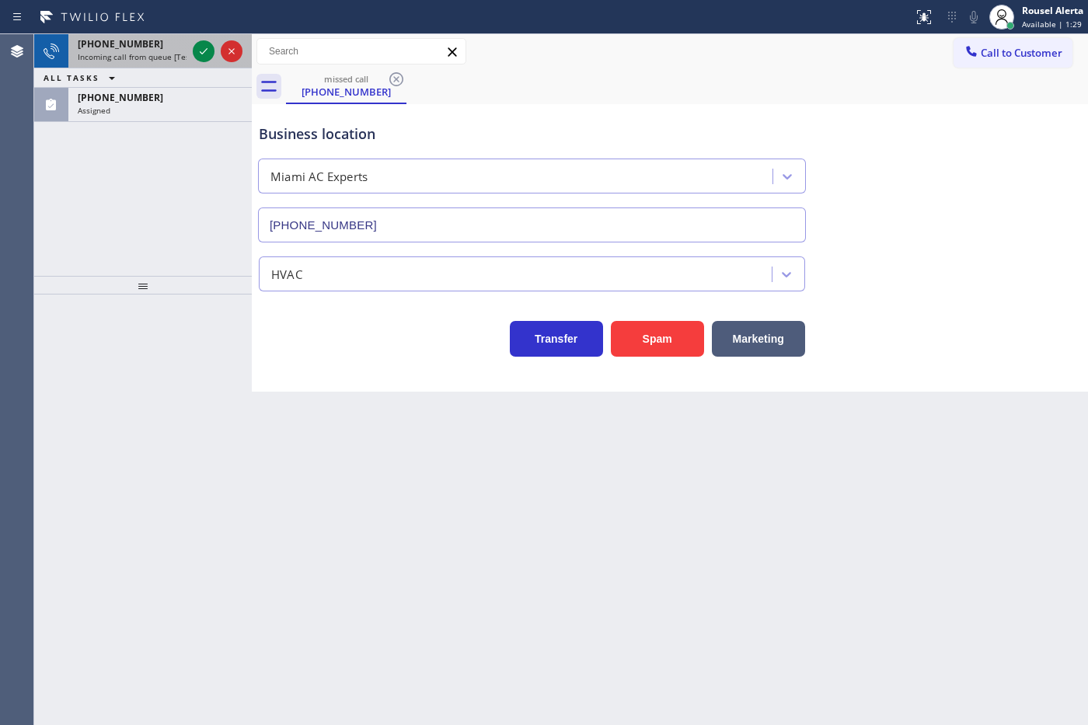
drag, startPoint x: 66, startPoint y: 37, endPoint x: 124, endPoint y: 54, distance: 60.7
click at [67, 37] on div at bounding box center [51, 51] width 34 height 34
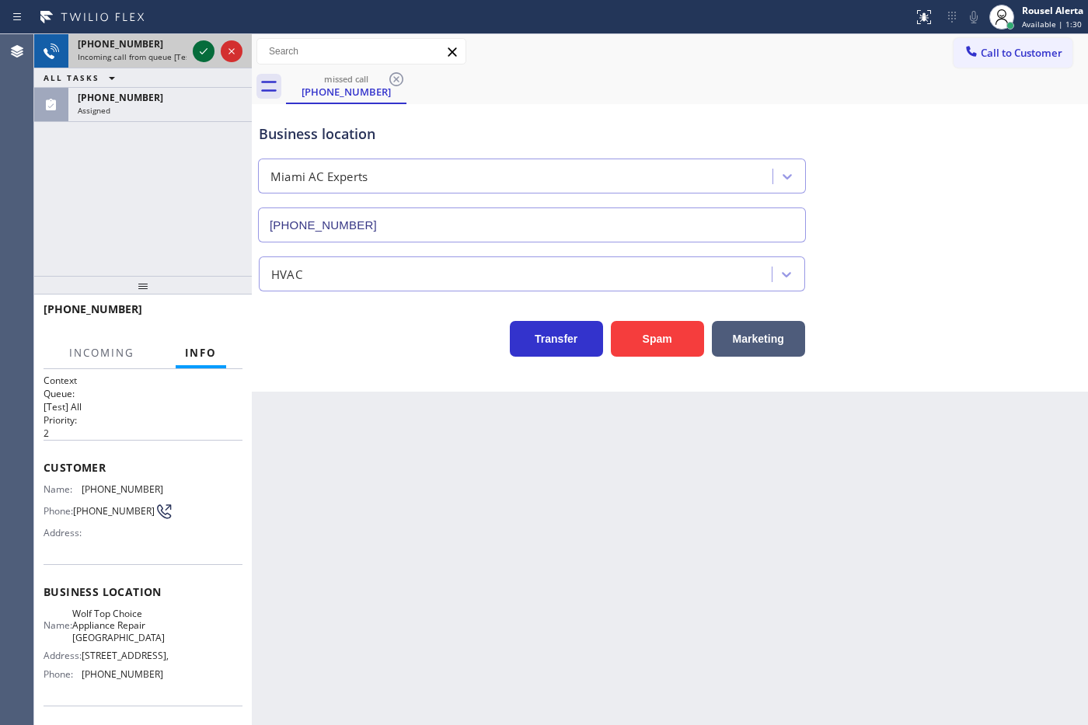
click at [195, 58] on icon at bounding box center [203, 51] width 19 height 19
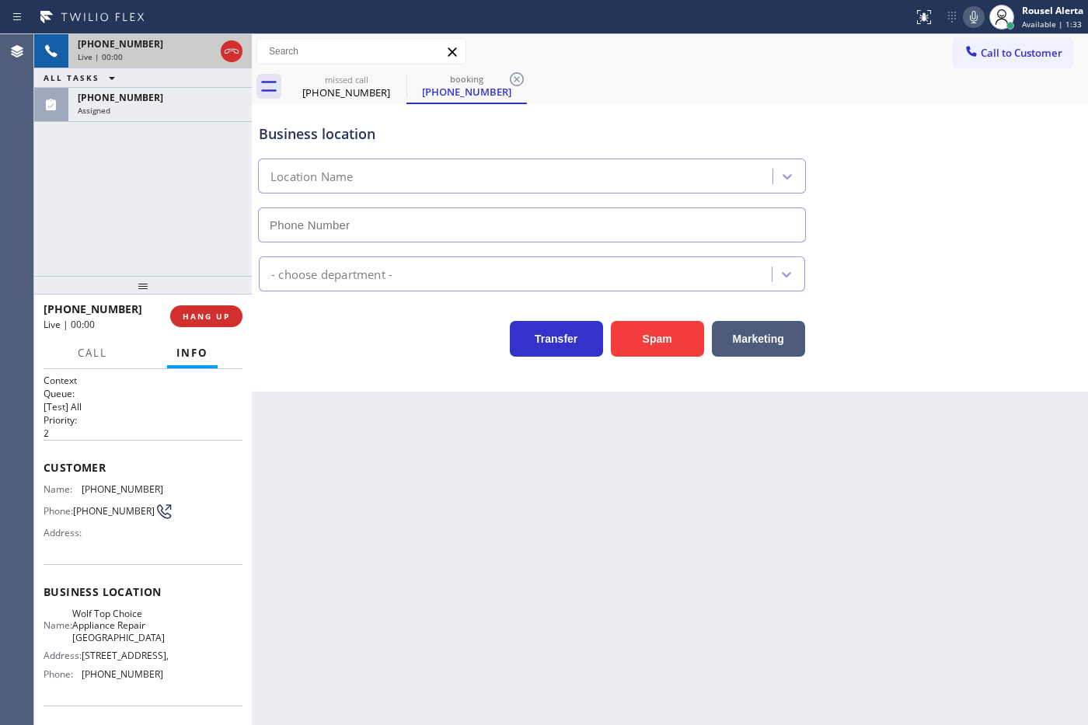
type input "[PHONE_NUMBER]"
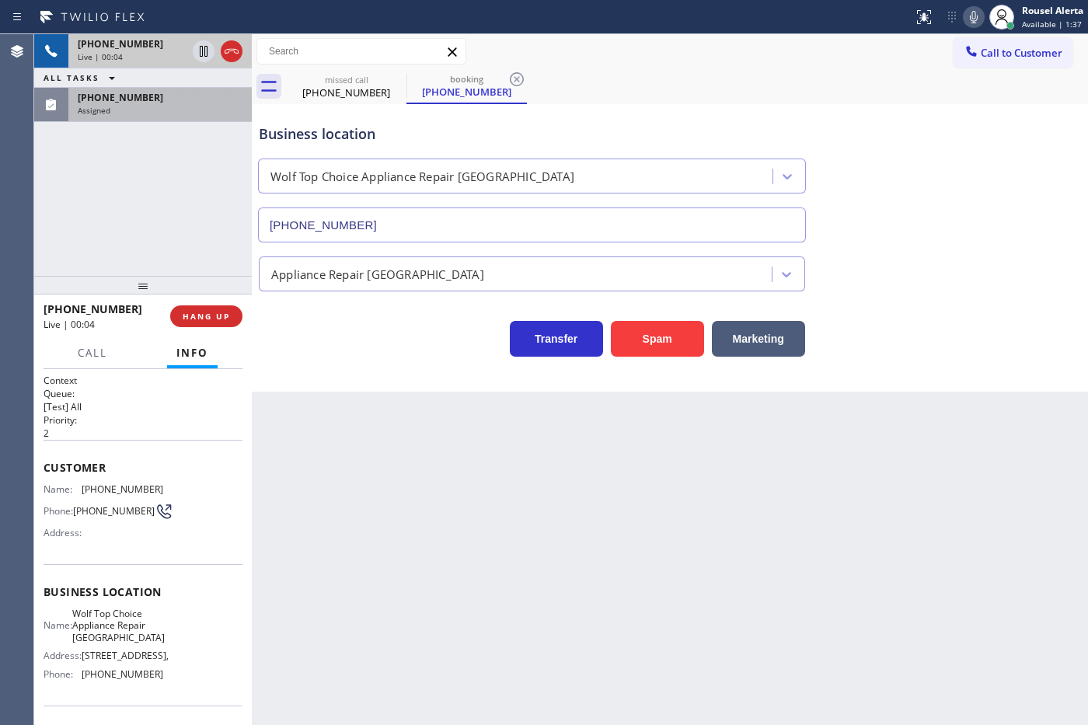
click at [145, 99] on div "[PHONE_NUMBER]" at bounding box center [160, 97] width 165 height 13
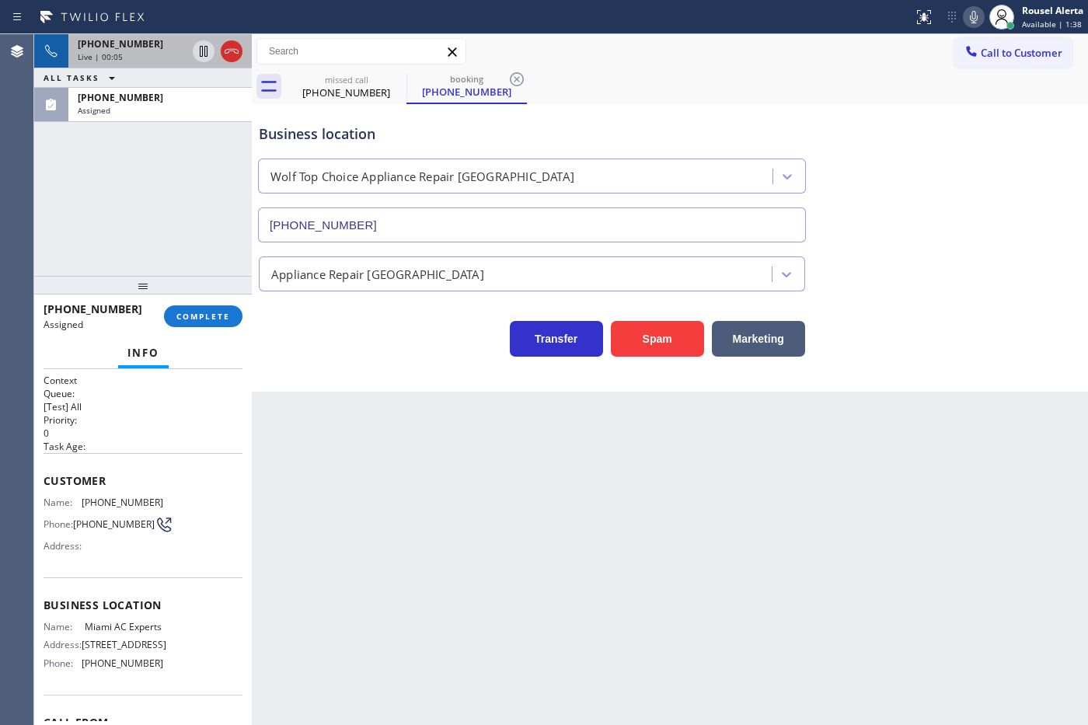
click at [423, 542] on div "Back to Dashboard Change Sender ID Customers Technicians Select a contact Outbo…" at bounding box center [670, 379] width 836 height 691
click at [190, 319] on span "COMPLETE" at bounding box center [203, 316] width 54 height 11
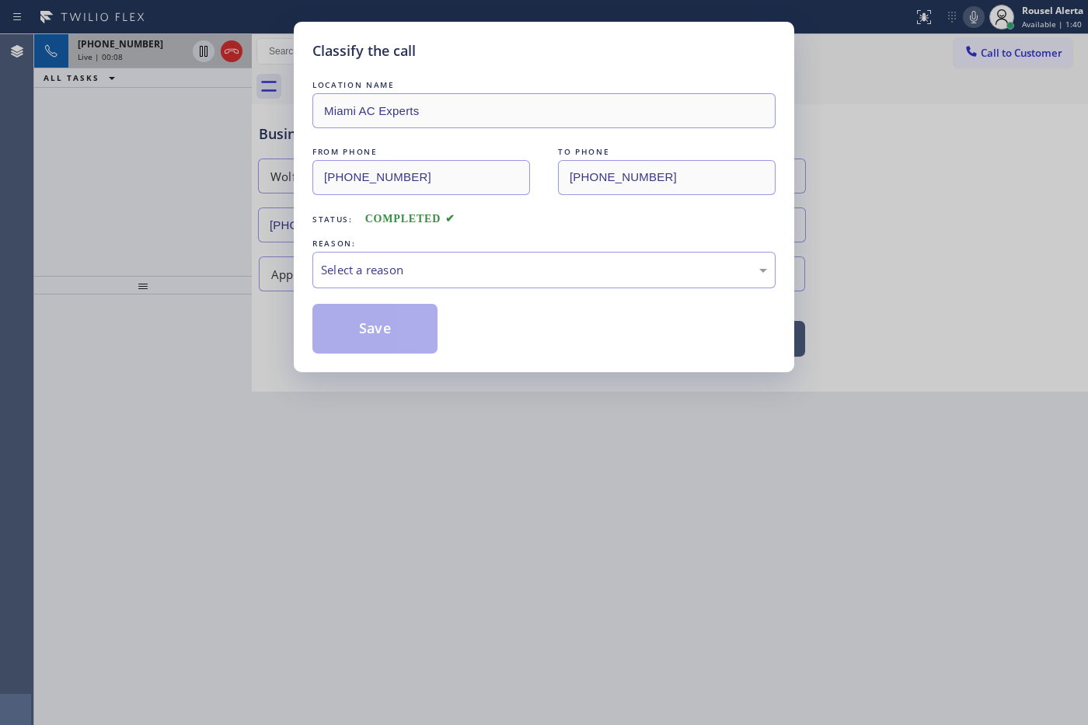
click at [510, 282] on div "Select a reason" at bounding box center [543, 270] width 463 height 37
click at [398, 313] on button "Save" at bounding box center [374, 329] width 125 height 50
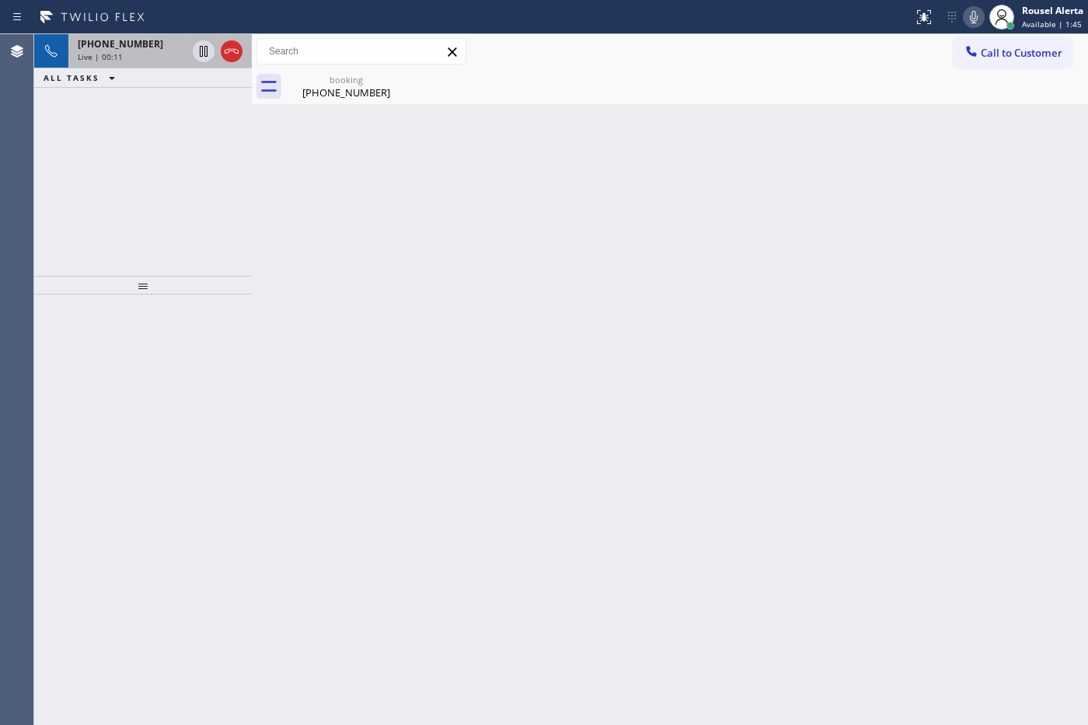
click at [154, 66] on div "[PHONE_NUMBER] Live | 00:11" at bounding box center [128, 51] width 121 height 34
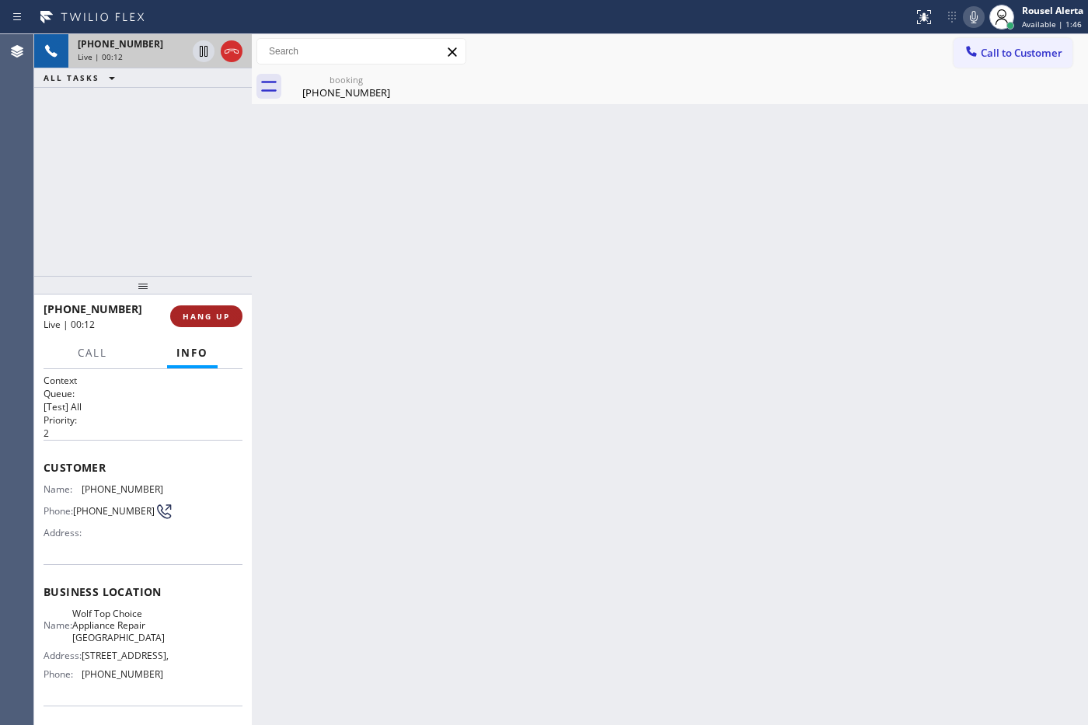
click at [199, 305] on button "HANG UP" at bounding box center [206, 316] width 72 height 22
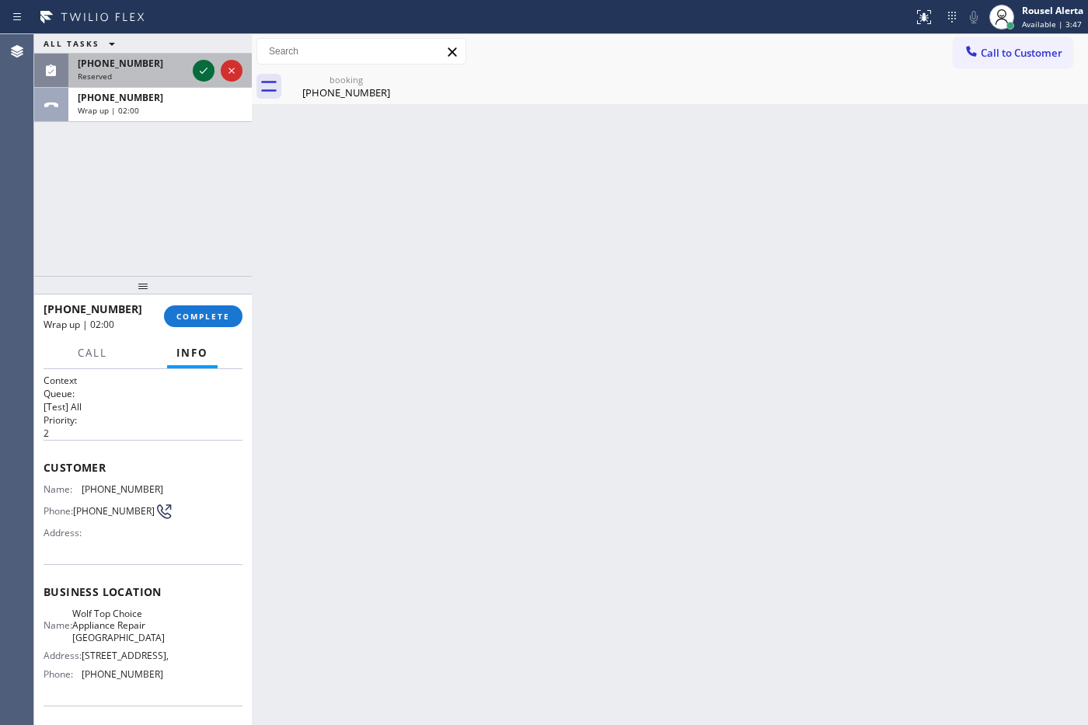
click at [197, 63] on icon at bounding box center [203, 70] width 19 height 19
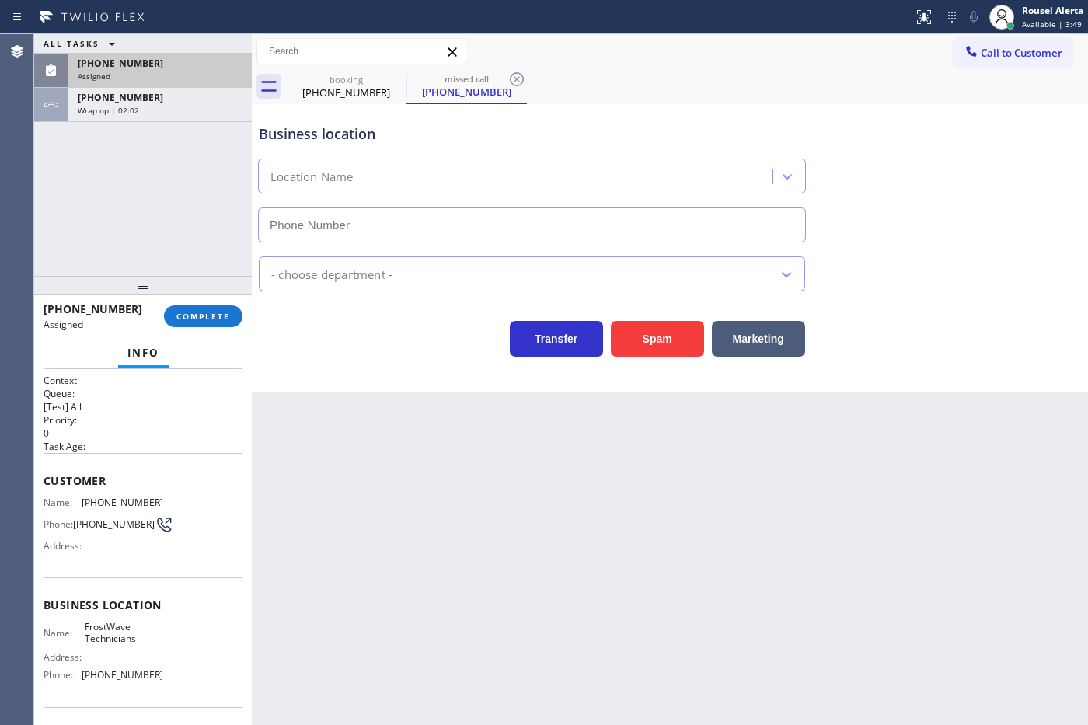
type input "[PHONE_NUMBER]"
click at [193, 122] on div "ALL TASKS ALL TASKS ACTIVE TASKS TASKS IN WRAP UP [PHONE_NUMBER] Assigned [PHON…" at bounding box center [143, 155] width 218 height 242
click at [188, 315] on span "COMPLETE" at bounding box center [203, 316] width 54 height 11
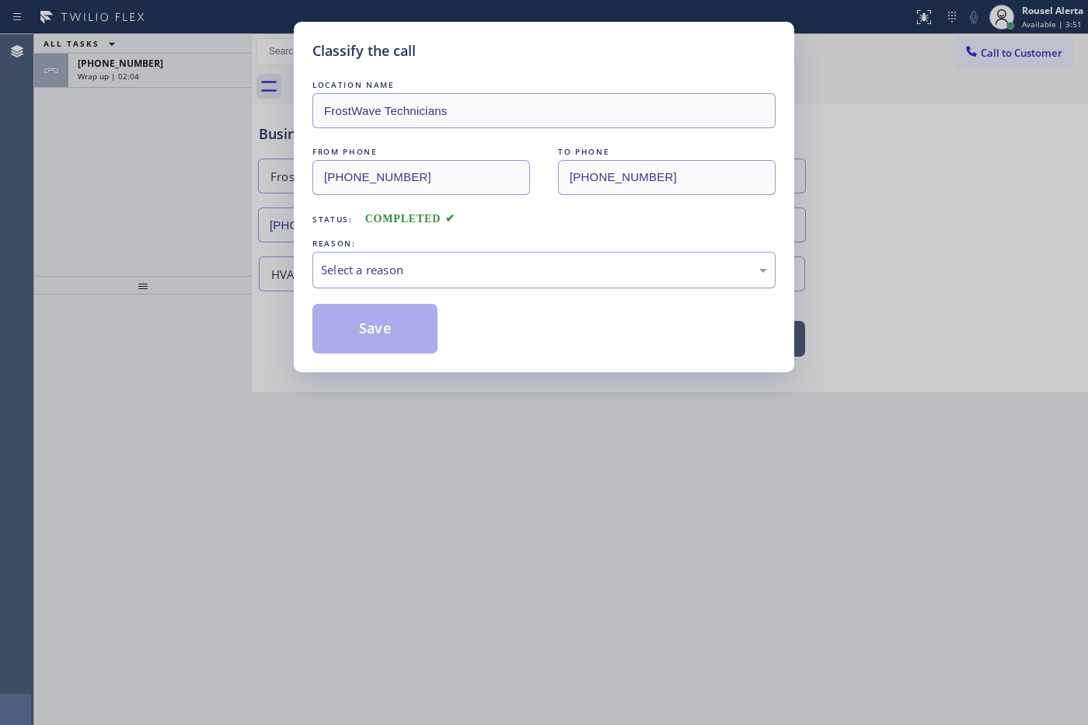
click at [425, 273] on div "Select a reason" at bounding box center [544, 270] width 446 height 18
click at [391, 333] on button "Save" at bounding box center [374, 329] width 125 height 50
click at [148, 51] on div "Classify the call LOCATION NAME FrostWave Technicians FROM PHONE [PHONE_NUMBER]…" at bounding box center [544, 362] width 1088 height 725
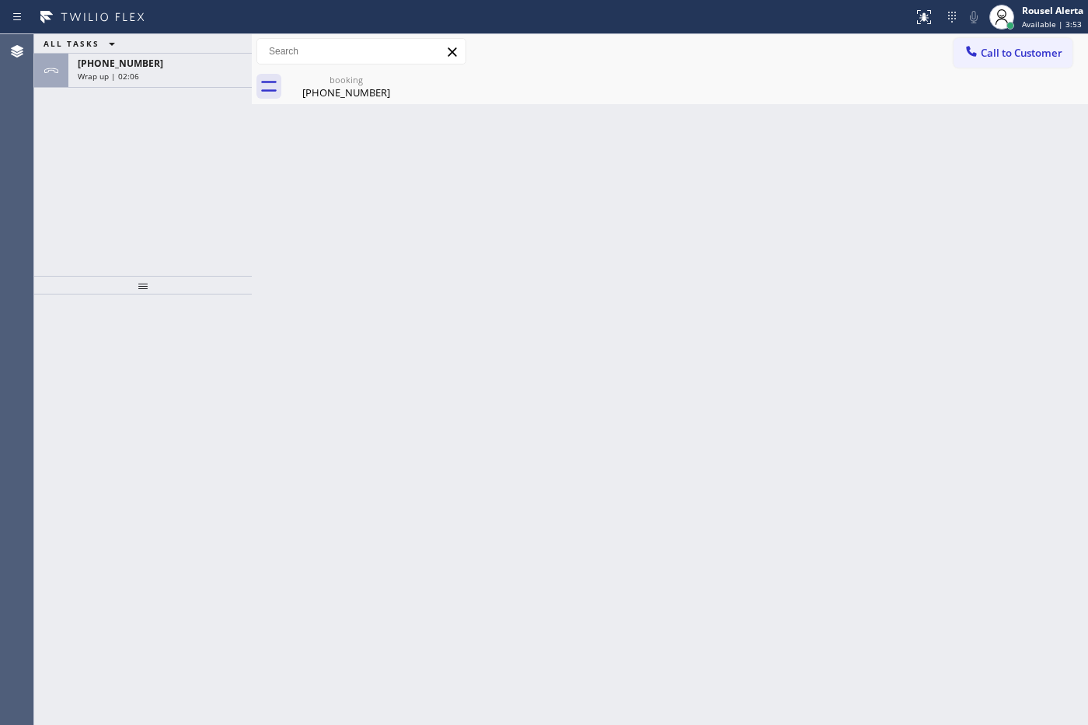
click at [148, 49] on div "ALL TASKS ALL TASKS ACTIVE TASKS TASKS IN WRAP UP" at bounding box center [143, 43] width 218 height 19
click at [149, 68] on div "[PHONE_NUMBER]" at bounding box center [160, 63] width 165 height 13
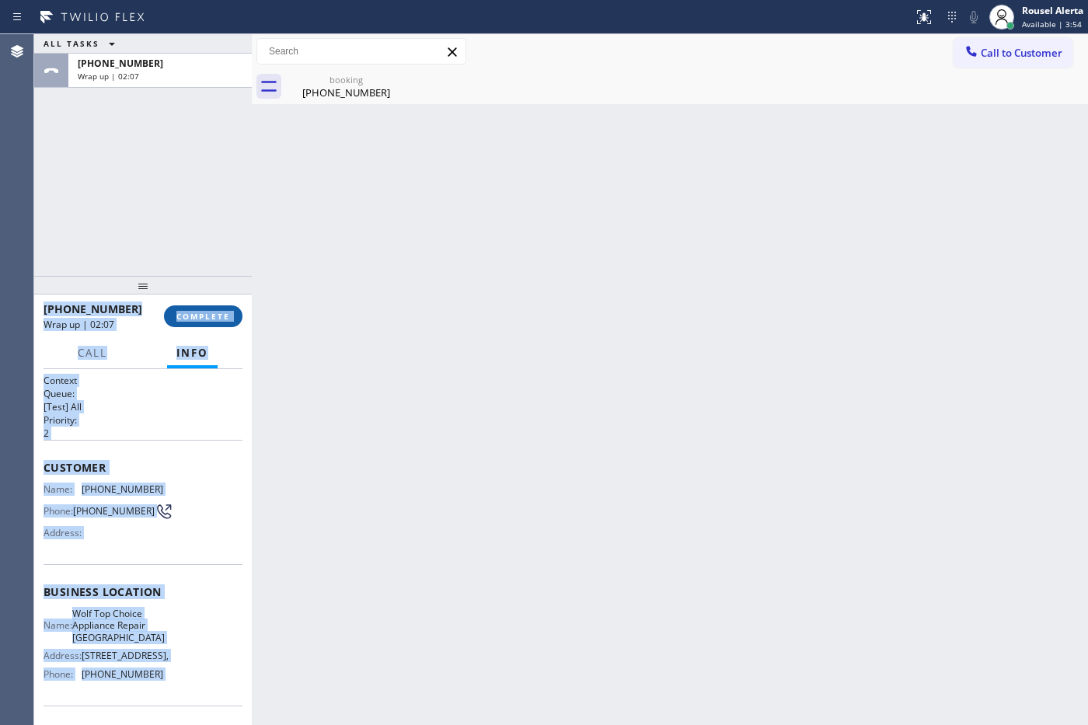
click at [202, 315] on span "COMPLETE" at bounding box center [203, 316] width 54 height 11
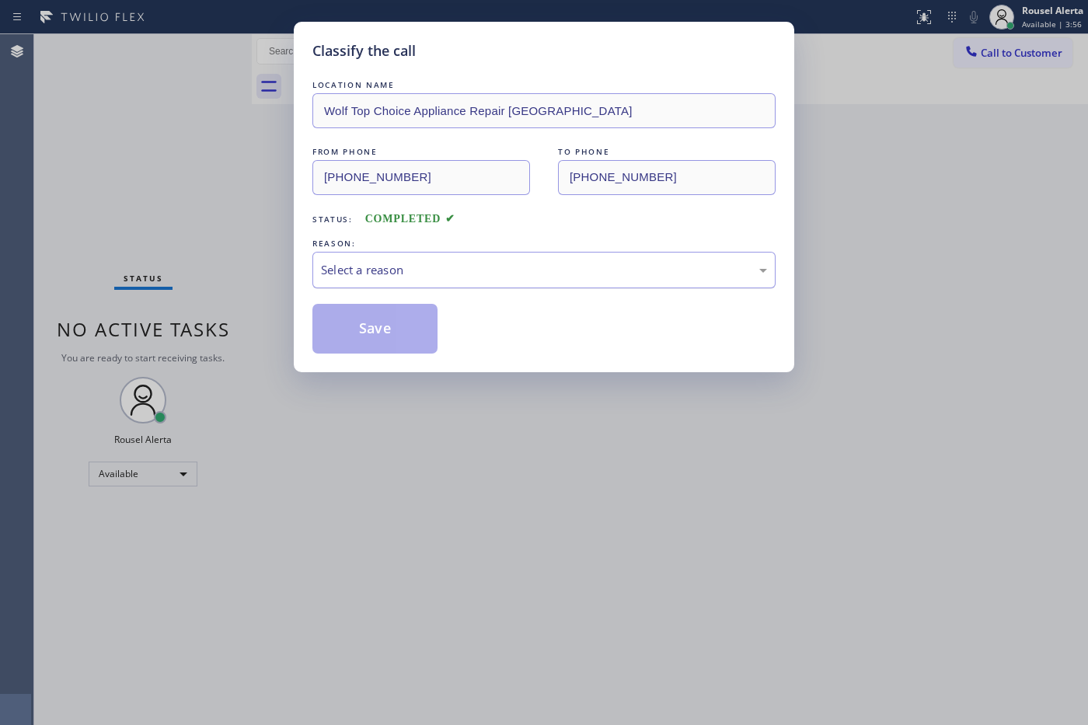
click at [503, 261] on div "Select a reason" at bounding box center [544, 270] width 446 height 18
click at [348, 329] on button "Save" at bounding box center [374, 329] width 125 height 50
click at [598, 496] on div "Classify the call LOCATION NAME Wolf Top Choice Appliance Repair Hollywood FROM…" at bounding box center [544, 362] width 1088 height 725
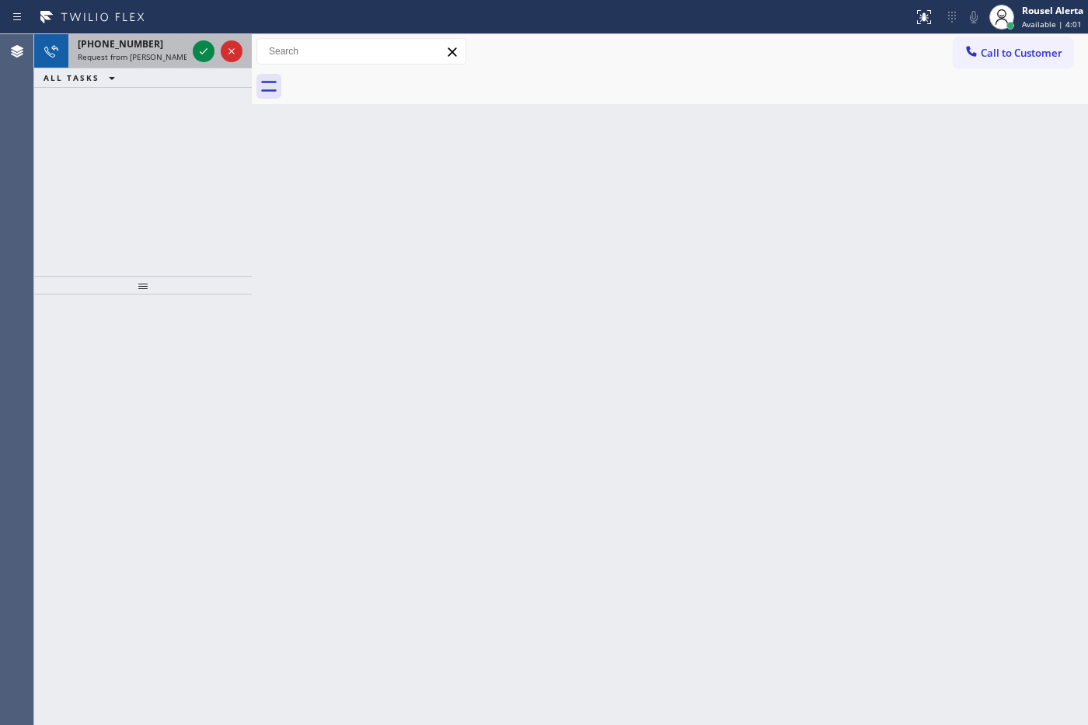
click at [137, 51] on span "Request from [PERSON_NAME] (direct)" at bounding box center [148, 56] width 141 height 11
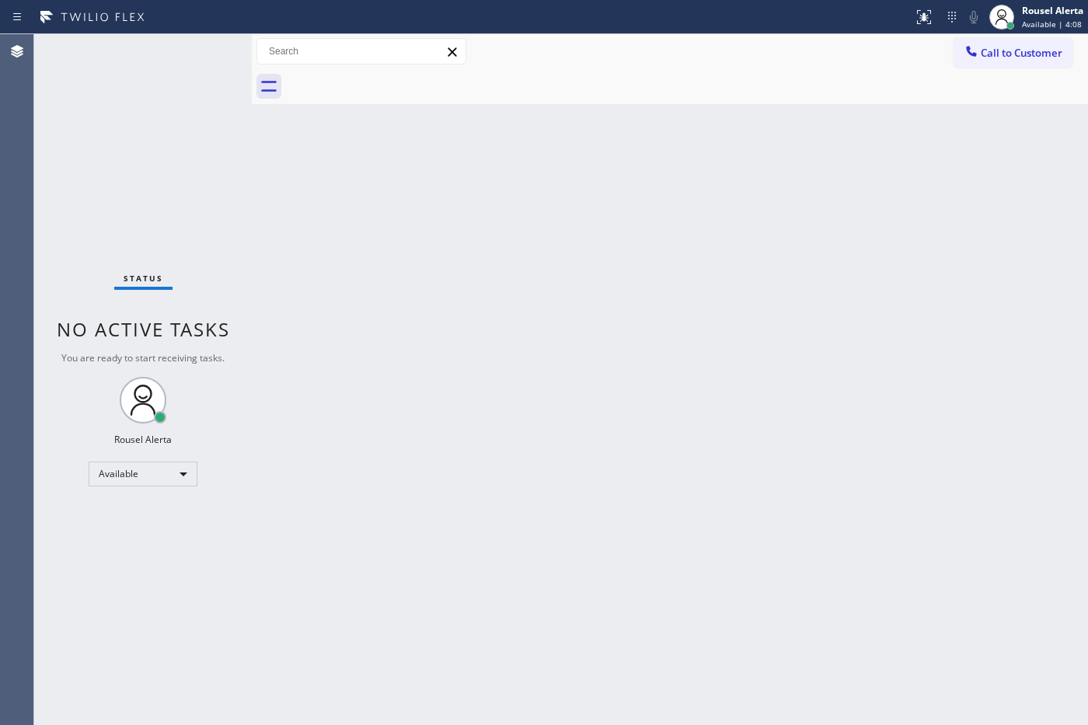
click at [142, 67] on div "Status No active tasks You are ready to start receiving tasks. Rousel Alerta Av…" at bounding box center [143, 379] width 218 height 691
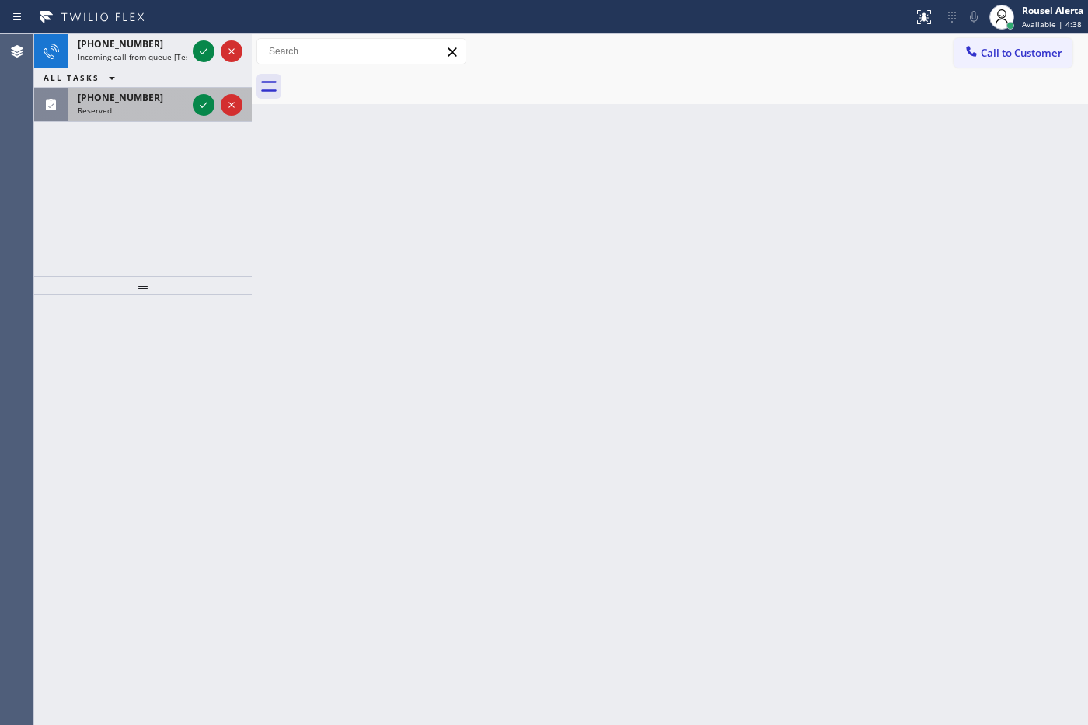
click at [158, 92] on div "[PHONE_NUMBER]" at bounding box center [132, 97] width 109 height 13
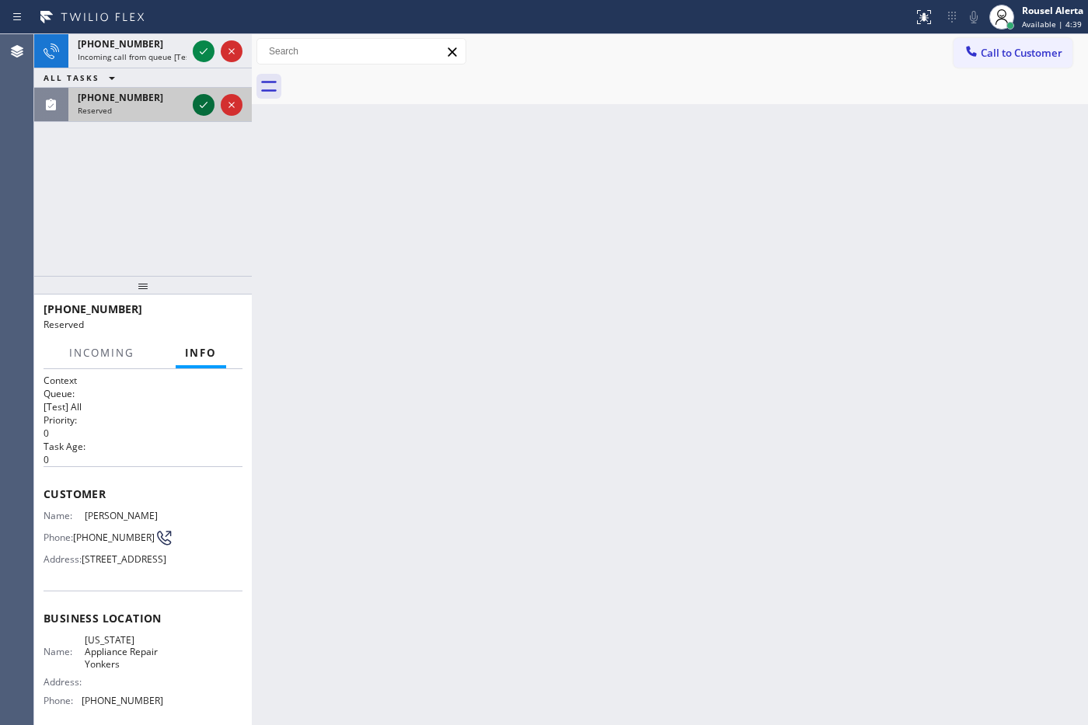
click at [196, 107] on icon at bounding box center [203, 105] width 19 height 19
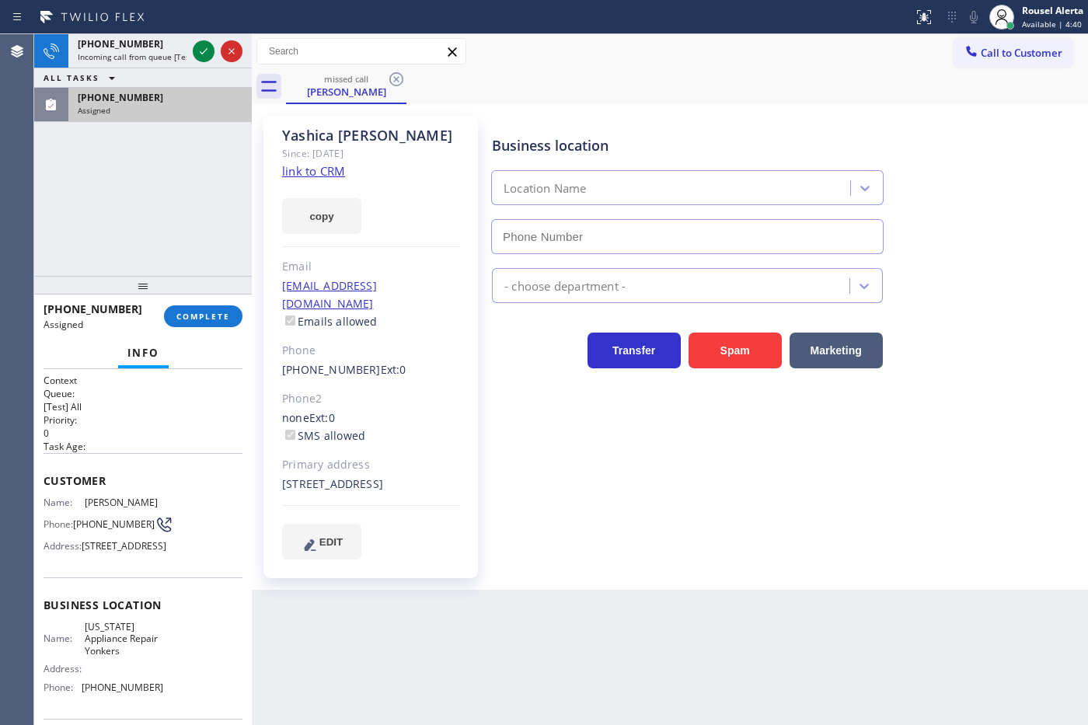
type input "[PHONE_NUMBER]"
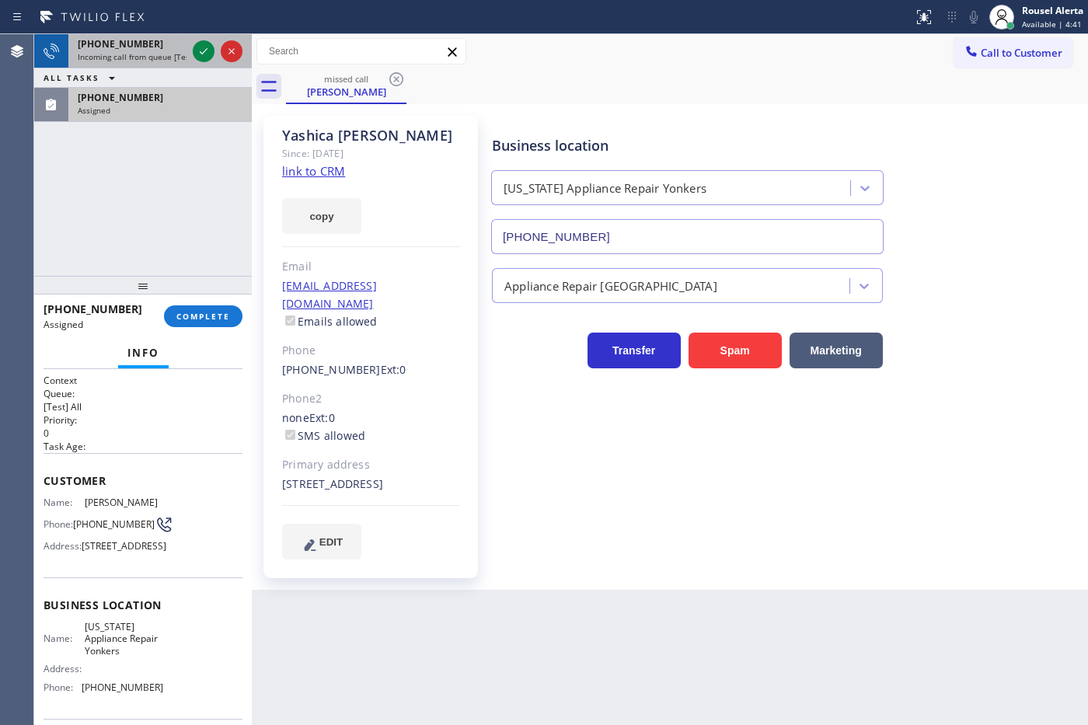
click at [138, 54] on span "Incoming call from queue [Test] All" at bounding box center [142, 56] width 129 height 11
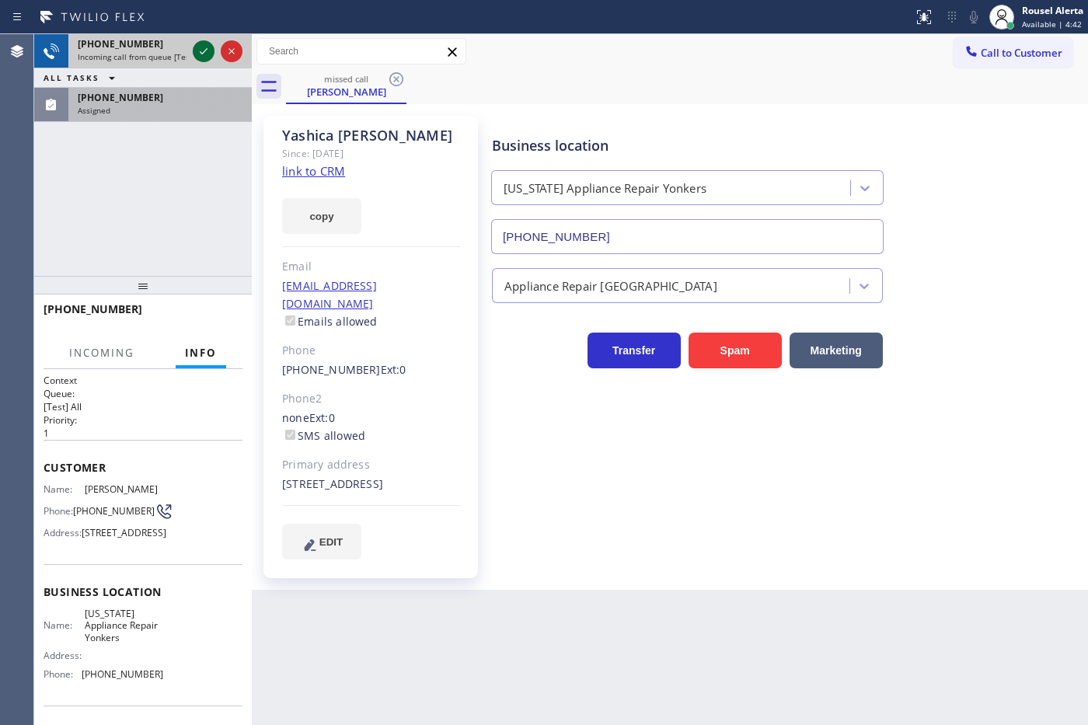
click at [204, 47] on icon at bounding box center [203, 51] width 19 height 19
click at [137, 94] on span "[PHONE_NUMBER]" at bounding box center [120, 97] width 85 height 13
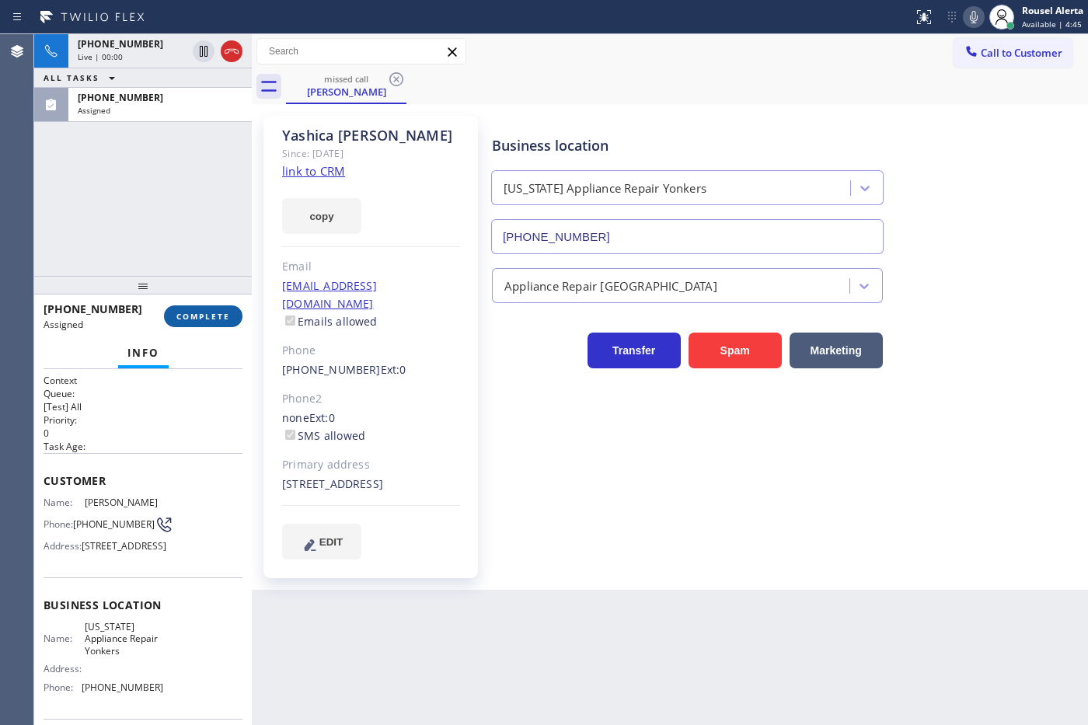
click at [181, 319] on span "COMPLETE" at bounding box center [203, 316] width 54 height 11
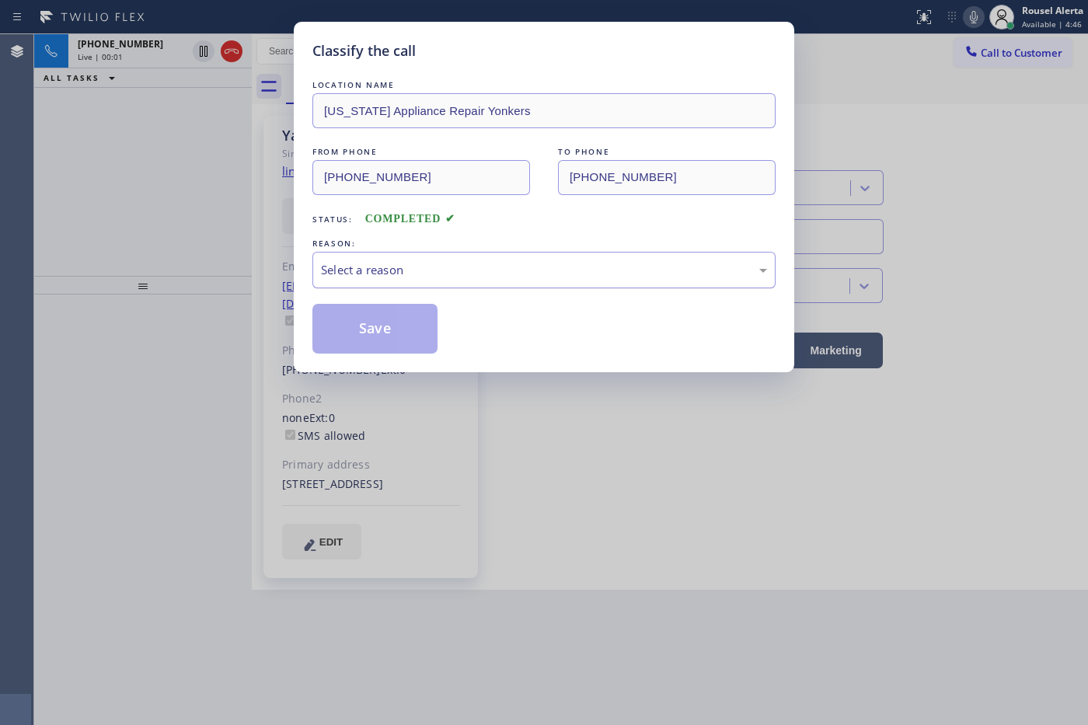
click at [474, 281] on div "Select a reason" at bounding box center [543, 270] width 463 height 37
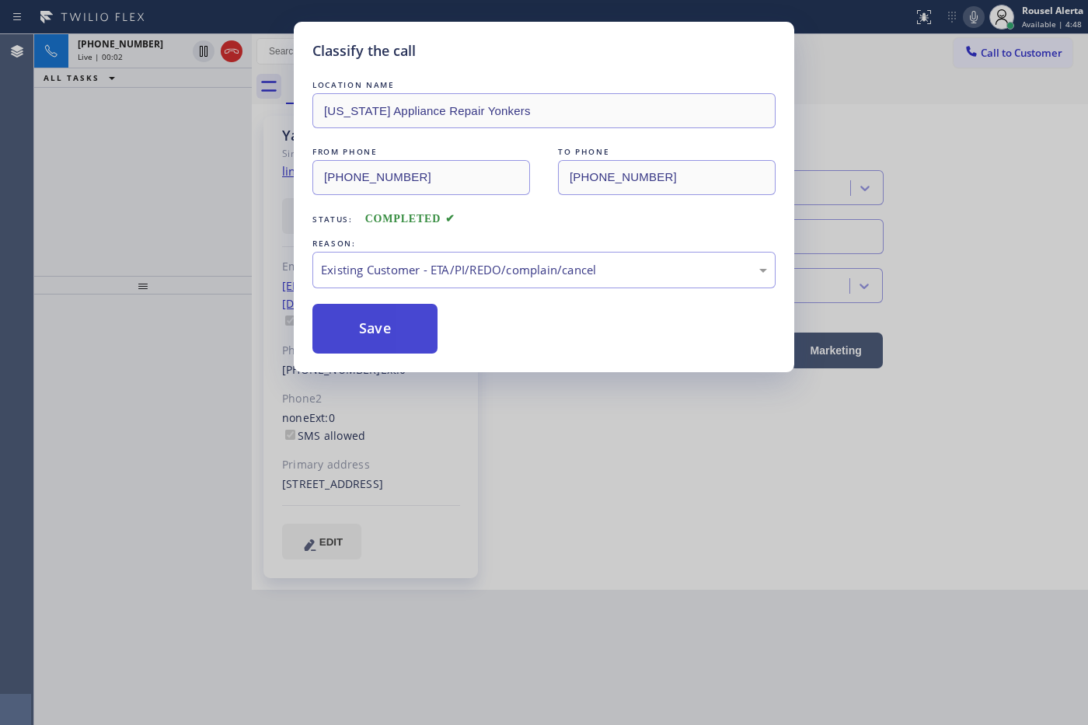
click at [397, 350] on button "Save" at bounding box center [374, 329] width 125 height 50
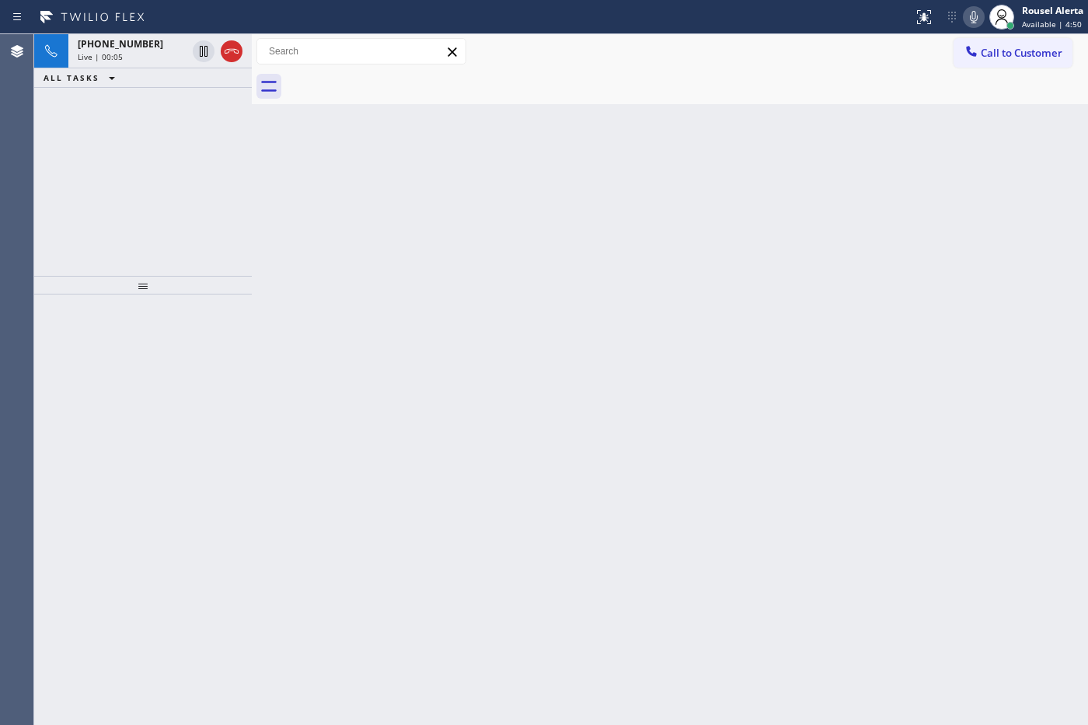
click at [162, 68] on div "ALL TASKS ALL TASKS ACTIVE TASKS TASKS IN WRAP UP" at bounding box center [143, 77] width 218 height 19
drag, startPoint x: 162, startPoint y: 54, endPoint x: 211, endPoint y: 92, distance: 61.5
click at [162, 53] on div "Live | 00:05" at bounding box center [132, 56] width 109 height 11
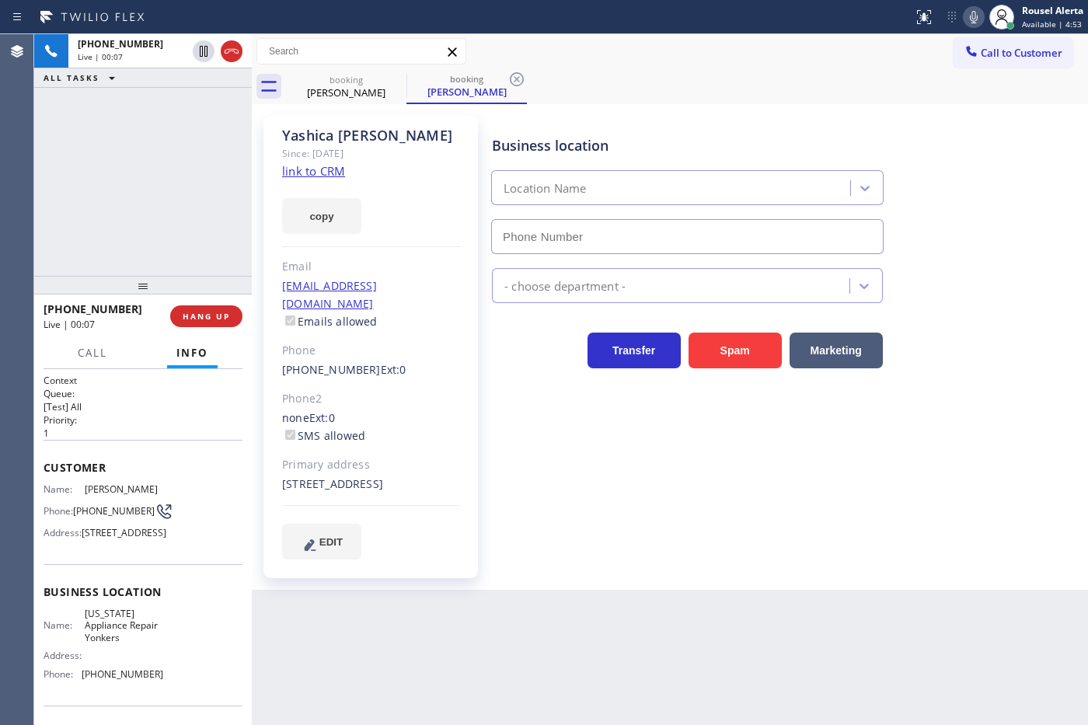
type input "[PHONE_NUMBER]"
click at [322, 183] on div "copy" at bounding box center [371, 207] width 178 height 54
click at [324, 172] on link "link to CRM" at bounding box center [313, 171] width 63 height 16
click at [576, 671] on div "Back to Dashboard Change Sender ID Customers Technicians Select a contact Outbo…" at bounding box center [670, 379] width 836 height 691
click at [157, 221] on div "[PHONE_NUMBER] Live | 00:32 ALL TASKS ALL TASKS ACTIVE TASKS TASKS IN WRAP UP" at bounding box center [143, 155] width 218 height 242
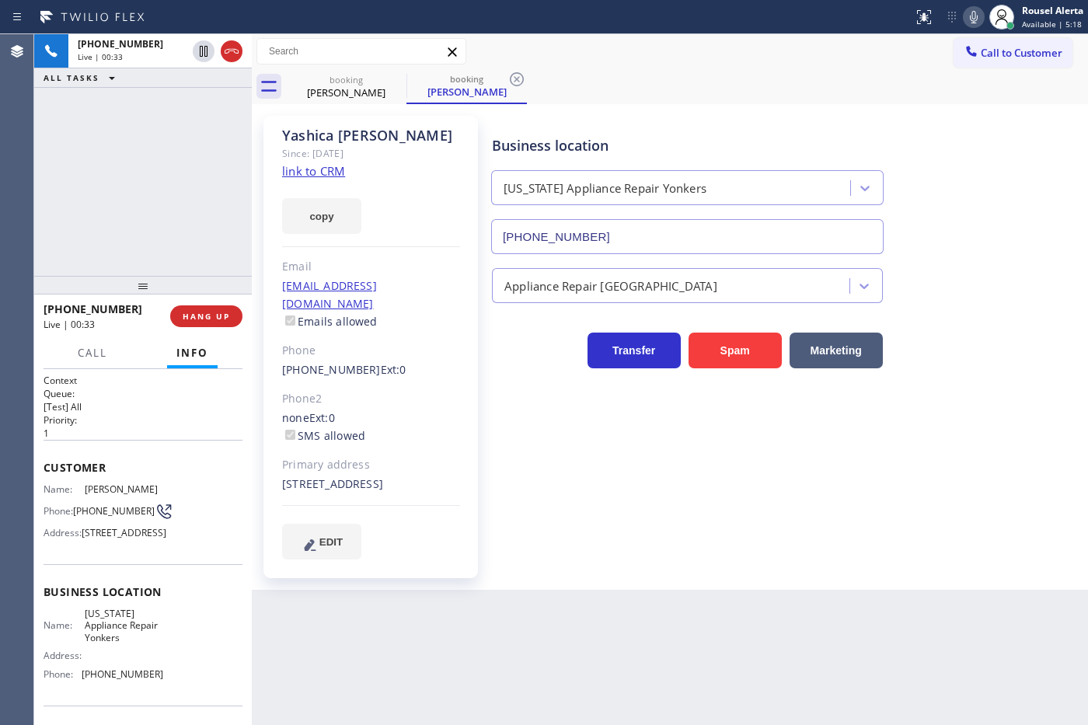
click at [556, 666] on div "Back to Dashboard Change Sender ID Customers Technicians Select a contact Outbo…" at bounding box center [670, 379] width 836 height 691
click at [200, 317] on span "HANG UP" at bounding box center [206, 316] width 47 height 11
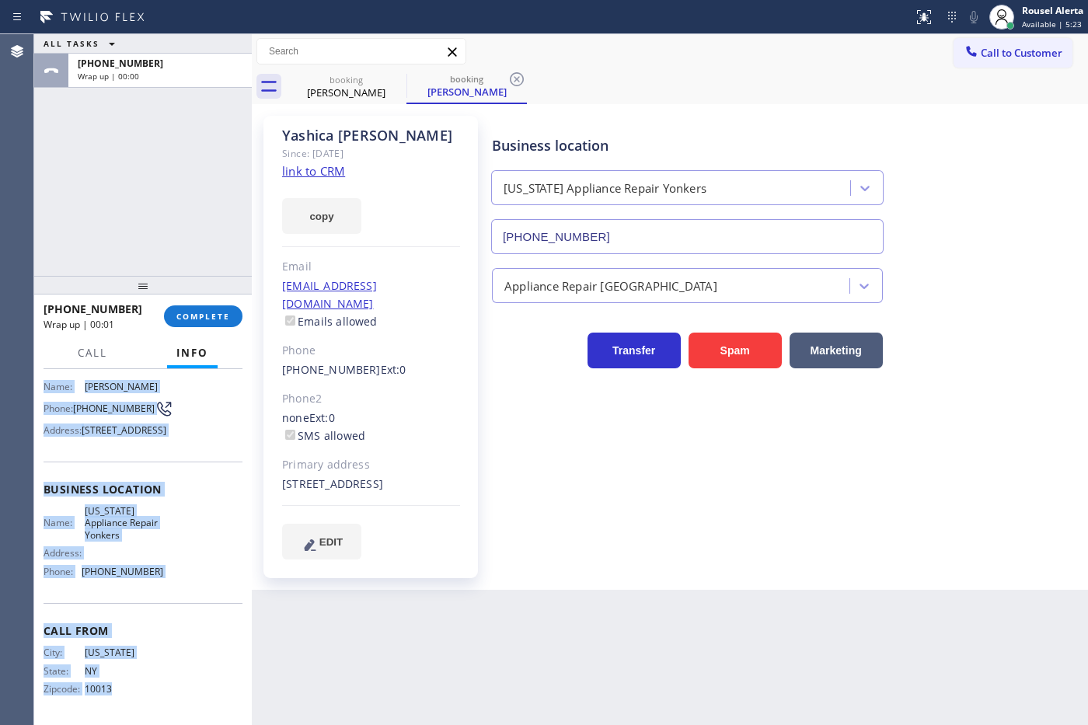
scroll to position [141, 0]
drag, startPoint x: 40, startPoint y: 491, endPoint x: 168, endPoint y: 581, distance: 156.1
click at [168, 581] on div "Context Queue: [Test] All Priority: 1 Customer Name: [PERSON_NAME] Phone: [PHON…" at bounding box center [143, 547] width 218 height 357
copy div "Name: [PERSON_NAME] Phone: [PHONE_NUMBER] Address: [STREET_ADDRESS] Business lo…"
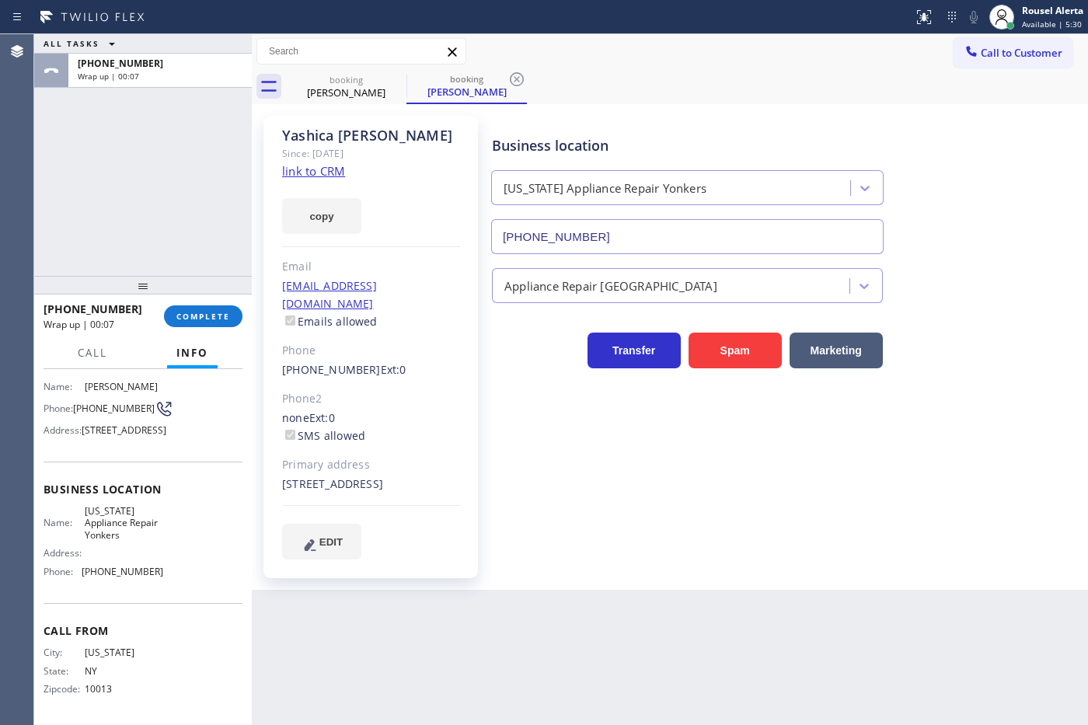
click at [156, 96] on div "ALL TASKS ALL TASKS ACTIVE TASKS TASKS IN WRAP UP [PHONE_NUMBER] Wrap up | 00:07" at bounding box center [143, 155] width 218 height 242
click at [193, 312] on span "COMPLETE" at bounding box center [203, 316] width 54 height 11
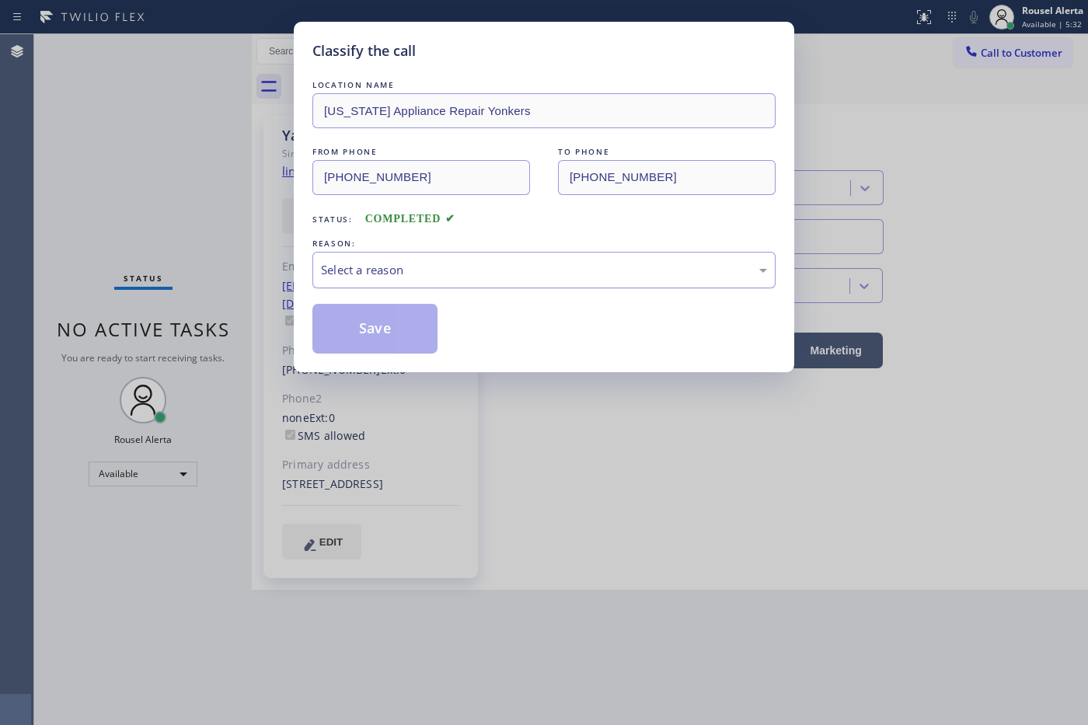
click at [358, 276] on div "Select a reason" at bounding box center [544, 270] width 446 height 18
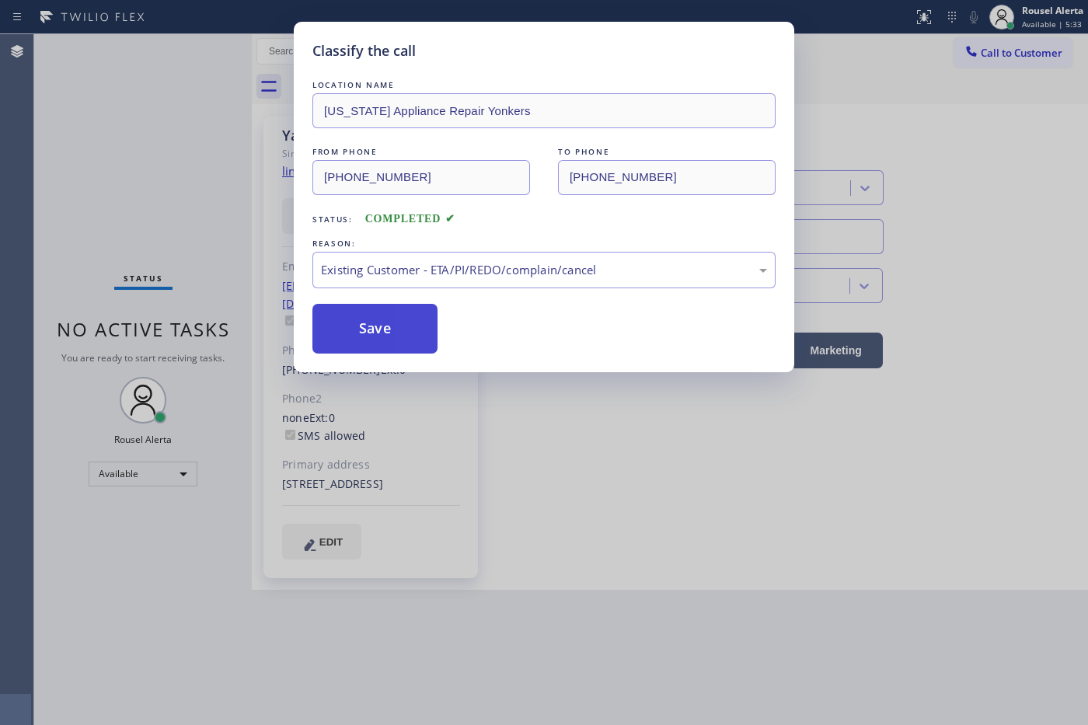
click at [390, 336] on button "Save" at bounding box center [374, 329] width 125 height 50
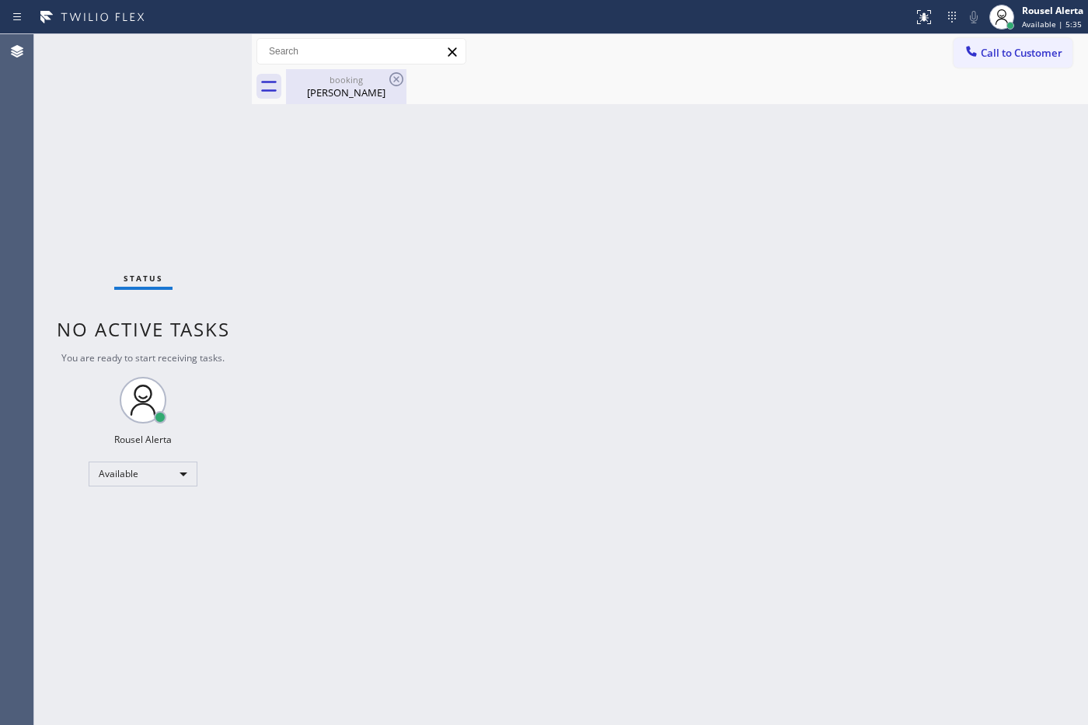
drag, startPoint x: 334, startPoint y: 88, endPoint x: 350, endPoint y: 80, distance: 18.1
click at [338, 83] on div "booking [PERSON_NAME]" at bounding box center [345, 86] width 117 height 35
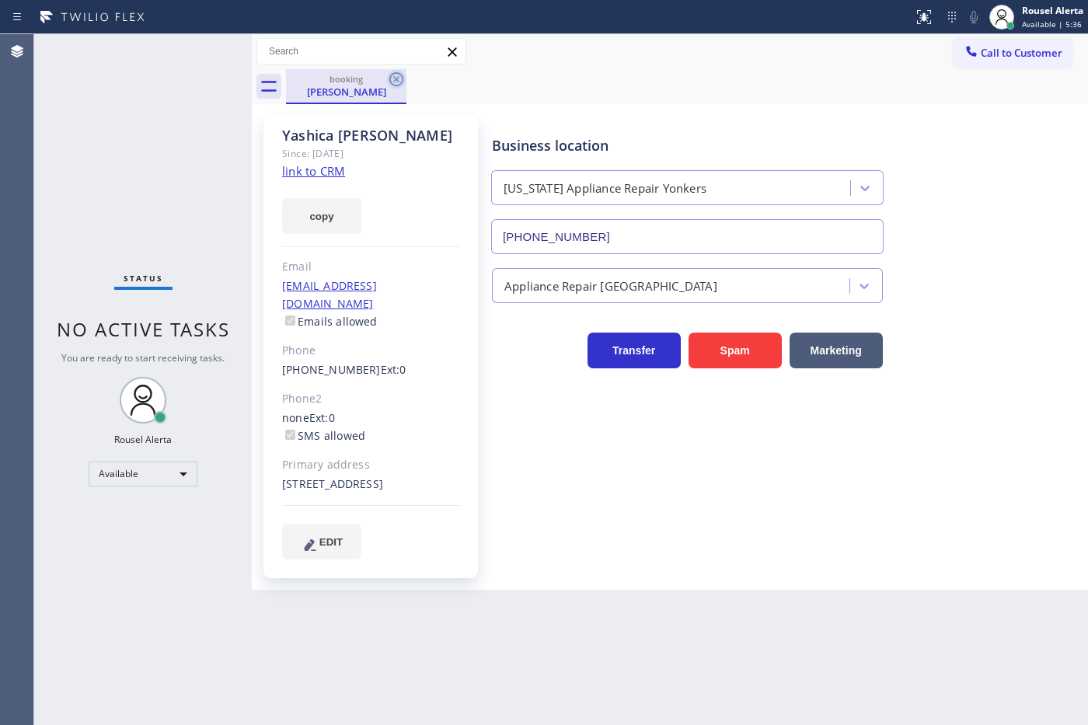
click at [393, 76] on icon at bounding box center [396, 79] width 19 height 19
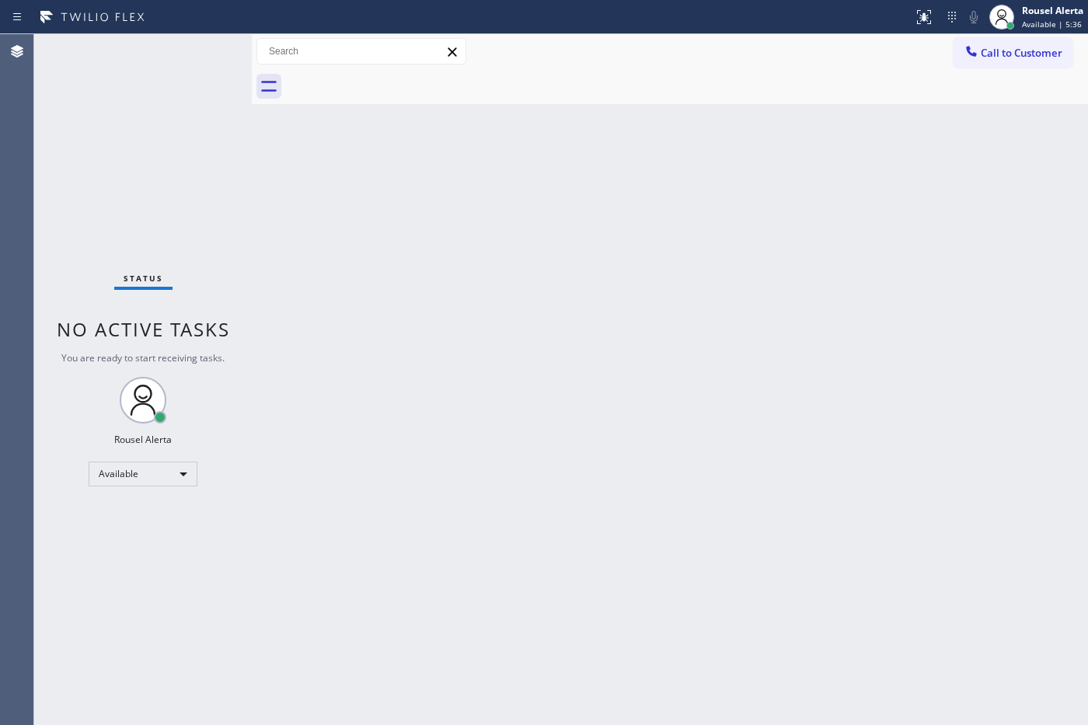
click at [451, 458] on div "Back to Dashboard Change Sender ID Customers Technicians Select a contact Outbo…" at bounding box center [670, 379] width 836 height 691
click at [277, 273] on div "Back to Dashboard Change Sender ID Customers Technicians Select a contact Outbo…" at bounding box center [670, 379] width 836 height 691
click at [157, 106] on div "Status No active tasks You are ready to start receiving tasks. Rousel Alerta Av…" at bounding box center [143, 379] width 218 height 691
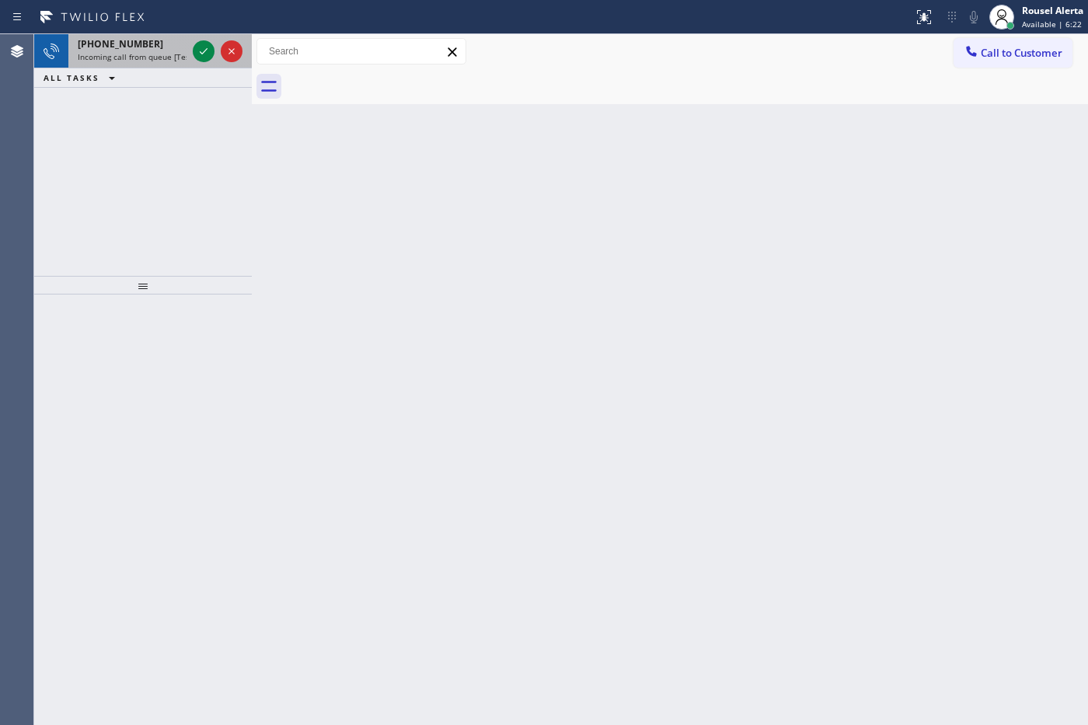
drag, startPoint x: 129, startPoint y: 35, endPoint x: 134, endPoint y: 43, distance: 9.5
click at [130, 36] on div "[PHONE_NUMBER] Incoming call from queue [Test] All" at bounding box center [128, 51] width 121 height 34
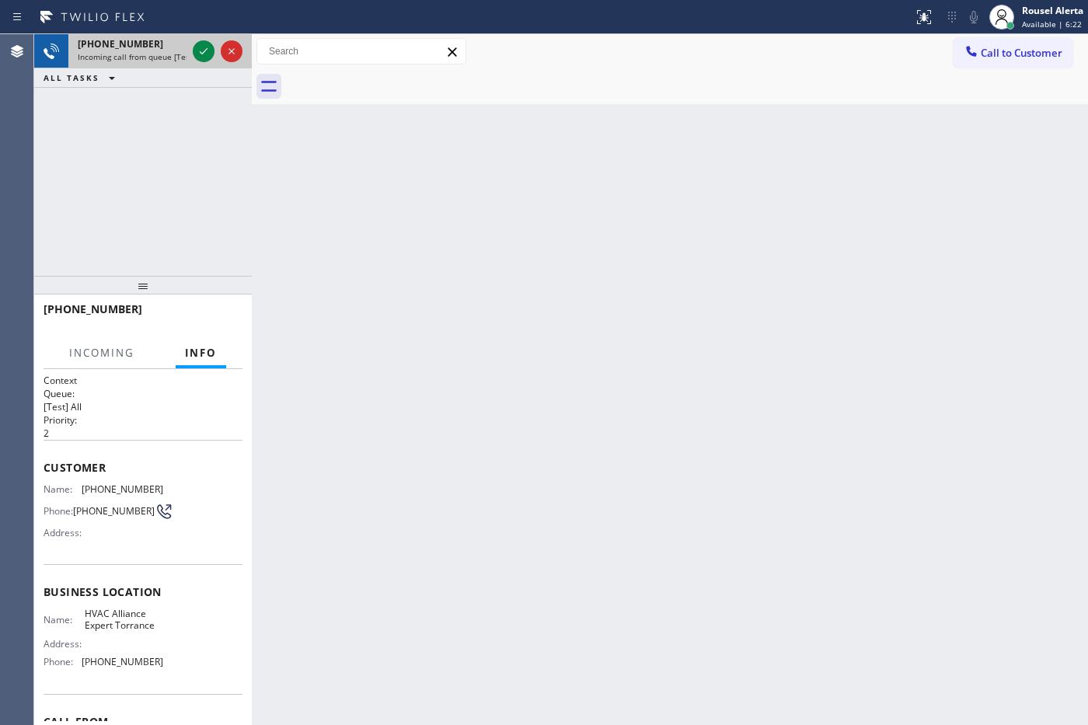
click at [136, 43] on span "[PHONE_NUMBER]" at bounding box center [120, 43] width 85 height 13
click at [204, 55] on icon at bounding box center [203, 51] width 19 height 19
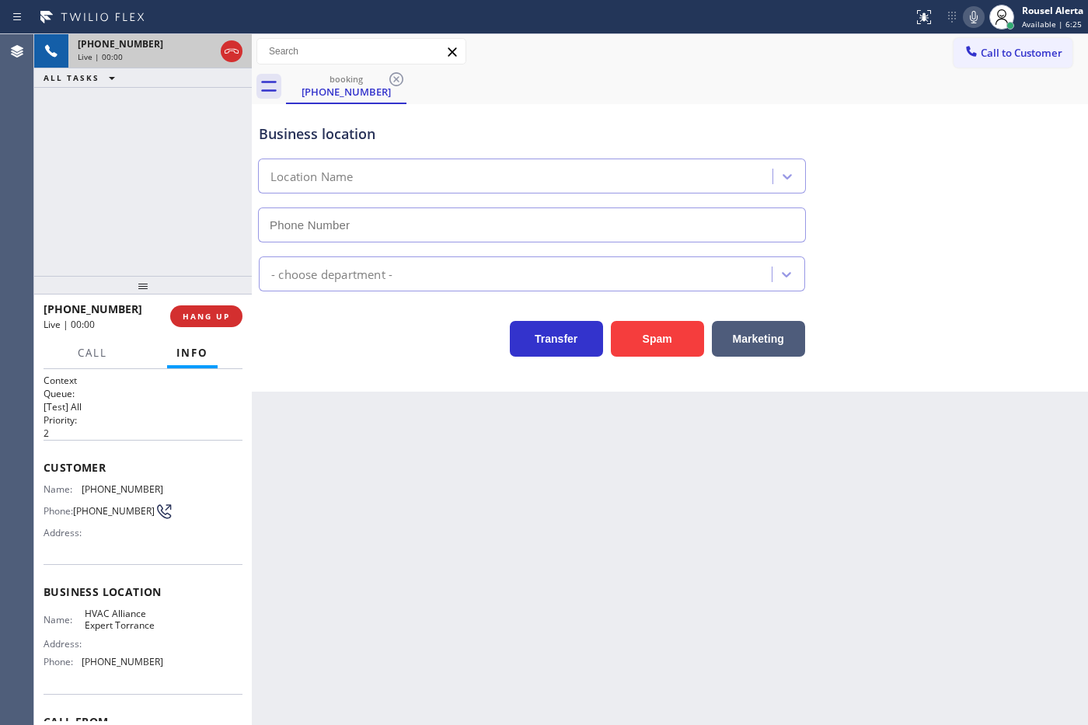
type input "[PHONE_NUMBER]"
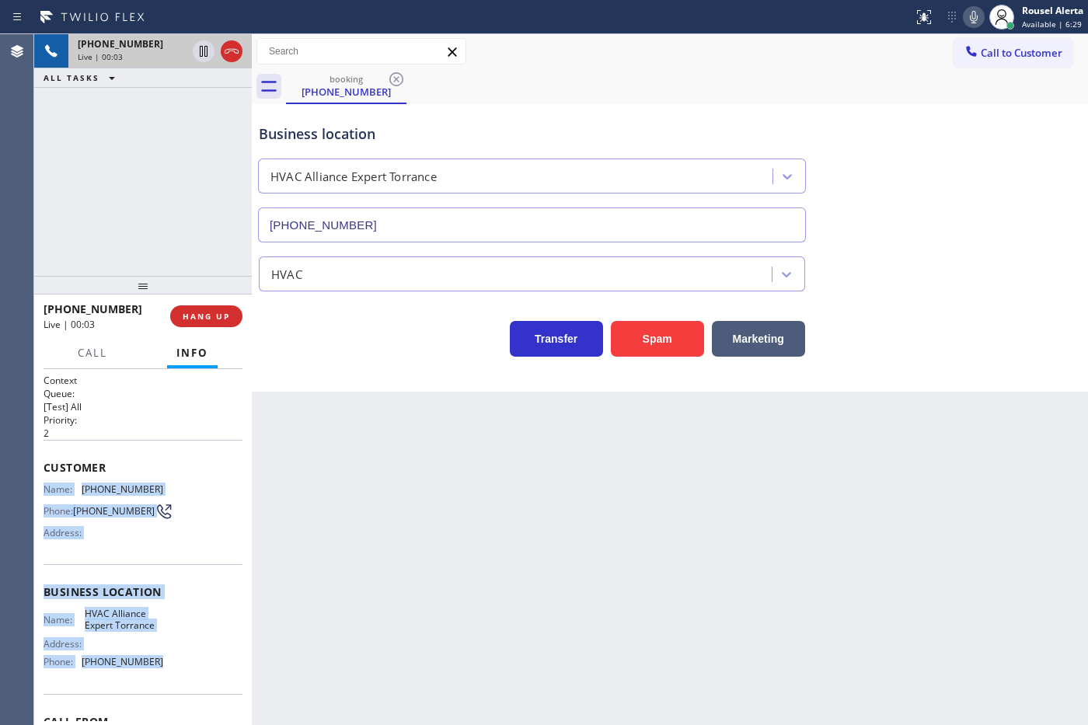
drag, startPoint x: 43, startPoint y: 486, endPoint x: 167, endPoint y: 674, distance: 225.4
click at [167, 674] on div "Context Queue: [Test] All Priority: 2 Customer Name: [PHONE_NUMBER] Phone: [PHO…" at bounding box center [143, 592] width 199 height 437
copy div "Name: [PHONE_NUMBER] Phone: [PHONE_NUMBER] Address: Business location Name: HVA…"
drag, startPoint x: 175, startPoint y: 120, endPoint x: 183, endPoint y: 113, distance: 11.6
click at [175, 119] on div "[PHONE_NUMBER] Reserved" at bounding box center [128, 105] width 121 height 34
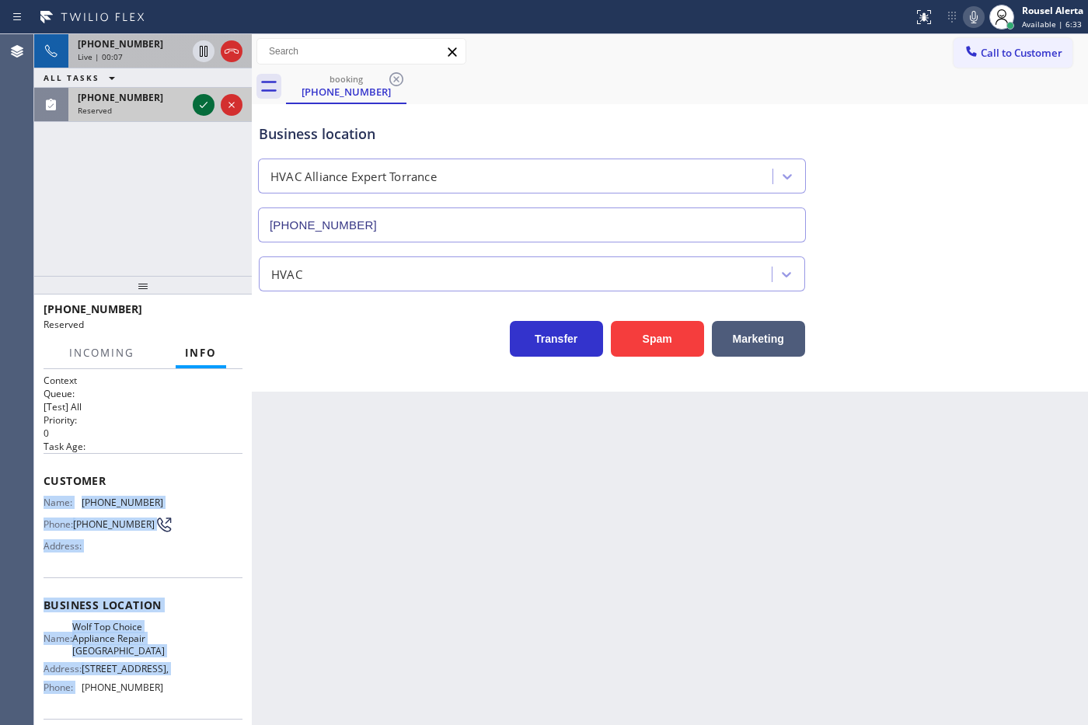
click at [202, 113] on icon at bounding box center [203, 105] width 19 height 19
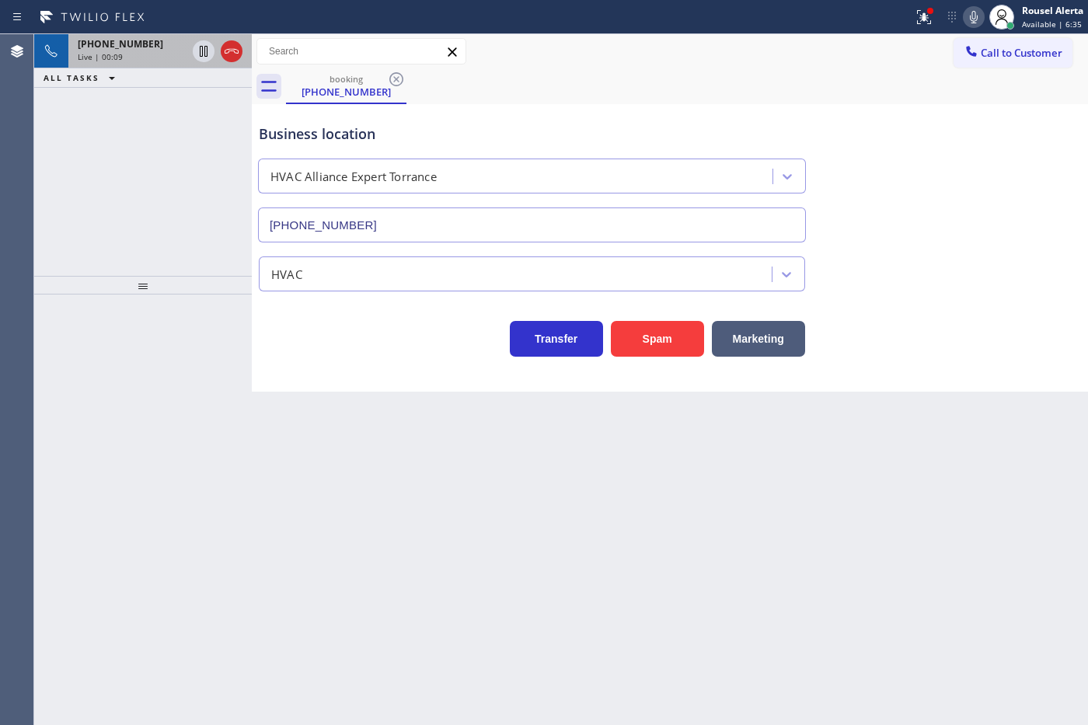
click at [155, 55] on div "Live | 00:09" at bounding box center [132, 56] width 109 height 11
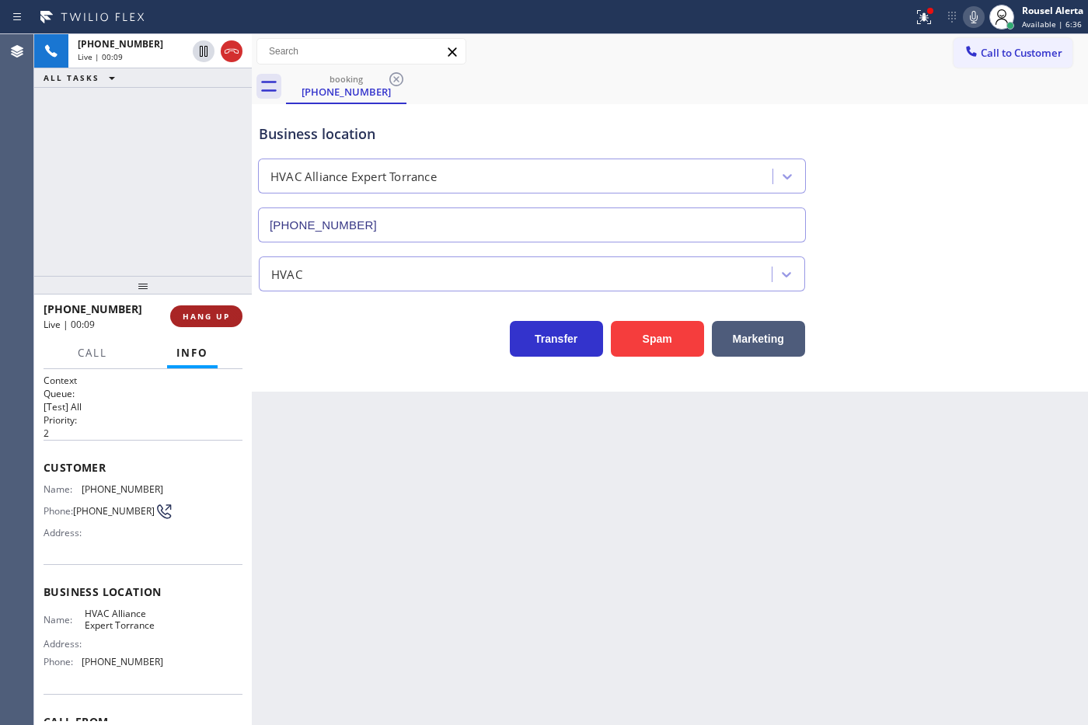
click at [220, 308] on button "HANG UP" at bounding box center [206, 316] width 72 height 22
click at [995, 133] on div "Business location HVAC Alliance Expert Torrance [PHONE_NUMBER]" at bounding box center [670, 172] width 828 height 141
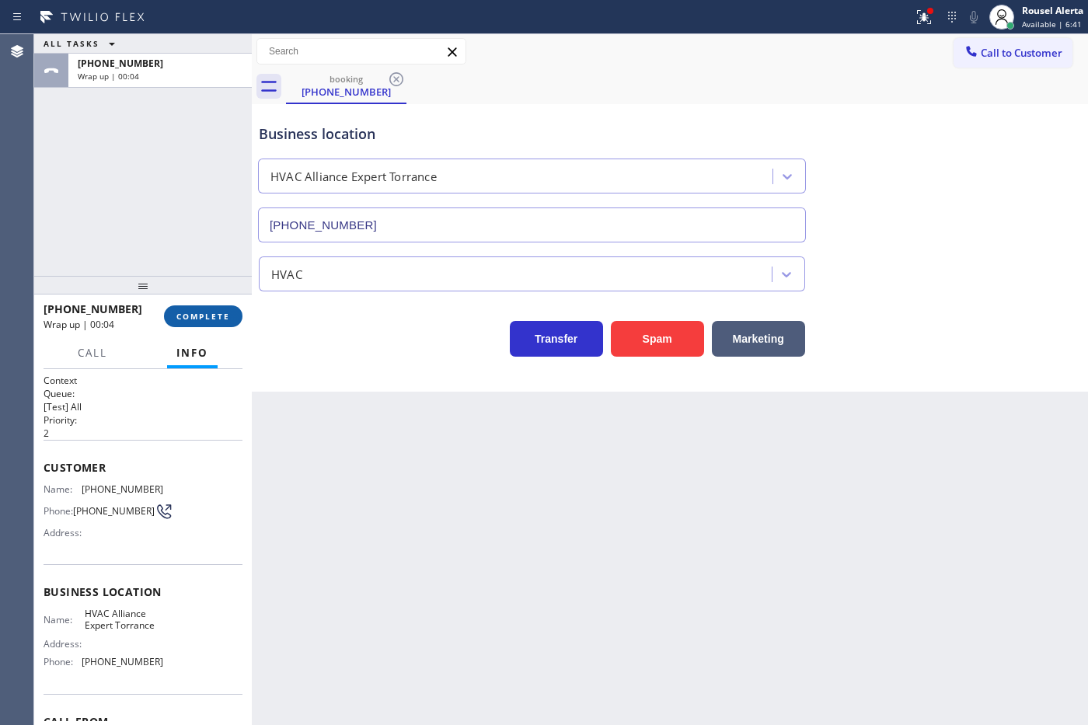
click at [211, 313] on span "COMPLETE" at bounding box center [203, 316] width 54 height 11
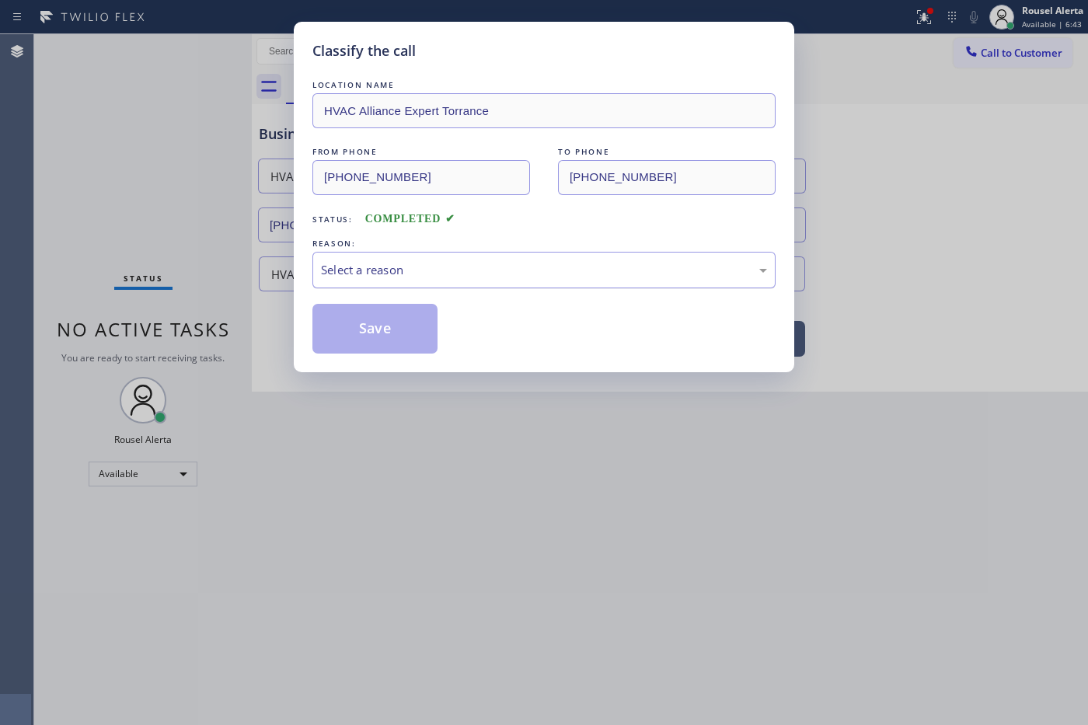
click at [637, 268] on div "Select a reason" at bounding box center [544, 270] width 446 height 18
click at [369, 334] on button "Save" at bounding box center [374, 329] width 125 height 50
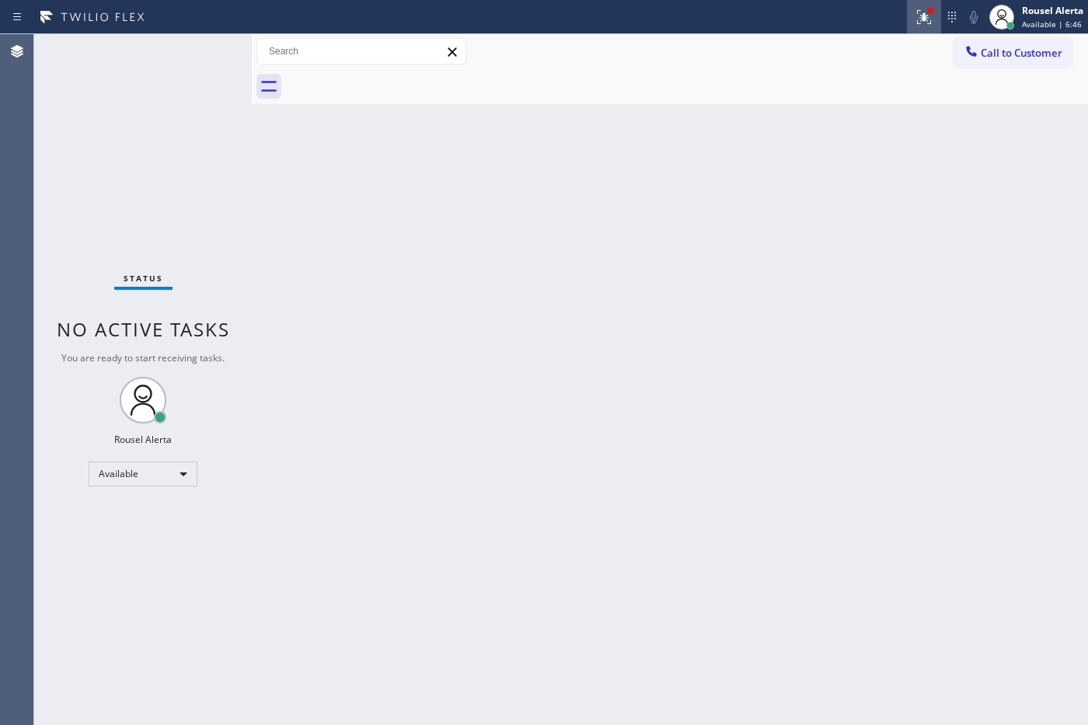
click at [918, 16] on icon at bounding box center [923, 17] width 19 height 19
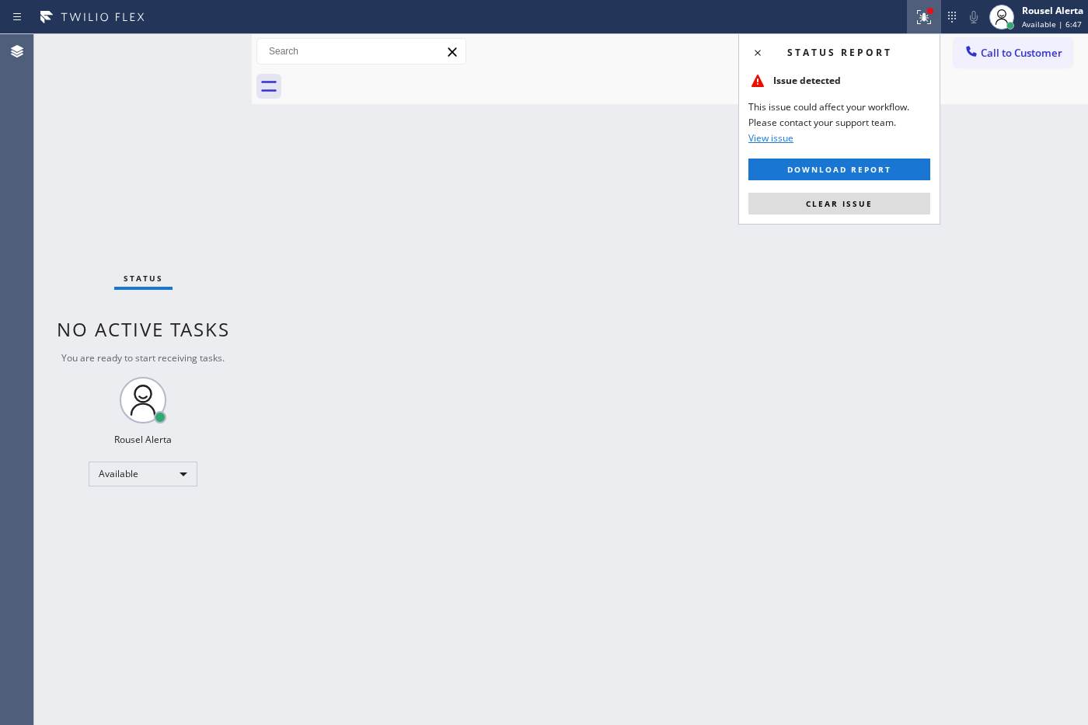
click at [880, 183] on div "Status report Issue detected This issue could affect your workflow. Please cont…" at bounding box center [839, 128] width 202 height 191
click at [876, 196] on button "Clear issue" at bounding box center [839, 204] width 182 height 22
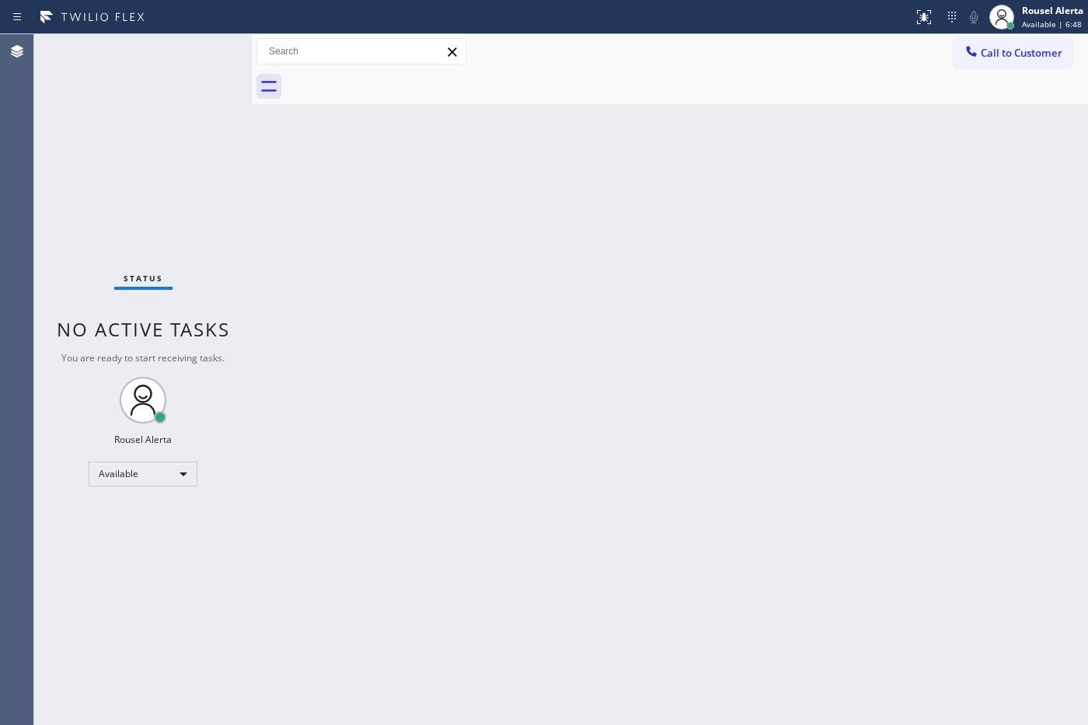
click at [835, 286] on div "Back to Dashboard Change Sender ID Customers Technicians Select a contact Outbo…" at bounding box center [670, 379] width 836 height 691
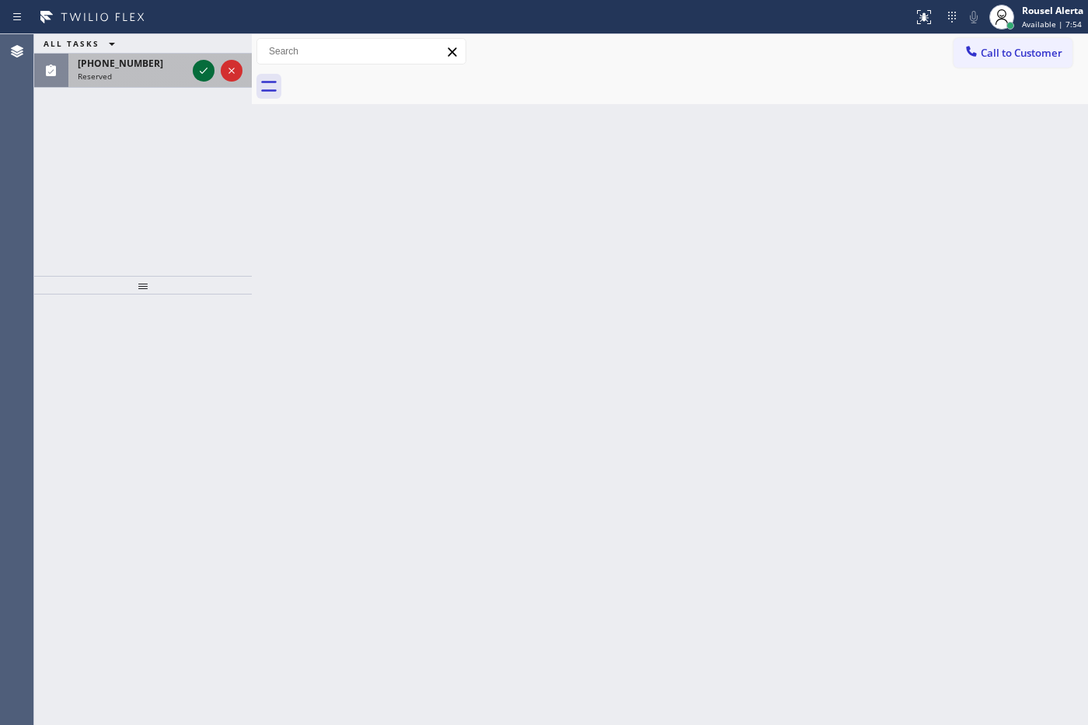
click at [197, 74] on icon at bounding box center [203, 70] width 19 height 19
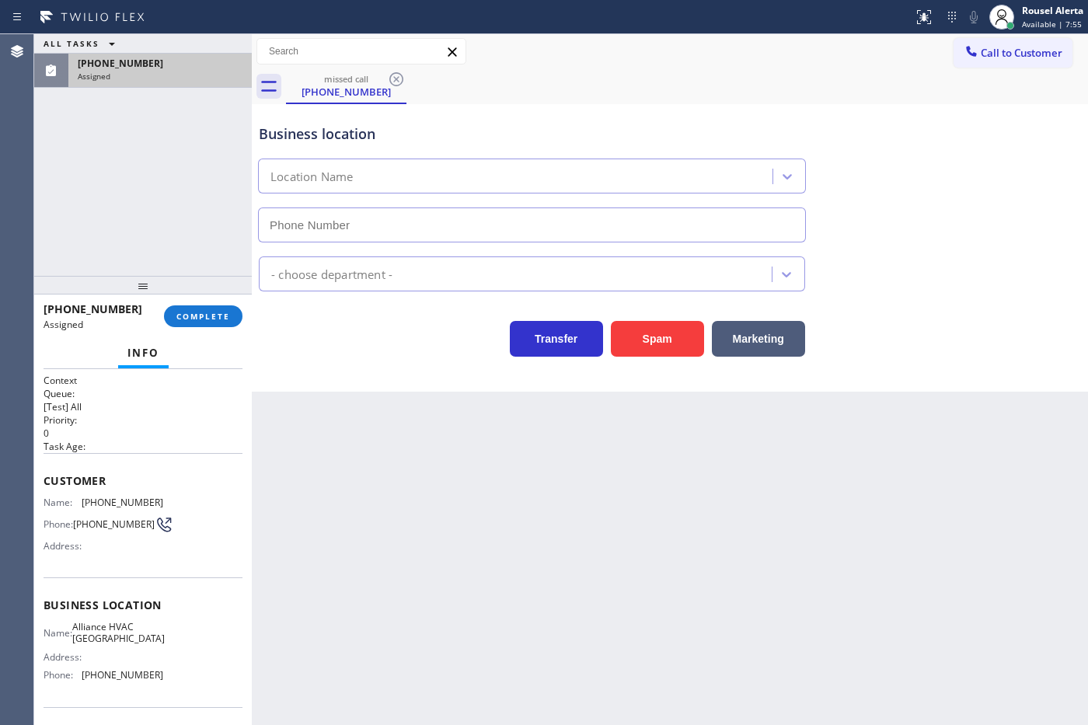
type input "[PHONE_NUMBER]"
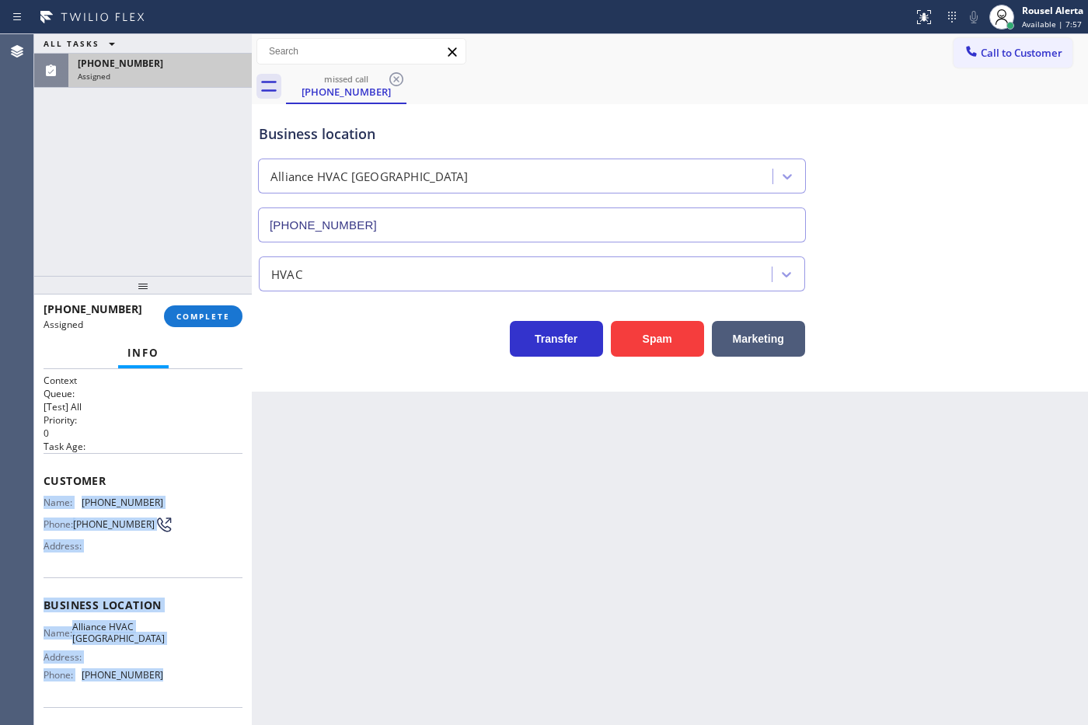
drag, startPoint x: 44, startPoint y: 503, endPoint x: 157, endPoint y: 676, distance: 206.7
click at [157, 676] on div "Context Queue: [Test] All Priority: 0 Task Age: Customer Name: [PHONE_NUMBER] P…" at bounding box center [143, 599] width 199 height 451
copy div "Name: [PHONE_NUMBER] Phone: [PHONE_NUMBER] Address: Business location Name: All…"
click at [161, 72] on div "Assigned" at bounding box center [160, 76] width 165 height 11
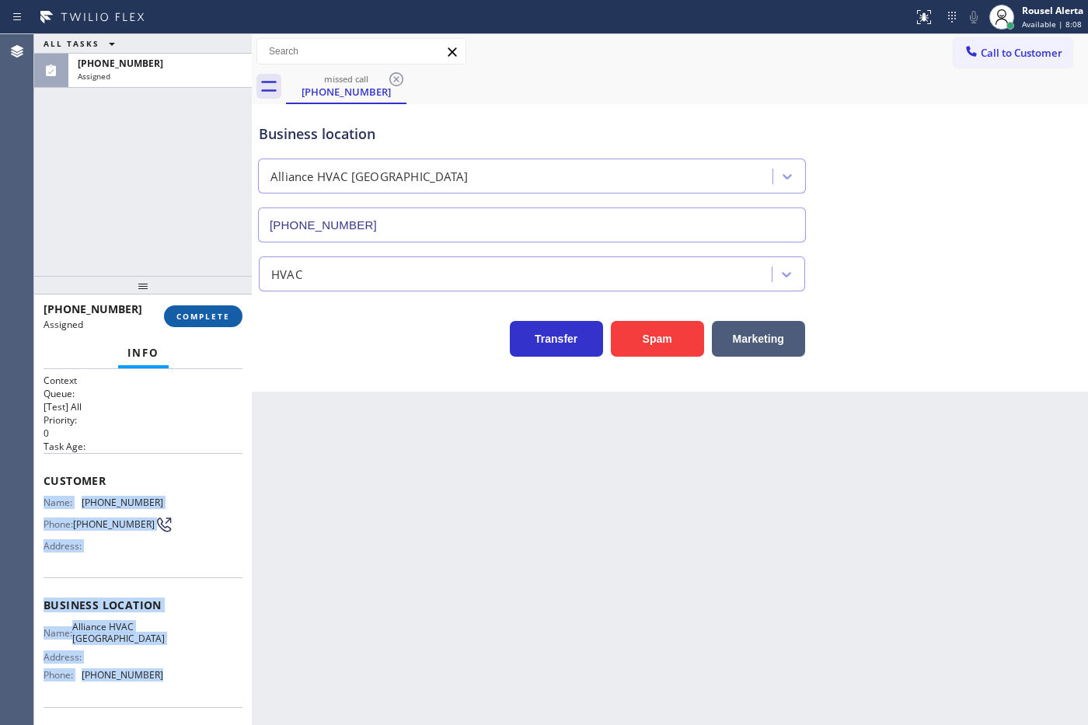
click at [199, 313] on span "COMPLETE" at bounding box center [203, 316] width 54 height 11
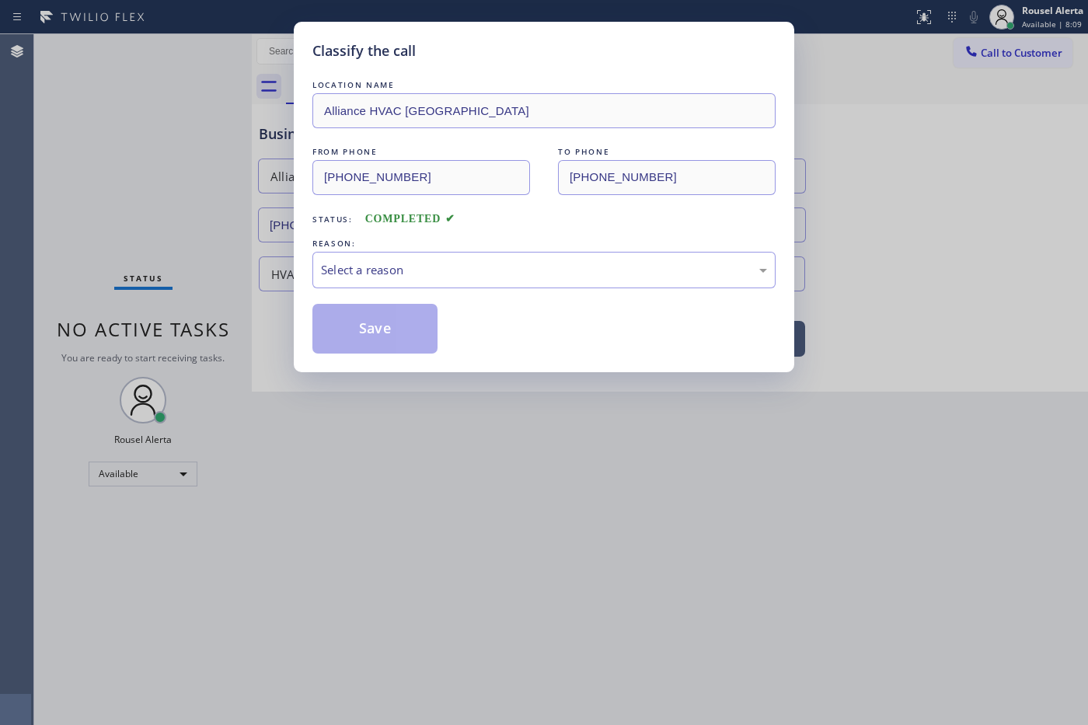
click at [357, 292] on div "LOCATION NAME Alliance HVAC Burbank FROM PHONE [PHONE_NUMBER] TO PHONE [PHONE_N…" at bounding box center [543, 215] width 463 height 277
click at [362, 277] on div "Select a reason" at bounding box center [544, 270] width 446 height 18
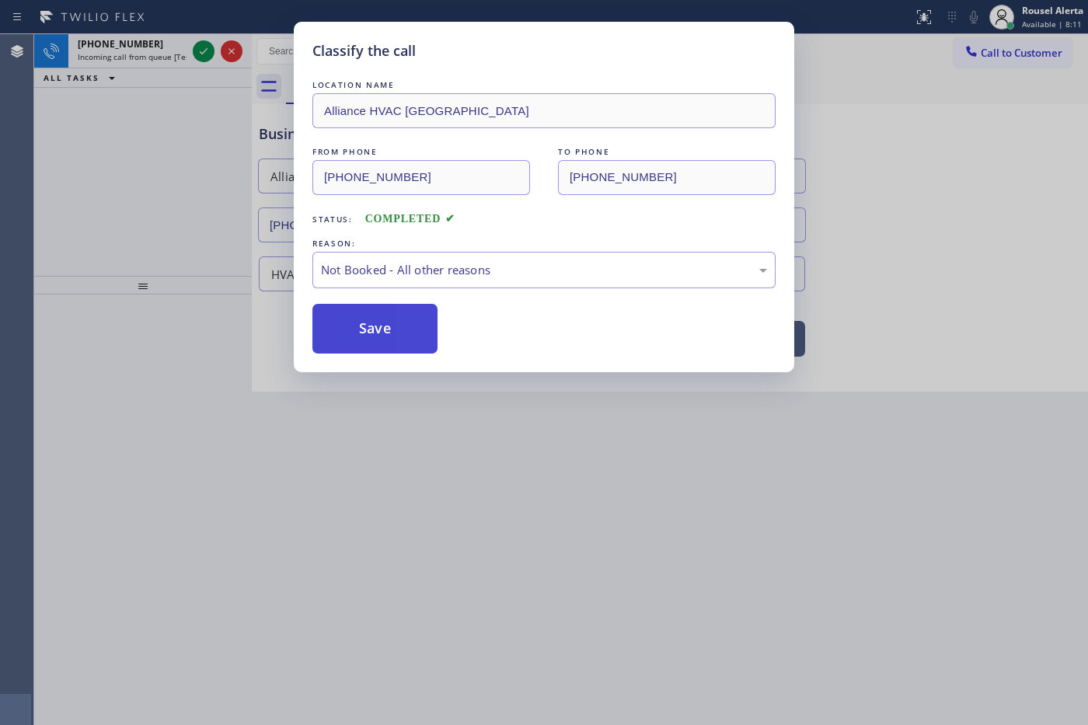
click at [381, 325] on button "Save" at bounding box center [374, 329] width 125 height 50
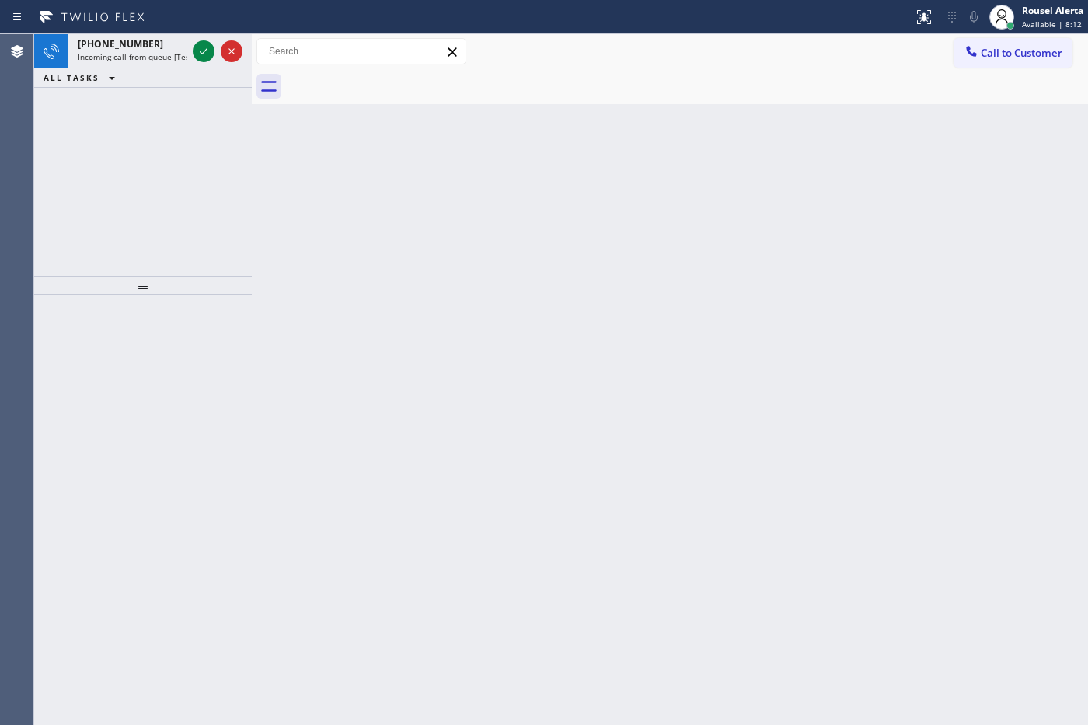
click at [169, 51] on span "Incoming call from queue [Test] All" at bounding box center [142, 56] width 129 height 11
click at [159, 51] on span "Incoming call from queue [Test] All" at bounding box center [142, 56] width 129 height 11
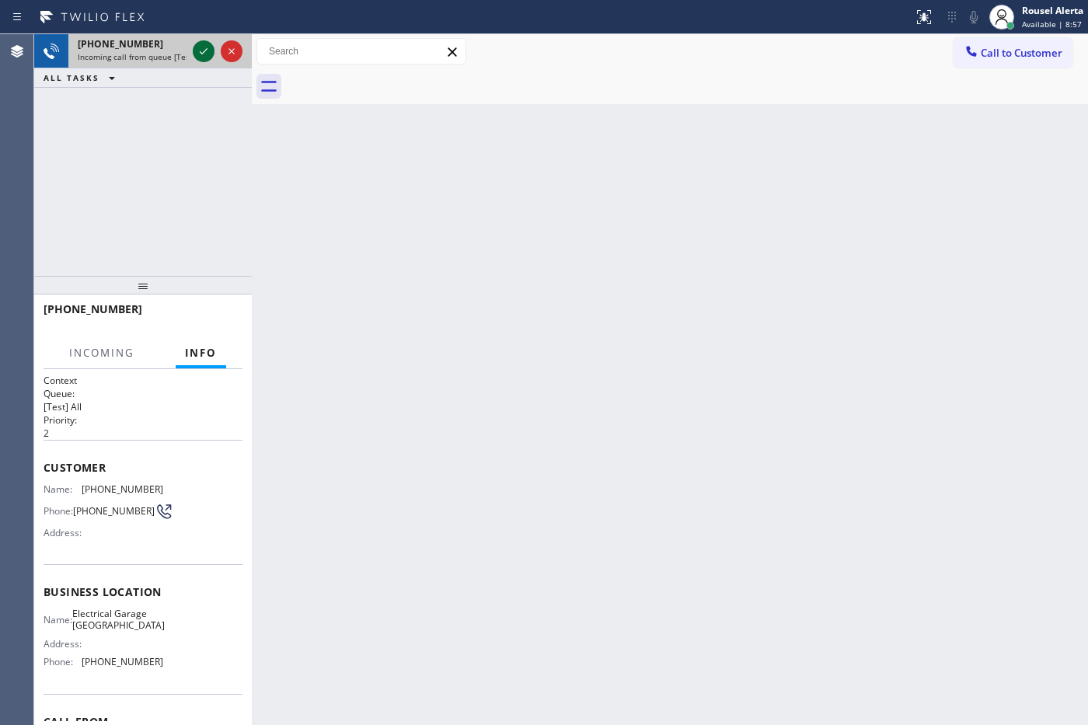
click at [198, 48] on icon at bounding box center [203, 51] width 19 height 19
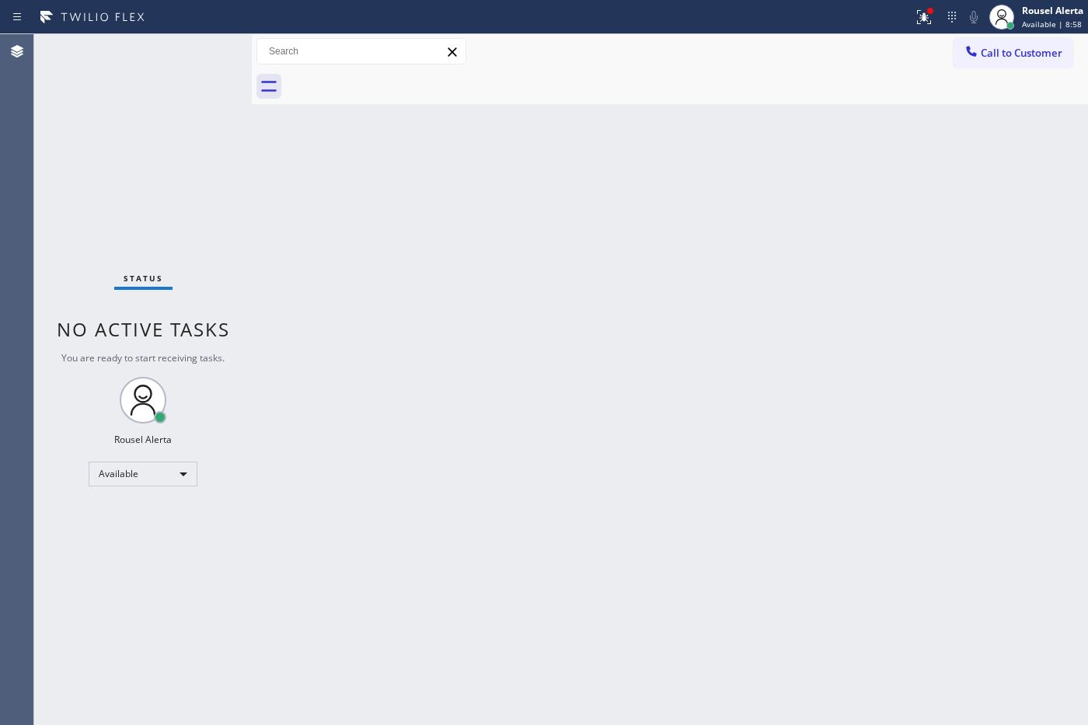
drag, startPoint x: 521, startPoint y: 292, endPoint x: 626, endPoint y: 204, distance: 137.3
click at [526, 286] on div "Back to Dashboard Change Sender ID Customers Technicians Select a contact Outbo…" at bounding box center [670, 379] width 836 height 691
click at [918, 16] on icon at bounding box center [923, 17] width 19 height 19
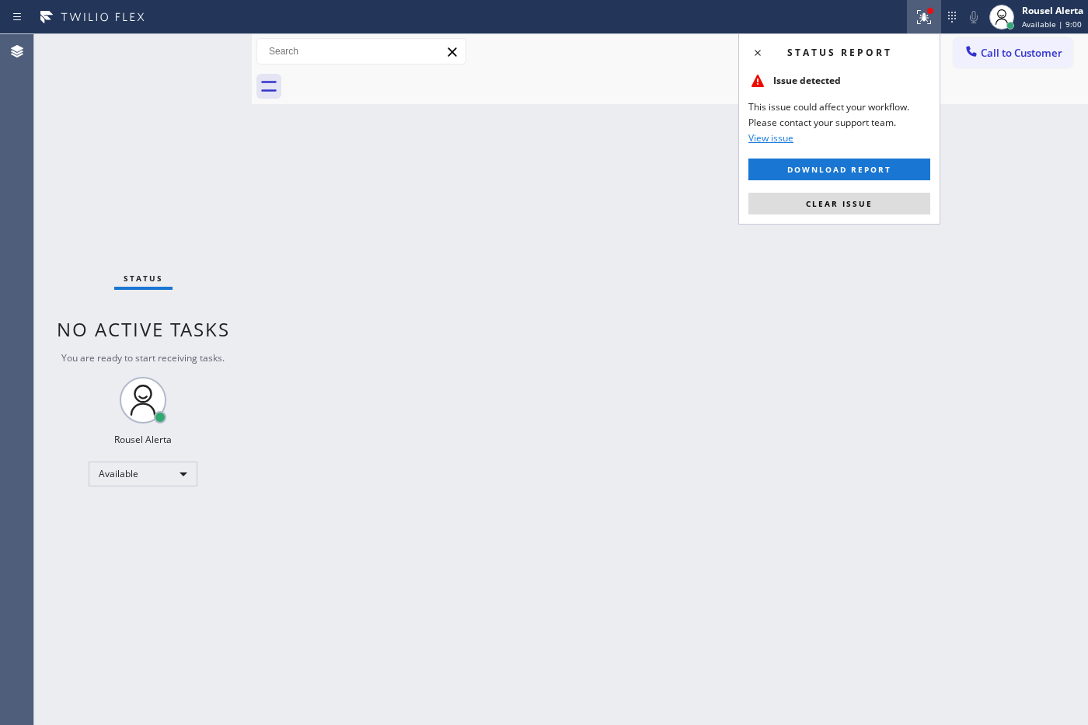
click at [878, 207] on button "Clear issue" at bounding box center [839, 204] width 182 height 22
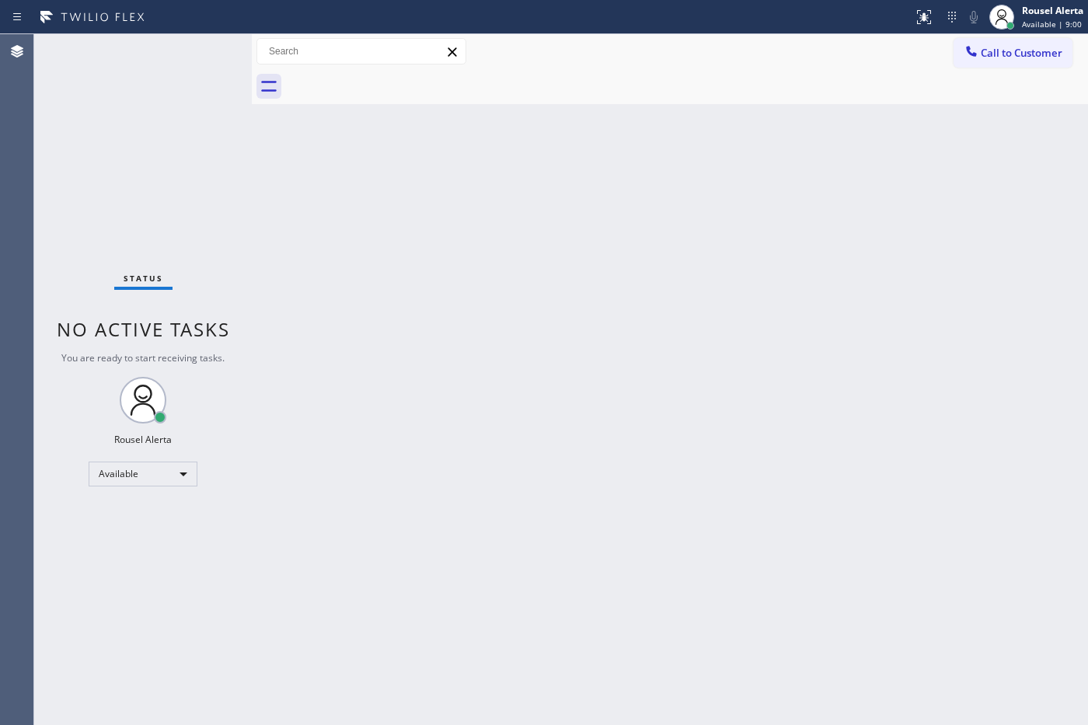
click at [871, 286] on div "Back to Dashboard Change Sender ID Customers Technicians Select a contact Outbo…" at bounding box center [670, 379] width 836 height 691
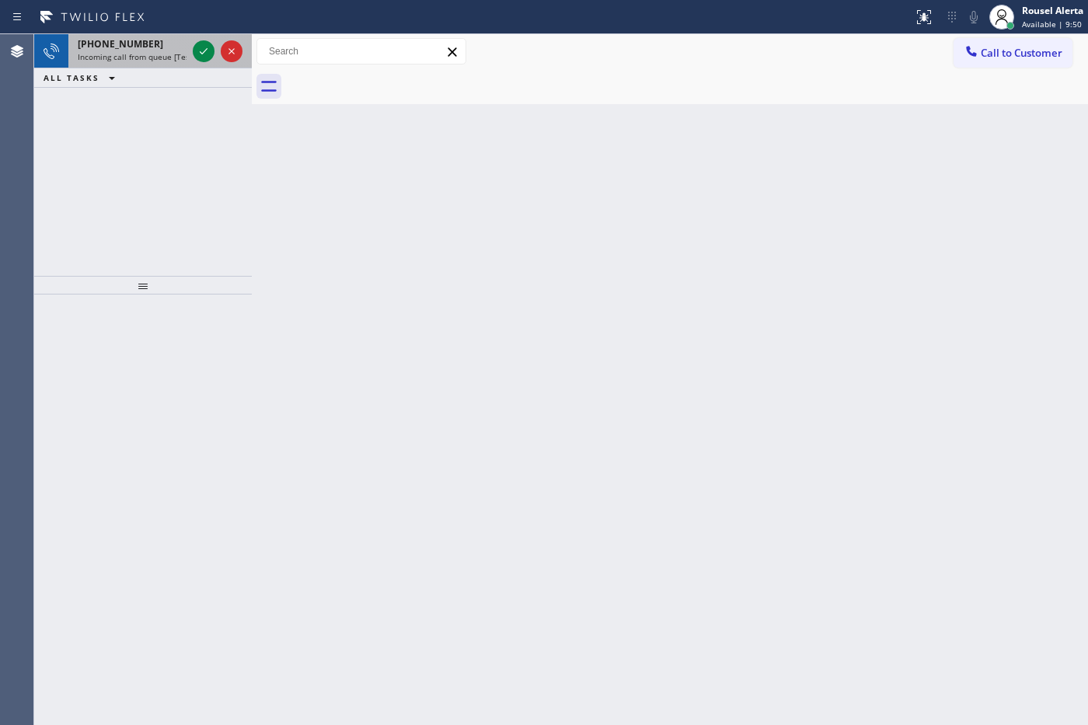
click at [115, 63] on div "[PHONE_NUMBER] Incoming call from queue [Test] All" at bounding box center [128, 51] width 121 height 34
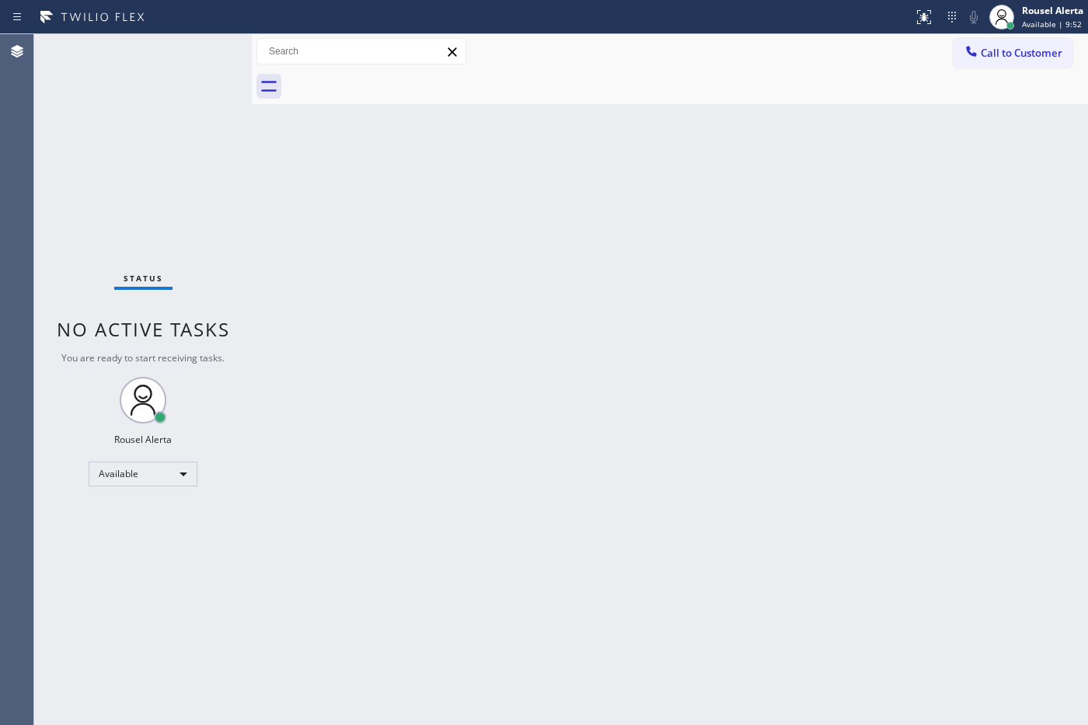
drag, startPoint x: 191, startPoint y: 52, endPoint x: 191, endPoint y: 82, distance: 29.5
click at [191, 80] on div "Status No active tasks You are ready to start receiving tasks. Rousel Alerta Av…" at bounding box center [143, 379] width 218 height 691
click at [620, 608] on div "Back to Dashboard Change Sender ID Customers Technicians Select a contact Outbo…" at bounding box center [670, 379] width 836 height 691
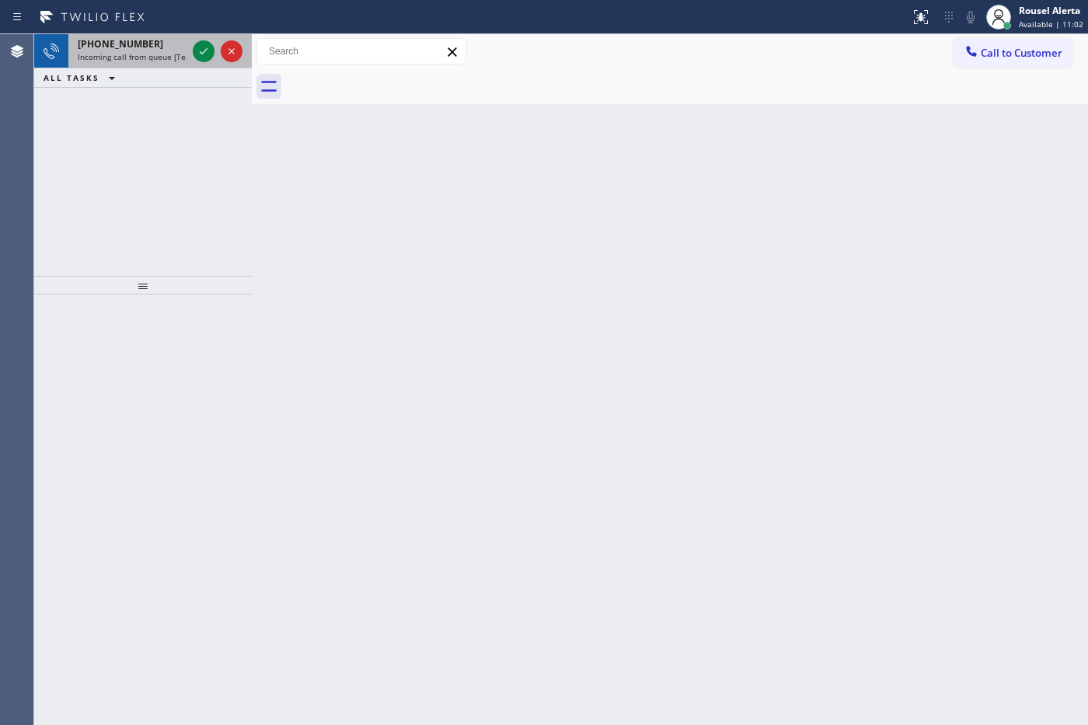
click at [165, 47] on div "[PHONE_NUMBER]" at bounding box center [132, 43] width 109 height 13
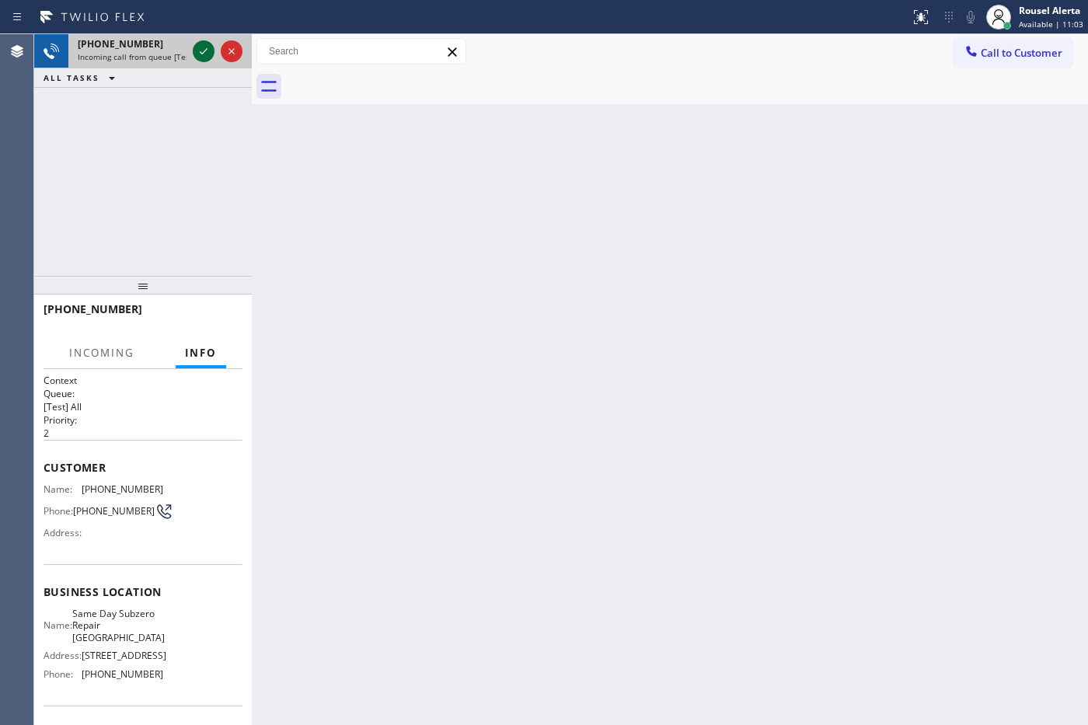
click at [195, 48] on icon at bounding box center [203, 51] width 19 height 19
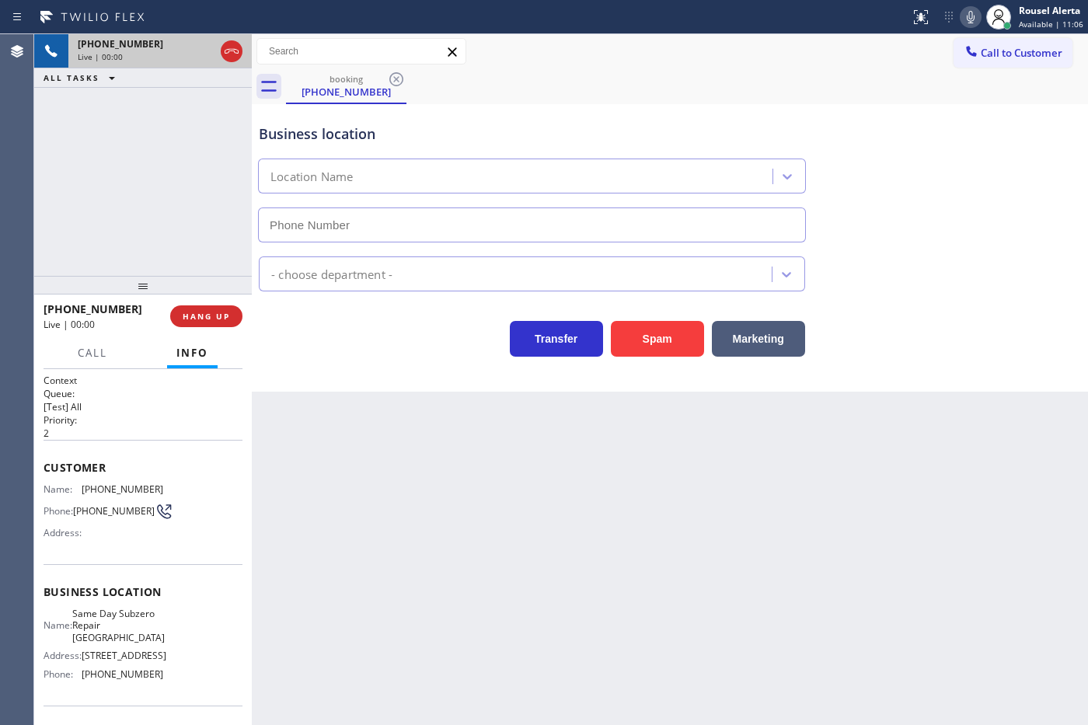
type input "[PHONE_NUMBER]"
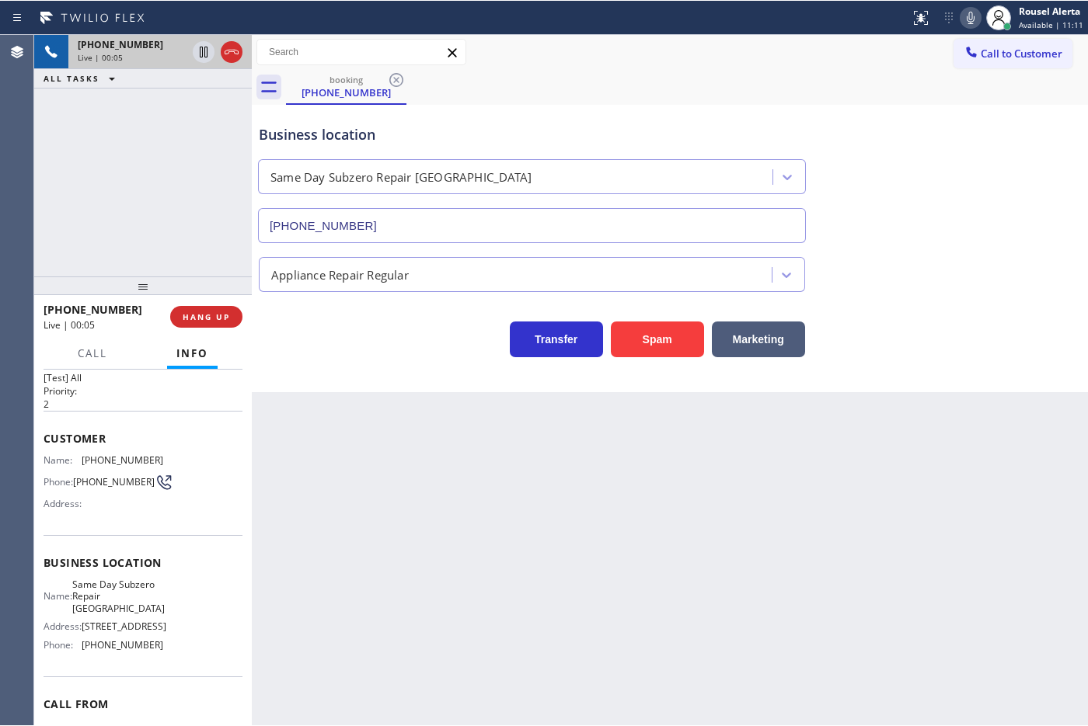
scroll to position [18, 0]
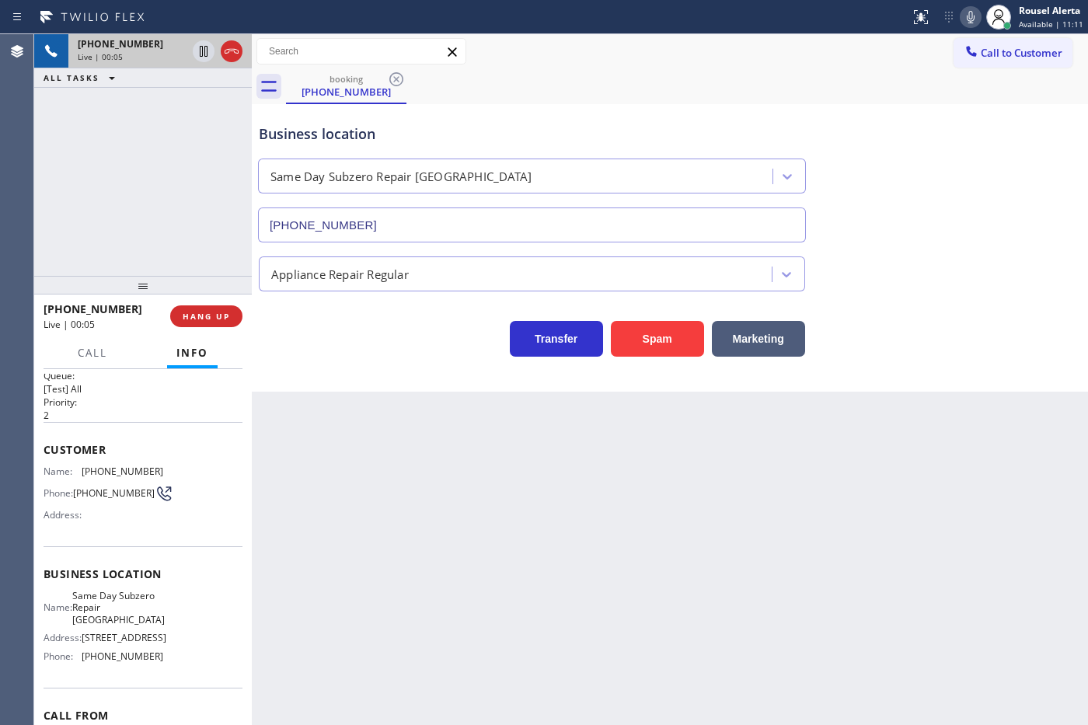
click at [371, 483] on div "Back to Dashboard Change Sender ID Customers Technicians Select a contact Outbo…" at bounding box center [670, 379] width 836 height 691
click at [379, 596] on div "Back to Dashboard Change Sender ID Customers Technicians Select a contact Outbo…" at bounding box center [670, 379] width 836 height 691
click at [378, 584] on div "Back to Dashboard Change Sender ID Customers Technicians Select a contact Outbo…" at bounding box center [670, 379] width 836 height 691
click at [371, 571] on div "Back to Dashboard Change Sender ID Customers Technicians Select a contact Outbo…" at bounding box center [670, 379] width 836 height 691
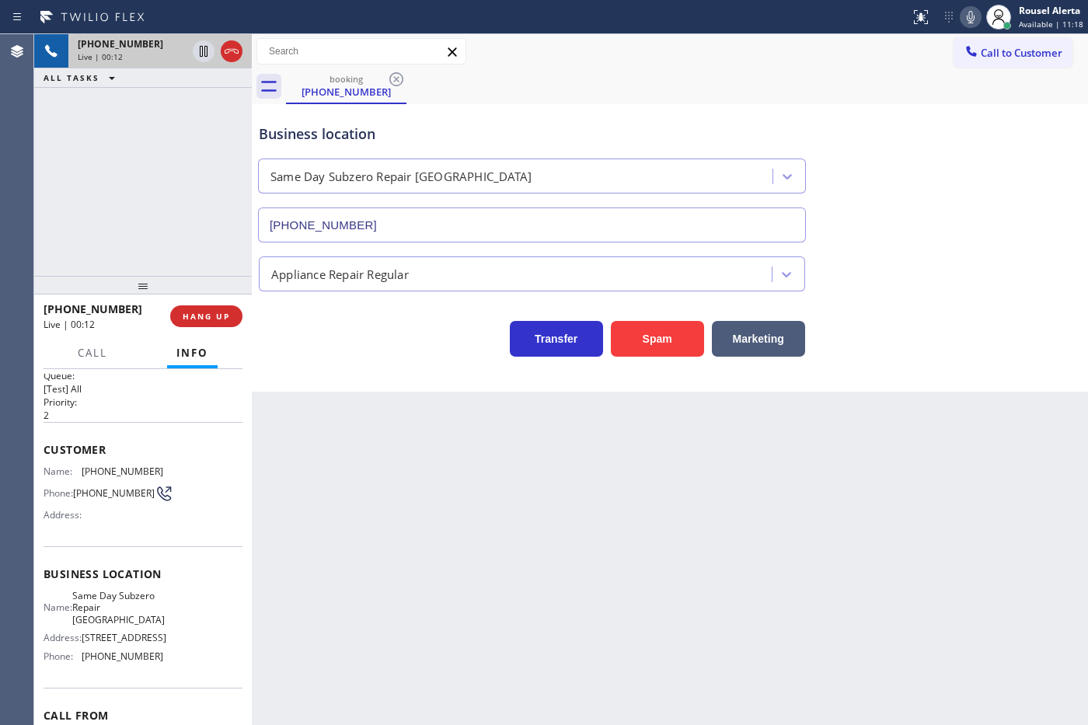
click at [188, 245] on div "[PHONE_NUMBER] Live | 00:12 ALL TASKS ALL TASKS ACTIVE TASKS TASKS IN WRAP UP" at bounding box center [143, 155] width 218 height 242
click at [409, 537] on div "Back to Dashboard Change Sender ID Customers Technicians Select a contact Outbo…" at bounding box center [670, 379] width 836 height 691
click at [197, 319] on span "HANG UP" at bounding box center [206, 316] width 47 height 11
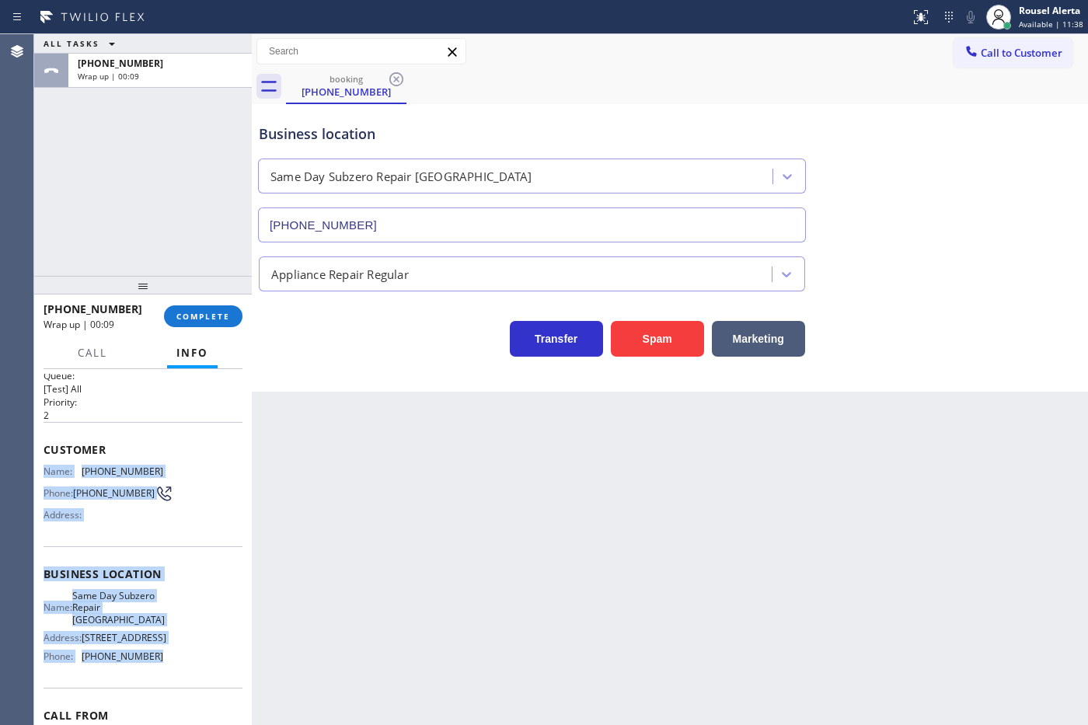
drag, startPoint x: 41, startPoint y: 467, endPoint x: 176, endPoint y: 695, distance: 265.0
click at [176, 695] on div "Context Queue: [Test] All Priority: 2 Customer Name: [PHONE_NUMBER] Phone: [PHO…" at bounding box center [143, 547] width 218 height 357
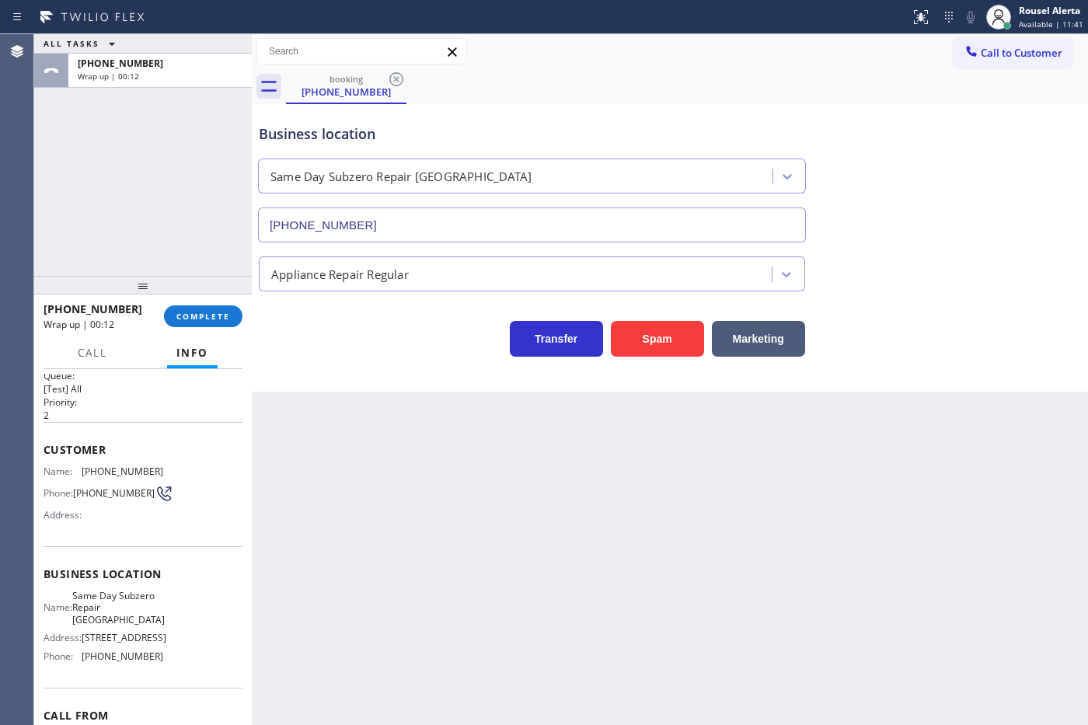
click at [631, 487] on div "Back to Dashboard Change Sender ID Customers Technicians Select a contact Outbo…" at bounding box center [670, 379] width 836 height 691
click at [1027, 53] on span "Call to Customer" at bounding box center [1022, 53] width 82 height 14
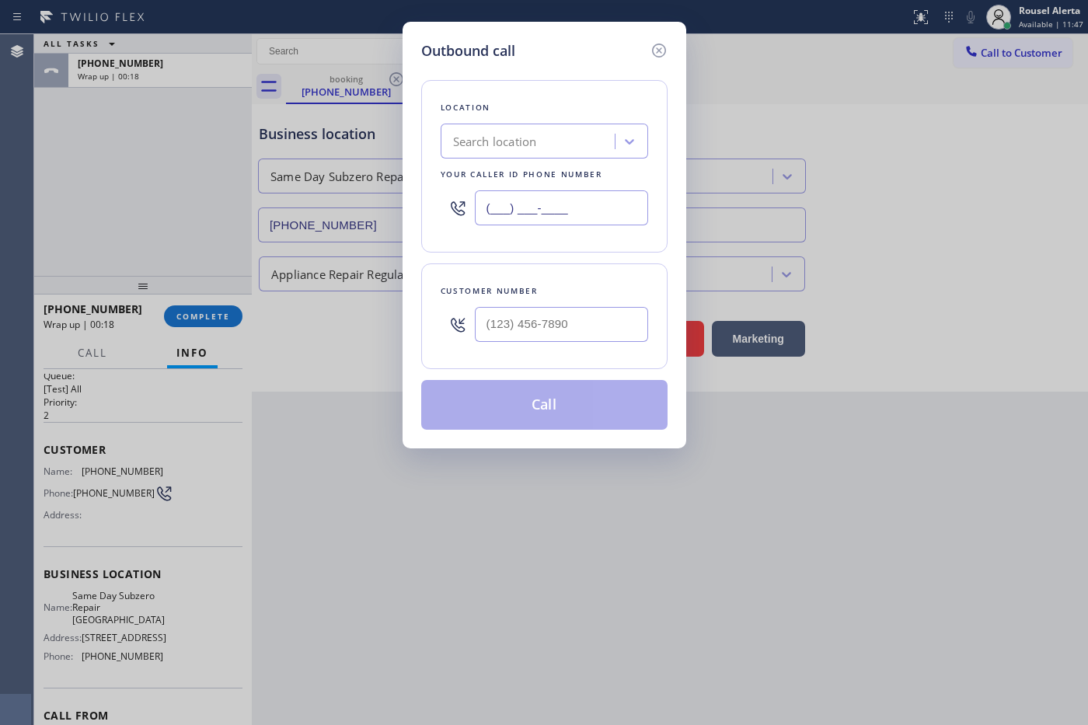
click at [519, 200] on input "(___) ___-____" at bounding box center [561, 207] width 173 height 35
paste input "929) 416-6656"
type input "[PHONE_NUMBER]"
click at [579, 326] on input "(___) ___-____" at bounding box center [561, 324] width 173 height 35
paste input "718) 614-5272"
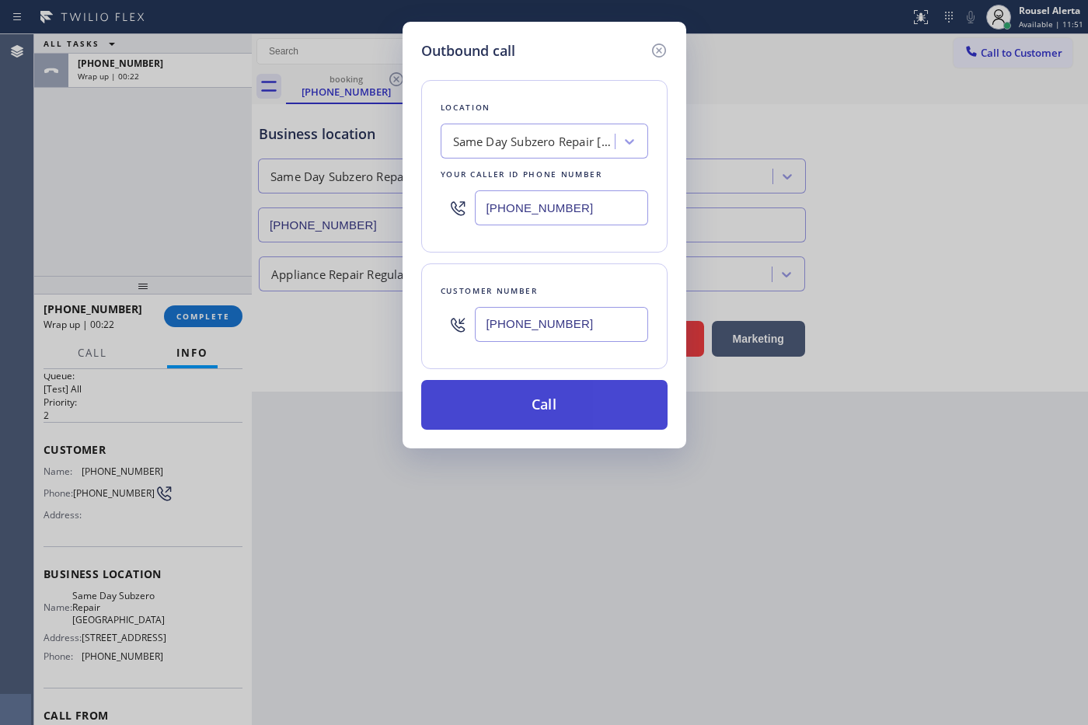
type input "[PHONE_NUMBER]"
click at [563, 393] on button "Call" at bounding box center [544, 405] width 246 height 50
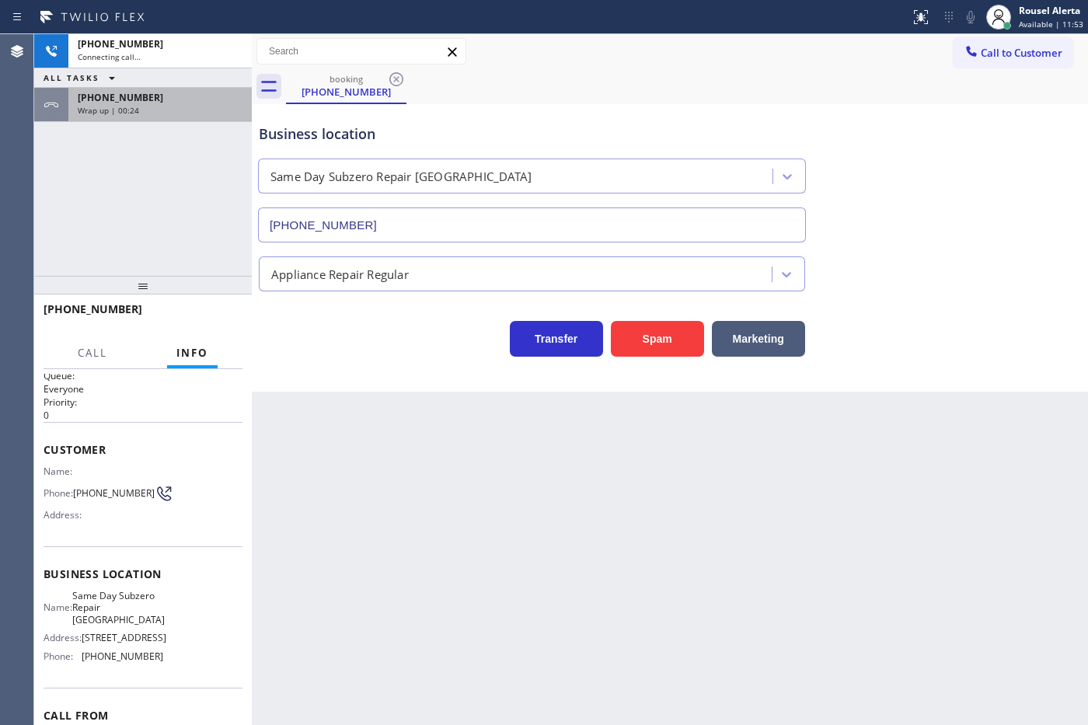
click at [155, 117] on div "[PHONE_NUMBER] Wrap up | 00:24" at bounding box center [156, 105] width 177 height 34
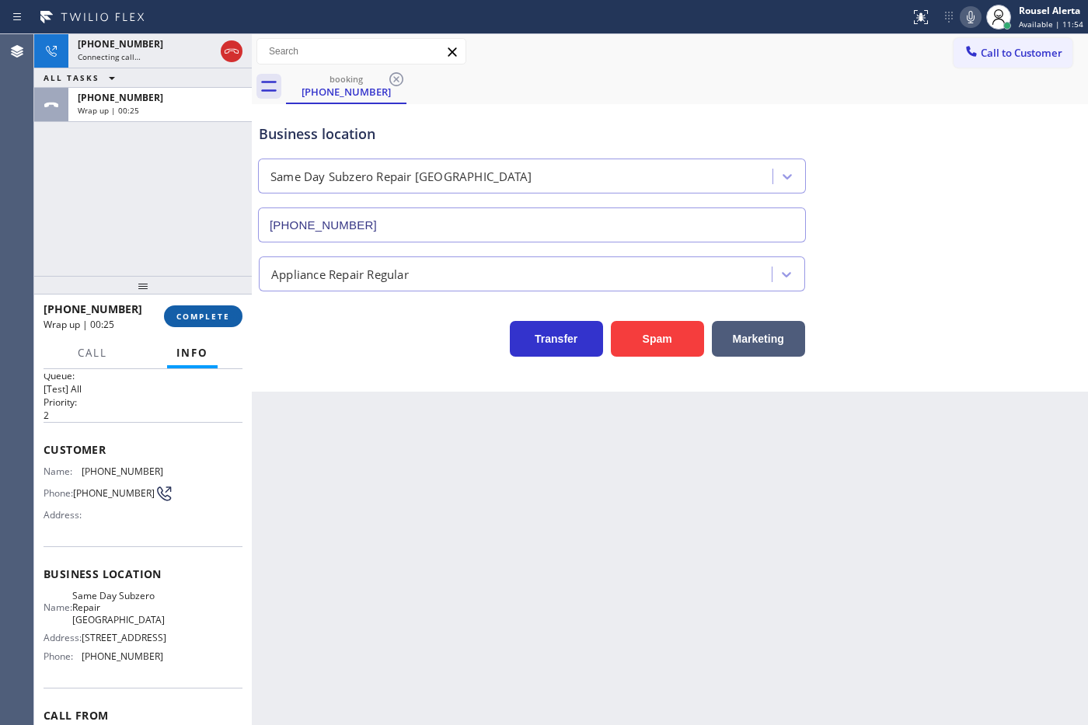
click at [195, 317] on span "COMPLETE" at bounding box center [203, 316] width 54 height 11
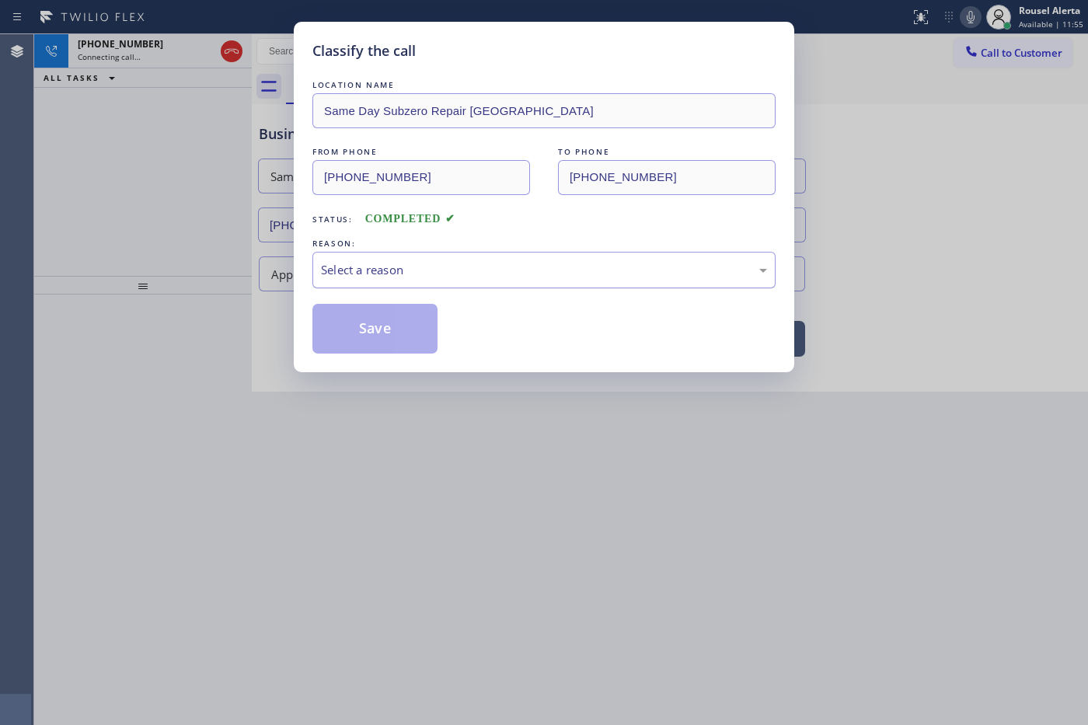
click at [406, 260] on div "Select a reason" at bounding box center [543, 270] width 463 height 37
click at [383, 340] on button "Save" at bounding box center [374, 329] width 125 height 50
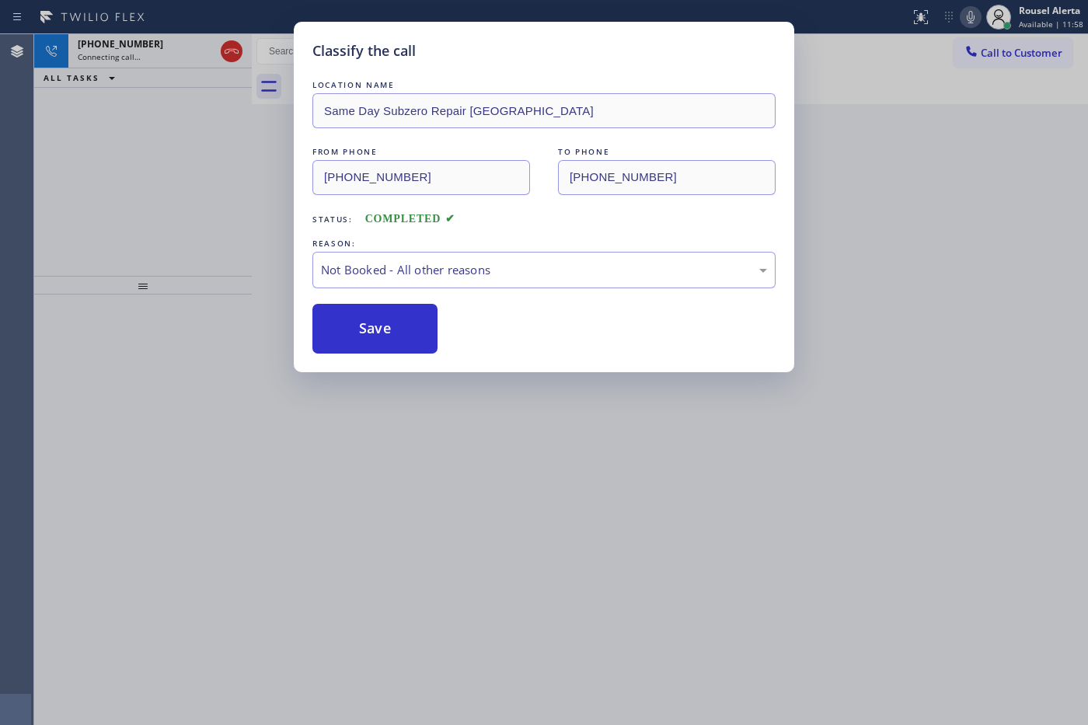
click at [1034, 249] on div "Classify the call LOCATION NAME Same Day Subzero Repair [GEOGRAPHIC_DATA] FROM …" at bounding box center [544, 362] width 1088 height 725
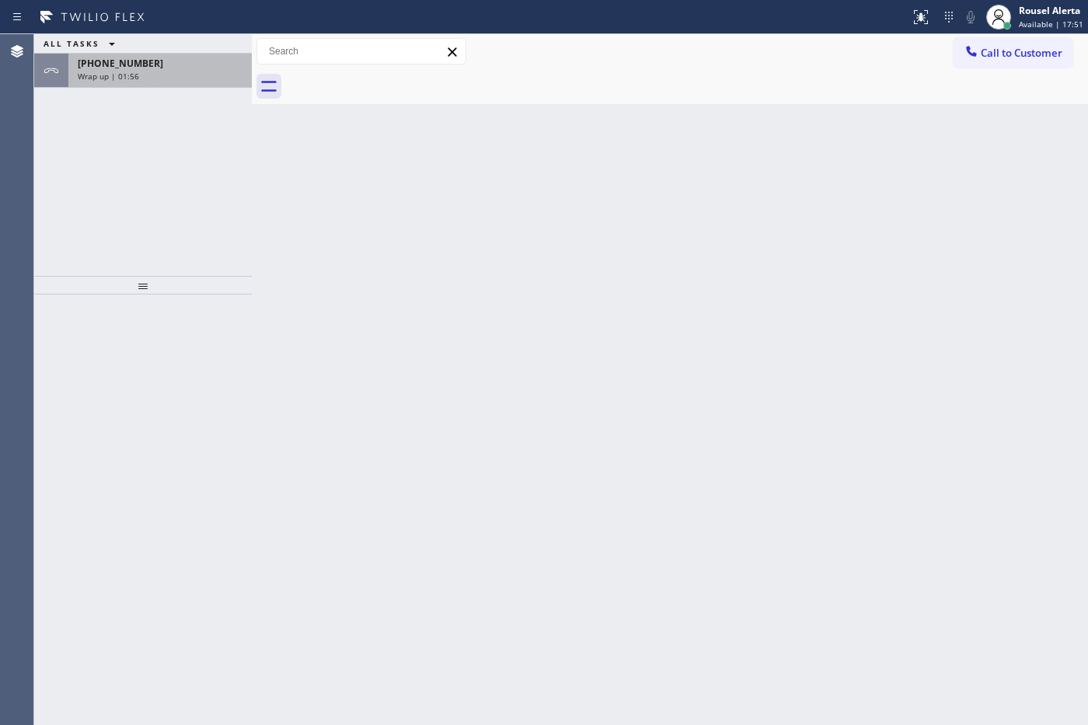
click at [142, 82] on div "[PHONE_NUMBER] Wrap up | 01:56" at bounding box center [156, 71] width 177 height 34
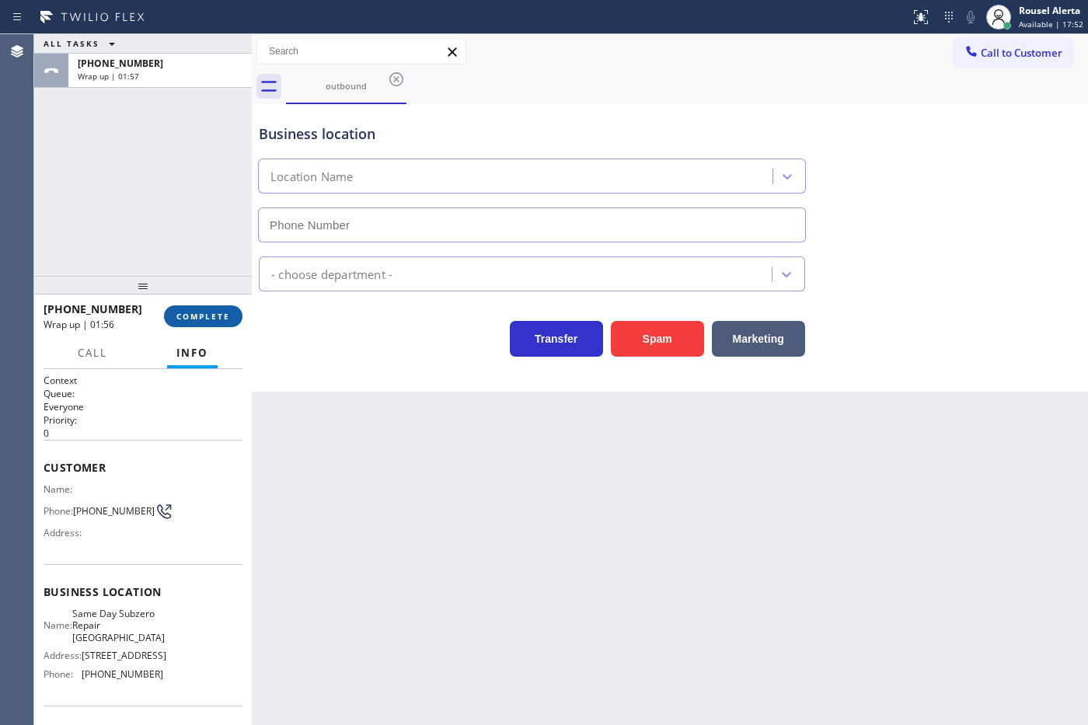
click at [219, 308] on button "COMPLETE" at bounding box center [203, 316] width 78 height 22
type input "[PHONE_NUMBER]"
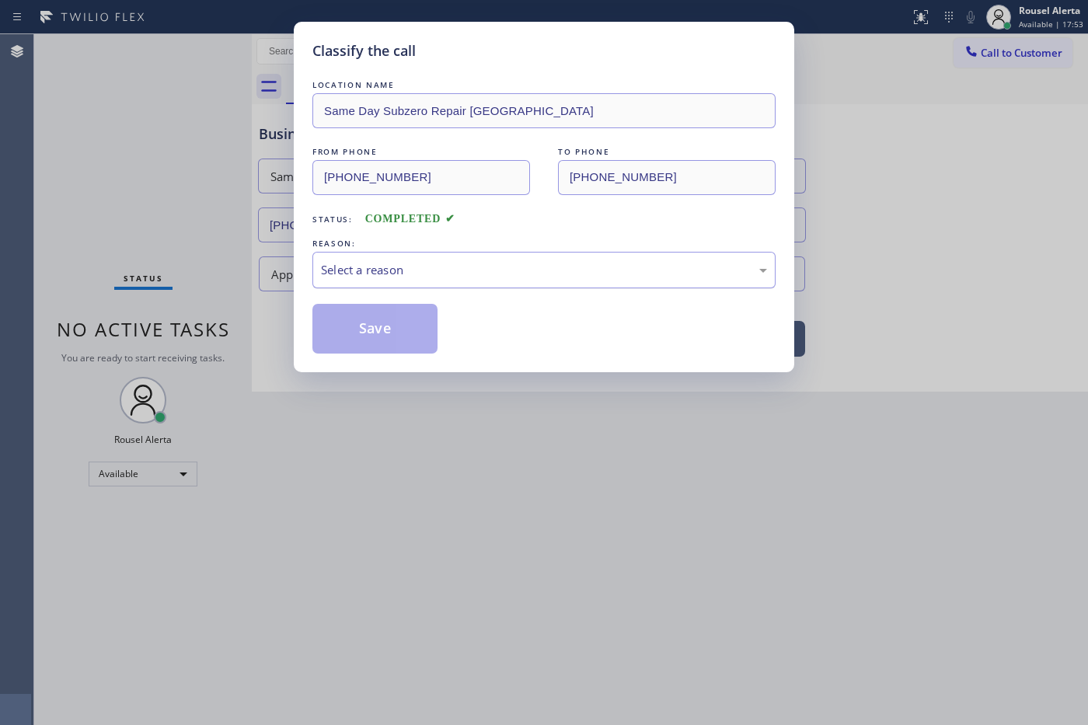
click at [378, 265] on div "Select a reason" at bounding box center [544, 270] width 446 height 18
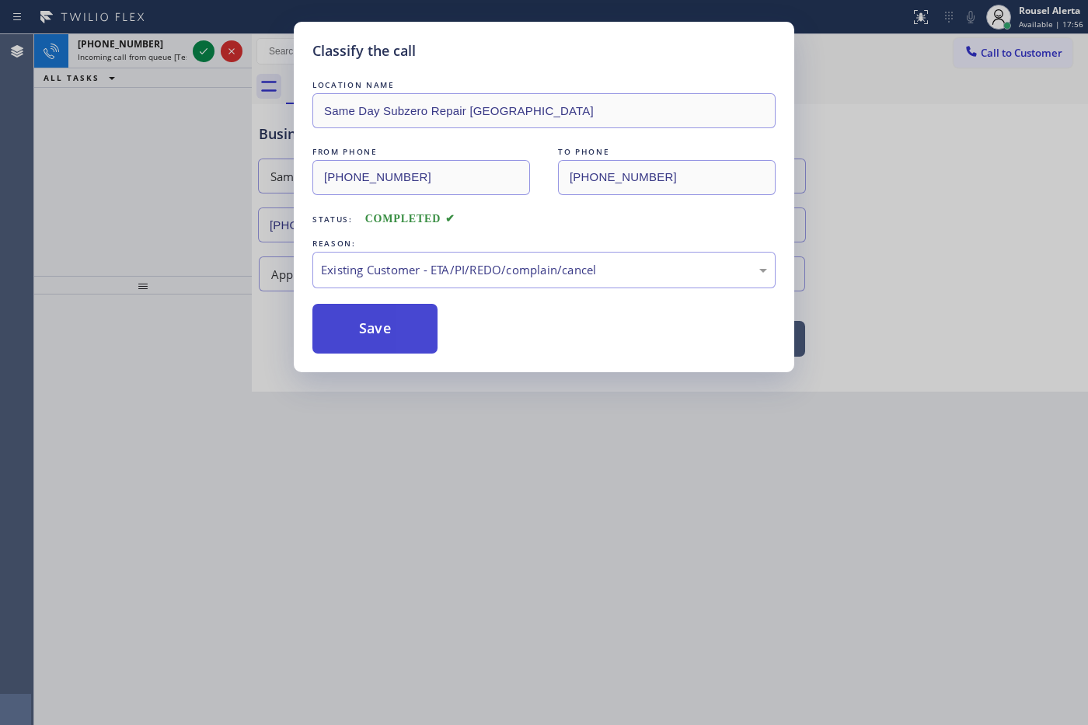
drag, startPoint x: 391, startPoint y: 322, endPoint x: 378, endPoint y: 315, distance: 14.9
click at [390, 322] on button "Save" at bounding box center [374, 329] width 125 height 50
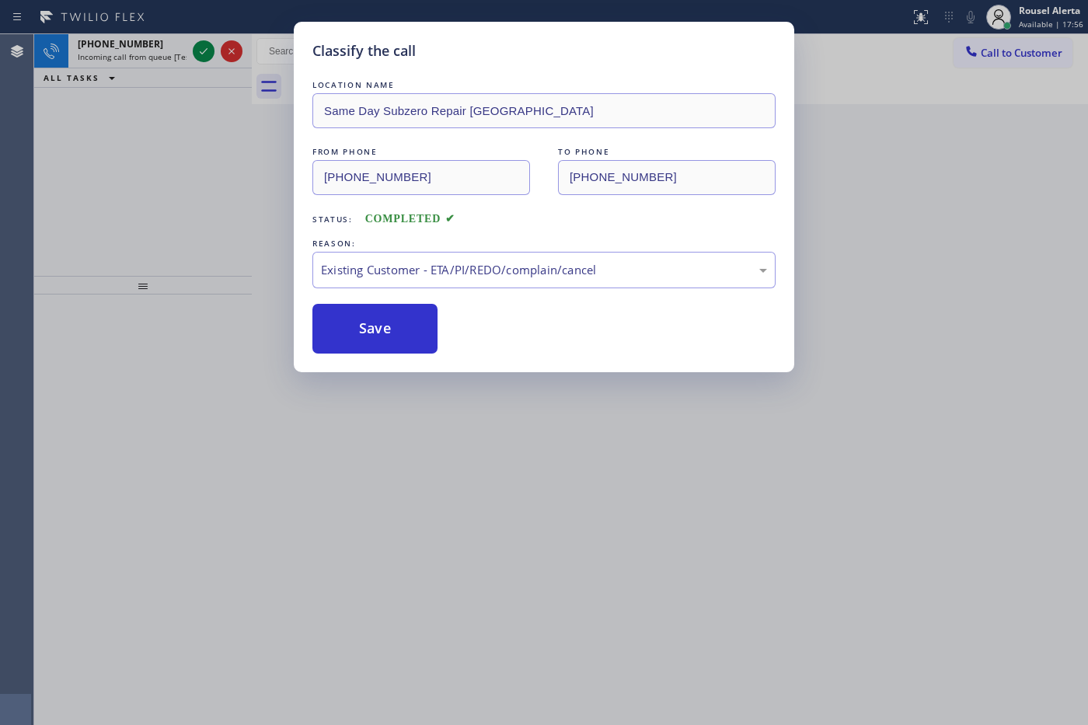
click at [134, 39] on div "Classify the call LOCATION NAME Same Day Subzero Repair [GEOGRAPHIC_DATA] FROM …" at bounding box center [544, 362] width 1088 height 725
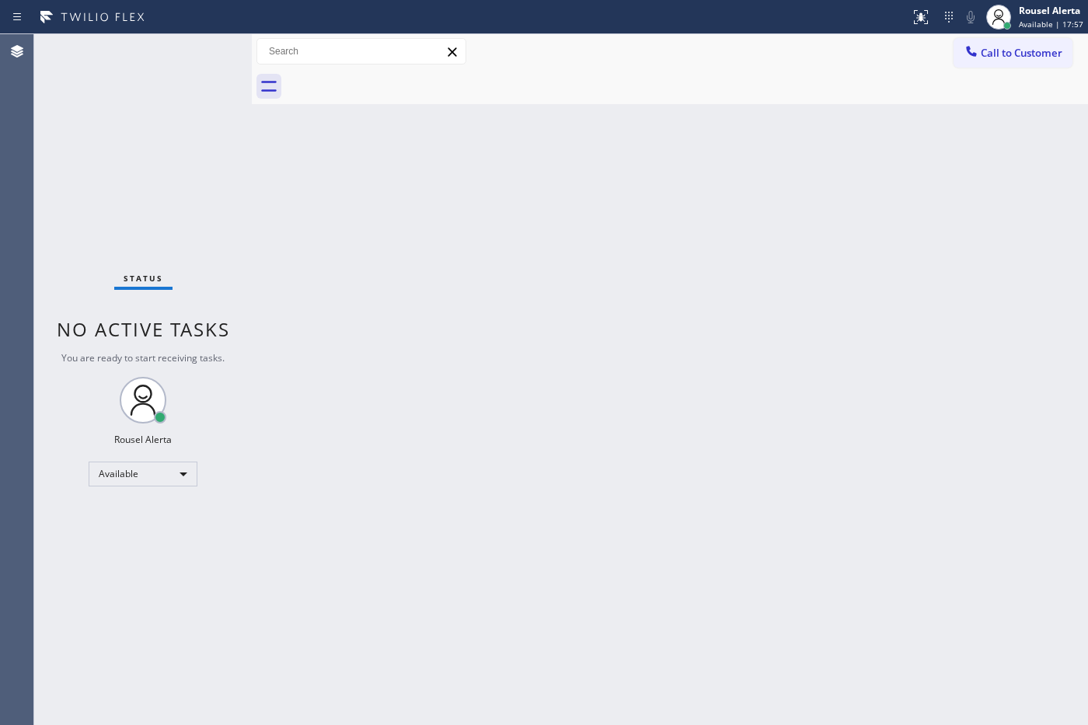
click at [152, 41] on div "Status No active tasks You are ready to start receiving tasks. Rousel Alerta Av…" at bounding box center [143, 379] width 218 height 691
click at [355, 301] on div "Back to Dashboard Change Sender ID Customers Technicians Select a contact Outbo…" at bounding box center [670, 379] width 836 height 691
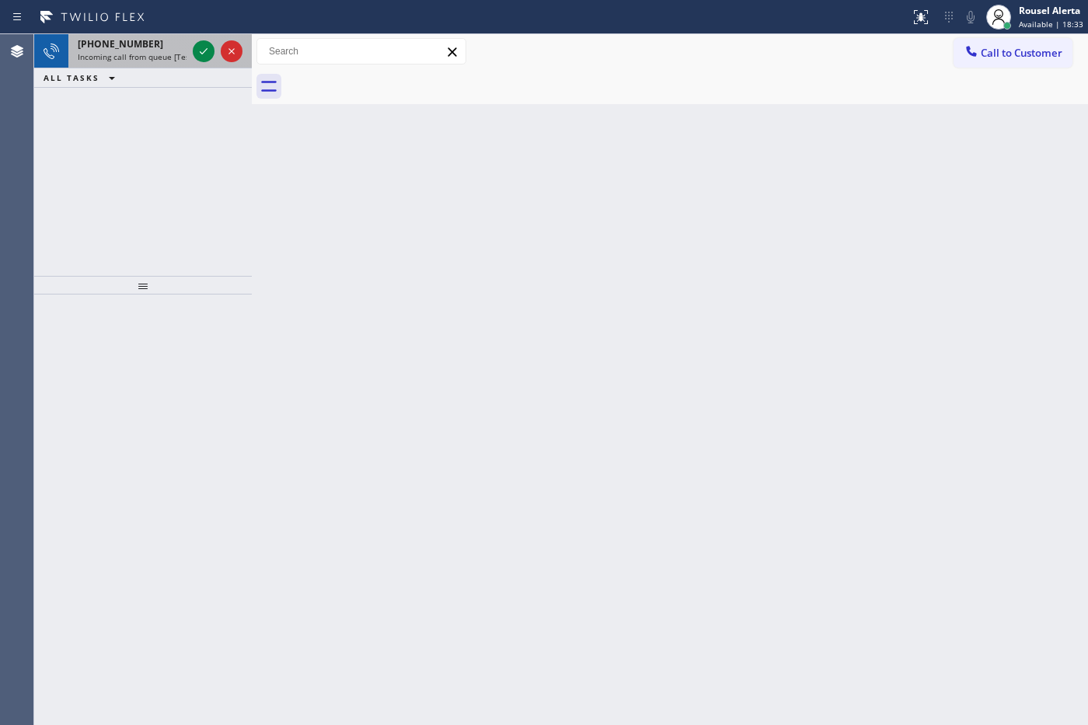
click at [133, 55] on span "Incoming call from queue [Test] All" at bounding box center [142, 56] width 129 height 11
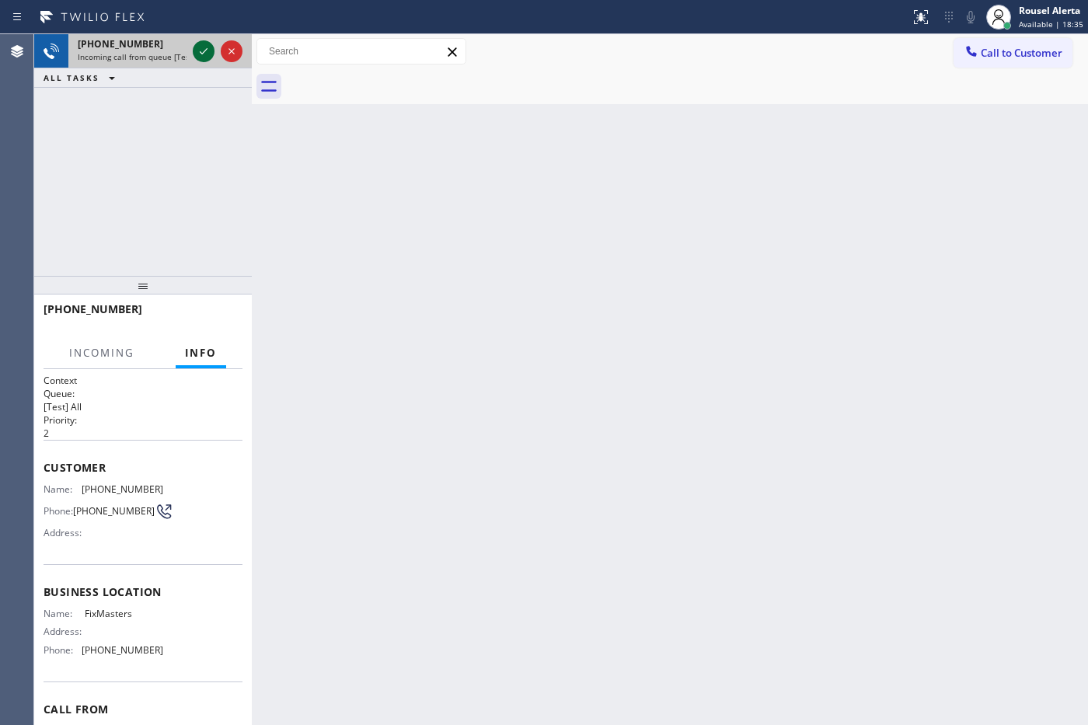
click at [203, 48] on icon at bounding box center [203, 51] width 19 height 19
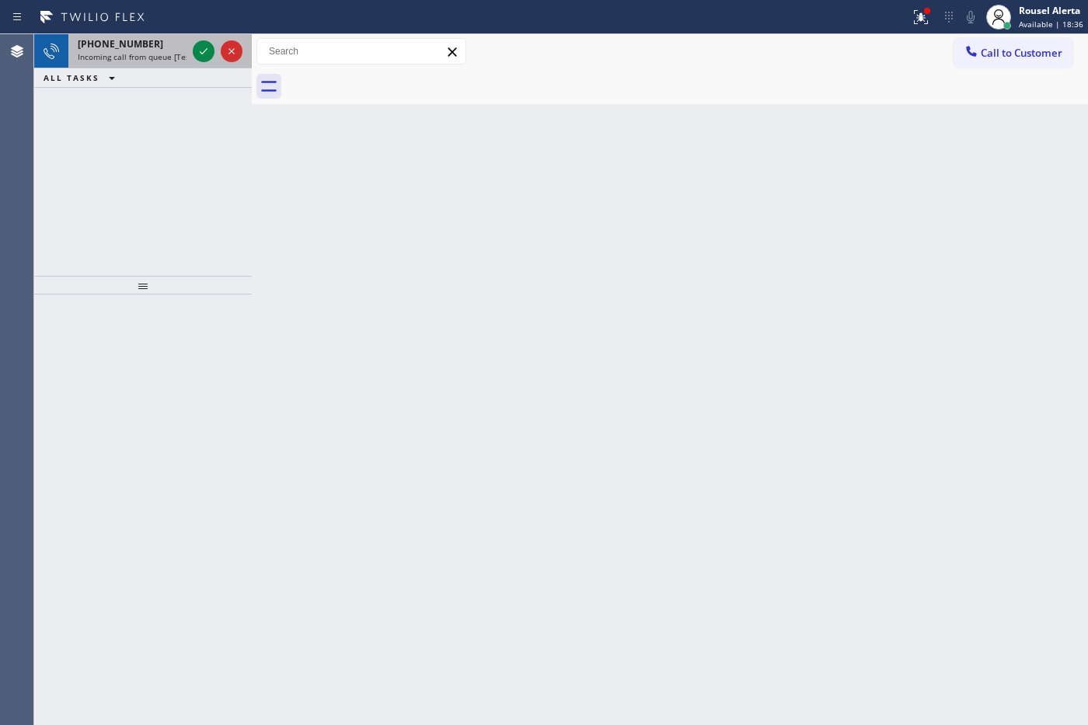
click at [165, 55] on span "Incoming call from queue [Test] All" at bounding box center [142, 56] width 129 height 11
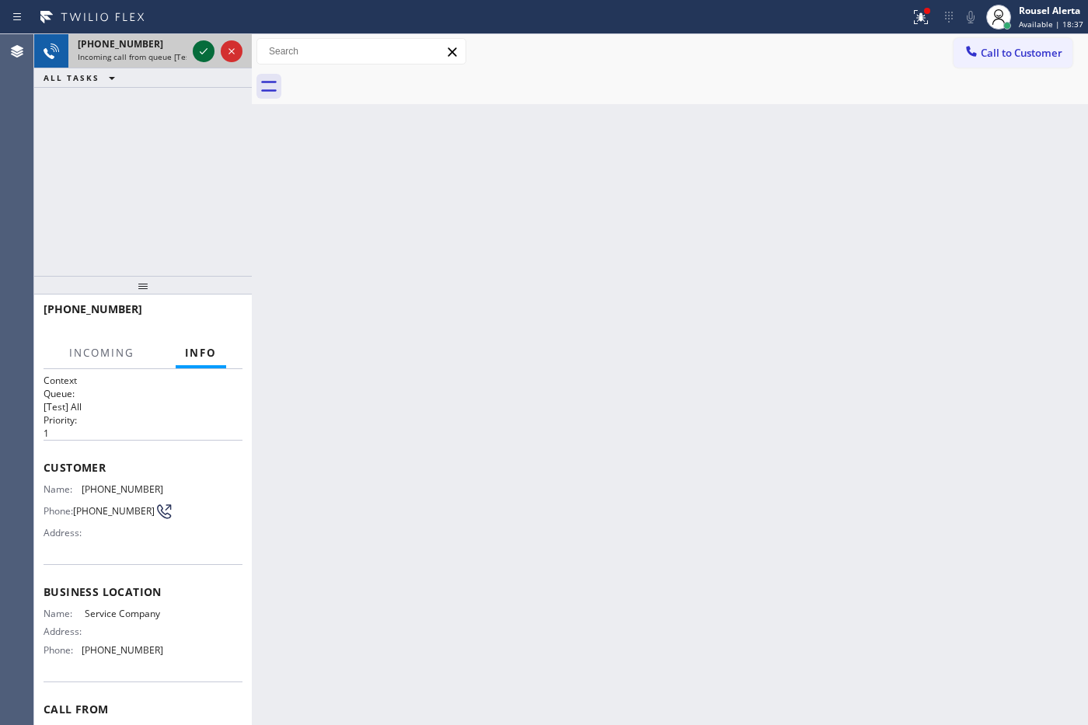
click at [193, 48] on div at bounding box center [204, 51] width 22 height 19
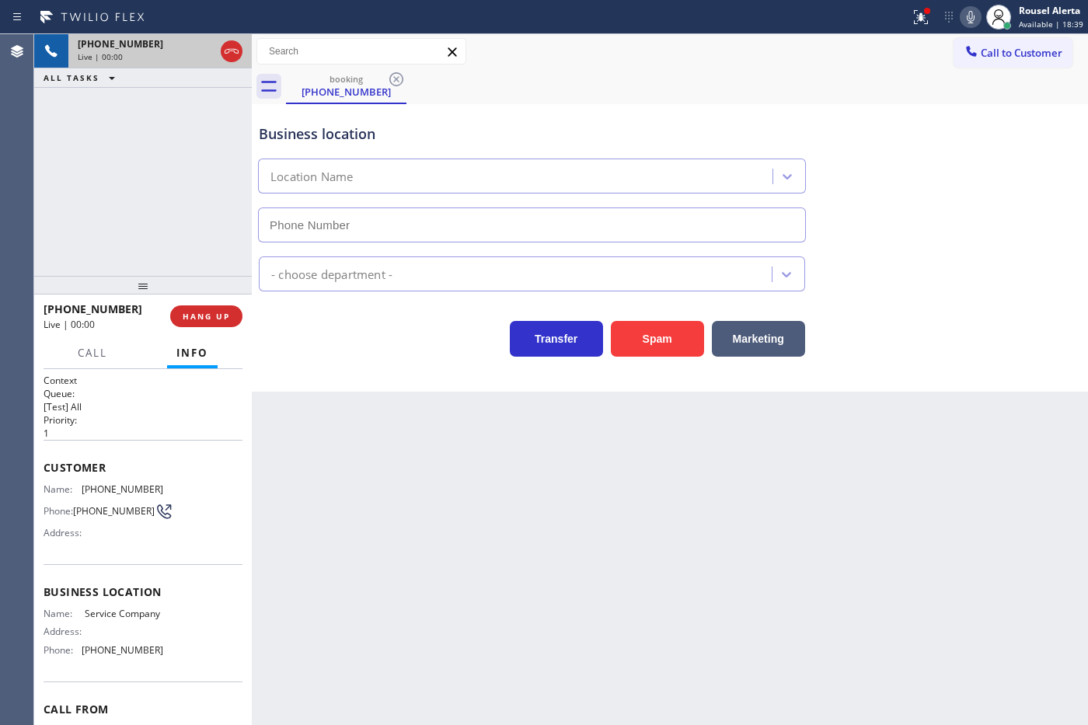
type input "[PHONE_NUMBER]"
click at [646, 350] on button "Spam" at bounding box center [657, 339] width 93 height 36
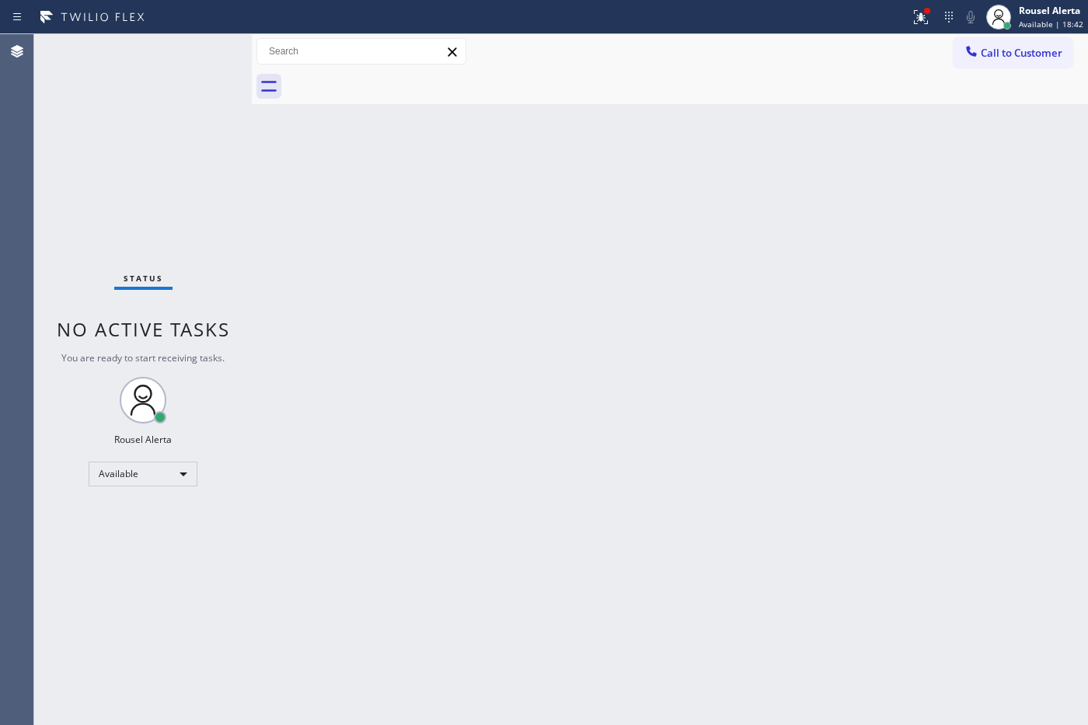
drag, startPoint x: 631, startPoint y: 448, endPoint x: 667, endPoint y: 409, distance: 52.8
click at [653, 423] on div "Back to Dashboard Change Sender ID Customers Technicians Select a contact Outbo…" at bounding box center [670, 379] width 836 height 691
click at [923, 16] on icon at bounding box center [921, 17] width 14 height 14
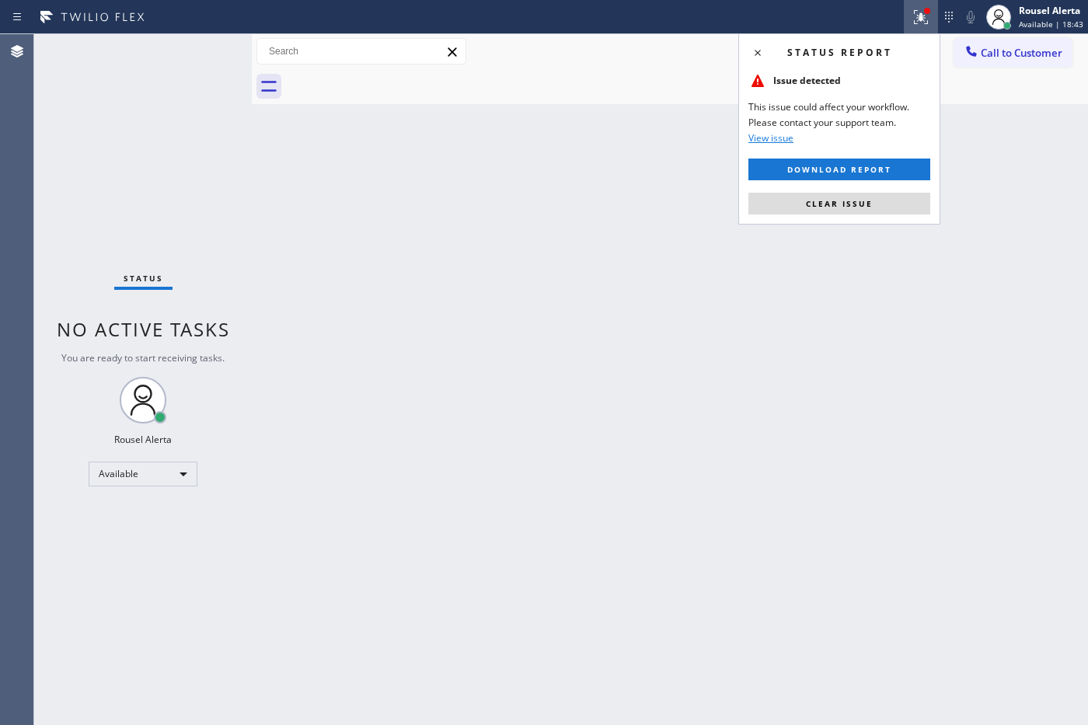
click at [903, 218] on div "Status report Issue detected This issue could affect your workflow. Please cont…" at bounding box center [839, 128] width 202 height 191
click at [901, 211] on button "Clear issue" at bounding box center [839, 204] width 182 height 22
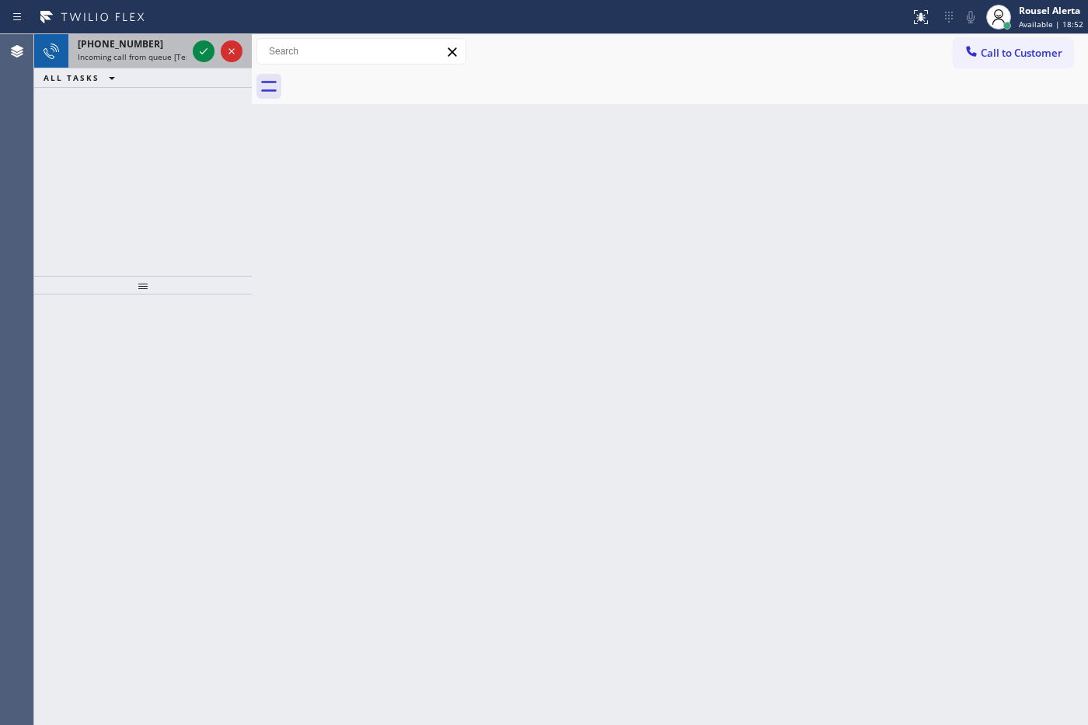
drag, startPoint x: 146, startPoint y: 47, endPoint x: 176, endPoint y: 48, distance: 30.3
click at [146, 47] on div "[PHONE_NUMBER]" at bounding box center [132, 43] width 109 height 13
click at [156, 59] on span "Incoming call from queue [Test] All" at bounding box center [142, 56] width 129 height 11
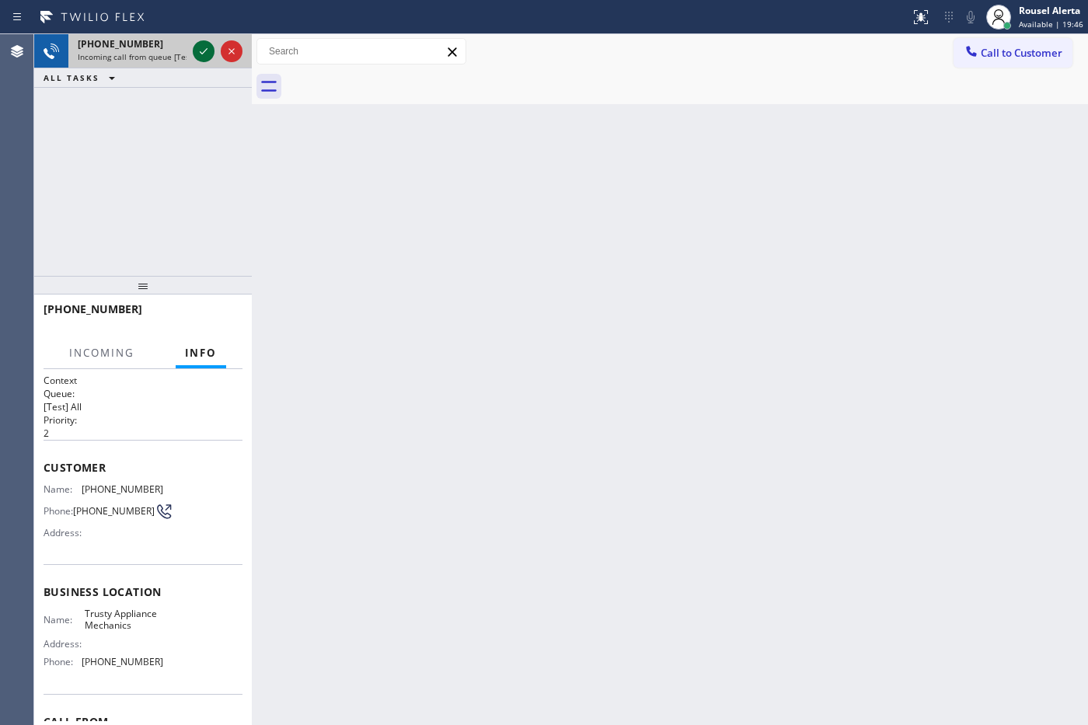
click at [198, 47] on icon at bounding box center [203, 51] width 19 height 19
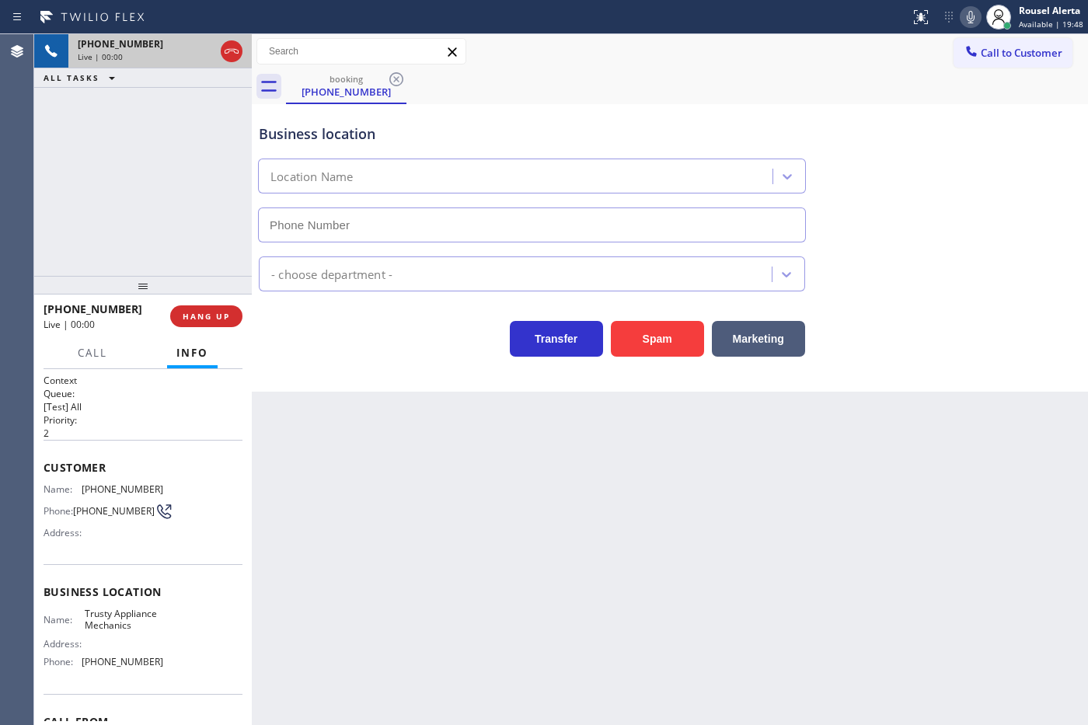
type input "[PHONE_NUMBER]"
click at [658, 350] on button "Spam" at bounding box center [657, 339] width 93 height 36
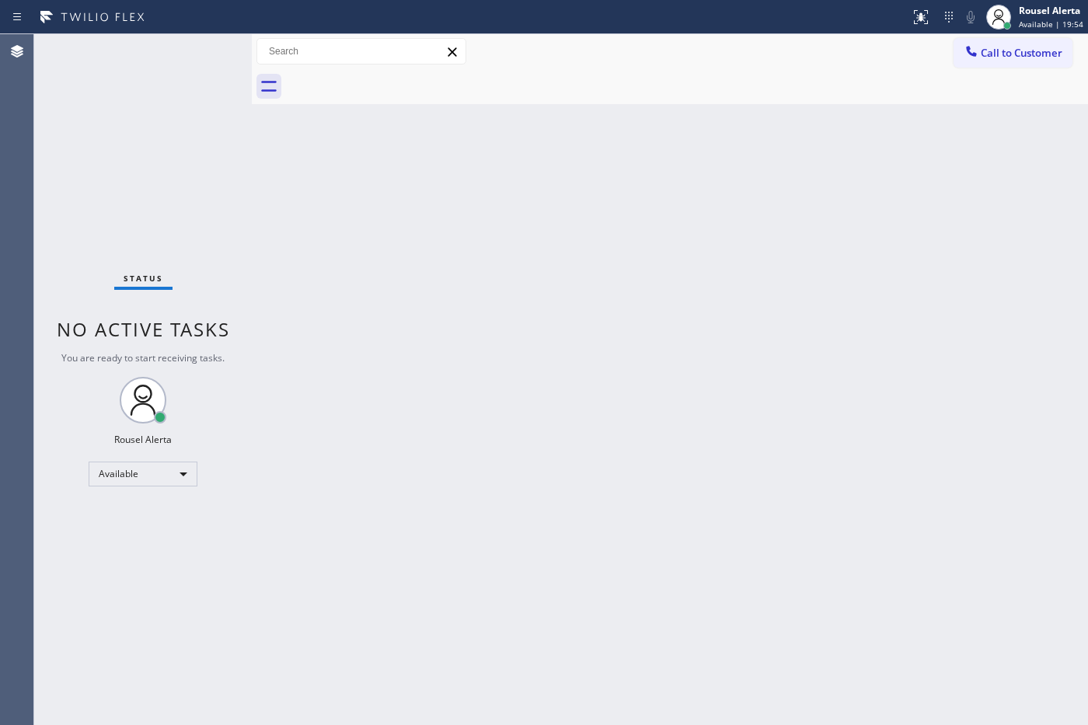
click at [165, 43] on div "Status No active tasks You are ready to start receiving tasks. Rousel Alerta Av…" at bounding box center [143, 379] width 218 height 691
click at [172, 45] on div "Status No active tasks You are ready to start receiving tasks. Rousel Alerta Av…" at bounding box center [143, 379] width 218 height 691
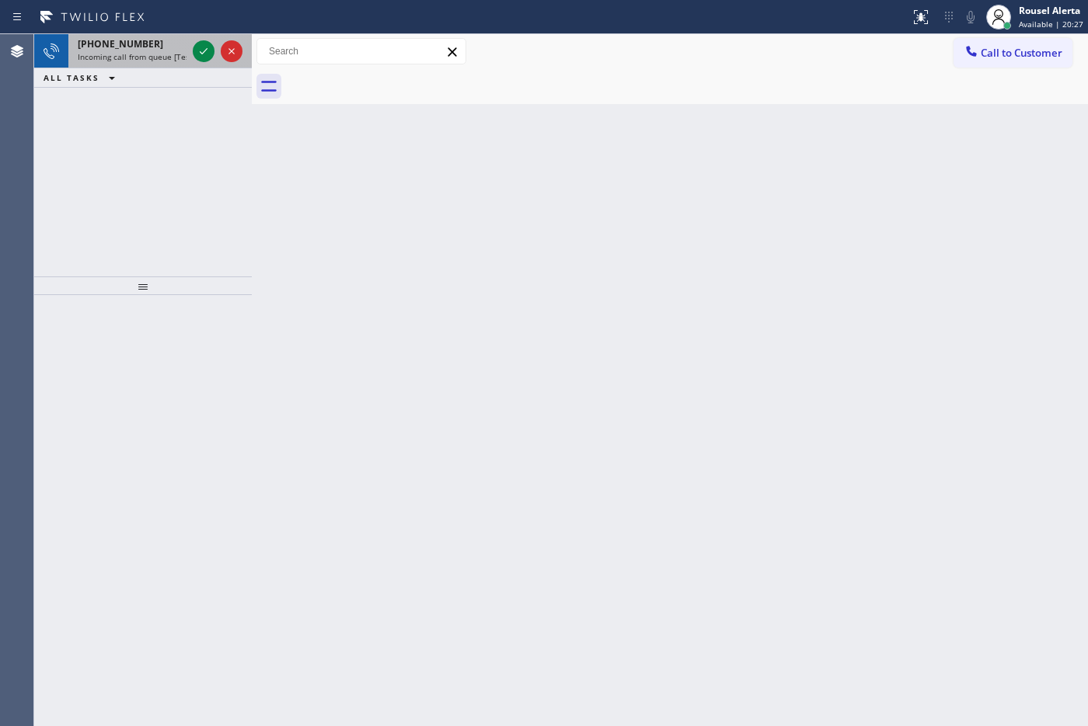
click at [162, 54] on span "Incoming call from queue [Test] All" at bounding box center [142, 56] width 129 height 11
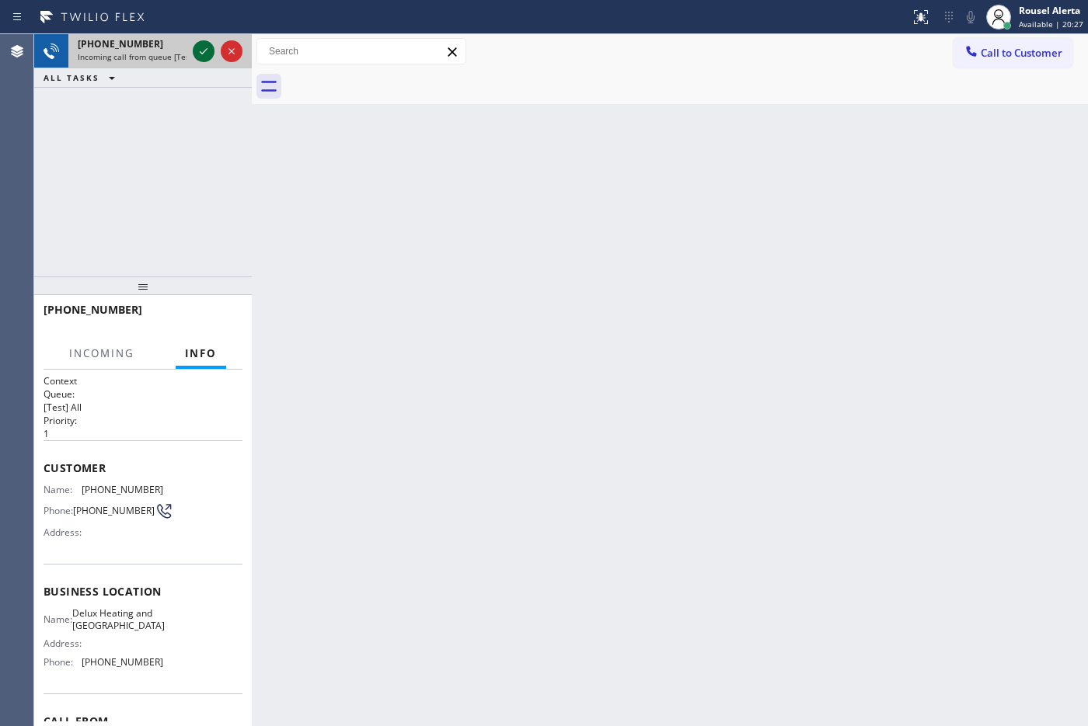
click at [200, 51] on icon at bounding box center [204, 51] width 8 height 6
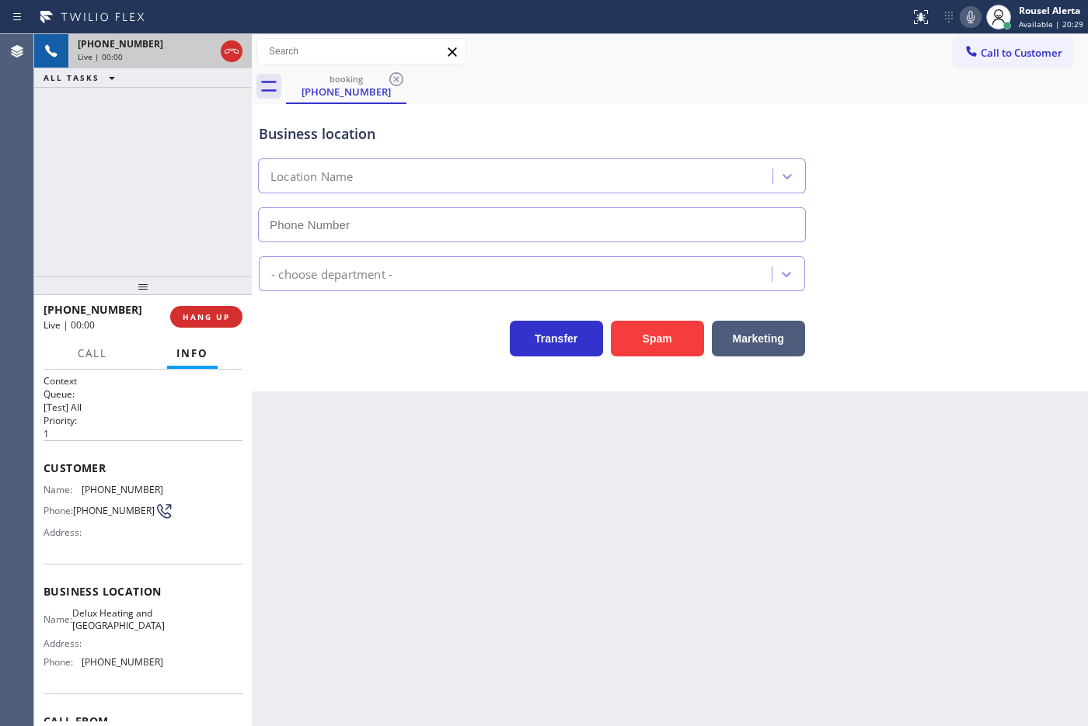
type input "[PHONE_NUMBER]"
click at [639, 339] on button "Spam" at bounding box center [657, 339] width 93 height 36
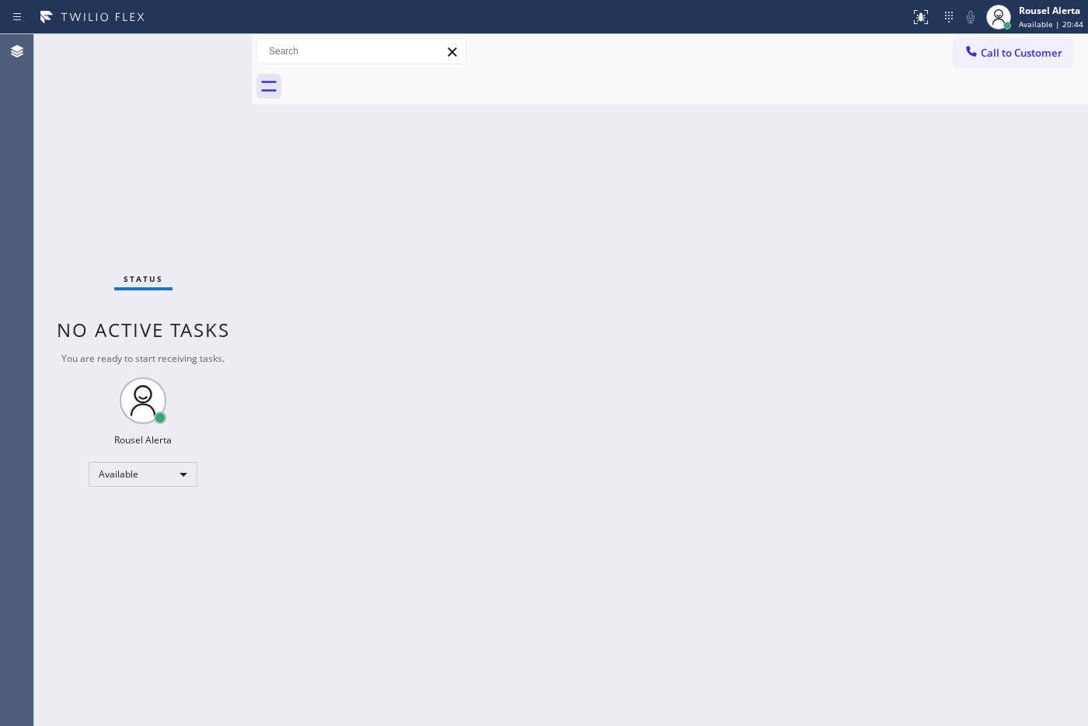
click at [782, 120] on div "Back to Dashboard Change Sender ID Customers Technicians Select a contact Outbo…" at bounding box center [670, 380] width 836 height 692
click at [124, 60] on div "Status No active tasks You are ready to start receiving tasks. Rousel Alerta Av…" at bounding box center [143, 380] width 218 height 692
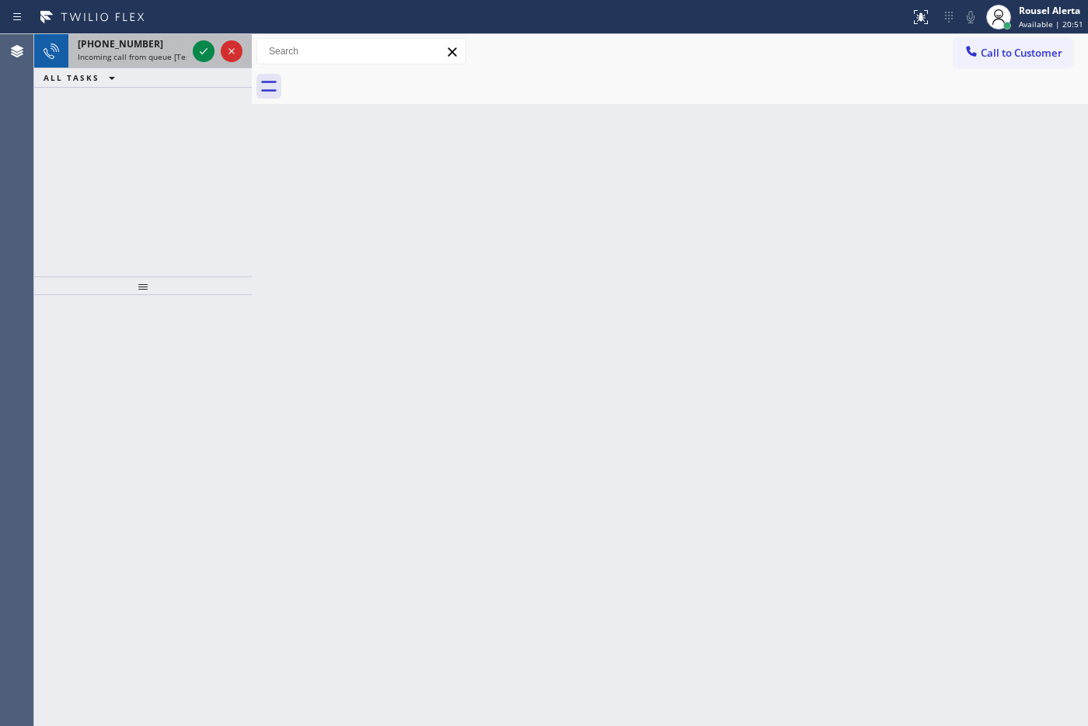
drag, startPoint x: 145, startPoint y: 54, endPoint x: 165, endPoint y: 54, distance: 20.2
click at [146, 54] on span "Incoming call from queue [Test] All" at bounding box center [142, 56] width 129 height 11
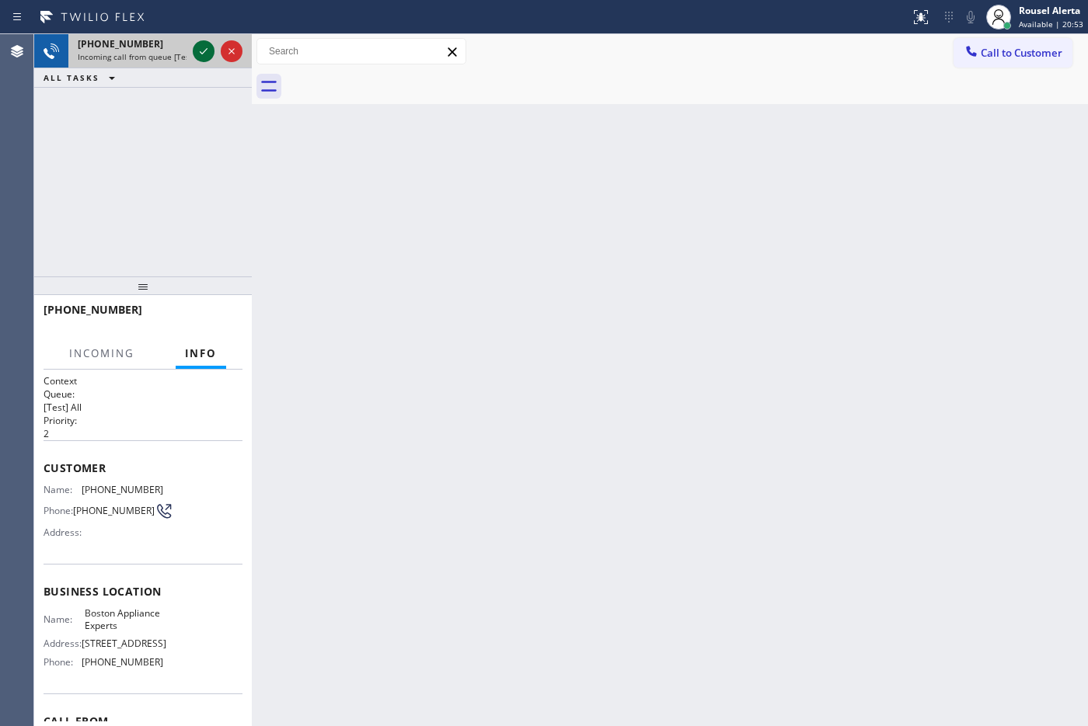
click at [199, 58] on icon at bounding box center [203, 51] width 19 height 19
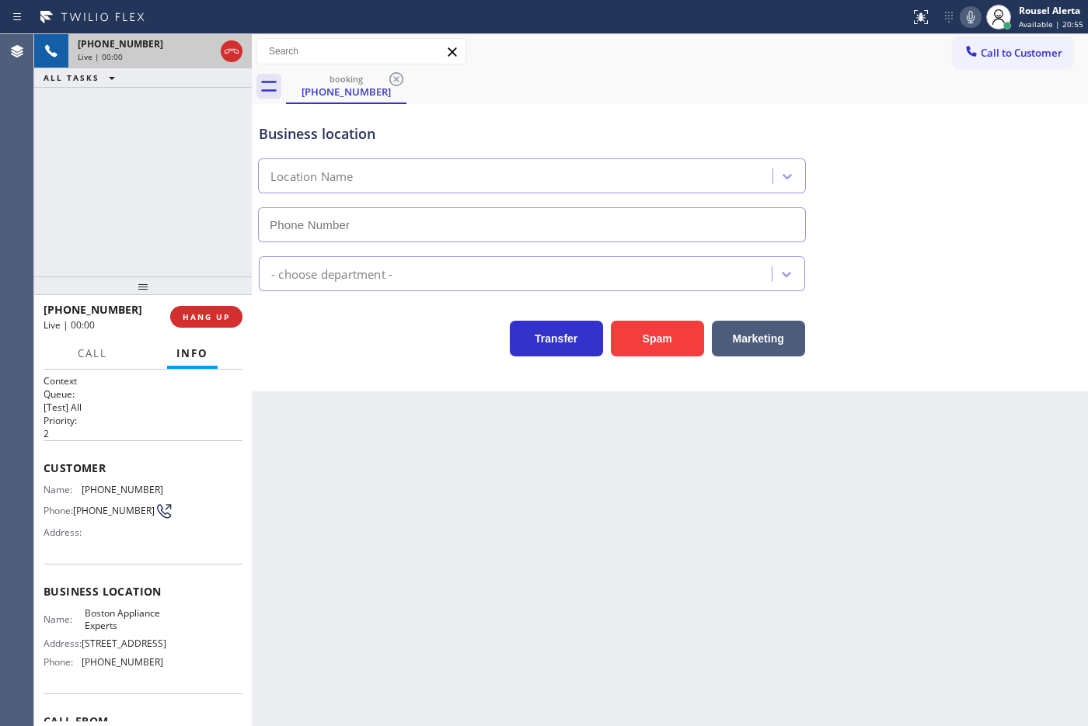
type input "[PHONE_NUMBER]"
click at [159, 97] on div "[PHONE_NUMBER] Live | 00:07 ALL TASKS ALL TASKS ACTIVE TASKS TASKS IN WRAP UP" at bounding box center [143, 155] width 218 height 242
click at [362, 495] on div "Back to Dashboard Change Sender ID Customers Technicians Select a contact Outbo…" at bounding box center [670, 380] width 836 height 692
drag, startPoint x: 190, startPoint y: 207, endPoint x: 371, endPoint y: 471, distance: 319.6
click at [202, 208] on div "[PHONE_NUMBER] Live | 00:08 ALL TASKS ALL TASKS ACTIVE TASKS TASKS IN WRAP UP" at bounding box center [143, 155] width 218 height 242
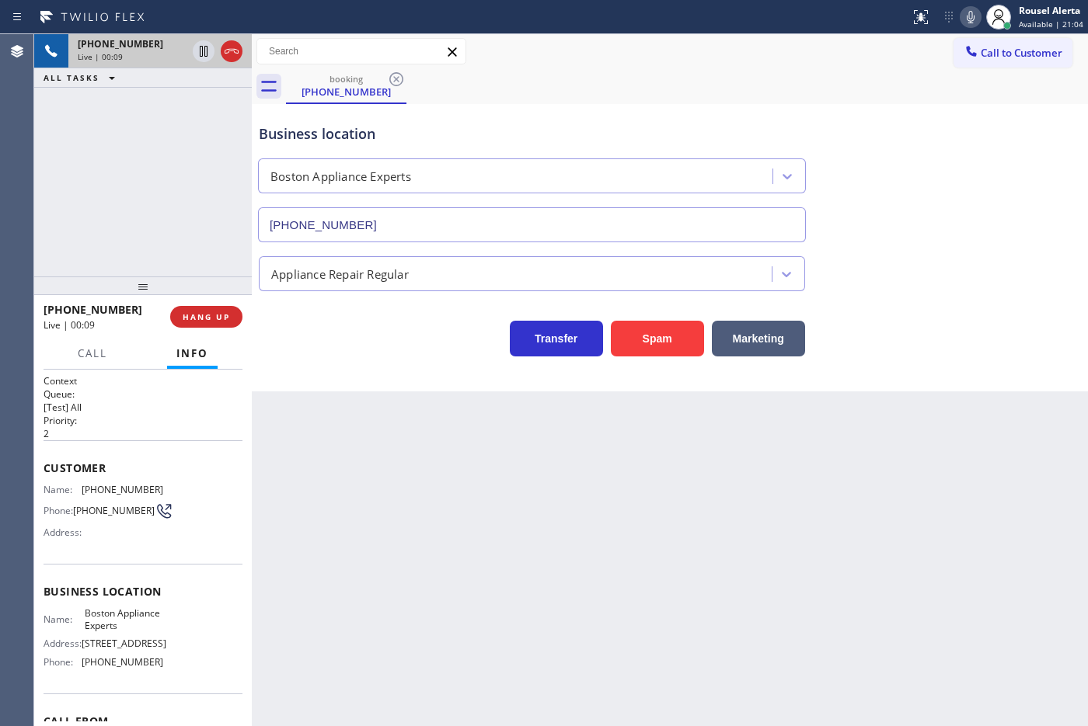
click at [412, 523] on div "Back to Dashboard Change Sender ID Customers Technicians Select a contact Outbo…" at bounding box center [670, 380] width 836 height 692
click at [207, 322] on button "HANG UP" at bounding box center [206, 317] width 72 height 22
click at [206, 320] on span "HANG UP" at bounding box center [206, 317] width 47 height 11
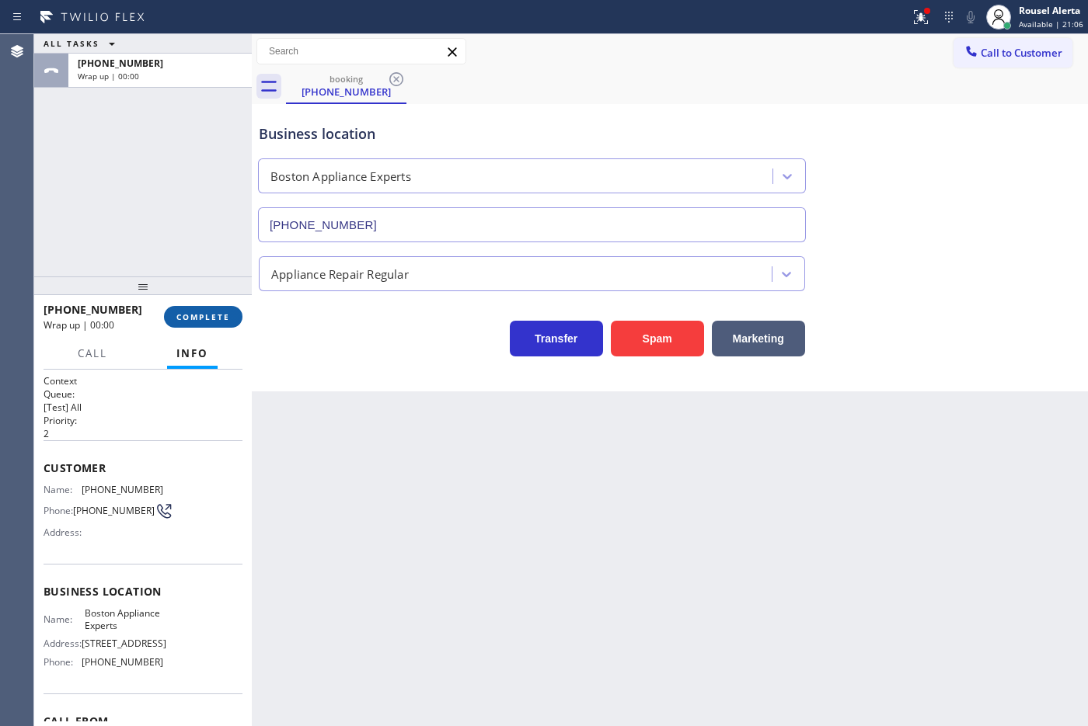
click at [206, 320] on span "COMPLETE" at bounding box center [203, 317] width 54 height 11
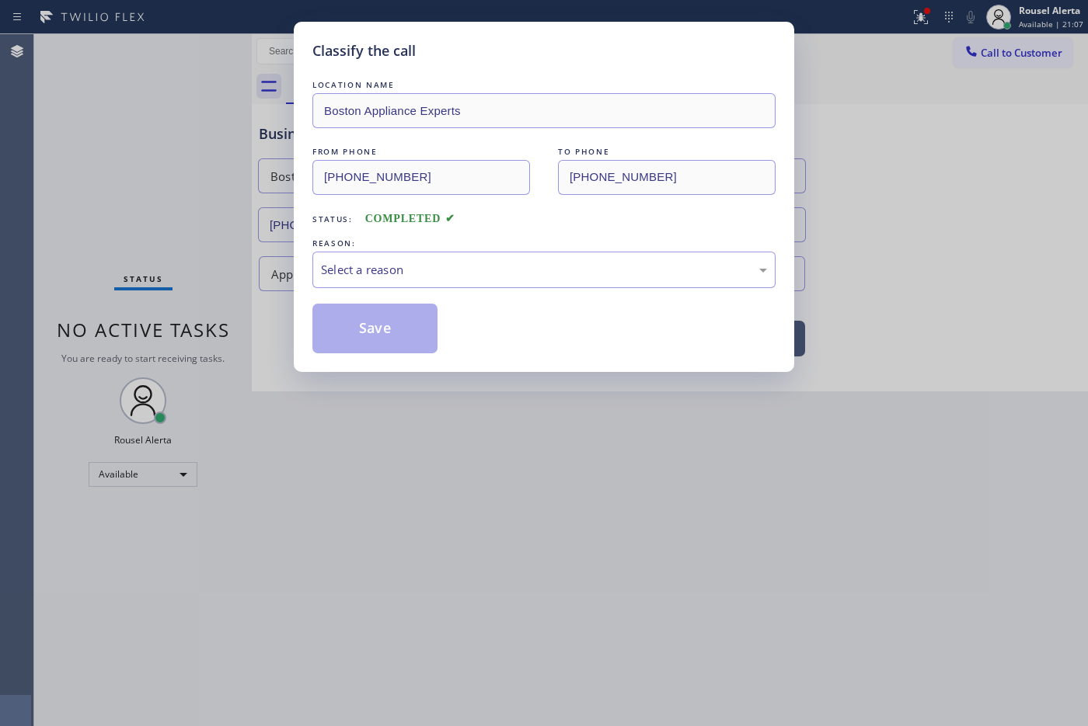
click at [397, 269] on div "Select a reason" at bounding box center [544, 270] width 446 height 18
click at [363, 315] on button "Save" at bounding box center [374, 329] width 125 height 50
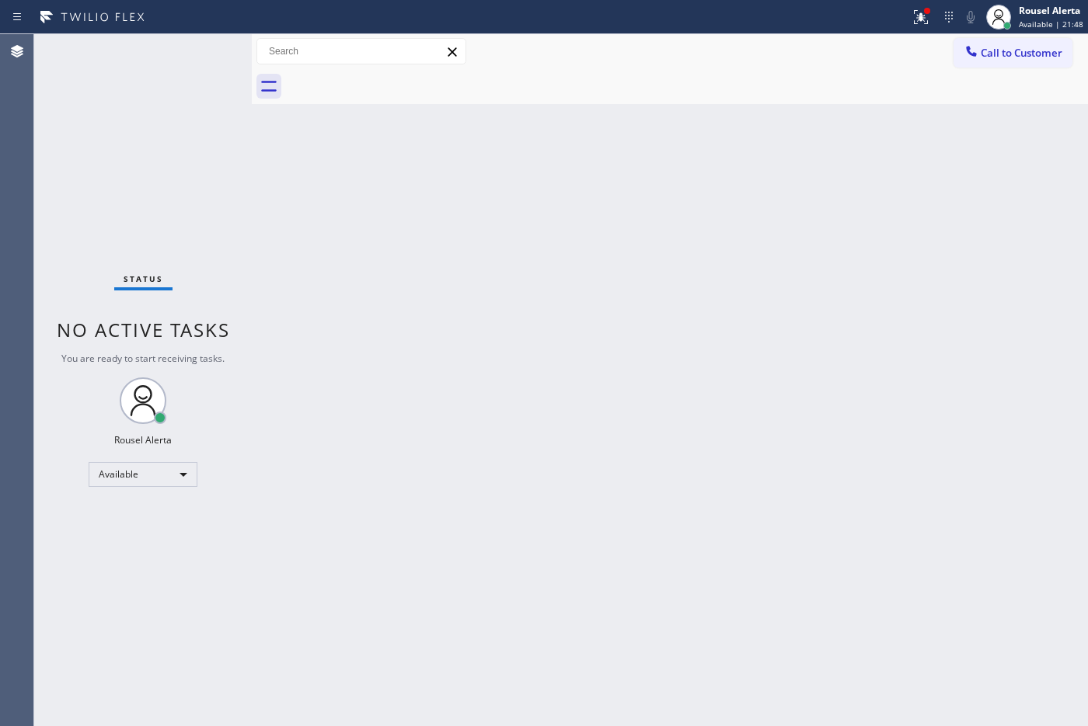
click at [118, 54] on div "Status No active tasks You are ready to start receiving tasks. Rousel Alerta Av…" at bounding box center [143, 380] width 218 height 692
click at [914, 14] on icon at bounding box center [920, 17] width 19 height 19
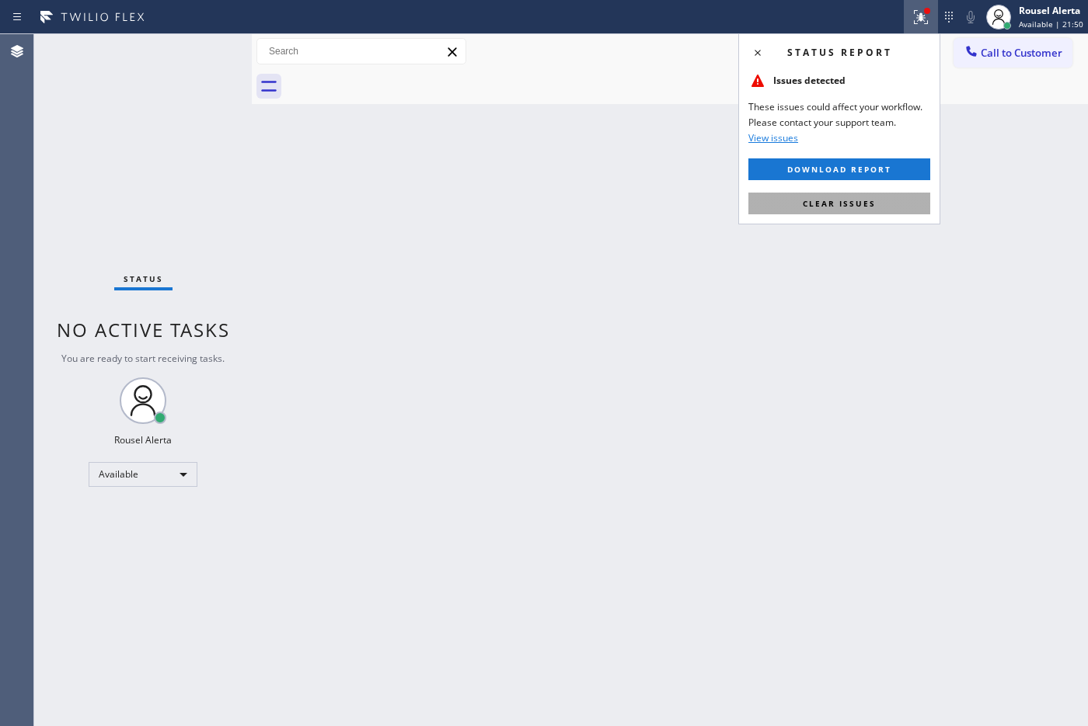
click at [883, 196] on button "Clear issues" at bounding box center [839, 204] width 182 height 22
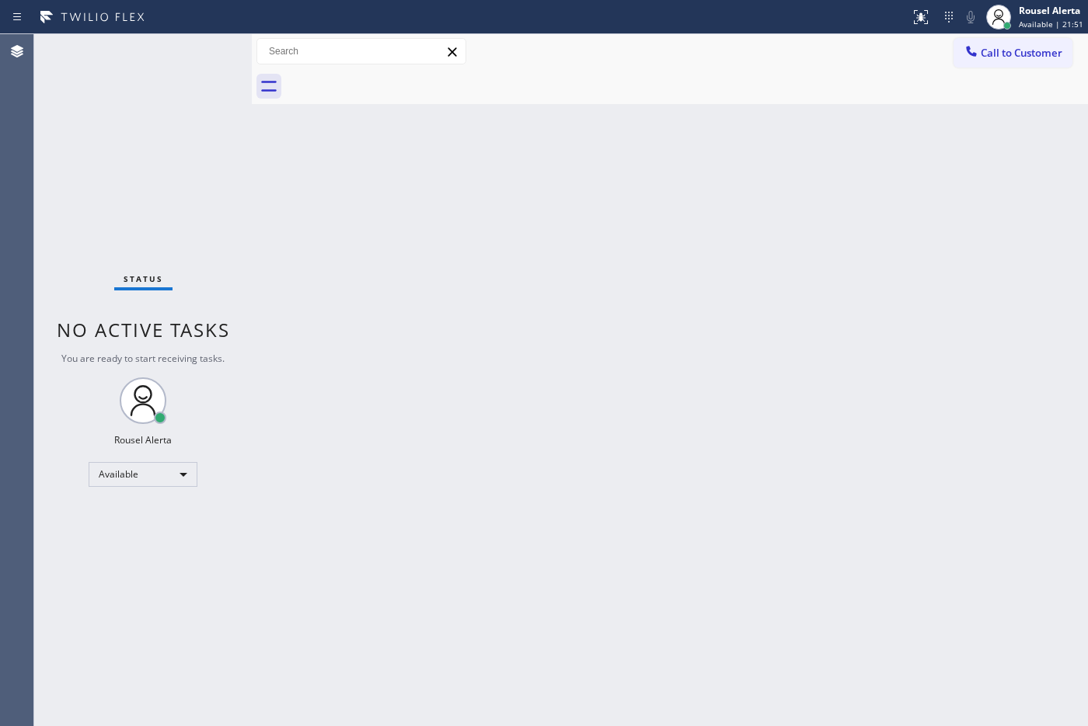
click at [883, 196] on div "Back to Dashboard Change Sender ID Customers Technicians Select a contact Outbo…" at bounding box center [670, 380] width 836 height 692
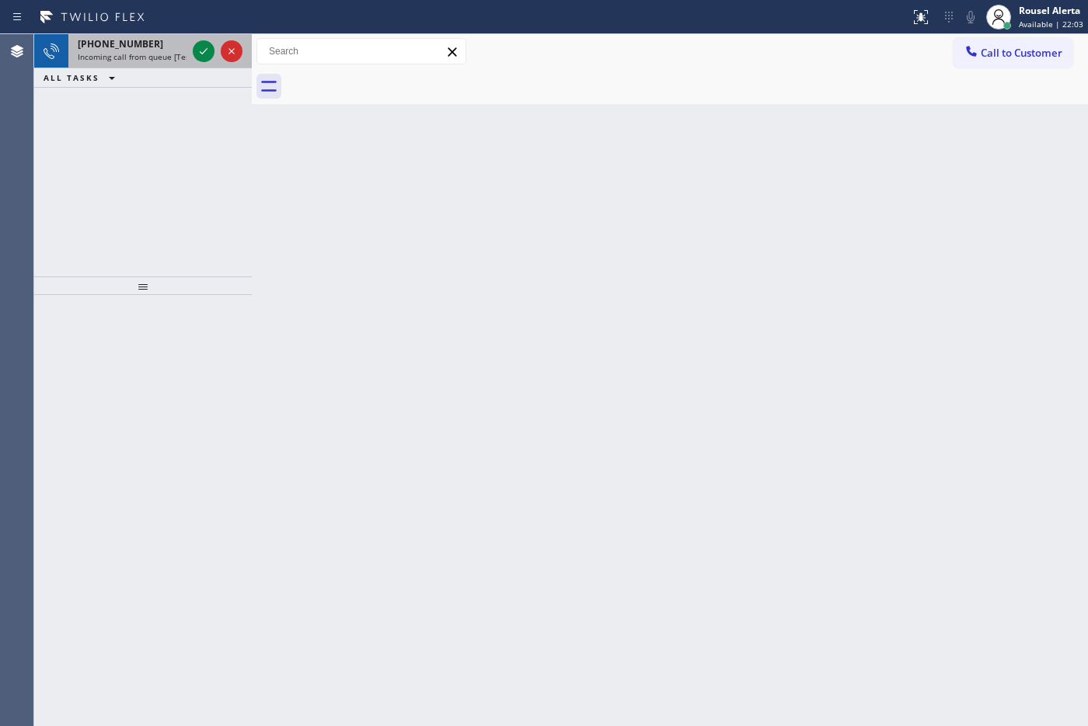
drag, startPoint x: 165, startPoint y: 58, endPoint x: 191, endPoint y: 48, distance: 28.3
click at [165, 58] on span "Incoming call from queue [Test] All" at bounding box center [142, 56] width 129 height 11
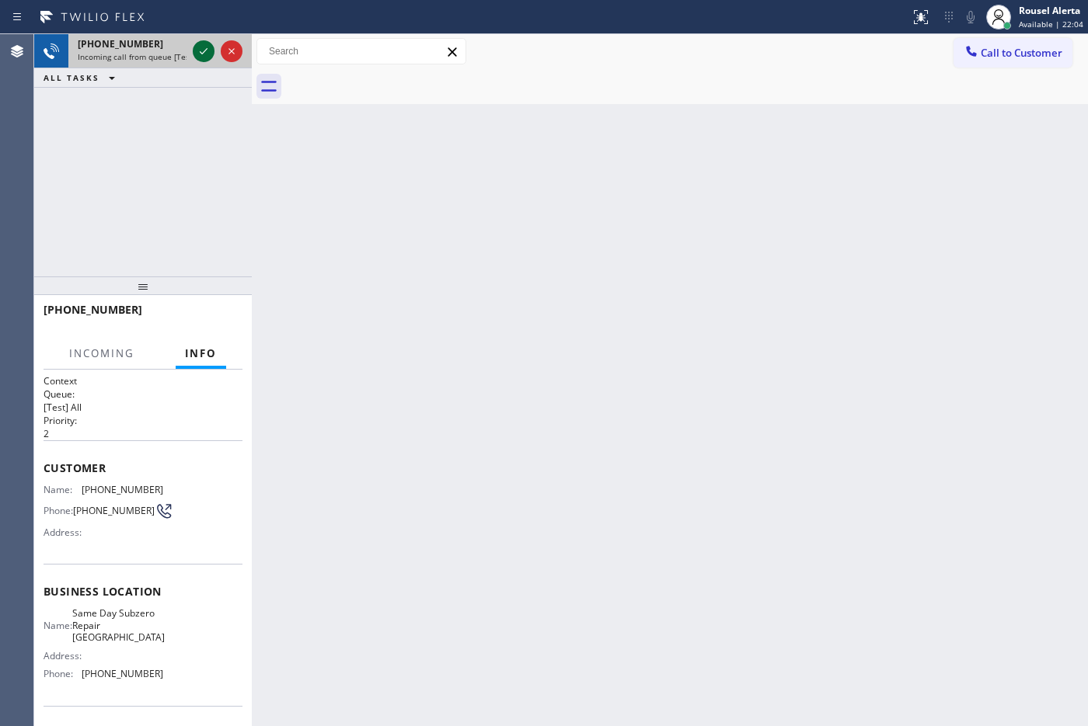
click at [197, 47] on icon at bounding box center [203, 51] width 19 height 19
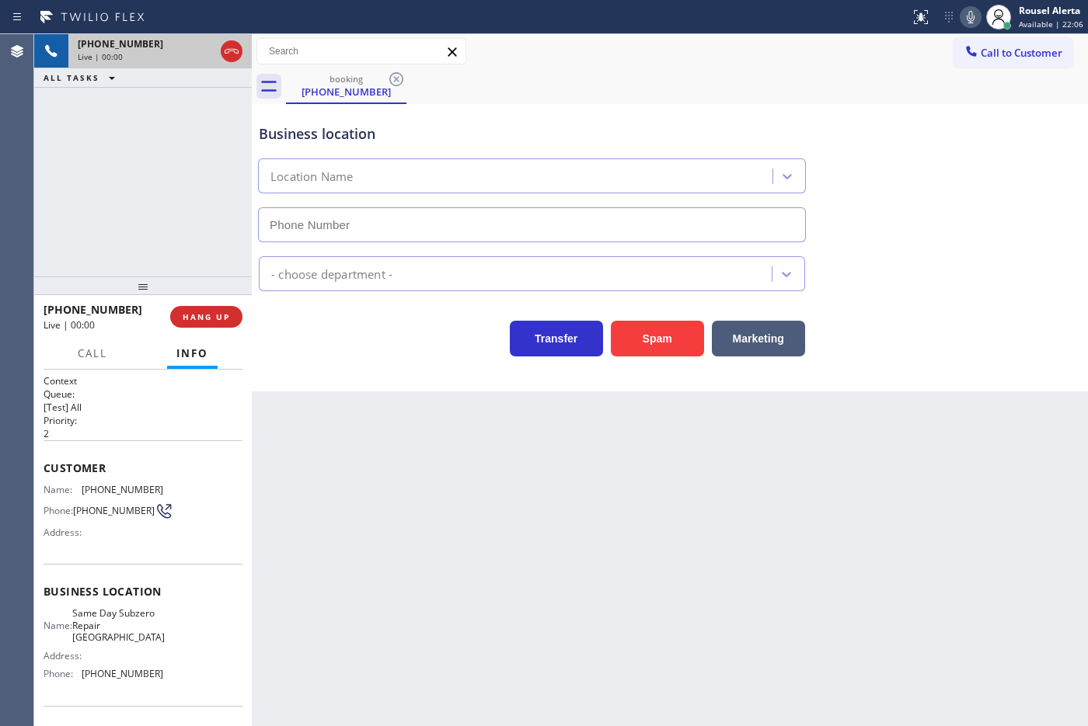
type input "[PHONE_NUMBER]"
click at [371, 483] on div "Back to Dashboard Change Sender ID Customers Technicians Select a contact Outbo…" at bounding box center [670, 380] width 836 height 692
click at [378, 488] on div "Back to Dashboard Change Sender ID Customers Technicians Select a contact Outbo…" at bounding box center [670, 380] width 836 height 692
click at [378, 489] on div "Back to Dashboard Change Sender ID Customers Technicians Select a contact Outbo…" at bounding box center [670, 380] width 836 height 692
click at [196, 232] on div "[PHONE_NUMBER] Live | 00:07 ALL TASKS ALL TASKS ACTIVE TASKS TASKS IN WRAP UP" at bounding box center [143, 155] width 218 height 242
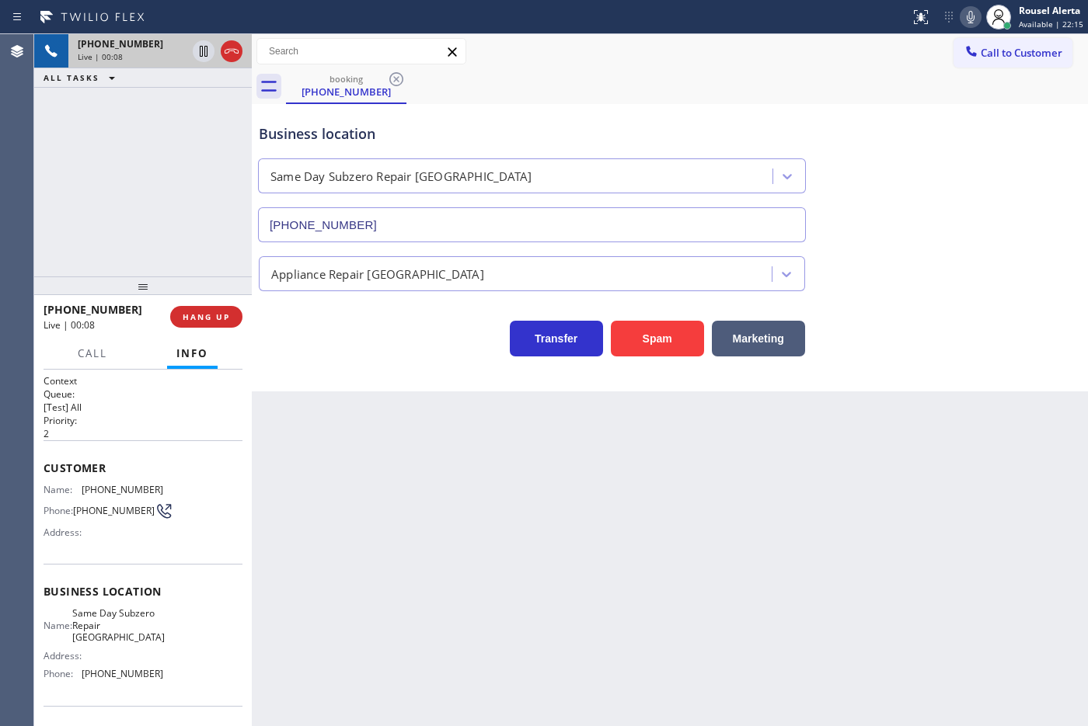
click at [393, 537] on div "Back to Dashboard Change Sender ID Customers Technicians Select a contact Outbo…" at bounding box center [670, 380] width 836 height 692
click at [216, 309] on button "HANG UP" at bounding box center [206, 317] width 72 height 22
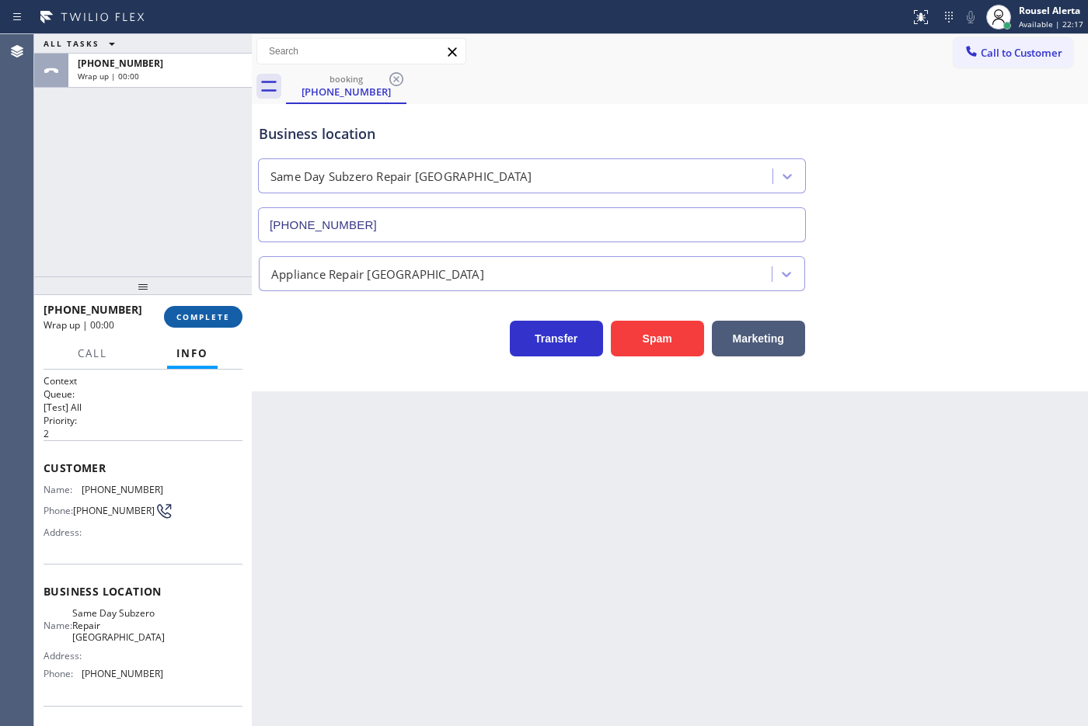
click at [216, 312] on span "COMPLETE" at bounding box center [203, 317] width 54 height 11
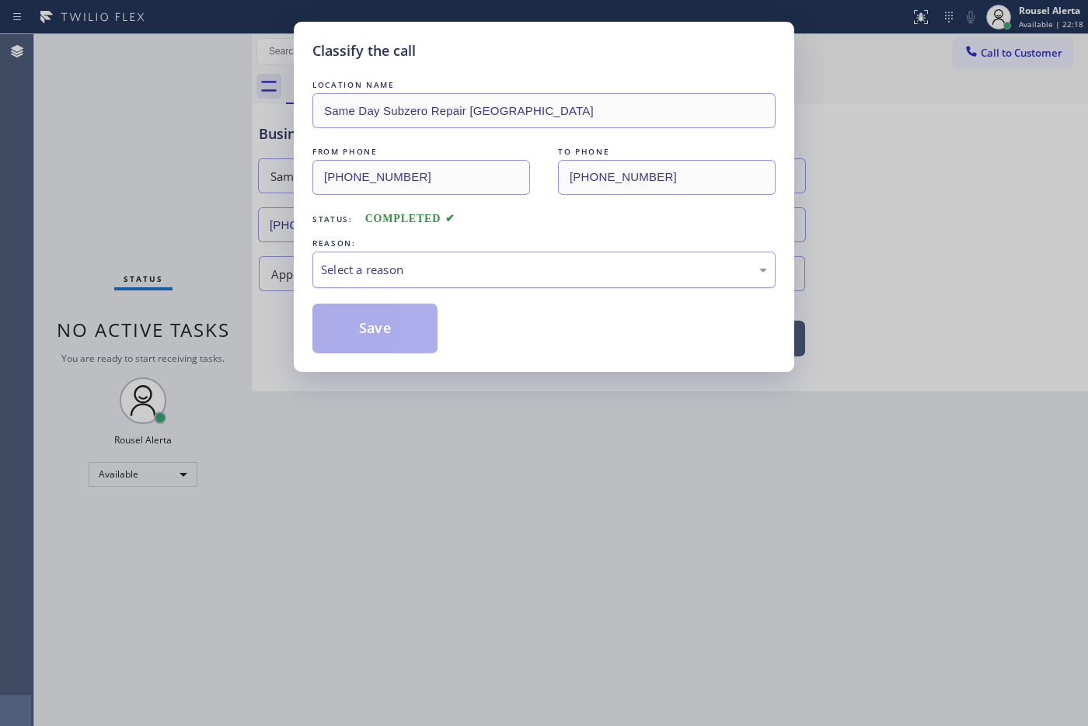
click at [381, 284] on div "Select a reason" at bounding box center [543, 270] width 463 height 37
click at [374, 342] on button "Save" at bounding box center [374, 329] width 125 height 50
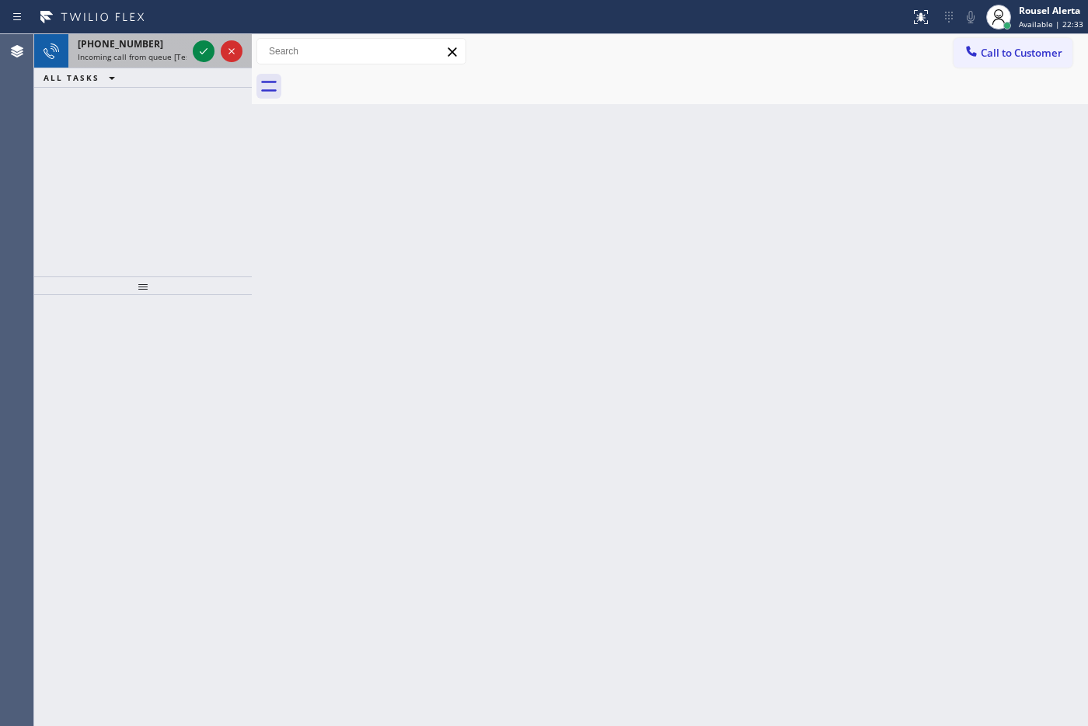
click at [173, 54] on span "Incoming call from queue [Test] All" at bounding box center [142, 56] width 129 height 11
click at [154, 41] on div "[PHONE_NUMBER]" at bounding box center [132, 43] width 109 height 13
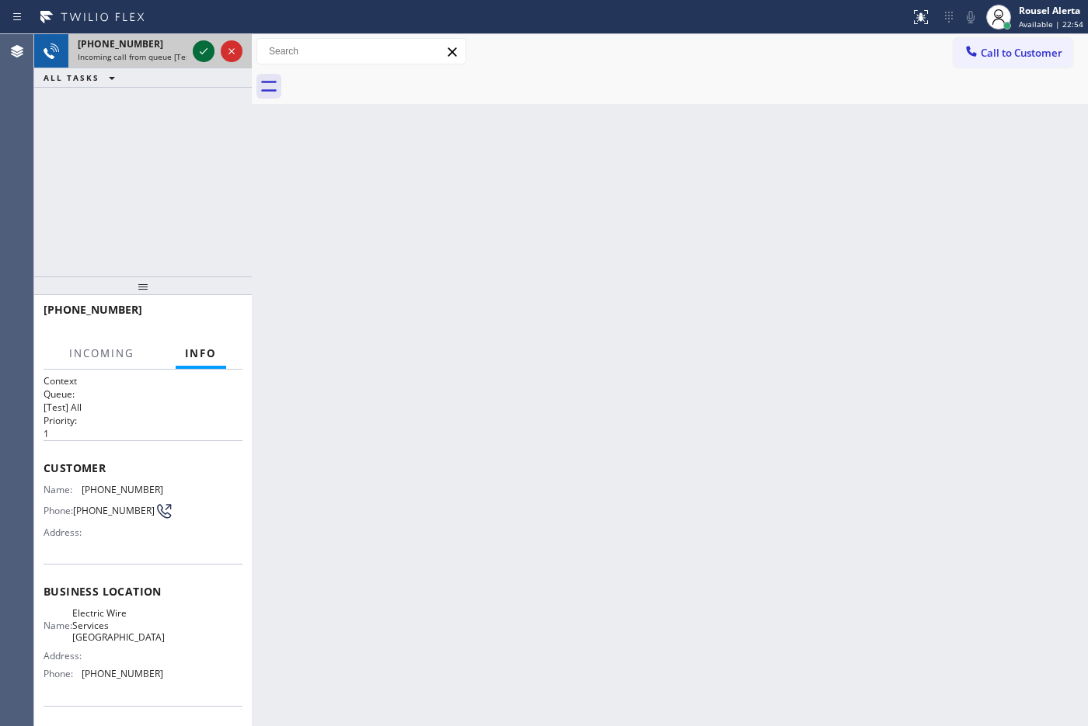
click at [203, 60] on icon at bounding box center [203, 51] width 19 height 19
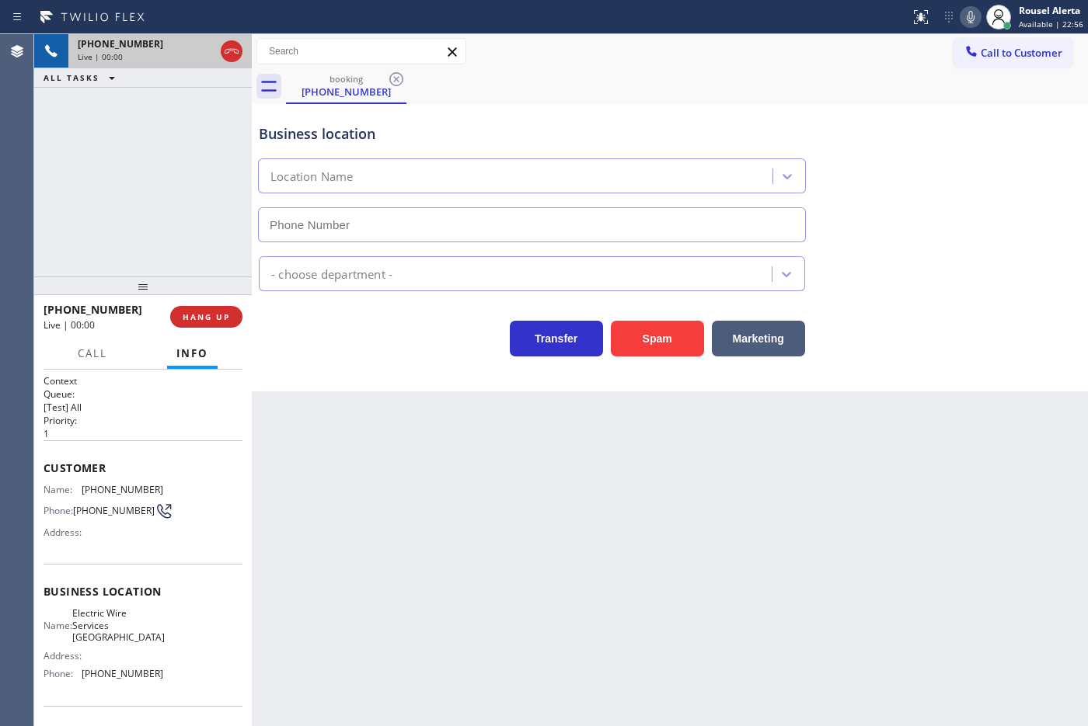
type input "[PHONE_NUMBER]"
click at [413, 482] on div "Back to Dashboard Change Sender ID Customers Technicians Select a contact Outbo…" at bounding box center [670, 380] width 836 height 692
click at [849, 529] on div "Back to Dashboard Change Sender ID Customers Technicians Select a contact Outbo…" at bounding box center [670, 380] width 836 height 692
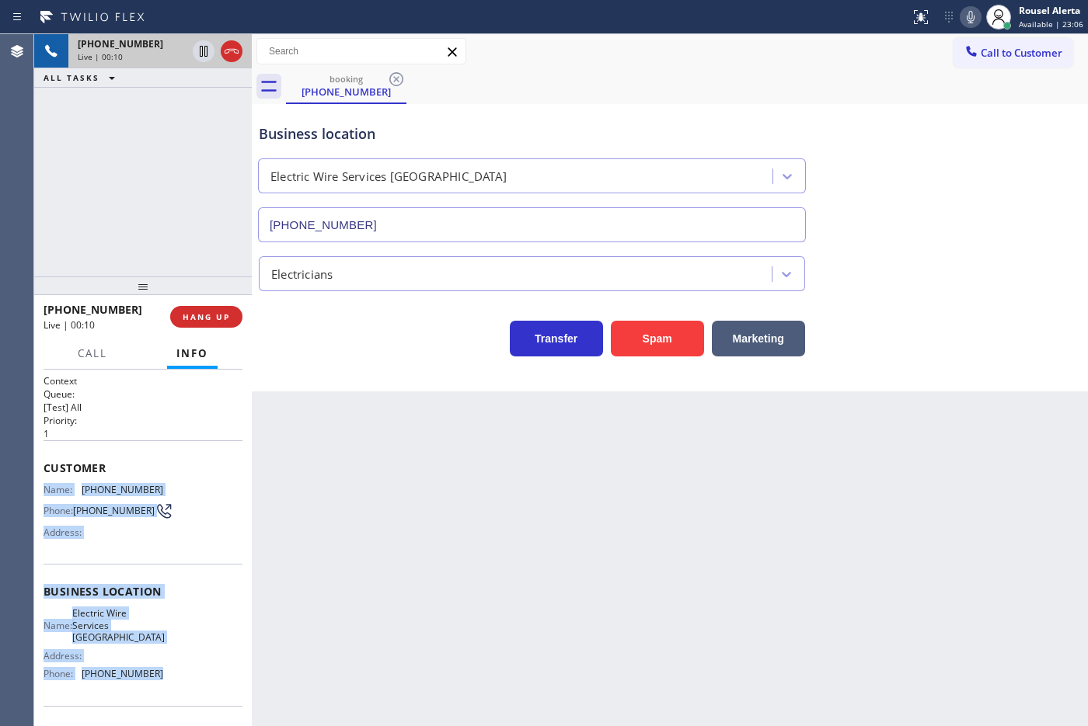
drag, startPoint x: 40, startPoint y: 489, endPoint x: 183, endPoint y: 681, distance: 238.7
click at [183, 681] on div "Context Queue: [Test] All Priority: 1 Customer Name: [PHONE_NUMBER] Phone: [PHO…" at bounding box center [143, 548] width 218 height 357
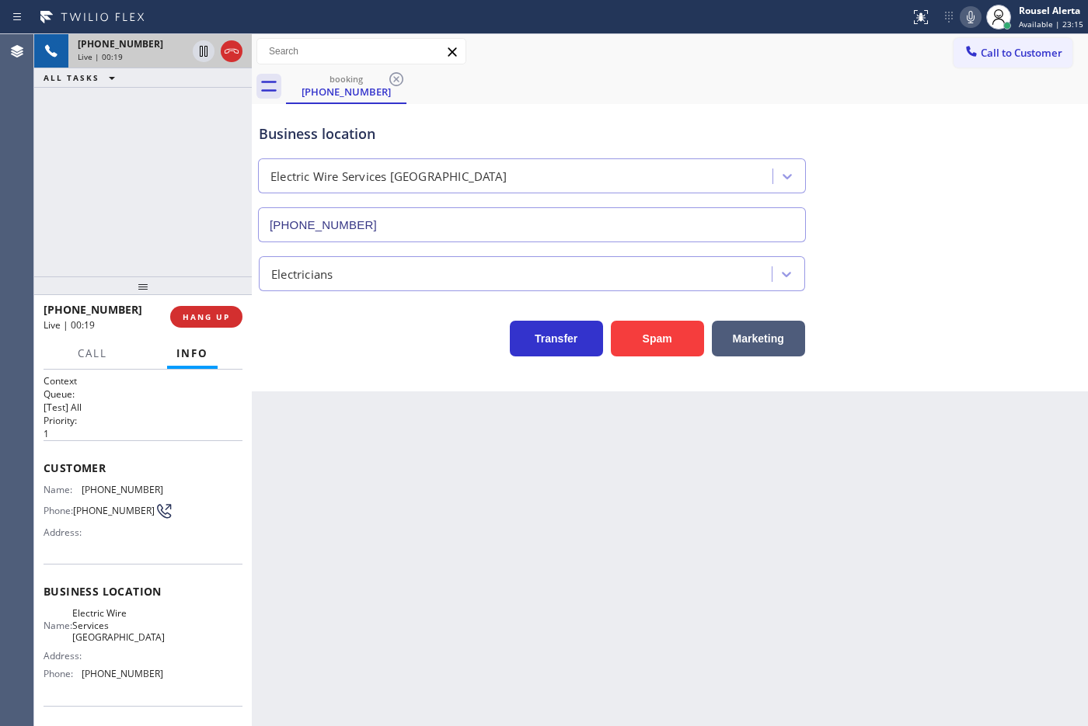
click at [751, 70] on div "booking [PHONE_NUMBER]" at bounding box center [687, 86] width 802 height 35
drag, startPoint x: 820, startPoint y: 704, endPoint x: 824, endPoint y: 688, distance: 16.6
click at [820, 704] on div "Back to Dashboard Change Sender ID Customers Technicians Select a contact Outbo…" at bounding box center [670, 380] width 836 height 692
click at [649, 553] on div "Back to Dashboard Change Sender ID Customers Technicians Select a contact Outbo…" at bounding box center [670, 380] width 836 height 692
drag, startPoint x: 83, startPoint y: 204, endPoint x: 225, endPoint y: 354, distance: 206.1
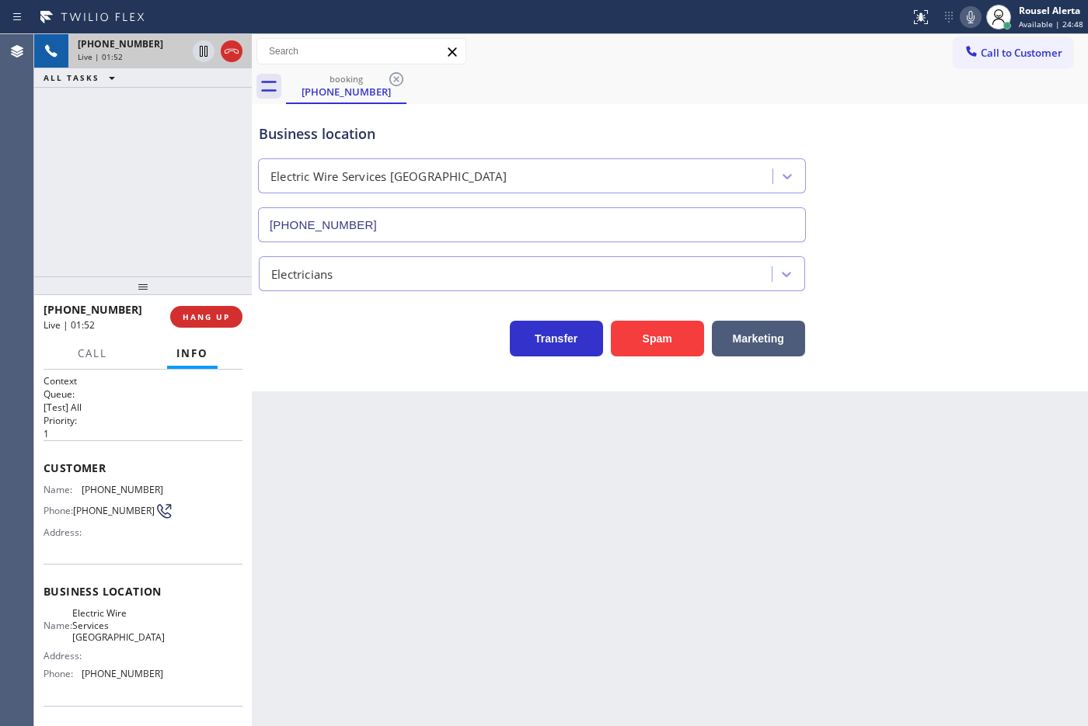
click at [83, 204] on div "[PHONE_NUMBER] Live | 01:52 ALL TASKS ALL TASKS ACTIVE TASKS TASKS IN WRAP UP" at bounding box center [143, 155] width 218 height 242
click at [476, 615] on div "Back to Dashboard Change Sender ID Customers Technicians Select a contact Outbo…" at bounding box center [670, 380] width 836 height 692
click at [208, 322] on button "HANG UP" at bounding box center [206, 317] width 72 height 22
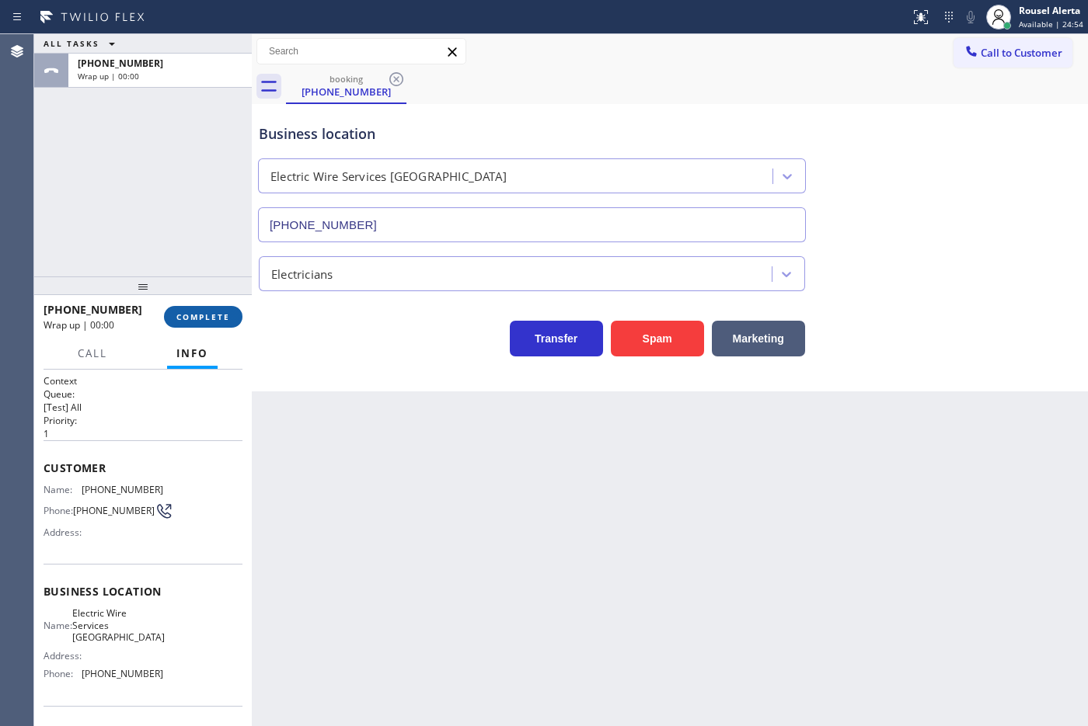
click at [208, 319] on span "COMPLETE" at bounding box center [203, 317] width 54 height 11
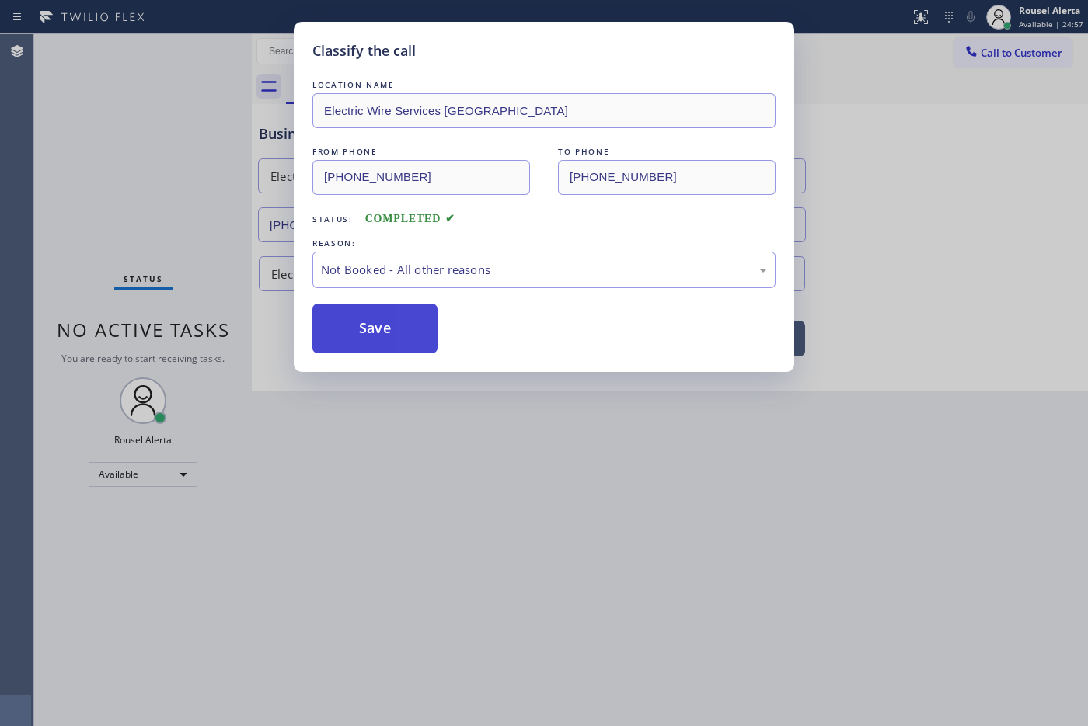
click at [400, 320] on button "Save" at bounding box center [374, 329] width 125 height 50
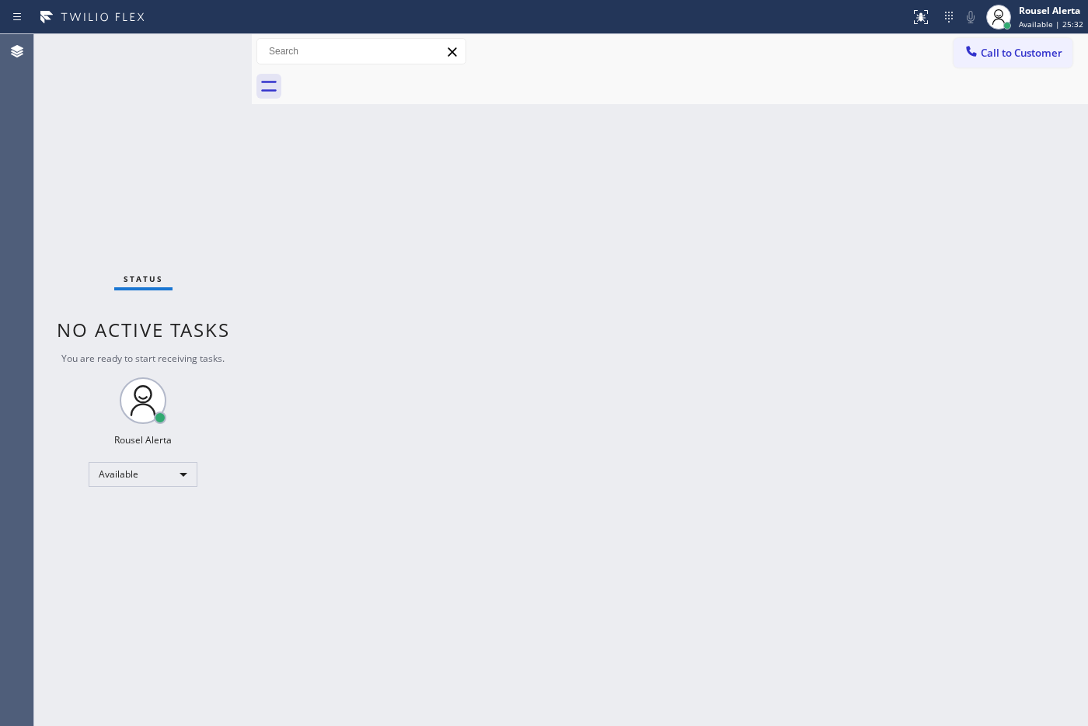
click at [690, 503] on div "Back to Dashboard Change Sender ID Customers Technicians Select a contact Outbo…" at bounding box center [670, 380] width 836 height 692
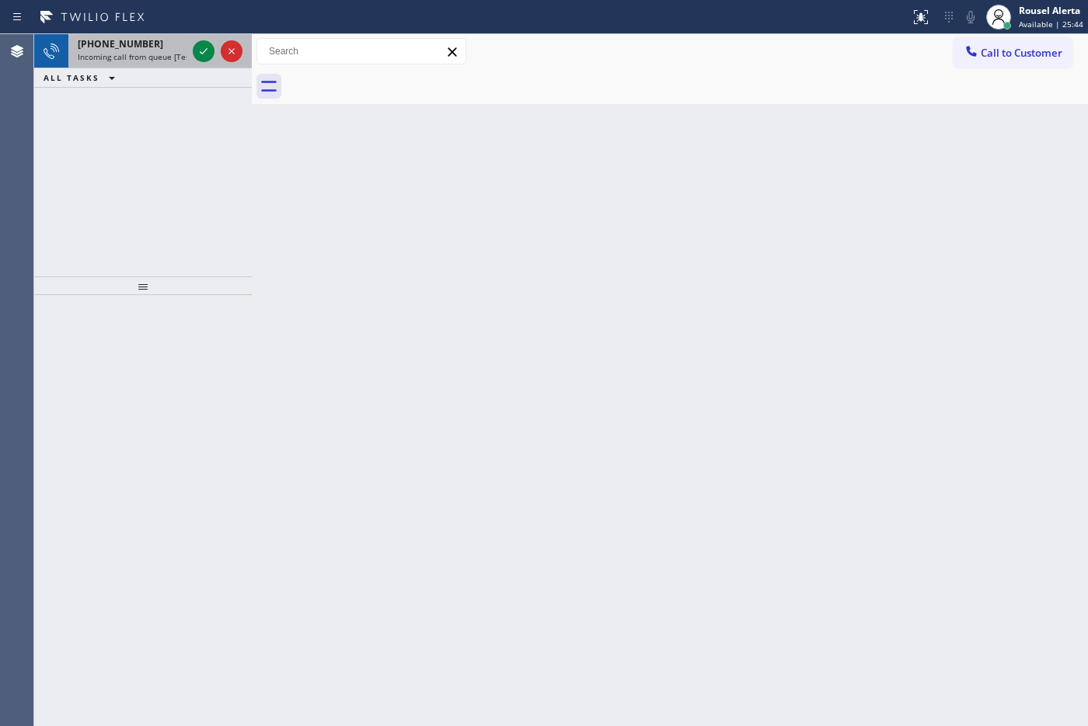
drag, startPoint x: 132, startPoint y: 55, endPoint x: 161, endPoint y: 52, distance: 28.9
click at [132, 55] on span "Incoming call from queue [Test] All" at bounding box center [142, 56] width 129 height 11
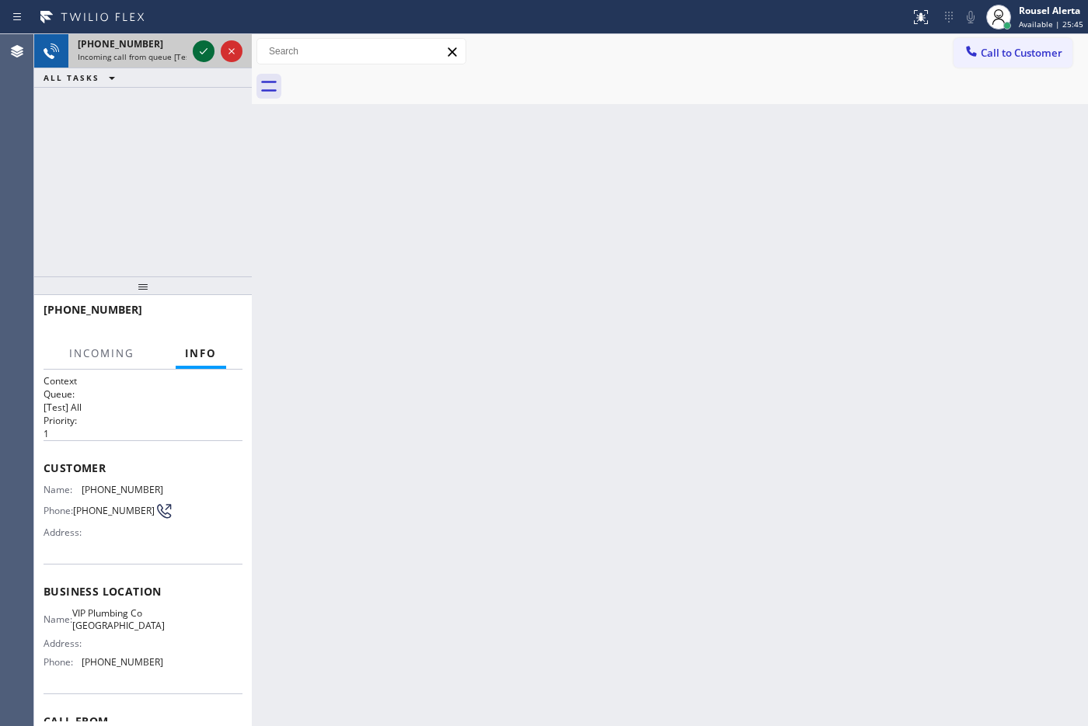
click at [197, 48] on icon at bounding box center [203, 51] width 19 height 19
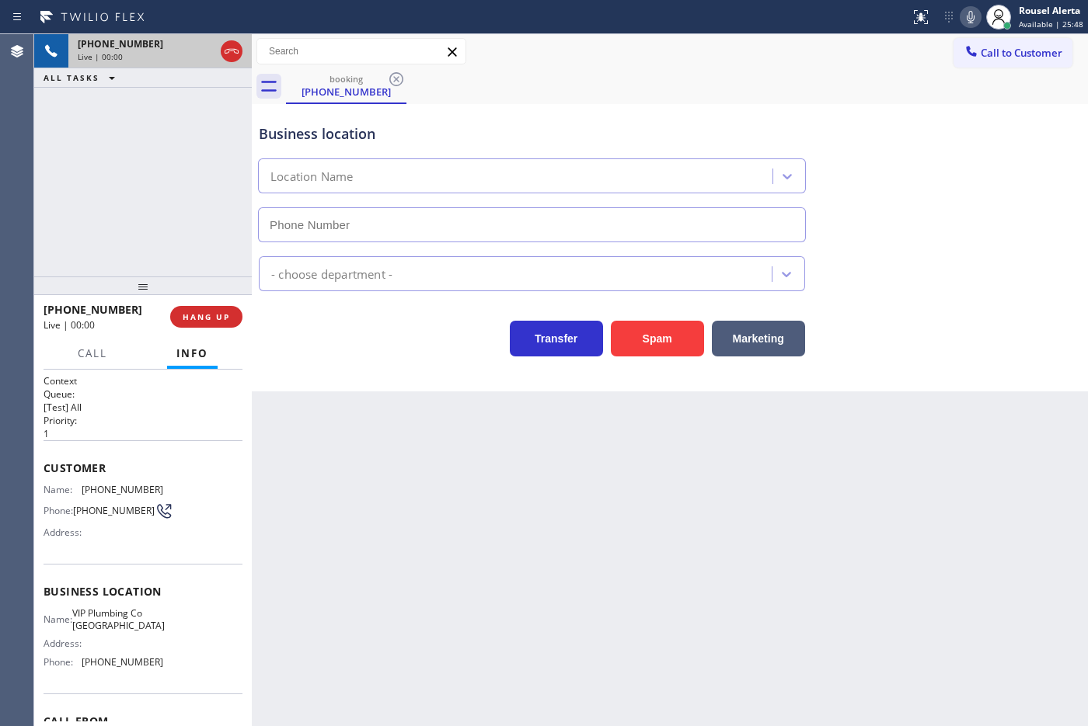
type input "[PHONE_NUMBER]"
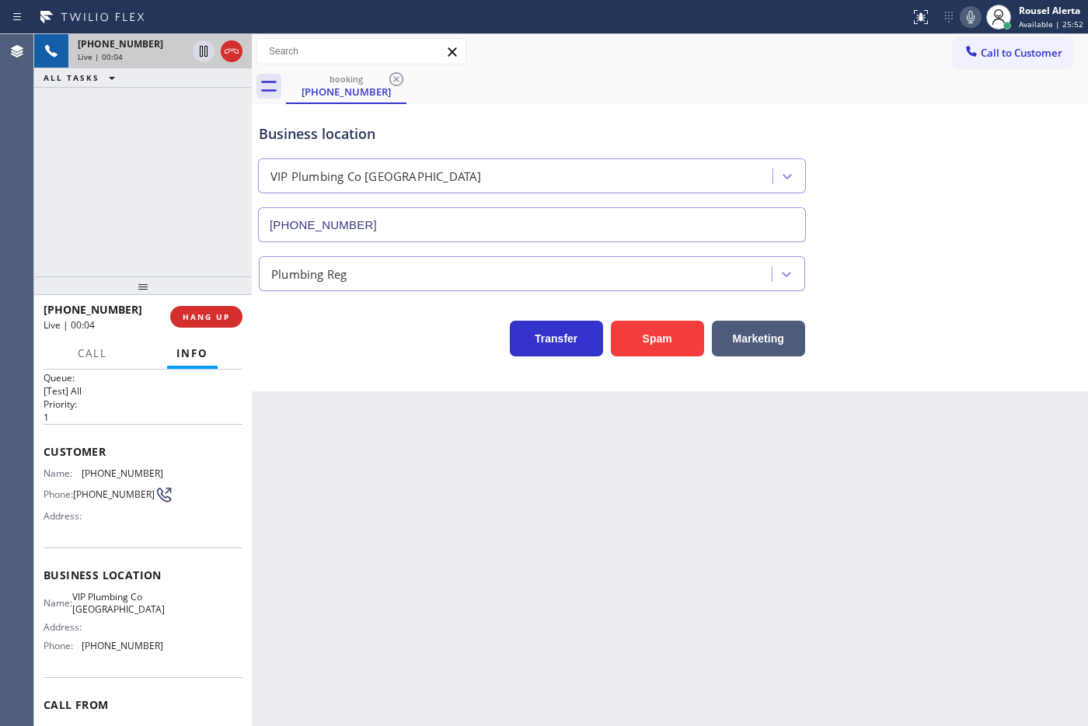
scroll to position [4, 0]
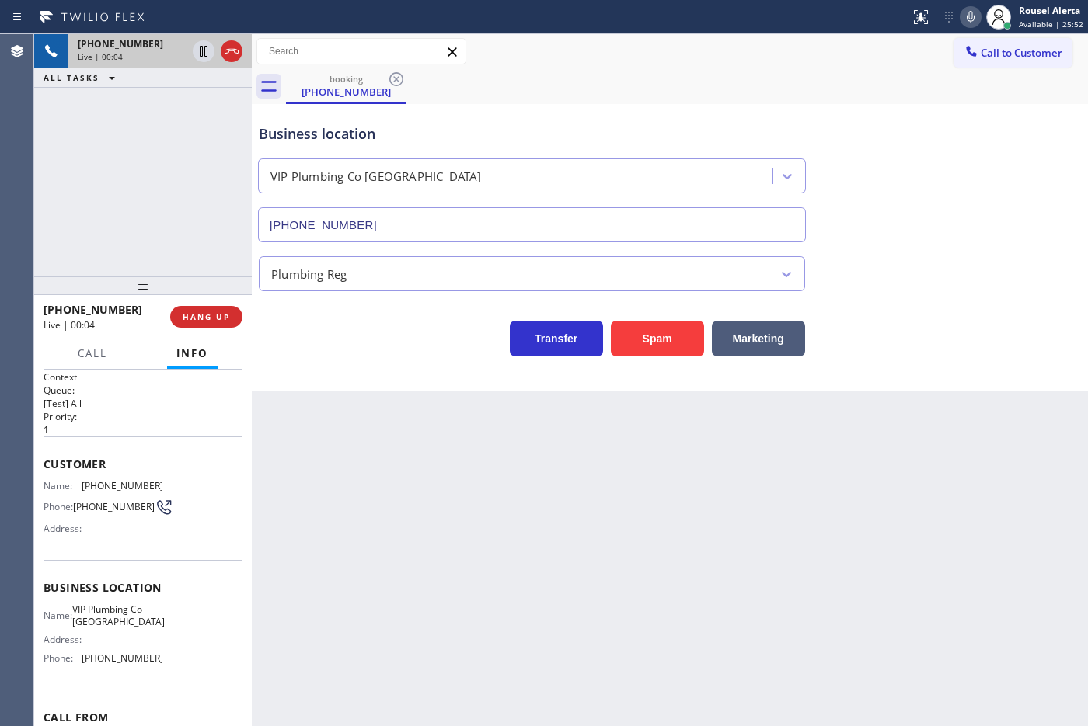
click at [292, 437] on div "Back to Dashboard Change Sender ID Customers Technicians Select a contact Outbo…" at bounding box center [670, 380] width 836 height 692
click at [444, 505] on div "Back to Dashboard Change Sender ID Customers Technicians Select a contact Outbo…" at bounding box center [670, 380] width 836 height 692
drag, startPoint x: 207, startPoint y: 243, endPoint x: 347, endPoint y: 488, distance: 281.9
click at [210, 246] on div "[PHONE_NUMBER] Live | 00:06 ALL TASKS ALL TASKS ACTIVE TASKS TASKS IN WRAP UP" at bounding box center [143, 155] width 218 height 242
click at [377, 526] on div "Back to Dashboard Change Sender ID Customers Technicians Select a contact Outbo…" at bounding box center [670, 380] width 836 height 692
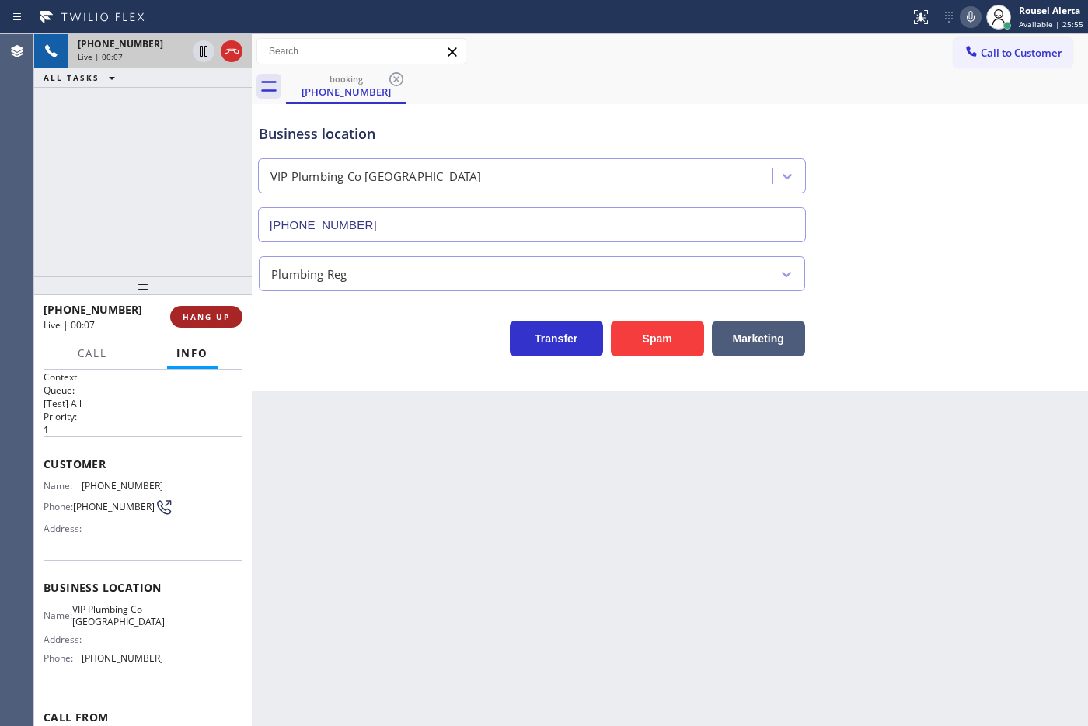
click at [203, 307] on button "HANG UP" at bounding box center [206, 317] width 72 height 22
click at [204, 306] on button "HANG UP" at bounding box center [206, 317] width 72 height 22
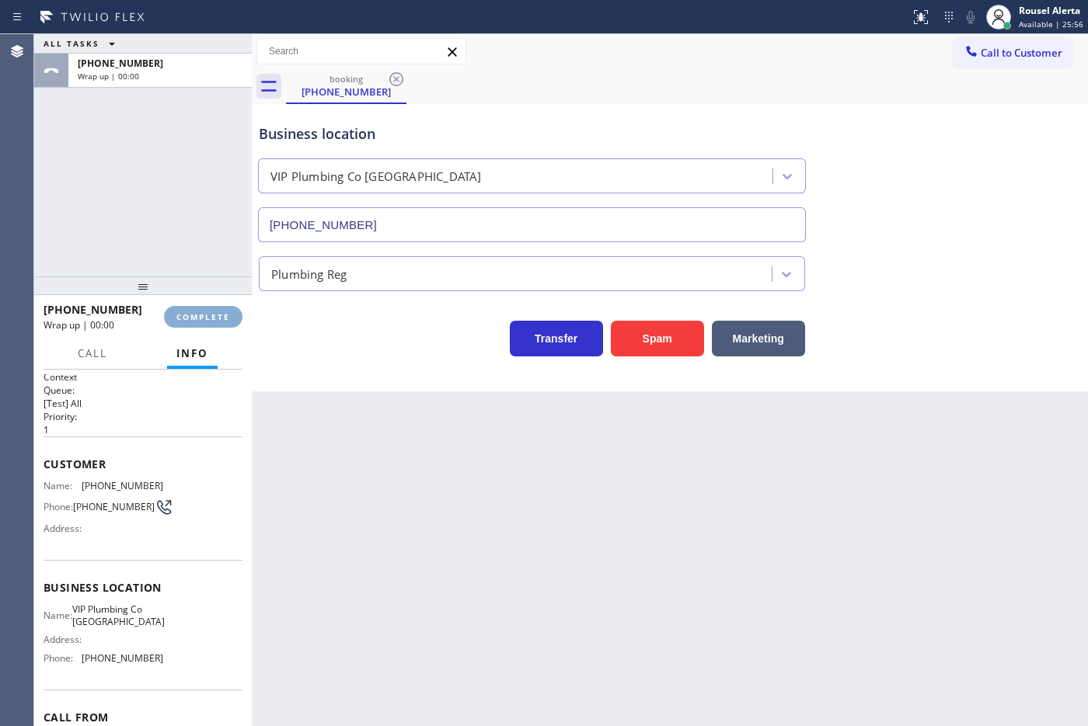
click at [204, 306] on button "COMPLETE" at bounding box center [203, 317] width 78 height 22
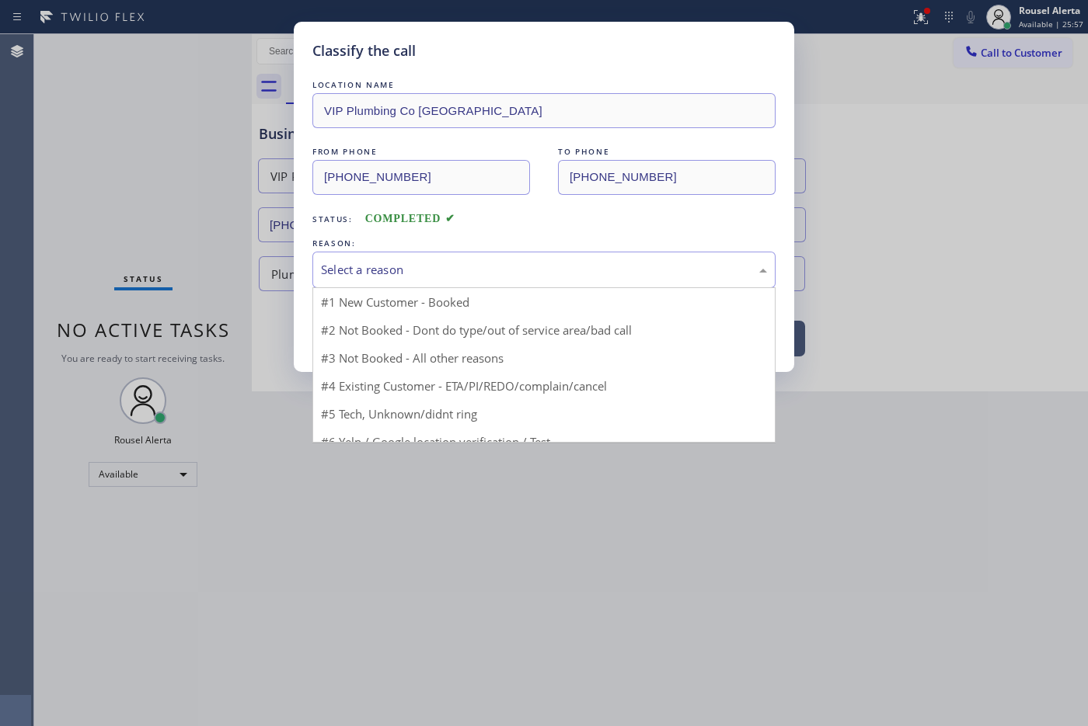
click at [354, 273] on div "Select a reason" at bounding box center [544, 270] width 446 height 18
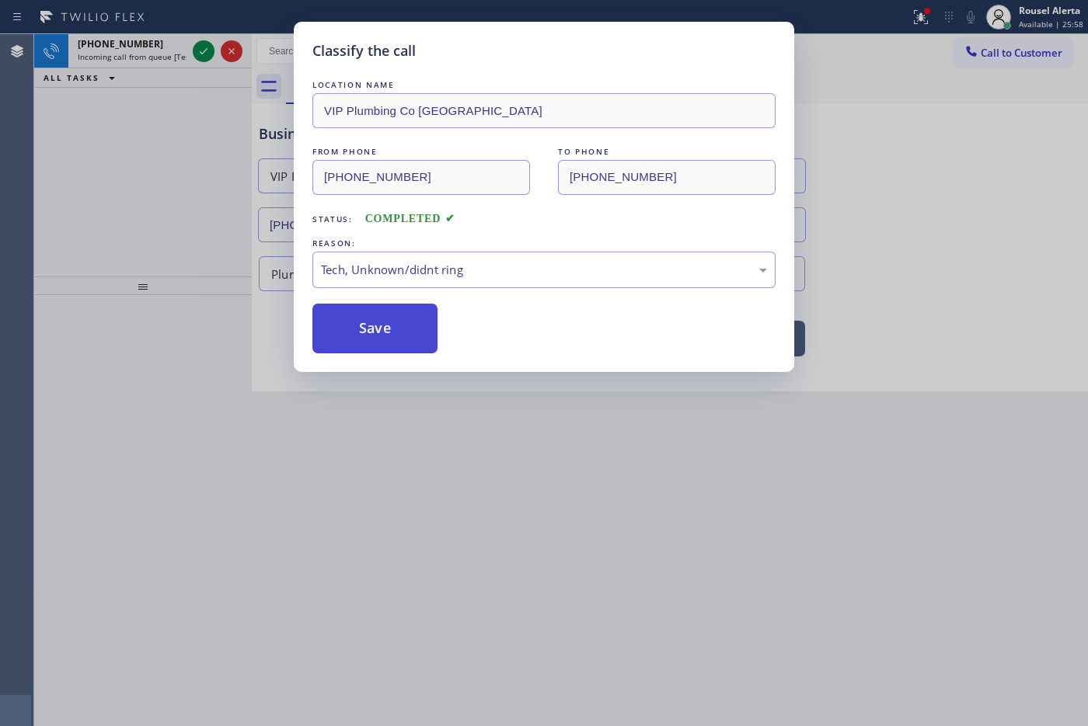
click at [370, 350] on button "Save" at bounding box center [374, 329] width 125 height 50
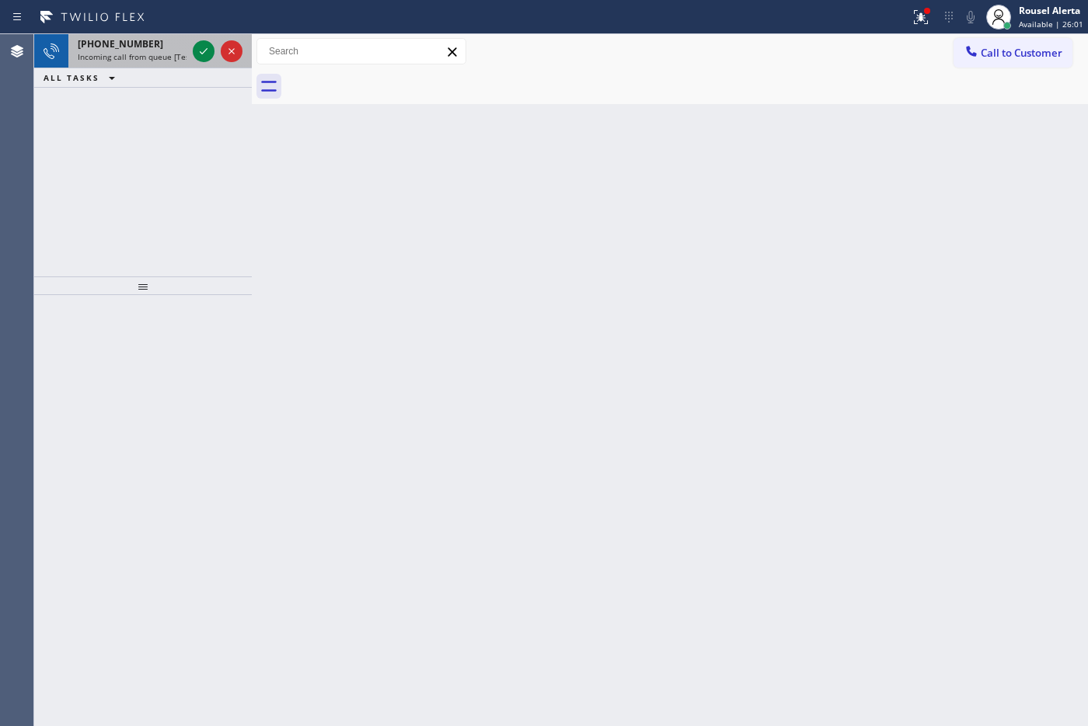
click at [158, 55] on span "Incoming call from queue [Test] All" at bounding box center [142, 56] width 129 height 11
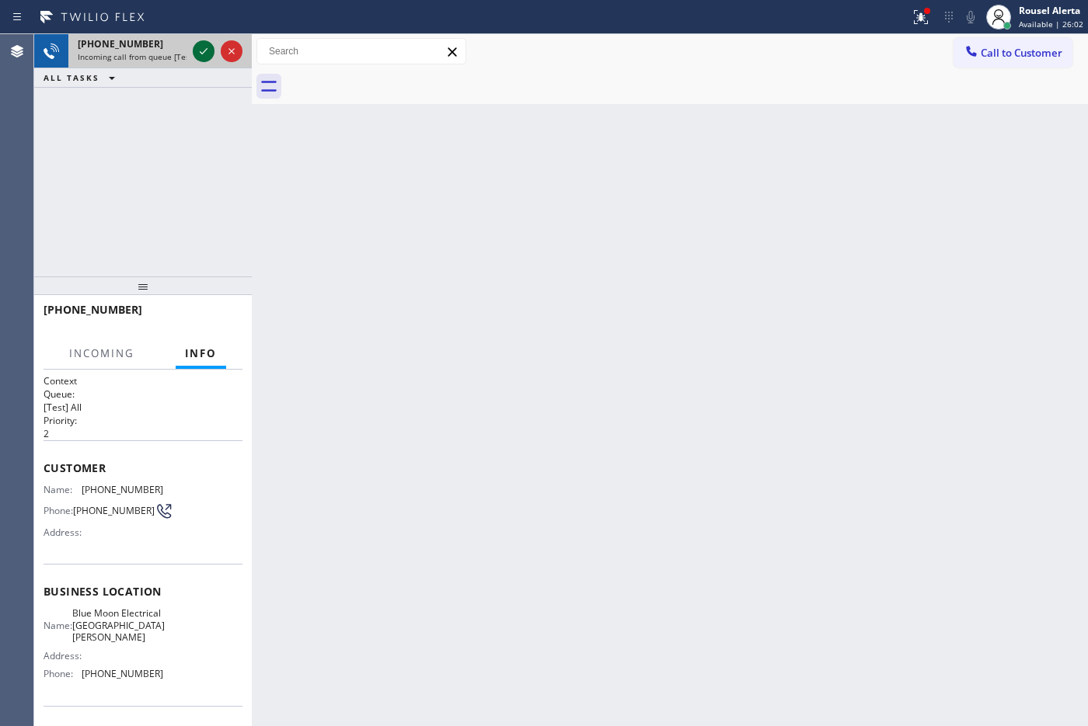
click at [204, 59] on icon at bounding box center [203, 51] width 19 height 19
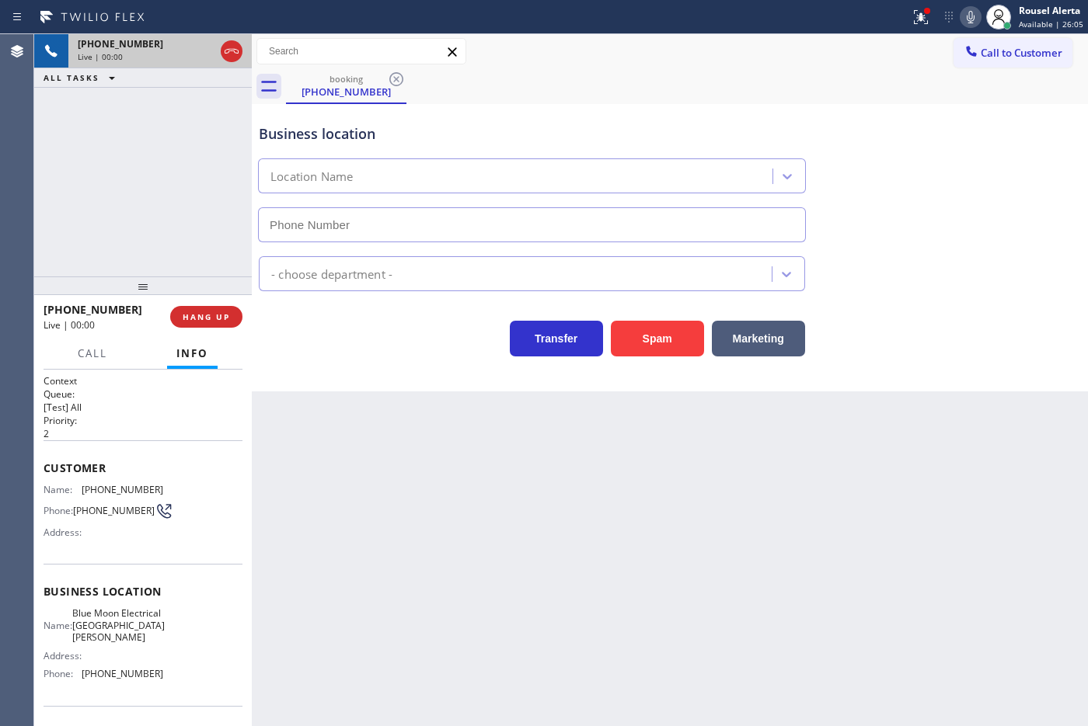
type input "[PHONE_NUMBER]"
click at [134, 89] on div "[PHONE_NUMBER] Live | 00:08 ALL TASKS ALL TASKS ACTIVE TASKS TASKS IN WRAP UP" at bounding box center [143, 155] width 218 height 242
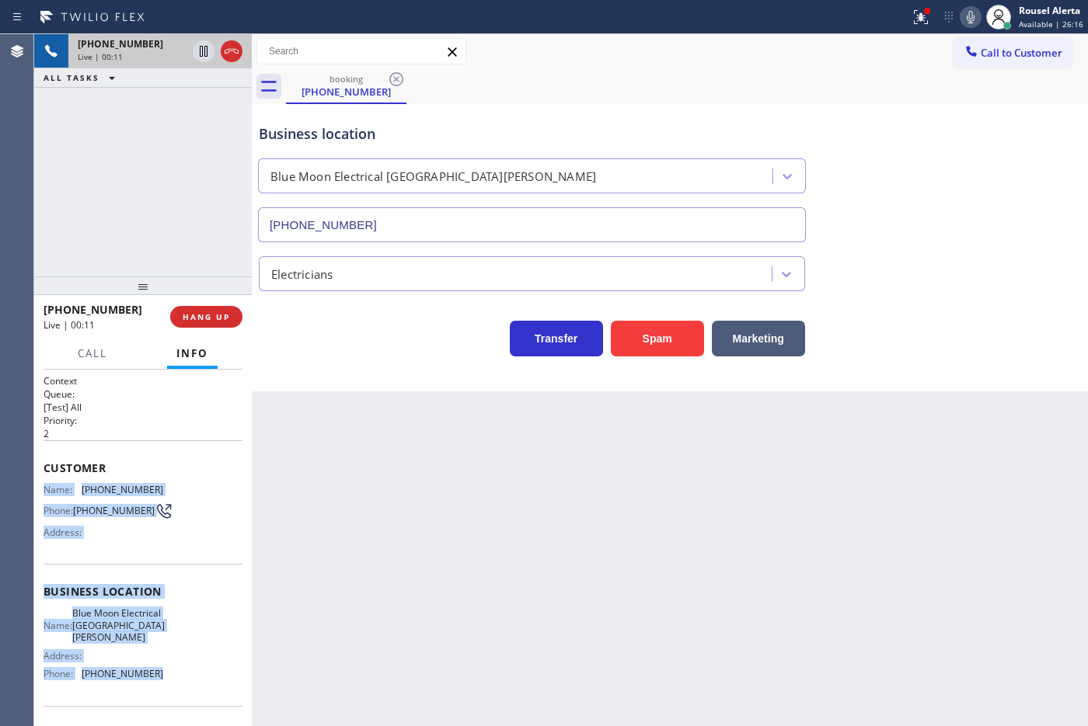
drag, startPoint x: 44, startPoint y: 488, endPoint x: 152, endPoint y: 674, distance: 215.5
click at [152, 674] on div "Context Queue: [Test] All Priority: 2 Customer Name: [PHONE_NUMBER] Phone: [PHO…" at bounding box center [143, 605] width 199 height 462
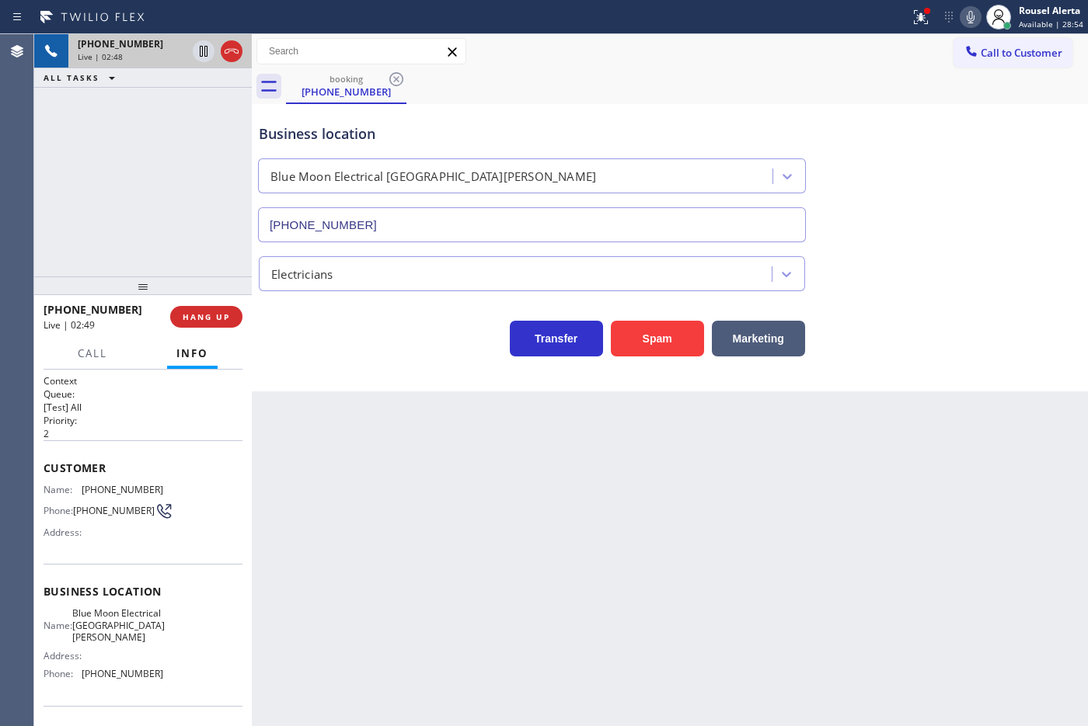
click at [154, 117] on div "[PHONE_NUMBER] Live | 02:48 ALL TASKS ALL TASKS ACTIVE TASKS TASKS IN WRAP UP" at bounding box center [143, 155] width 218 height 242
drag, startPoint x: 199, startPoint y: 57, endPoint x: 204, endPoint y: 51, distance: 8.3
click at [199, 51] on icon at bounding box center [203, 51] width 19 height 19
click at [969, 14] on icon at bounding box center [970, 17] width 19 height 19
click at [200, 56] on icon at bounding box center [203, 51] width 11 height 11
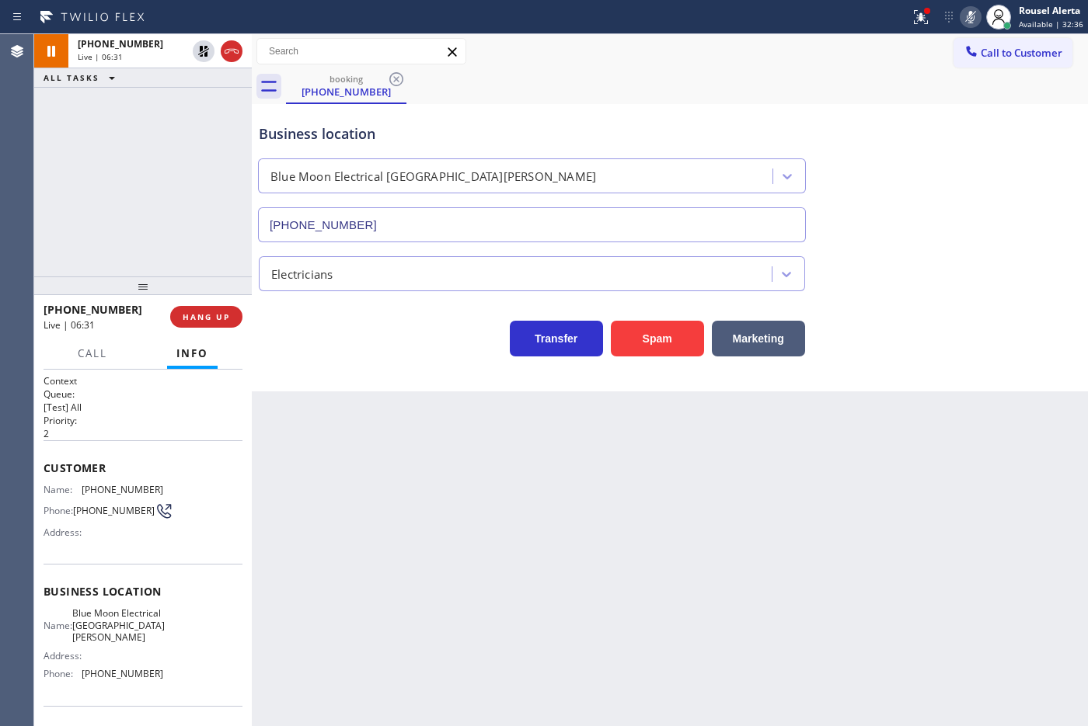
click at [973, 20] on icon at bounding box center [971, 17] width 8 height 12
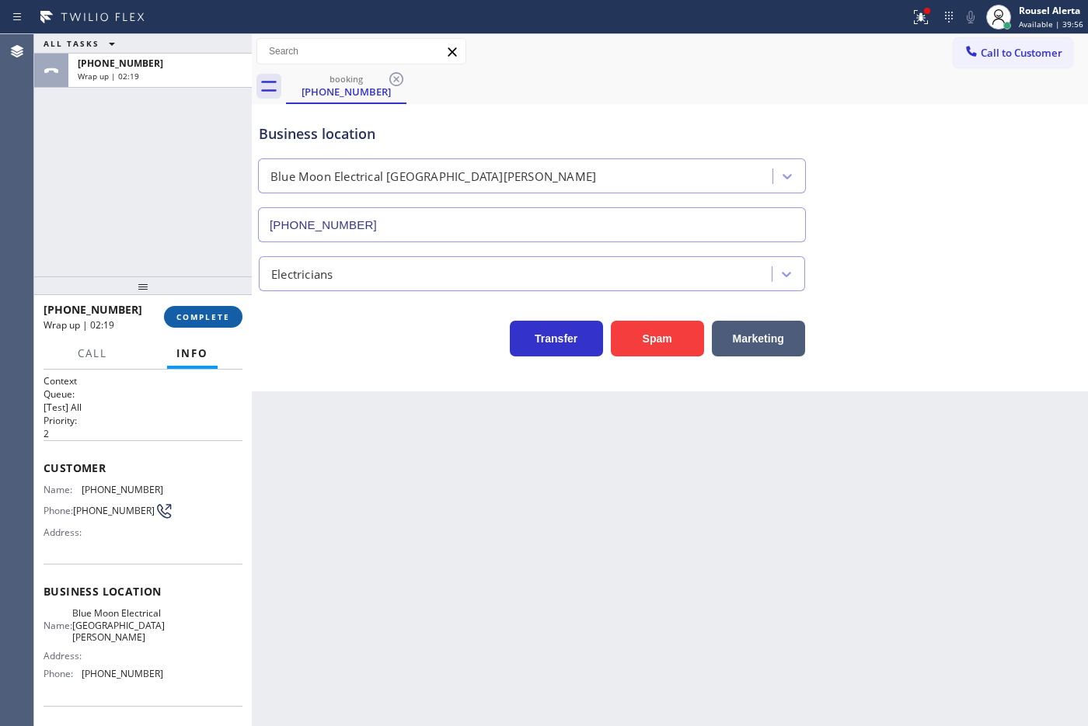
click at [204, 316] on span "COMPLETE" at bounding box center [203, 317] width 54 height 11
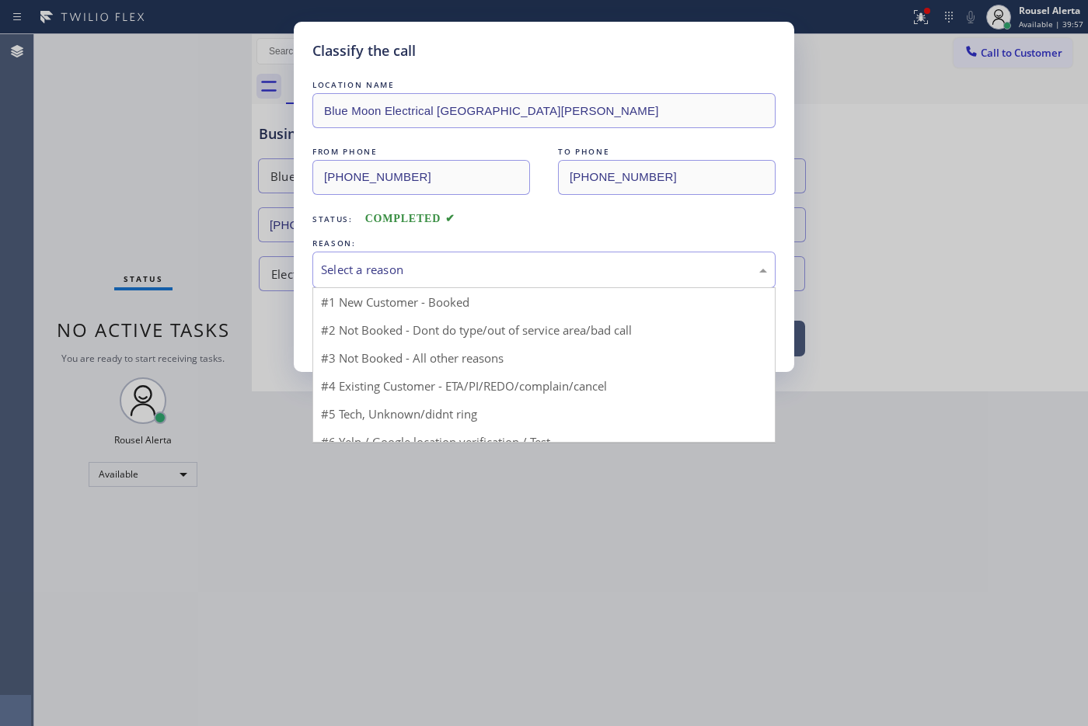
click at [463, 258] on div "Select a reason" at bounding box center [543, 270] width 463 height 37
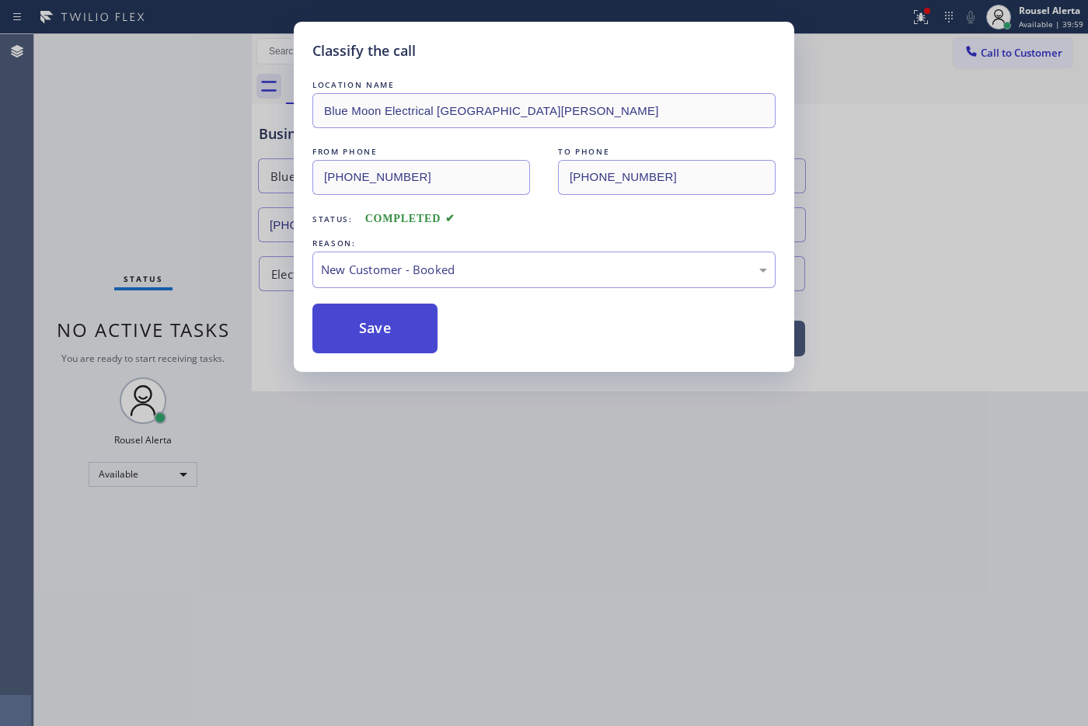
click at [395, 324] on button "Save" at bounding box center [374, 329] width 125 height 50
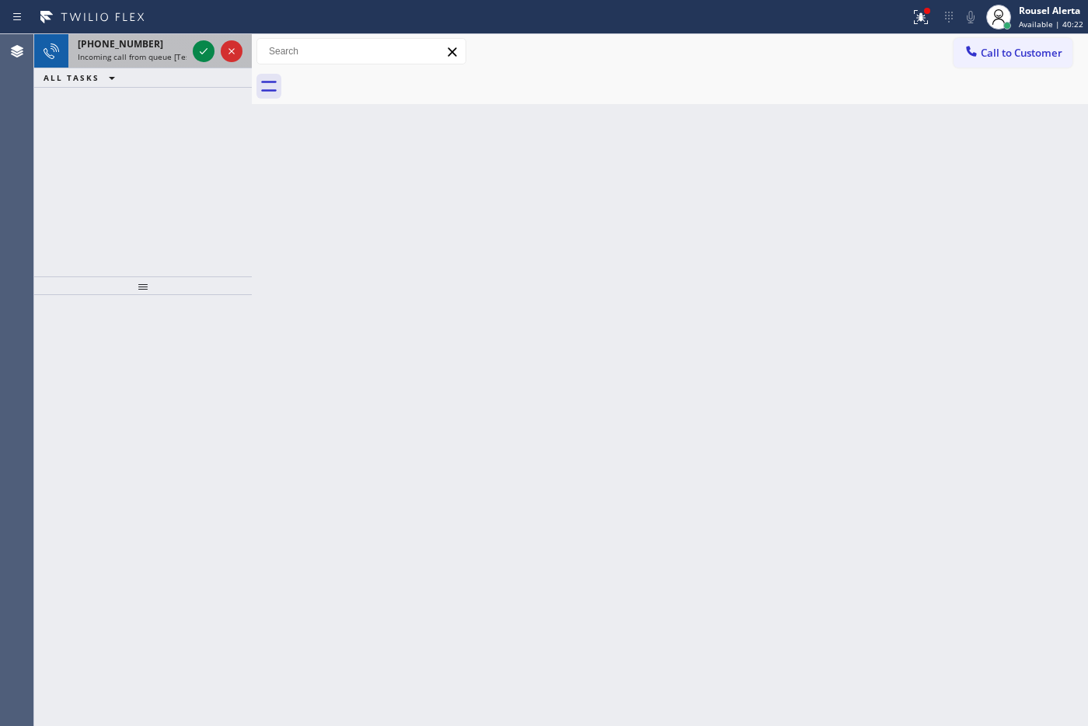
click at [133, 35] on div "[PHONE_NUMBER] Incoming call from queue [Test] All" at bounding box center [128, 51] width 121 height 34
drag, startPoint x: 146, startPoint y: 44, endPoint x: 161, endPoint y: 44, distance: 14.8
click at [145, 44] on div "[PHONE_NUMBER]" at bounding box center [132, 43] width 109 height 13
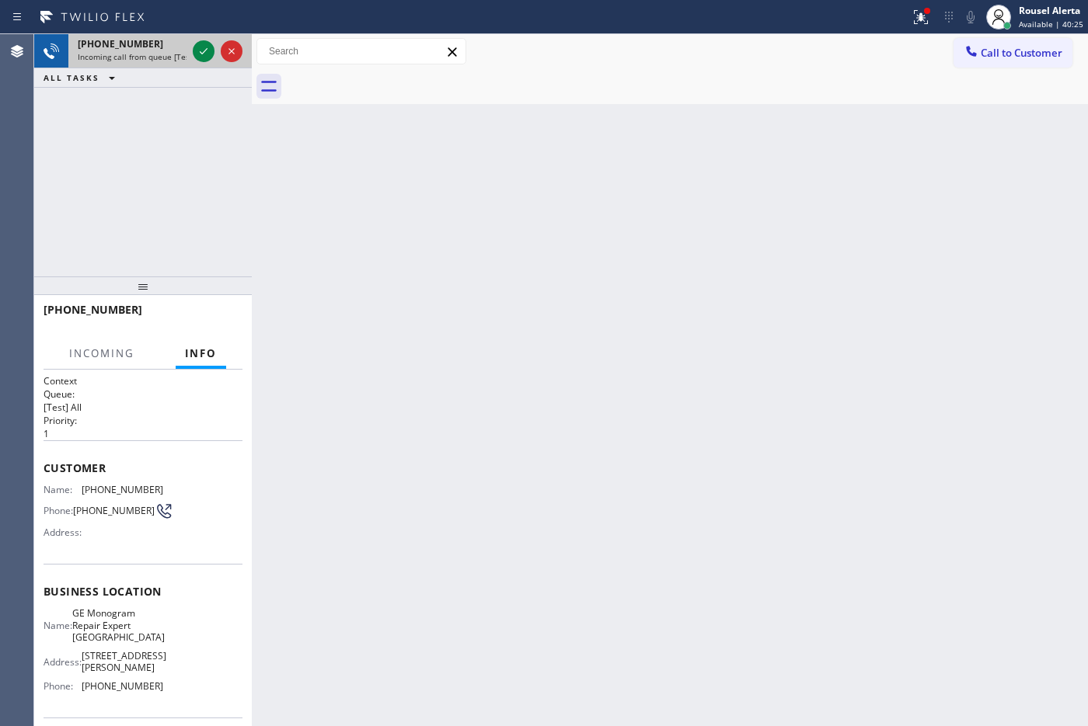
click at [191, 49] on div at bounding box center [218, 51] width 56 height 34
click at [199, 49] on icon at bounding box center [203, 51] width 19 height 19
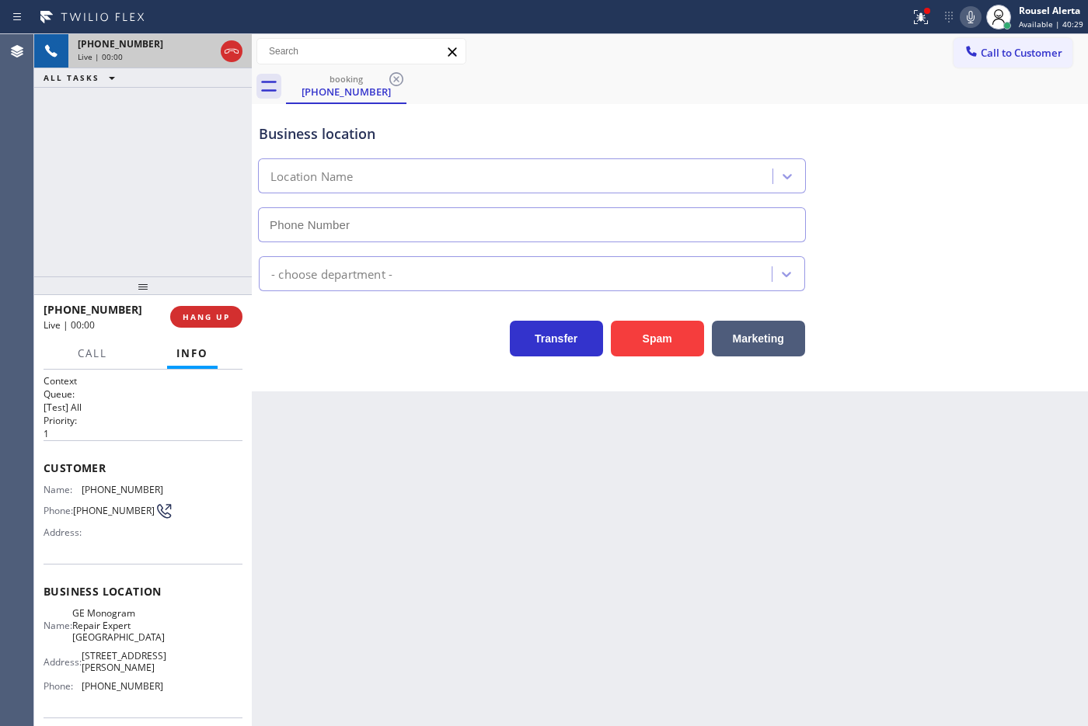
type input "[PHONE_NUMBER]"
drag, startPoint x: 925, startPoint y: 27, endPoint x: 926, endPoint y: 18, distance: 9.4
click at [926, 18] on button at bounding box center [921, 17] width 34 height 34
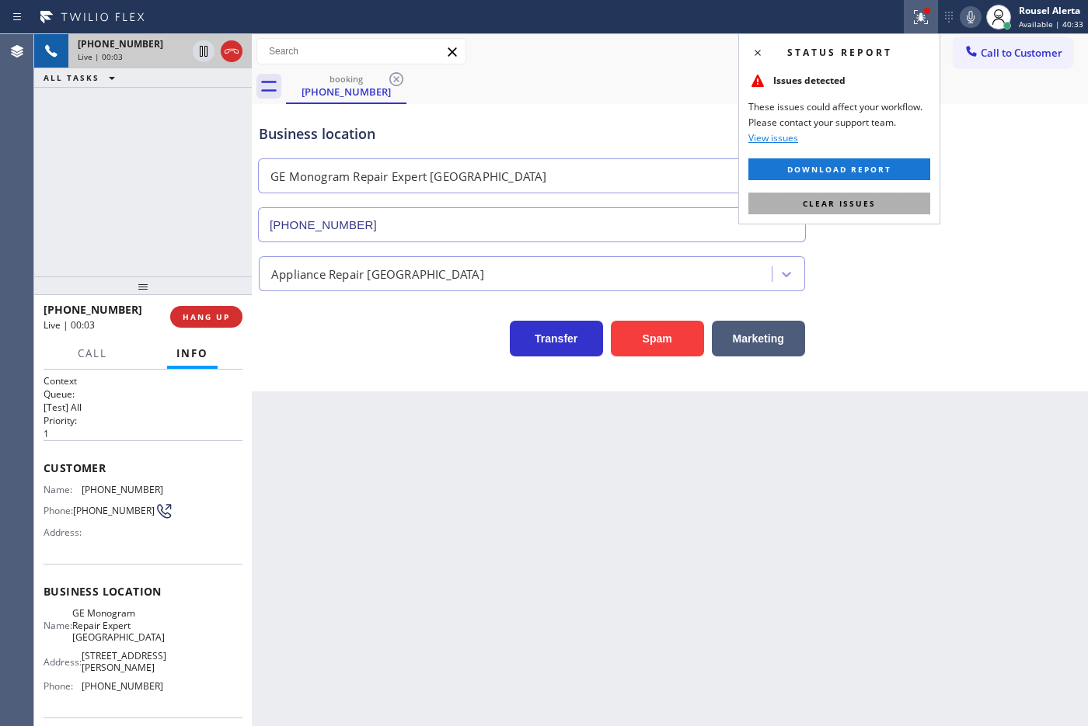
click at [890, 207] on button "Clear issues" at bounding box center [839, 204] width 182 height 22
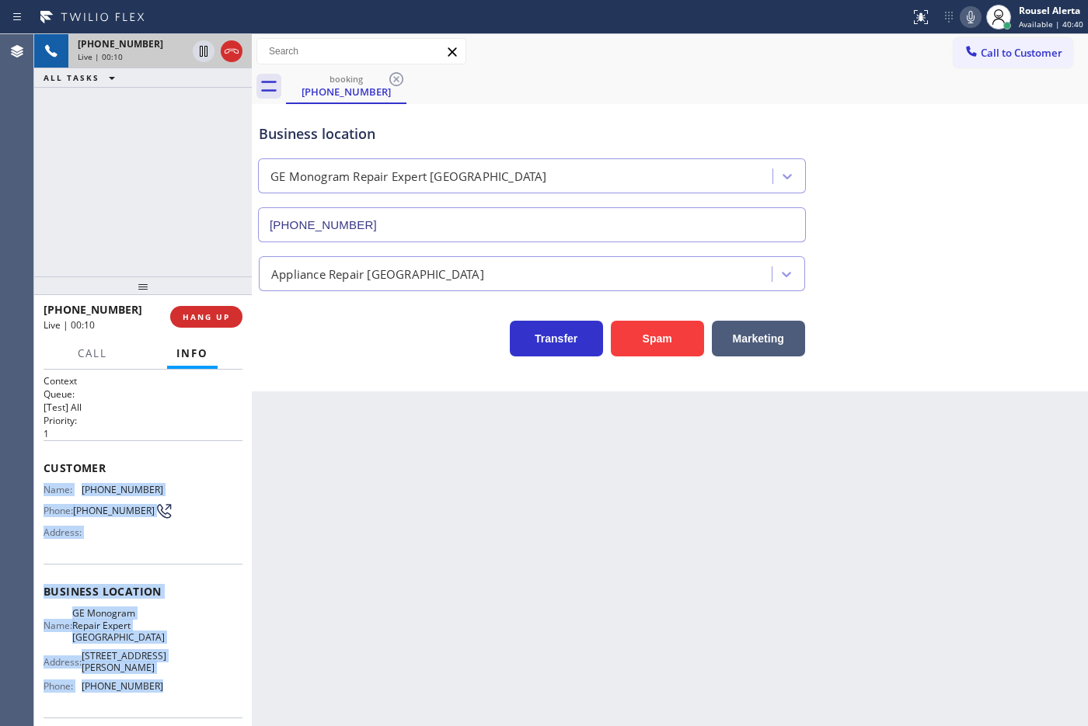
drag, startPoint x: 36, startPoint y: 489, endPoint x: 176, endPoint y: 685, distance: 240.4
click at [176, 685] on div "Context Queue: [Test] All Priority: 1 Customer Name: [PHONE_NUMBER] Phone: [PHO…" at bounding box center [143, 548] width 218 height 357
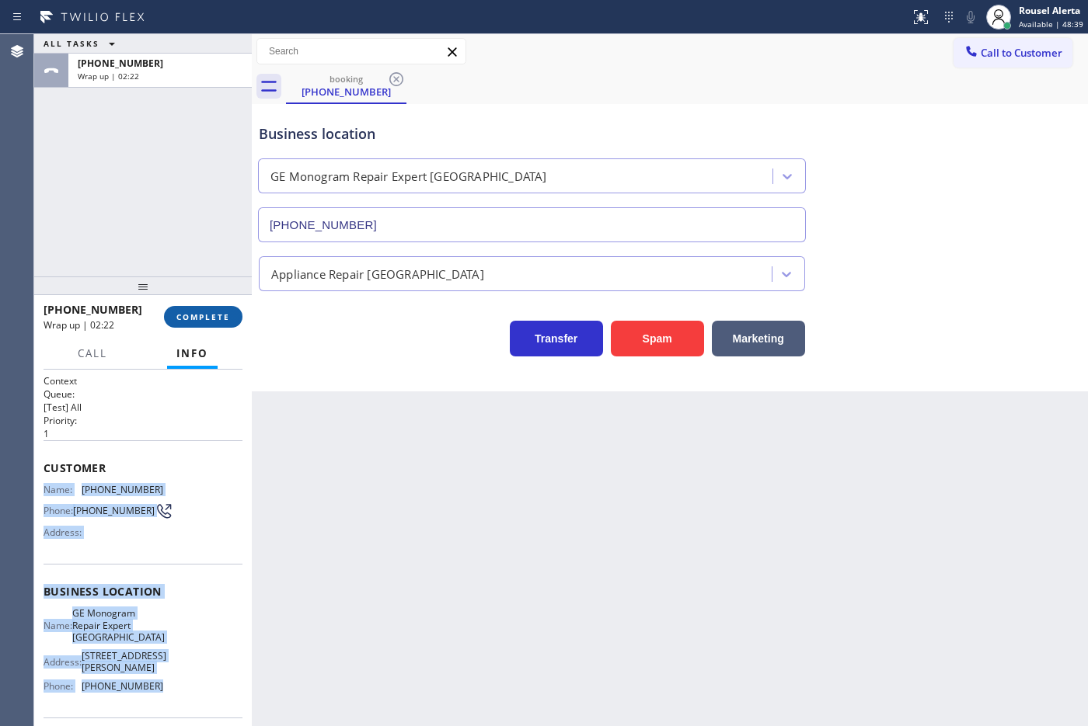
click at [194, 312] on span "COMPLETE" at bounding box center [203, 317] width 54 height 11
click at [221, 313] on span "COMPLETE" at bounding box center [203, 317] width 54 height 11
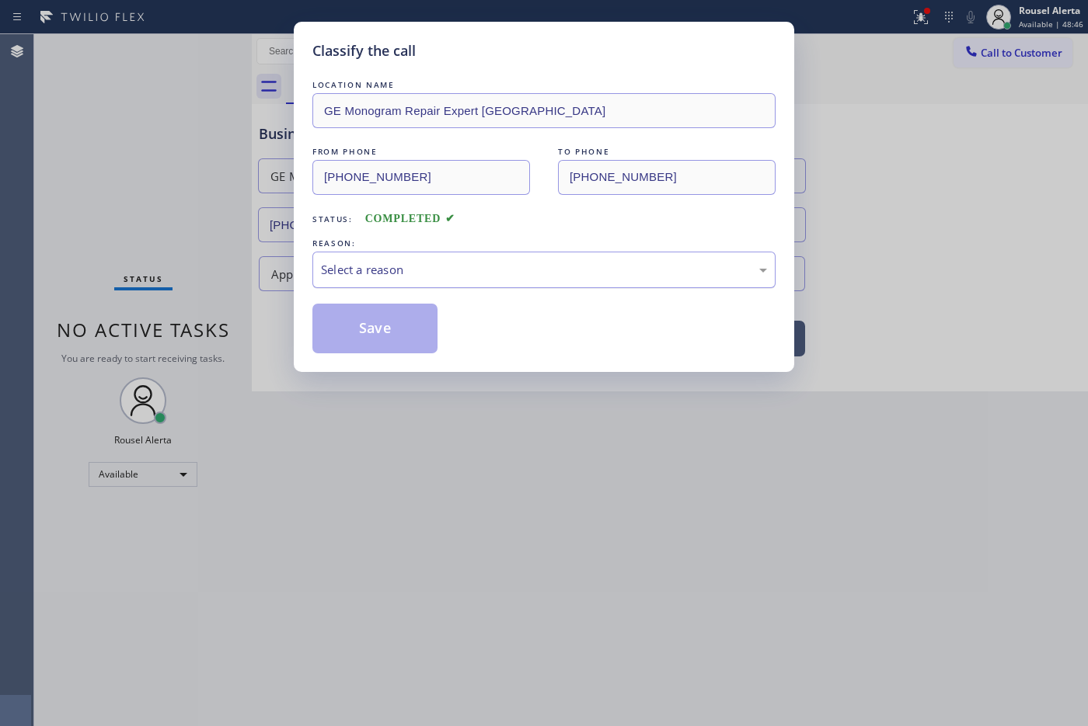
click at [347, 270] on div "Select a reason" at bounding box center [544, 270] width 446 height 18
click at [378, 328] on button "Save" at bounding box center [374, 329] width 125 height 50
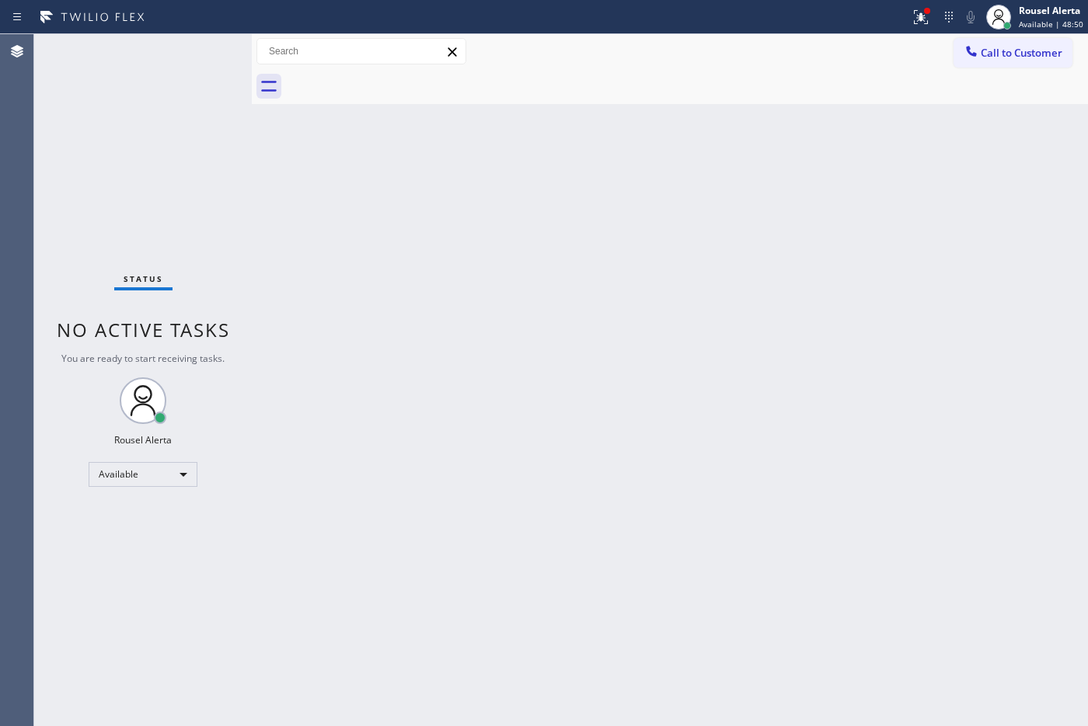
click at [456, 340] on div "Back to Dashboard Change Sender ID Customers Technicians Select a contact Outbo…" at bounding box center [670, 380] width 836 height 692
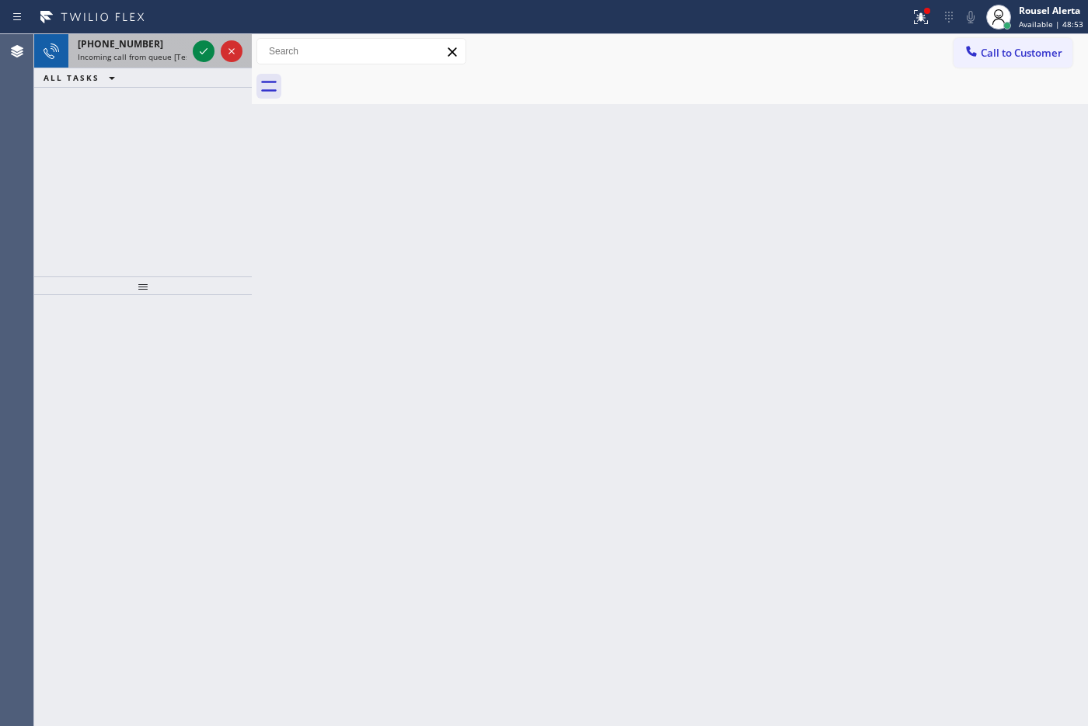
click at [171, 56] on span "Incoming call from queue [Test] All" at bounding box center [142, 56] width 129 height 11
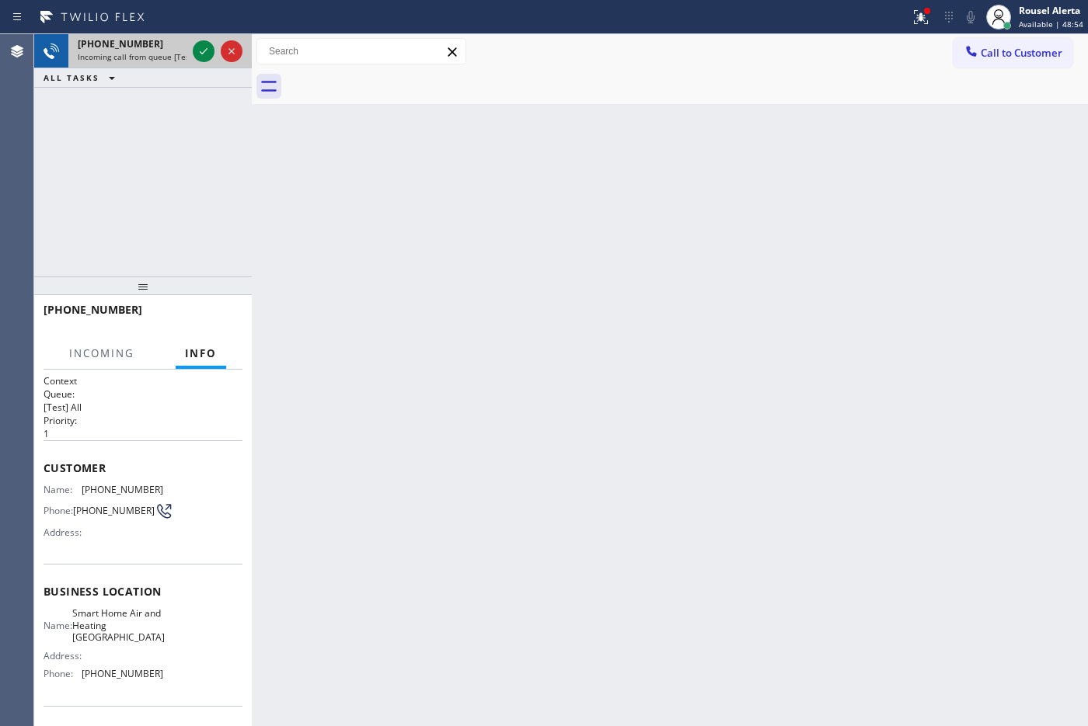
click at [179, 54] on span "Incoming call from queue [Test] All" at bounding box center [142, 56] width 129 height 11
click at [200, 51] on icon at bounding box center [203, 51] width 19 height 19
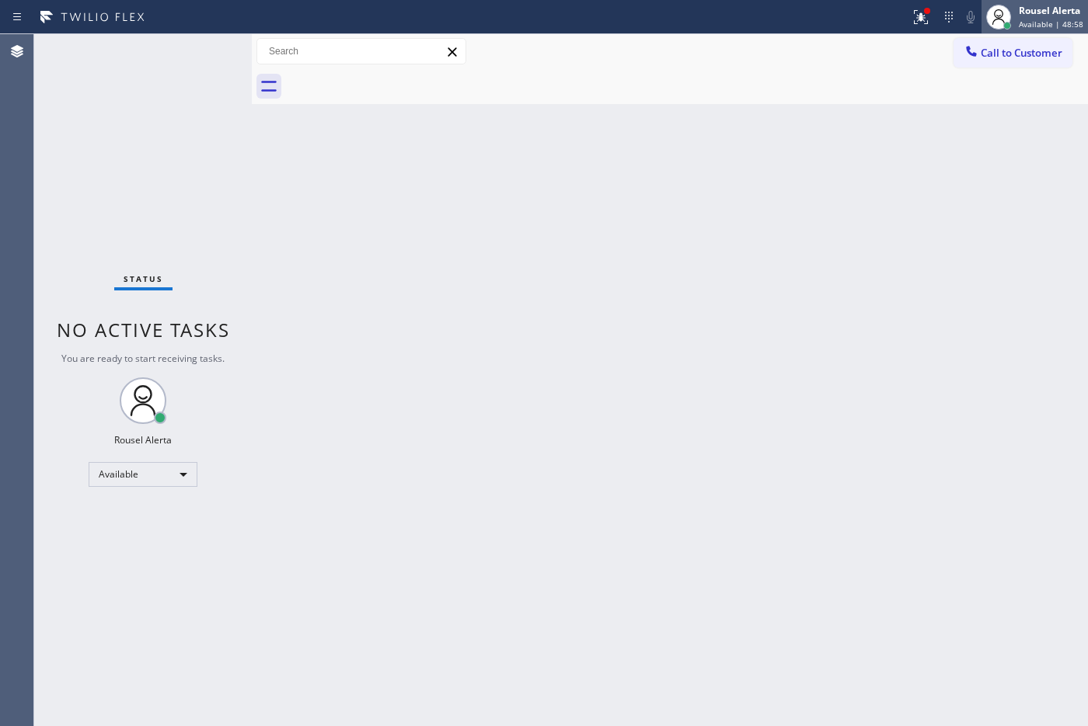
click at [1034, 20] on span "Available | 48:58" at bounding box center [1051, 24] width 64 height 11
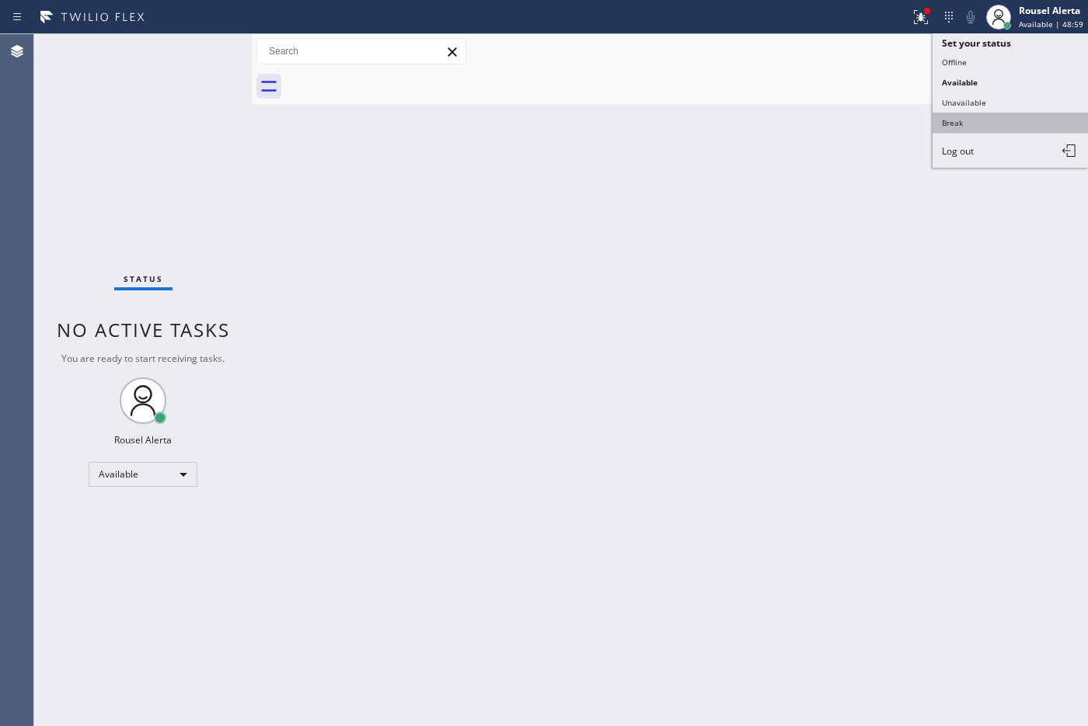
click at [981, 125] on button "Break" at bounding box center [1009, 123] width 155 height 20
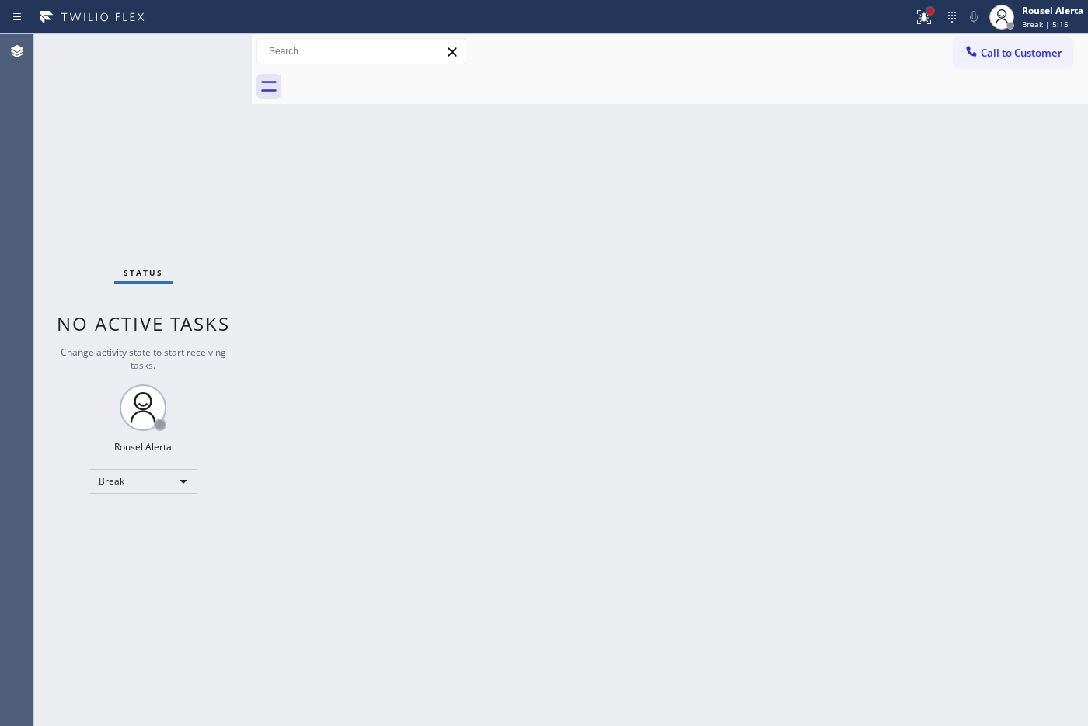
click at [928, 9] on div at bounding box center [930, 11] width 6 height 6
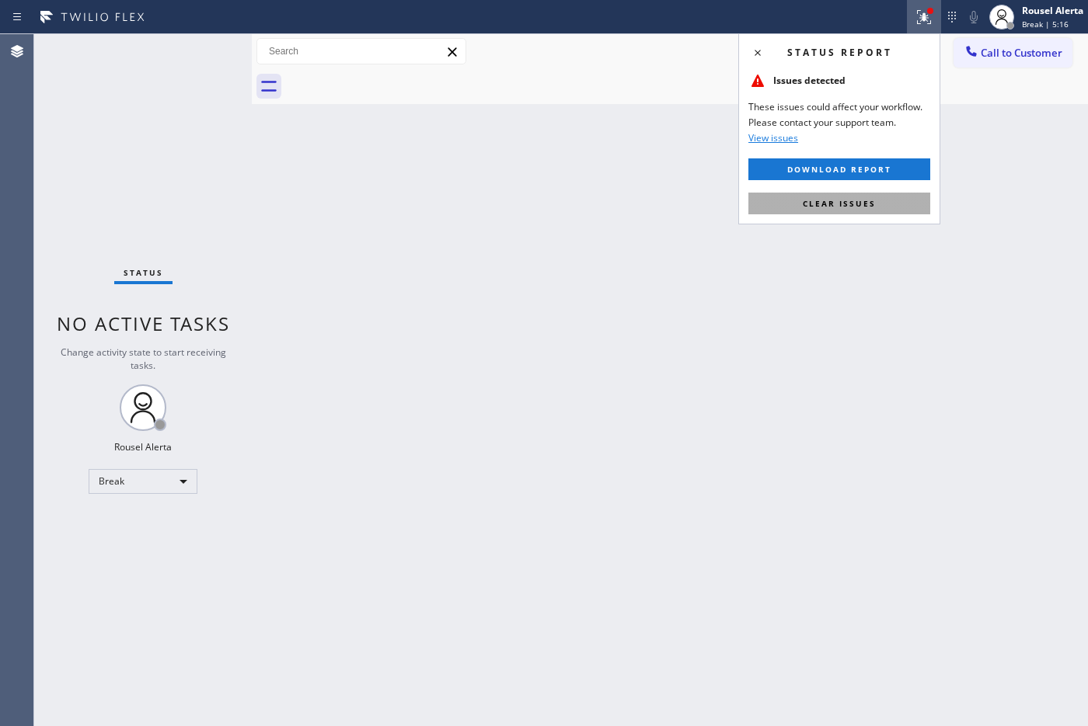
click at [883, 211] on button "Clear issues" at bounding box center [839, 204] width 182 height 22
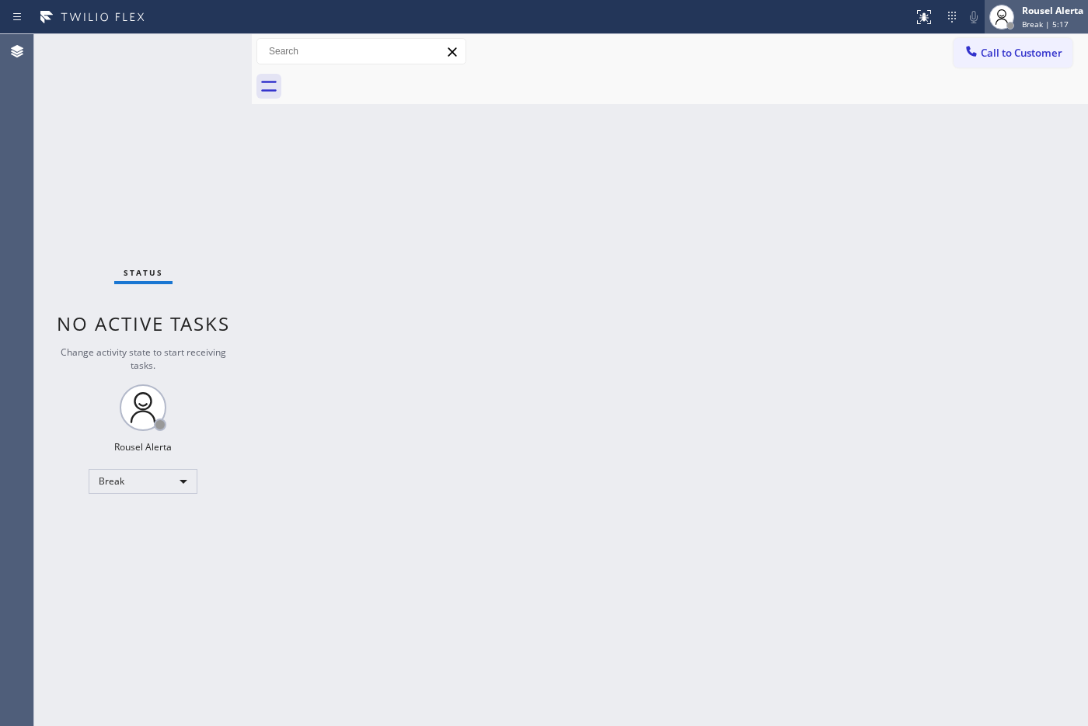
click at [1032, 19] on span "Break | 5:17" at bounding box center [1045, 24] width 47 height 11
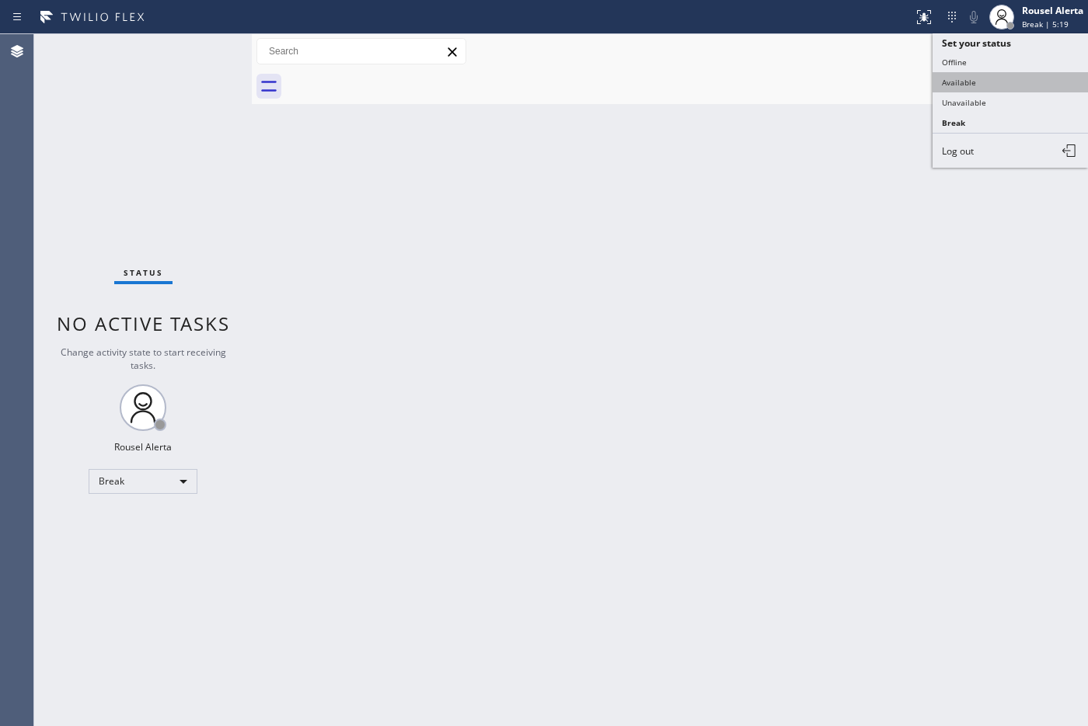
click at [1015, 72] on button "Available" at bounding box center [1009, 82] width 155 height 20
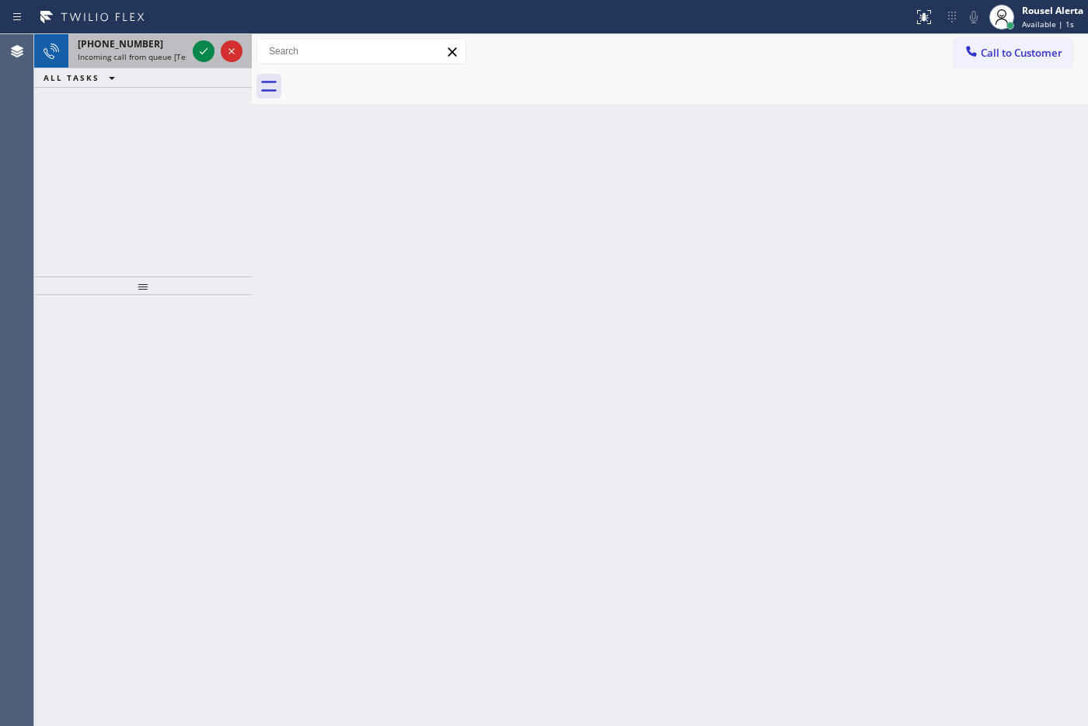
click at [165, 57] on span "Incoming call from queue [Test] All" at bounding box center [142, 56] width 129 height 11
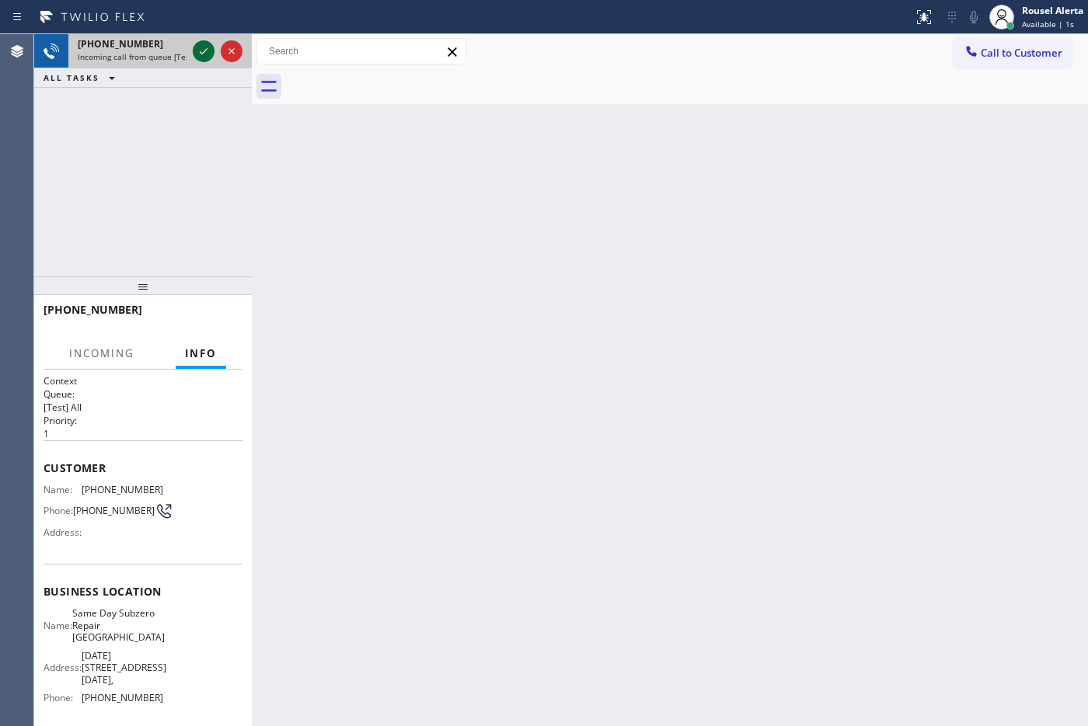
click at [203, 56] on icon at bounding box center [203, 51] width 19 height 19
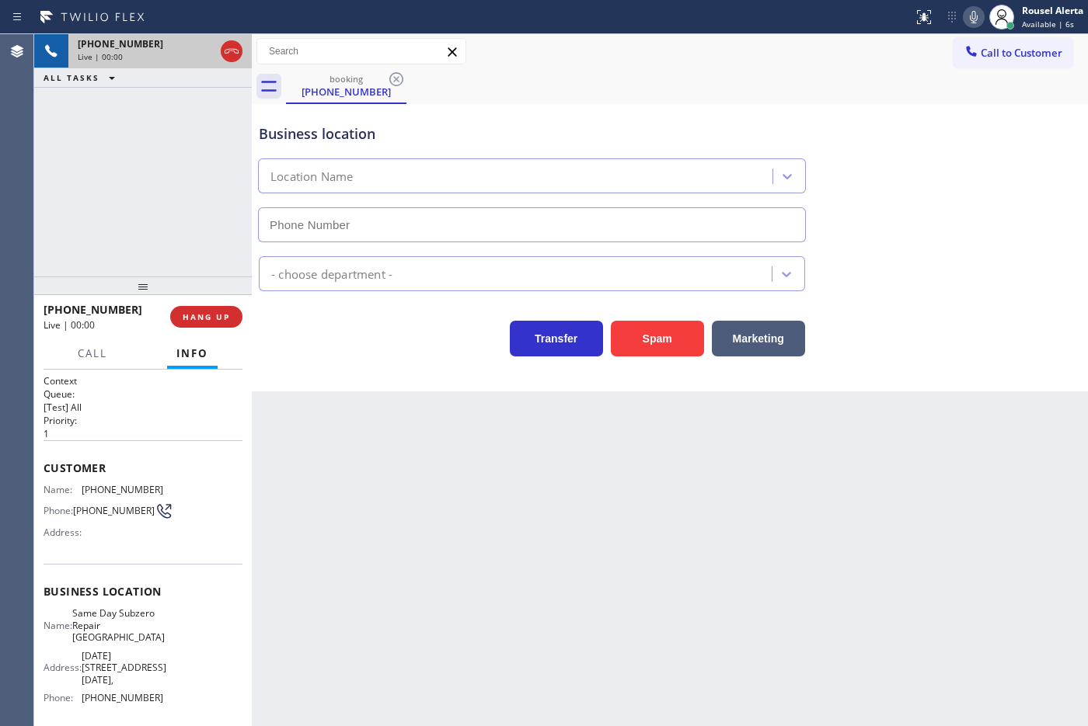
type input "[PHONE_NUMBER]"
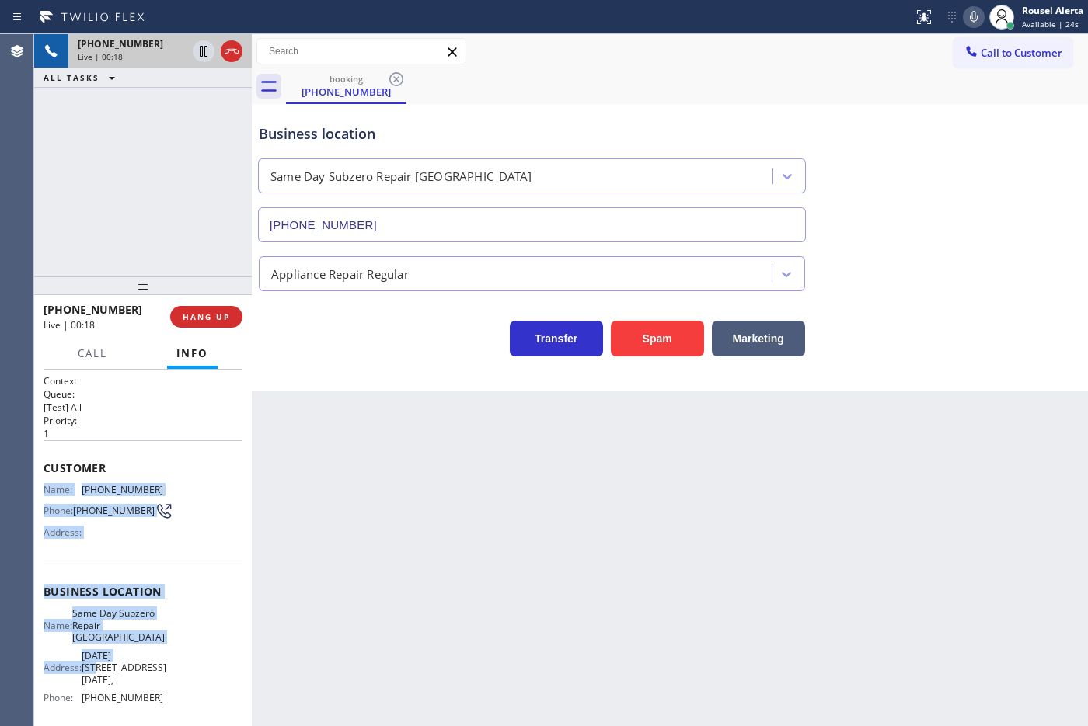
scroll to position [97, 0]
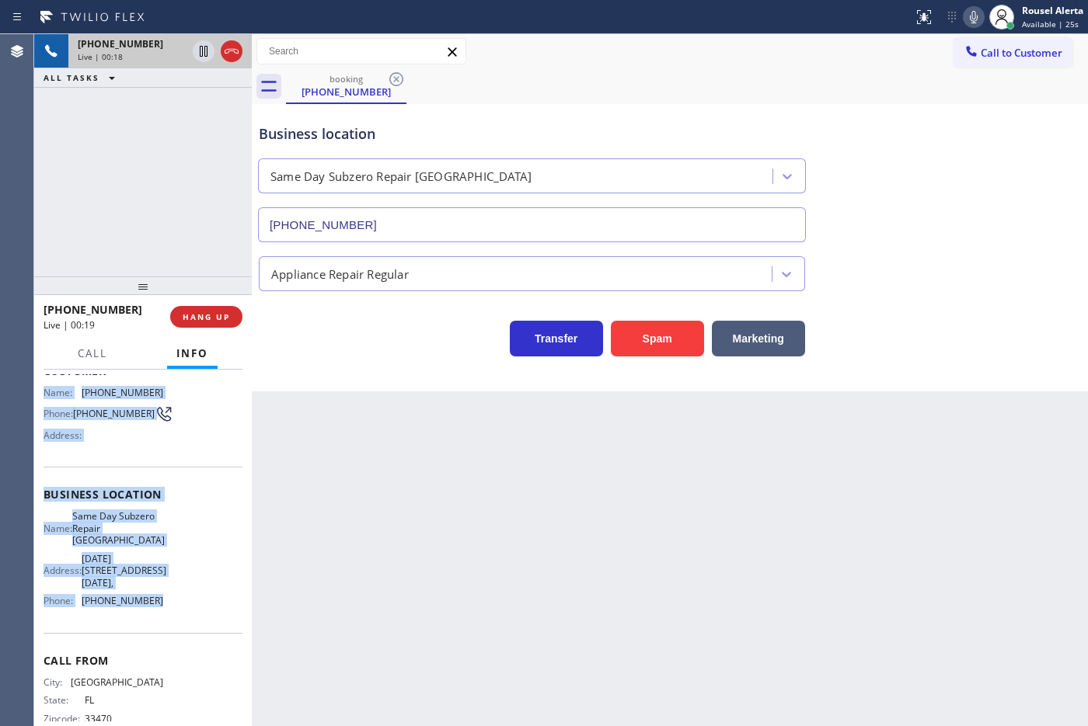
drag, startPoint x: 44, startPoint y: 498, endPoint x: 169, endPoint y: 627, distance: 179.7
click at [169, 627] on div "Context Queue: [Test] All Priority: 1 Customer Name: [PHONE_NUMBER] Phone: [PHO…" at bounding box center [143, 548] width 218 height 357
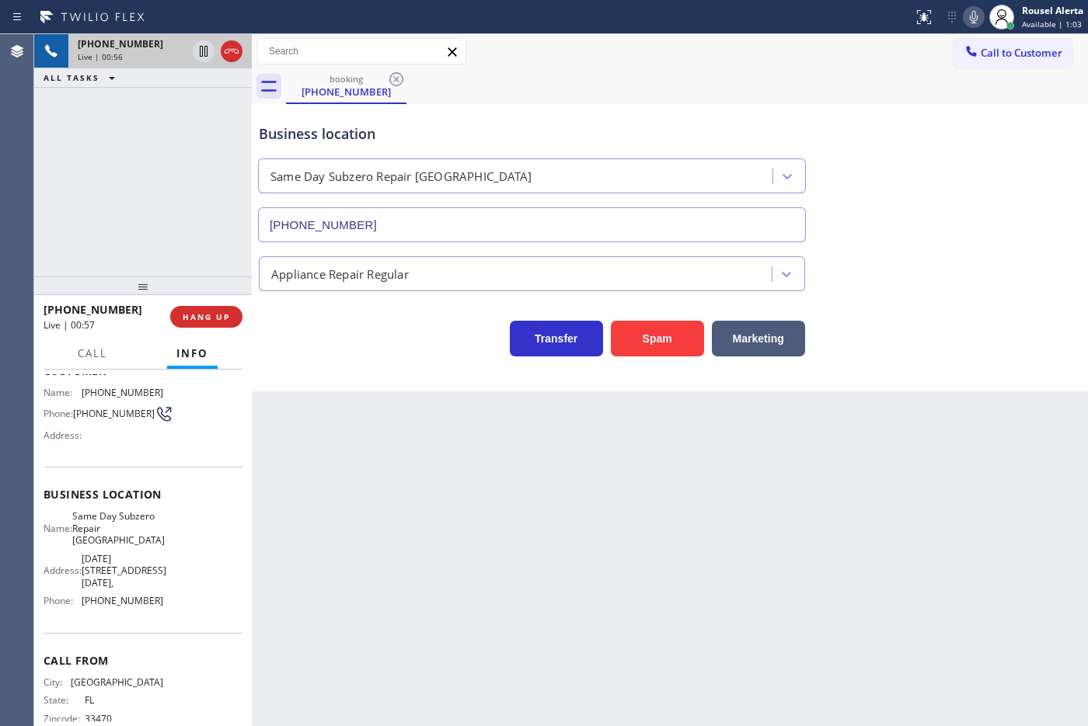
click at [162, 193] on div "[PHONE_NUMBER] Live | 00:56 ALL TASKS ALL TASKS ACTIVE TASKS TASKS IN WRAP UP" at bounding box center [143, 155] width 218 height 242
click at [202, 51] on icon at bounding box center [203, 51] width 19 height 19
click at [972, 12] on icon at bounding box center [973, 17] width 19 height 19
click at [393, 461] on div "Back to Dashboard Change Sender ID Customers Technicians Select a contact Outbo…" at bounding box center [670, 380] width 836 height 692
click at [119, 125] on div "[PHONE_NUMBER] Live | 01:58 ALL TASKS ALL TASKS ACTIVE TASKS TASKS IN WRAP UP" at bounding box center [143, 155] width 218 height 242
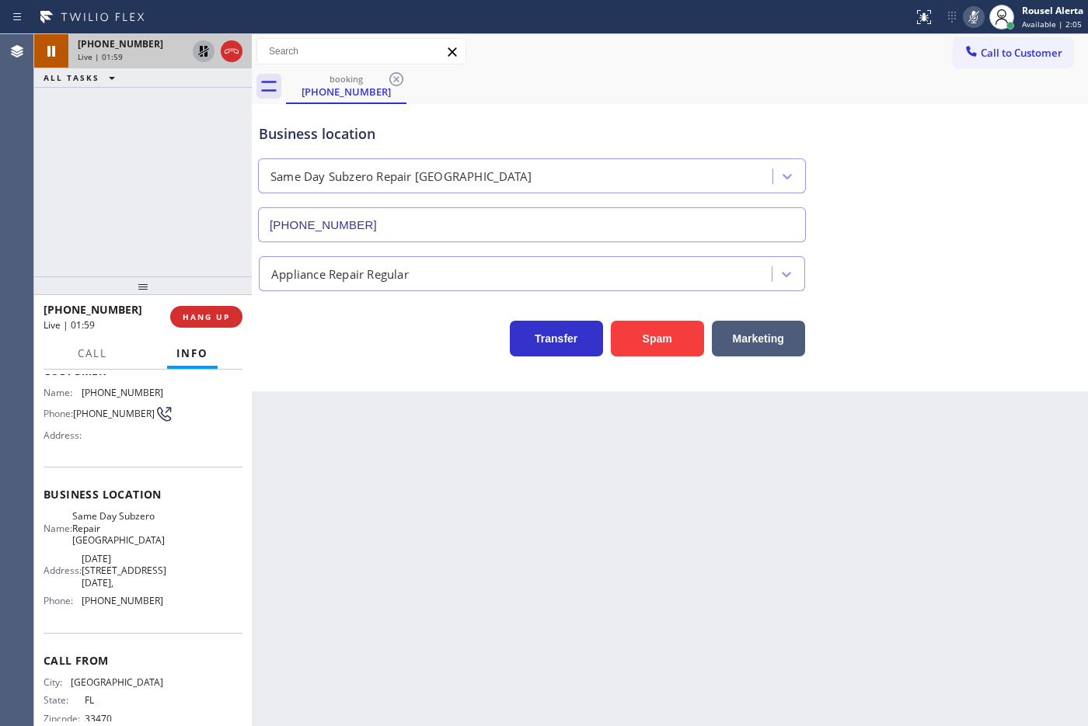
click at [976, 17] on icon at bounding box center [974, 17] width 8 height 12
click at [196, 47] on icon at bounding box center [203, 51] width 19 height 19
click at [510, 602] on div "Back to Dashboard Change Sender ID Customers Technicians Select a contact Outbo…" at bounding box center [670, 380] width 836 height 692
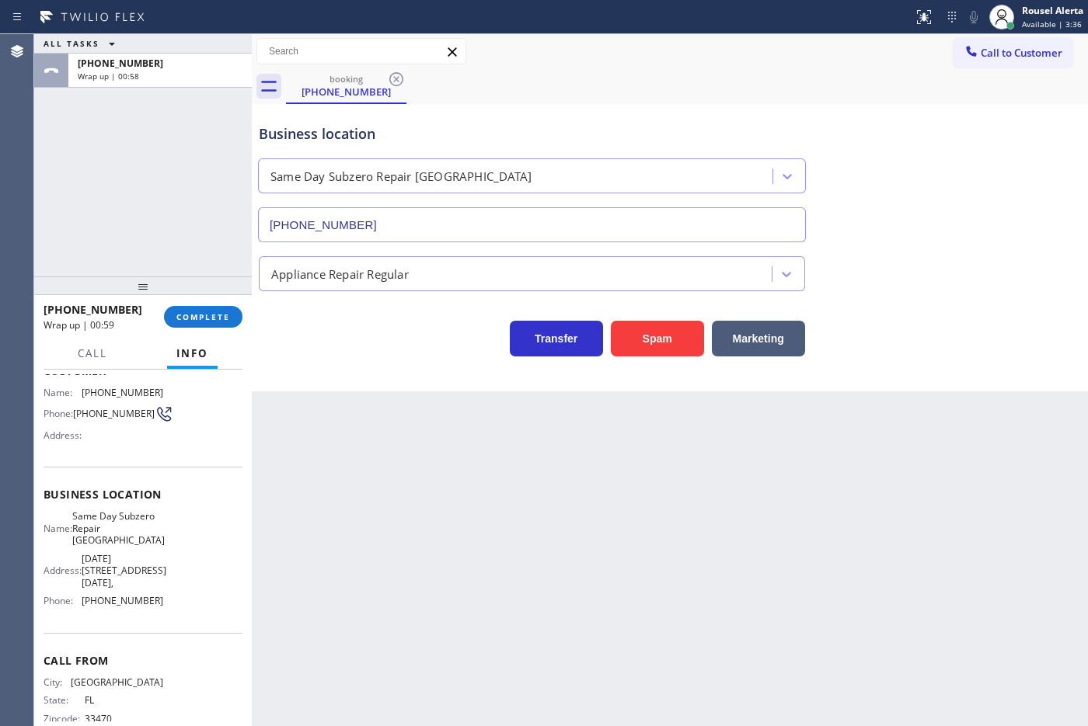
click at [197, 333] on div "[PHONE_NUMBER] Wrap up | 00:59 COMPLETE" at bounding box center [143, 317] width 199 height 40
click at [197, 319] on span "COMPLETE" at bounding box center [203, 317] width 54 height 11
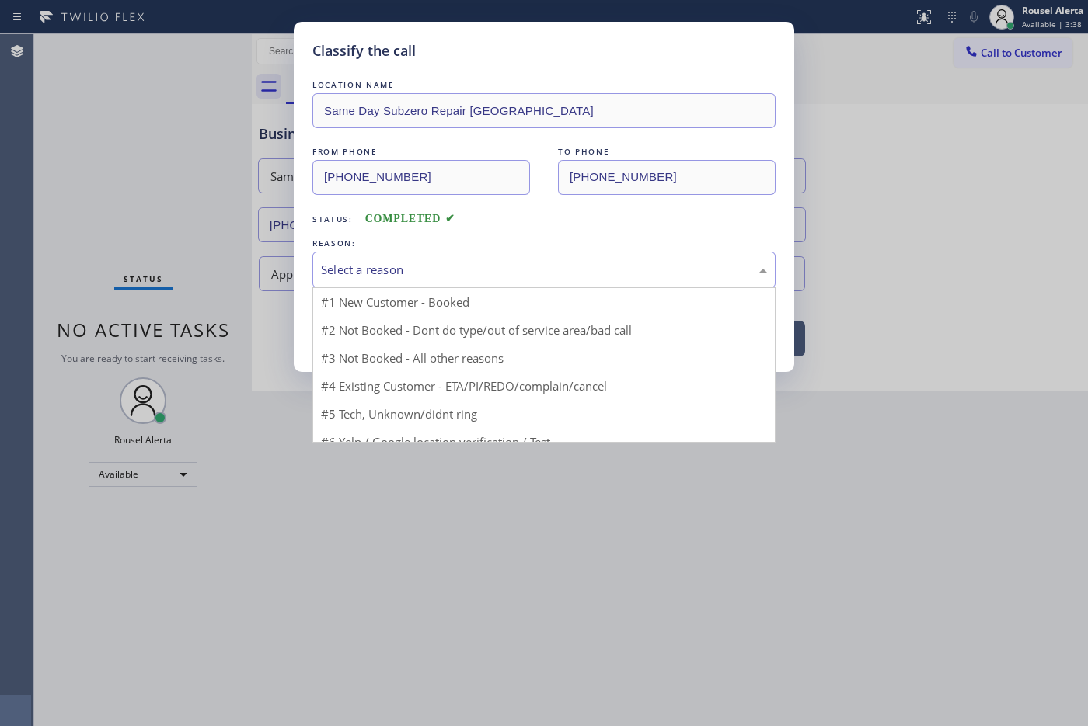
click at [397, 270] on div "Select a reason" at bounding box center [544, 270] width 446 height 18
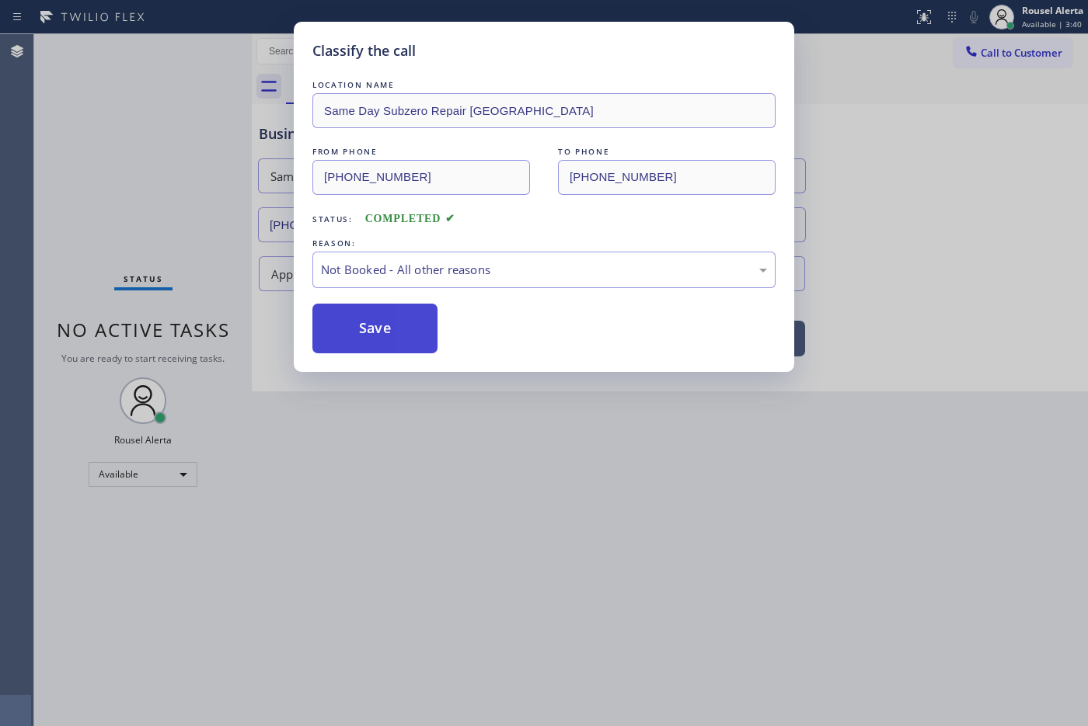
click at [385, 319] on button "Save" at bounding box center [374, 329] width 125 height 50
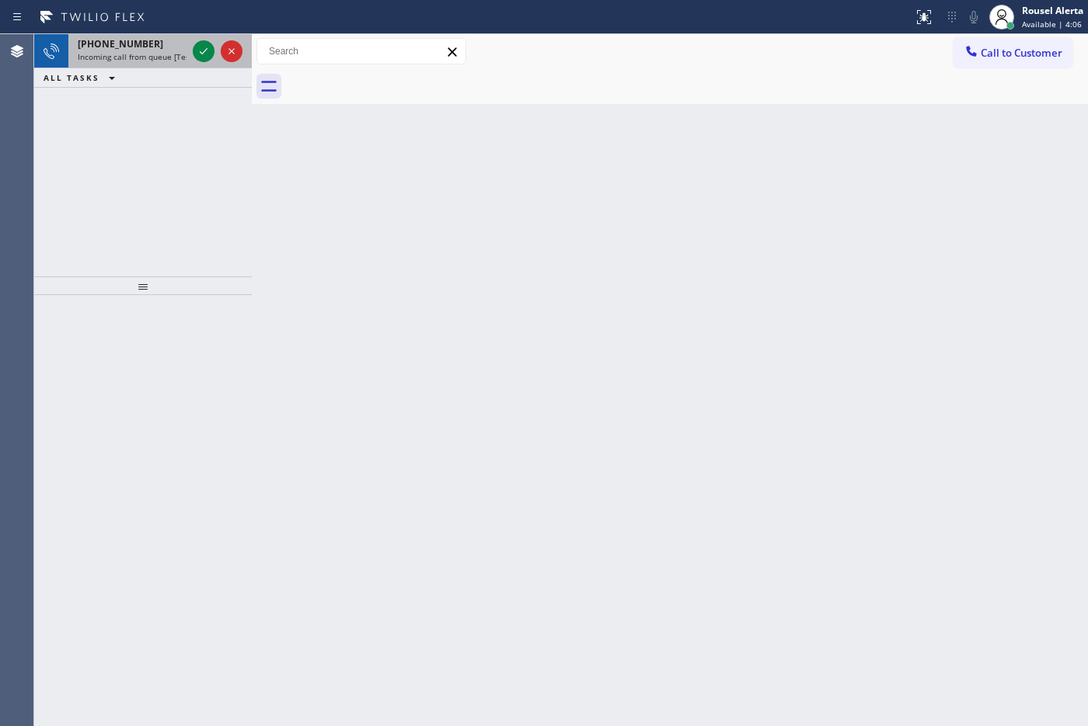
drag, startPoint x: 149, startPoint y: 51, endPoint x: 190, endPoint y: 58, distance: 41.8
click at [149, 51] on span "Incoming call from queue [Test] All" at bounding box center [142, 56] width 129 height 11
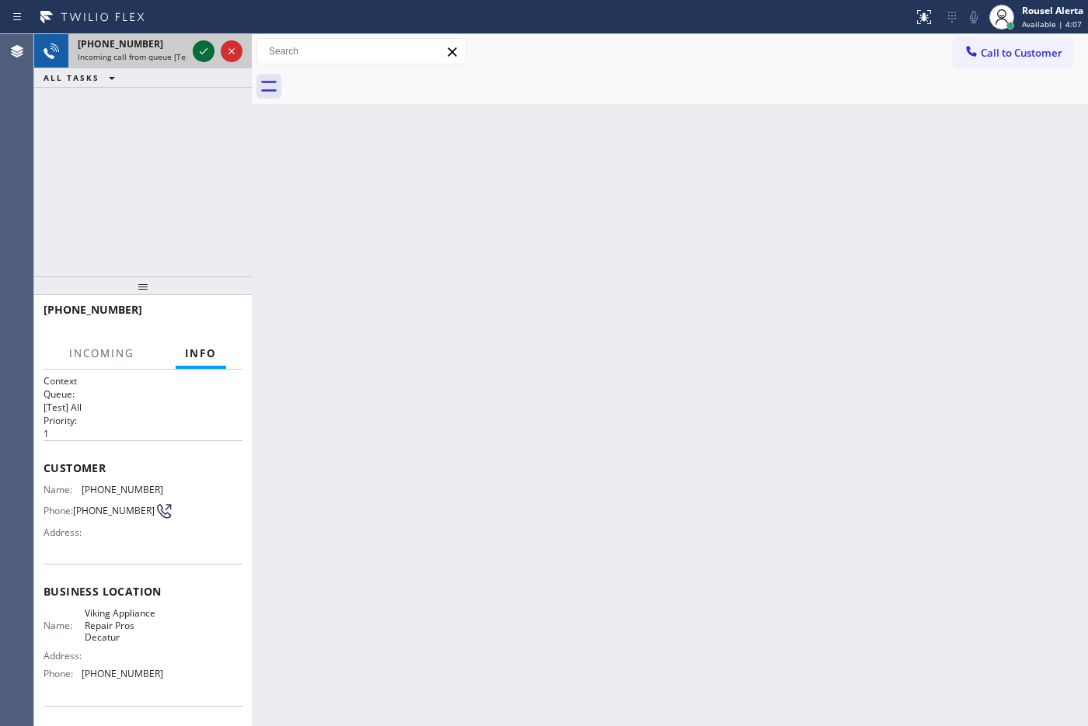
click at [198, 57] on icon at bounding box center [203, 51] width 19 height 19
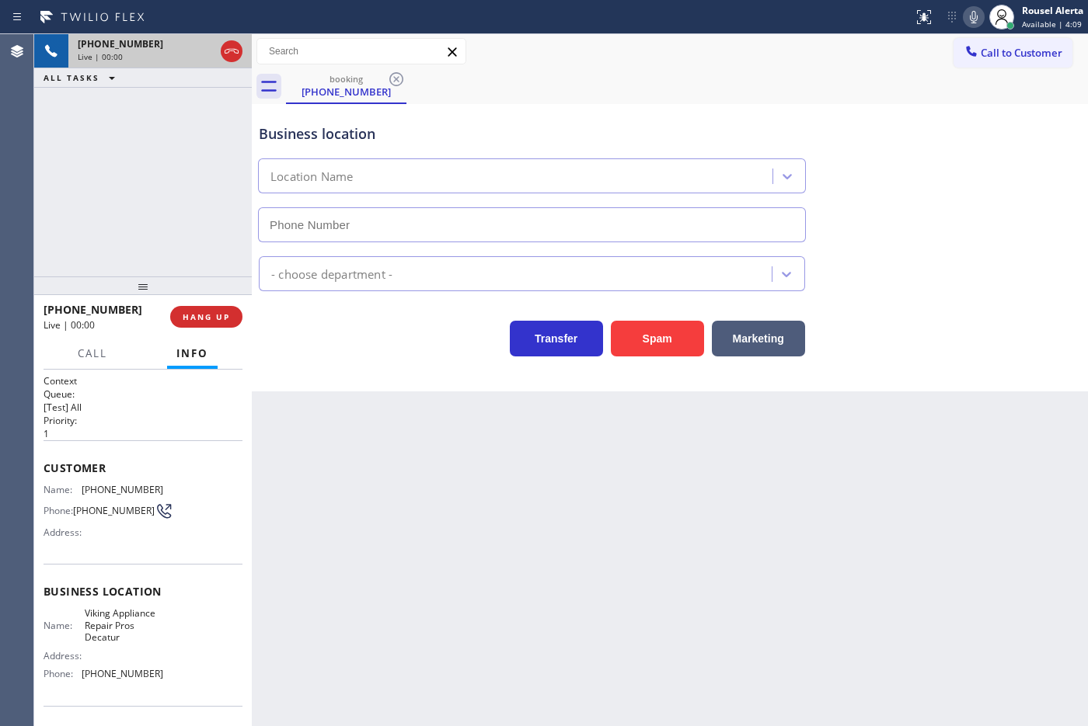
type input "[PHONE_NUMBER]"
click at [468, 429] on div "Back to Dashboard Change Sender ID Customers Technicians Select a contact Outbo…" at bounding box center [670, 380] width 836 height 692
click at [216, 319] on span "HANG UP" at bounding box center [206, 317] width 47 height 11
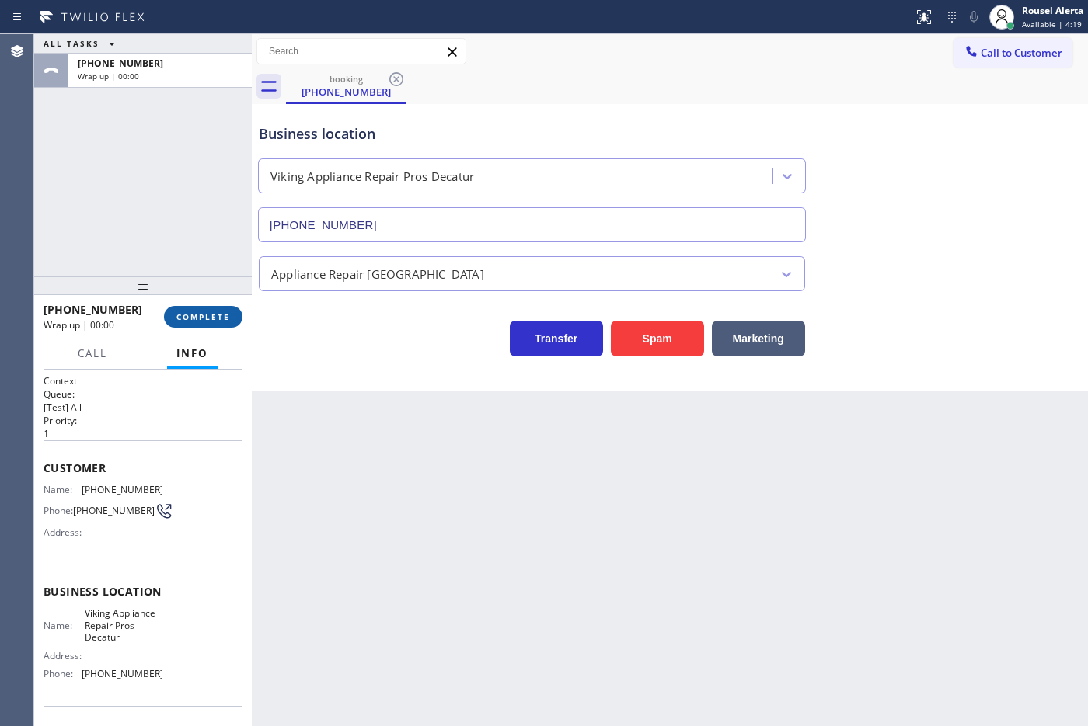
click at [216, 319] on span "COMPLETE" at bounding box center [203, 317] width 54 height 11
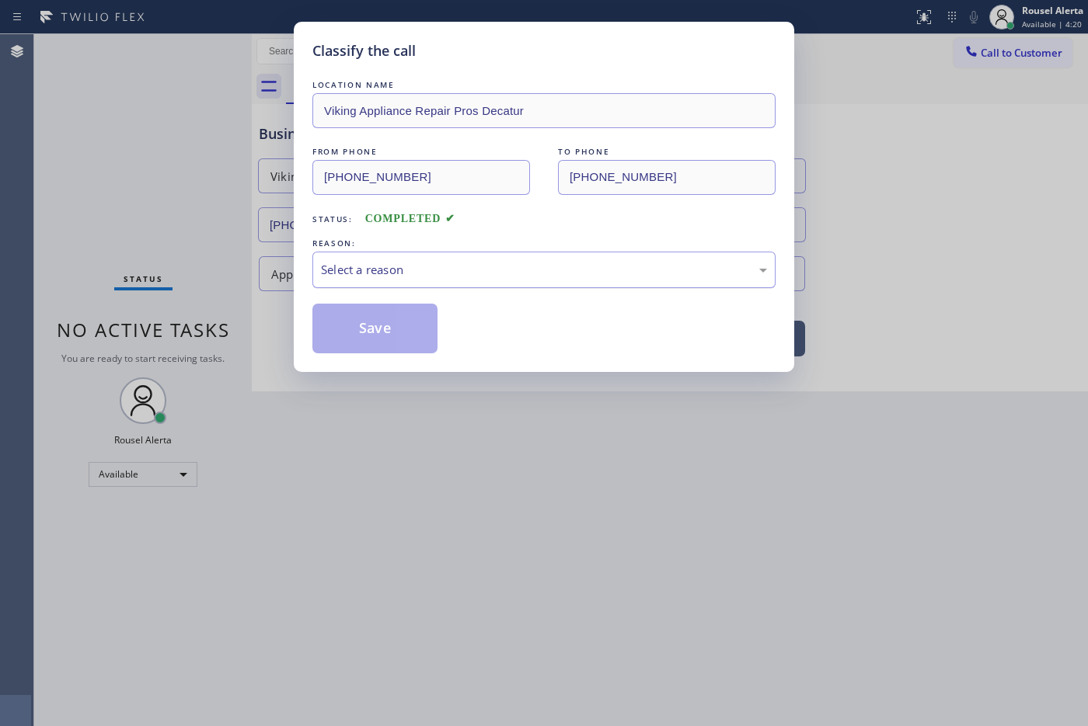
click at [332, 280] on div "Select a reason" at bounding box center [543, 270] width 463 height 37
click at [388, 336] on button "Save" at bounding box center [374, 329] width 125 height 50
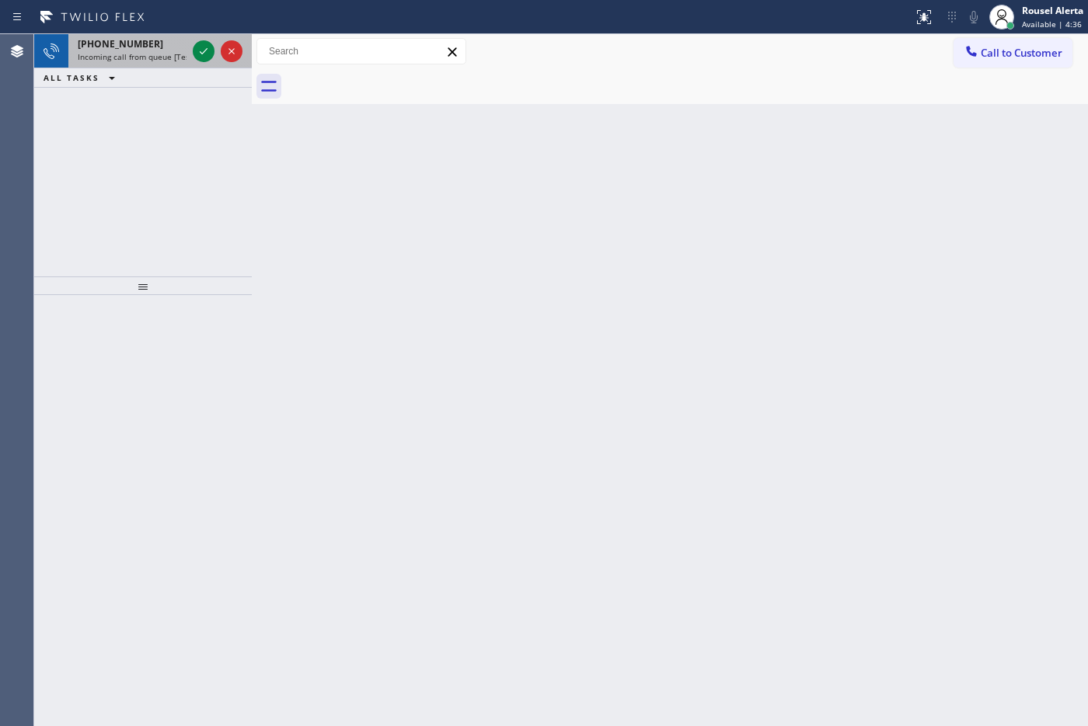
click at [154, 40] on div "[PHONE_NUMBER]" at bounding box center [132, 43] width 109 height 13
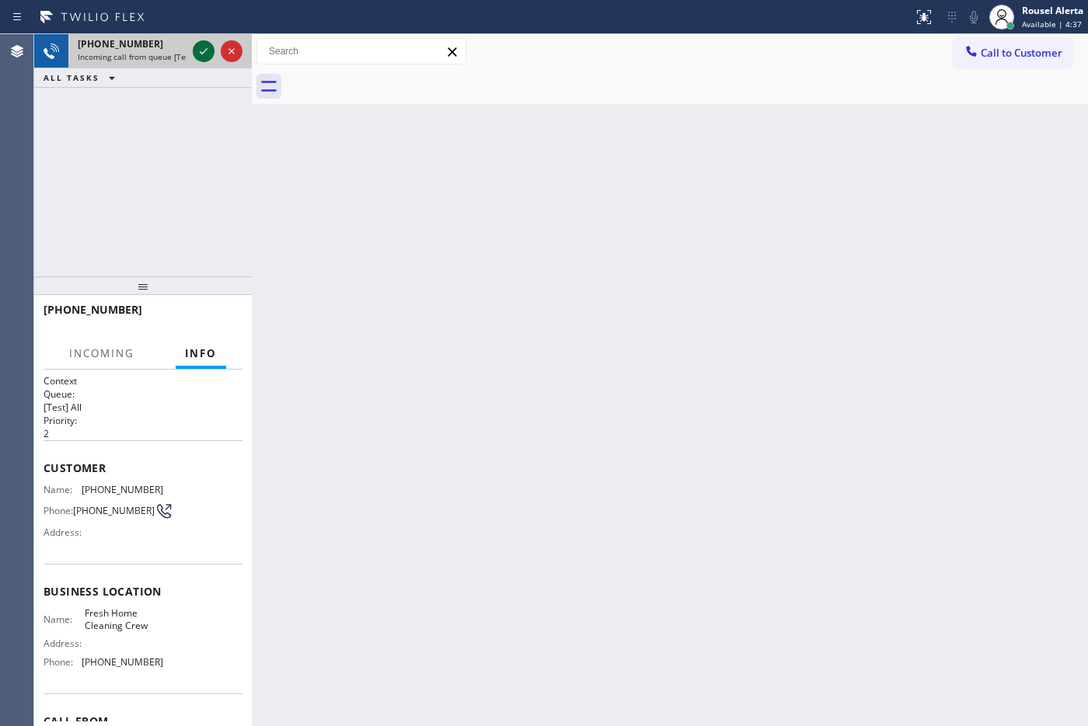
click at [202, 57] on icon at bounding box center [203, 51] width 19 height 19
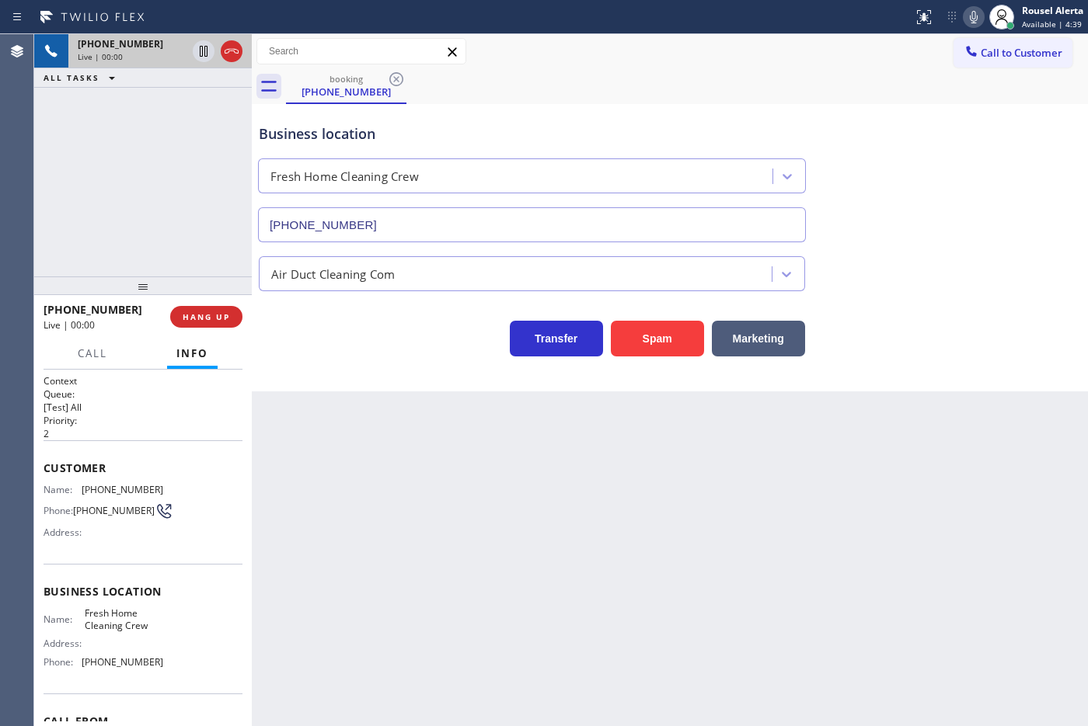
type input "[PHONE_NUMBER]"
click at [334, 426] on div "Back to Dashboard Change Sender ID Customers Technicians Select a contact Outbo…" at bounding box center [670, 380] width 836 height 692
click at [219, 307] on button "HANG UP" at bounding box center [206, 317] width 72 height 22
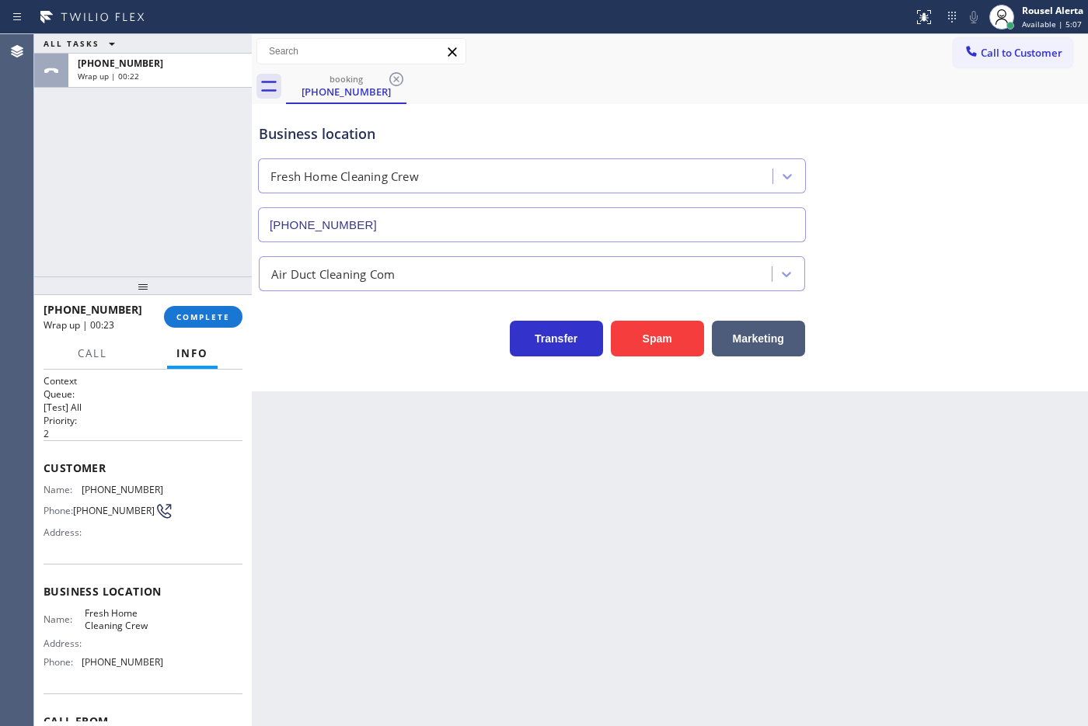
click at [196, 206] on div "ALL TASKS ALL TASKS ACTIVE TASKS TASKS IN WRAP UP [PHONE_NUMBER] Wrap up | 00:22" at bounding box center [143, 155] width 218 height 242
drag, startPoint x: 179, startPoint y: 241, endPoint x: 262, endPoint y: 414, distance: 191.8
click at [181, 242] on div "ALL TASKS ALL TASKS ACTIVE TASKS TASKS IN WRAP UP [PHONE_NUMBER] Wrap up | 00:38" at bounding box center [143, 155] width 218 height 242
click at [327, 441] on div "Back to Dashboard Change Sender ID Customers Technicians Select a contact Outbo…" at bounding box center [670, 380] width 836 height 692
click at [206, 292] on div at bounding box center [143, 286] width 218 height 19
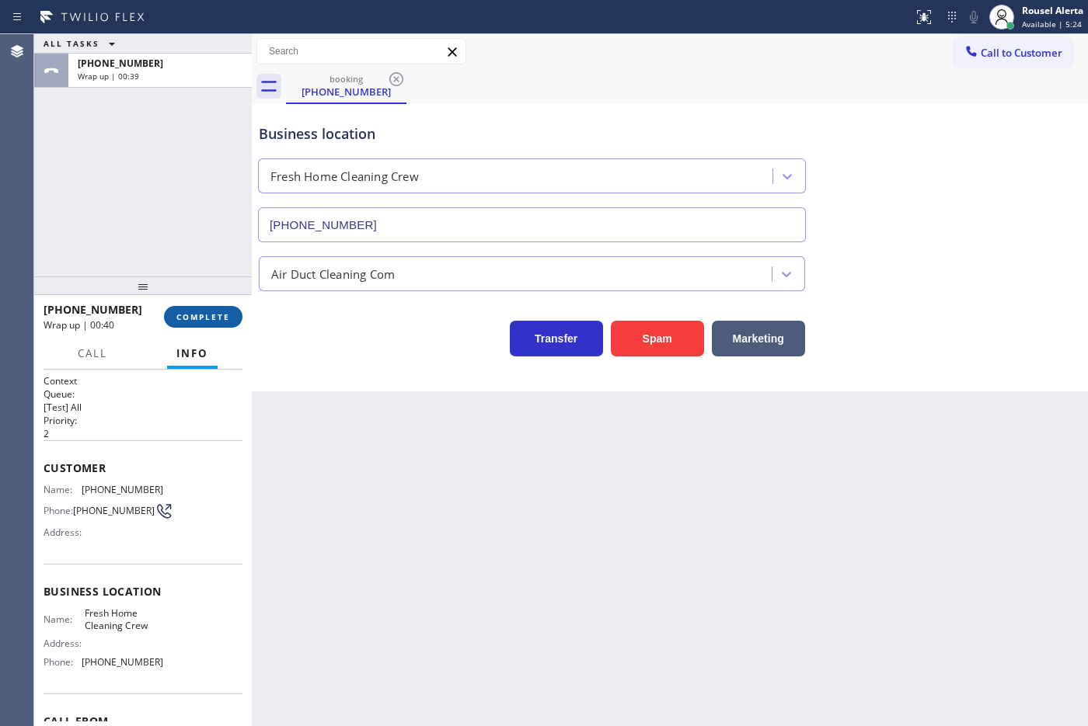
click at [216, 322] on button "COMPLETE" at bounding box center [203, 317] width 78 height 22
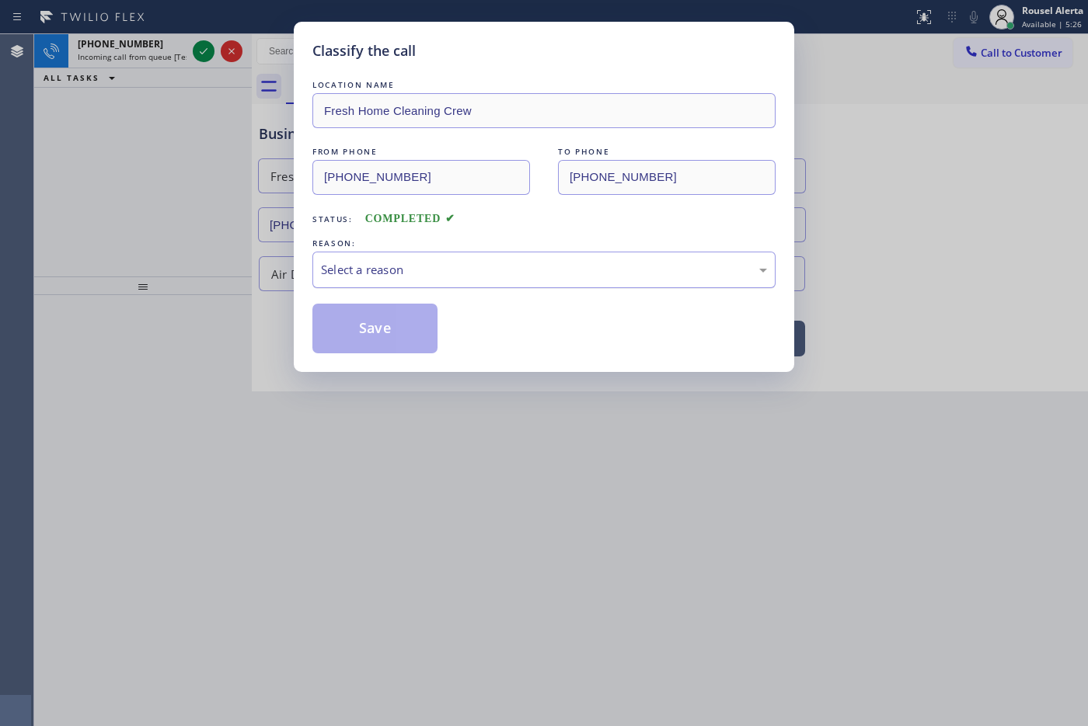
click at [422, 265] on div "Select a reason" at bounding box center [544, 270] width 446 height 18
click at [396, 350] on button "Save" at bounding box center [374, 329] width 125 height 50
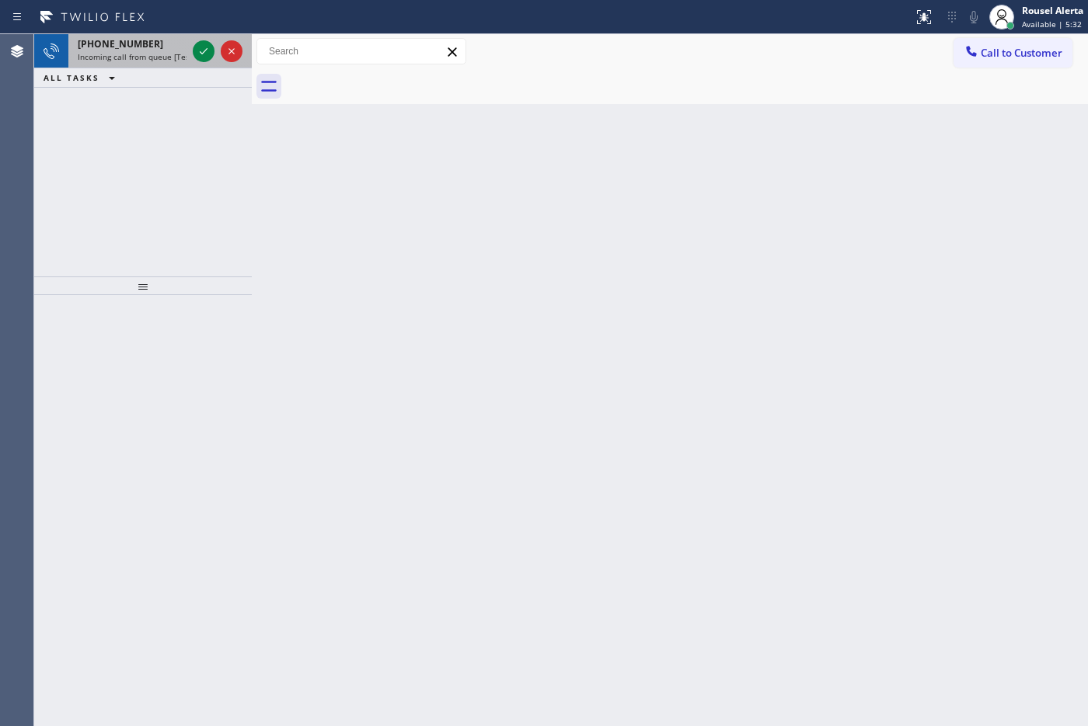
click at [144, 49] on div "[PHONE_NUMBER]" at bounding box center [132, 43] width 109 height 13
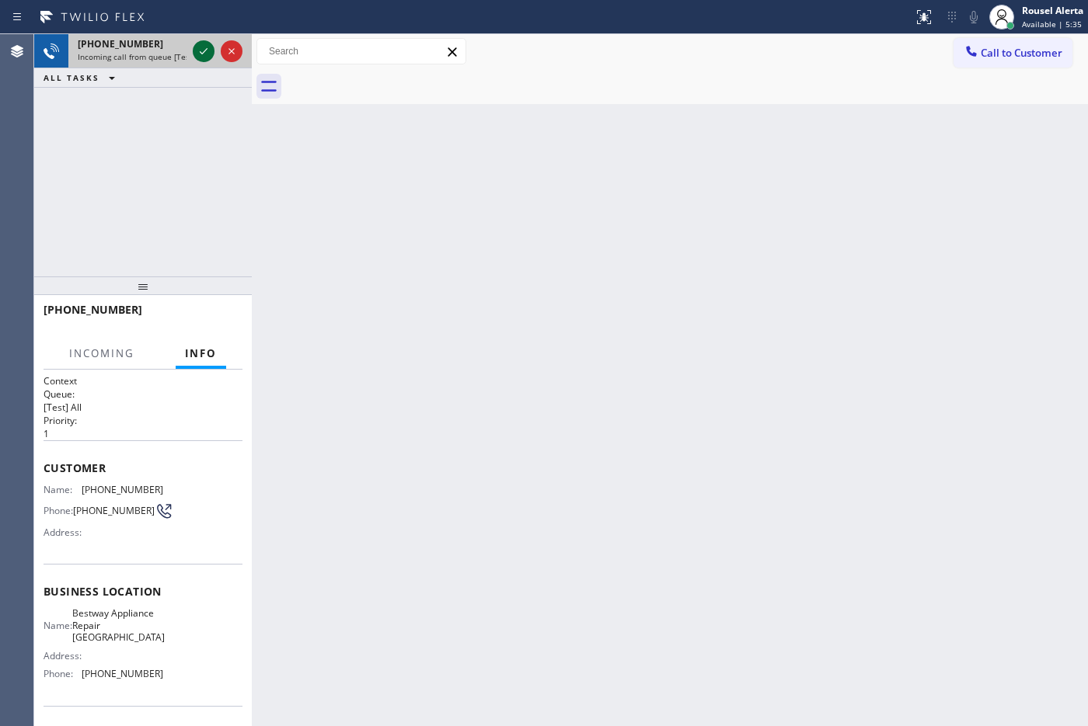
click at [196, 58] on icon at bounding box center [203, 51] width 19 height 19
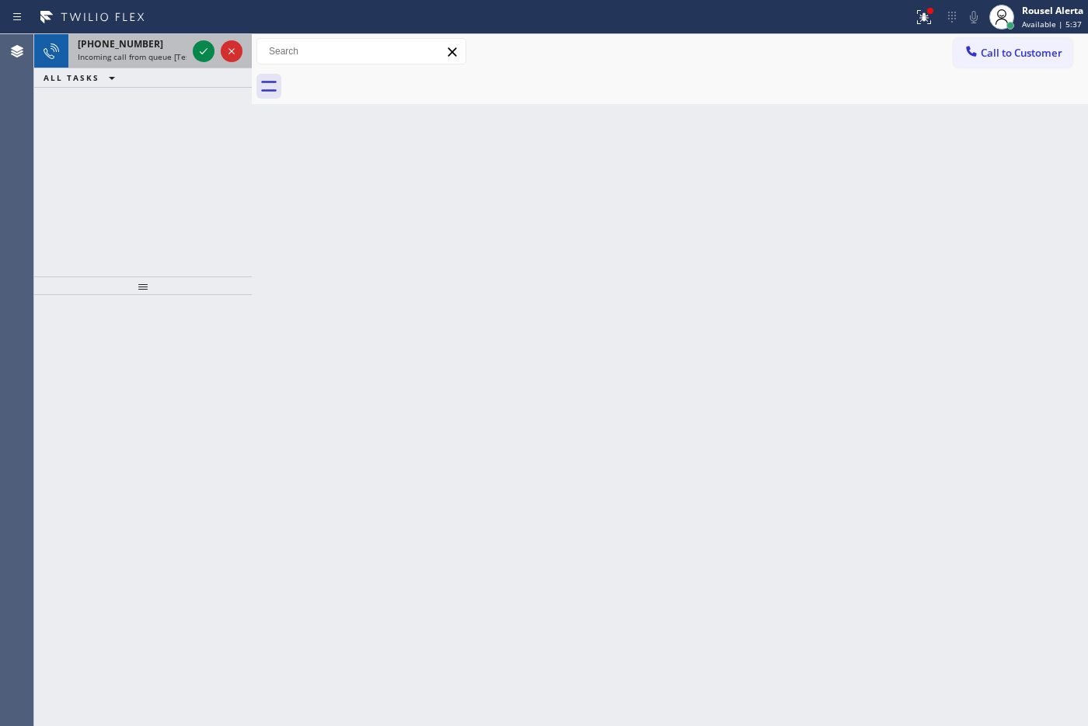
click at [162, 58] on span "Incoming call from queue [Test] All" at bounding box center [142, 56] width 129 height 11
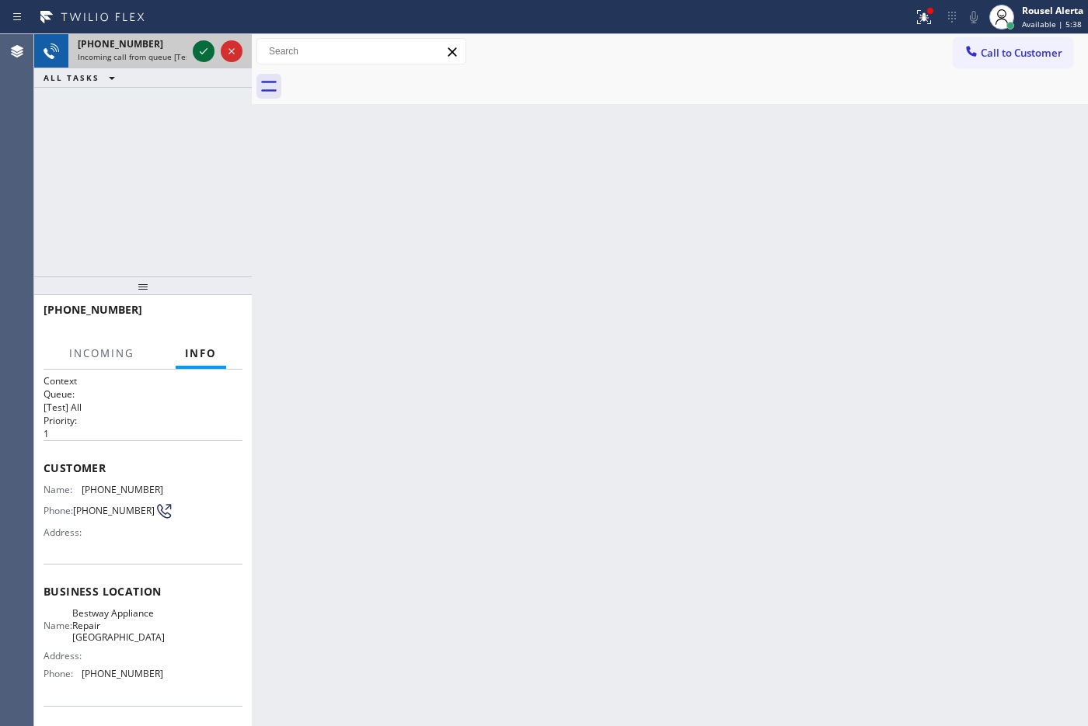
click at [200, 49] on icon at bounding box center [203, 51] width 19 height 19
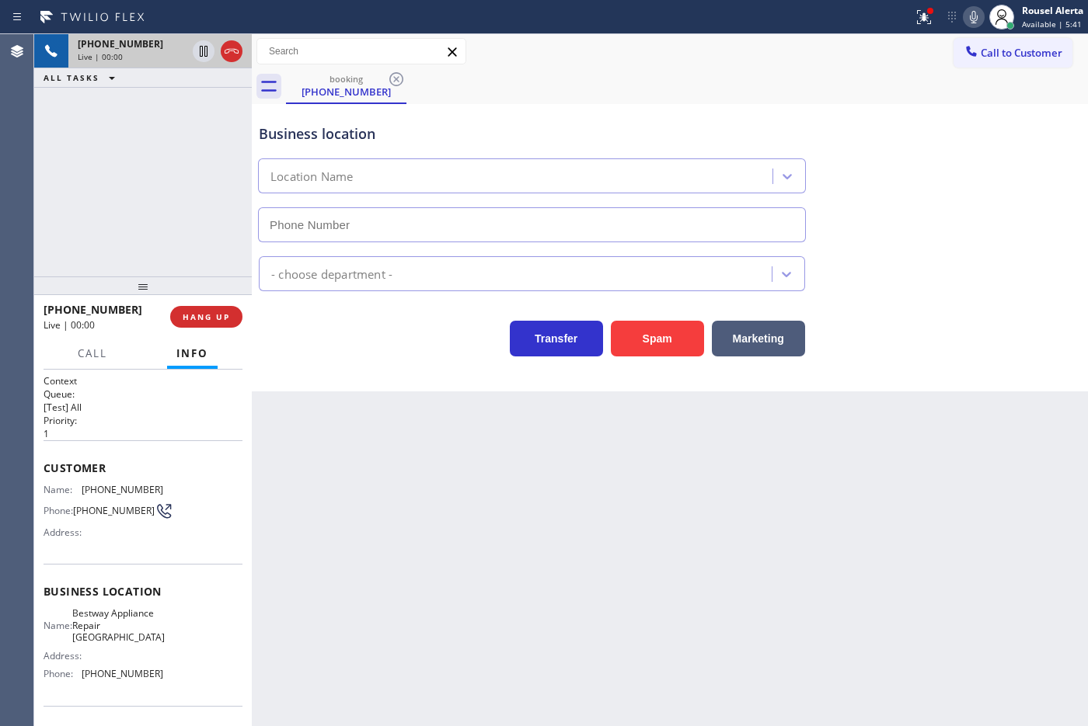
type input "[PHONE_NUMBER]"
click at [356, 480] on div "Back to Dashboard Change Sender ID Customers Technicians Select a contact Outbo…" at bounding box center [670, 380] width 836 height 692
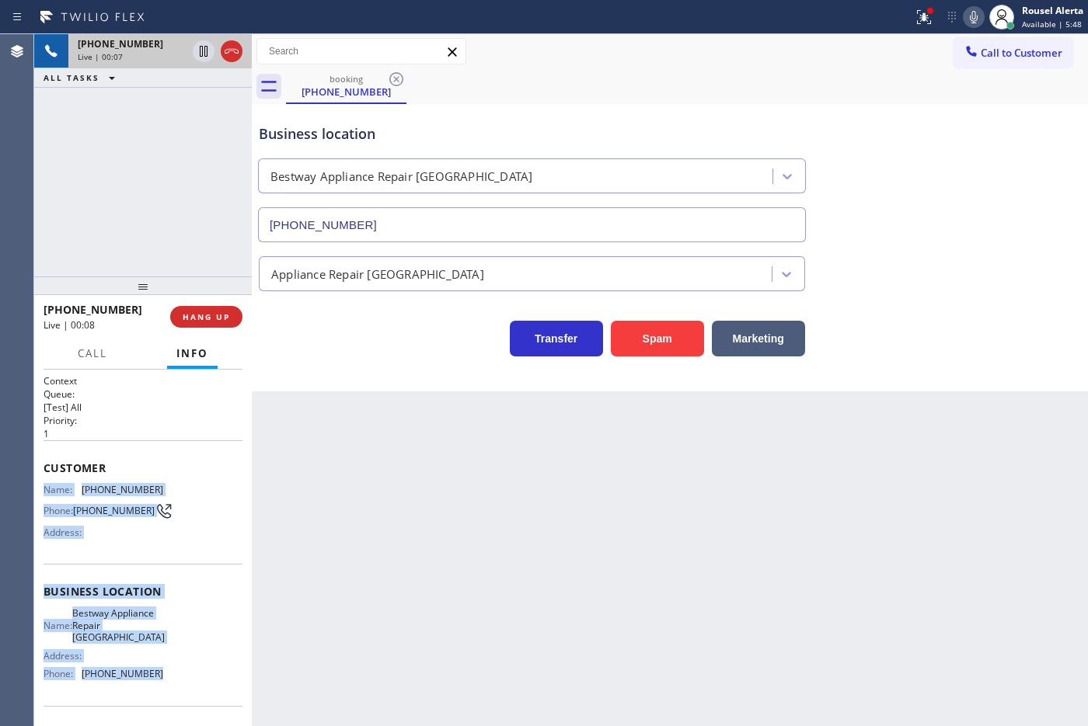
drag, startPoint x: 37, startPoint y: 488, endPoint x: 177, endPoint y: 697, distance: 251.5
click at [177, 697] on div "Context Queue: [Test] All Priority: 1 Customer Name: [PHONE_NUMBER] Phone: [PHO…" at bounding box center [143, 548] width 218 height 357
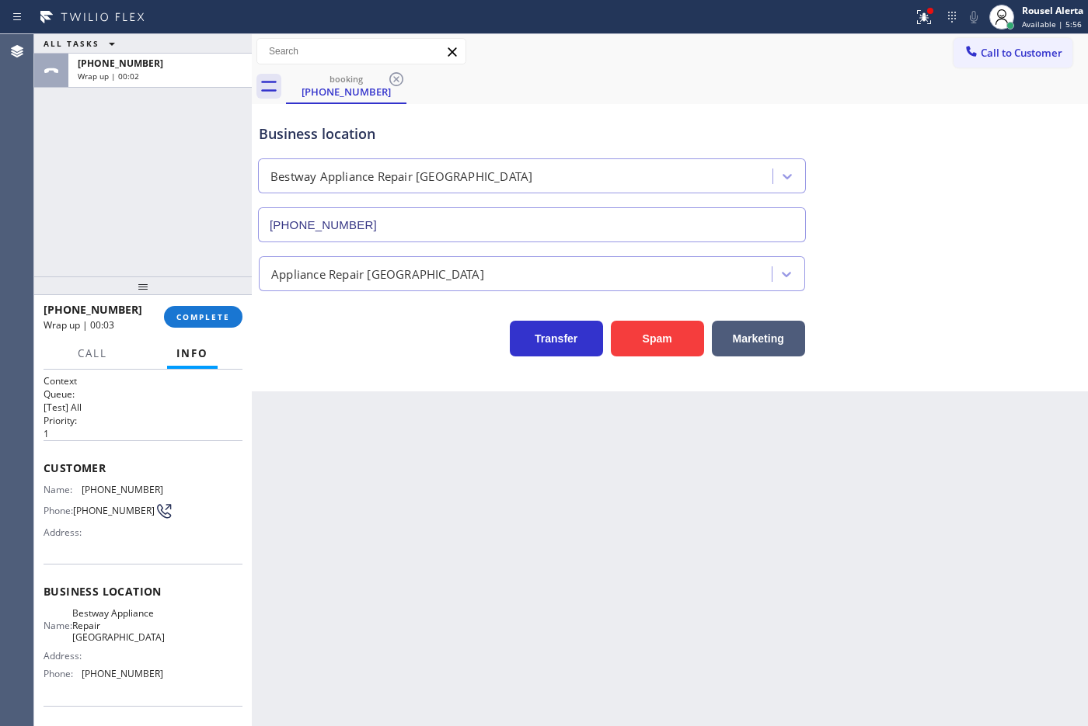
click at [826, 83] on div "booking [PHONE_NUMBER]" at bounding box center [687, 86] width 802 height 35
click at [919, 18] on icon at bounding box center [923, 17] width 19 height 19
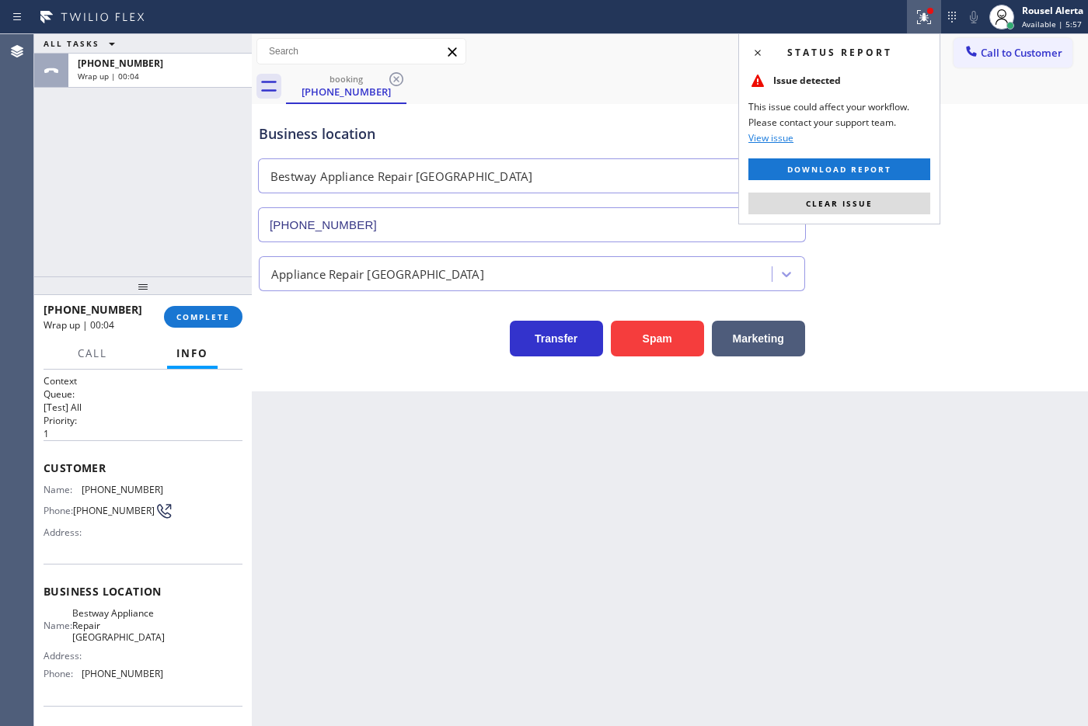
click at [891, 210] on button "Clear issue" at bounding box center [839, 204] width 182 height 22
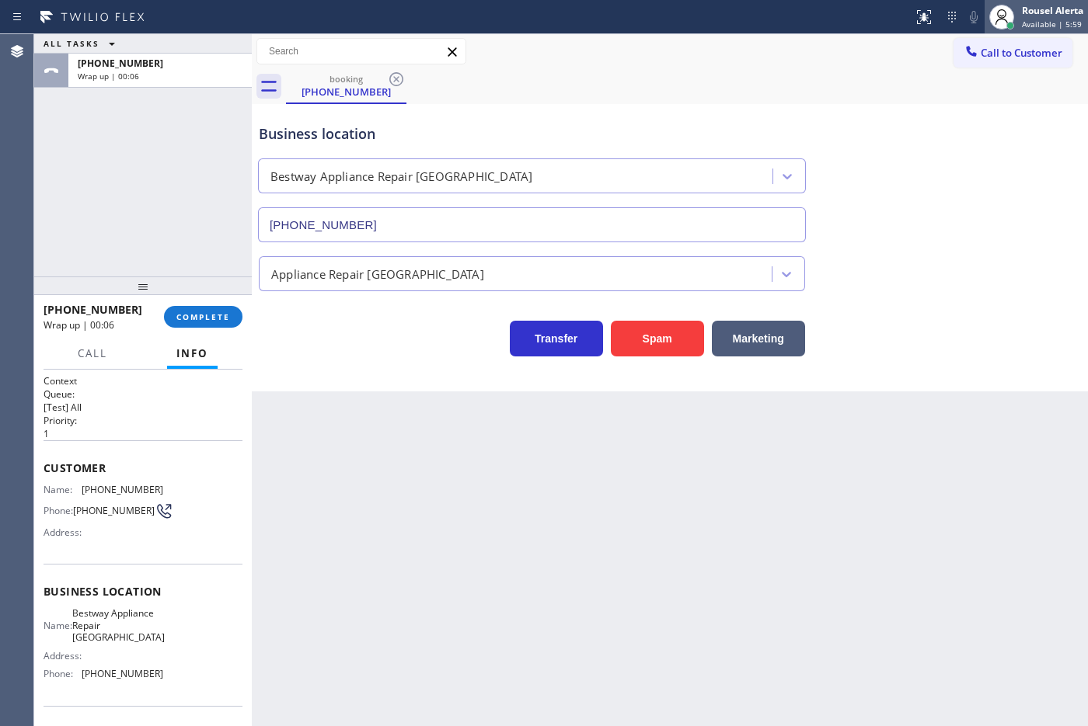
click at [1031, 16] on div "Rousel Alerta" at bounding box center [1052, 10] width 61 height 13
click at [844, 43] on div "Call to Customer Outbound call Location Same Day Subzero Repair [GEOGRAPHIC_DAT…" at bounding box center [670, 51] width 836 height 27
click at [991, 46] on span "Call to Customer" at bounding box center [1022, 53] width 82 height 14
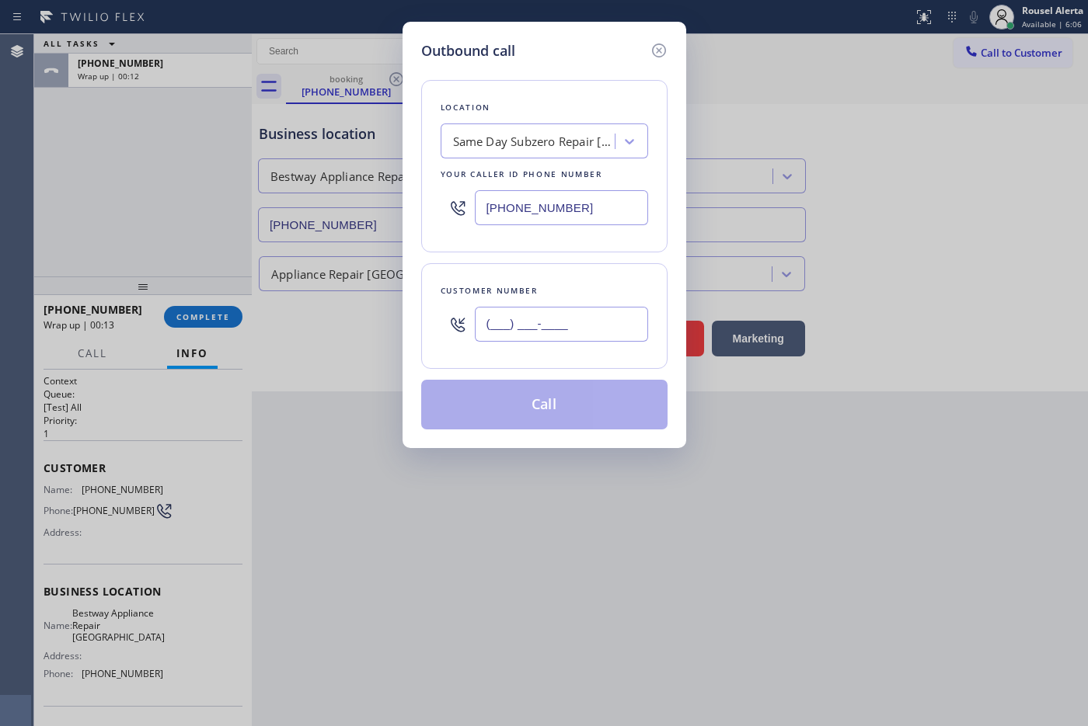
click at [594, 327] on input "(___) ___-____" at bounding box center [561, 324] width 173 height 35
paste input "360) 628-0000"
type input "[PHONE_NUMBER]"
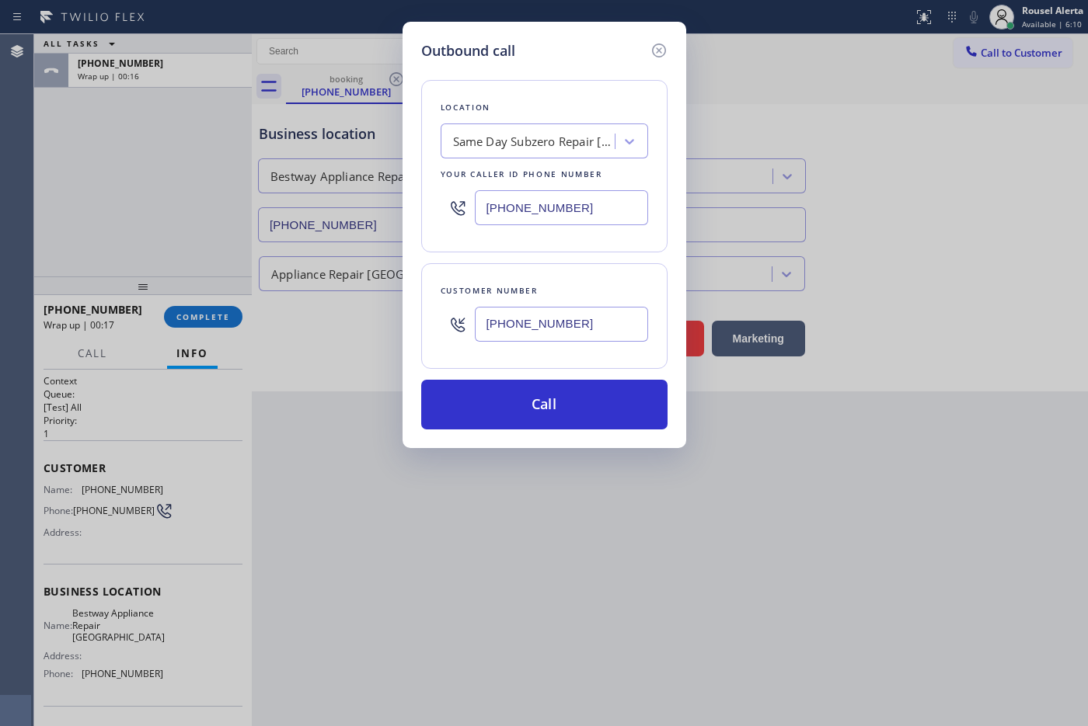
drag, startPoint x: 615, startPoint y: 203, endPoint x: 444, endPoint y: 220, distance: 172.6
click at [444, 220] on div "[PHONE_NUMBER]" at bounding box center [544, 208] width 207 height 51
paste input "253) 243-2400"
type input "[PHONE_NUMBER]"
click at [635, 558] on div "Outbound call Location Bestway Appliance Repair Tacoma Your caller id phone num…" at bounding box center [544, 363] width 1088 height 726
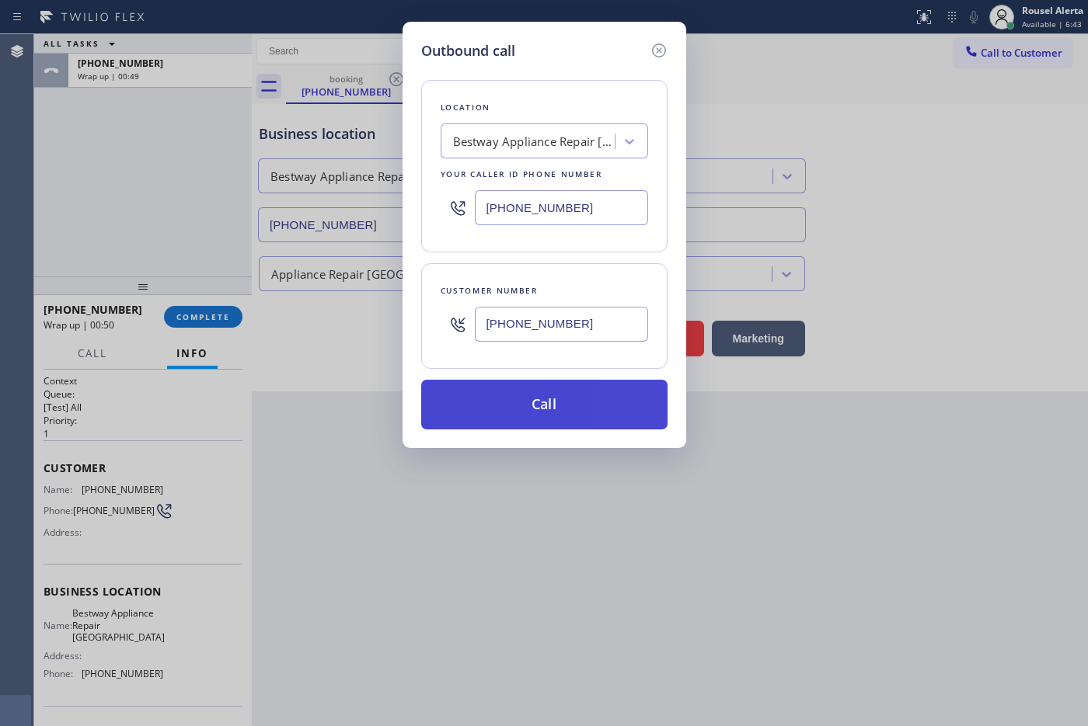
click at [587, 402] on button "Call" at bounding box center [544, 405] width 246 height 50
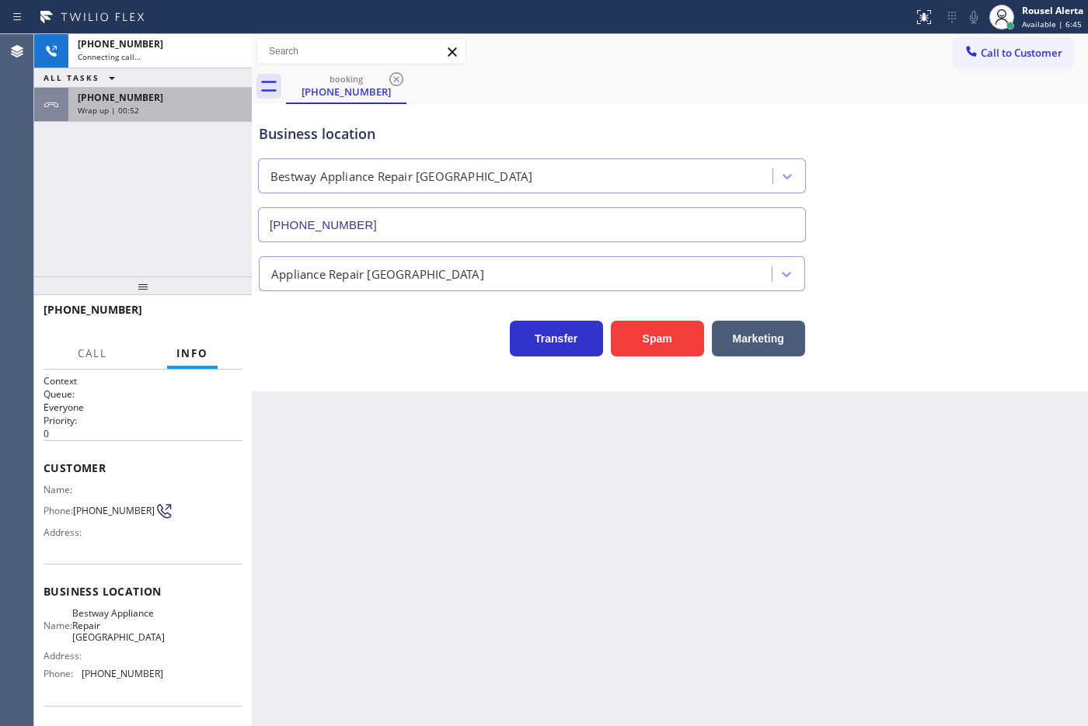
click at [169, 121] on div "[PHONE_NUMBER] Wrap up | 00:52" at bounding box center [143, 105] width 218 height 34
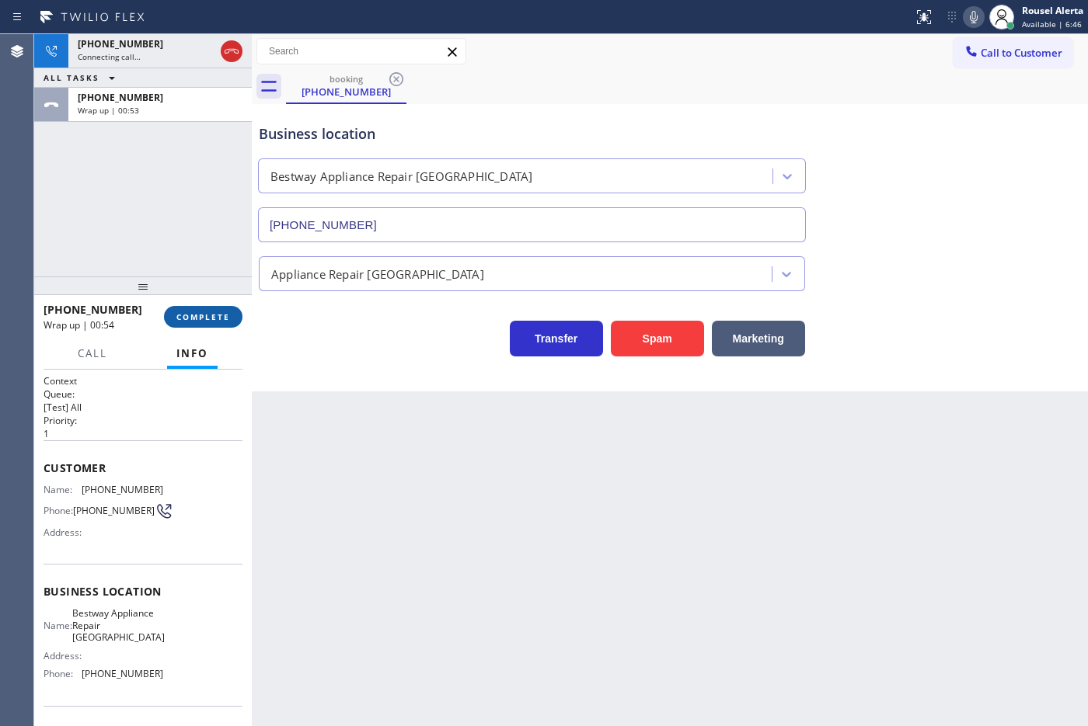
click at [214, 307] on button "COMPLETE" at bounding box center [203, 317] width 78 height 22
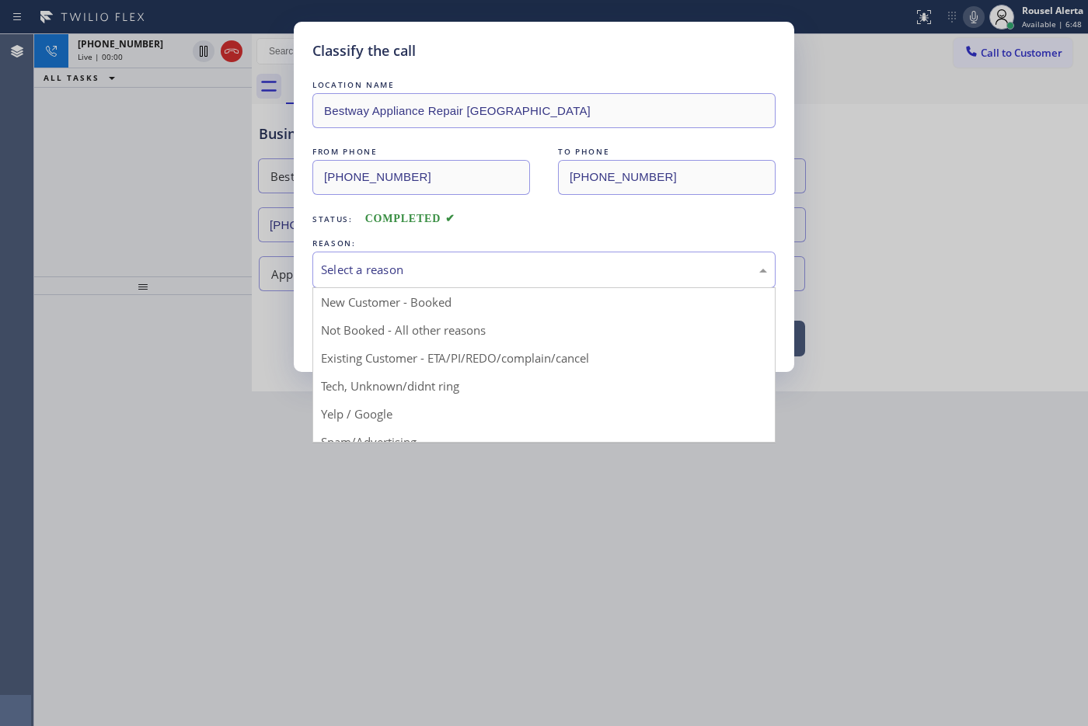
click at [480, 272] on div "Select a reason" at bounding box center [544, 270] width 446 height 18
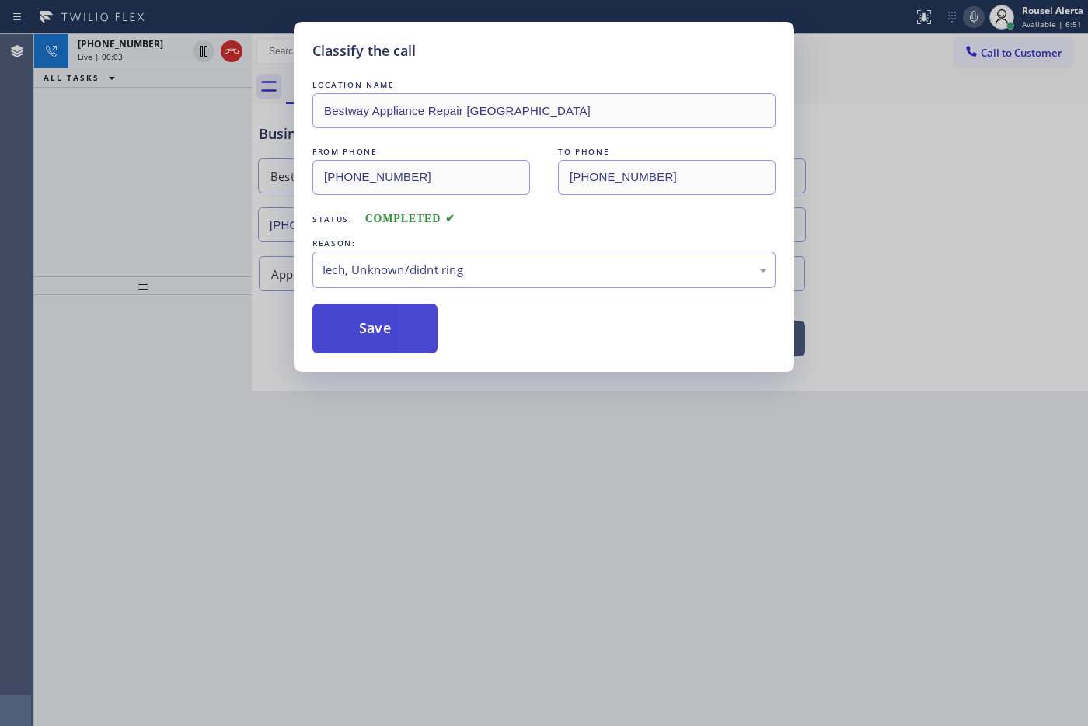
click at [393, 331] on button "Save" at bounding box center [374, 329] width 125 height 50
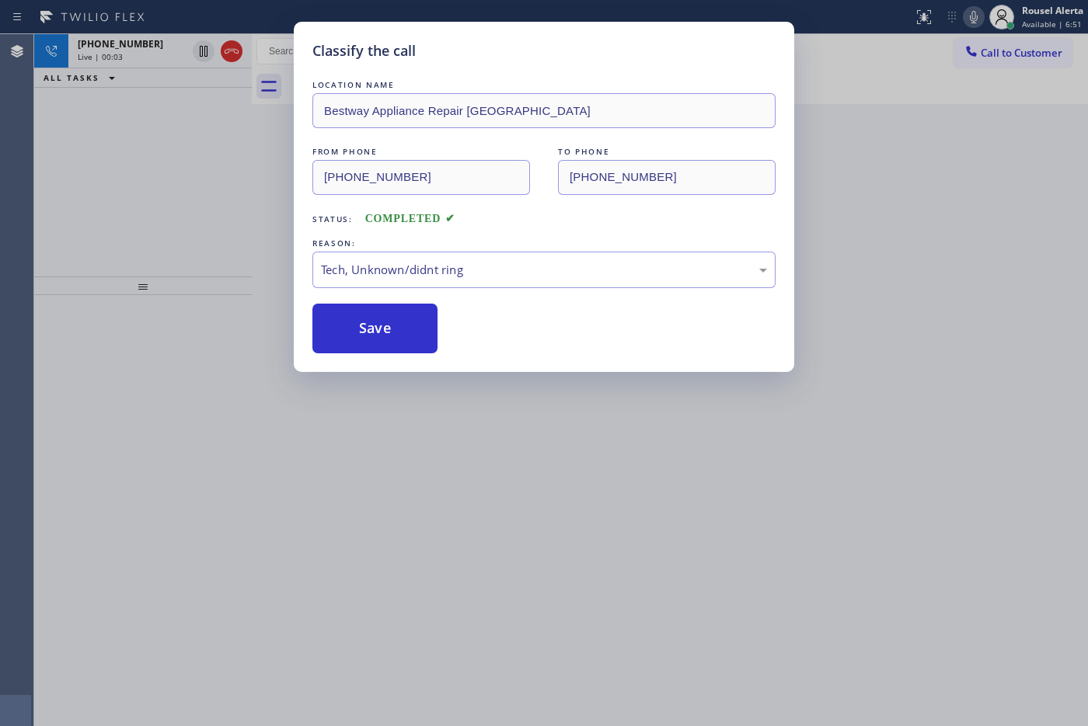
click at [570, 465] on div "Classify the call LOCATION NAME Bestway Appliance Repair Tacoma FROM PHONE [PHO…" at bounding box center [544, 363] width 1088 height 726
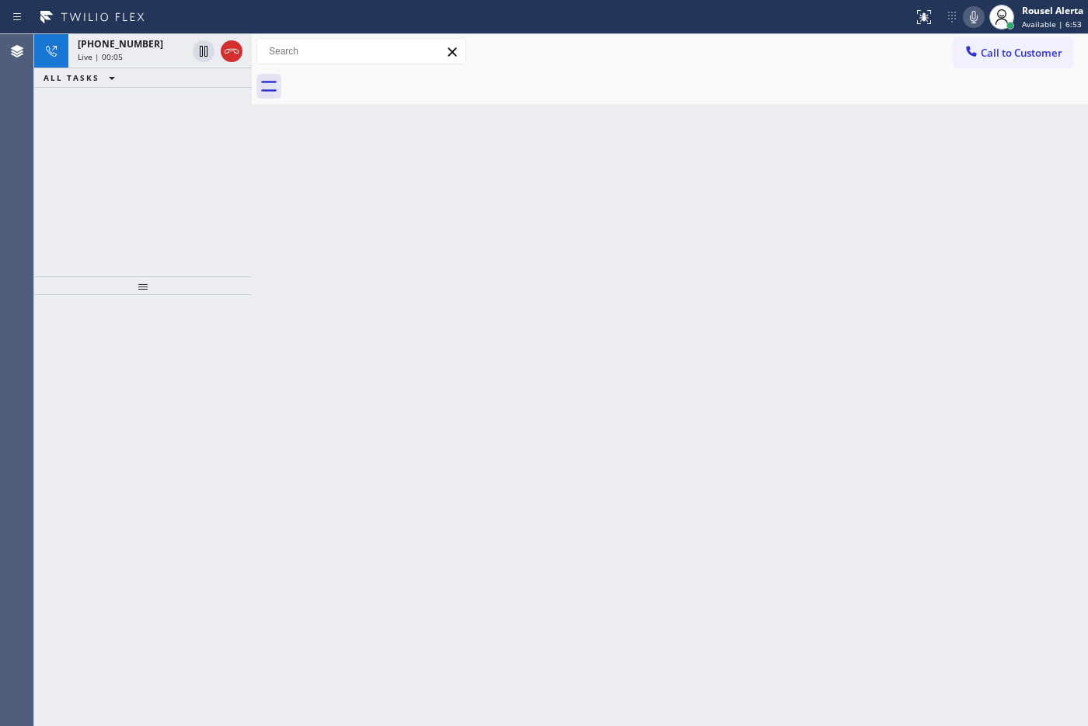
click at [471, 359] on div "Back to Dashboard Change Sender ID Customers Technicians Select a contact Outbo…" at bounding box center [670, 380] width 836 height 692
drag, startPoint x: 615, startPoint y: 451, endPoint x: 647, endPoint y: 405, distance: 56.3
click at [616, 451] on div "Back to Dashboard Change Sender ID Customers Technicians Select a contact Outbo…" at bounding box center [670, 380] width 836 height 692
click at [127, 54] on div "Live | 00:13" at bounding box center [132, 56] width 109 height 11
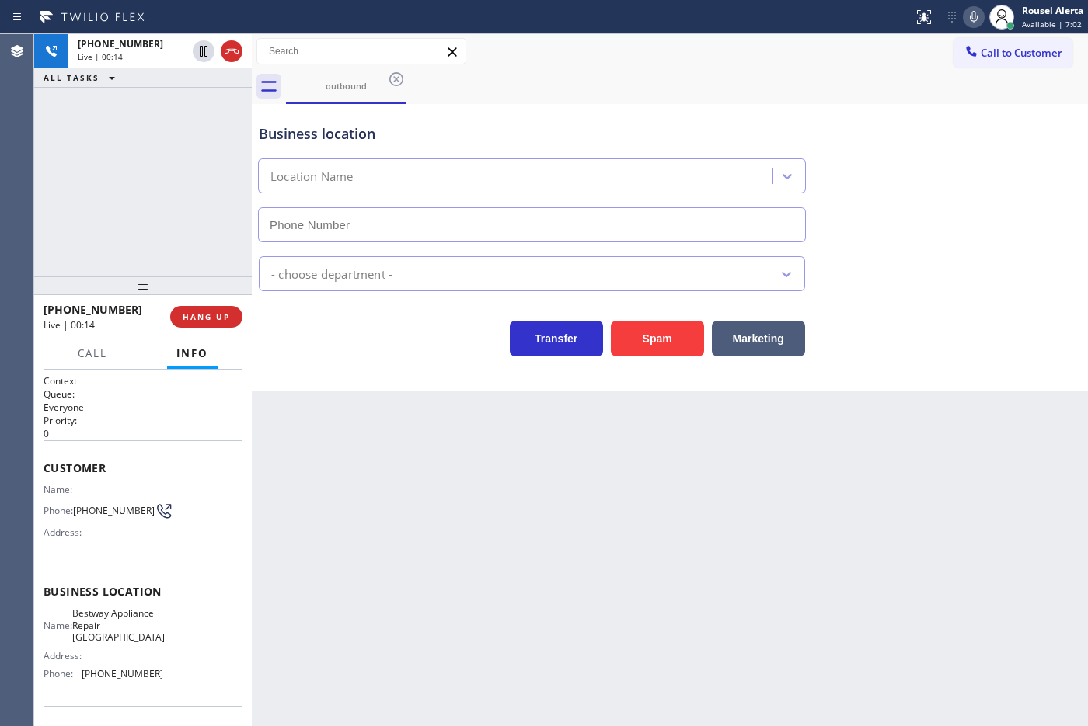
type input "[PHONE_NUMBER]"
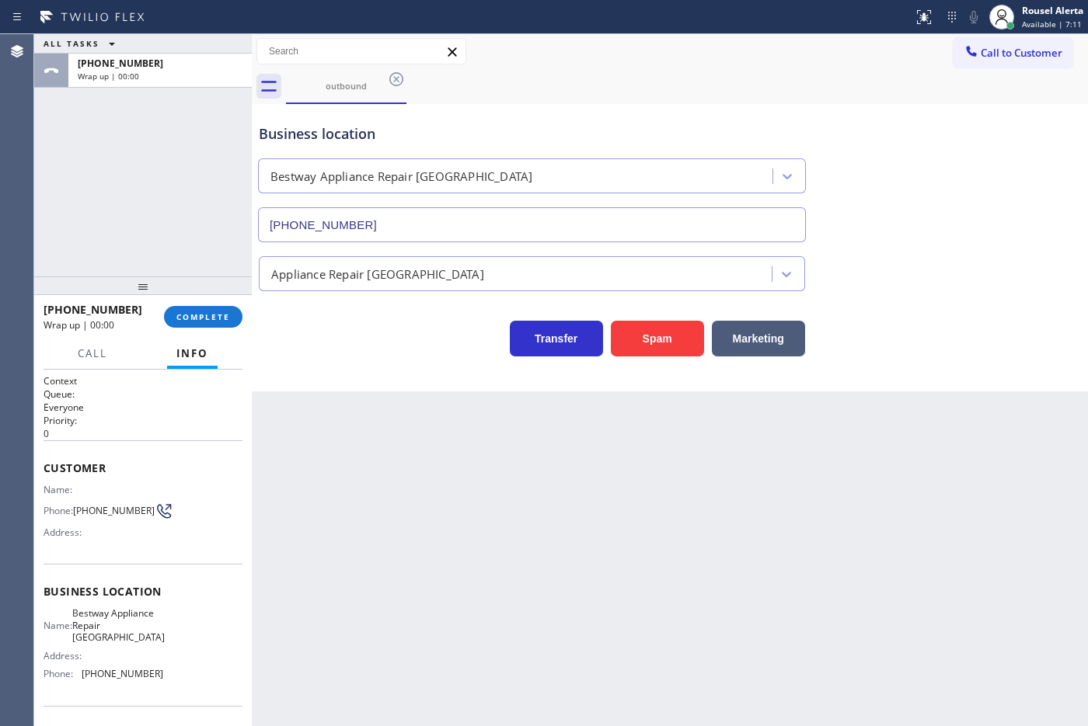
click at [618, 491] on div "Back to Dashboard Change Sender ID Customers Technicians Select a contact Outbo…" at bounding box center [670, 380] width 836 height 692
click at [194, 312] on span "COMPLETE" at bounding box center [203, 317] width 54 height 11
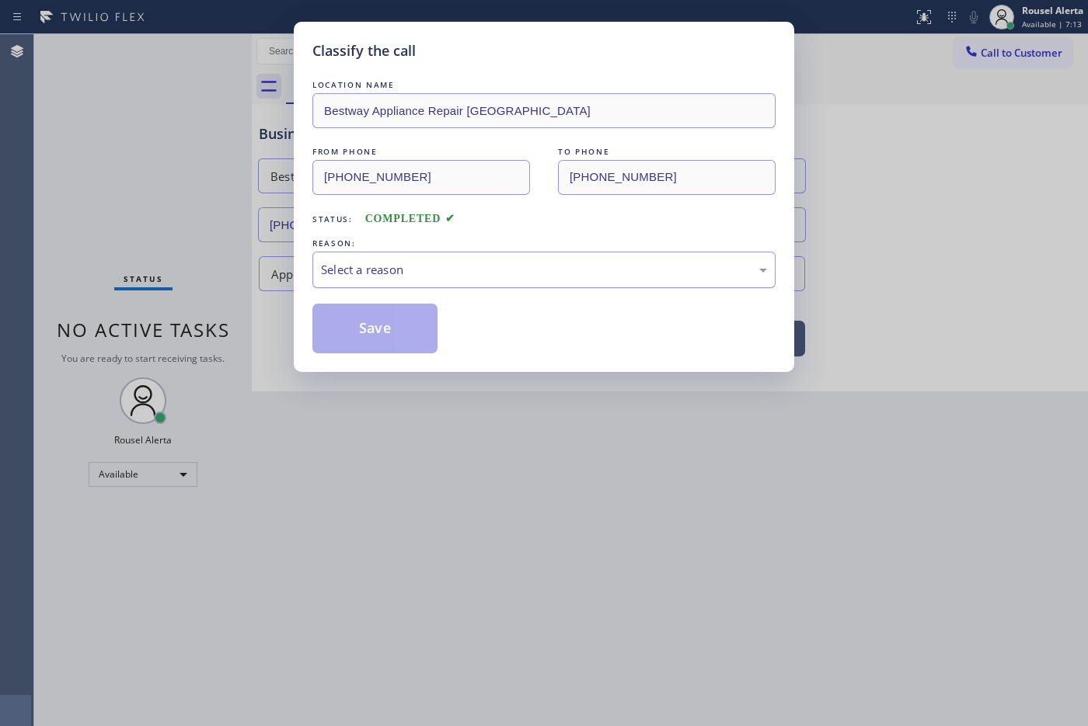
click at [404, 278] on div "Select a reason" at bounding box center [544, 270] width 446 height 18
click at [410, 308] on button "Save" at bounding box center [374, 329] width 125 height 50
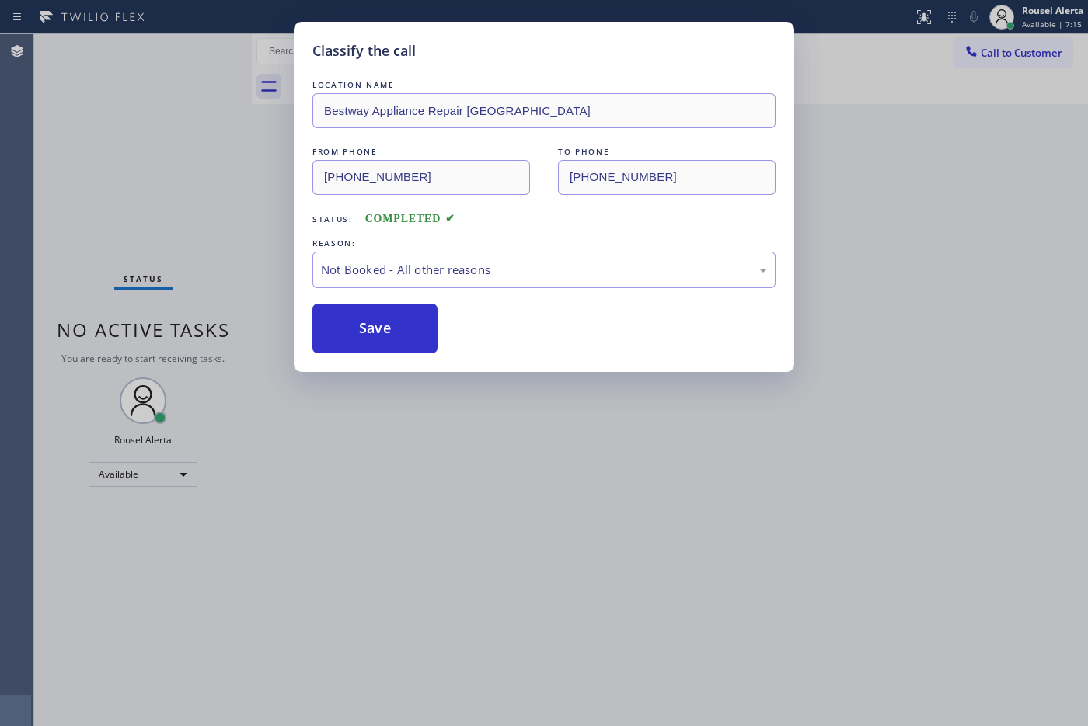
drag, startPoint x: 456, startPoint y: 413, endPoint x: 493, endPoint y: 440, distance: 45.7
click at [457, 413] on div "Classify the call LOCATION NAME Bestway Appliance Repair Tacoma FROM PHONE [PHO…" at bounding box center [544, 363] width 1088 height 726
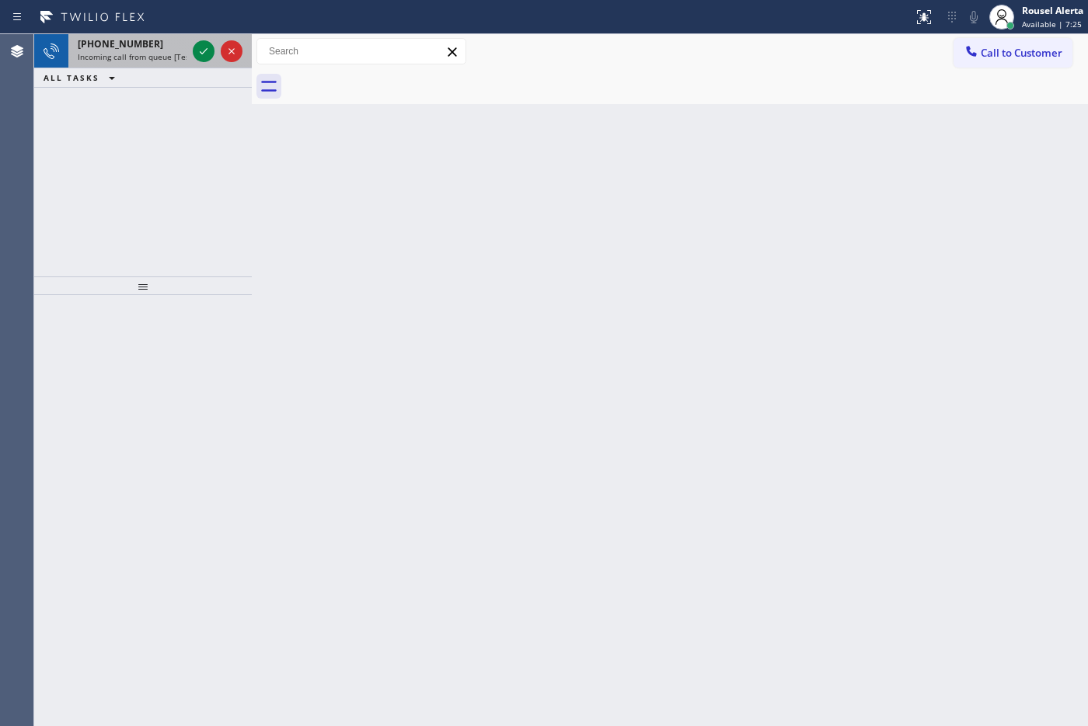
click at [173, 52] on span "Incoming call from queue [Test] All" at bounding box center [142, 56] width 129 height 11
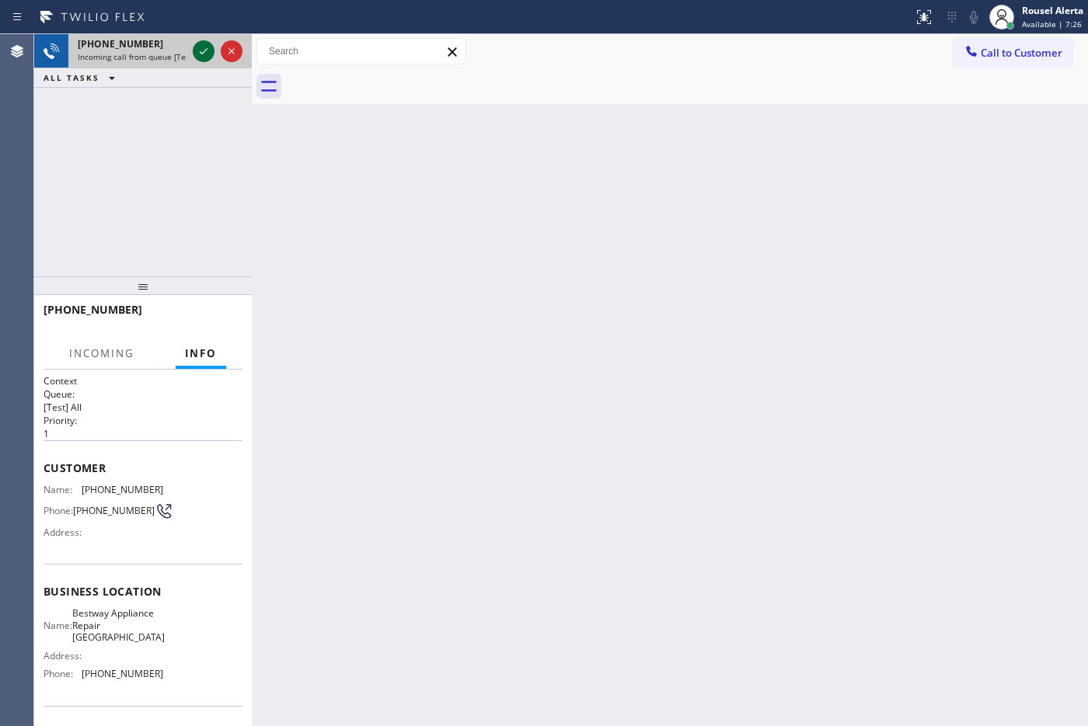
click at [200, 47] on icon at bounding box center [203, 51] width 19 height 19
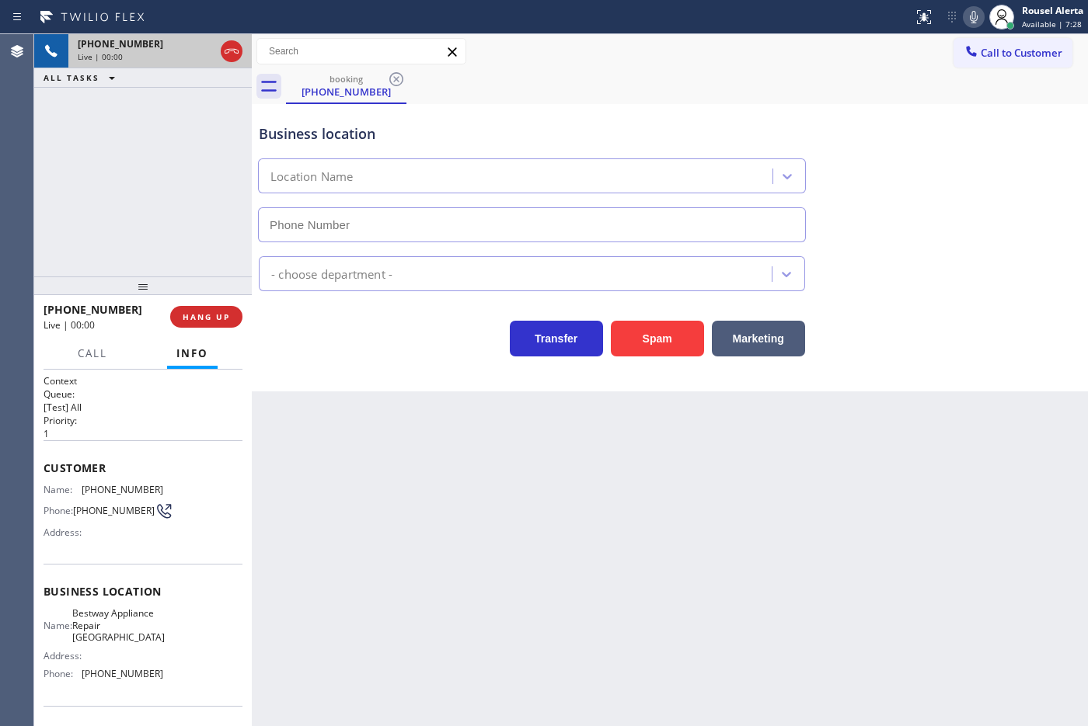
type input "[PHONE_NUMBER]"
click at [1069, 269] on div "Appliance Repair [GEOGRAPHIC_DATA]" at bounding box center [670, 270] width 828 height 41
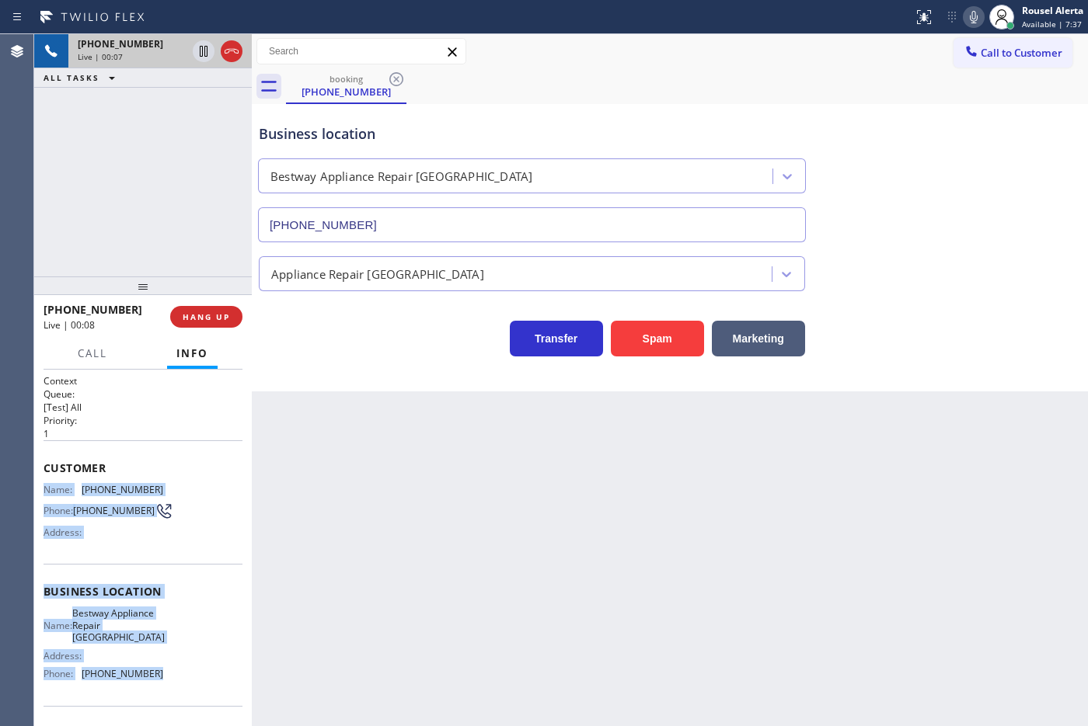
drag, startPoint x: 43, startPoint y: 487, endPoint x: 189, endPoint y: 677, distance: 239.3
click at [189, 677] on div "Context Queue: [Test] All Priority: 1 Customer Name: [PHONE_NUMBER] Phone: [PHO…" at bounding box center [143, 599] width 199 height 450
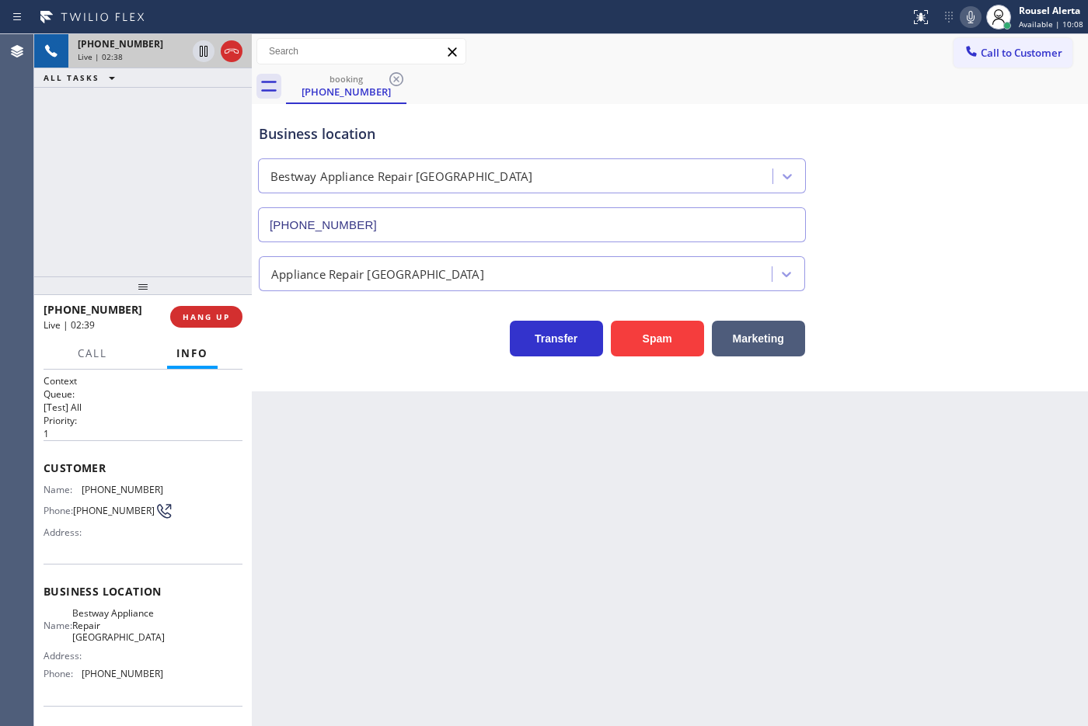
click at [165, 95] on div "[PHONE_NUMBER] Live | 02:38 ALL TASKS ALL TASKS ACTIVE TASKS TASKS IN WRAP UP" at bounding box center [143, 155] width 218 height 242
click at [200, 53] on icon at bounding box center [204, 51] width 8 height 11
drag, startPoint x: 973, startPoint y: 16, endPoint x: 1011, endPoint y: 59, distance: 57.2
click at [973, 17] on icon at bounding box center [970, 17] width 19 height 19
click at [197, 49] on icon at bounding box center [203, 51] width 19 height 19
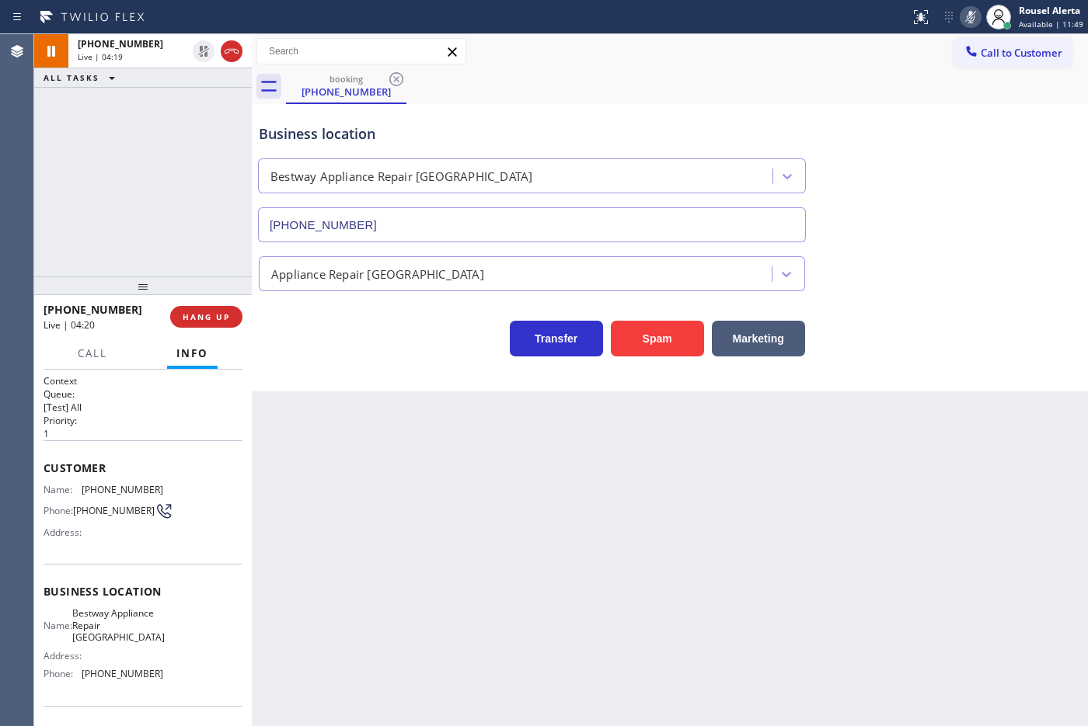
click at [967, 9] on icon at bounding box center [970, 17] width 19 height 19
click at [526, 532] on div "Back to Dashboard Change Sender ID Customers Technicians Select a contact Outbo…" at bounding box center [670, 380] width 836 height 692
click at [969, 13] on icon at bounding box center [970, 17] width 19 height 19
drag, startPoint x: 833, startPoint y: 545, endPoint x: 831, endPoint y: 535, distance: 10.2
click at [832, 540] on div "Back to Dashboard Change Sender ID Customers Technicians Select a contact Outbo…" at bounding box center [670, 380] width 836 height 692
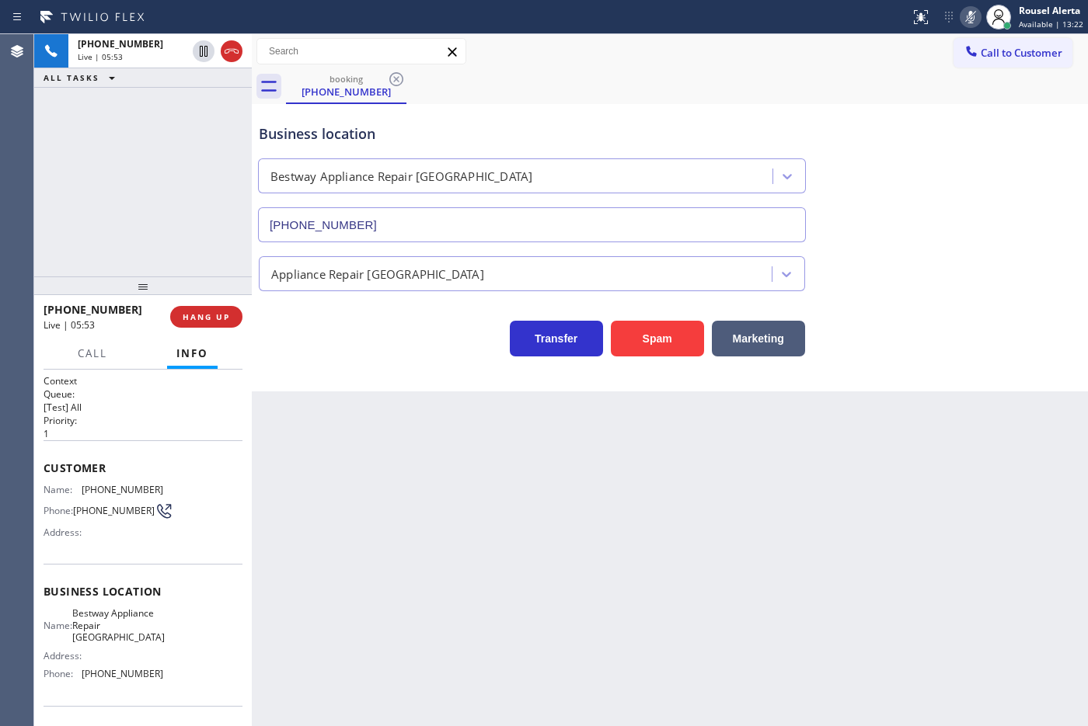
click at [708, 434] on div "Back to Dashboard Change Sender ID Customers Technicians Select a contact Outbo…" at bounding box center [670, 380] width 836 height 692
click at [759, 64] on div "Call to Customer Outbound call Location Bestway Appliance Repair Tacoma Your ca…" at bounding box center [670, 51] width 836 height 27
click at [965, 20] on icon at bounding box center [970, 17] width 19 height 19
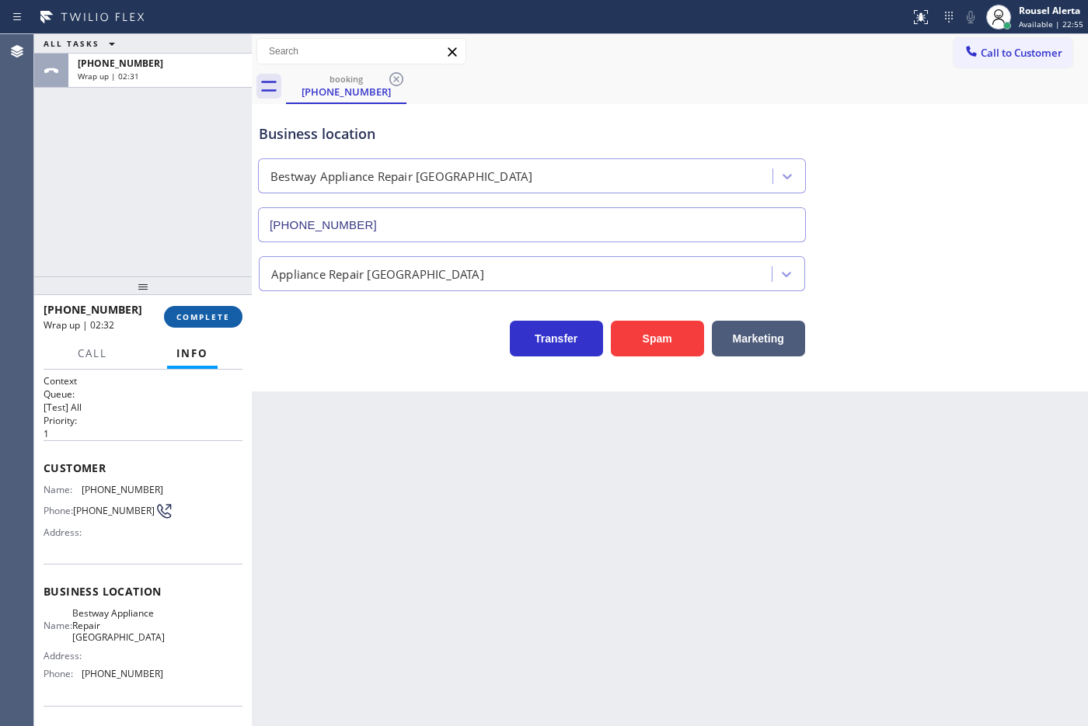
click at [193, 312] on span "COMPLETE" at bounding box center [203, 317] width 54 height 11
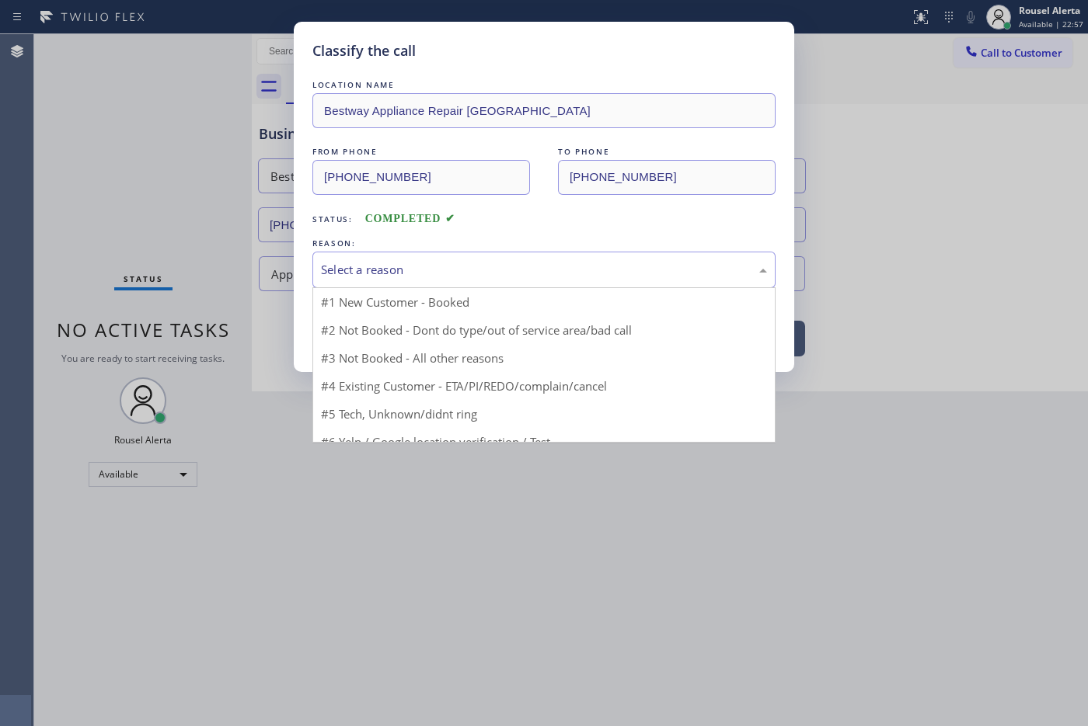
click at [531, 266] on div "Select a reason" at bounding box center [544, 270] width 446 height 18
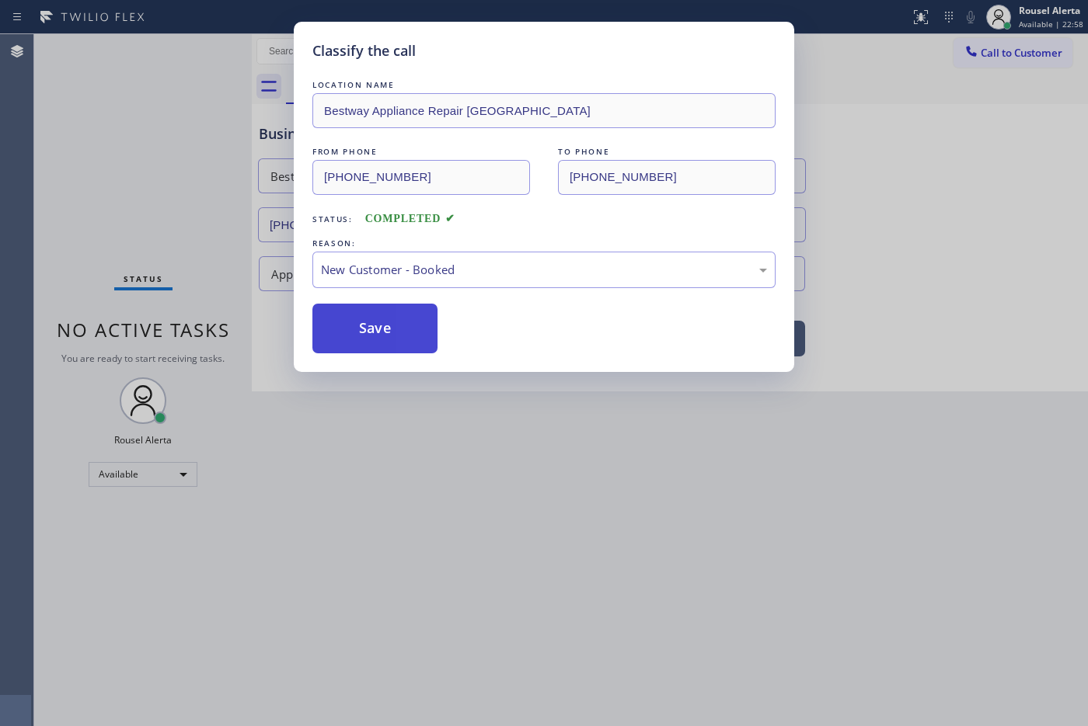
drag, startPoint x: 528, startPoint y: 300, endPoint x: 387, endPoint y: 308, distance: 141.6
click at [359, 321] on button "Save" at bounding box center [374, 329] width 125 height 50
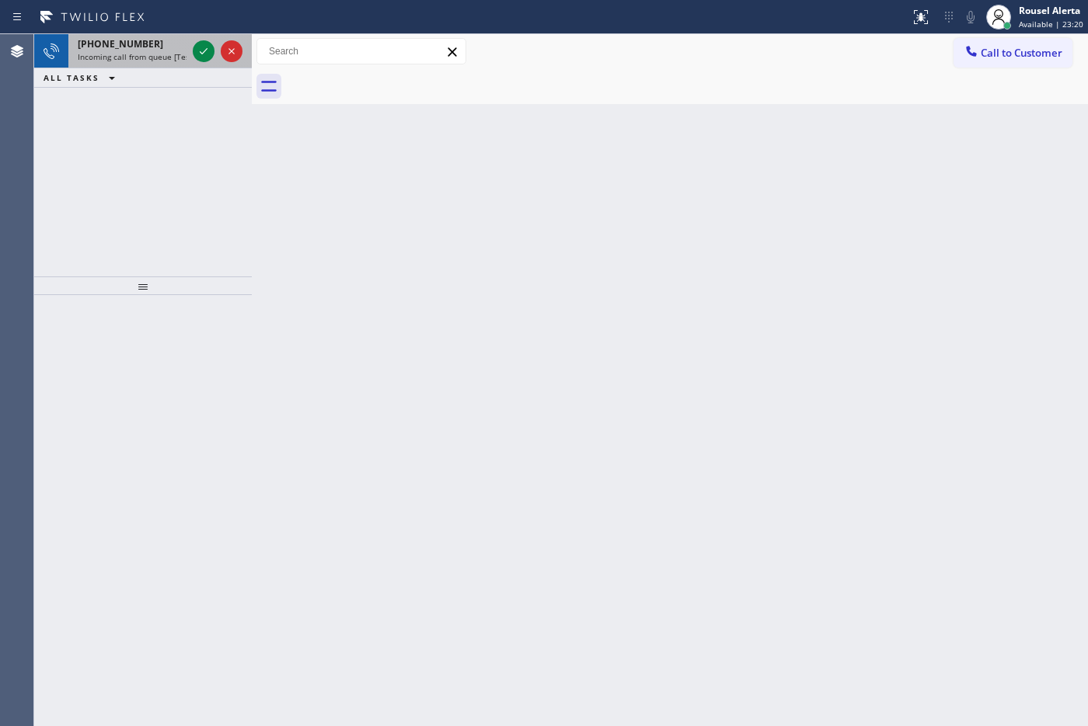
drag, startPoint x: 132, startPoint y: 41, endPoint x: 145, endPoint y: 45, distance: 13.0
click at [133, 44] on span "[PHONE_NUMBER]" at bounding box center [120, 43] width 85 height 13
drag, startPoint x: 150, startPoint y: 40, endPoint x: 197, endPoint y: 48, distance: 47.3
click at [152, 40] on div "[PHONE_NUMBER]" at bounding box center [132, 43] width 109 height 13
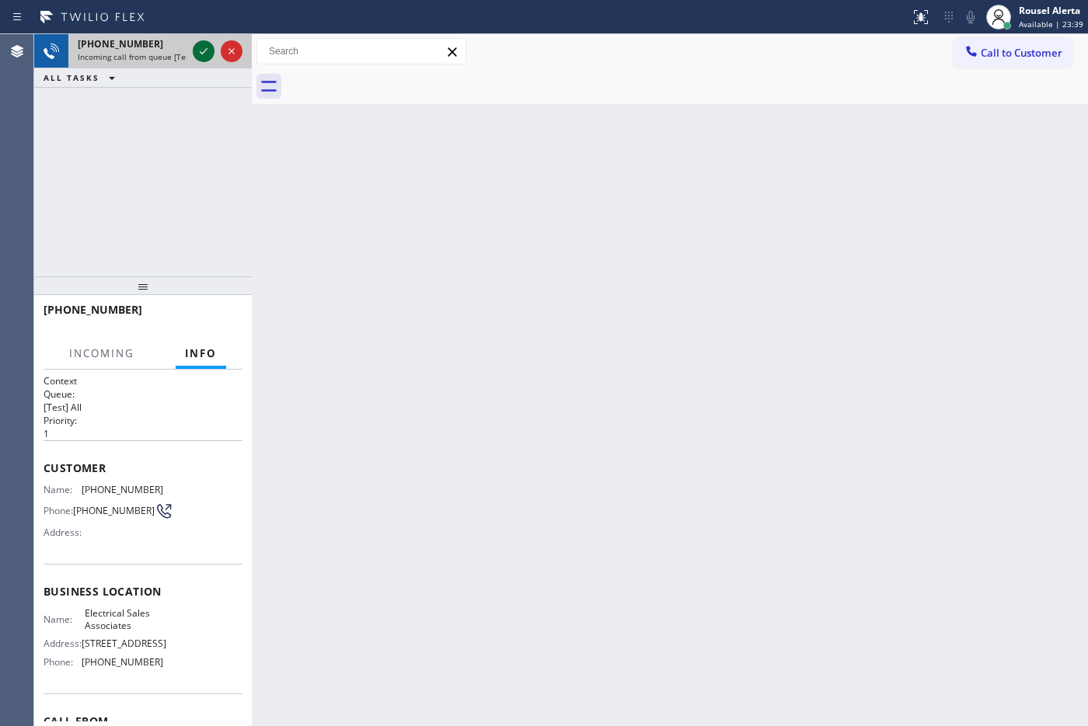
click at [206, 54] on icon at bounding box center [203, 51] width 19 height 19
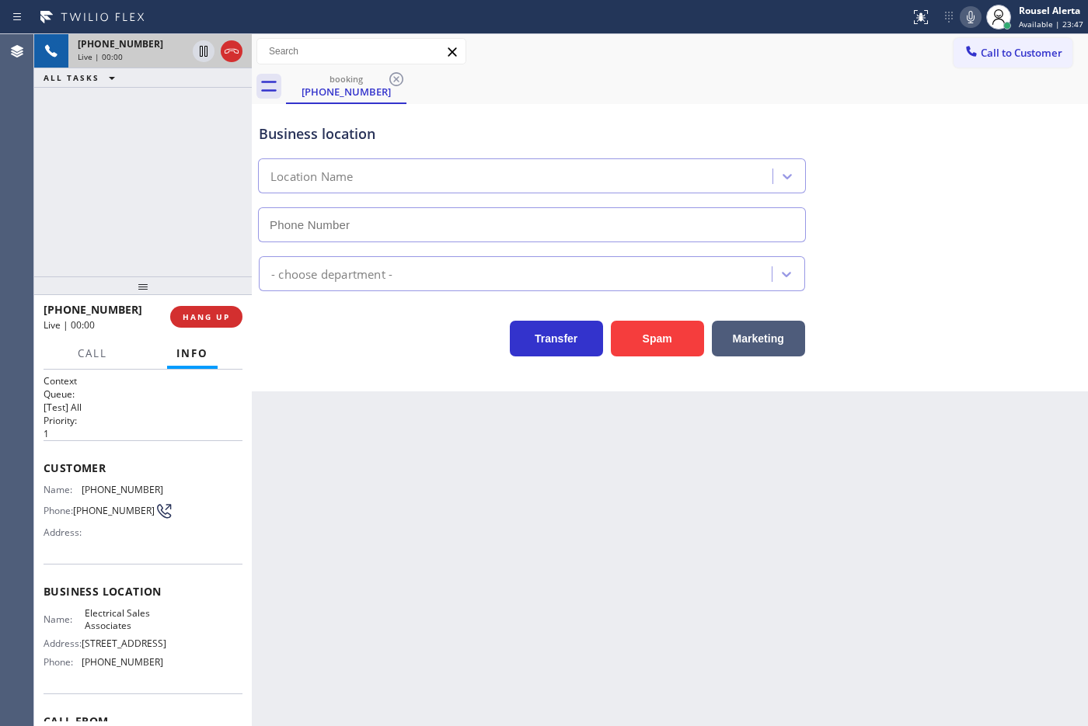
type input "[PHONE_NUMBER]"
click at [653, 346] on button "Spam" at bounding box center [657, 339] width 93 height 36
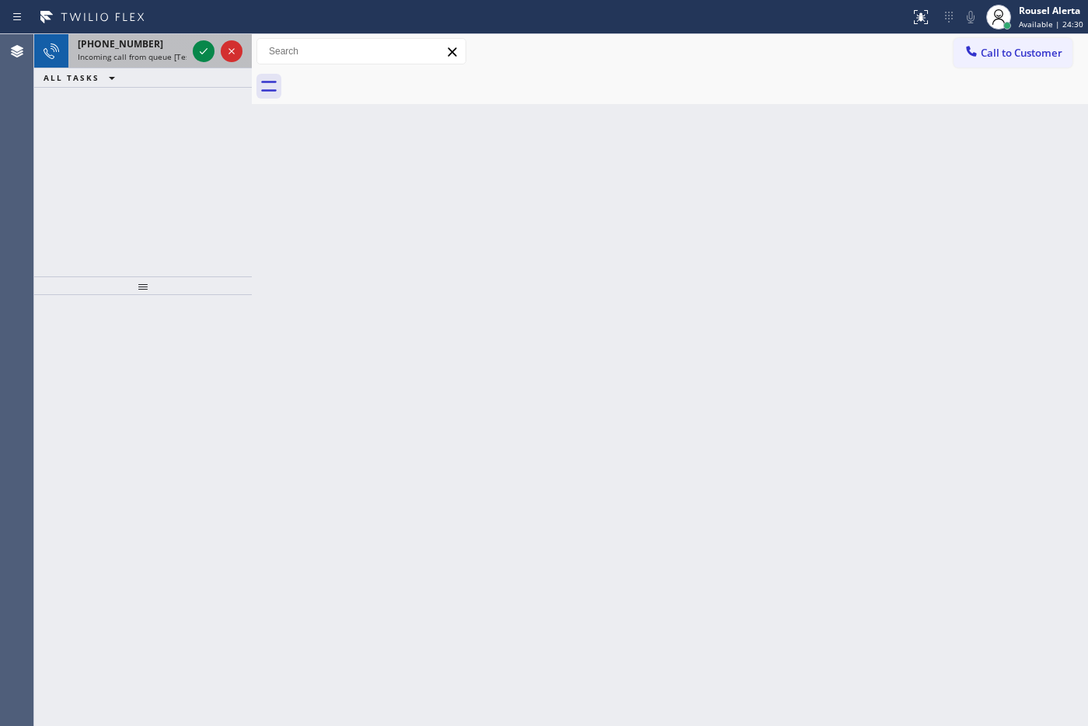
click at [159, 54] on span "Incoming call from queue [Test] All" at bounding box center [142, 56] width 129 height 11
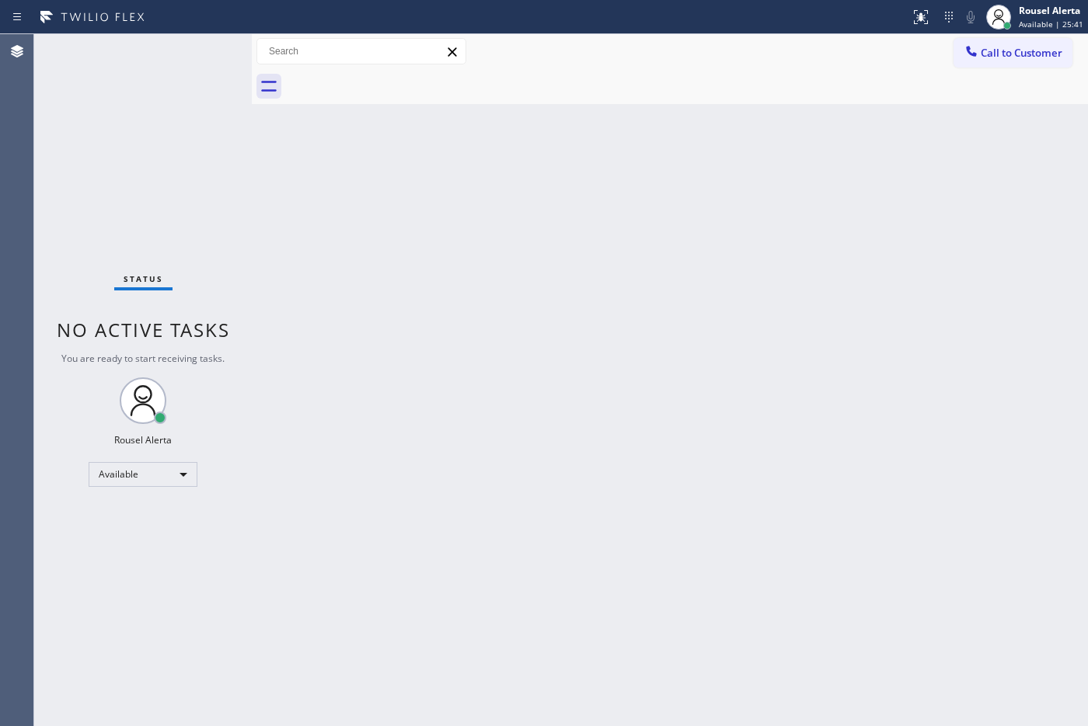
click at [159, 414] on div at bounding box center [160, 418] width 12 height 12
click at [426, 426] on div "Back to Dashboard Change Sender ID Customers Technicians Select a contact Outbo…" at bounding box center [670, 380] width 836 height 692
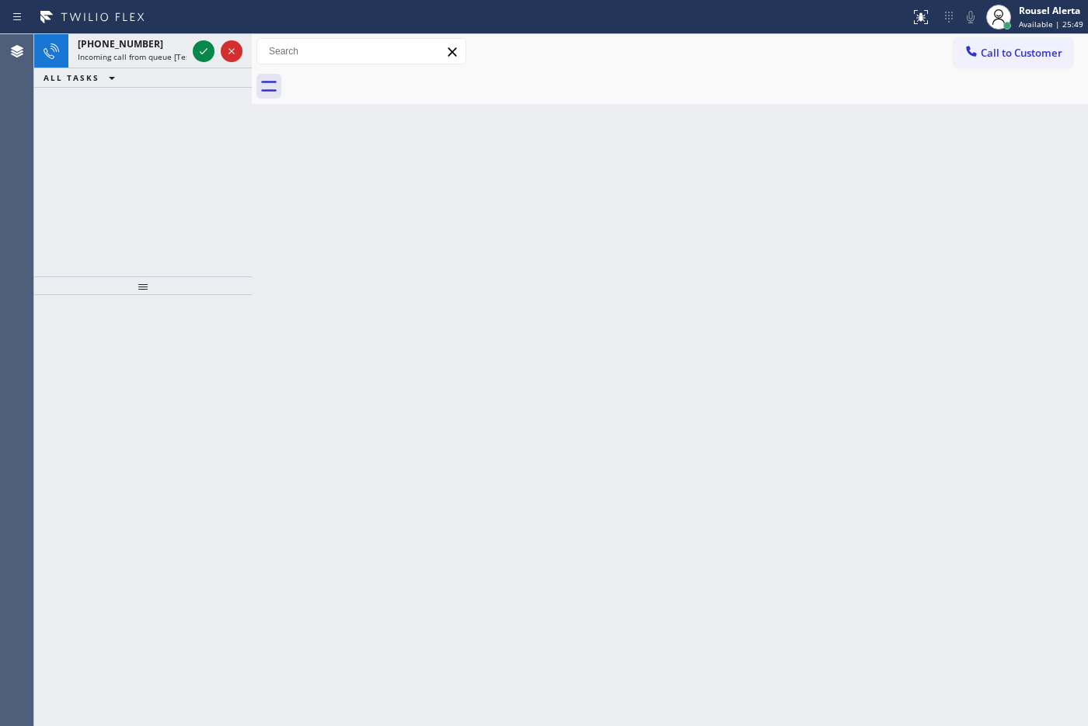
drag, startPoint x: 432, startPoint y: 309, endPoint x: 597, endPoint y: 374, distance: 177.2
click at [441, 315] on div "Back to Dashboard Change Sender ID Customers Technicians Select a contact Outbo…" at bounding box center [670, 380] width 836 height 692
click at [162, 55] on span "Incoming call from queue [Test] All" at bounding box center [142, 56] width 129 height 11
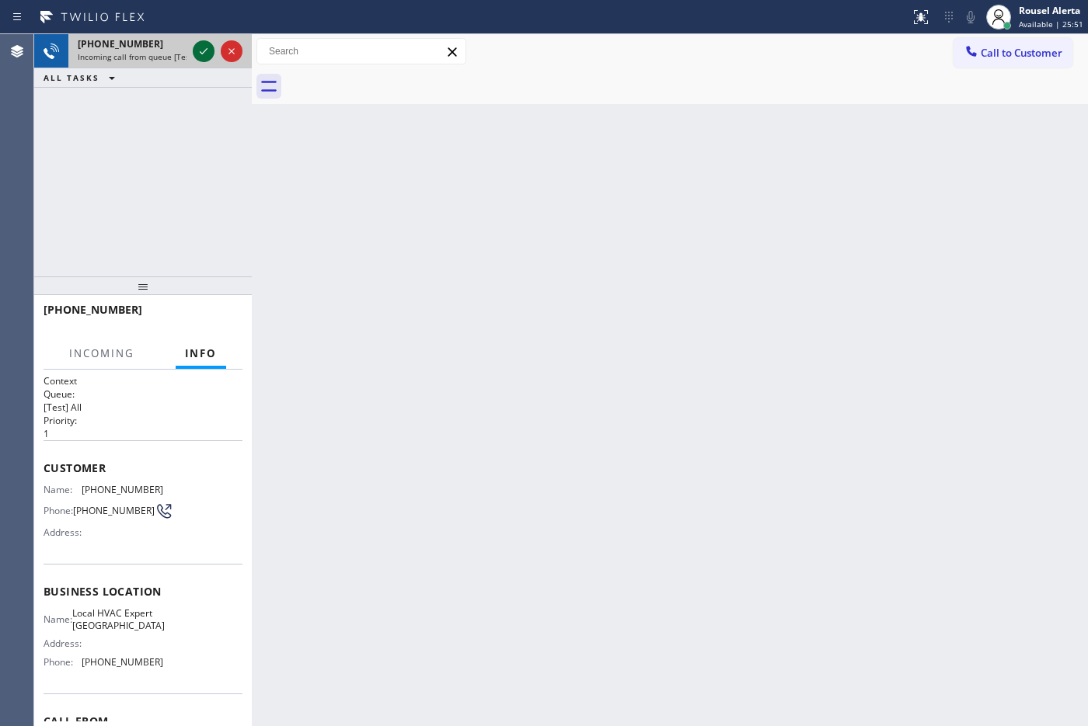
click at [195, 52] on icon at bounding box center [203, 51] width 19 height 19
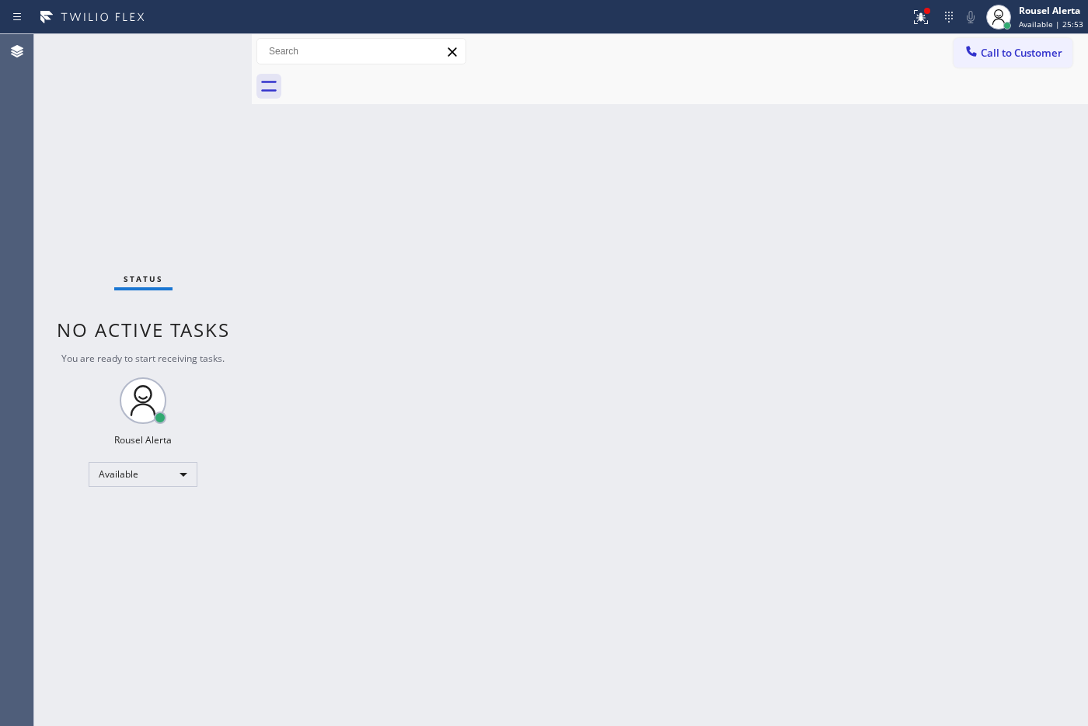
click at [195, 51] on div "Status No active tasks You are ready to start receiving tasks. Rousel Alerta Av…" at bounding box center [143, 380] width 218 height 692
click at [573, 455] on div "Back to Dashboard Change Sender ID Customers Technicians Select a contact Outbo…" at bounding box center [670, 380] width 836 height 692
drag, startPoint x: 362, startPoint y: 241, endPoint x: 424, endPoint y: 295, distance: 82.6
click at [366, 243] on div "Back to Dashboard Change Sender ID Customers Technicians Select a contact Outbo…" at bounding box center [670, 380] width 836 height 692
click at [224, 96] on div "Status No active tasks You are ready to start receiving tasks. Rousel Alerta Av…" at bounding box center [143, 380] width 218 height 692
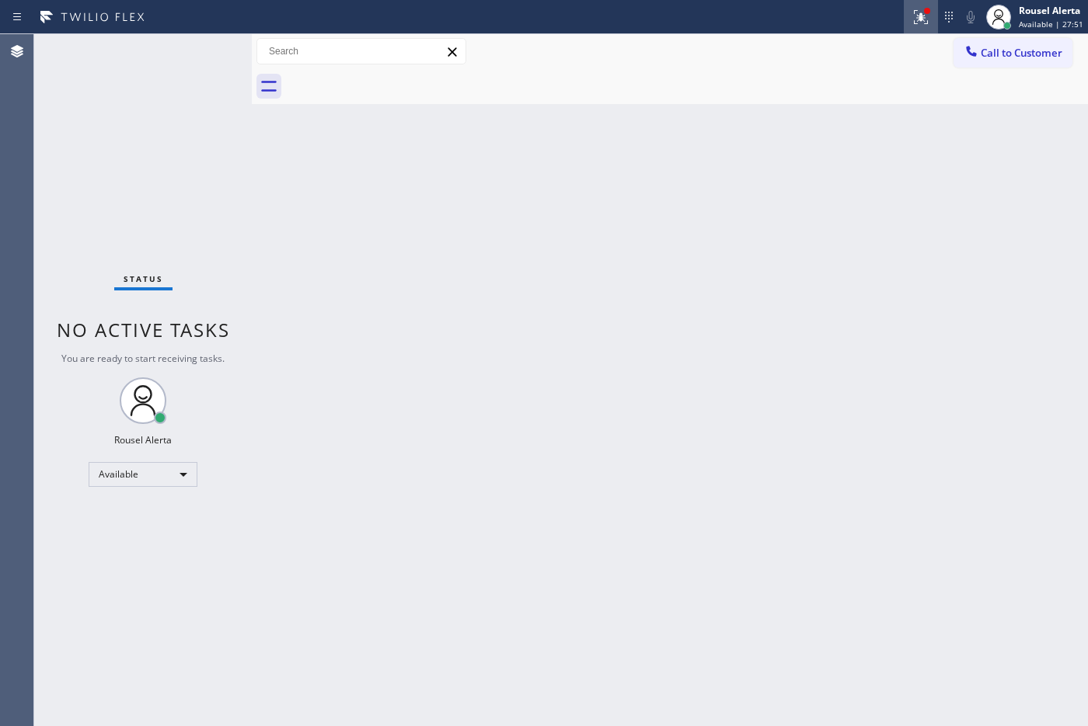
click at [915, 12] on icon at bounding box center [920, 17] width 19 height 19
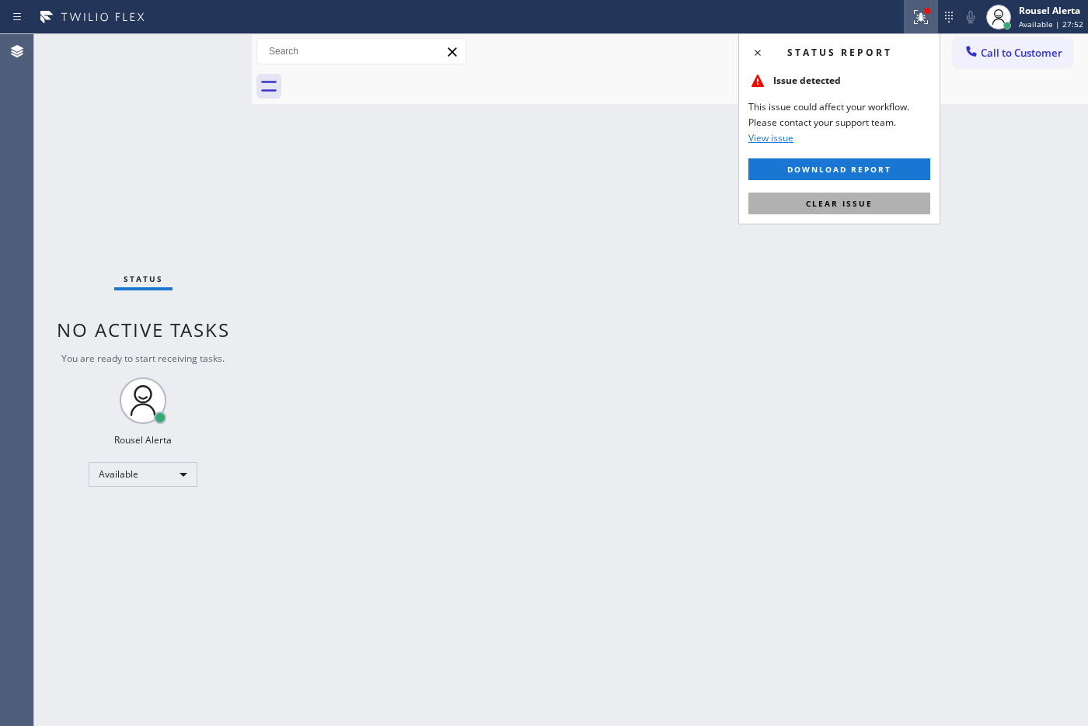
click at [871, 207] on span "Clear issue" at bounding box center [839, 203] width 67 height 11
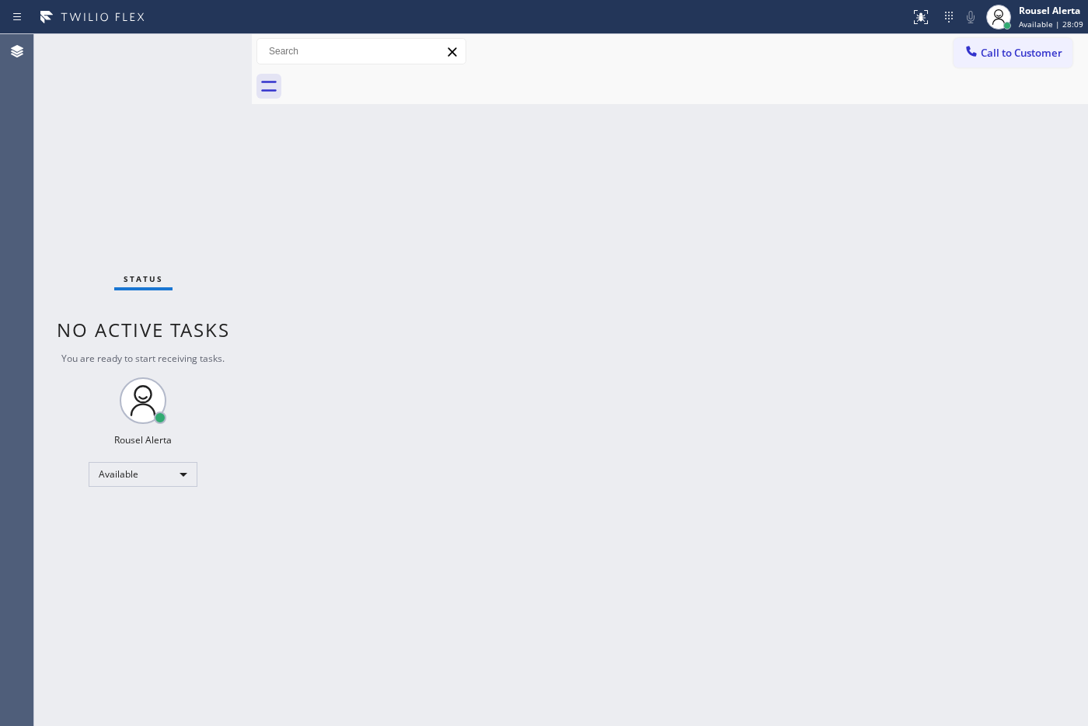
drag, startPoint x: 148, startPoint y: 55, endPoint x: 157, endPoint y: 55, distance: 8.5
click at [148, 55] on div "Status No active tasks You are ready to start receiving tasks. Rousel Alerta Av…" at bounding box center [143, 380] width 218 height 692
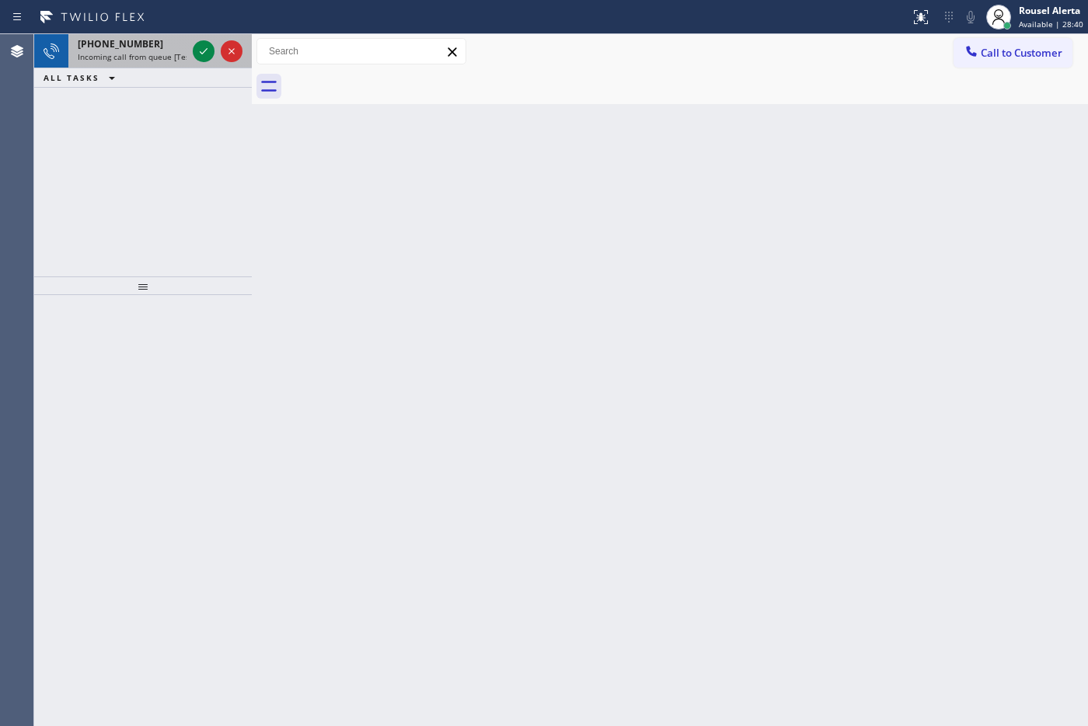
click at [148, 40] on div "[PHONE_NUMBER] Incoming call from queue [Test] All" at bounding box center [128, 51] width 121 height 34
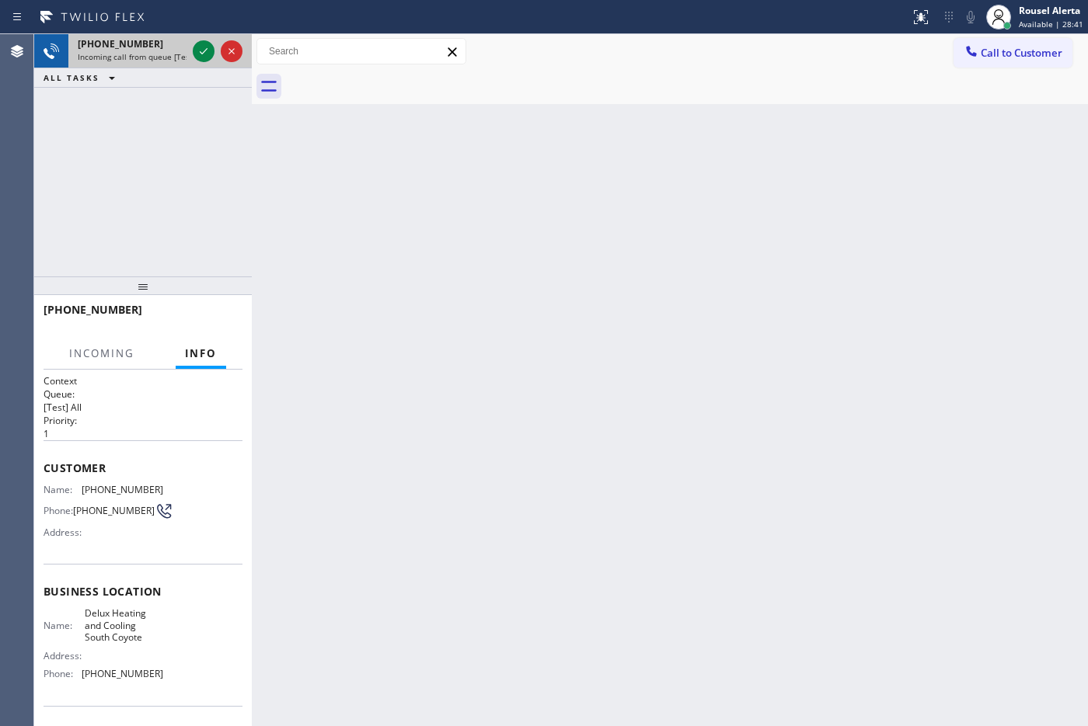
click at [159, 51] on span "Incoming call from queue [Test] All" at bounding box center [142, 56] width 129 height 11
click at [196, 48] on icon at bounding box center [203, 51] width 19 height 19
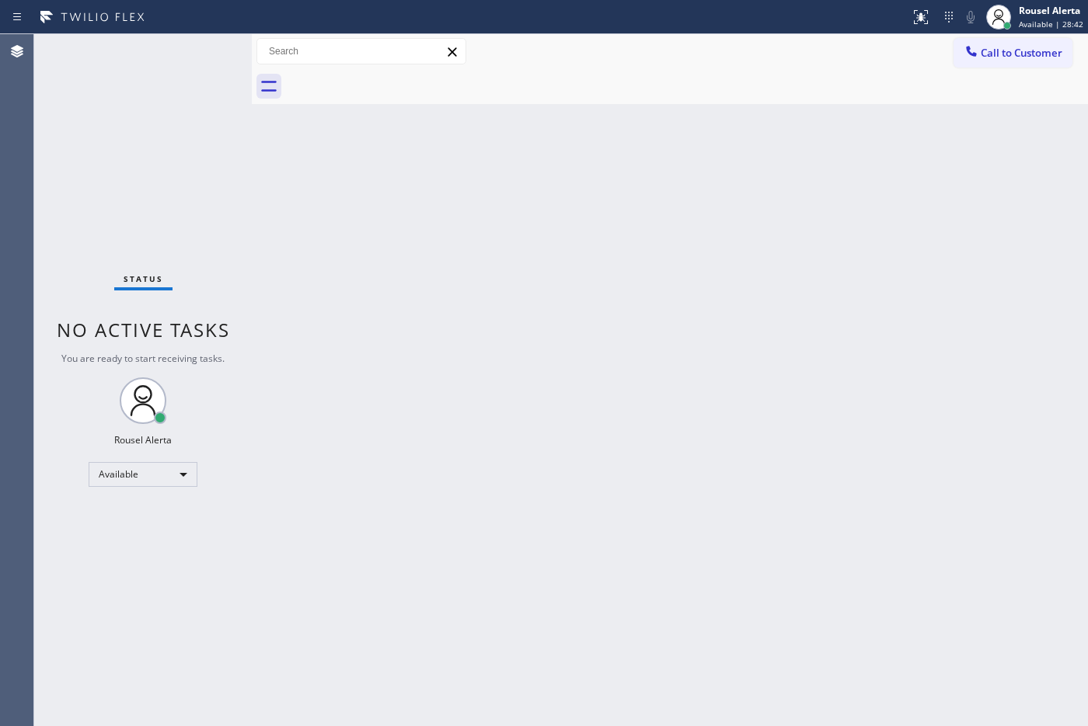
click at [196, 48] on div "Status No active tasks You are ready to start receiving tasks. Rousel Alerta Av…" at bounding box center [143, 380] width 218 height 692
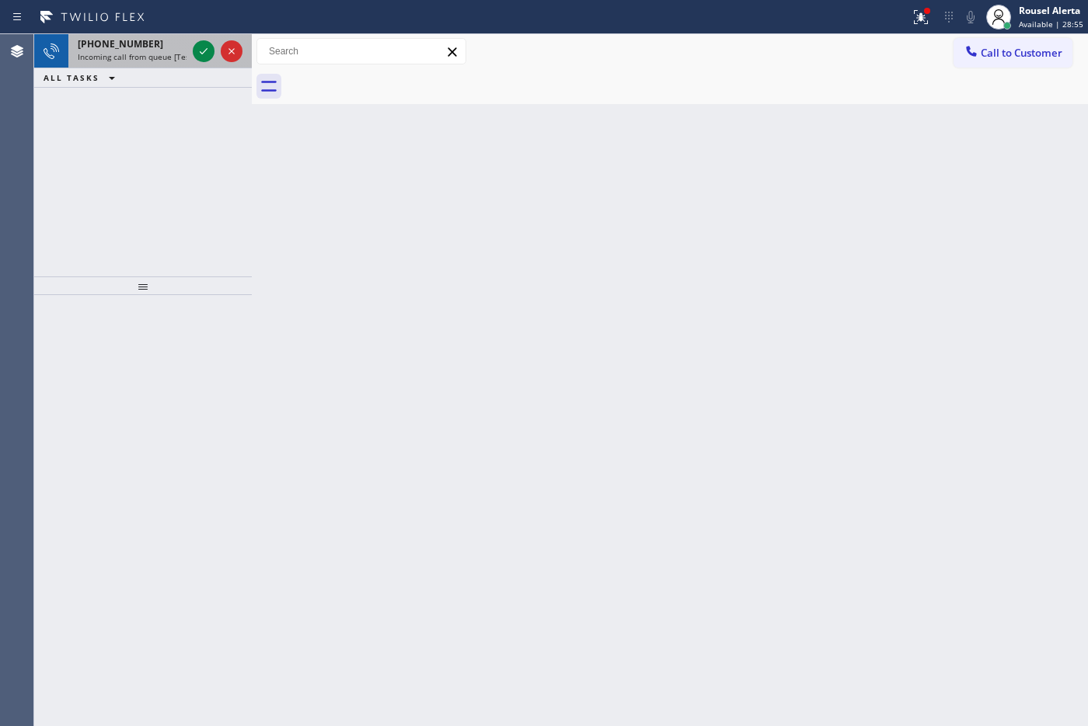
click at [148, 49] on div "[PHONE_NUMBER]" at bounding box center [132, 43] width 109 height 13
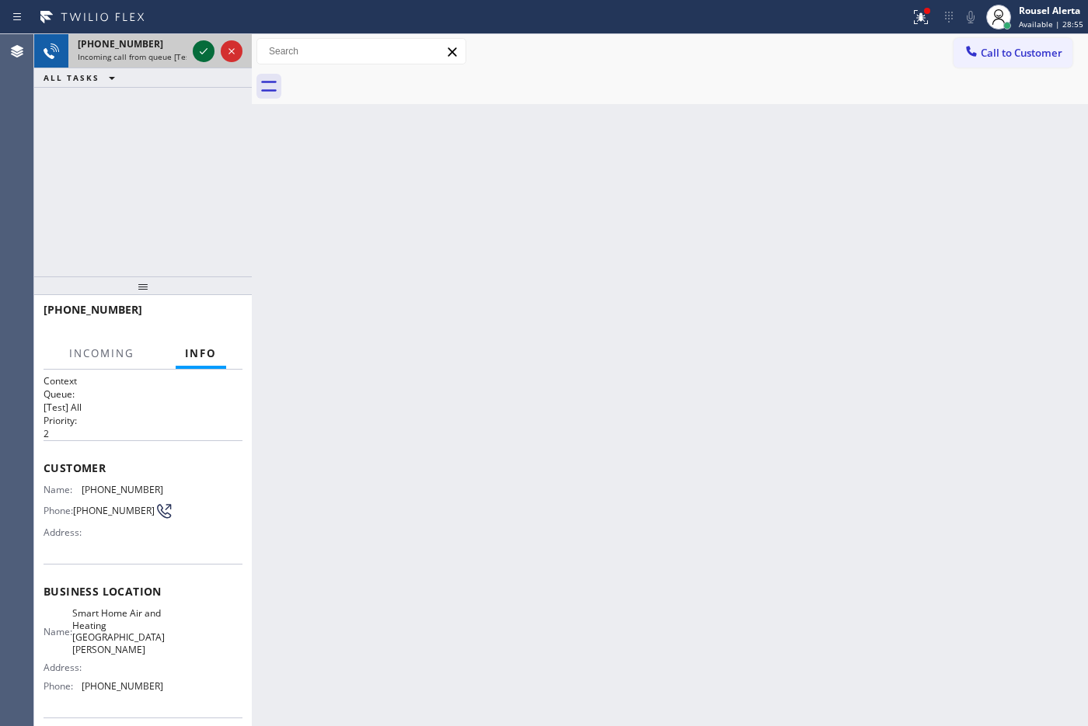
click at [200, 51] on icon at bounding box center [203, 51] width 19 height 19
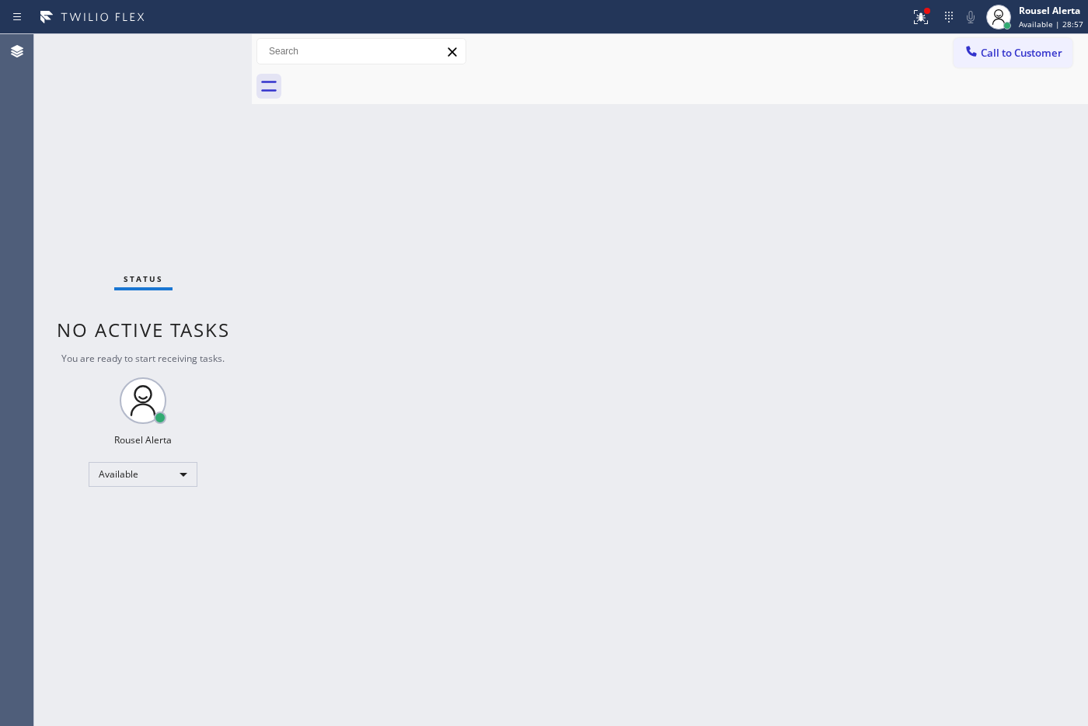
click at [200, 51] on div "Status No active tasks You are ready to start receiving tasks. Rousel Alerta Av…" at bounding box center [143, 380] width 218 height 692
click at [922, 25] on icon at bounding box center [920, 17] width 19 height 19
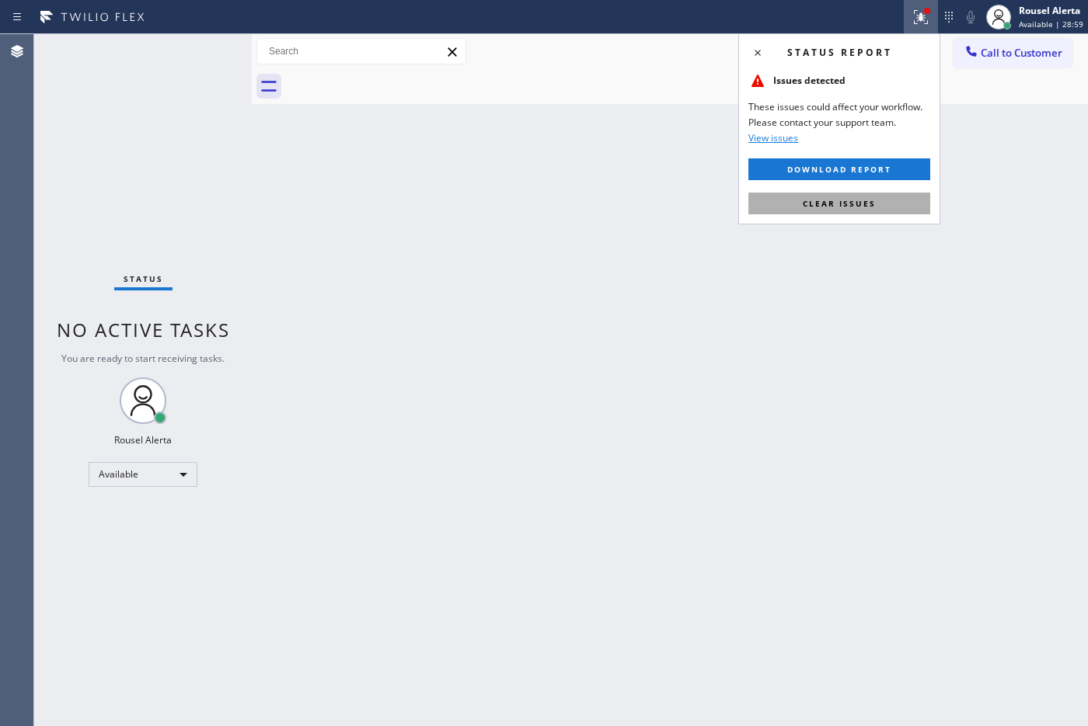
click at [869, 200] on span "Clear issues" at bounding box center [839, 203] width 73 height 11
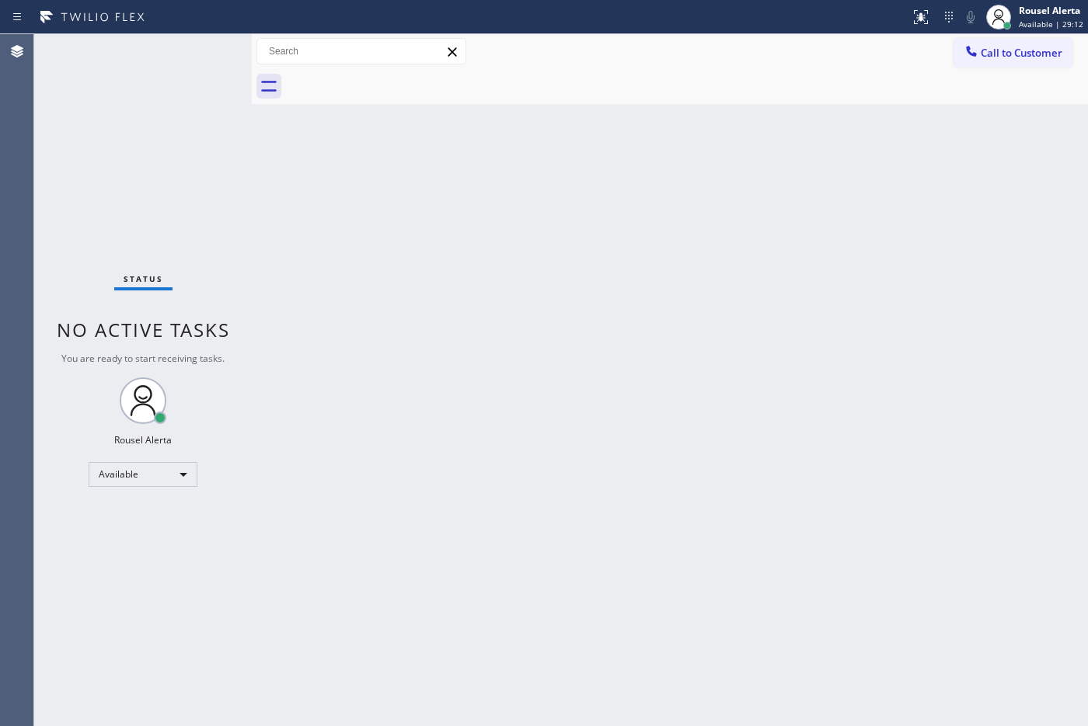
click at [164, 54] on div "Status No active tasks You are ready to start receiving tasks. Rousel Alerta Av…" at bounding box center [143, 380] width 218 height 692
click at [160, 48] on div "Status No active tasks You are ready to start receiving tasks. Rousel Alerta Av…" at bounding box center [143, 380] width 218 height 692
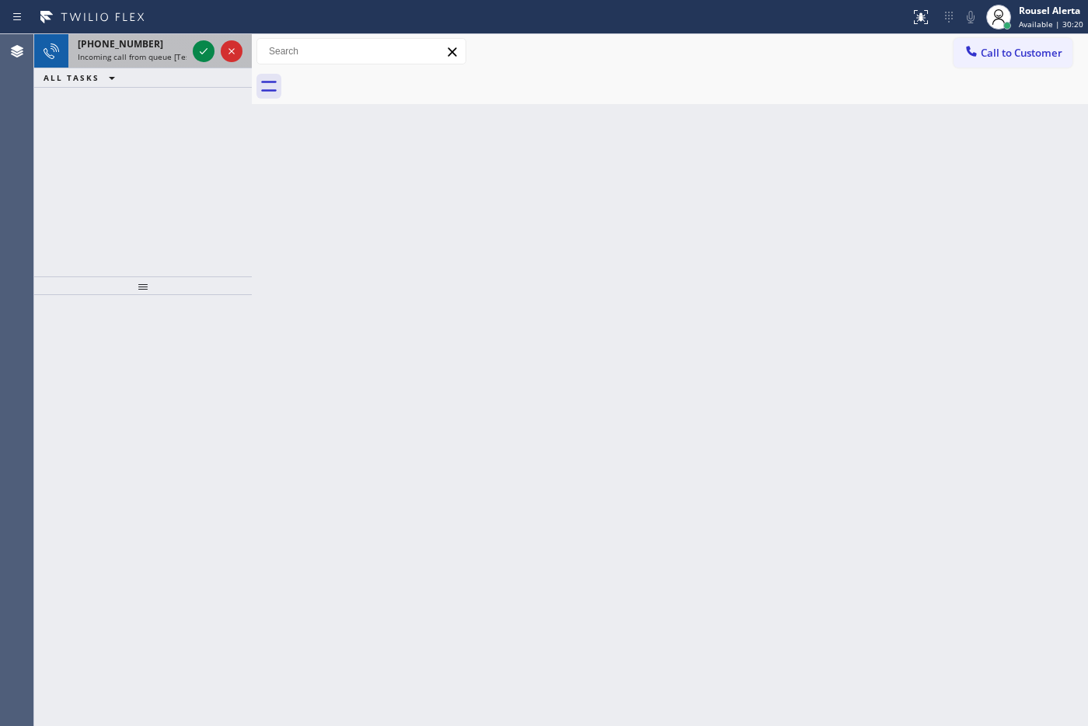
click at [162, 37] on div "[PHONE_NUMBER]" at bounding box center [132, 43] width 109 height 13
click at [180, 39] on div "[PHONE_NUMBER]" at bounding box center [132, 43] width 109 height 13
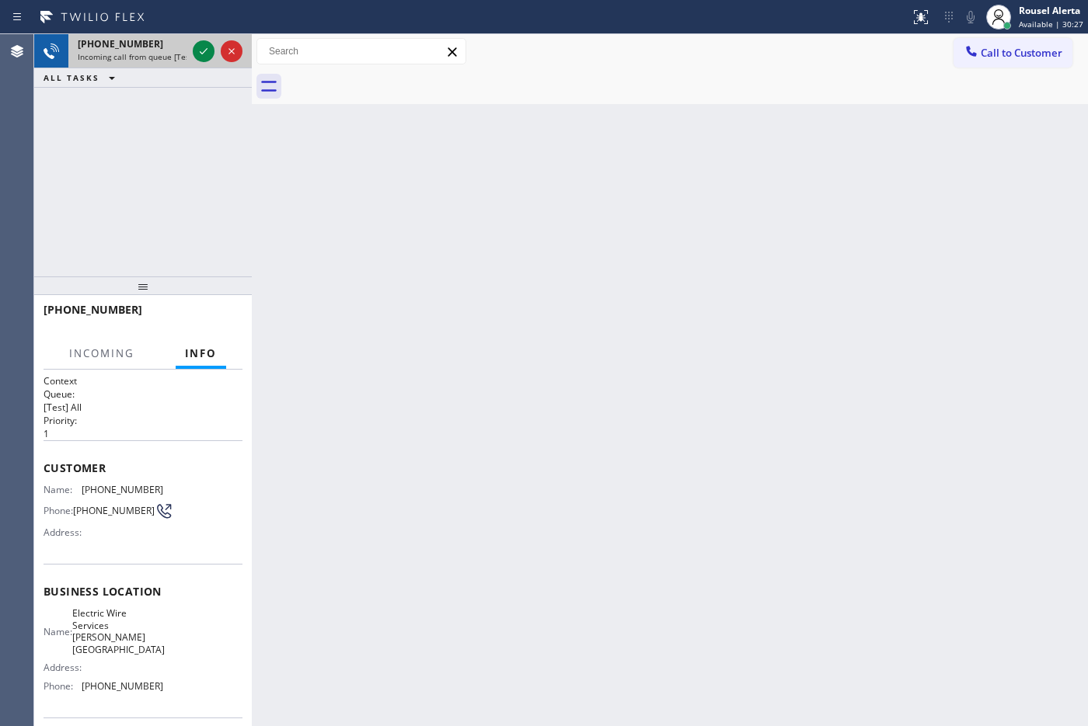
click at [190, 45] on div at bounding box center [218, 51] width 56 height 34
click at [204, 51] on icon at bounding box center [204, 51] width 8 height 6
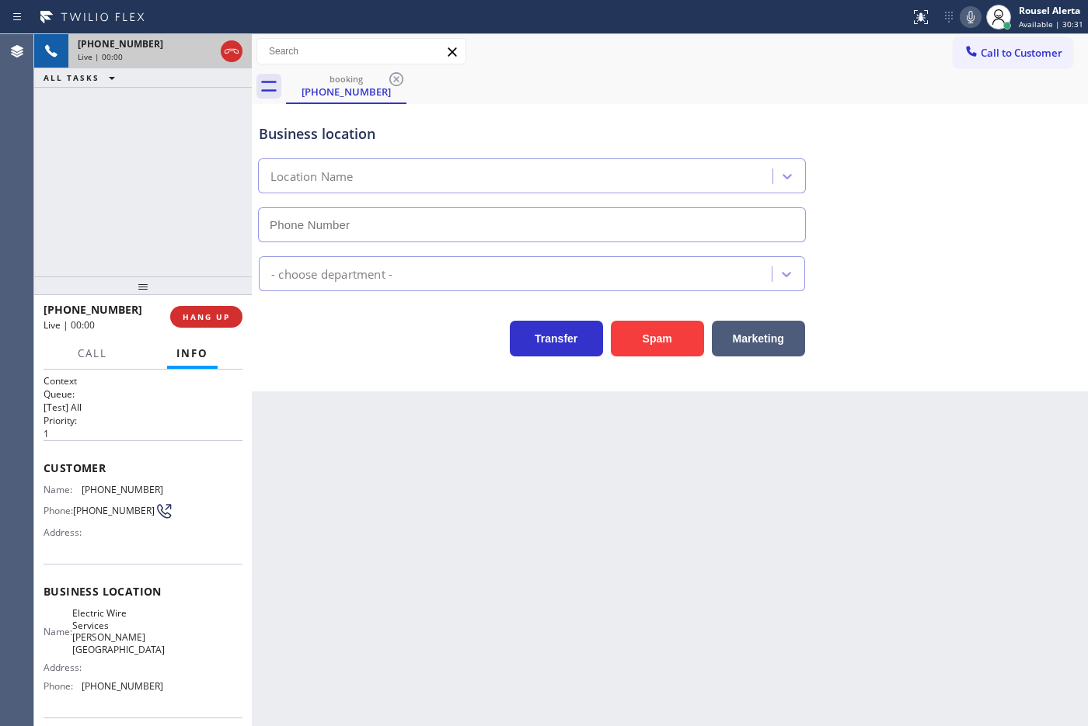
type input "[PHONE_NUMBER]"
click at [354, 538] on div "Back to Dashboard Change Sender ID Customers Technicians Select a contact Outbo…" at bounding box center [670, 380] width 836 height 692
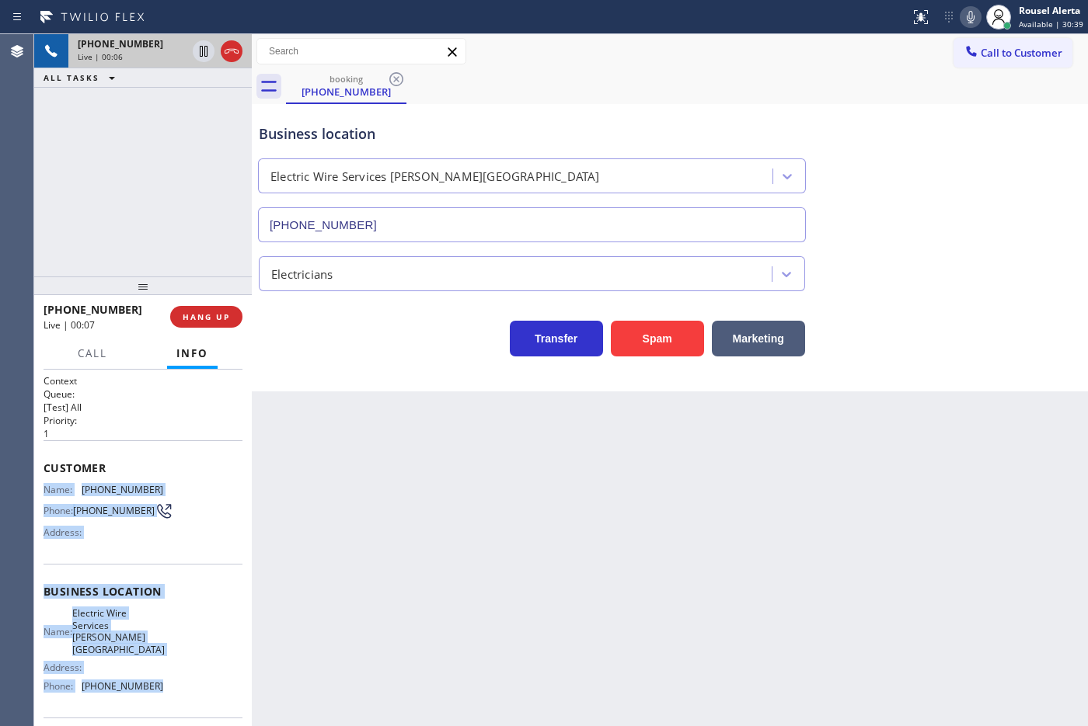
drag, startPoint x: 39, startPoint y: 484, endPoint x: 183, endPoint y: 686, distance: 247.9
click at [183, 686] on div "Context Queue: [Test] All Priority: 1 Customer Name: [PHONE_NUMBER] Phone: [PHO…" at bounding box center [143, 548] width 218 height 357
click at [198, 51] on icon at bounding box center [203, 51] width 19 height 19
click at [962, 18] on div at bounding box center [971, 17] width 22 height 19
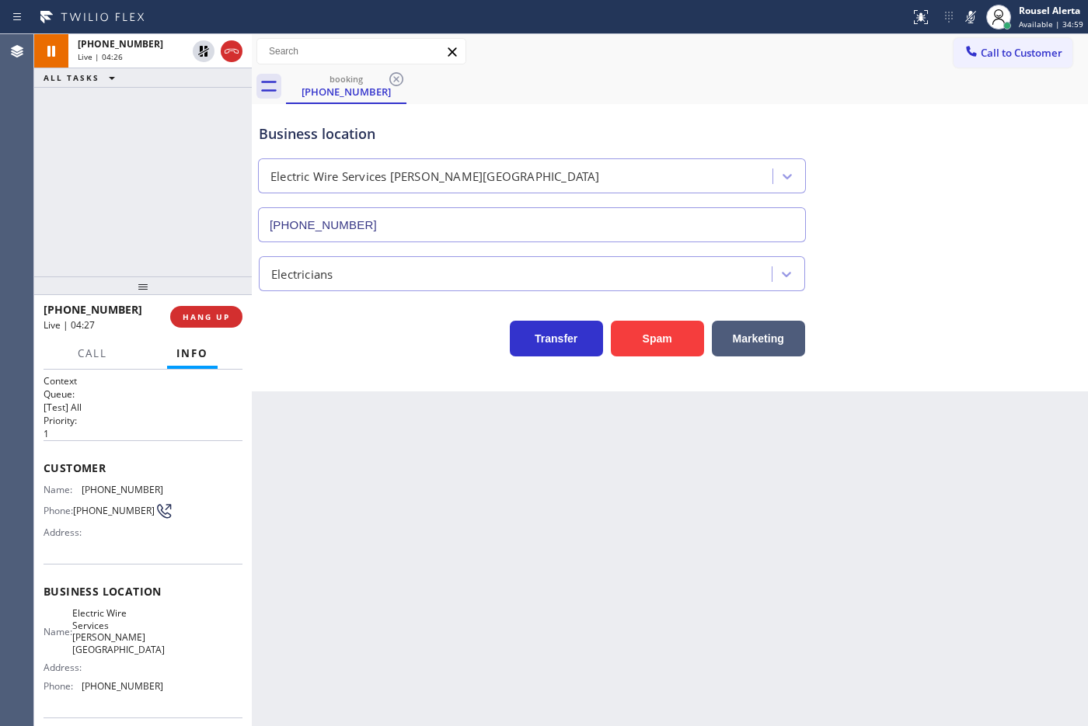
click at [206, 114] on div "[PHONE_NUMBER] Live | 04:26 ALL TASKS ALL TASKS ACTIVE TASKS TASKS IN WRAP UP" at bounding box center [143, 155] width 218 height 242
click at [196, 51] on icon at bounding box center [203, 51] width 19 height 19
drag, startPoint x: 965, startPoint y: 14, endPoint x: 998, endPoint y: 64, distance: 60.6
click at [965, 14] on icon at bounding box center [970, 17] width 19 height 19
click at [164, 117] on div "[PHONE_NUMBER] Live | 05:56 ALL TASKS ALL TASKS ACTIVE TASKS TASKS IN WRAP UP" at bounding box center [143, 155] width 218 height 242
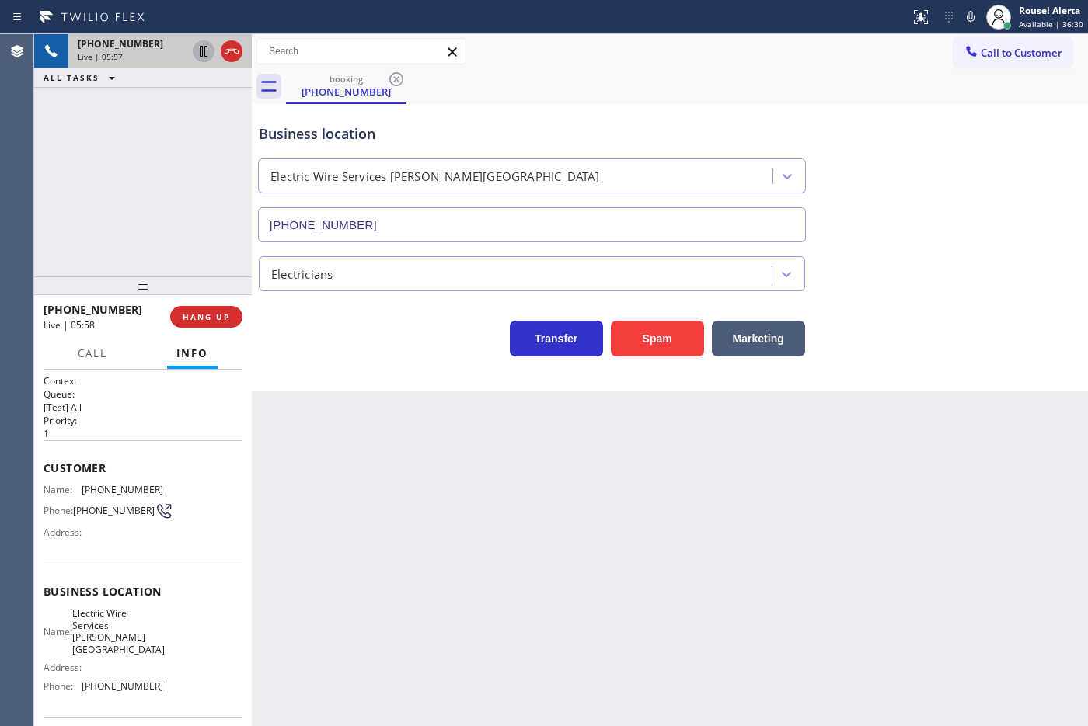
click at [320, 472] on div "Back to Dashboard Change Sender ID Customers Technicians Select a contact Outbo…" at bounding box center [670, 380] width 836 height 692
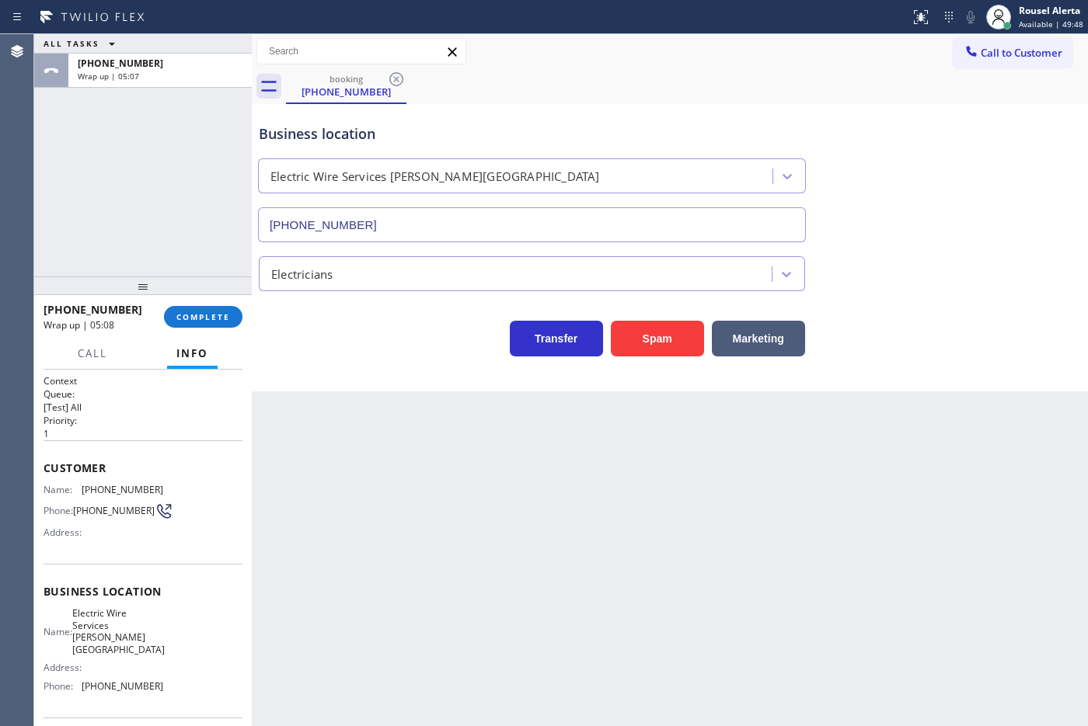
click at [428, 531] on div "Back to Dashboard Change Sender ID Customers Technicians Select a contact Outbo…" at bounding box center [670, 380] width 836 height 692
click at [195, 317] on span "COMPLETE" at bounding box center [203, 317] width 54 height 11
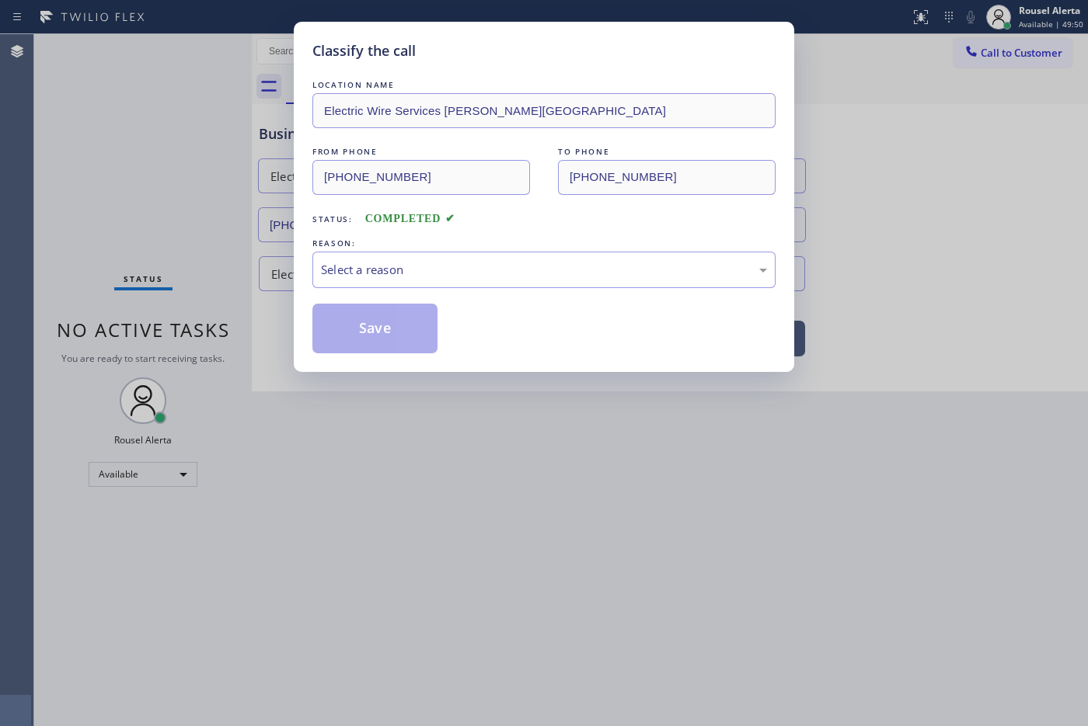
click at [330, 265] on div "Select a reason" at bounding box center [544, 270] width 446 height 18
click at [357, 315] on button "Save" at bounding box center [374, 329] width 125 height 50
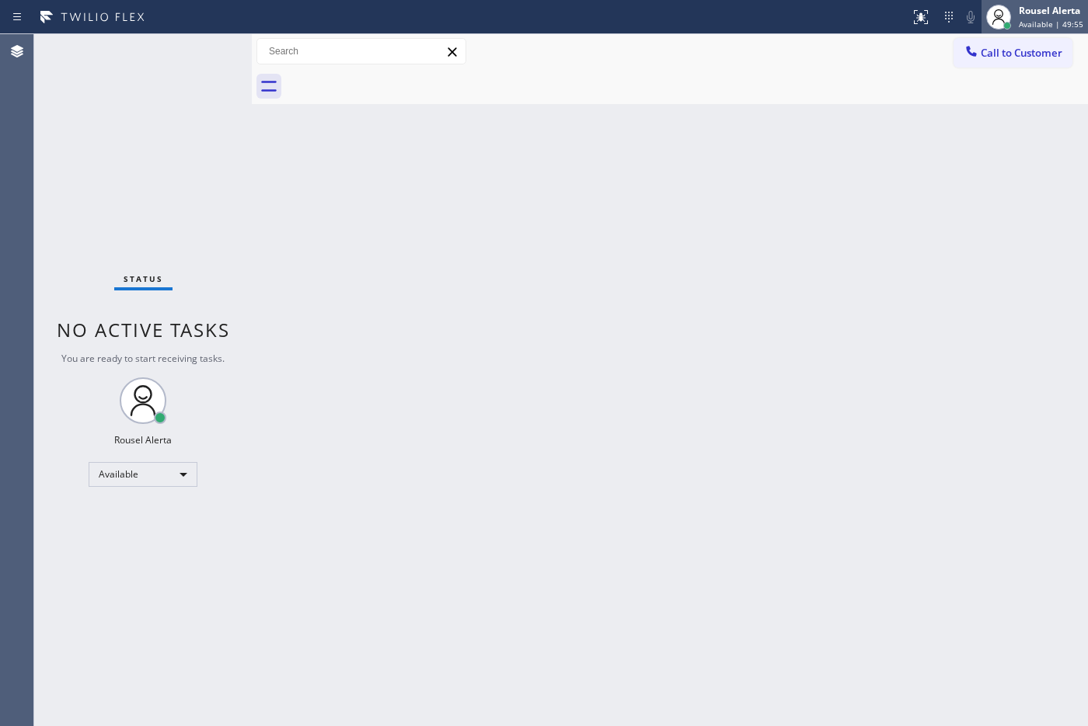
click at [1026, 16] on div "Rousel Alerta" at bounding box center [1051, 10] width 64 height 13
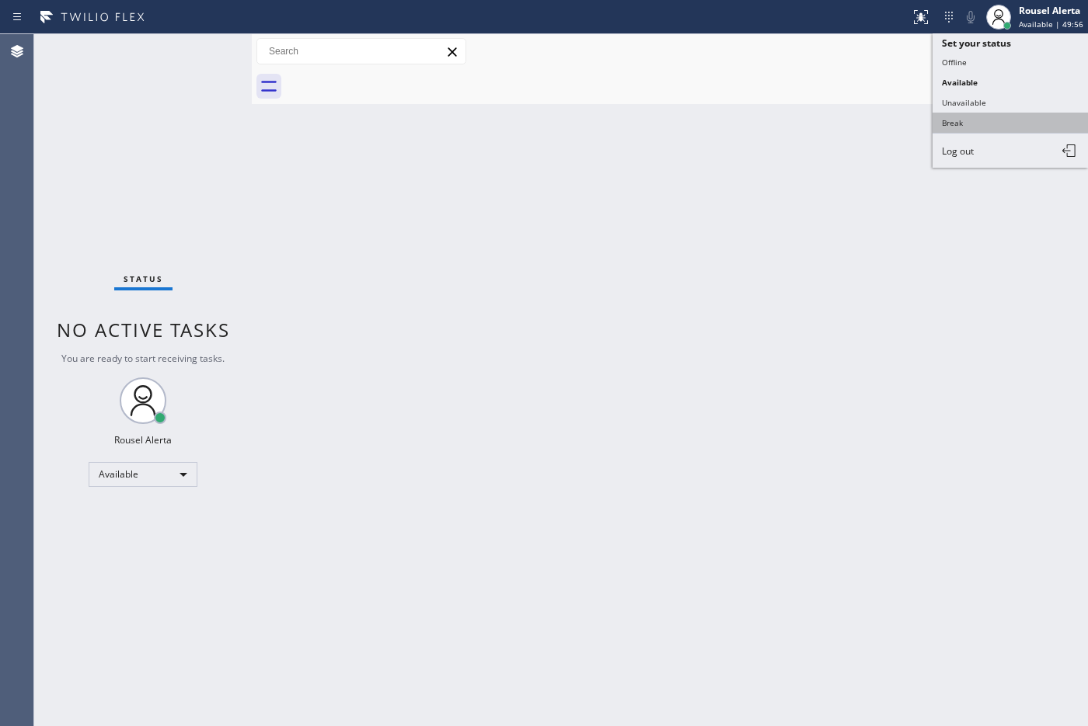
click at [1018, 117] on button "Break" at bounding box center [1009, 123] width 155 height 20
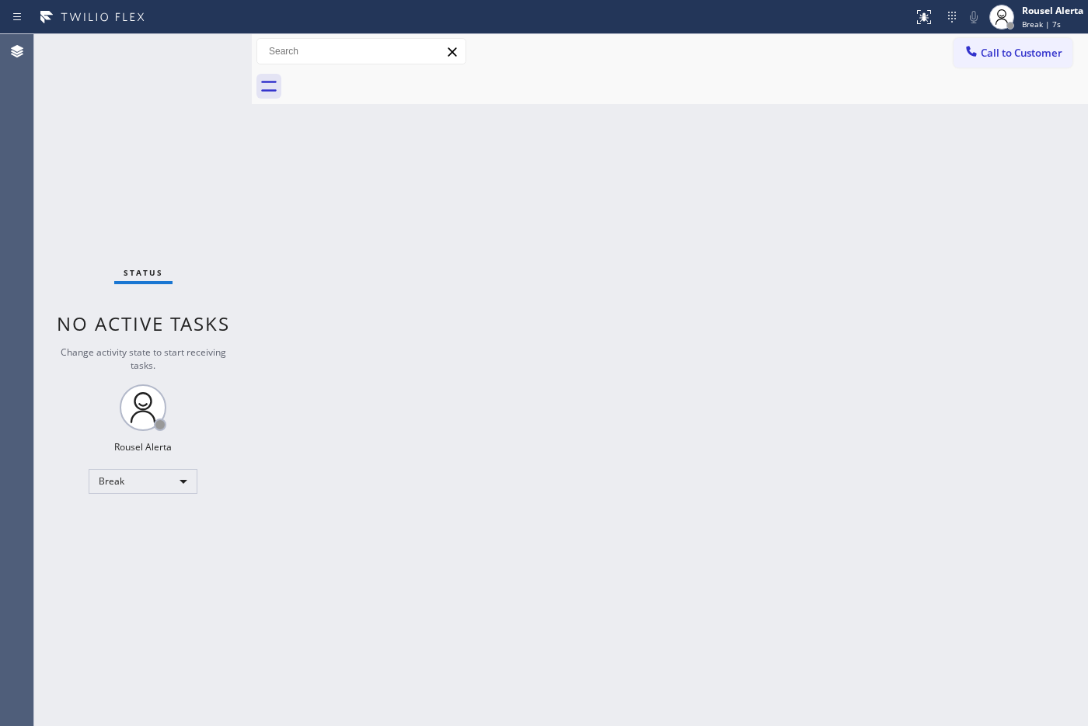
click at [179, 57] on div "Status No active tasks Change activity state to start receiving tasks. Rousel A…" at bounding box center [143, 380] width 218 height 692
click at [862, 348] on div "Back to Dashboard Change Sender ID Customers Technicians Select a contact Outbo…" at bounding box center [670, 380] width 836 height 692
